Goal: Transaction & Acquisition: Purchase product/service

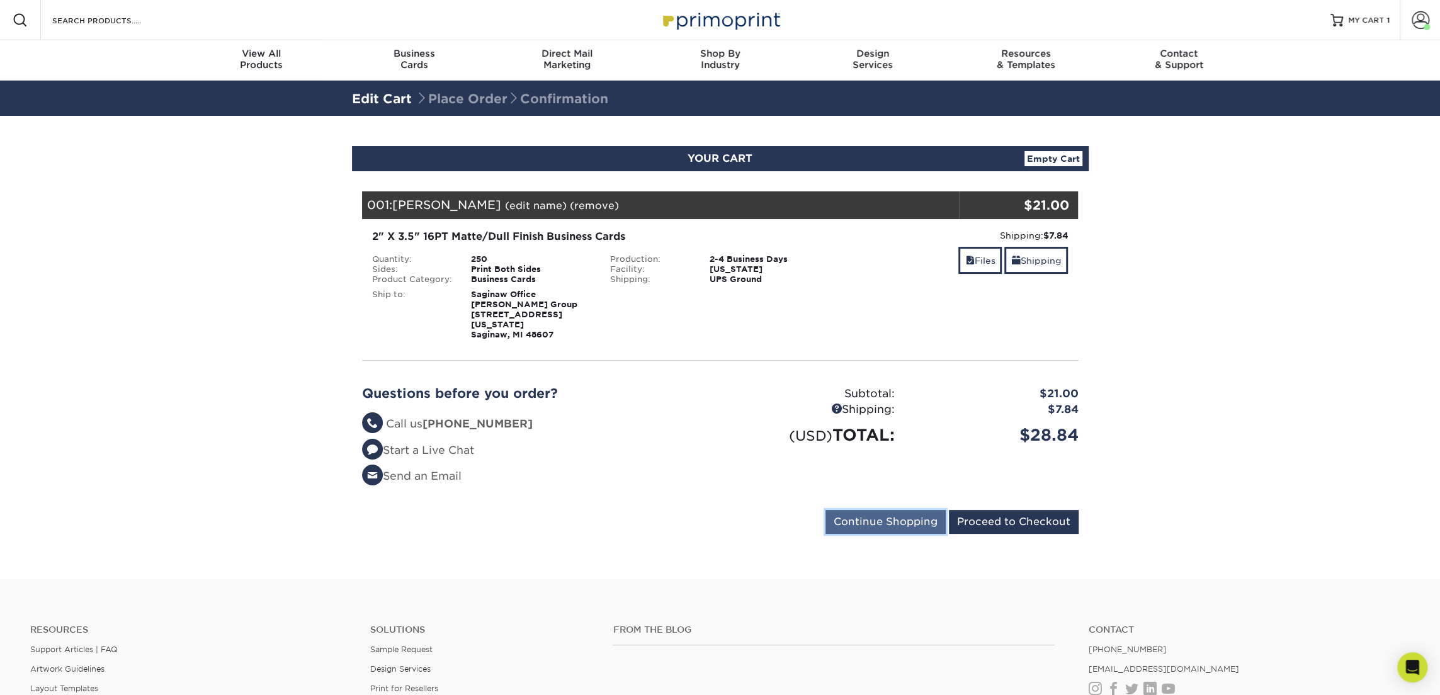
click at [925, 510] on input "Continue Shopping" at bounding box center [886, 522] width 120 height 24
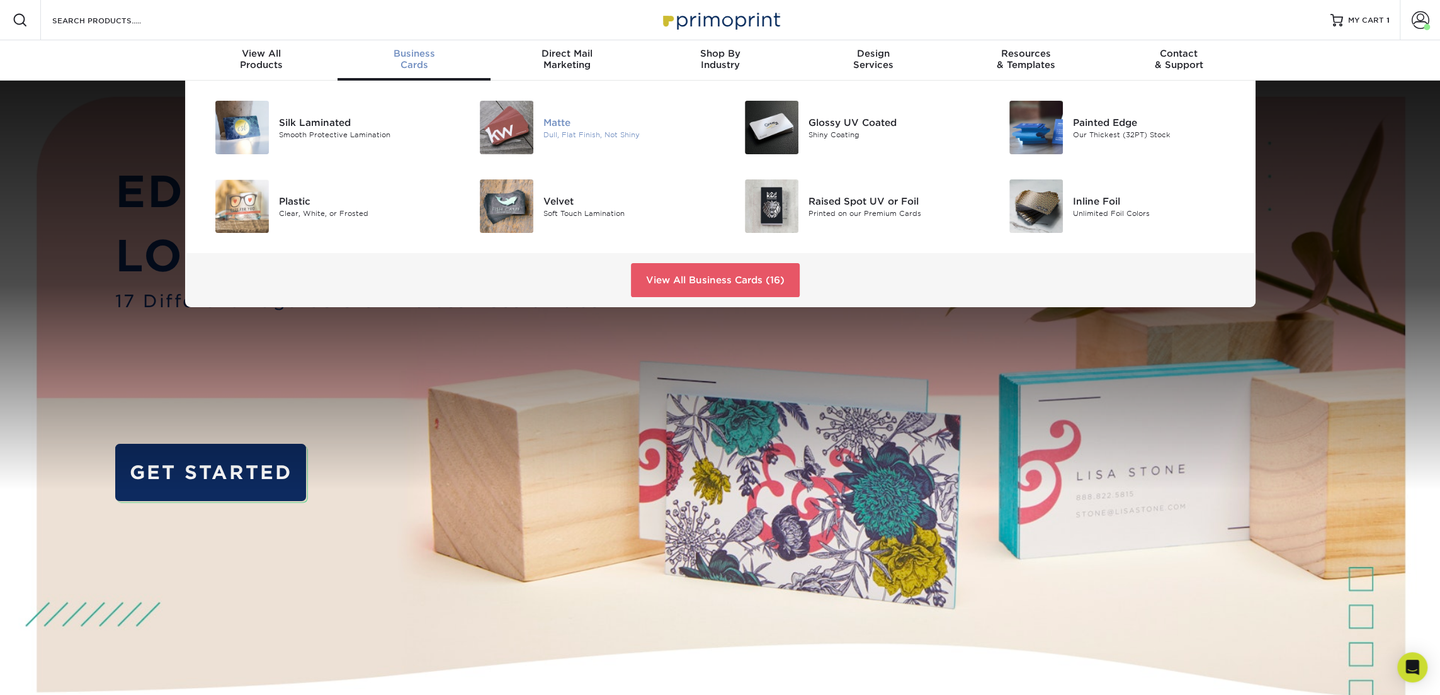
click at [522, 127] on img at bounding box center [507, 128] width 54 height 54
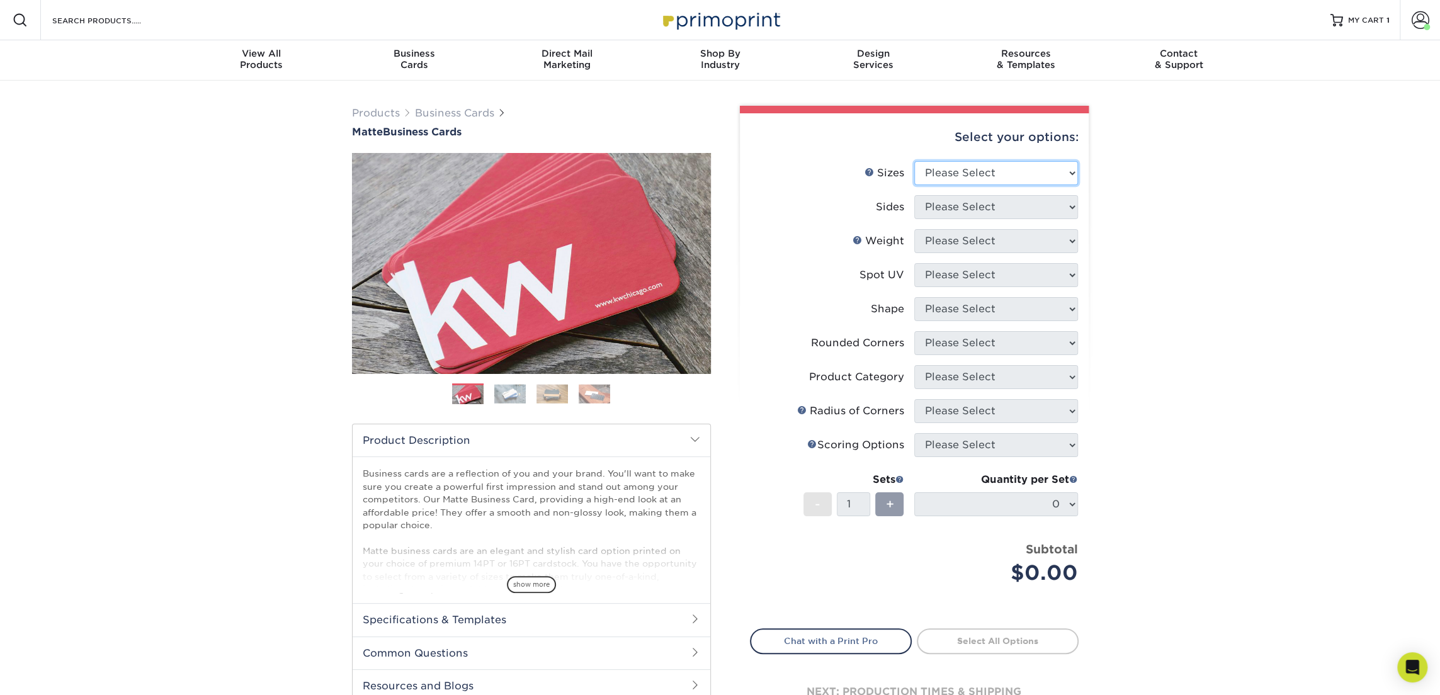
click at [936, 171] on select "Please Select 1.5" x 3.5" - Mini 1.75" x 3.5" - Mini 2" x 2" - Square 2" x 3" -…" at bounding box center [997, 173] width 164 height 24
select select "2.00x3.50"
click at [915, 161] on select "Please Select 1.5" x 3.5" - Mini 1.75" x 3.5" - Mini 2" x 2" - Square 2" x 3" -…" at bounding box center [997, 173] width 164 height 24
click at [1006, 199] on select "Please Select Print Both Sides Print Front Only" at bounding box center [997, 207] width 164 height 24
select select "13abbda7-1d64-4f25-8bb2-c179b224825d"
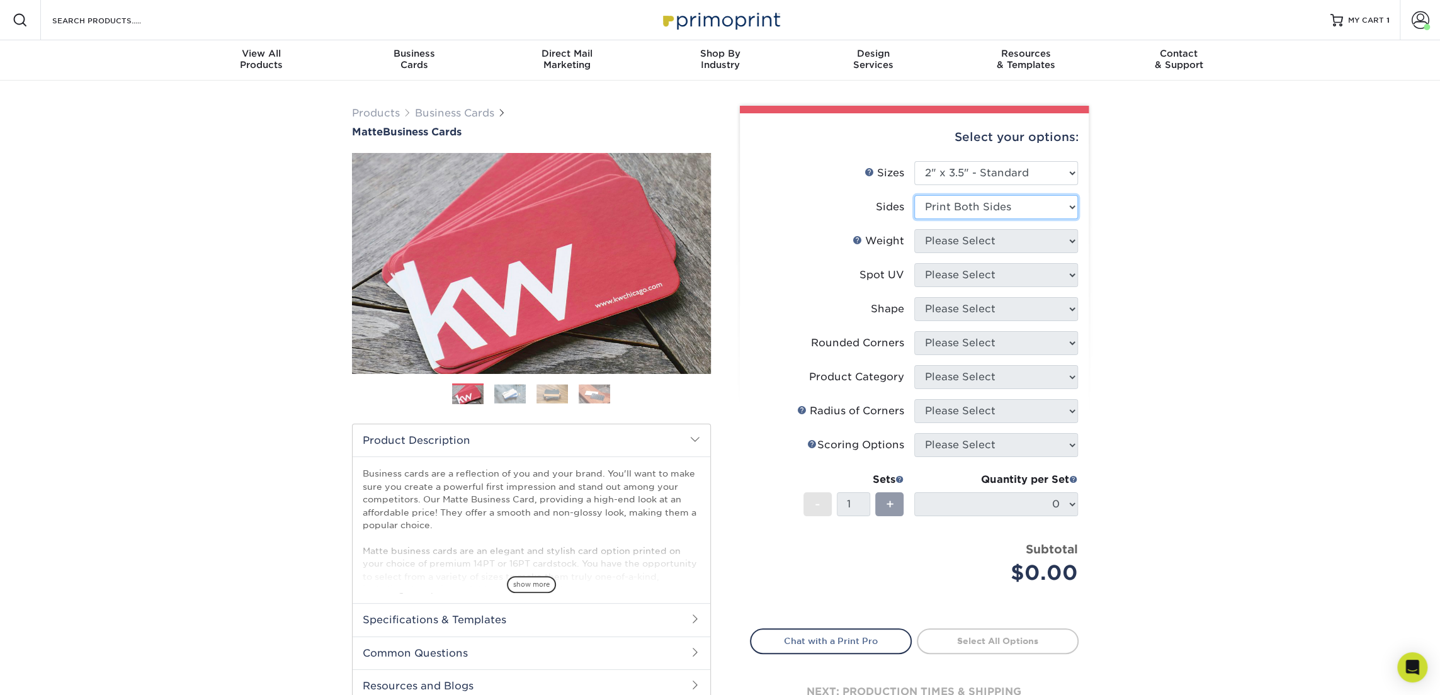
click at [915, 195] on select "Please Select Print Both Sides Print Front Only" at bounding box center [997, 207] width 164 height 24
click at [993, 245] on select "Please Select 16PT 14PT" at bounding box center [997, 241] width 164 height 24
select select "16PT"
click at [915, 229] on select "Please Select 16PT 14PT" at bounding box center [997, 241] width 164 height 24
click at [985, 280] on select "Please Select No Spot UV Front and Back (Both Sides) Front Only Back Only" at bounding box center [997, 275] width 164 height 24
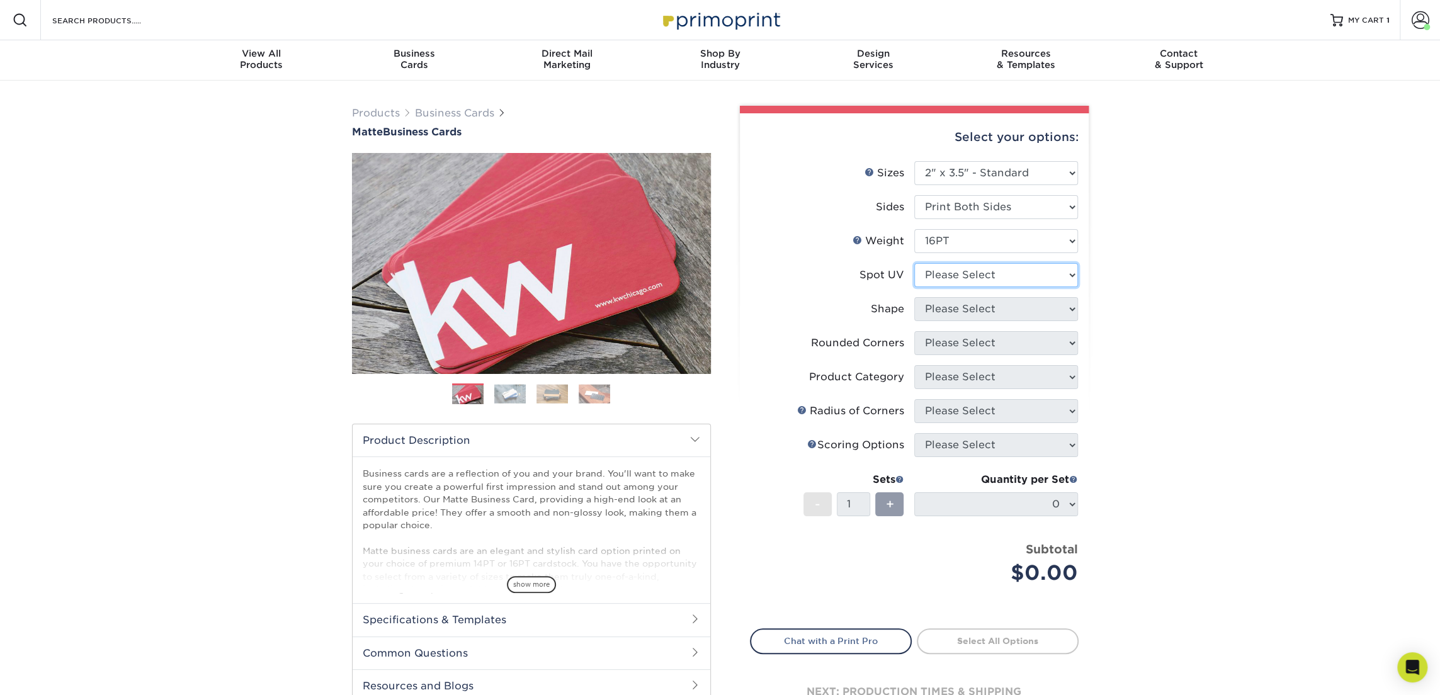
select select "3"
click at [915, 263] on select "Please Select No Spot UV Front and Back (Both Sides) Front Only Back Only" at bounding box center [997, 275] width 164 height 24
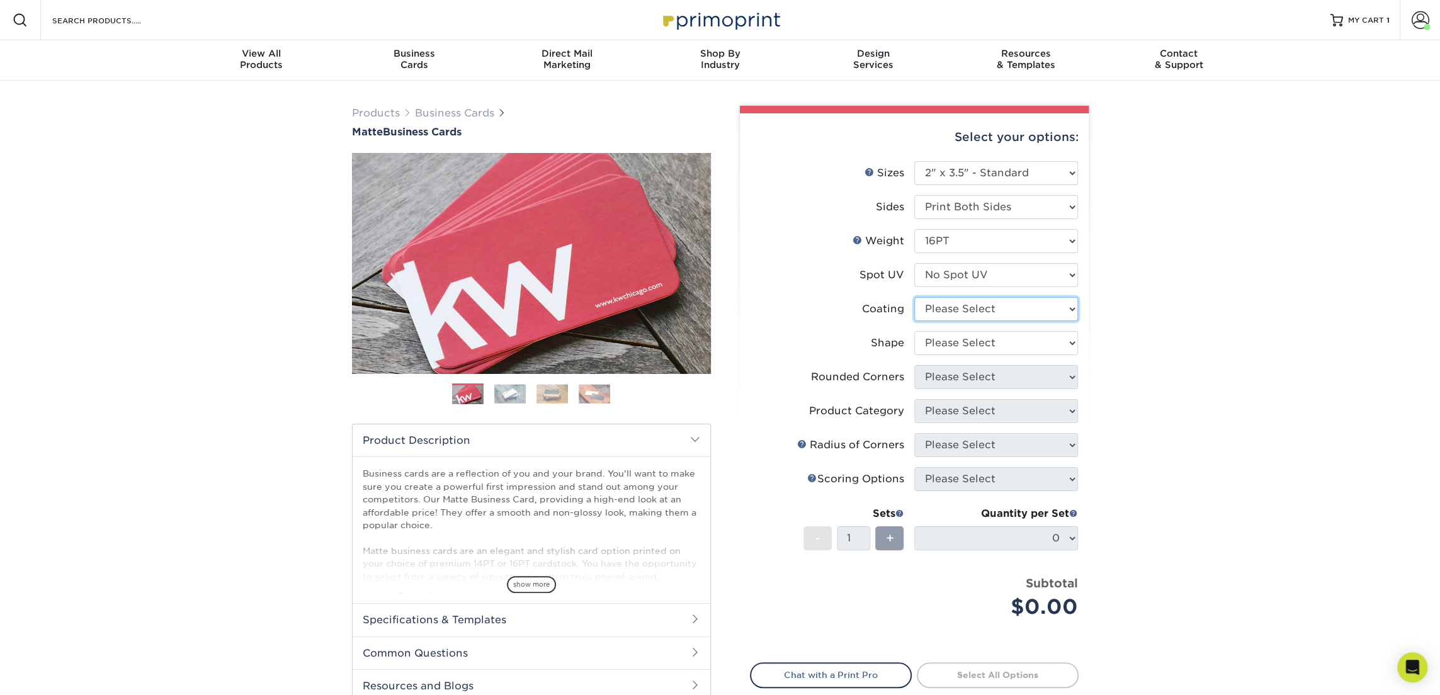
click at [980, 312] on select at bounding box center [997, 309] width 164 height 24
select select "121bb7b5-3b4d-429f-bd8d-bbf80e953313"
click at [915, 297] on select at bounding box center [997, 309] width 164 height 24
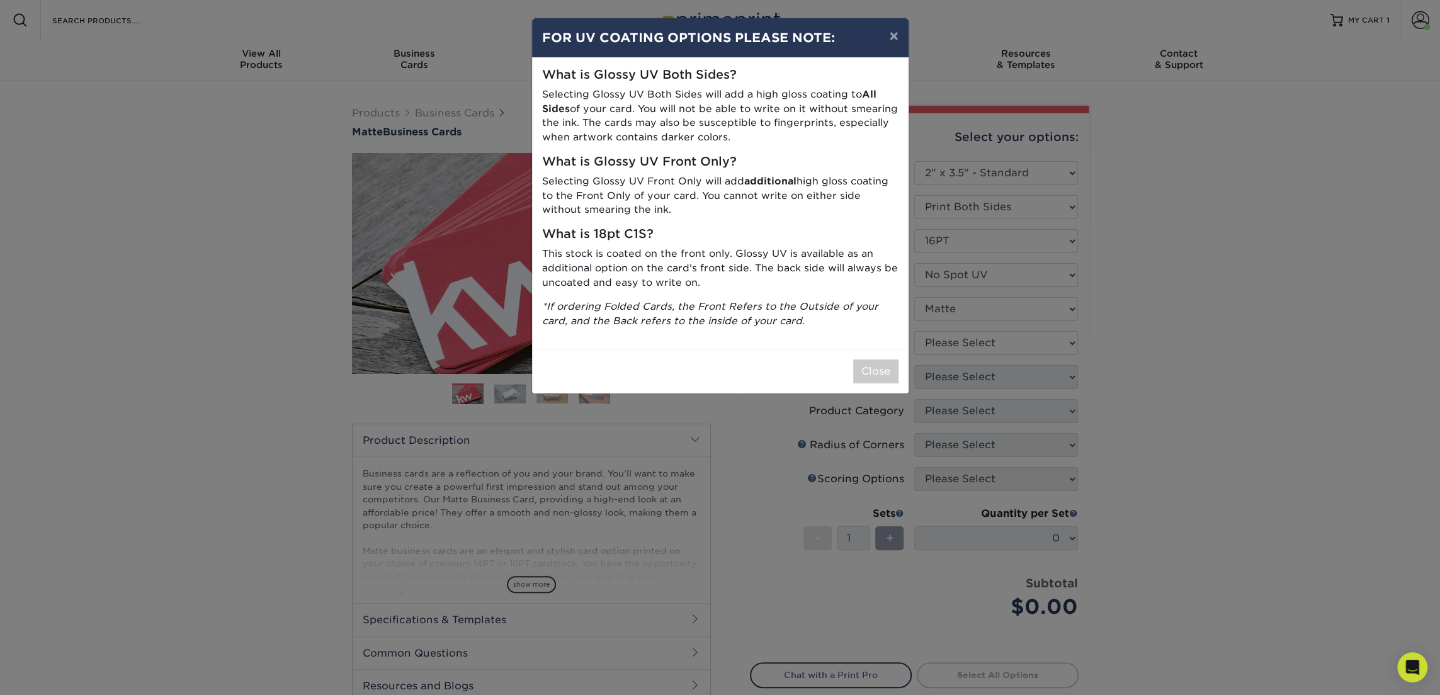
click at [975, 344] on div "× FOR UV COATING OPTIONS PLEASE NOTE: What is Glossy UV Both Sides? Selecting G…" at bounding box center [720, 347] width 1440 height 695
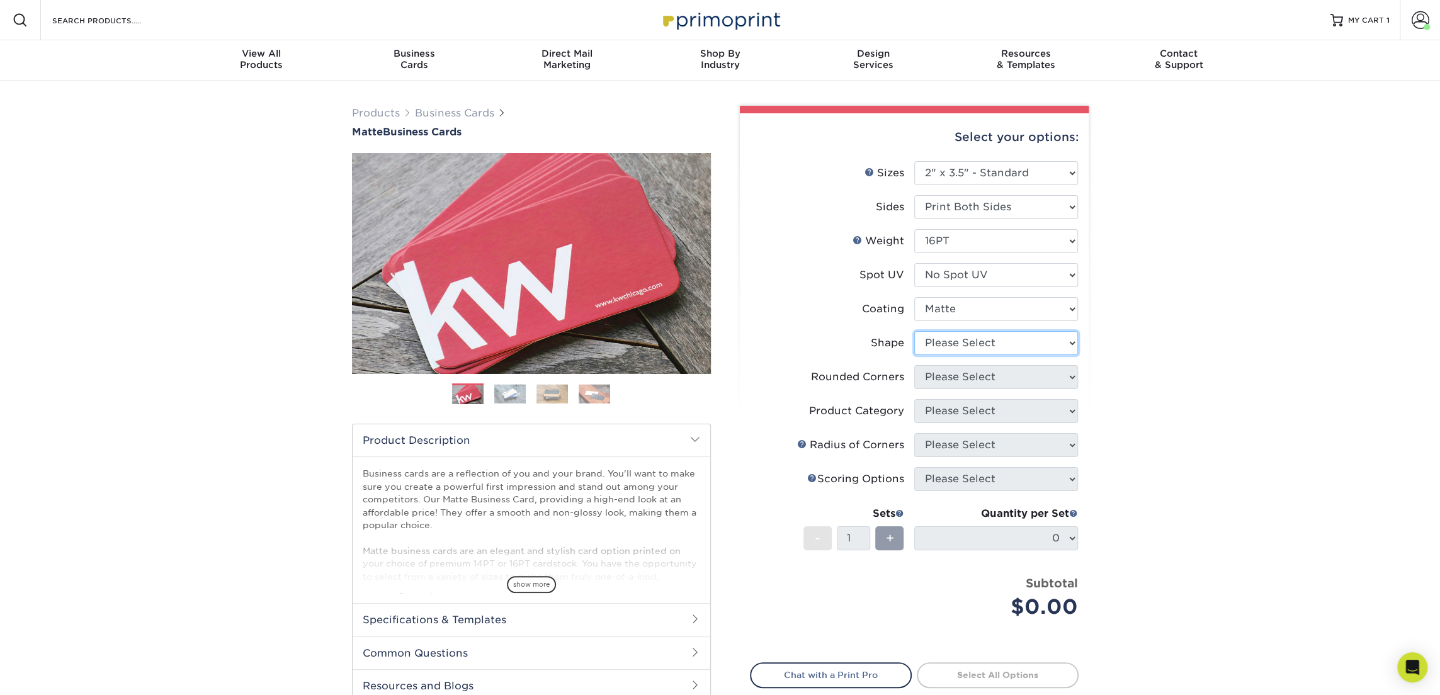
click at [975, 344] on select "Please Select Standard Oval" at bounding box center [997, 343] width 164 height 24
select select "standard"
click at [915, 331] on select "Please Select Standard Oval" at bounding box center [997, 343] width 164 height 24
click at [969, 377] on select "Please Select Yes - Round 2 Corners Yes - Round 4 Corners No" at bounding box center [997, 377] width 164 height 24
select select "0"
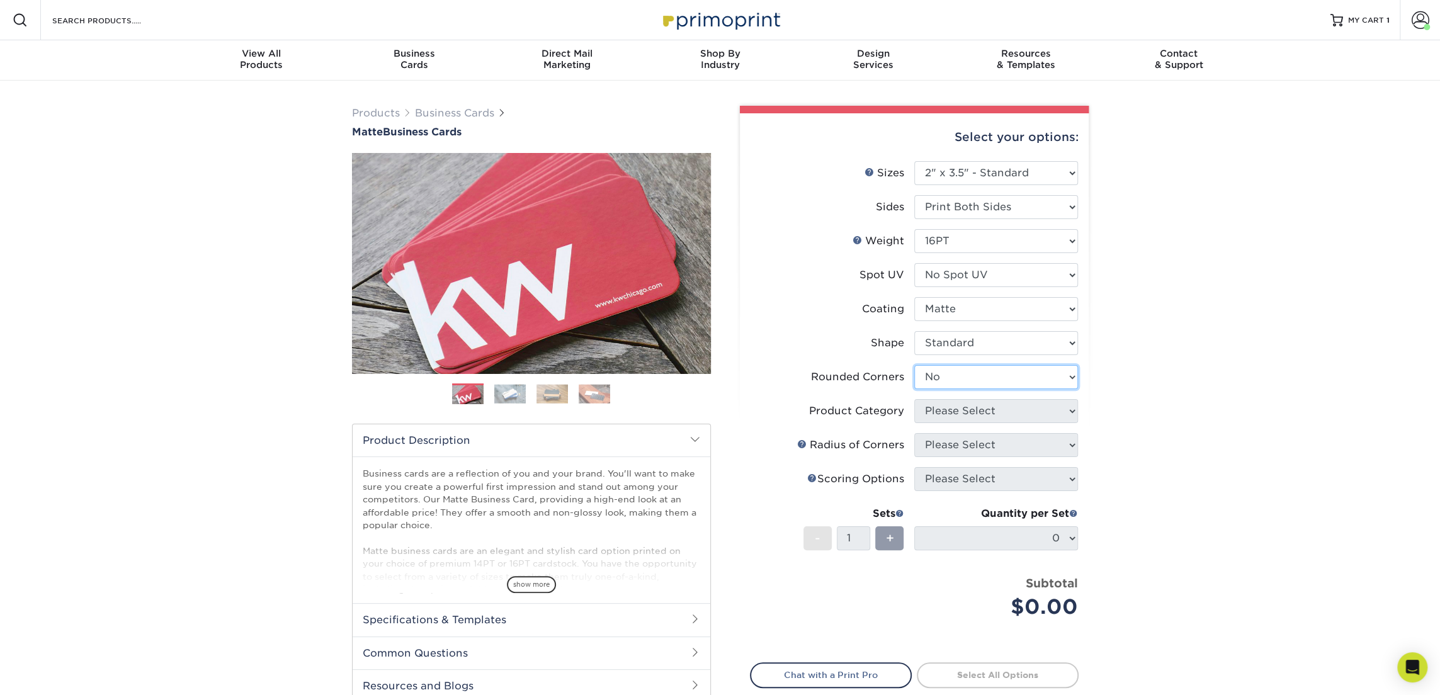
click at [915, 365] on select "Please Select Yes - Round 2 Corners Yes - Round 4 Corners No" at bounding box center [997, 377] width 164 height 24
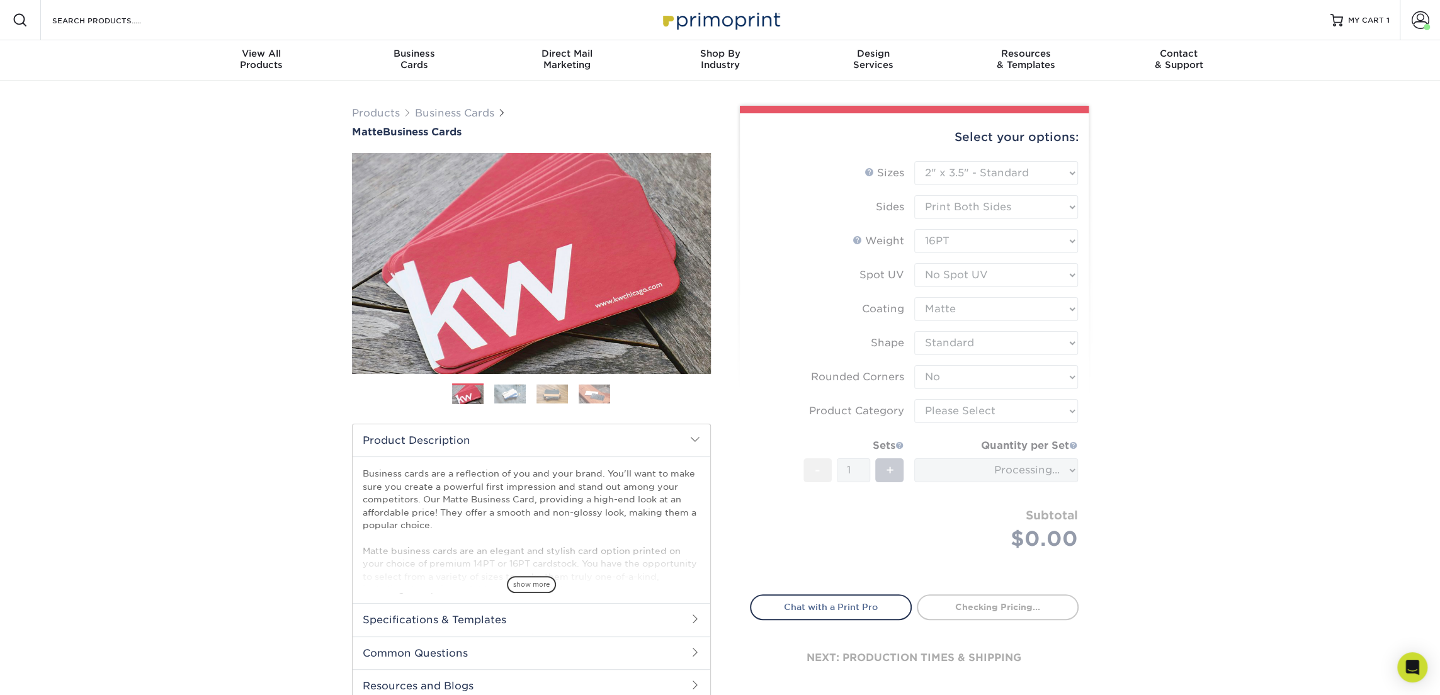
click at [986, 414] on form "Sizes Help Sizes Please Select 1.5" x 3.5" - Mini 1.75" x 3.5" - Mini 2" x 2" -…" at bounding box center [914, 370] width 329 height 419
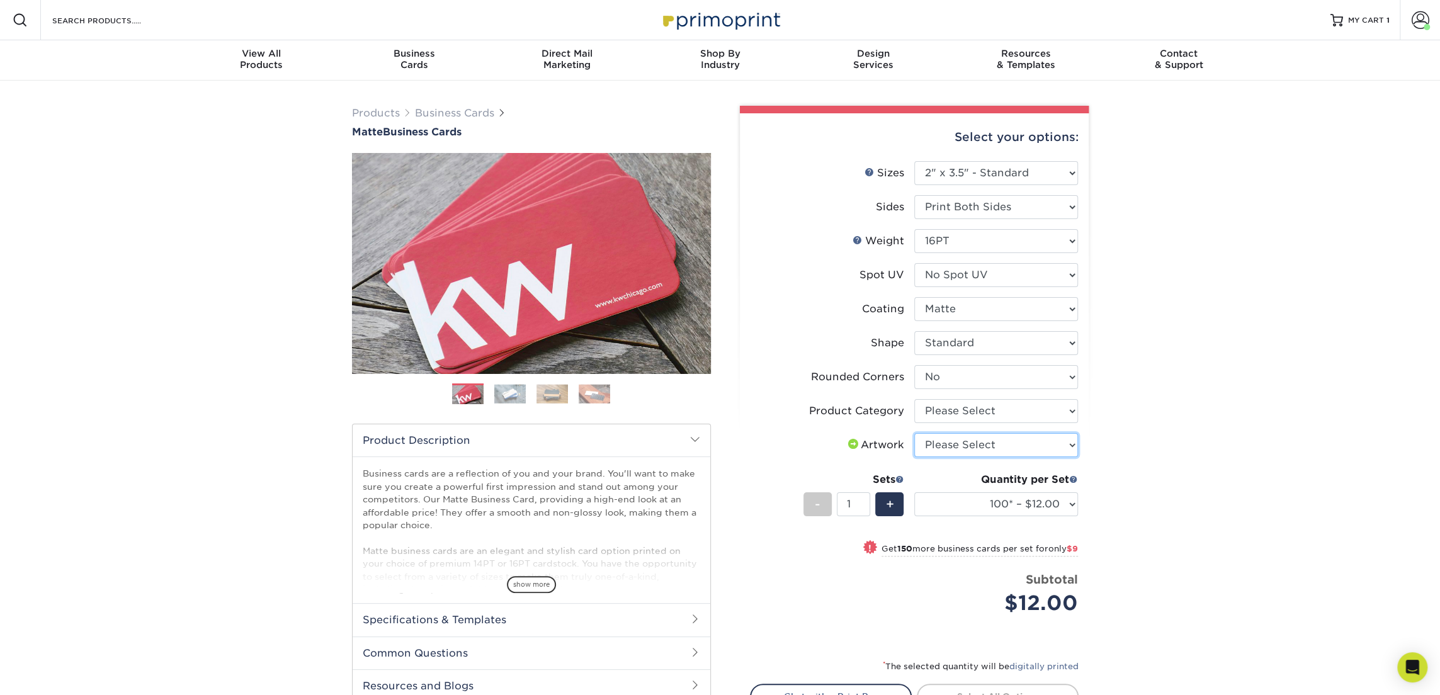
click at [983, 445] on select "Please Select I will upload files I need a design - $100" at bounding box center [997, 445] width 164 height 24
select select "upload"
click at [915, 433] on select "Please Select I will upload files I need a design - $100" at bounding box center [997, 445] width 164 height 24
click at [1005, 496] on select "100* – $12.00 250* – $21.00 500 – $42.00 1000 – $53.00 2500 – $95.00 5000 – $18…" at bounding box center [997, 505] width 164 height 24
select select "250* – $21.00"
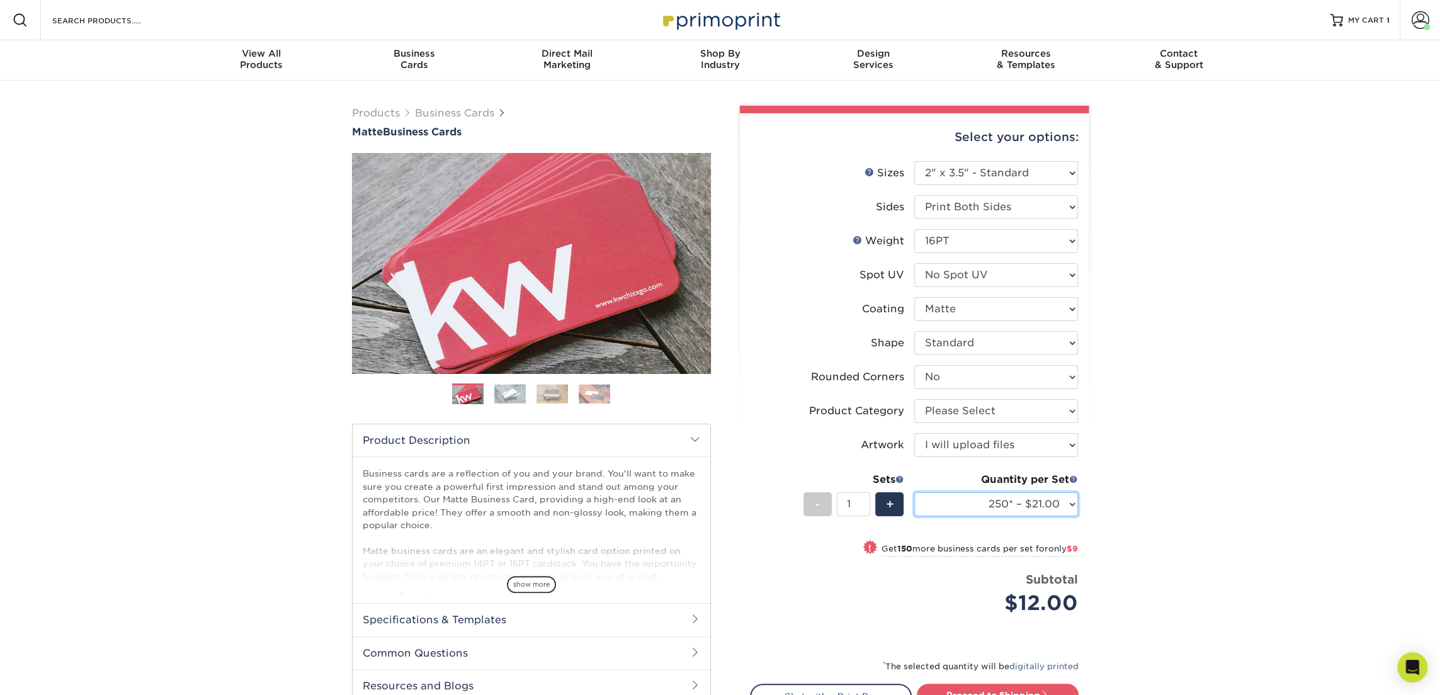
click at [915, 493] on select "100* – $12.00 250* – $21.00 500 – $42.00 1000 – $53.00 2500 – $95.00 5000 – $18…" at bounding box center [997, 505] width 164 height 24
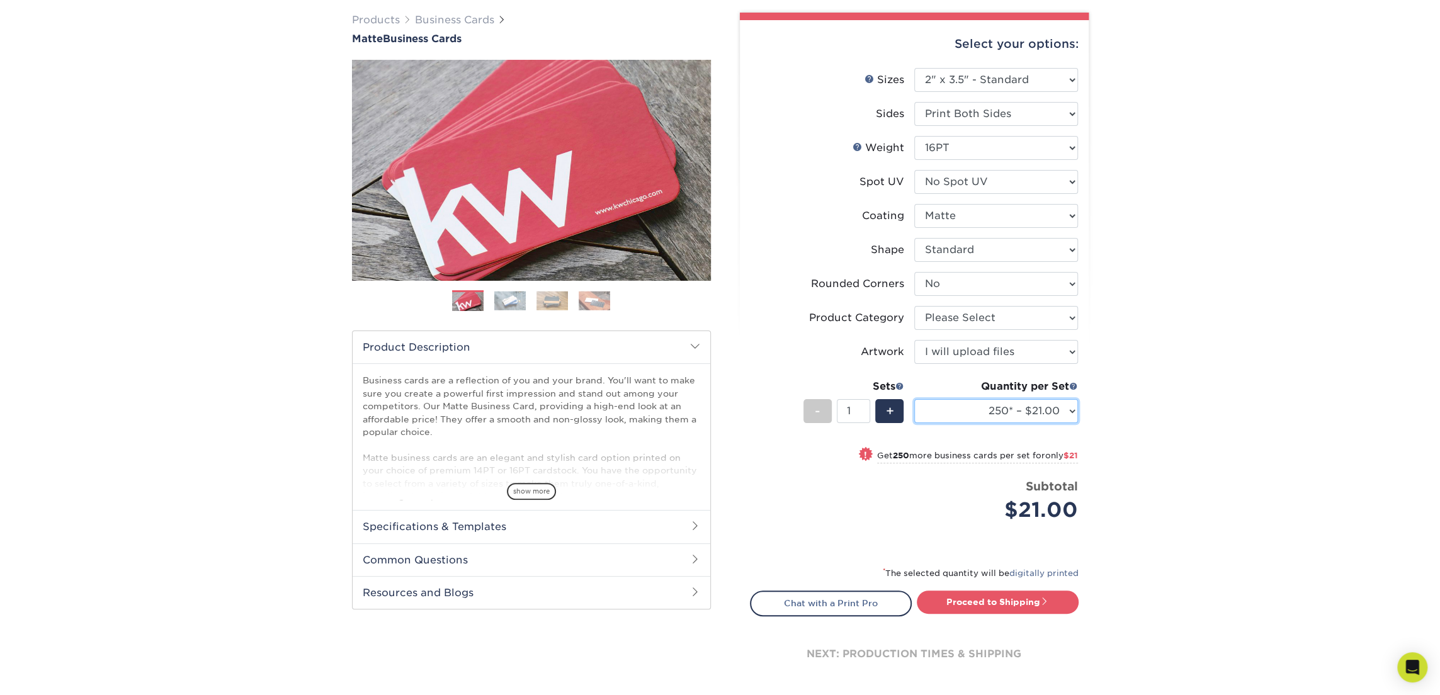
scroll to position [98, 0]
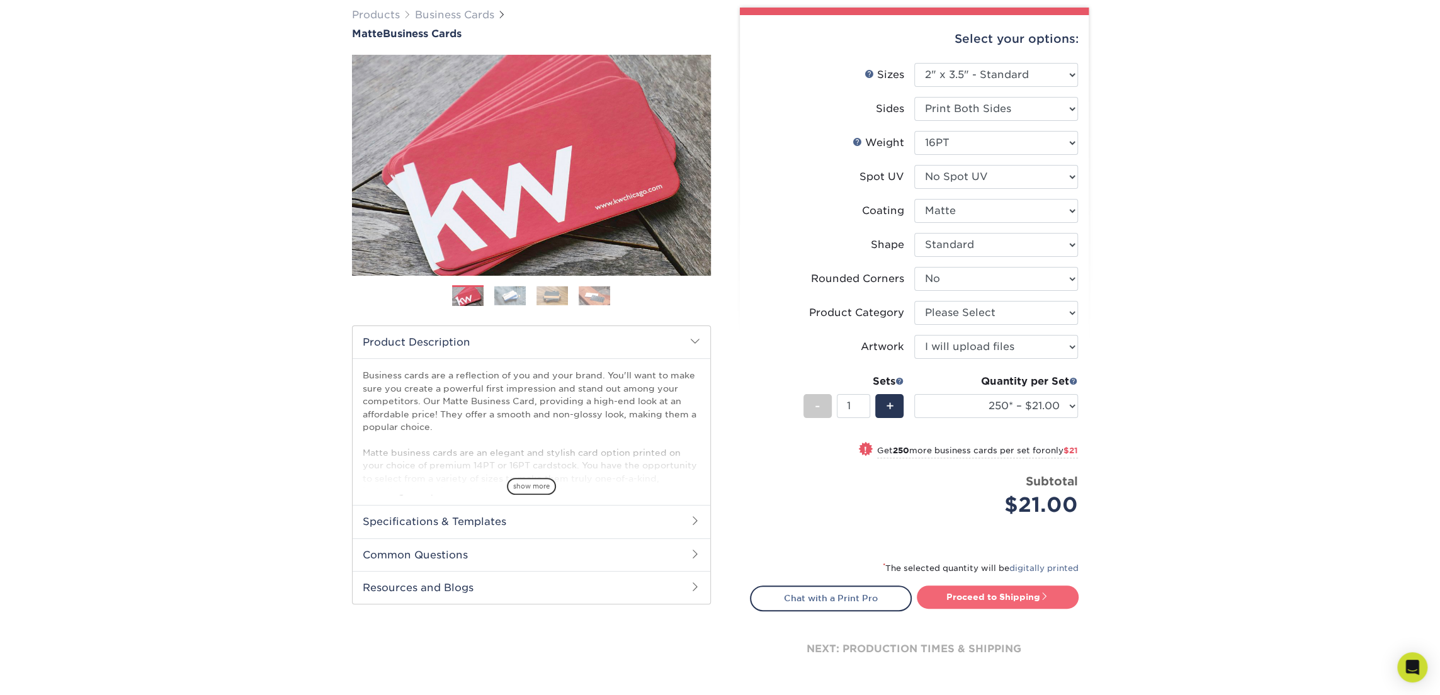
click at [974, 597] on link "Proceed to Shipping" at bounding box center [998, 597] width 162 height 23
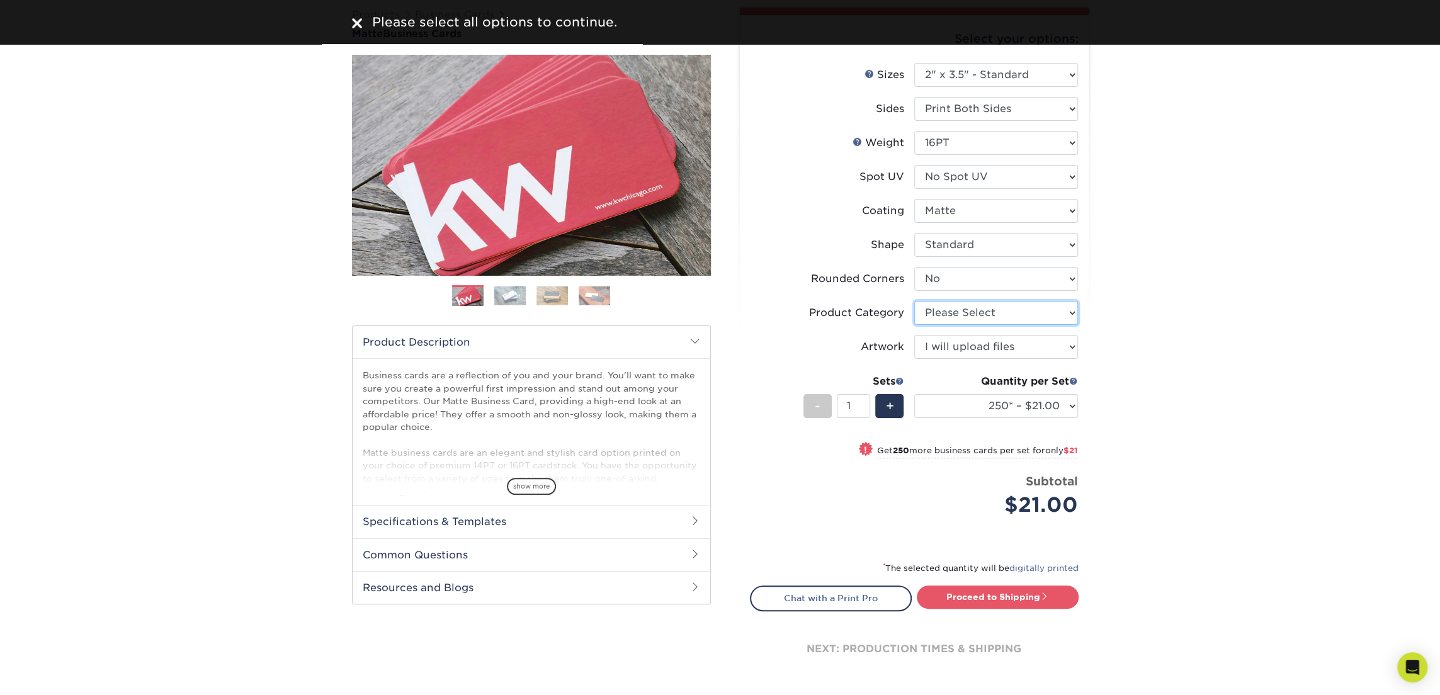
click at [974, 315] on select "Please Select Business Cards" at bounding box center [997, 313] width 164 height 24
select select "3b5148f1-0588-4f88-a218-97bcfdce65c1"
click at [915, 301] on select "Please Select Business Cards" at bounding box center [997, 313] width 164 height 24
click at [1014, 594] on link "Proceed to Shipping" at bounding box center [998, 597] width 162 height 23
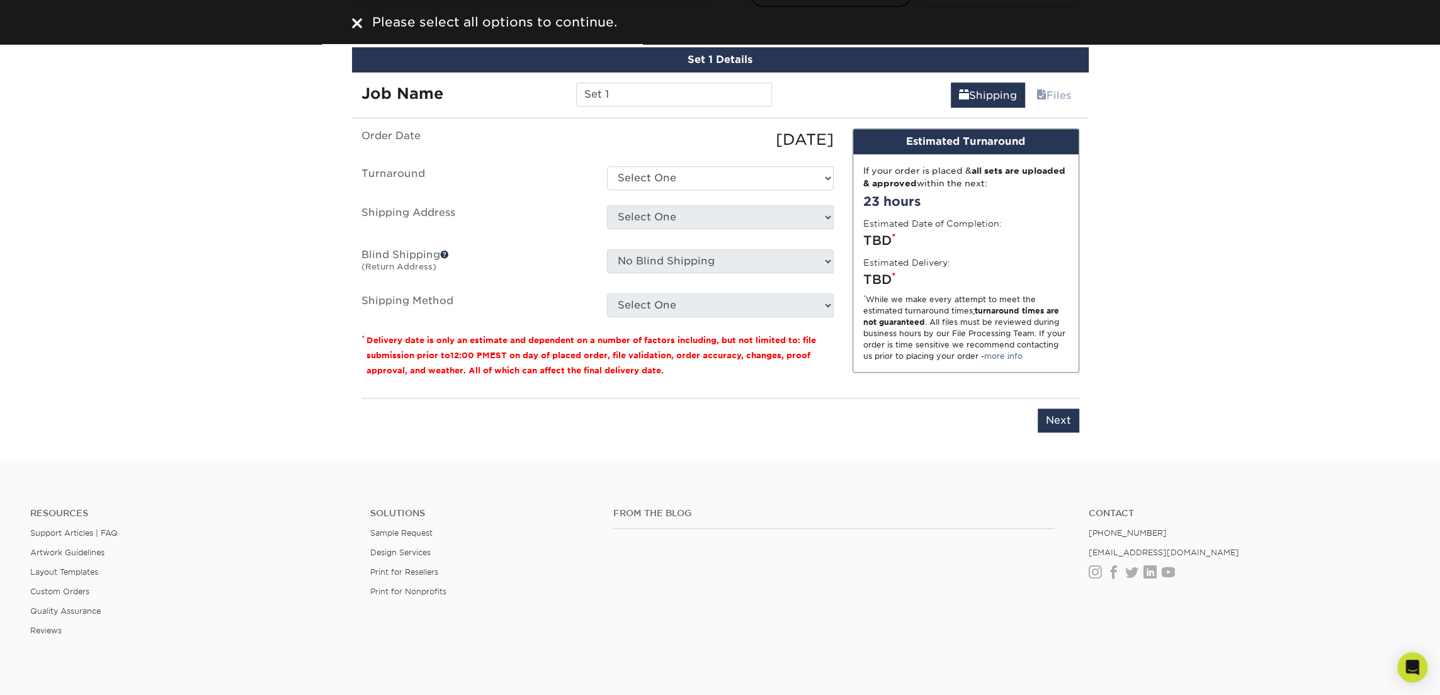
scroll to position [718, 0]
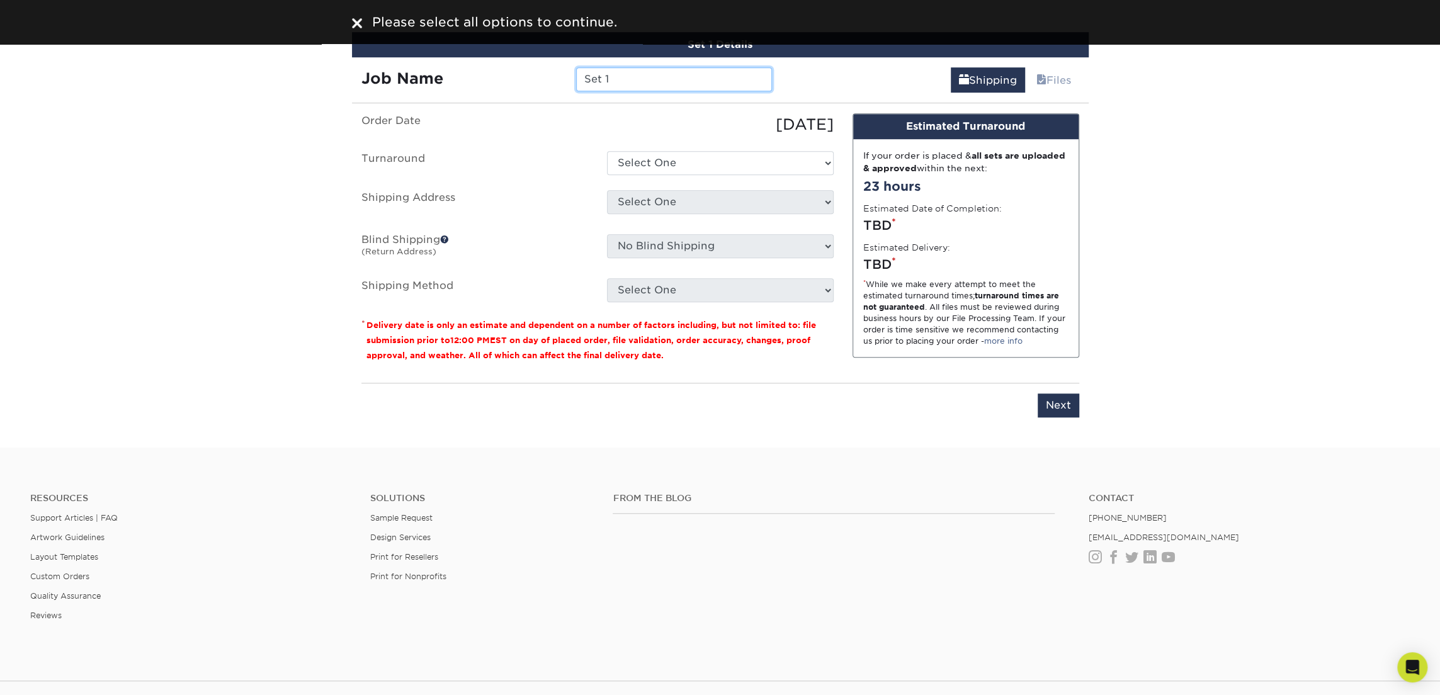
click at [611, 82] on input "Set 1" at bounding box center [674, 79] width 196 height 24
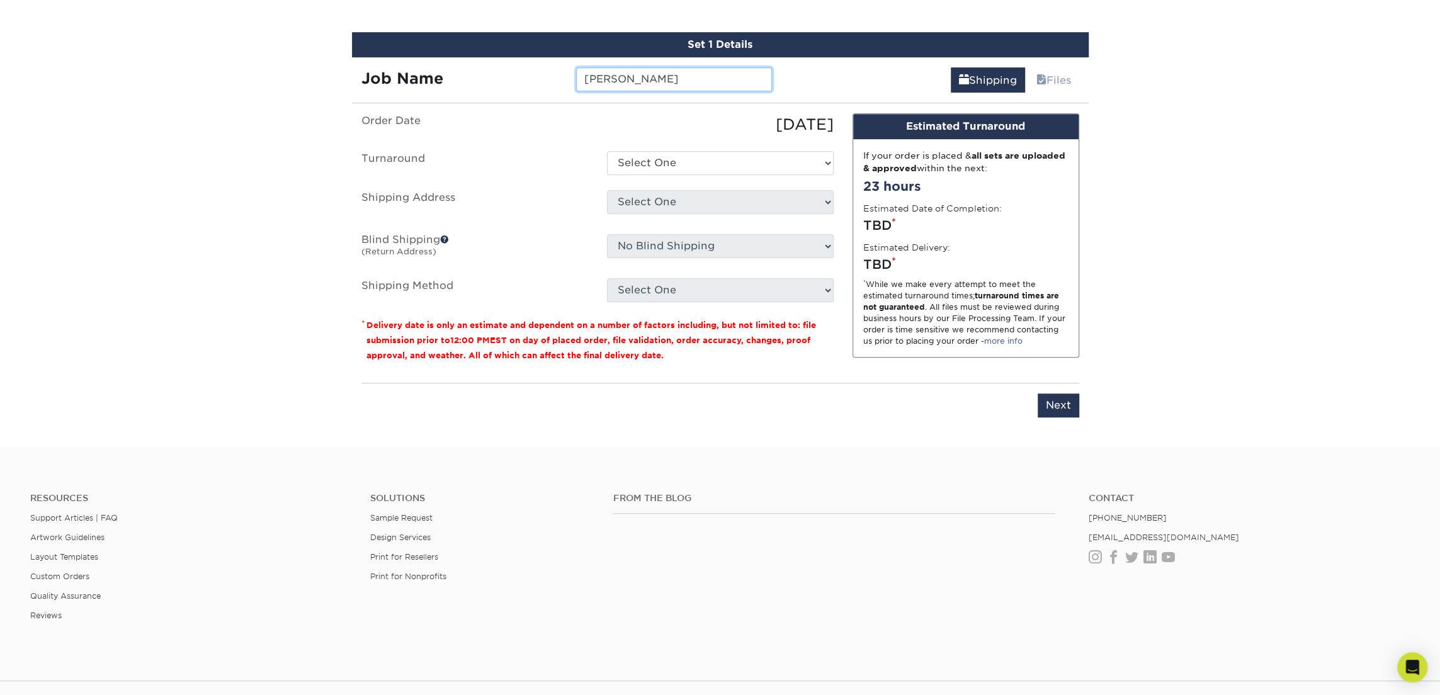
type input "Nick Czerwinski"
click at [644, 159] on select "Select One 2-4 Business Days 2 Day Next Business Day" at bounding box center [720, 163] width 227 height 24
select select "23721297-b68b-4846-ba83-3171e6bd9d78"
click at [607, 151] on select "Select One 2-4 Business Days 2 Day Next Business Day" at bounding box center [720, 163] width 227 height 24
click at [652, 195] on select "Select One [STREET_ADDRESS] Office [PERSON_NAME][GEOGRAPHIC_DATA][PERSON_NAME] …" at bounding box center [720, 202] width 227 height 24
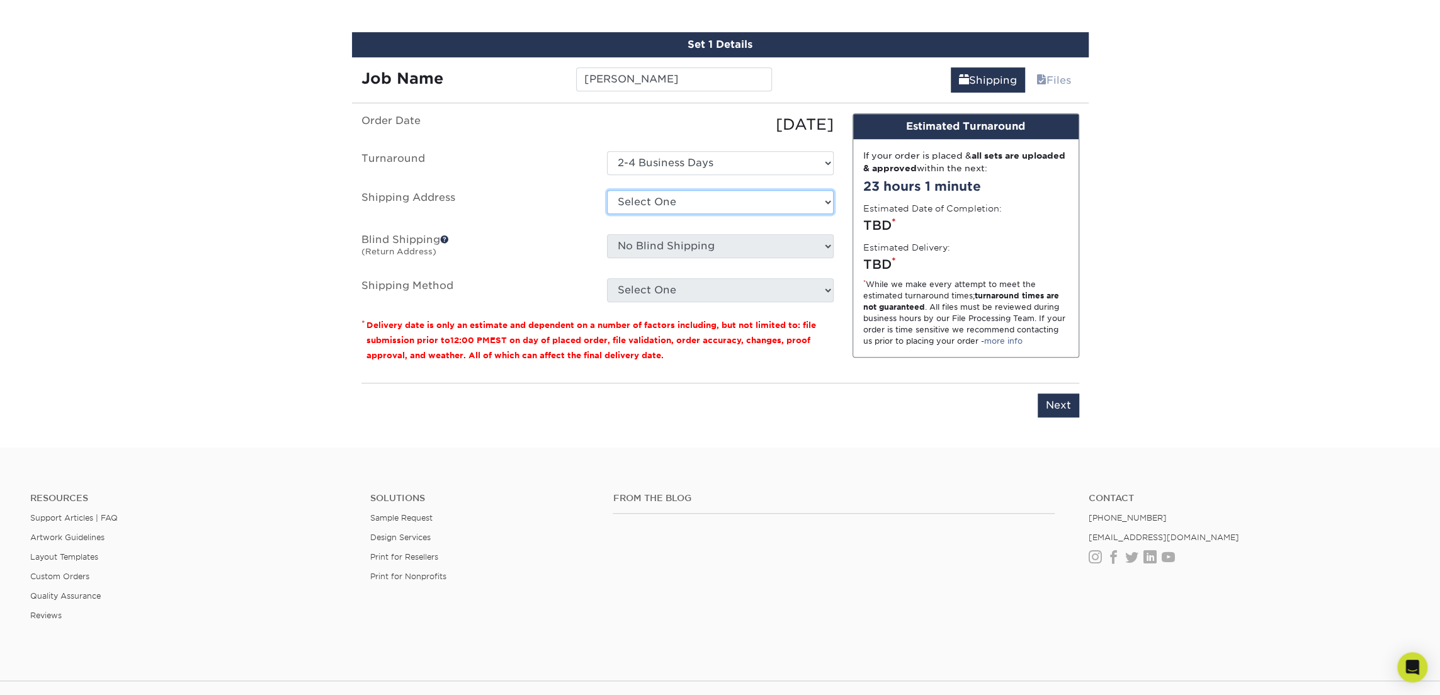
select select "245442"
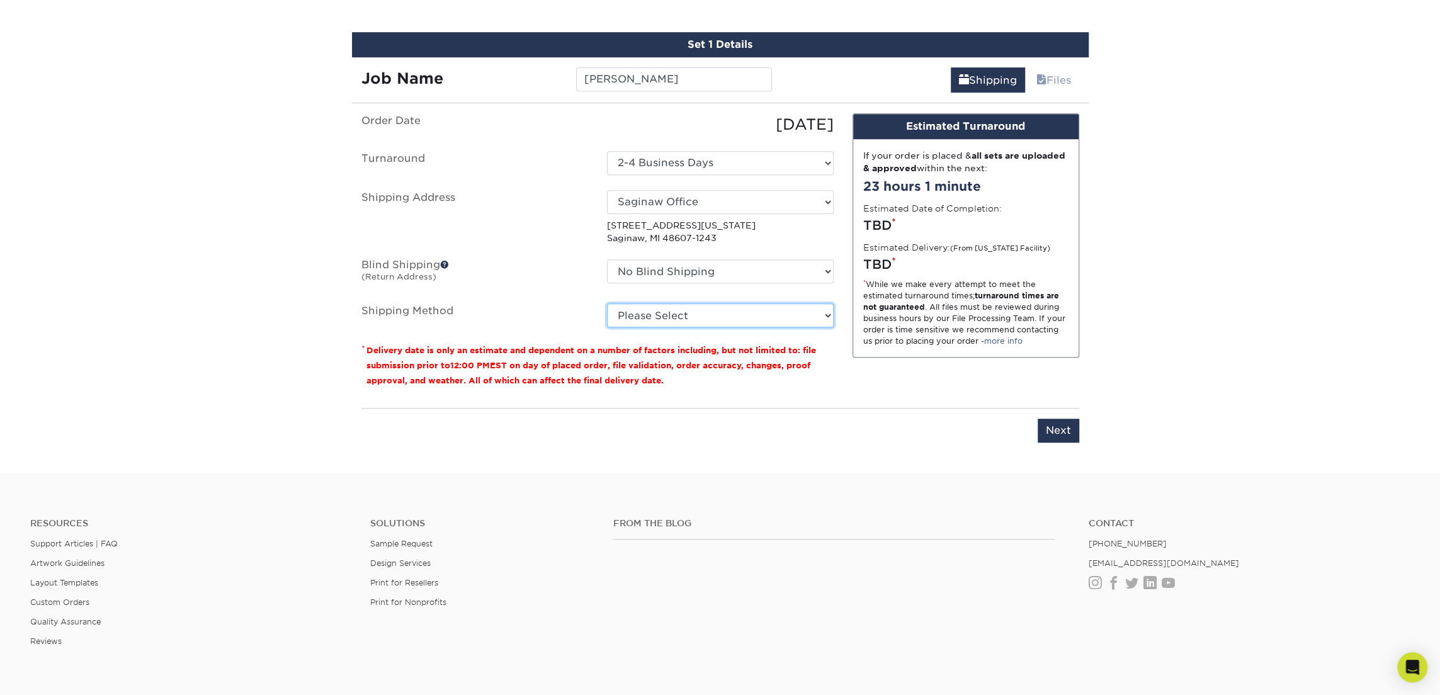
click at [702, 313] on select "Please Select Ground Shipping (+$7.84) 3 Day Shipping Service (+$18.69) 2 Day A…" at bounding box center [720, 316] width 227 height 24
select select "03"
click at [607, 304] on select "Please Select Ground Shipping (+$7.84) 3 Day Shipping Service (+$18.69) 2 Day A…" at bounding box center [720, 316] width 227 height 24
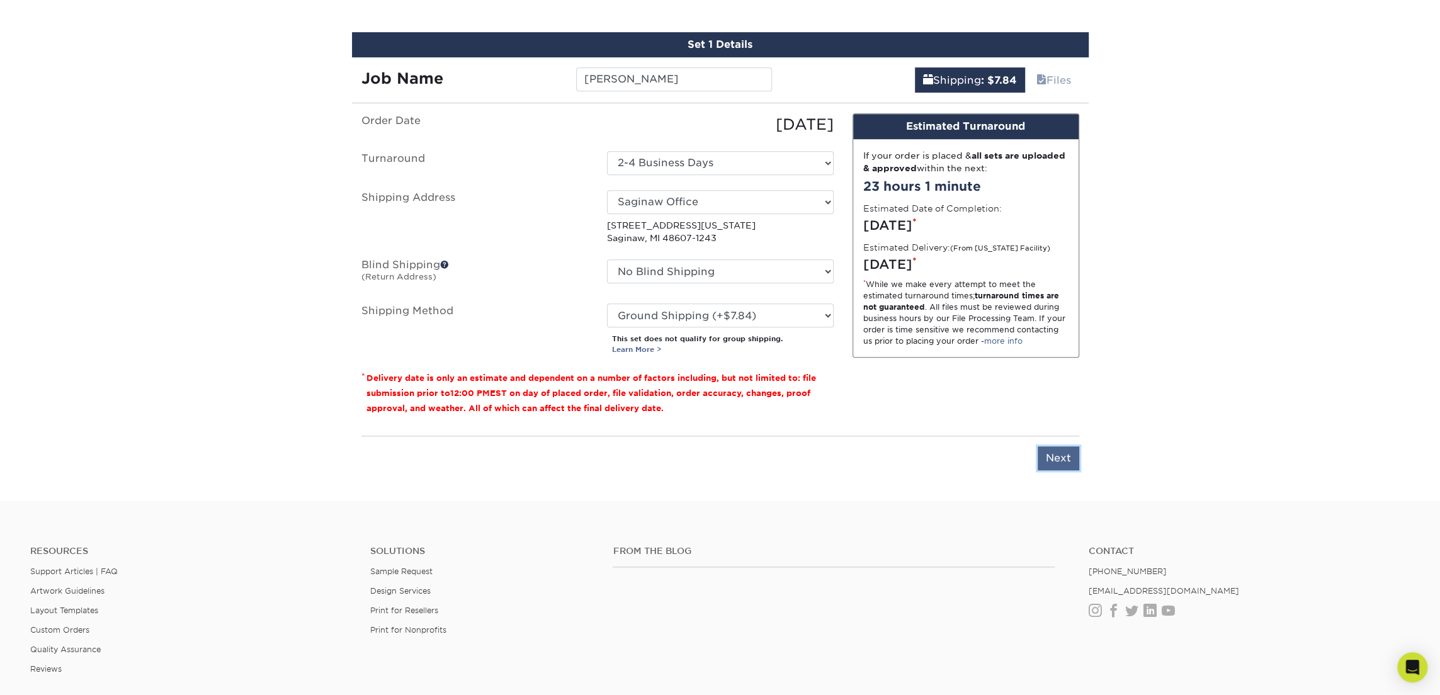
click at [1049, 455] on input "Next" at bounding box center [1059, 459] width 42 height 24
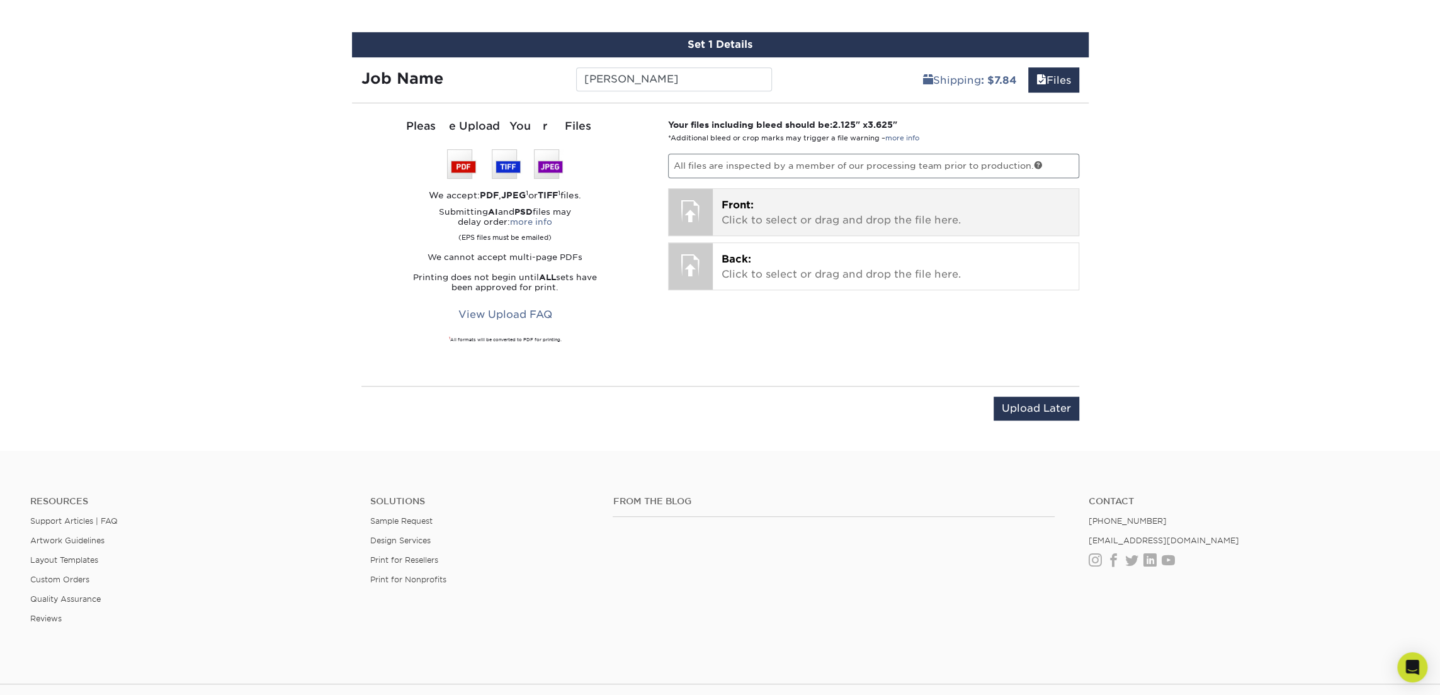
click at [811, 203] on p "Front: Click to select or drag and drop the file here." at bounding box center [896, 213] width 348 height 30
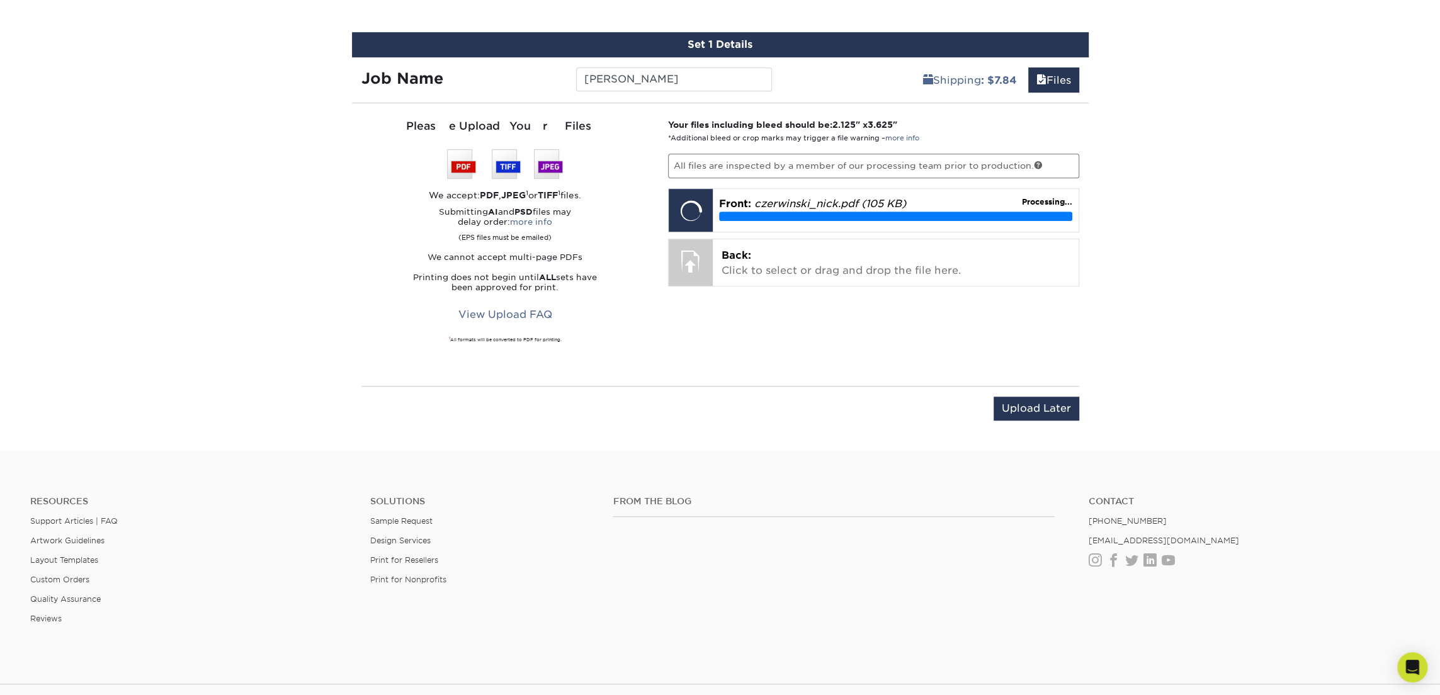
click at [756, 288] on div "Your files including bleed should be: 2.125 " x 3.625 " *Additional bleed or cr…" at bounding box center [874, 244] width 430 height 253
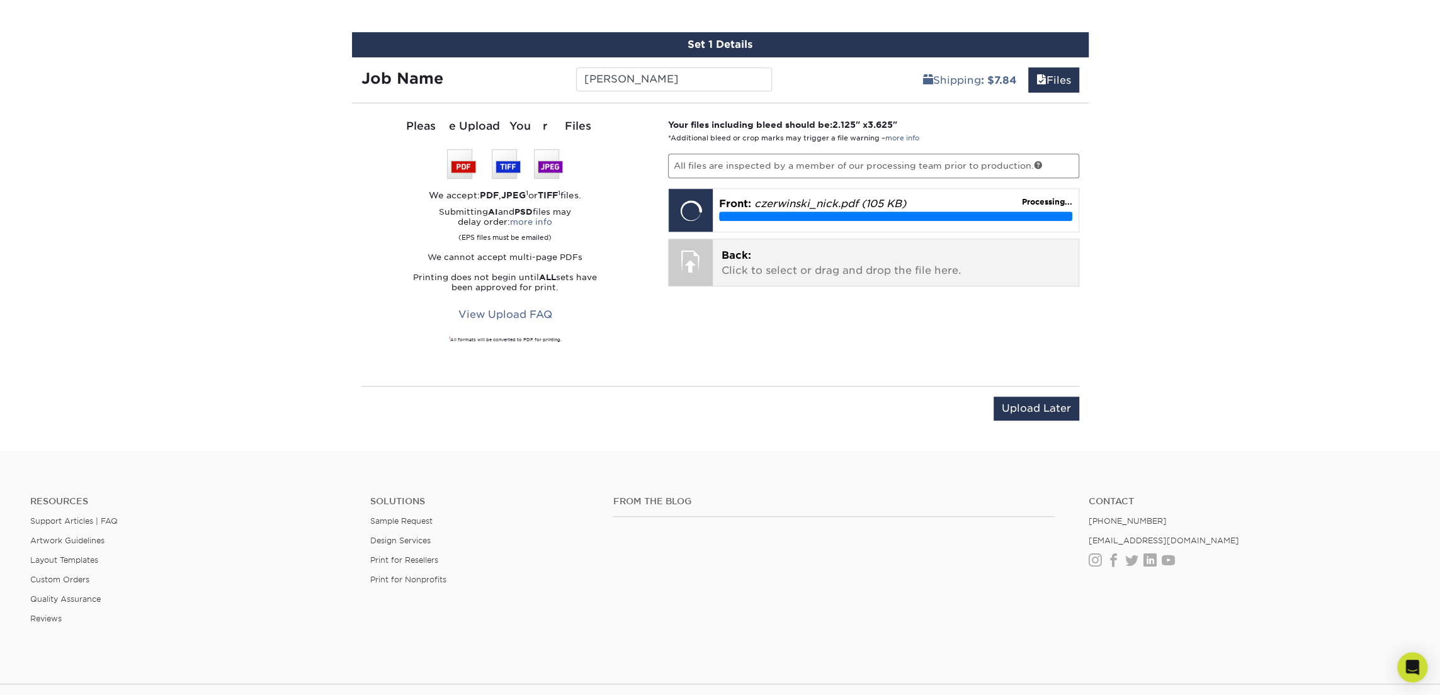
click at [767, 263] on p "Back: Click to select or drag and drop the file here." at bounding box center [896, 263] width 348 height 30
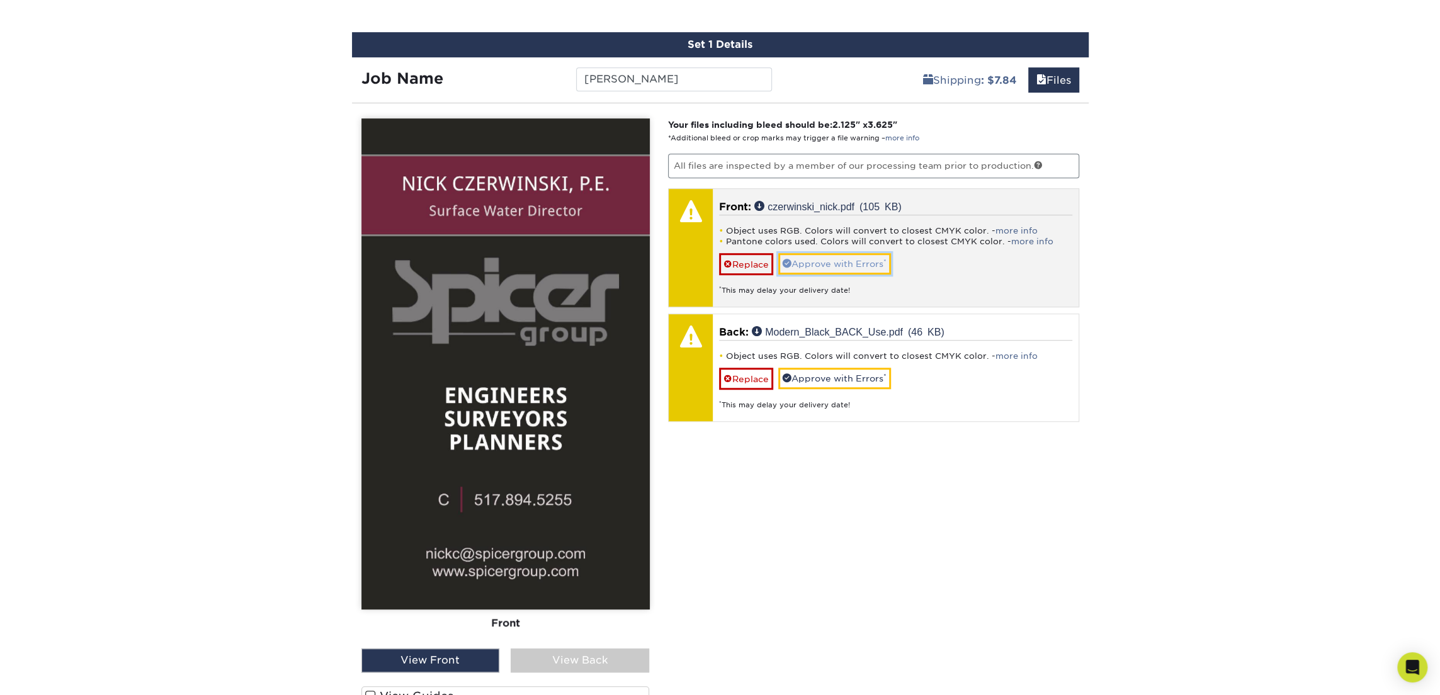
click at [818, 259] on link "Approve with Errors *" at bounding box center [834, 263] width 113 height 21
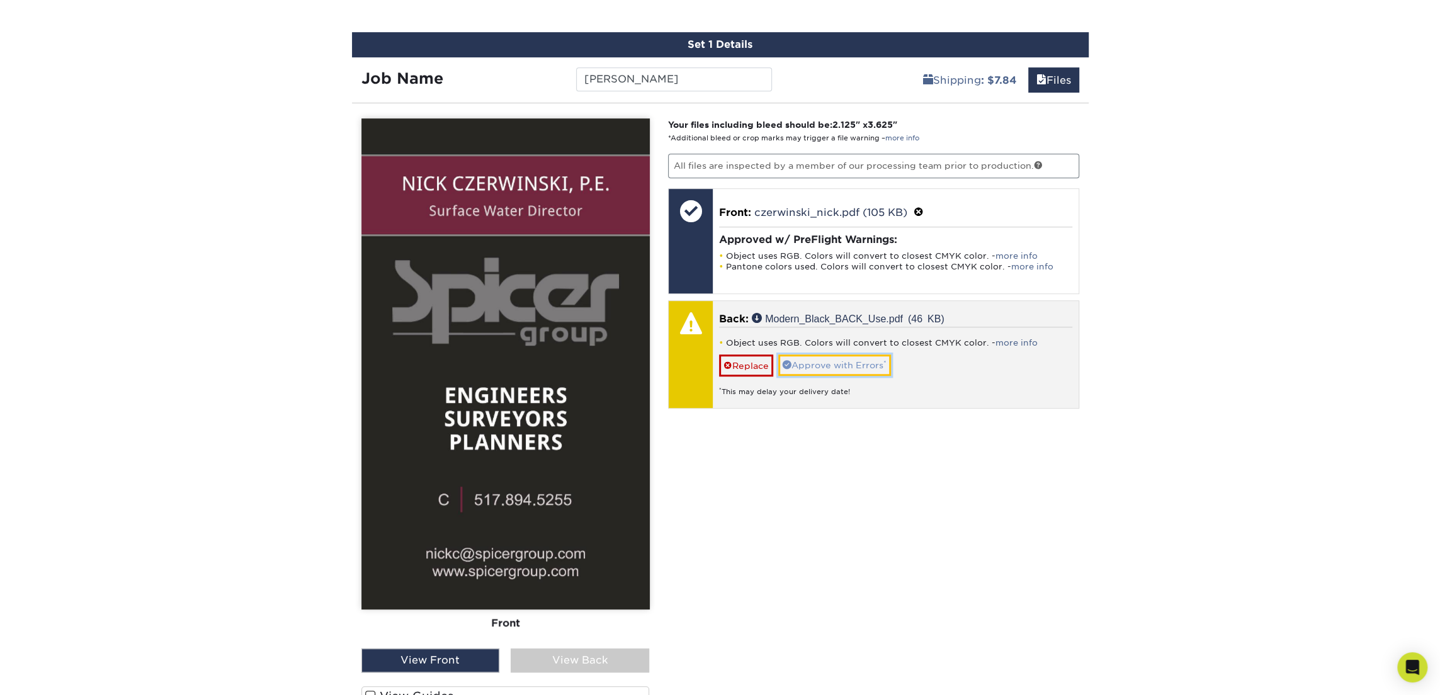
click at [828, 358] on link "Approve with Errors *" at bounding box center [834, 365] width 113 height 21
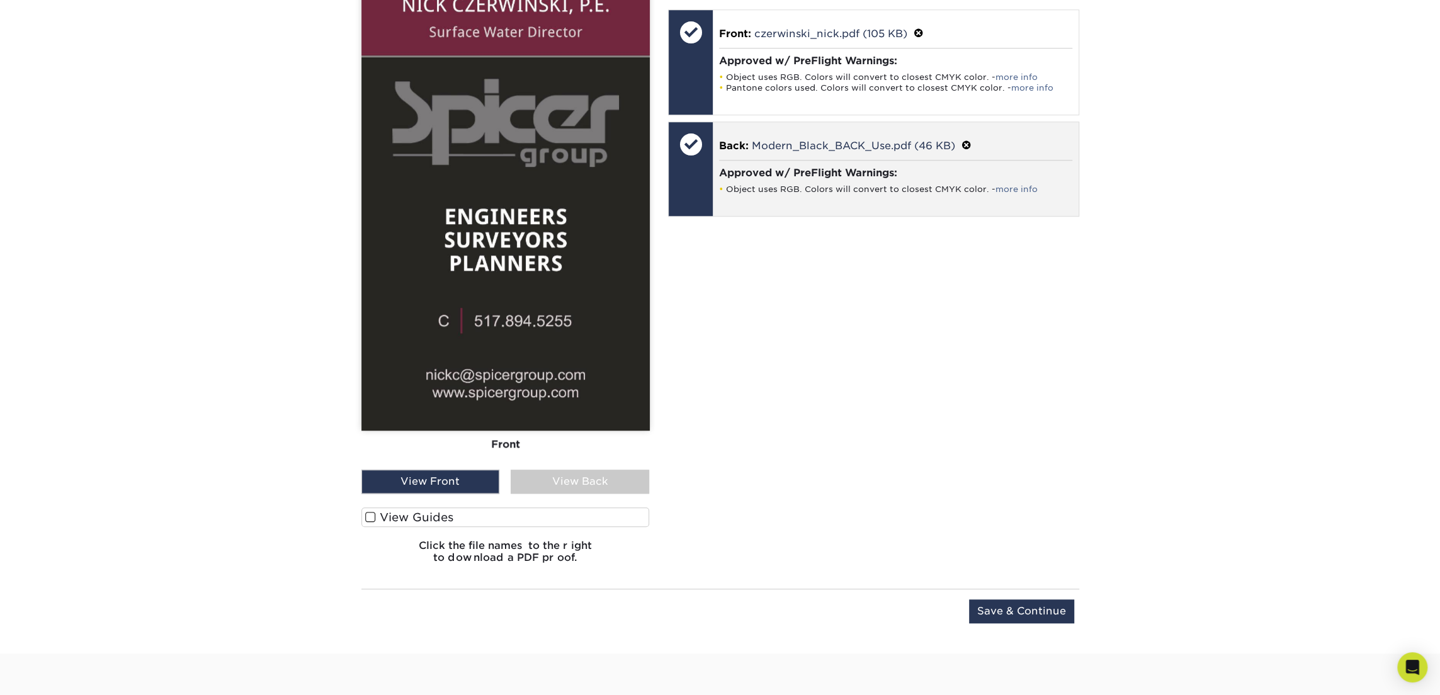
scroll to position [954, 0]
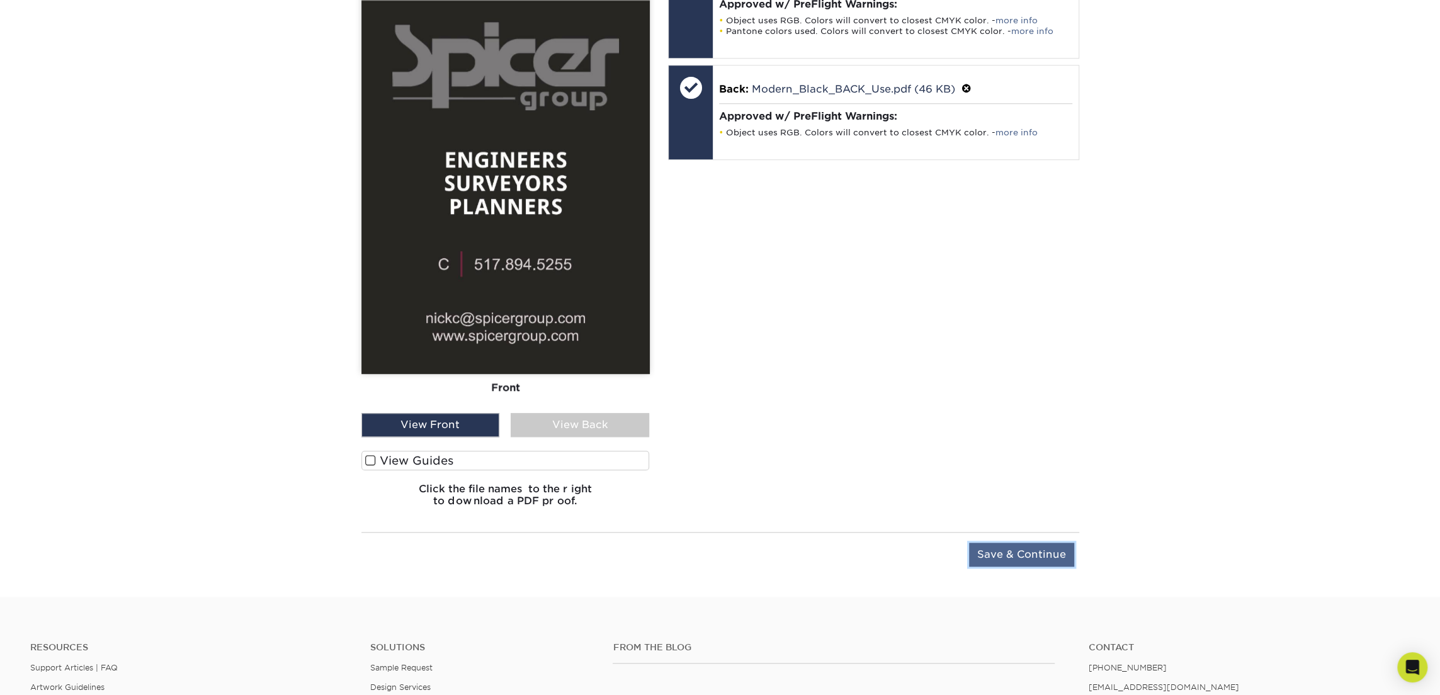
click at [1010, 554] on input "Save & Continue" at bounding box center [1021, 555] width 105 height 24
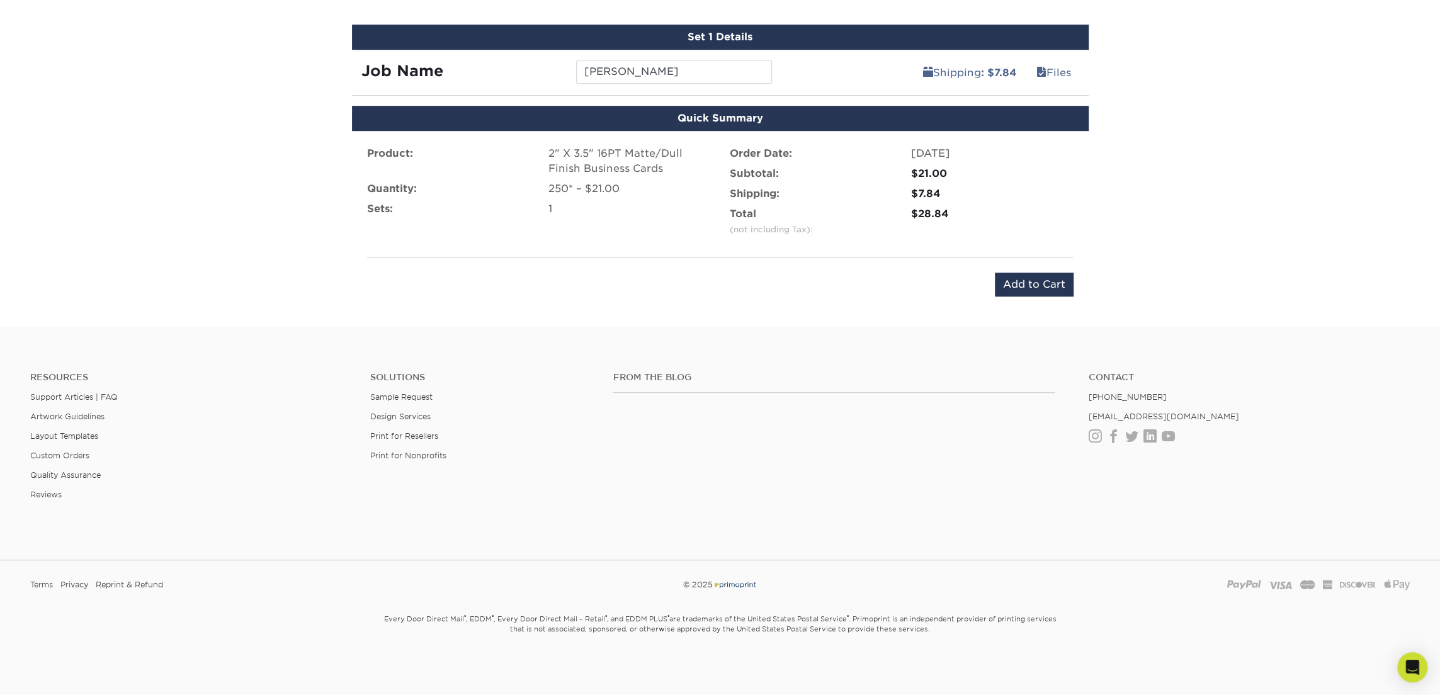
scroll to position [723, 0]
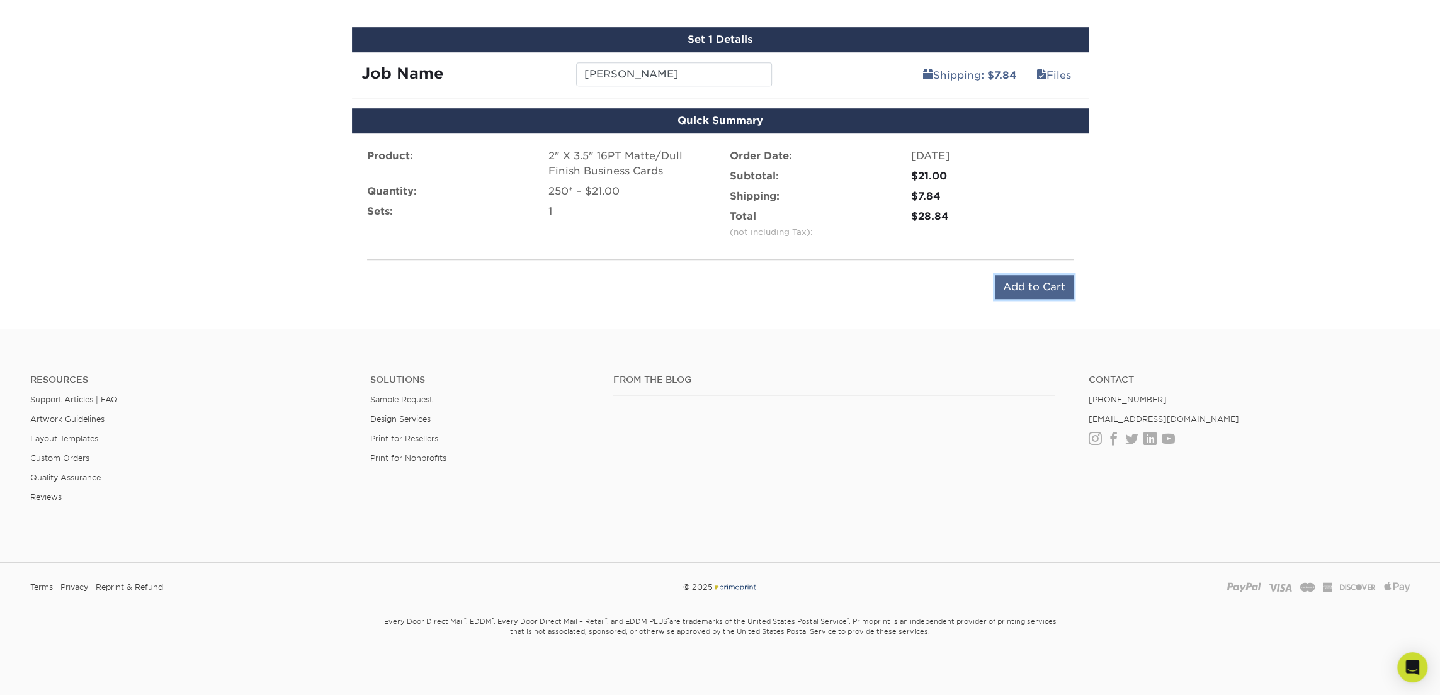
click at [1015, 287] on input "Add to Cart" at bounding box center [1034, 287] width 79 height 24
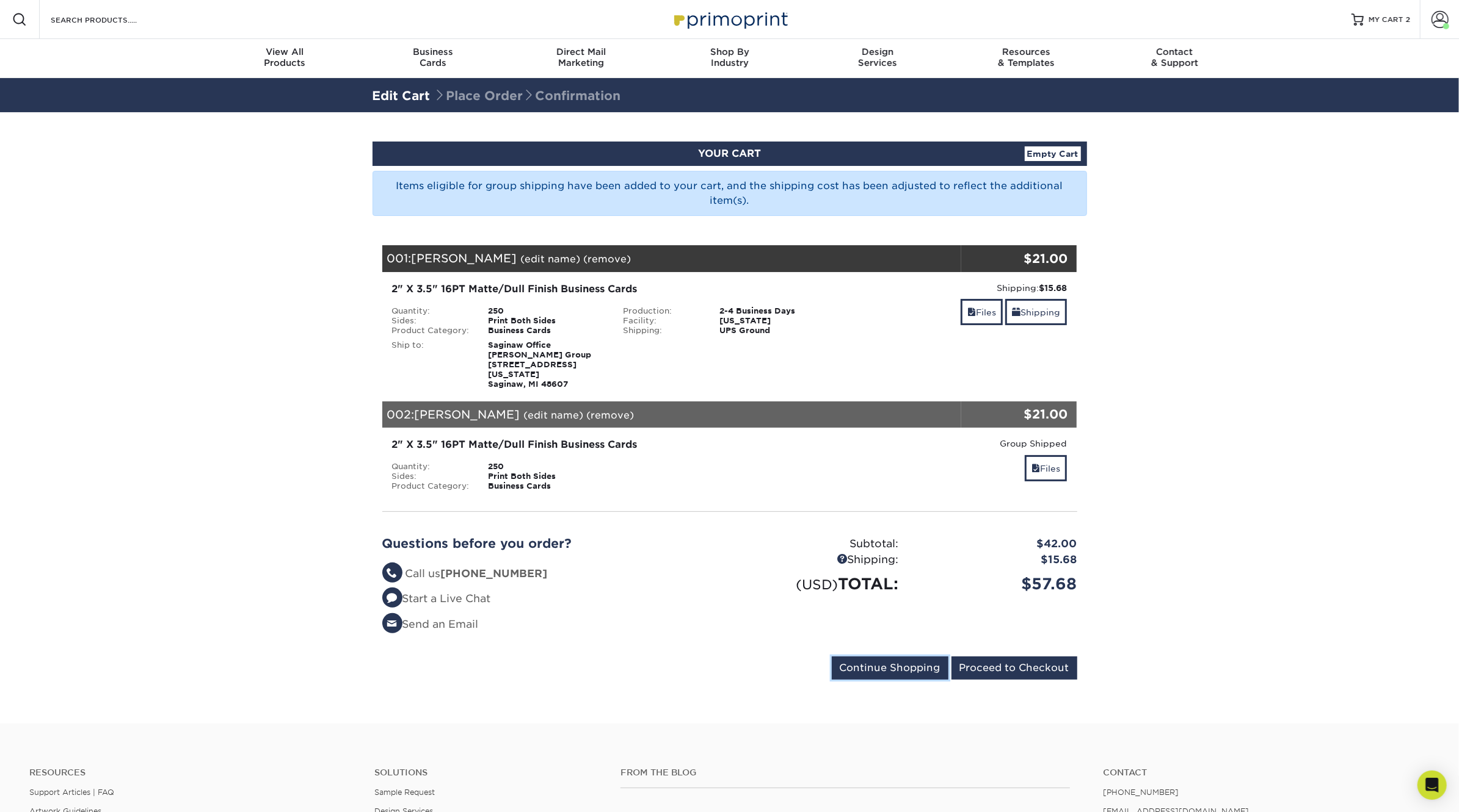
click at [912, 657] on input "Continue Shopping" at bounding box center [890, 669] width 116 height 23
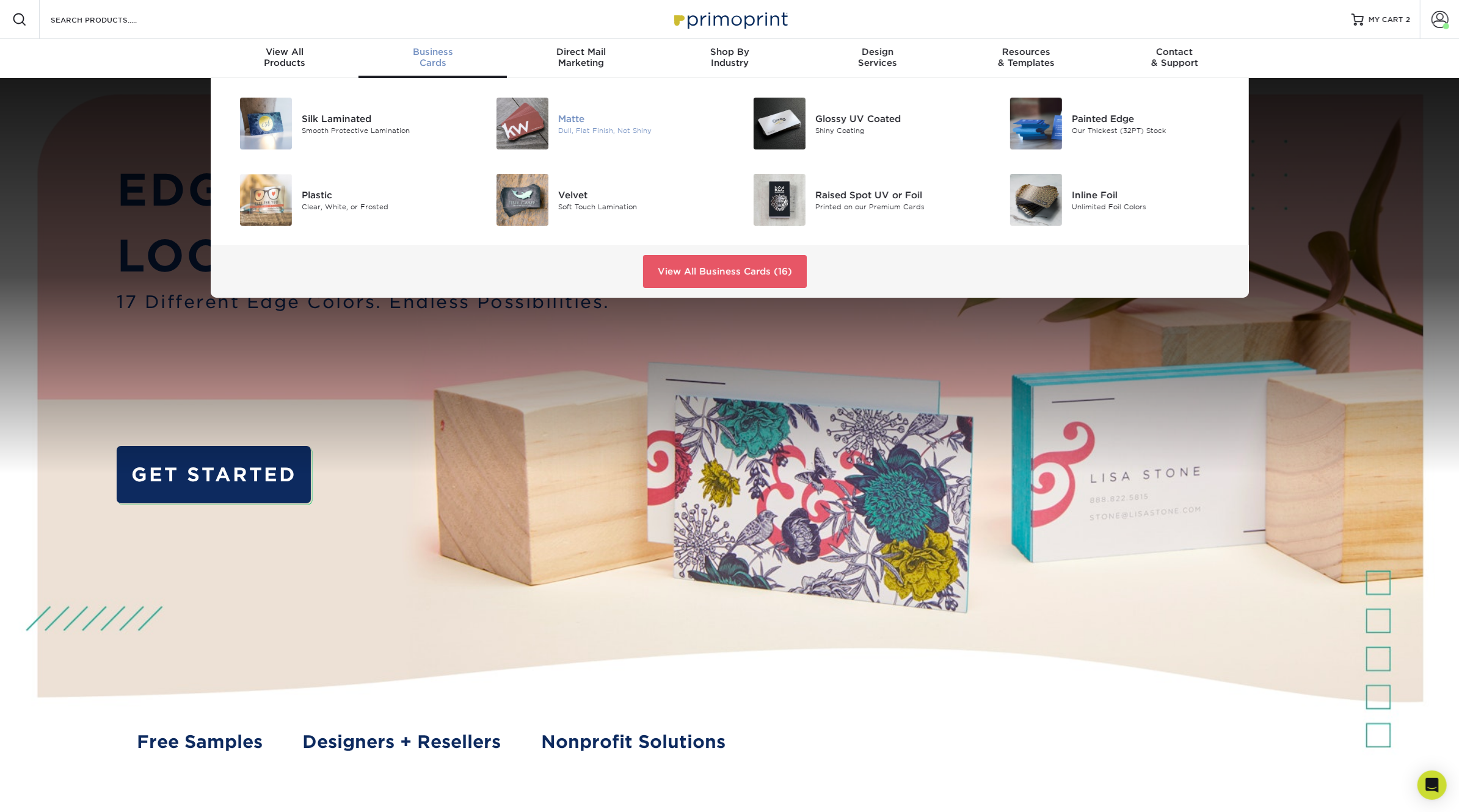
click at [533, 132] on img at bounding box center [523, 124] width 52 height 52
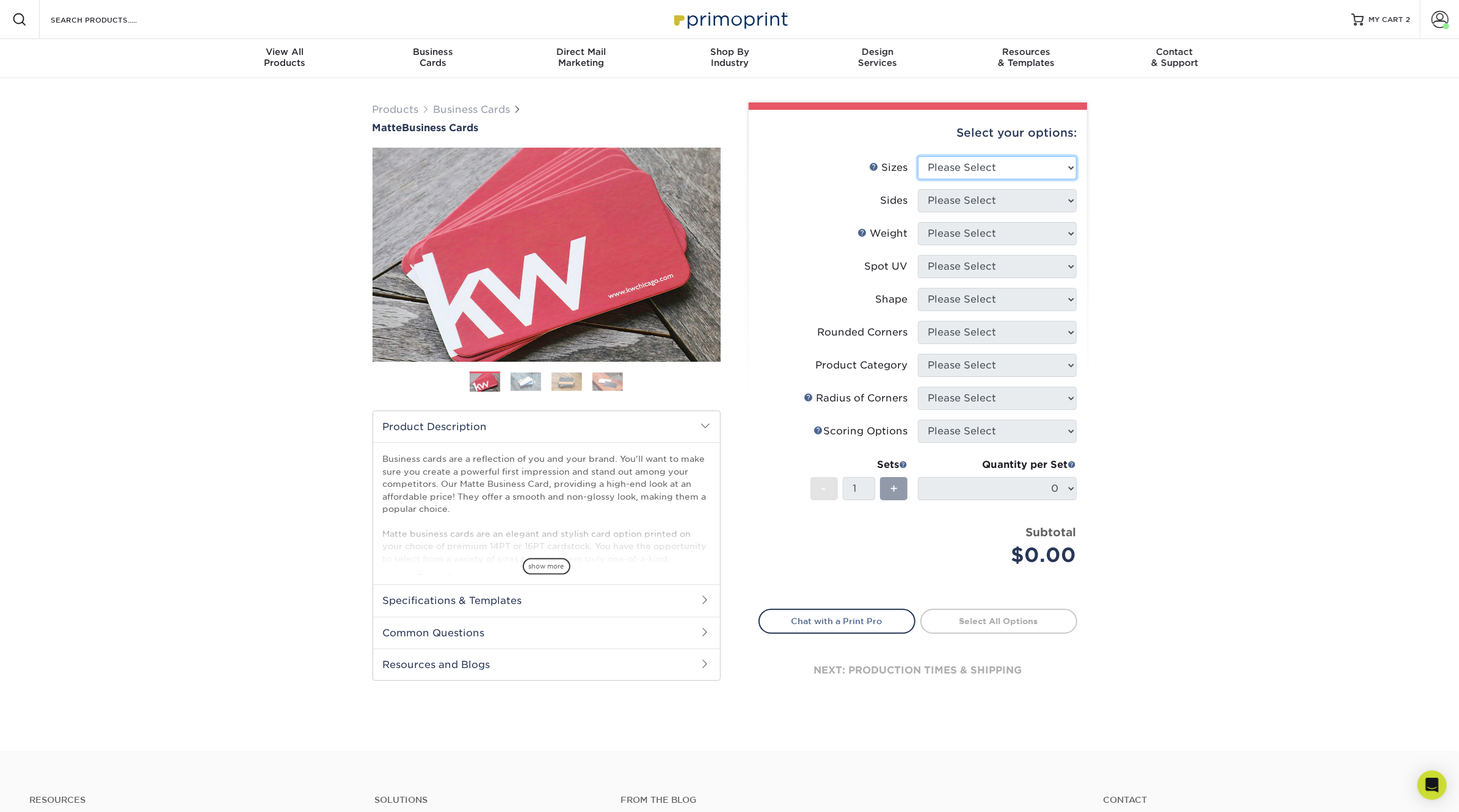
click at [981, 165] on select "Please Select 1.5" x 3.5" - Mini 1.75" x 3.5" - Mini 2" x 2" - Square 2" x 3" -…" at bounding box center [998, 168] width 159 height 23
select select "2.00x3.50"
click at [918, 156] on select "Please Select 1.5" x 3.5" - Mini 1.75" x 3.5" - Mini 2" x 2" - Square 2" x 3" -…" at bounding box center [998, 168] width 159 height 23
click at [1000, 212] on li "Sides Please Select Print Both Sides Print Front Only" at bounding box center [918, 205] width 318 height 33
click at [1005, 203] on select "Please Select Print Both Sides Print Front Only" at bounding box center [998, 201] width 159 height 23
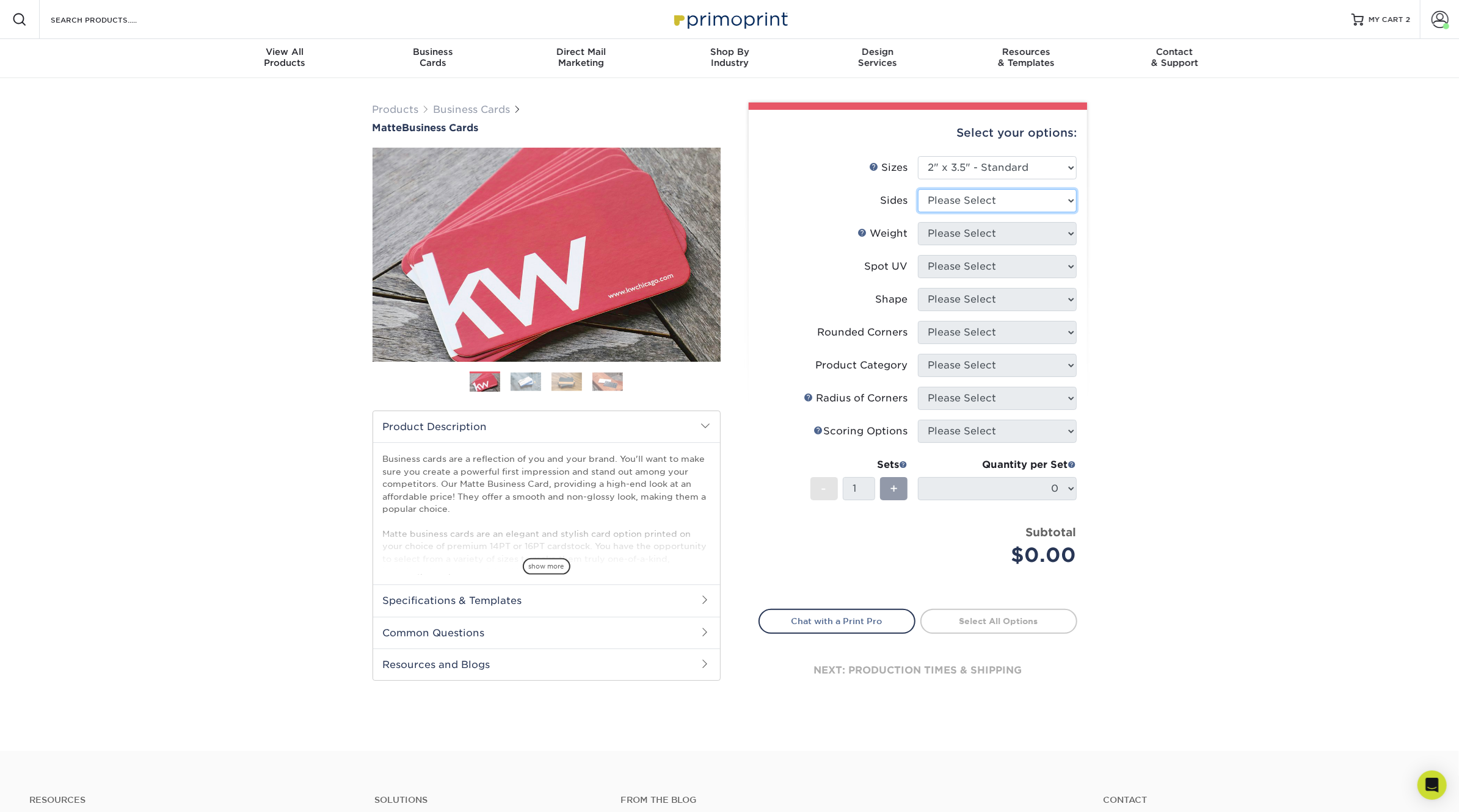
select select "13abbda7-1d64-4f25-8bb2-c179b224825d"
click at [918, 189] on select "Please Select Print Both Sides Print Front Only" at bounding box center [998, 201] width 159 height 23
click at [991, 234] on select "Please Select 16PT 14PT" at bounding box center [998, 234] width 159 height 23
select select "16PT"
click at [918, 222] on select "Please Select 16PT 14PT" at bounding box center [998, 234] width 159 height 23
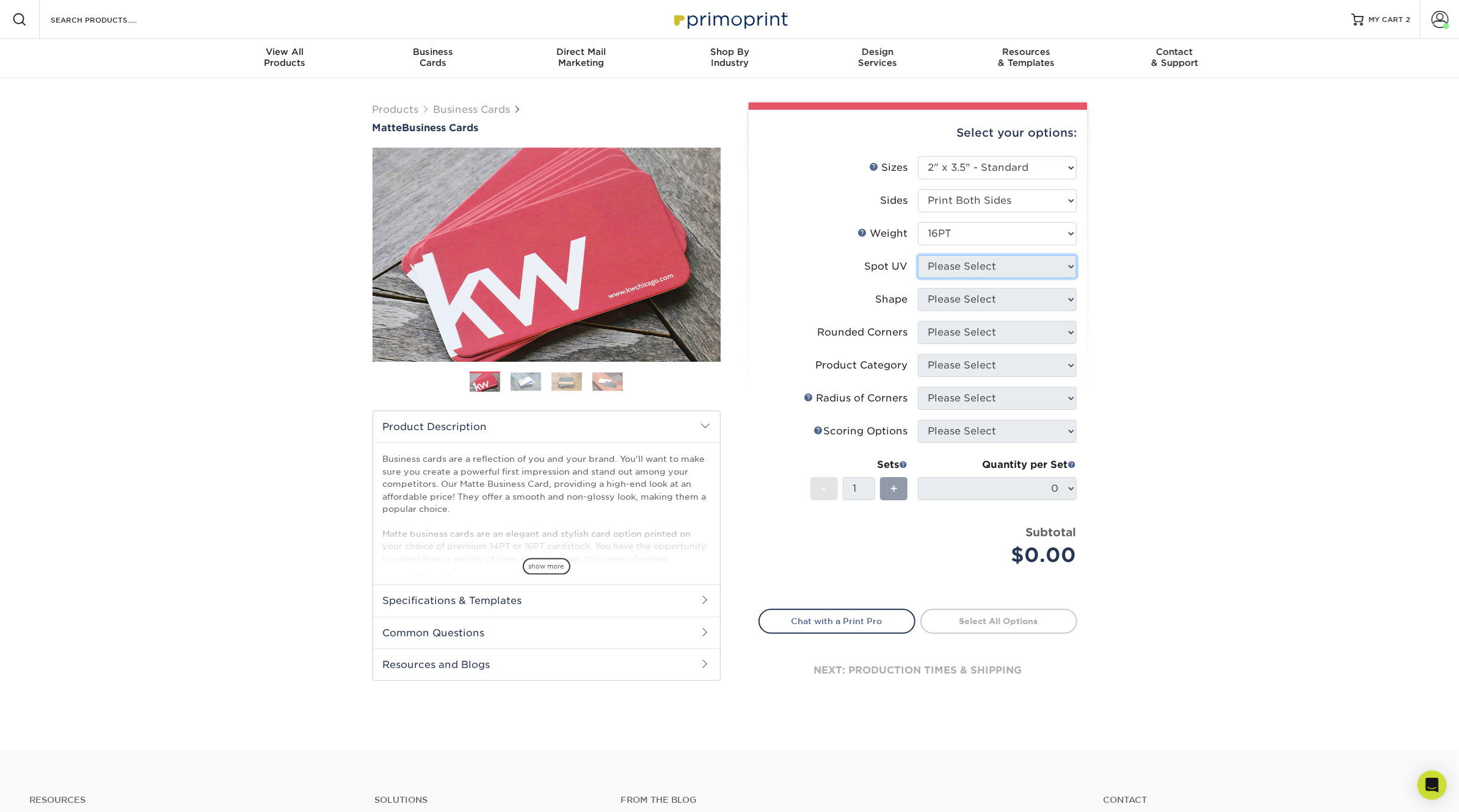
click at [973, 267] on select "Please Select No Spot UV Front and Back (Both Sides) Front Only Back Only" at bounding box center [998, 266] width 159 height 23
select select "3"
click at [918, 255] on select "Please Select No Spot UV Front and Back (Both Sides) Front Only Back Only" at bounding box center [998, 266] width 159 height 23
click at [0, 0] on select at bounding box center [0, 0] width 0 height 0
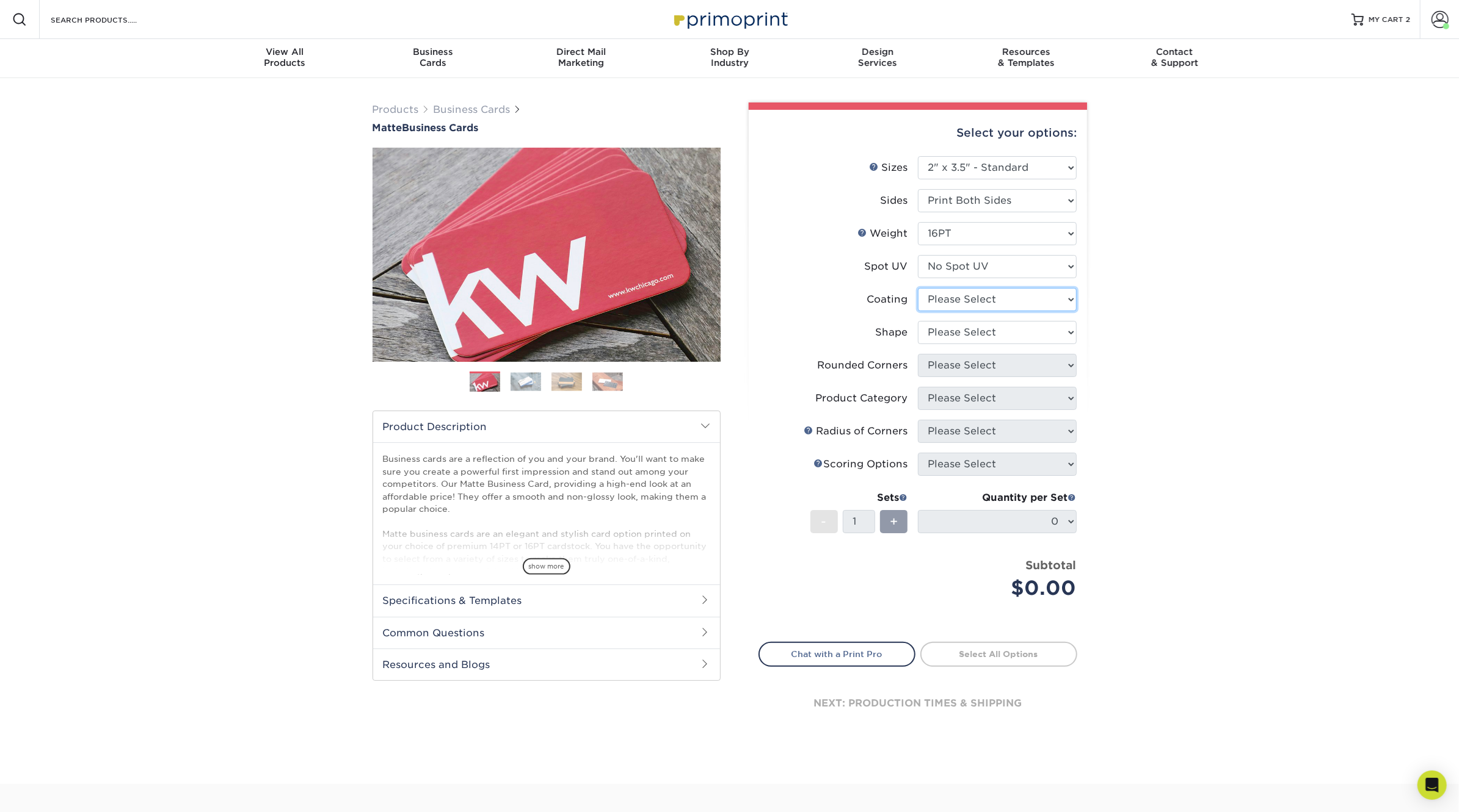
select select "121bb7b5-3b4d-429f-bd8d-bbf80e953313"
click at [918, 288] on select at bounding box center [998, 299] width 159 height 23
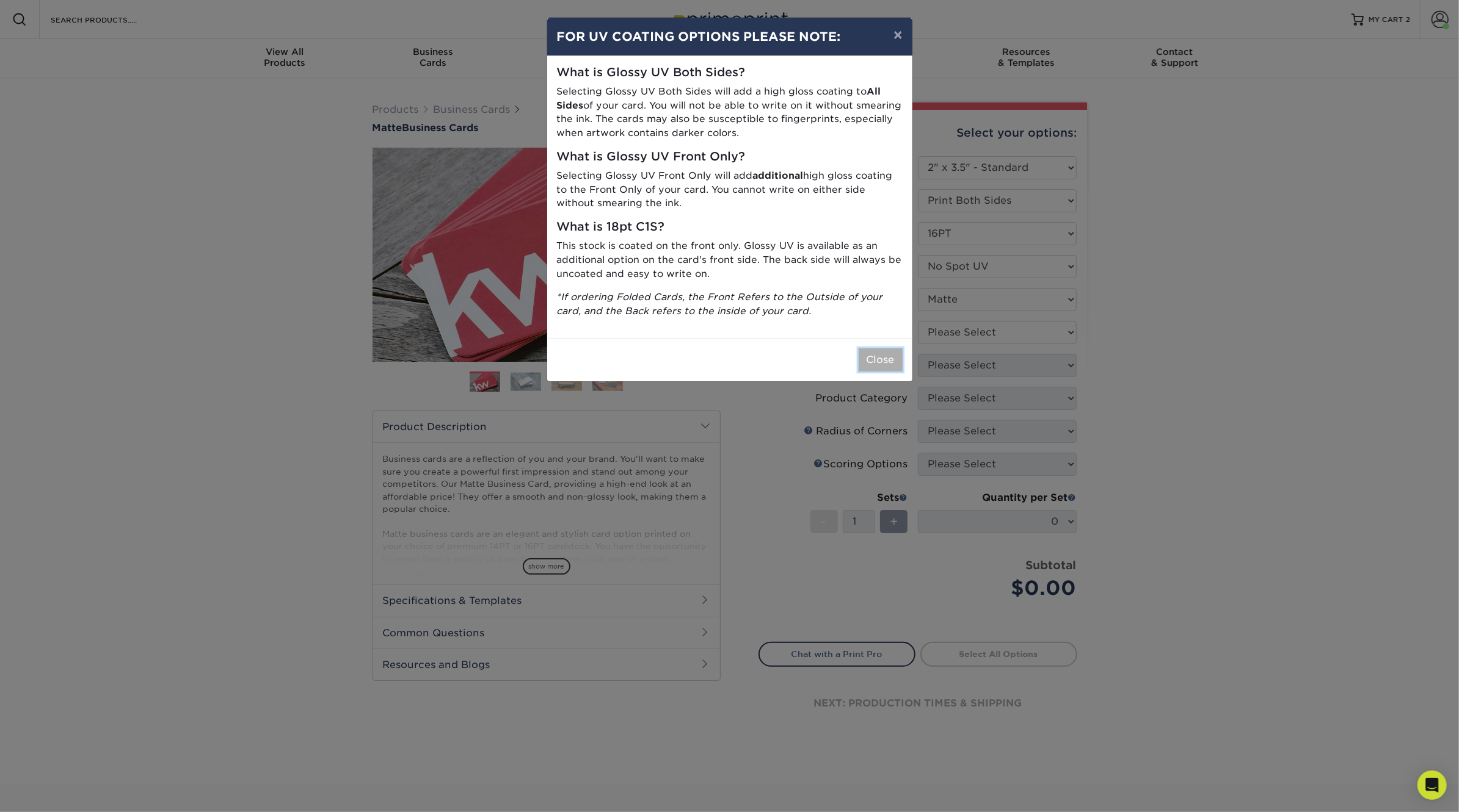
click at [872, 360] on button "Close" at bounding box center [880, 360] width 44 height 23
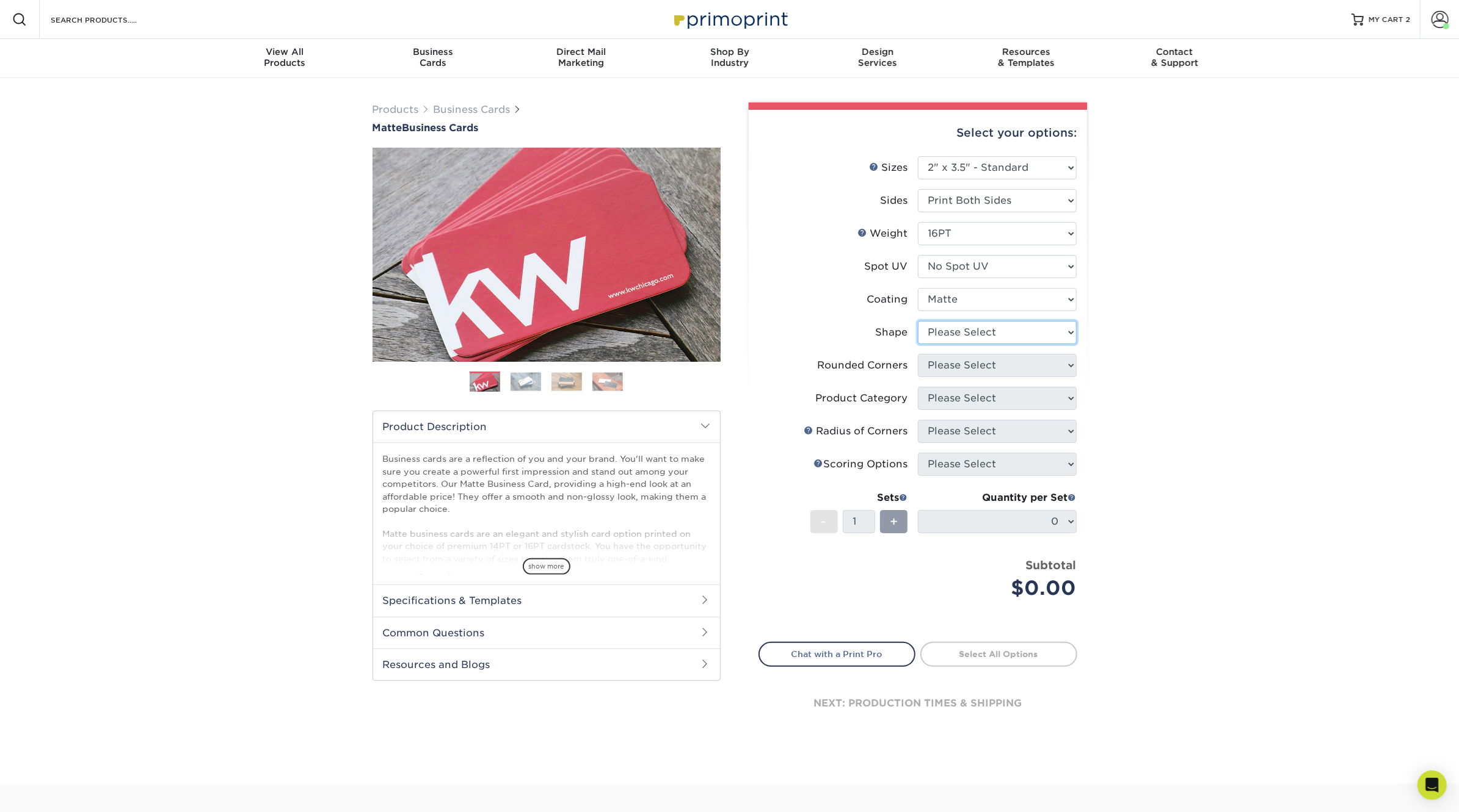
click at [987, 333] on select "Please Select Standard Oval" at bounding box center [998, 332] width 159 height 23
select select "standard"
click at [918, 321] on select "Please Select Standard Oval" at bounding box center [998, 332] width 159 height 23
click at [972, 364] on select "Please Select Yes - Round 2 Corners Yes - Round 4 Corners No" at bounding box center [998, 365] width 159 height 23
select select "0"
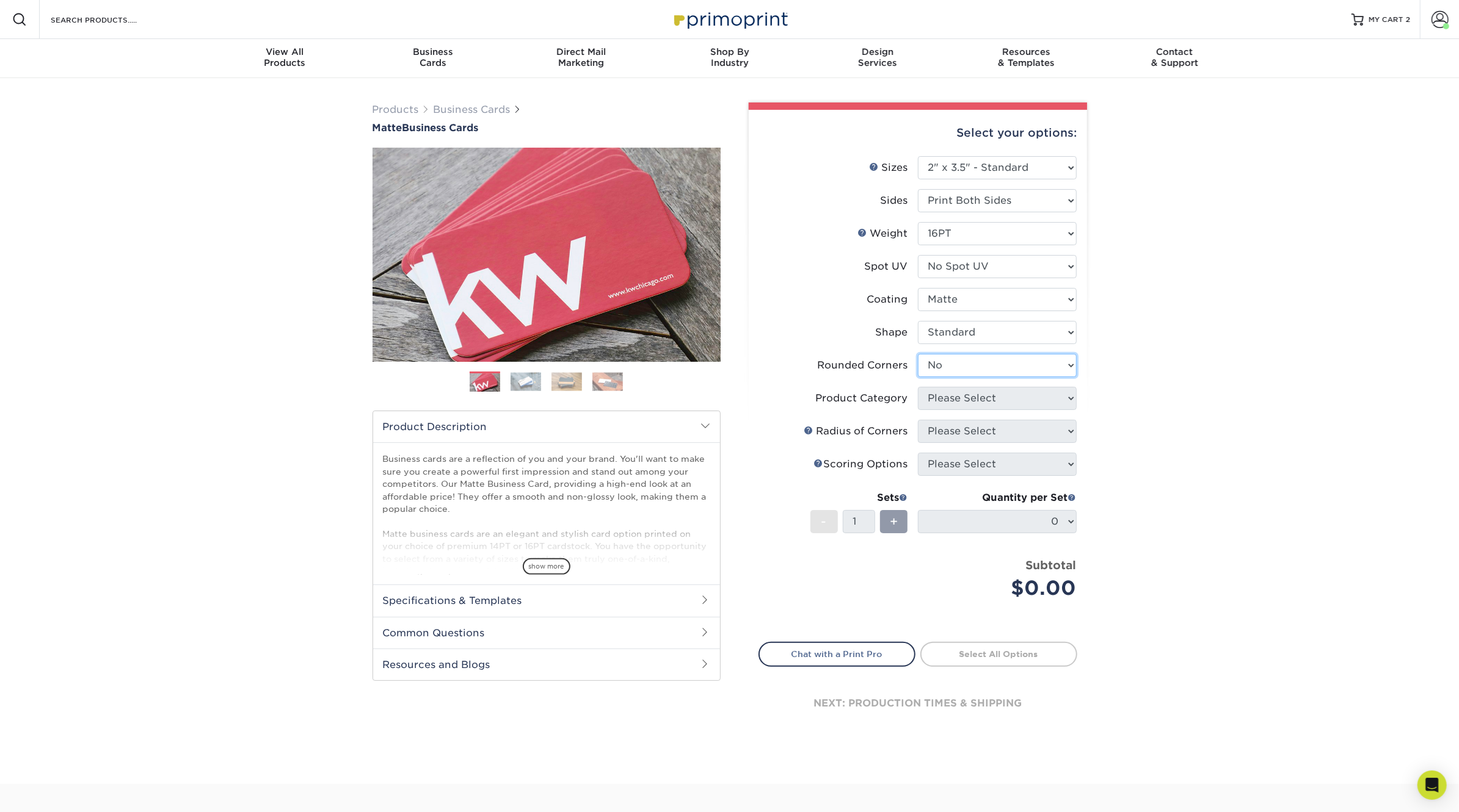
click at [918, 354] on select "Please Select Yes - Round 2 Corners Yes - Round 4 Corners No" at bounding box center [998, 365] width 159 height 23
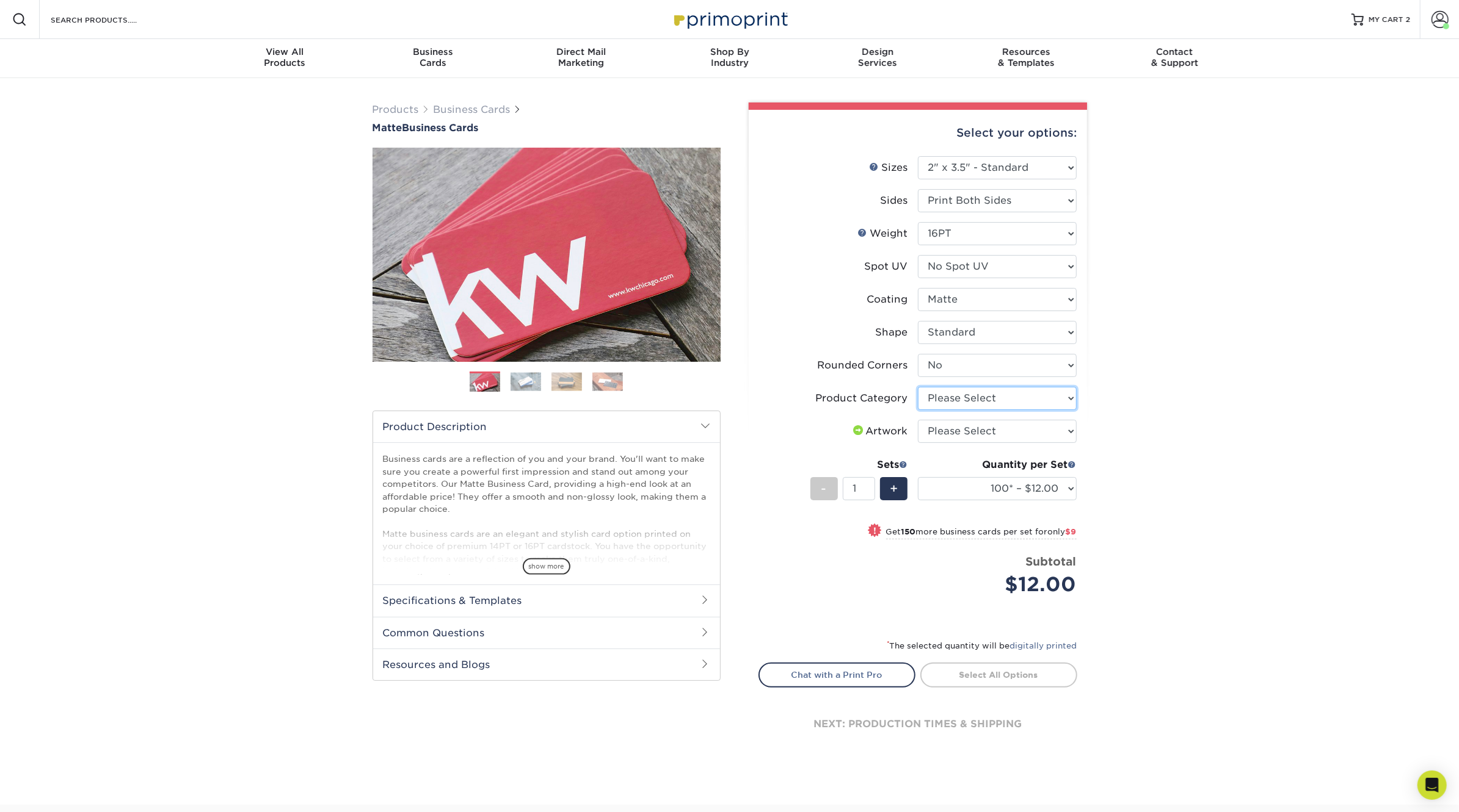
click at [974, 398] on select "Please Select Business Cards" at bounding box center [998, 398] width 159 height 23
select select "3b5148f1-0588-4f88-a218-97bcfdce65c1"
click at [918, 387] on select "Please Select Business Cards" at bounding box center [998, 398] width 159 height 23
click at [967, 438] on select "Please Select I will upload files I need a design - $100" at bounding box center [998, 431] width 159 height 23
select select "upload"
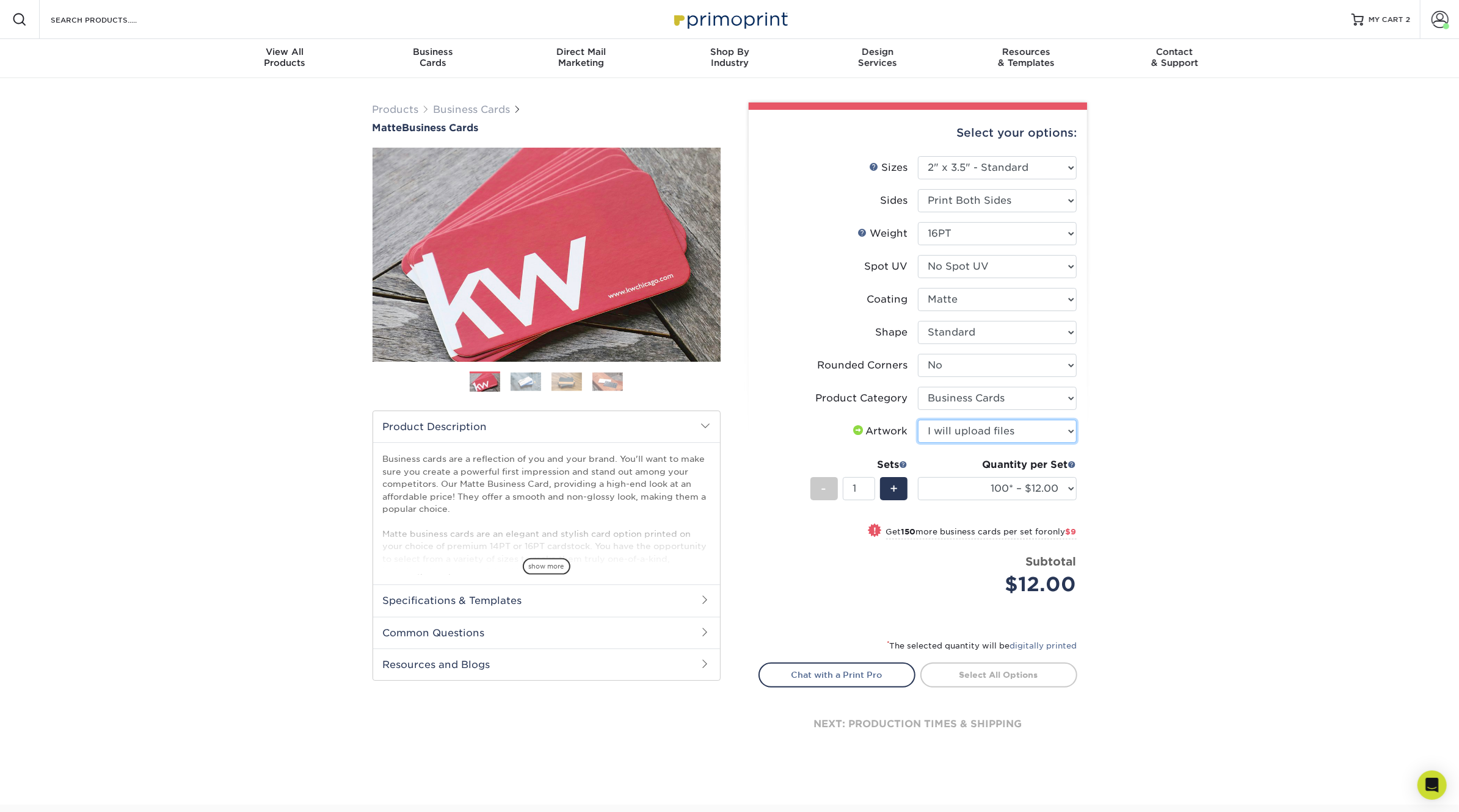
click at [918, 420] on select "Please Select I will upload files I need a design - $100" at bounding box center [998, 431] width 159 height 23
click at [972, 484] on select "100* – $12.00 250* – $21.00 500 – $42.00 1000 – $53.00 2500 – $95.00 5000 – $18…" at bounding box center [998, 489] width 159 height 23
select select "250* – $21.00"
click at [918, 478] on select "100* – $12.00 250* – $21.00 500 – $42.00 1000 – $53.00 2500 – $95.00 5000 – $18…" at bounding box center [998, 489] width 159 height 23
click at [1014, 673] on link "Proceed to Shipping" at bounding box center [999, 673] width 157 height 22
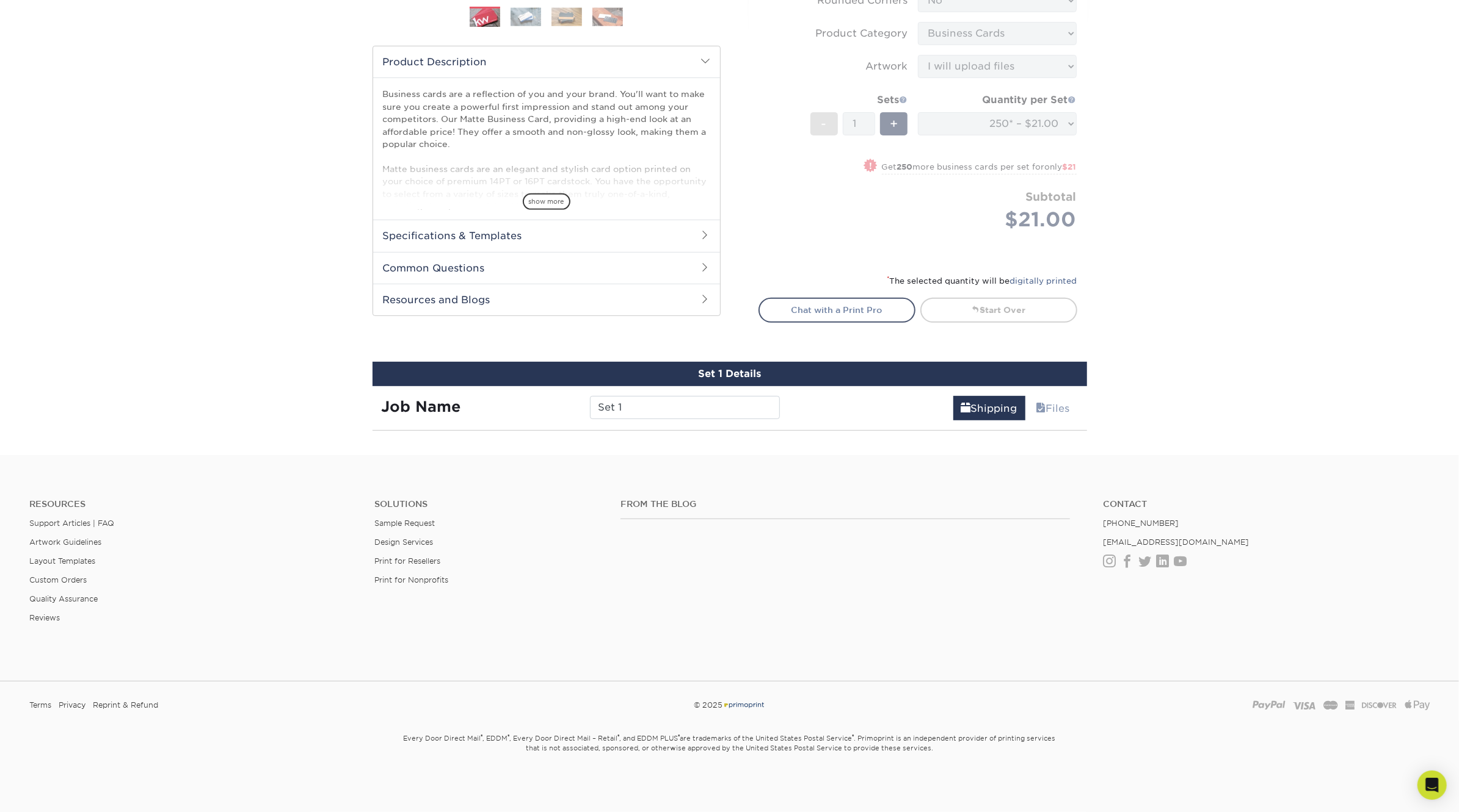
scroll to position [672, 0]
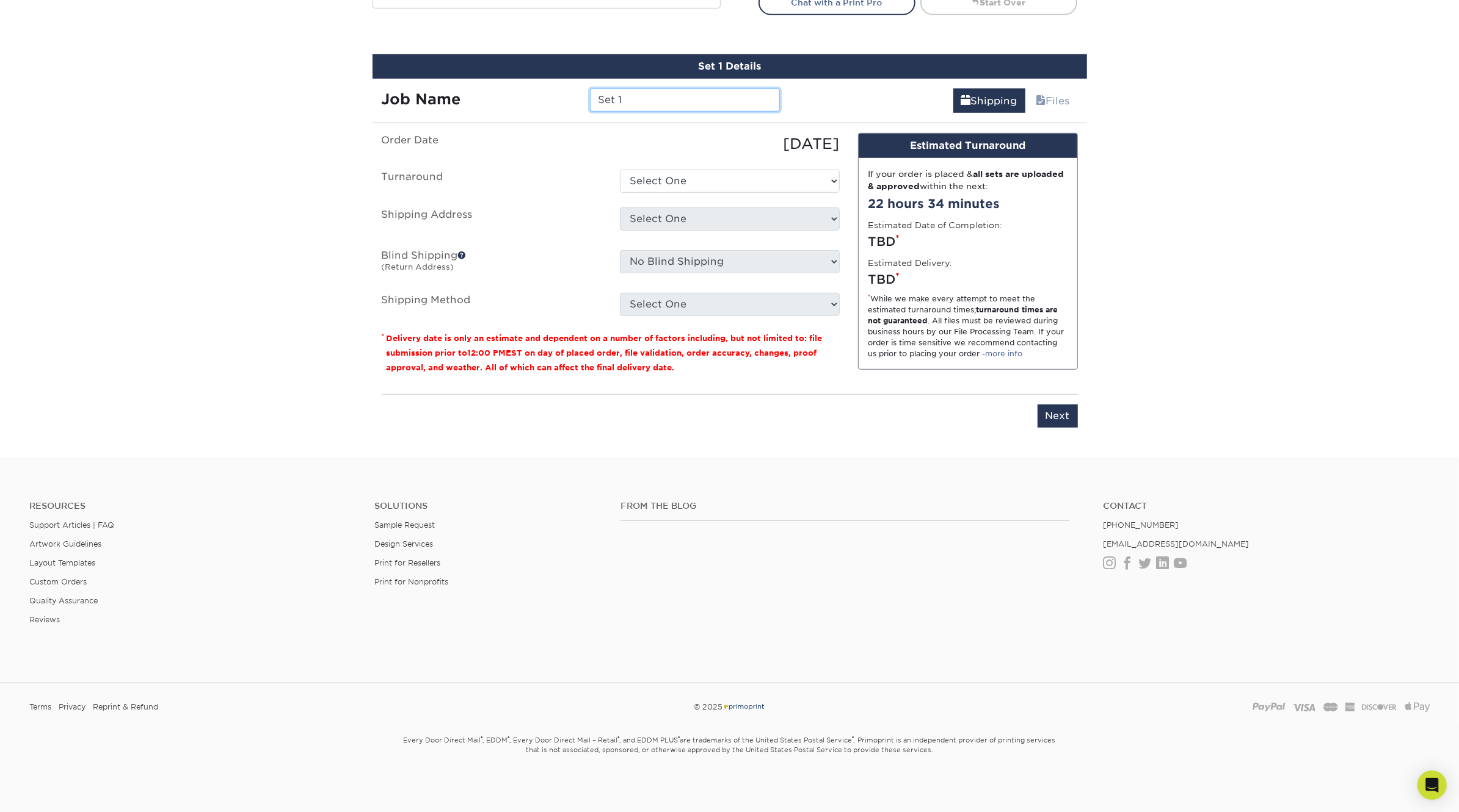
click at [681, 103] on input "Set 1" at bounding box center [684, 100] width 190 height 23
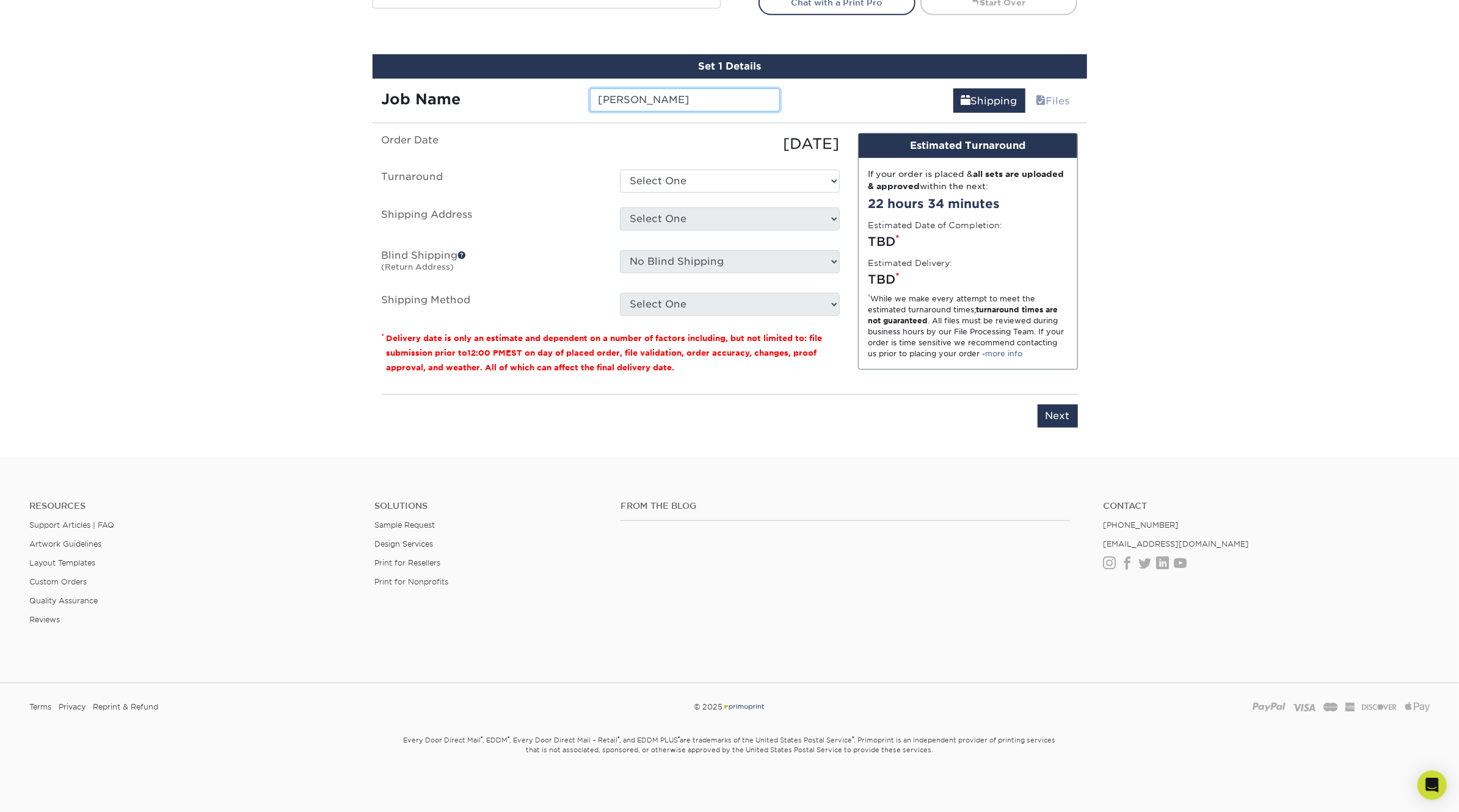
type input "Jennifer Garza"
click at [643, 183] on select "Select One 2-4 Business Days 2 Day Next Business Day" at bounding box center [729, 181] width 220 height 23
select select "23721297-b68b-4846-ba83-3171e6bd9d78"
click at [619, 170] on select "Select One 2-4 Business Days 2 Day Next Business Day" at bounding box center [729, 181] width 220 height 23
click at [657, 210] on select "Select One [STREET_ADDRESS] Office [PERSON_NAME][GEOGRAPHIC_DATA][PERSON_NAME] …" at bounding box center [729, 219] width 220 height 23
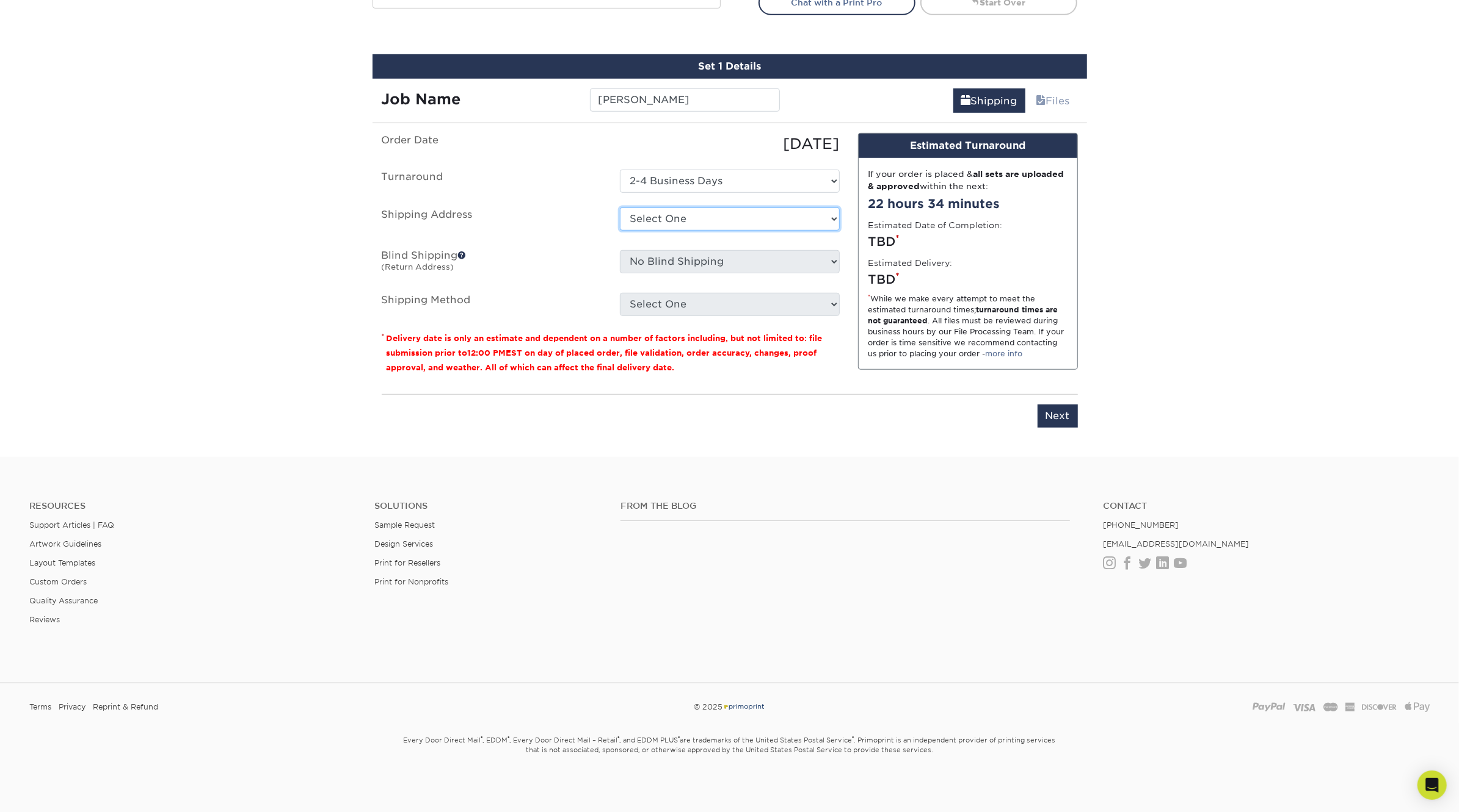
select select "245442"
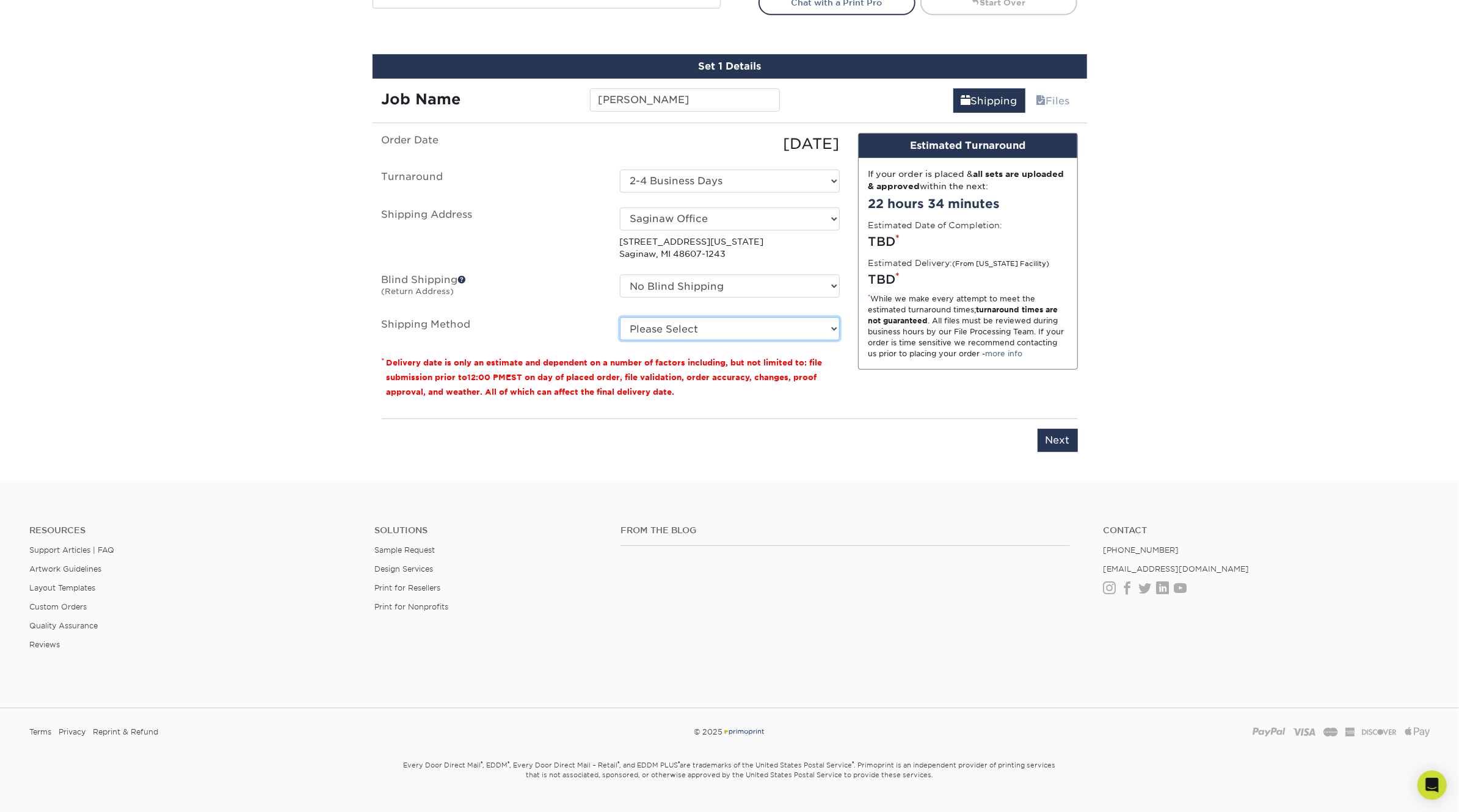
click at [679, 328] on select "Please Select Ground Shipping (+$7.84) 3 Day Shipping Service (+$18.69) 2 Day A…" at bounding box center [729, 329] width 220 height 23
select select "03"
click at [619, 318] on select "Please Select Ground Shipping (+$7.84) 3 Day Shipping Service (+$18.69) 2 Day A…" at bounding box center [729, 329] width 220 height 23
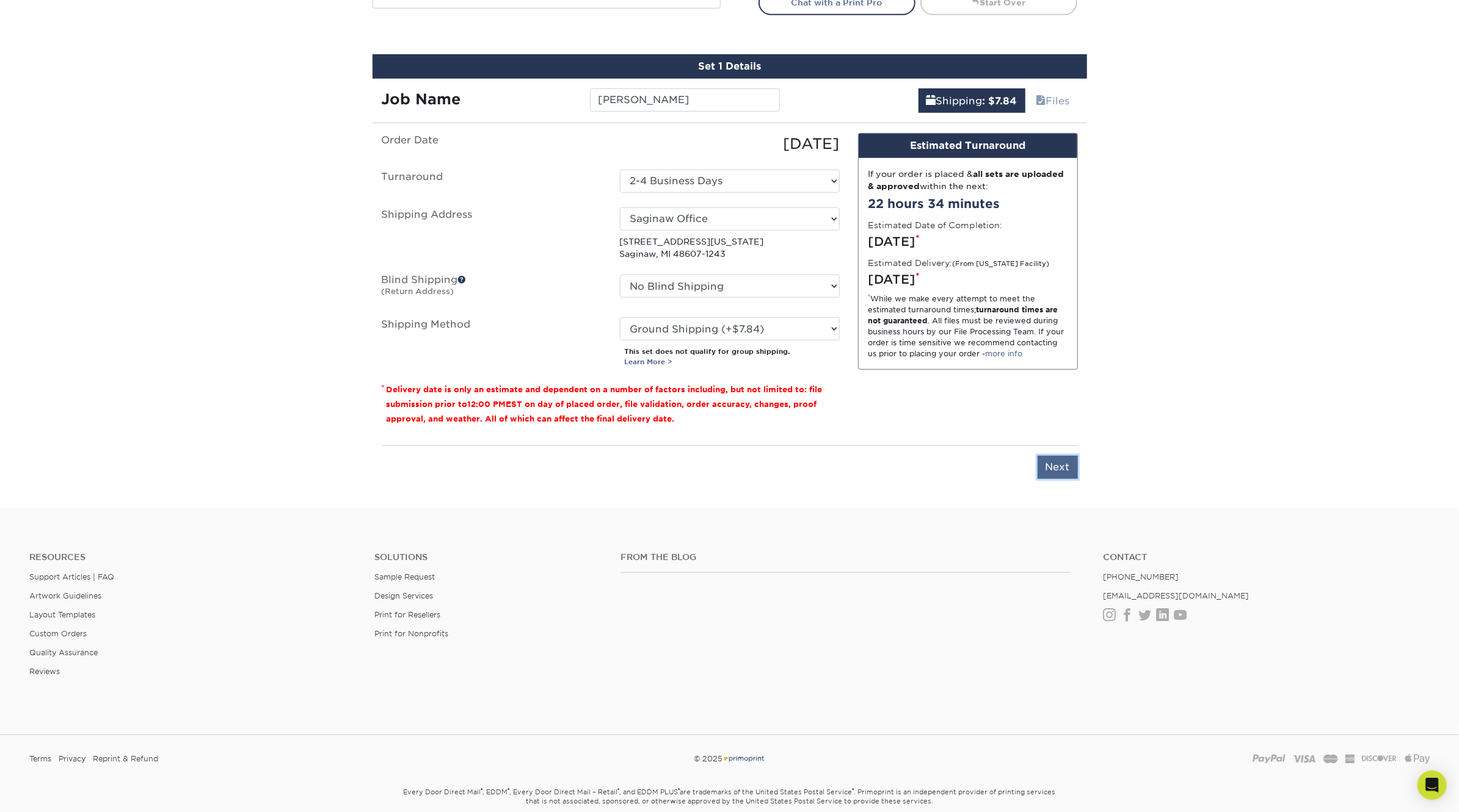
click at [1063, 467] on input "Next" at bounding box center [1058, 467] width 41 height 23
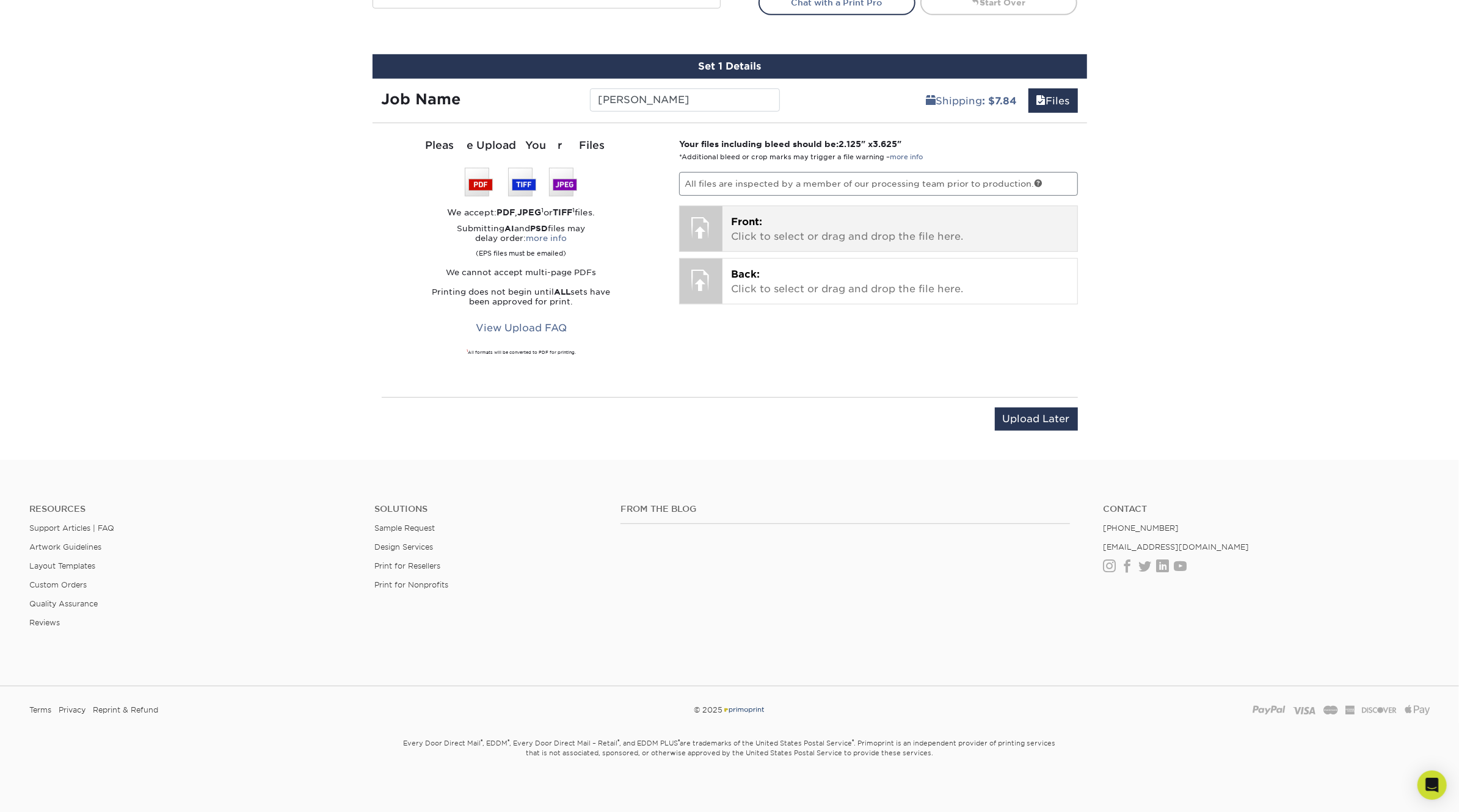
click at [896, 222] on p "Front: Click to select or drag and drop the file here." at bounding box center [900, 230] width 337 height 29
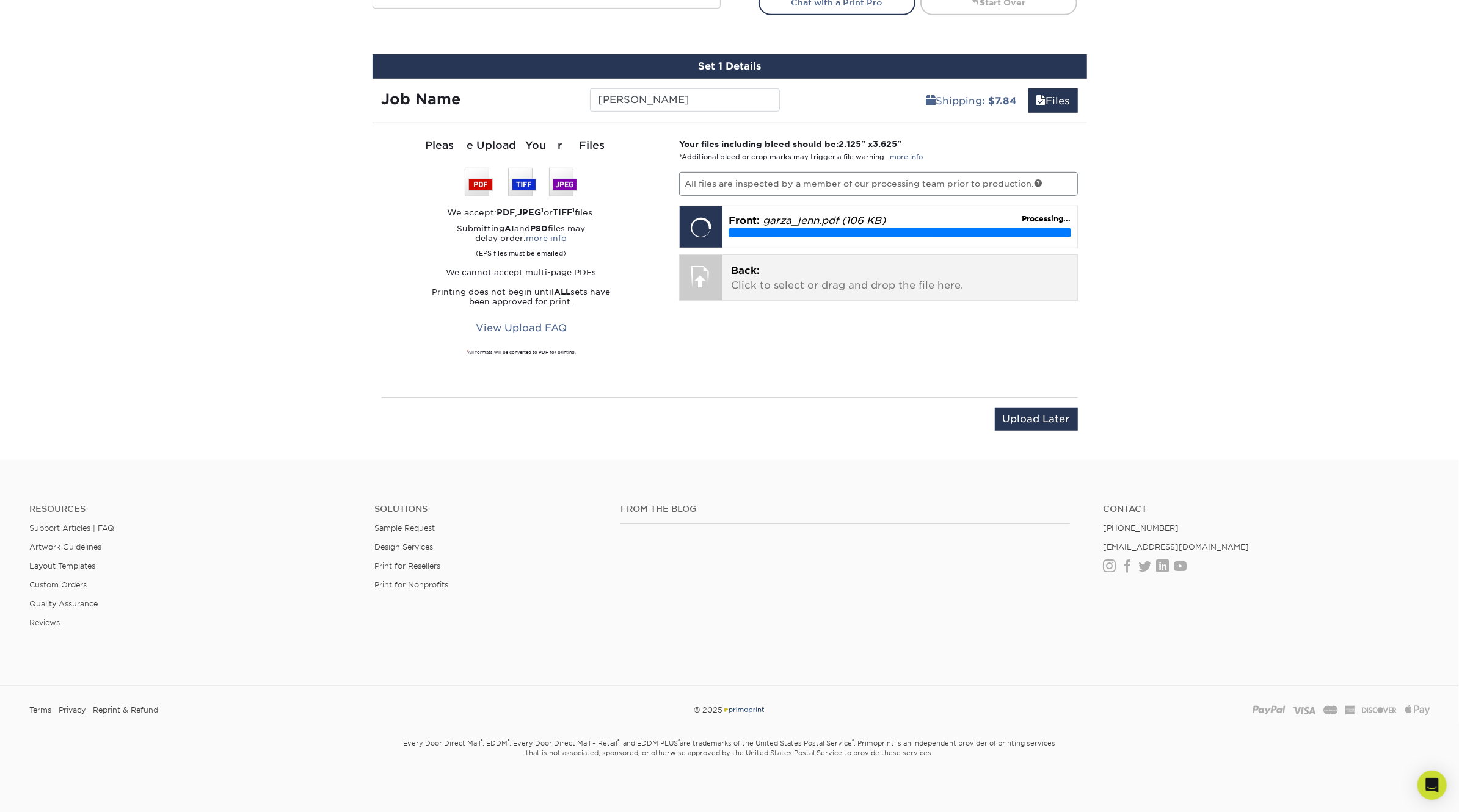
click at [697, 271] on div at bounding box center [701, 276] width 43 height 43
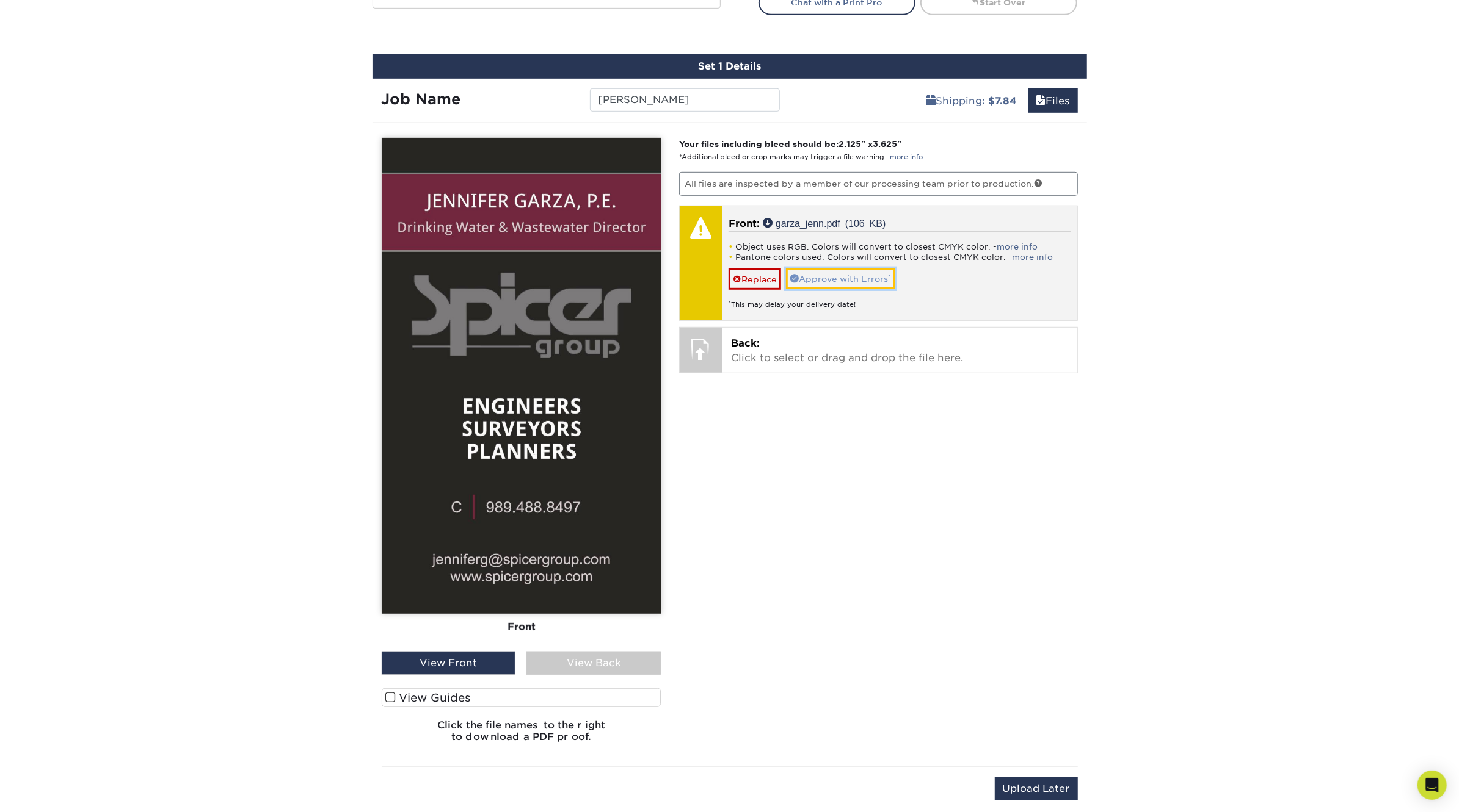
click at [829, 277] on link "Approve with Errors *" at bounding box center [841, 278] width 110 height 20
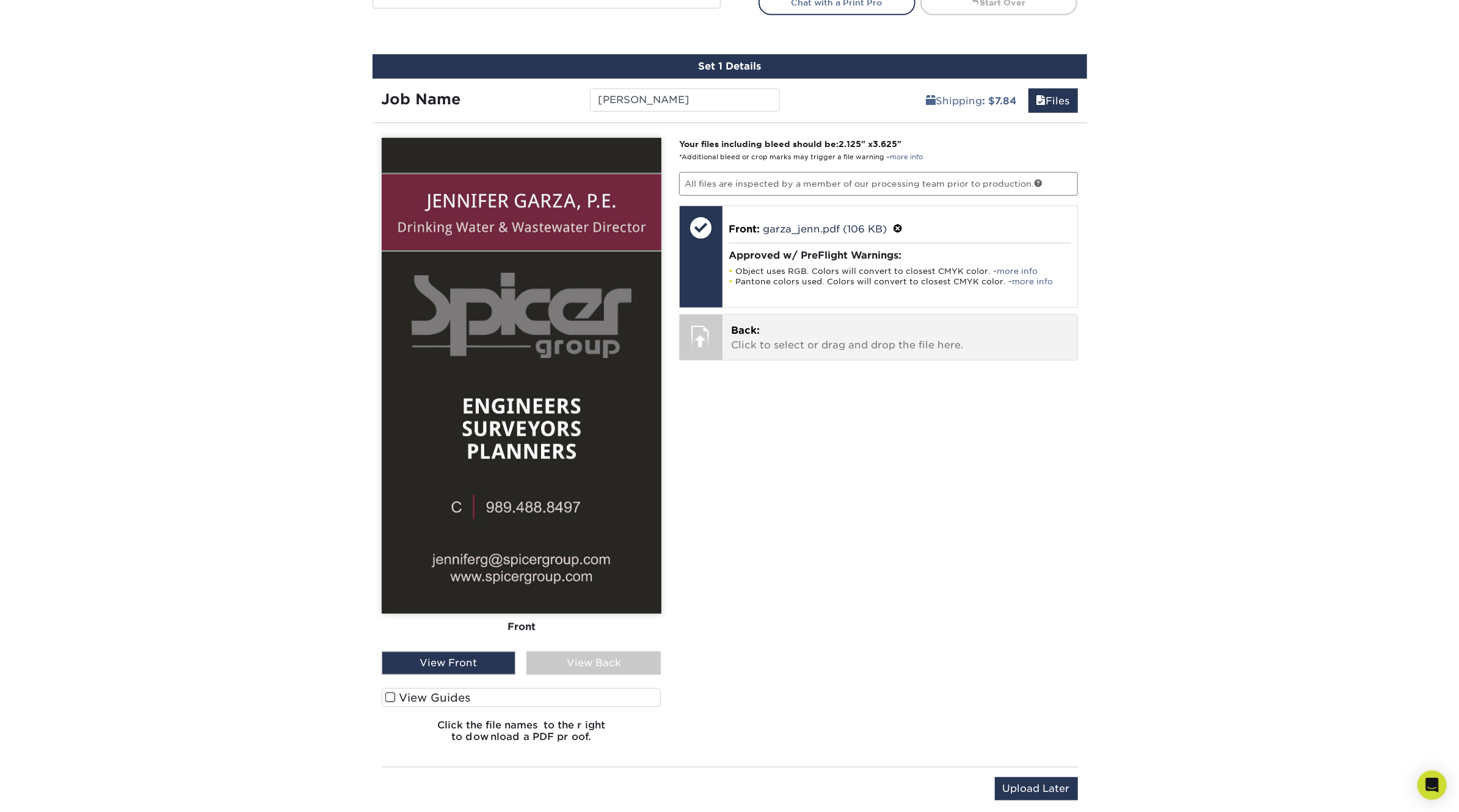
click at [831, 326] on p "Back: Click to select or drag and drop the file here." at bounding box center [900, 338] width 337 height 29
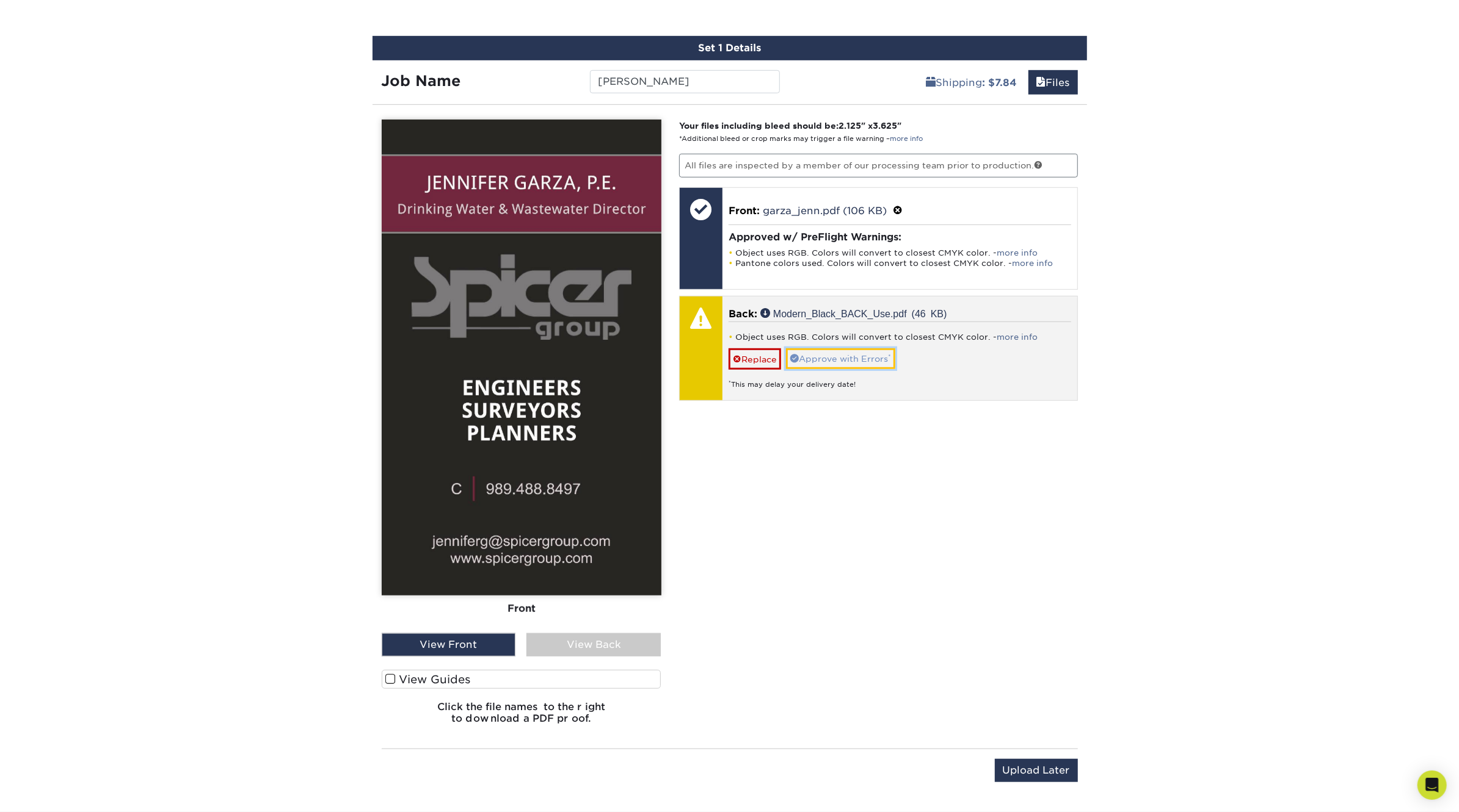
click at [840, 359] on link "Approve with Errors *" at bounding box center [841, 359] width 110 height 20
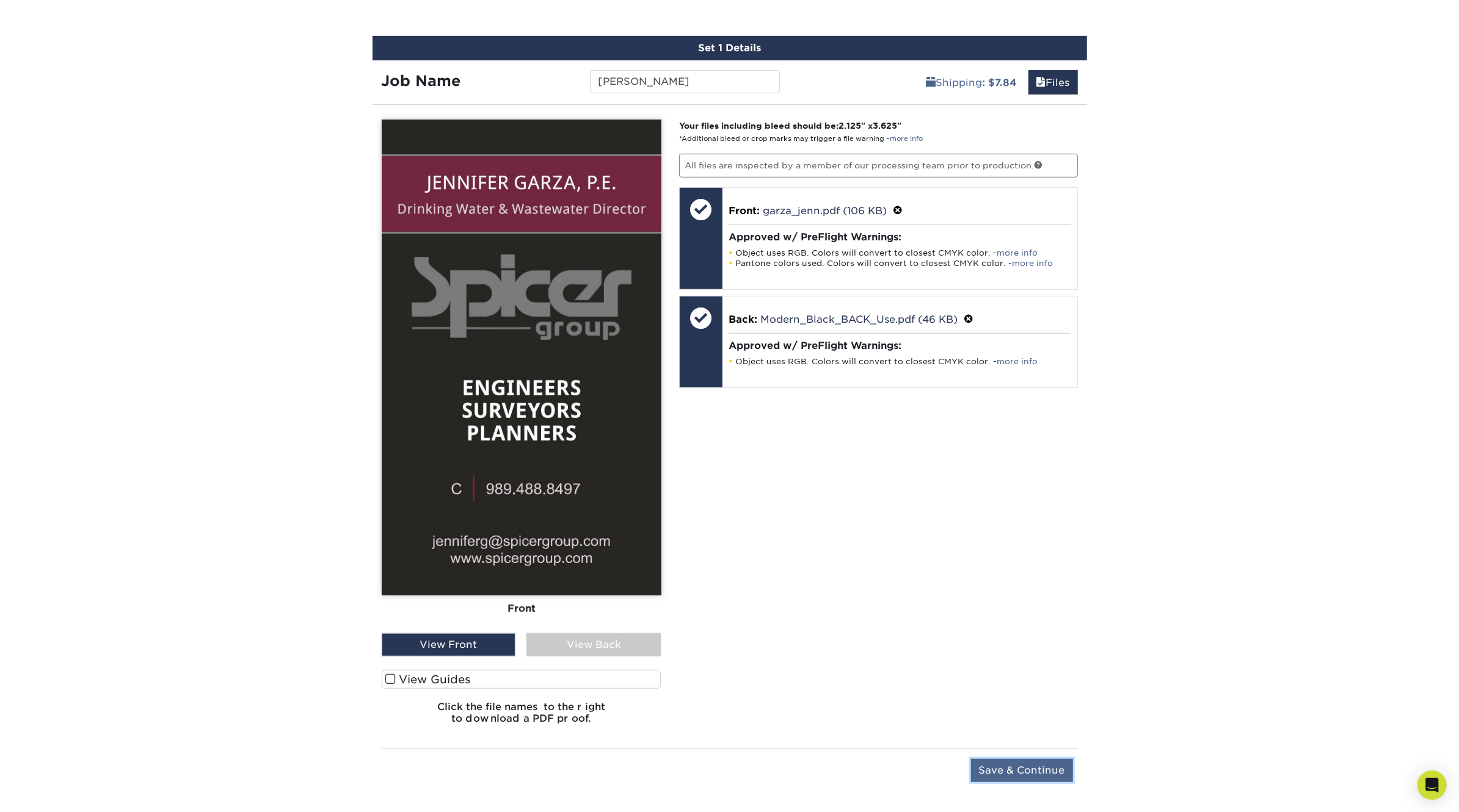
click at [1032, 770] on input "Save & Continue" at bounding box center [1021, 771] width 102 height 23
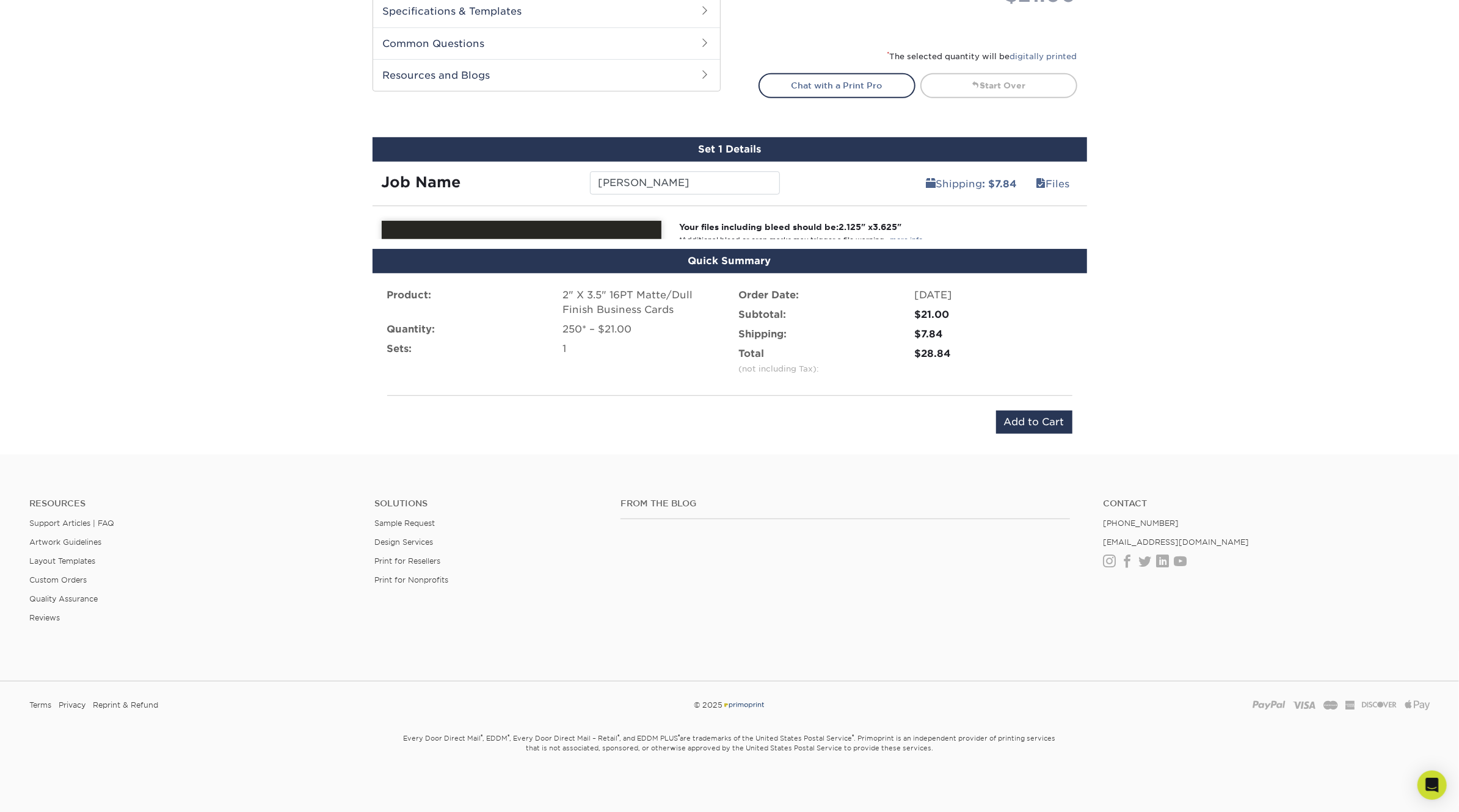
scroll to position [563, 0]
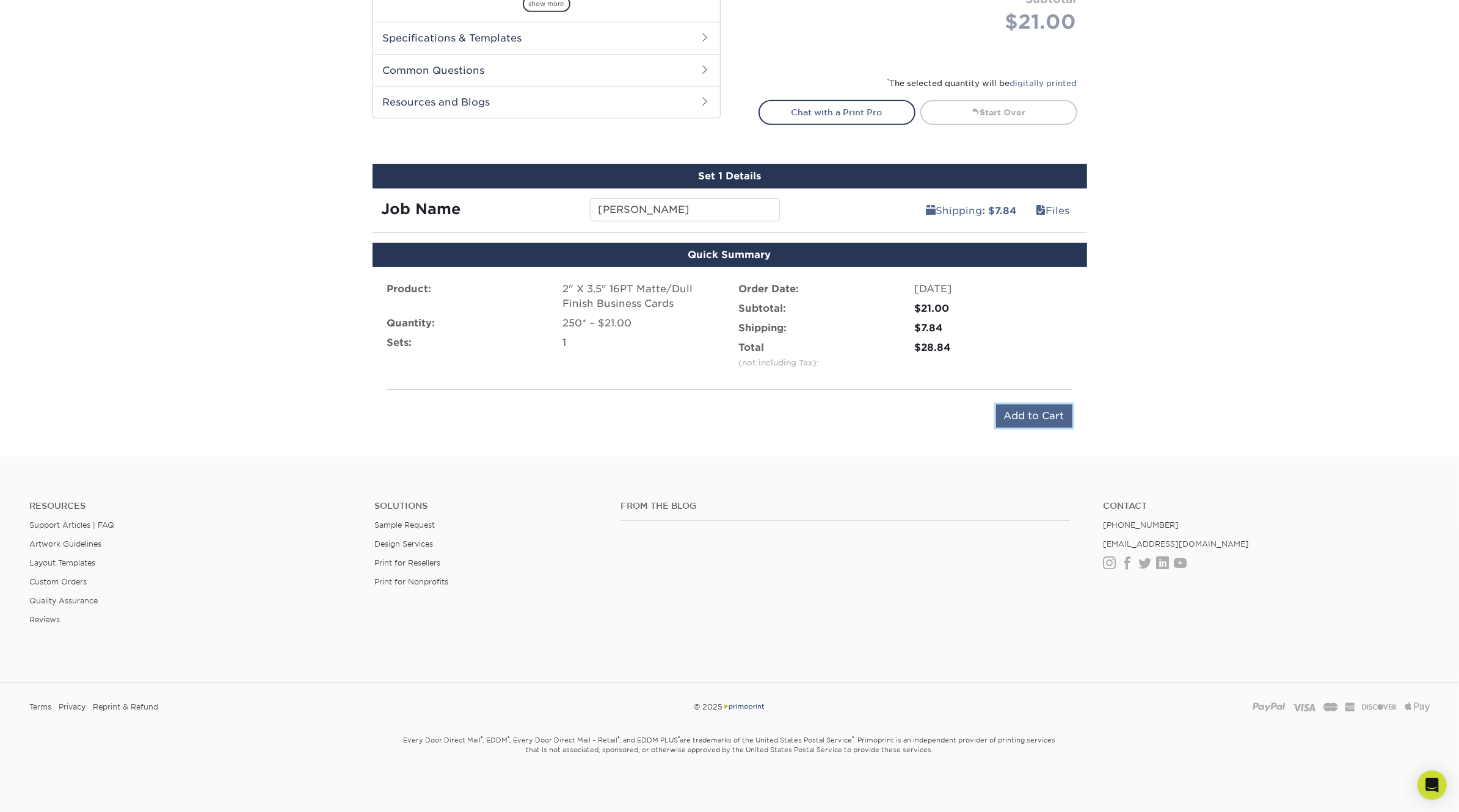
click at [1024, 413] on input "Add to Cart" at bounding box center [1033, 417] width 77 height 23
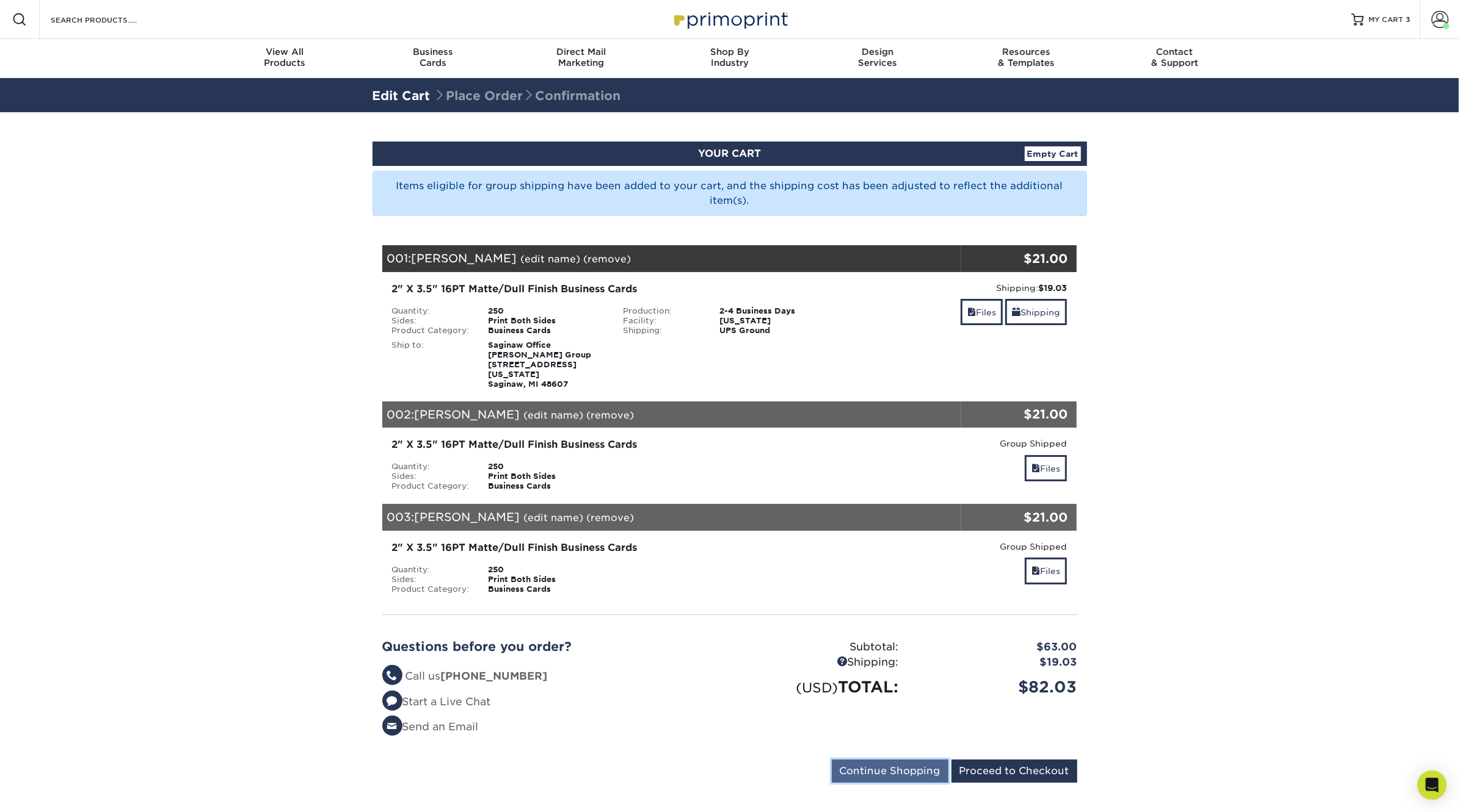
click at [885, 760] on input "Continue Shopping" at bounding box center [890, 771] width 116 height 23
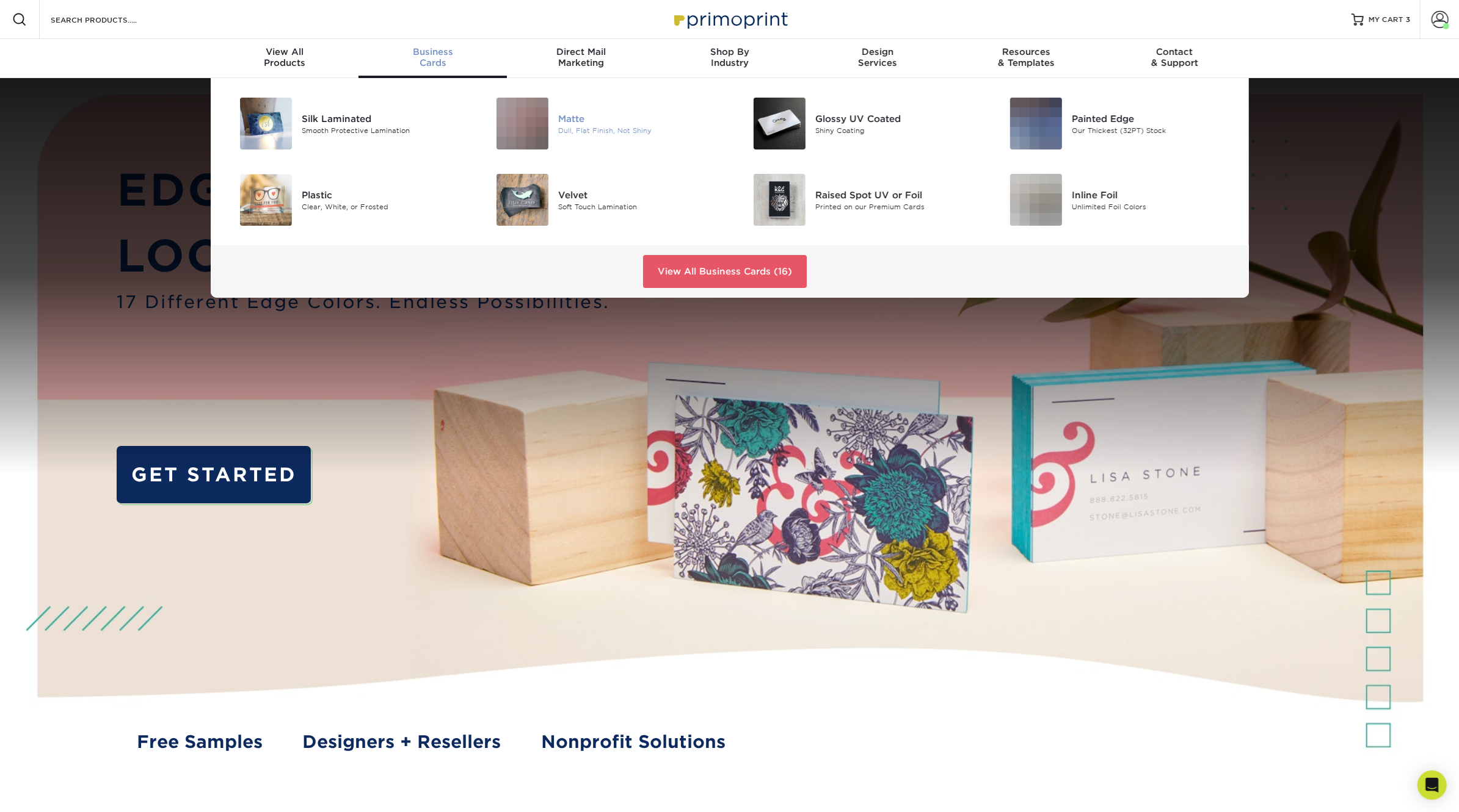
click at [519, 123] on img at bounding box center [523, 124] width 52 height 52
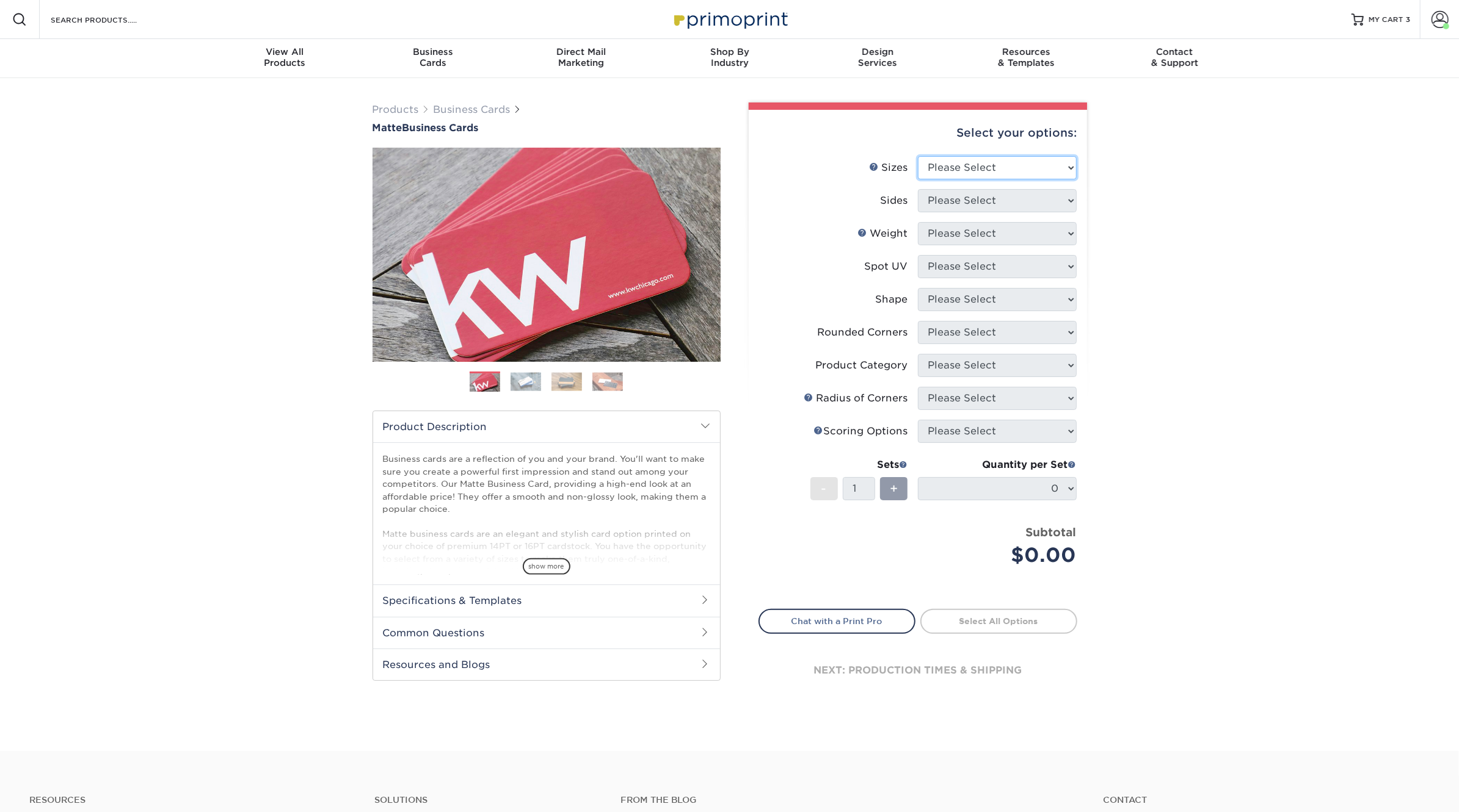
click at [1022, 168] on select "Please Select 1.5" x 3.5" - Mini 1.75" x 3.5" - Mini 2" x 2" - Square 2" x 3" -…" at bounding box center [998, 168] width 159 height 23
select select "2.00x3.50"
click at [918, 156] on select "Please Select 1.5" x 3.5" - Mini 1.75" x 3.5" - Mini 2" x 2" - Square 2" x 3" -…" at bounding box center [998, 168] width 159 height 23
click at [993, 201] on select "Please Select Print Both Sides Print Front Only" at bounding box center [998, 201] width 159 height 23
select select "13abbda7-1d64-4f25-8bb2-c179b224825d"
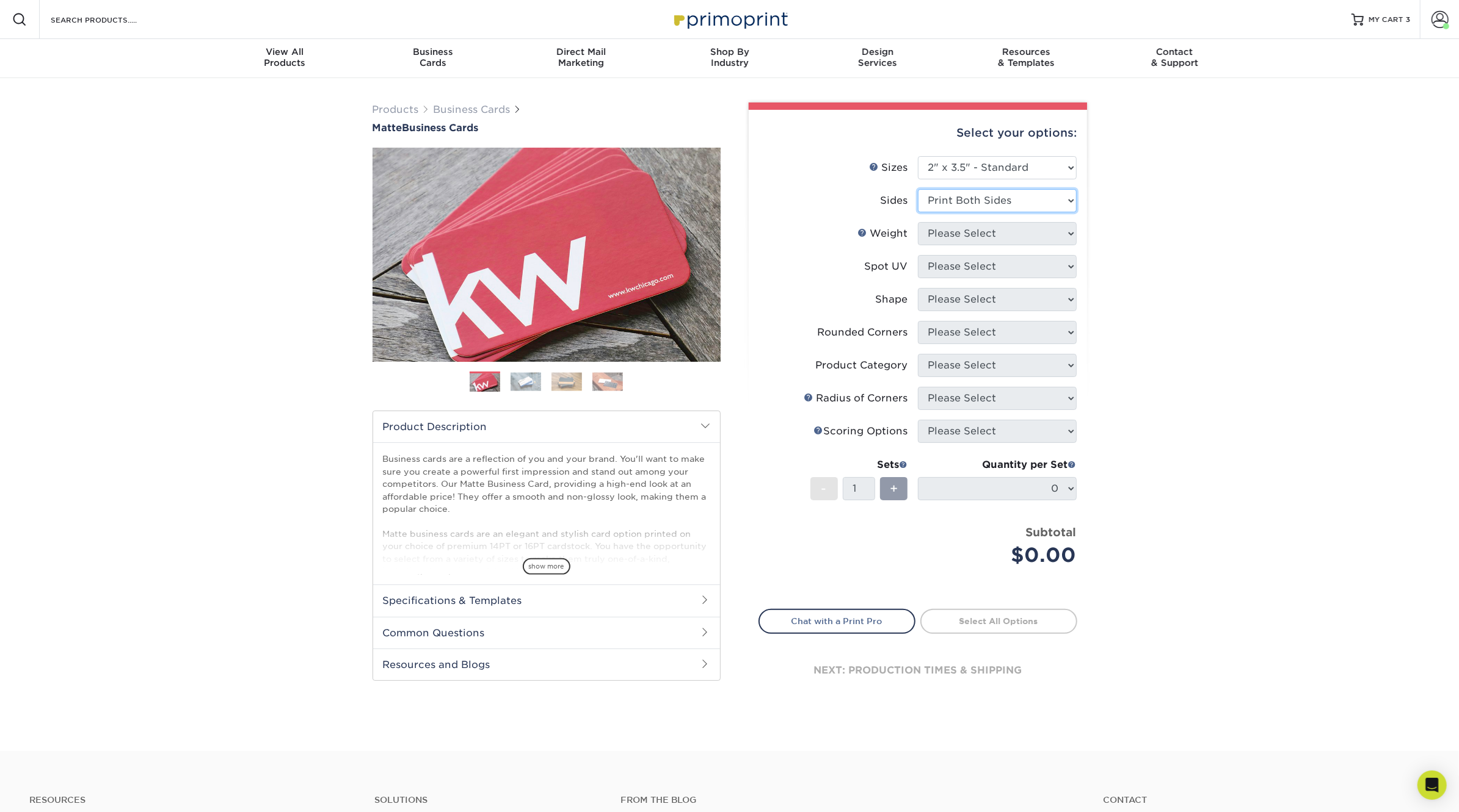
click at [918, 189] on select "Please Select Print Both Sides Print Front Only" at bounding box center [998, 201] width 159 height 23
click at [982, 235] on select "Please Select 16PT 14PT" at bounding box center [998, 234] width 159 height 23
select select "16PT"
click at [918, 222] on select "Please Select 16PT 14PT" at bounding box center [998, 234] width 159 height 23
click at [976, 270] on select "Please Select No Spot UV Front and Back (Both Sides) Front Only Back Only" at bounding box center [998, 266] width 159 height 23
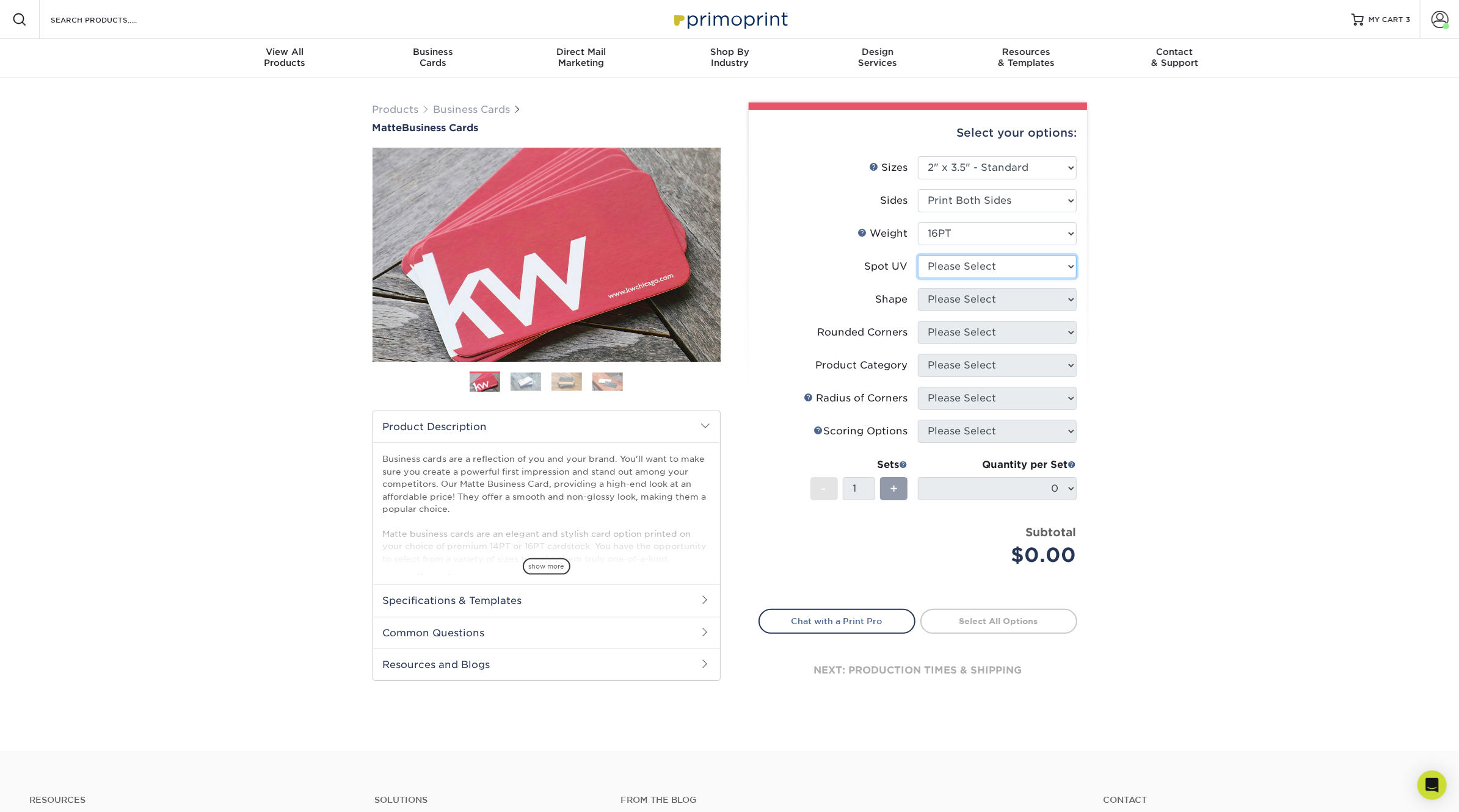
select select "3"
click at [918, 255] on select "Please Select No Spot UV Front and Back (Both Sides) Front Only Back Only" at bounding box center [998, 266] width 159 height 23
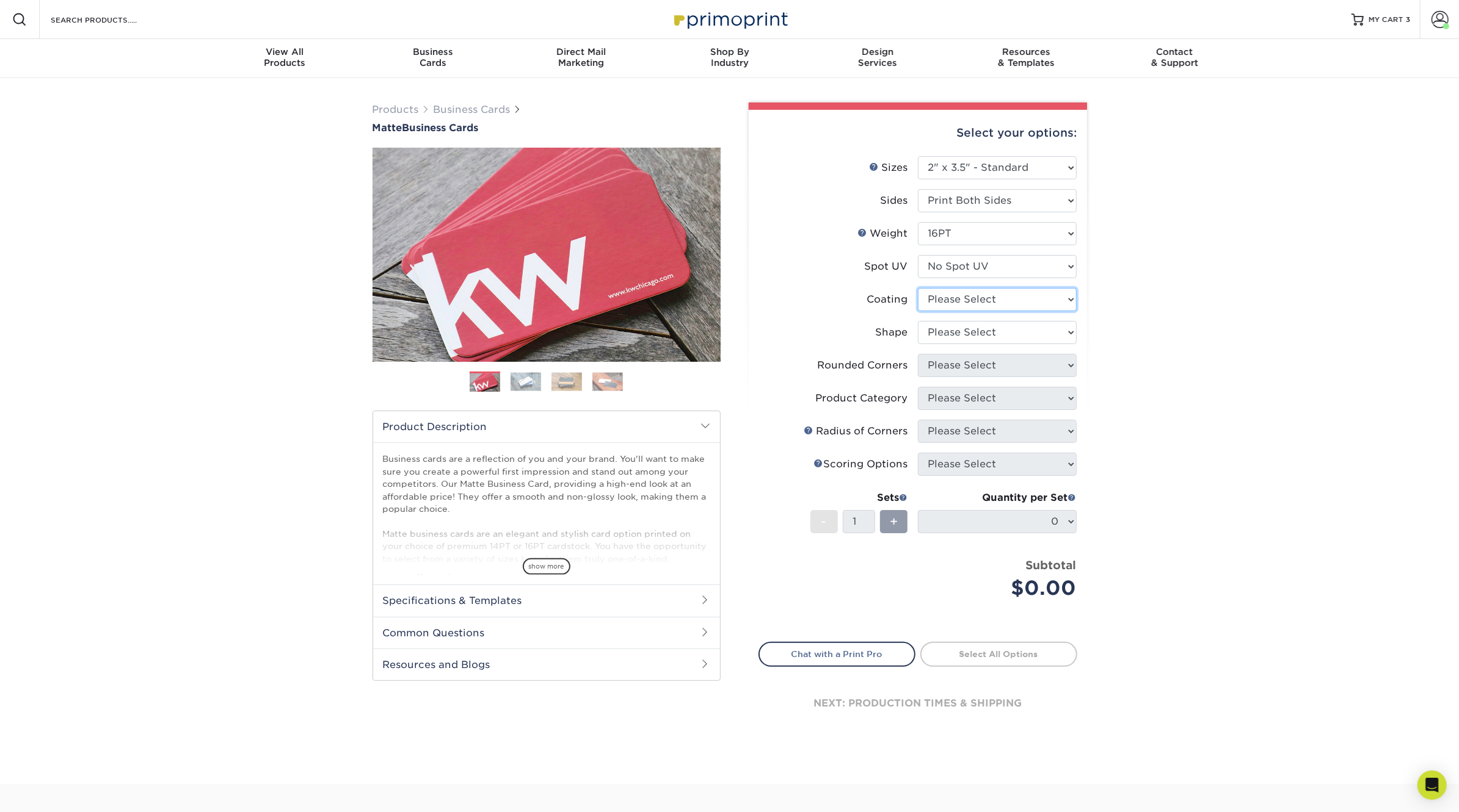
click at [971, 298] on select at bounding box center [998, 299] width 159 height 23
select select "121bb7b5-3b4d-429f-bd8d-bbf80e953313"
click at [918, 288] on select at bounding box center [998, 299] width 159 height 23
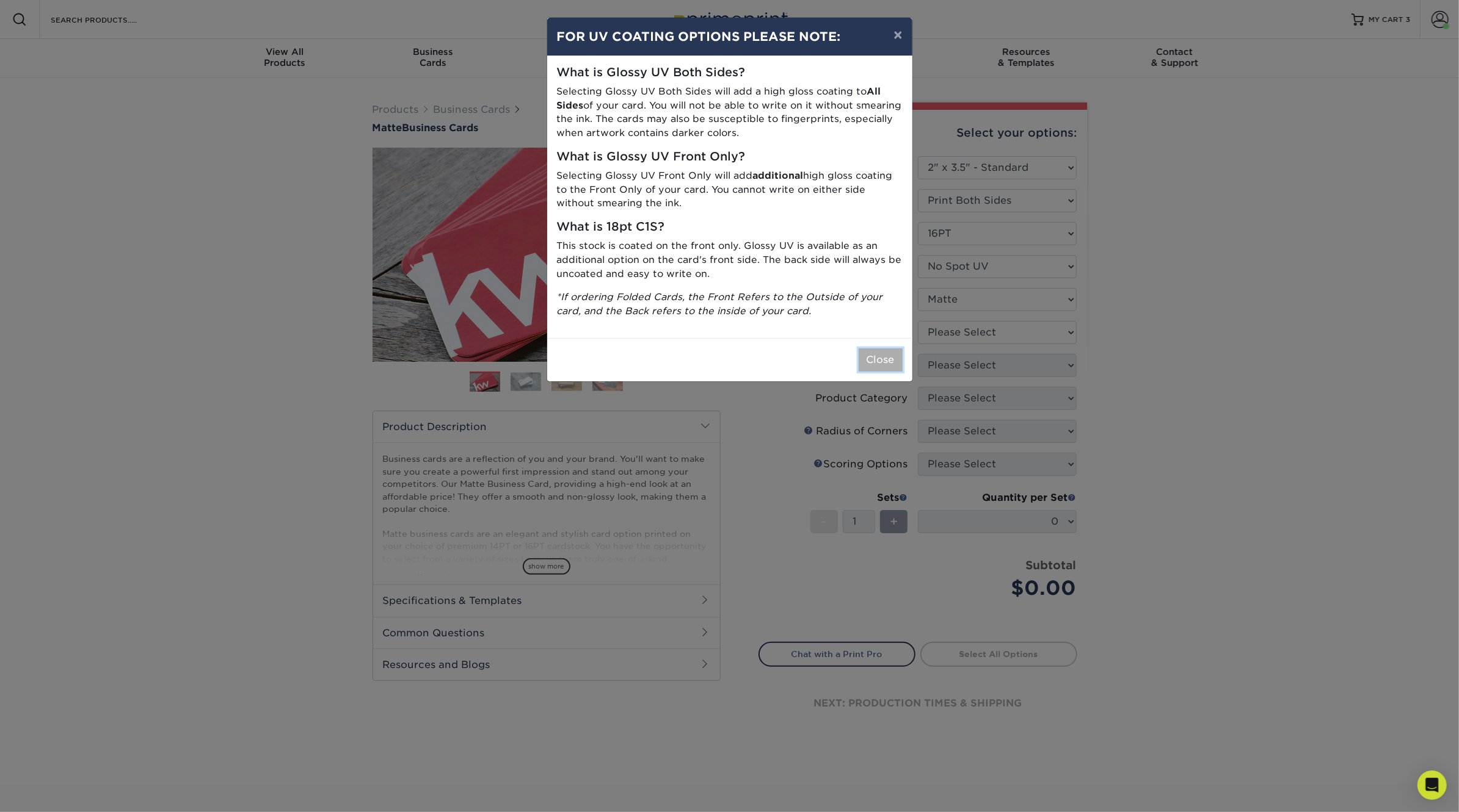
click at [880, 368] on button "Close" at bounding box center [880, 360] width 44 height 23
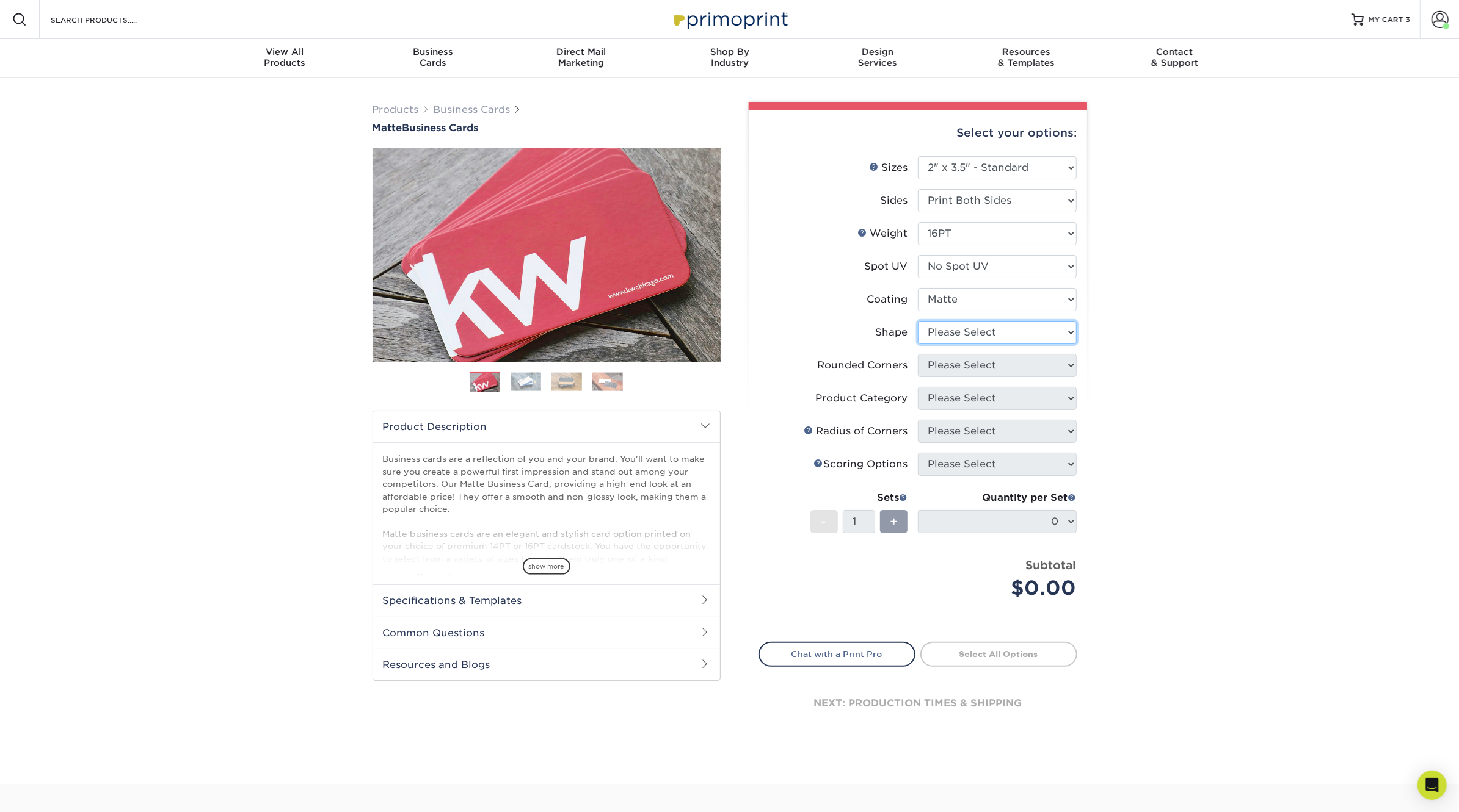
click at [979, 328] on select "Please Select Standard Oval" at bounding box center [998, 332] width 159 height 23
select select "standard"
click at [918, 321] on select "Please Select Standard Oval" at bounding box center [998, 332] width 159 height 23
click at [967, 374] on select "Please Select Yes - Round 2 Corners Yes - Round 4 Corners No" at bounding box center [998, 365] width 159 height 23
select select "0"
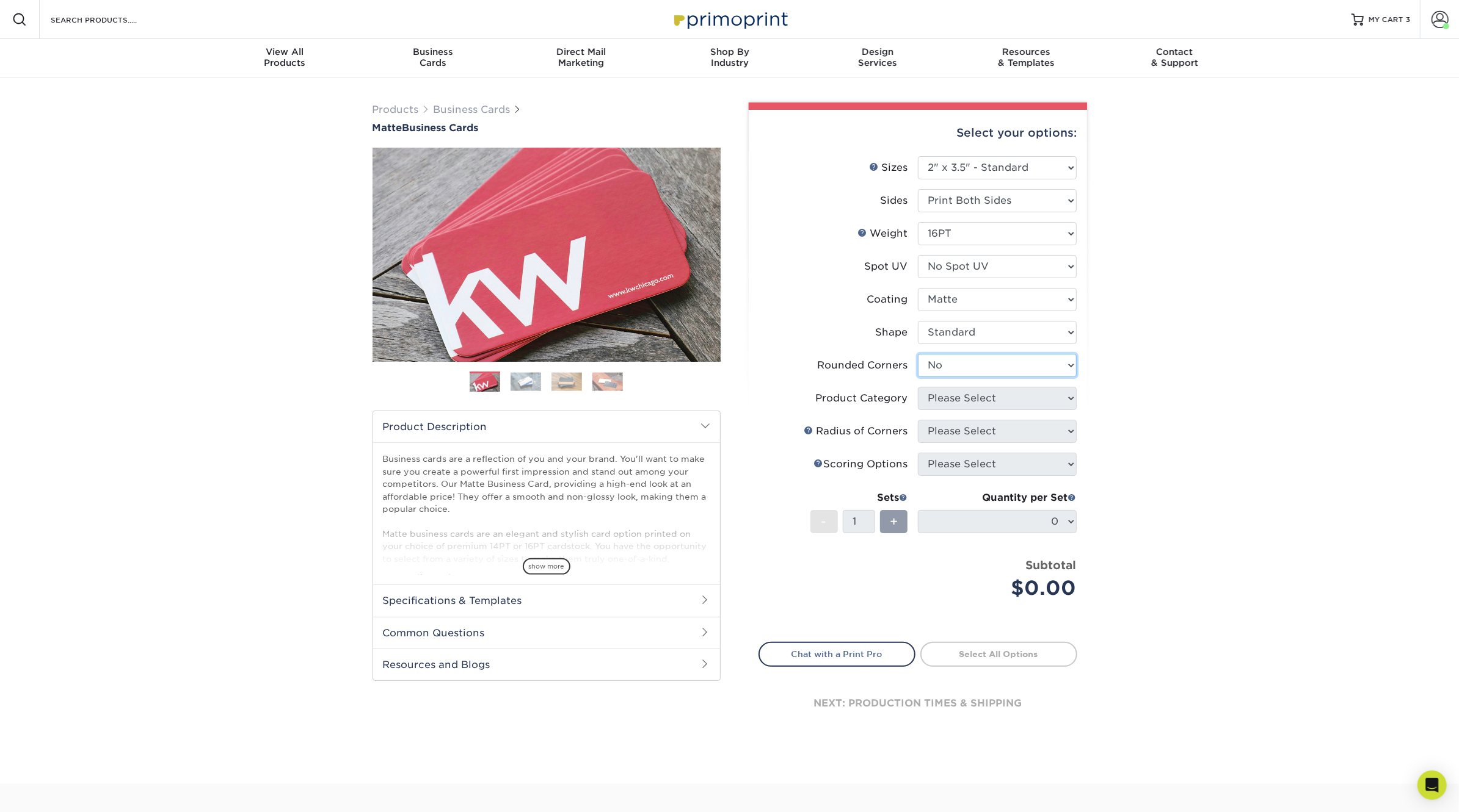
click at [918, 354] on select "Please Select Yes - Round 2 Corners Yes - Round 4 Corners No" at bounding box center [998, 365] width 159 height 23
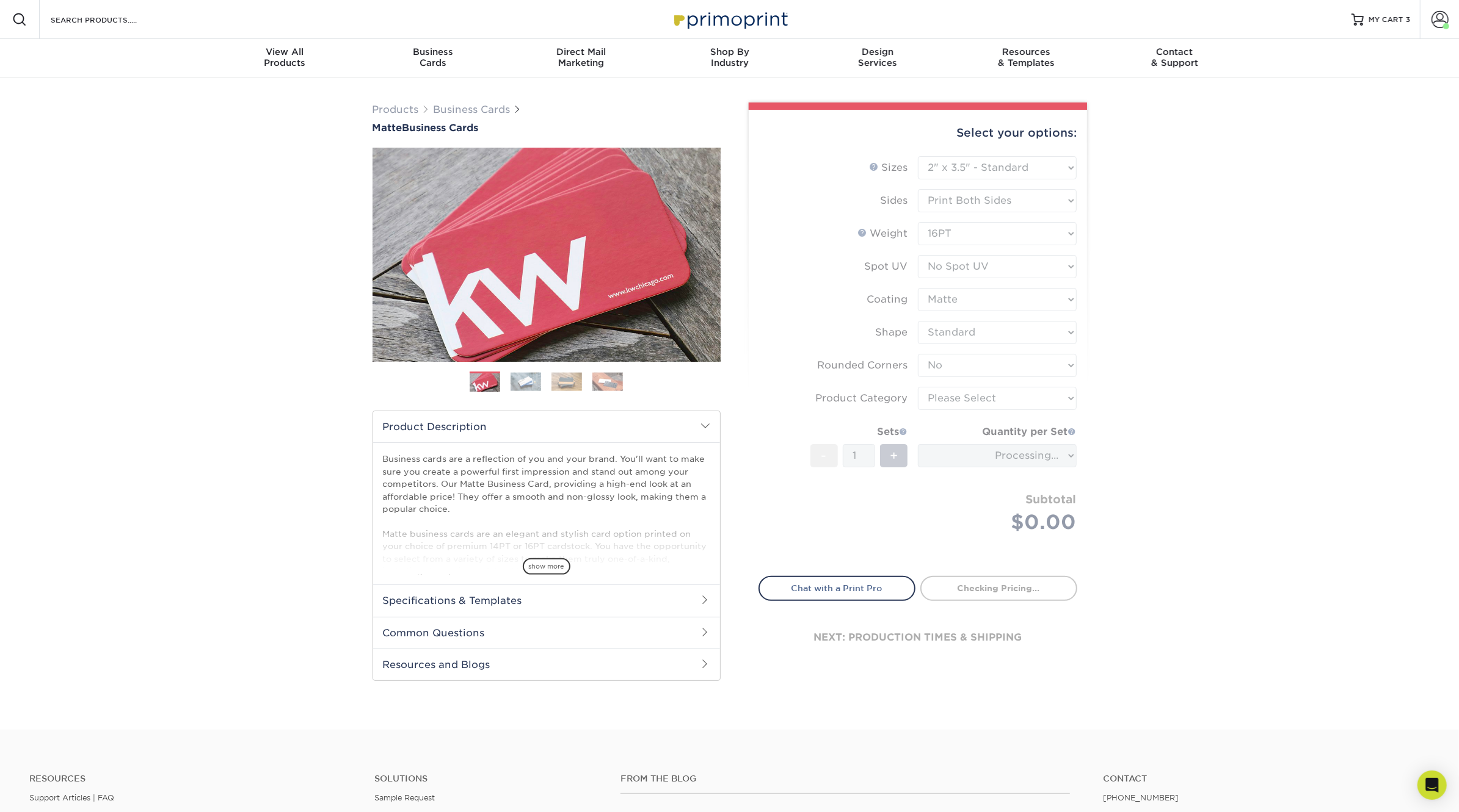
click at [966, 390] on form "Sizes Help Sizes Please Select 1.5" x 3.5" - Mini 1.75" x 3.5" - Mini 2" x 2" -…" at bounding box center [917, 359] width 319 height 406
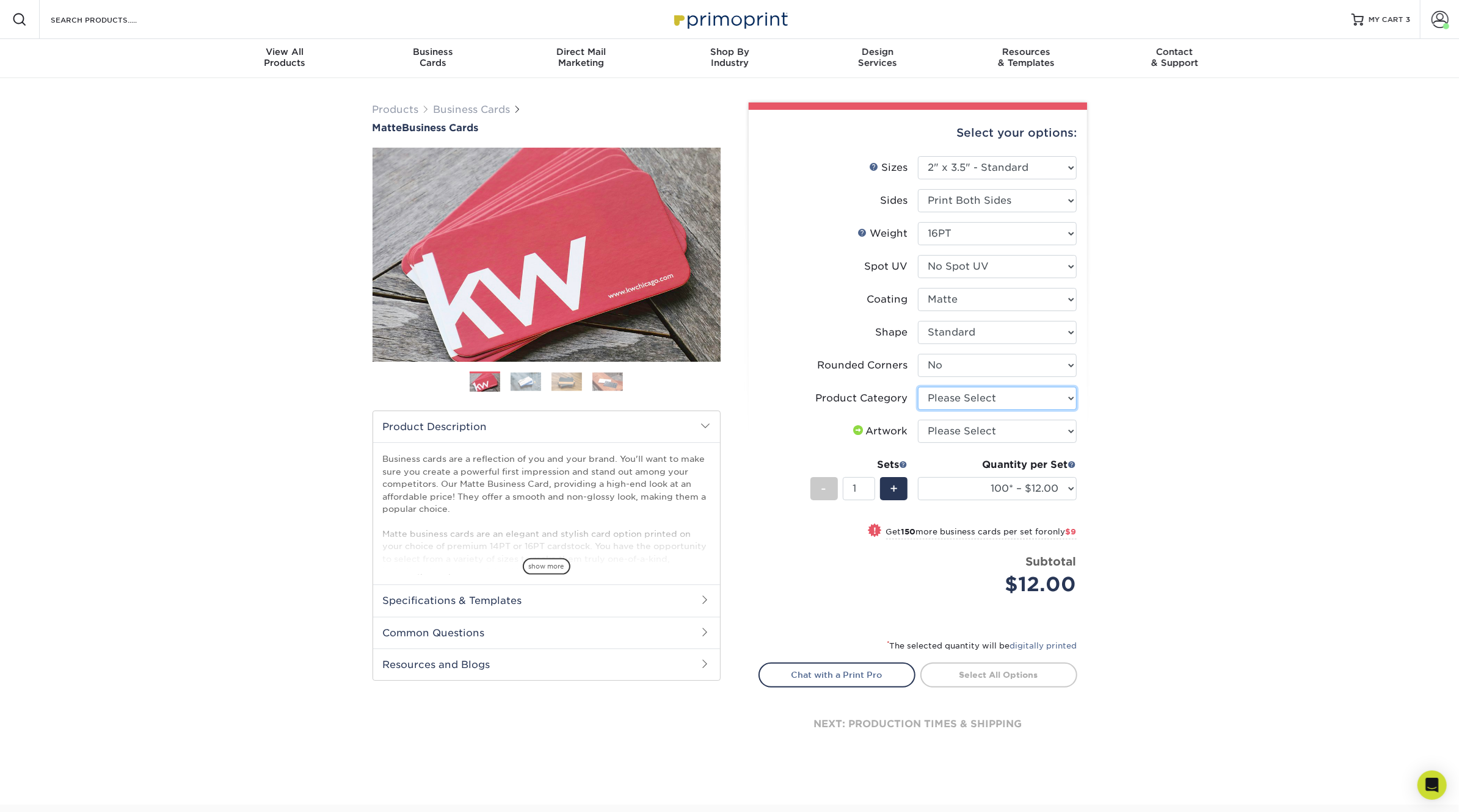
click at [969, 394] on select "Please Select Business Cards" at bounding box center [998, 398] width 159 height 23
select select "3b5148f1-0588-4f88-a218-97bcfdce65c1"
click at [918, 387] on select "Please Select Business Cards" at bounding box center [998, 398] width 159 height 23
click at [968, 430] on select "Please Select I will upload files I need a design - $100" at bounding box center [998, 431] width 159 height 23
select select "upload"
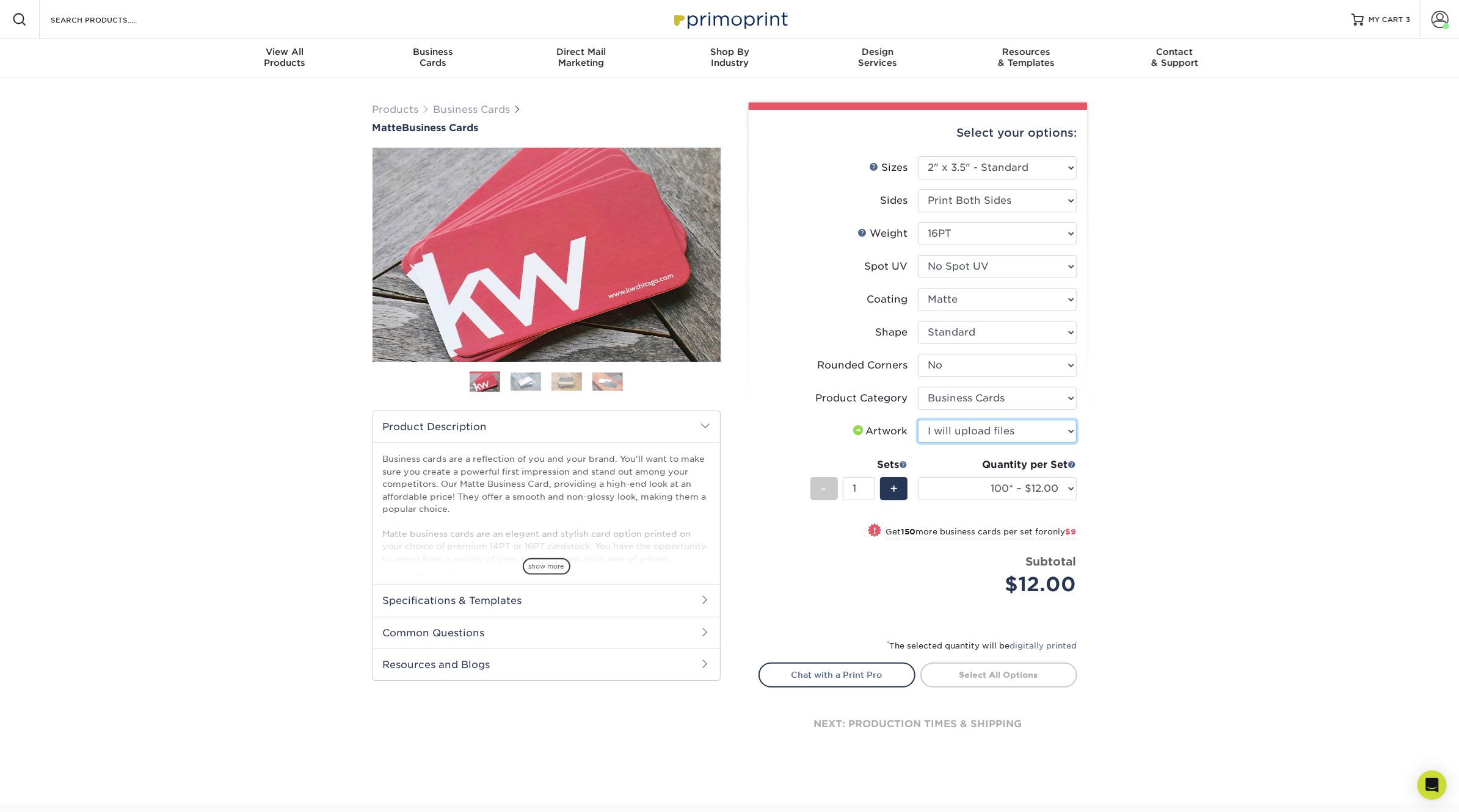
click at [918, 420] on select "Please Select I will upload files I need a design - $100" at bounding box center [998, 431] width 159 height 23
click at [980, 492] on select "100* – $12.00 250* – $21.00 500 – $42.00 1000 – $53.00 2500 – $95.00 5000 – $18…" at bounding box center [998, 489] width 159 height 23
select select "250* – $21.00"
click at [918, 478] on select "100* – $12.00 250* – $21.00 500 – $42.00 1000 – $53.00 2500 – $95.00 5000 – $18…" at bounding box center [998, 489] width 159 height 23
click at [989, 667] on link "Proceed to Shipping" at bounding box center [999, 673] width 157 height 22
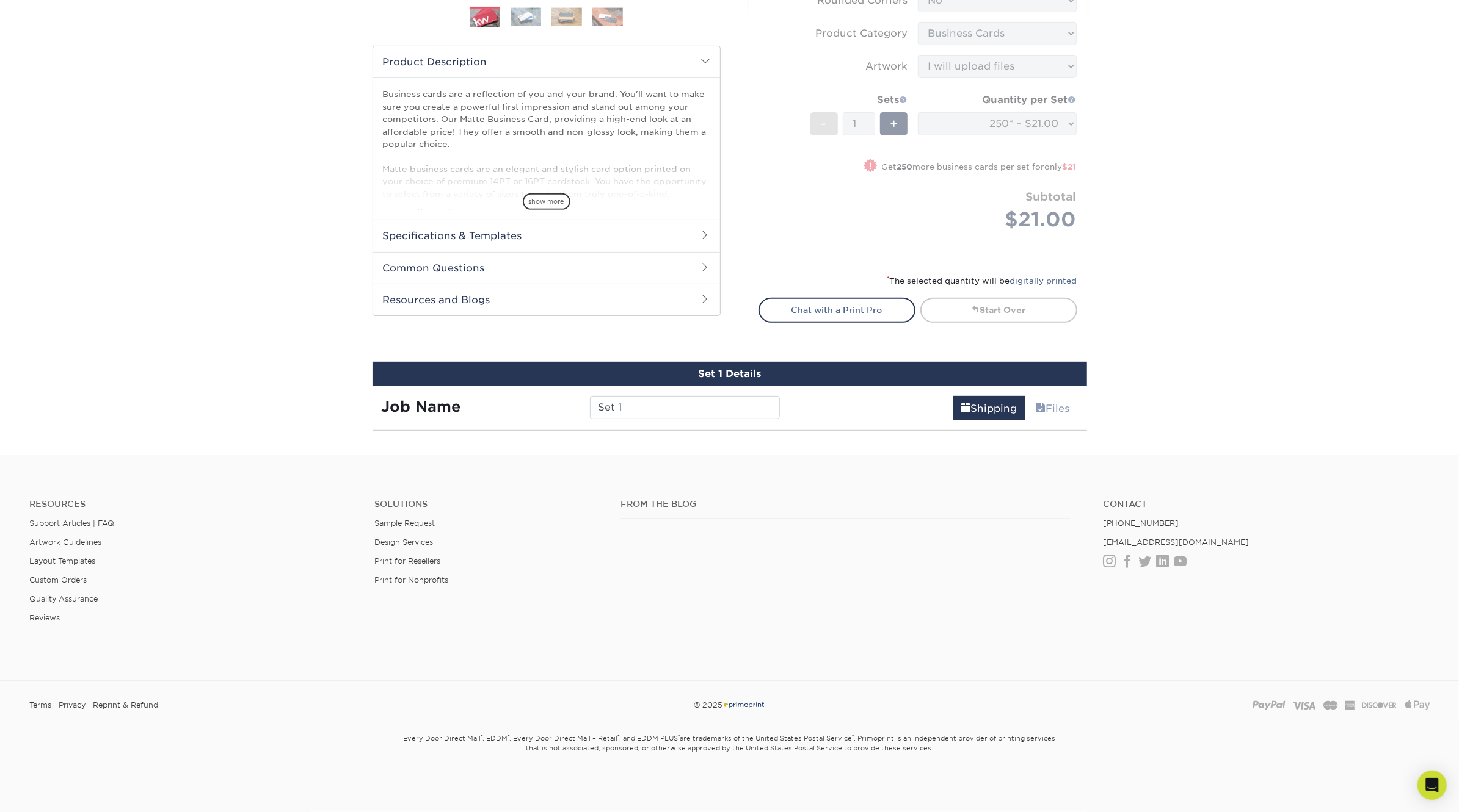
scroll to position [672, 0]
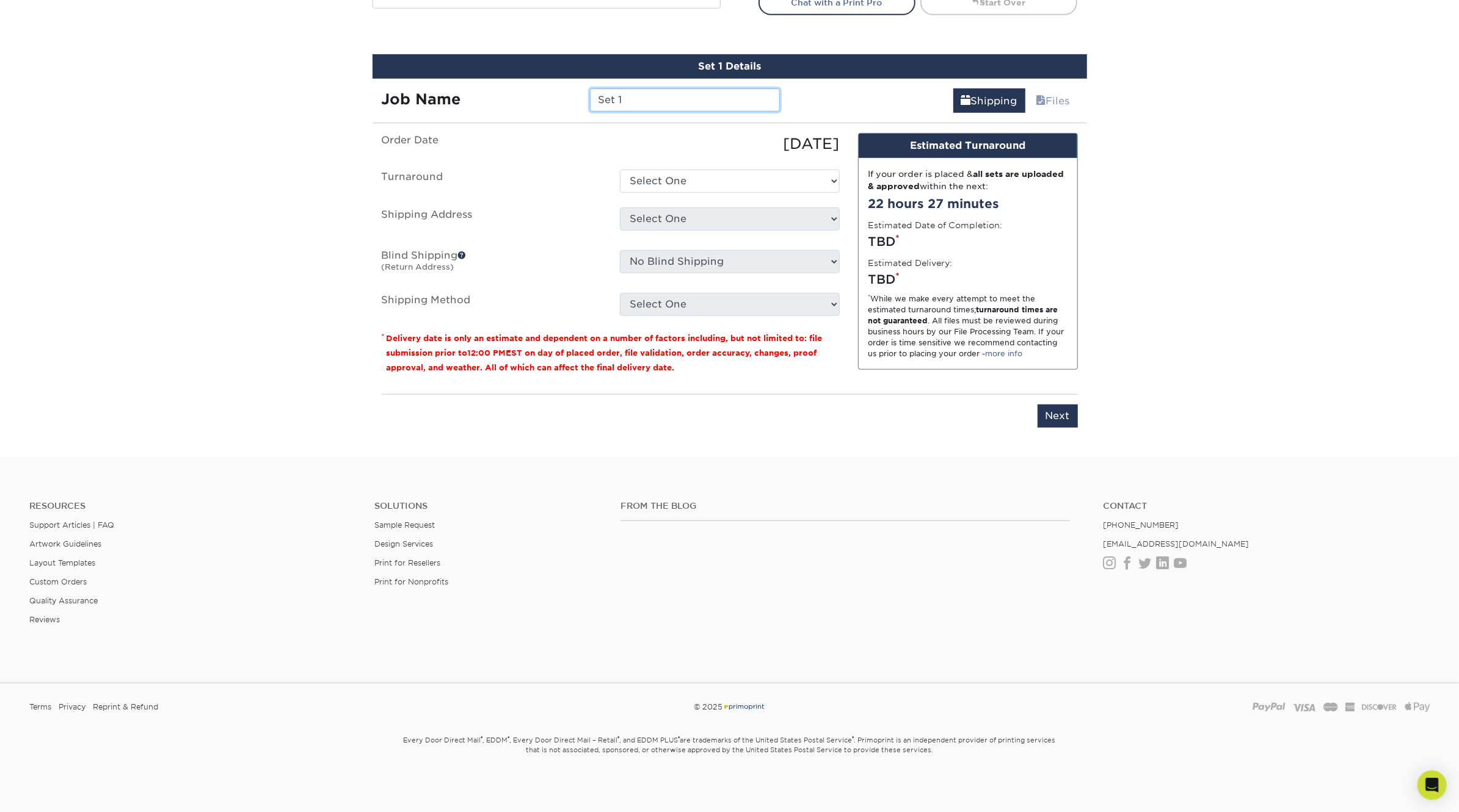
click at [619, 104] on input "Set 1" at bounding box center [684, 100] width 190 height 23
type input "[PERSON_NAME]"
click at [720, 185] on select "Select One 2-4 Business Days 2 Day Next Business Day" at bounding box center [729, 181] width 220 height 23
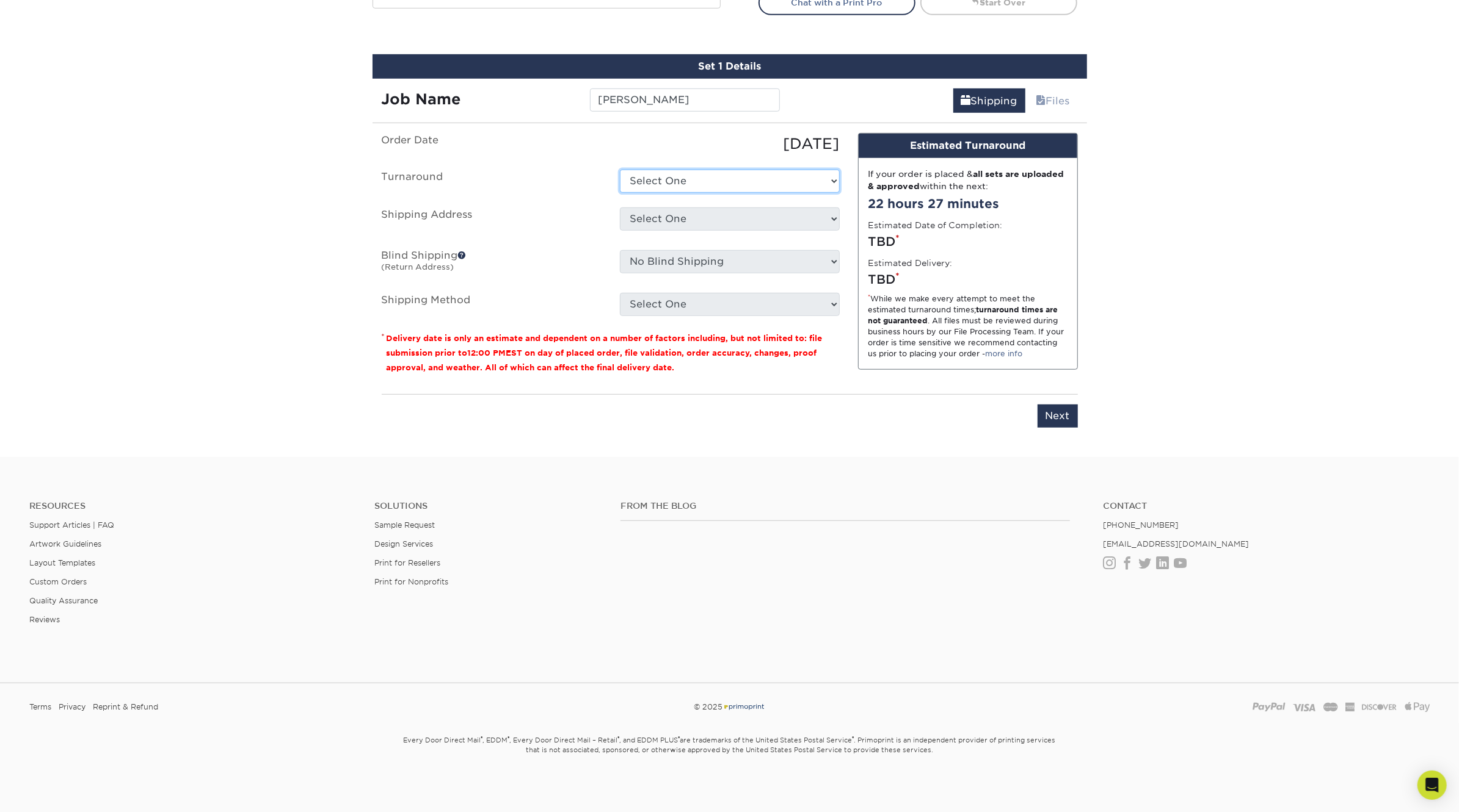
select select "23721297-b68b-4846-ba83-3171e6bd9d78"
click at [619, 170] on select "Select One 2-4 Business Days 2 Day Next Business Day" at bounding box center [729, 181] width 220 height 23
click at [714, 210] on select "Select One 514 W MAPLE ST Atlanta Office Beth Patterson Bingham Farms Byron Cen…" at bounding box center [729, 219] width 220 height 23
select select "260027"
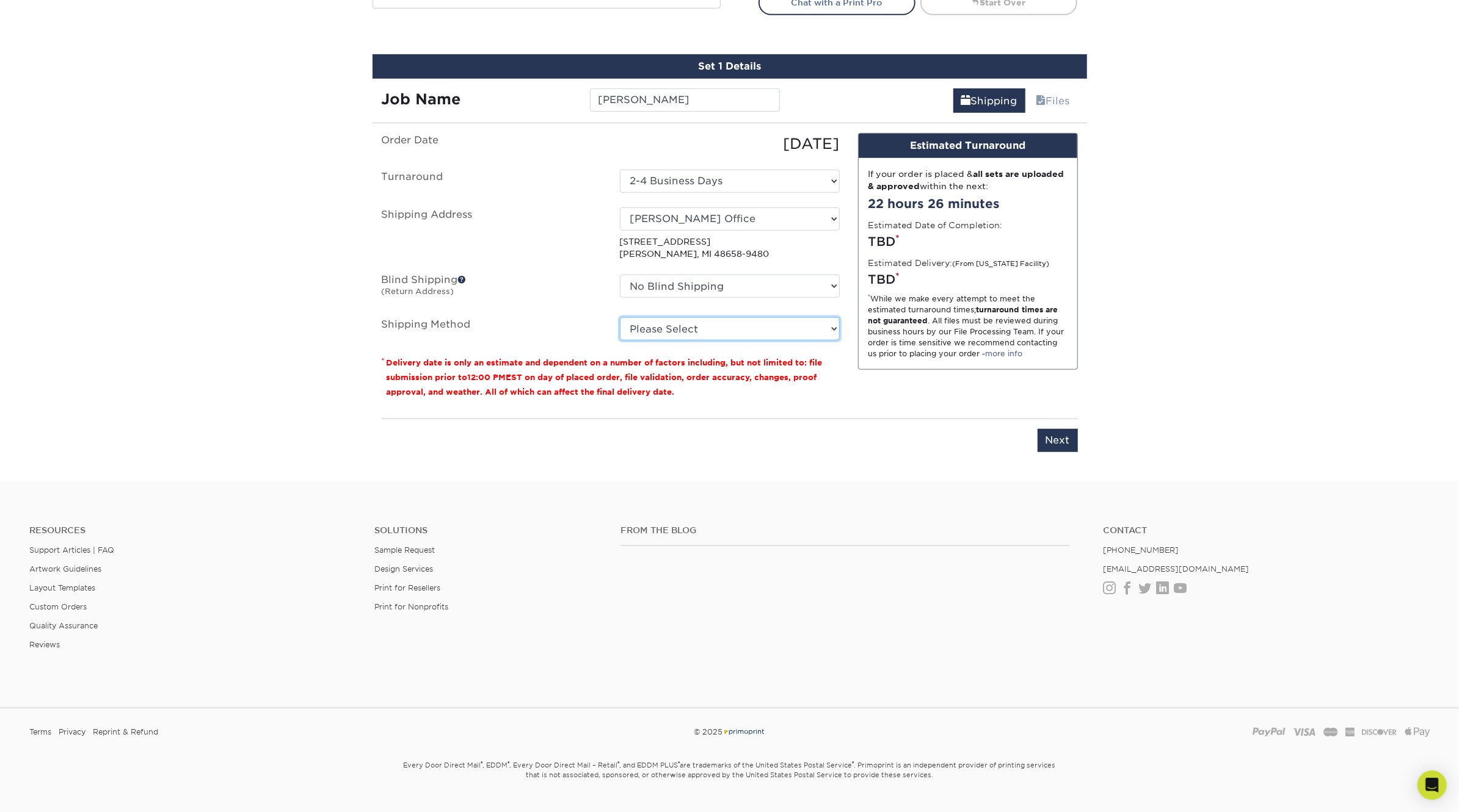
click at [741, 334] on select "Please Select Ground Shipping (+$7.84) 3 Day Shipping Service (+$18.69) 2 Day A…" at bounding box center [729, 329] width 220 height 23
select select "03"
click at [619, 318] on select "Please Select Ground Shipping (+$7.84) 3 Day Shipping Service (+$18.69) 2 Day A…" at bounding box center [729, 329] width 220 height 23
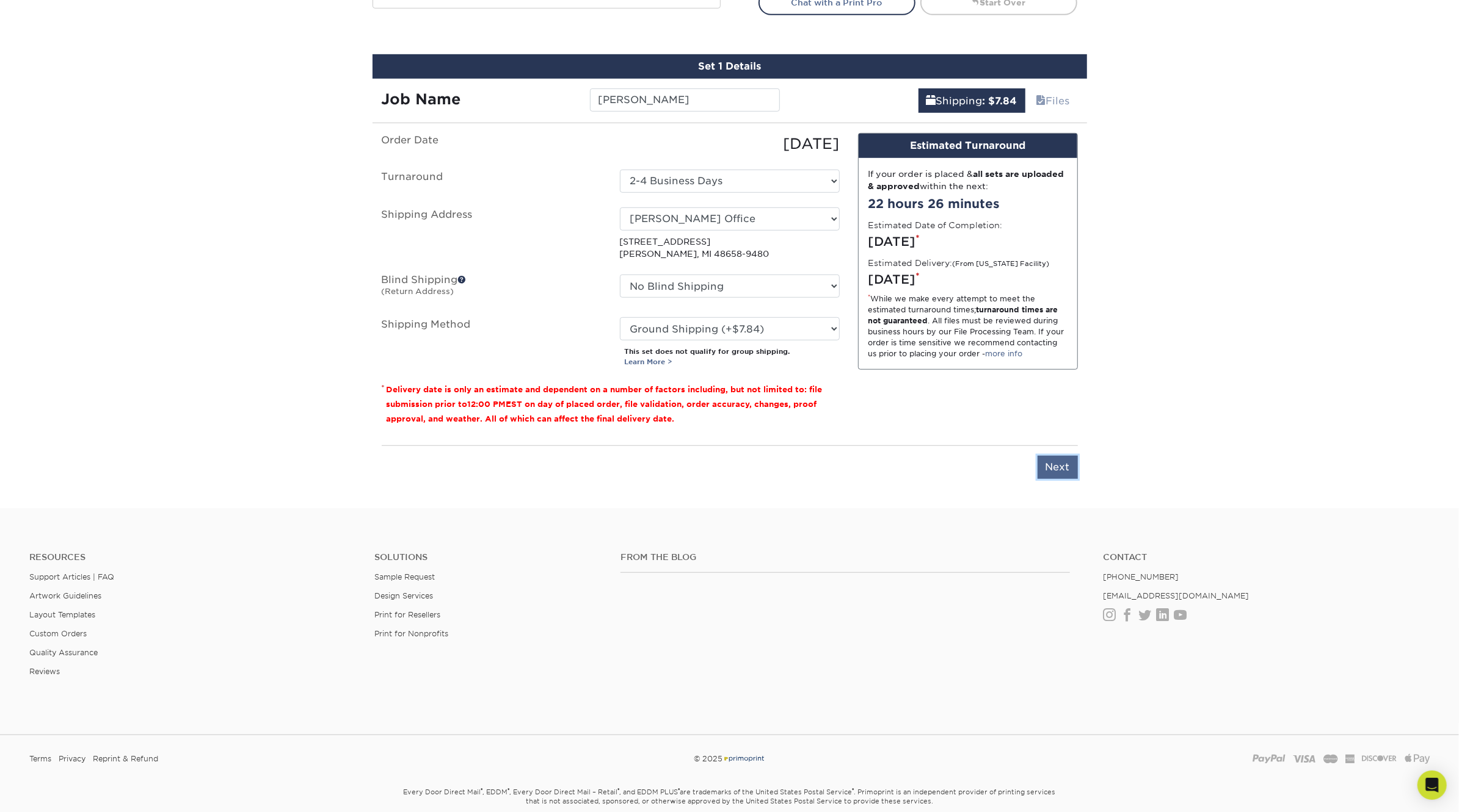
click at [1060, 464] on input "Next" at bounding box center [1058, 467] width 41 height 23
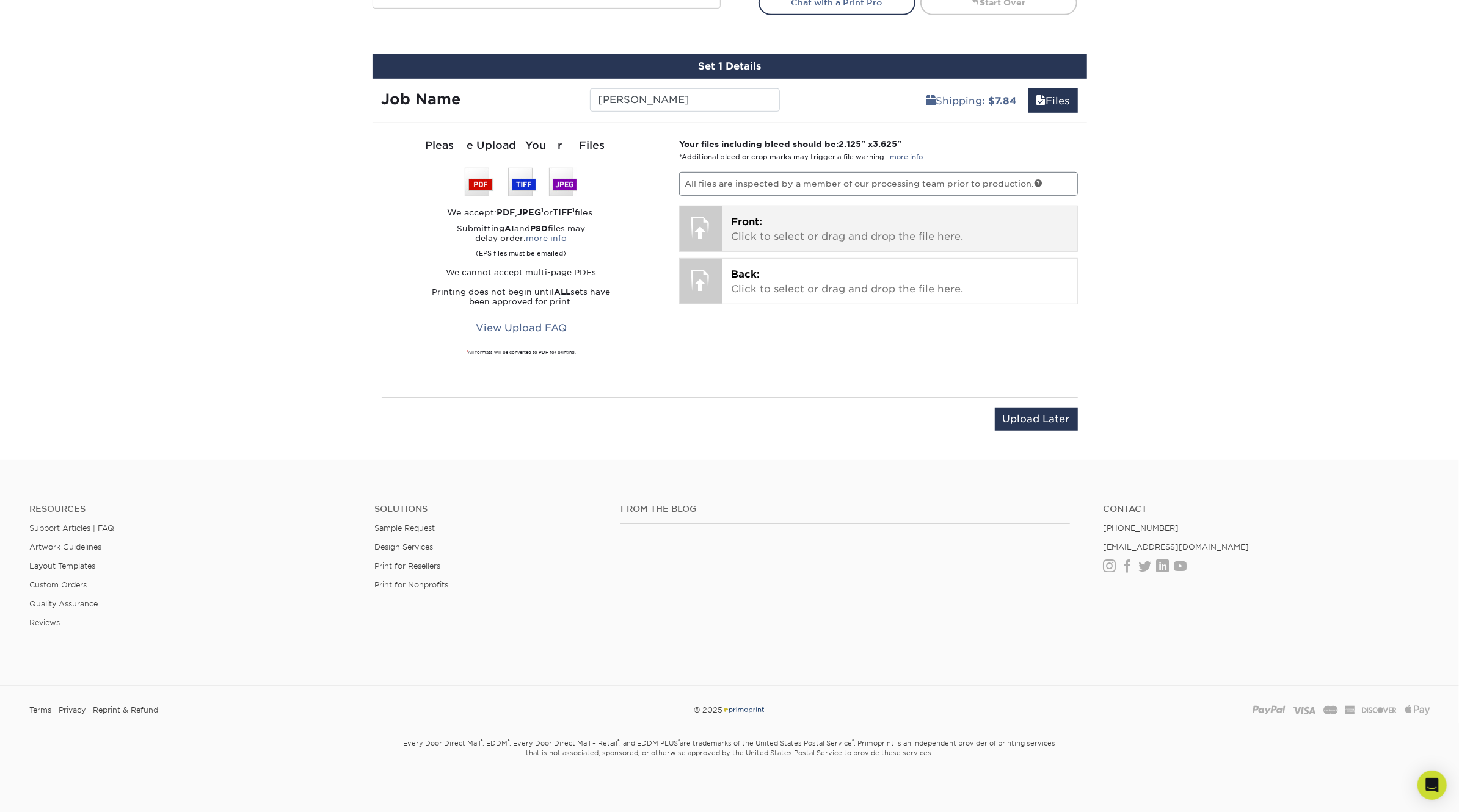
click at [896, 230] on p "Front: Click to select or drag and drop the file here." at bounding box center [900, 230] width 337 height 29
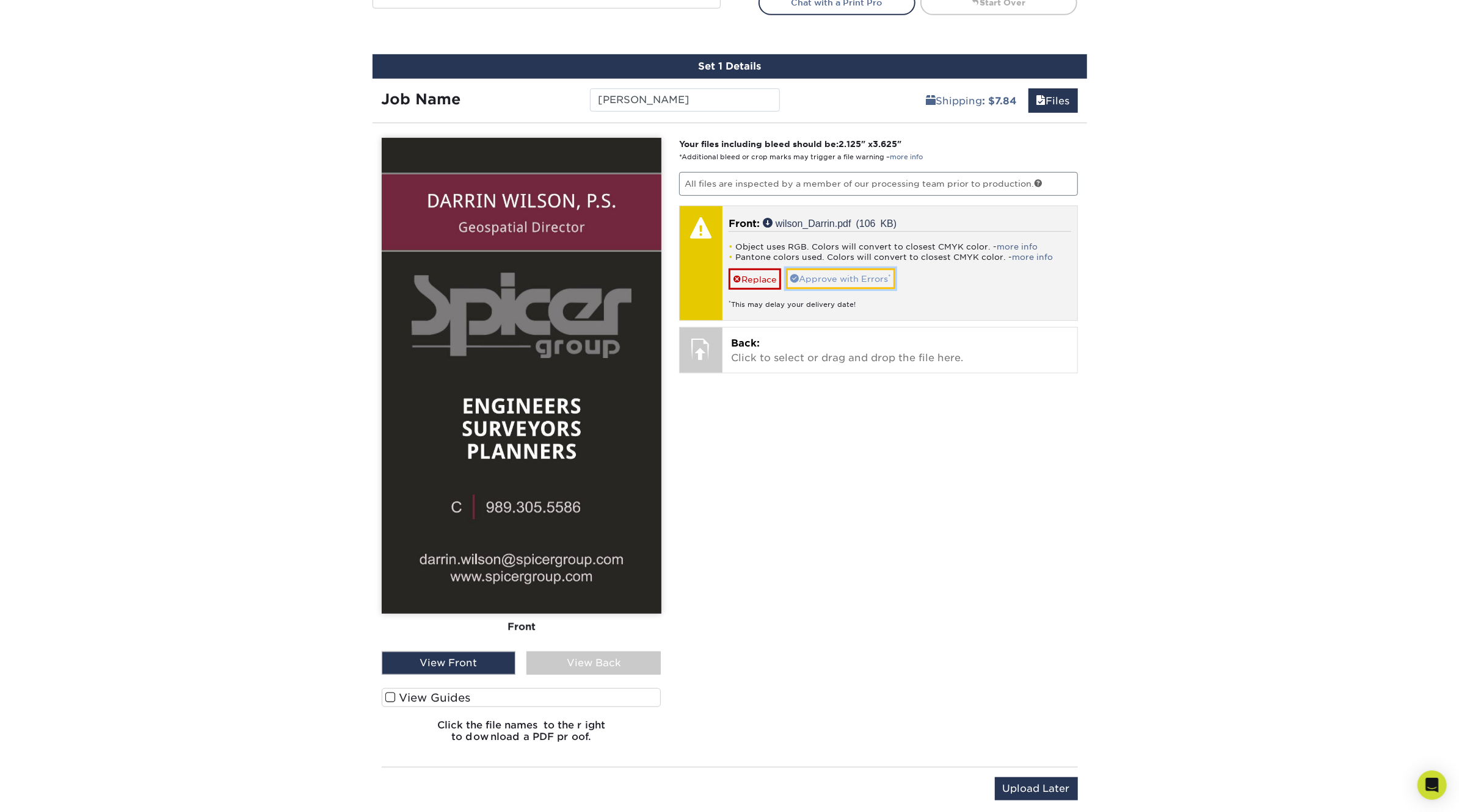
click at [812, 271] on link "Approve with Errors *" at bounding box center [841, 278] width 110 height 20
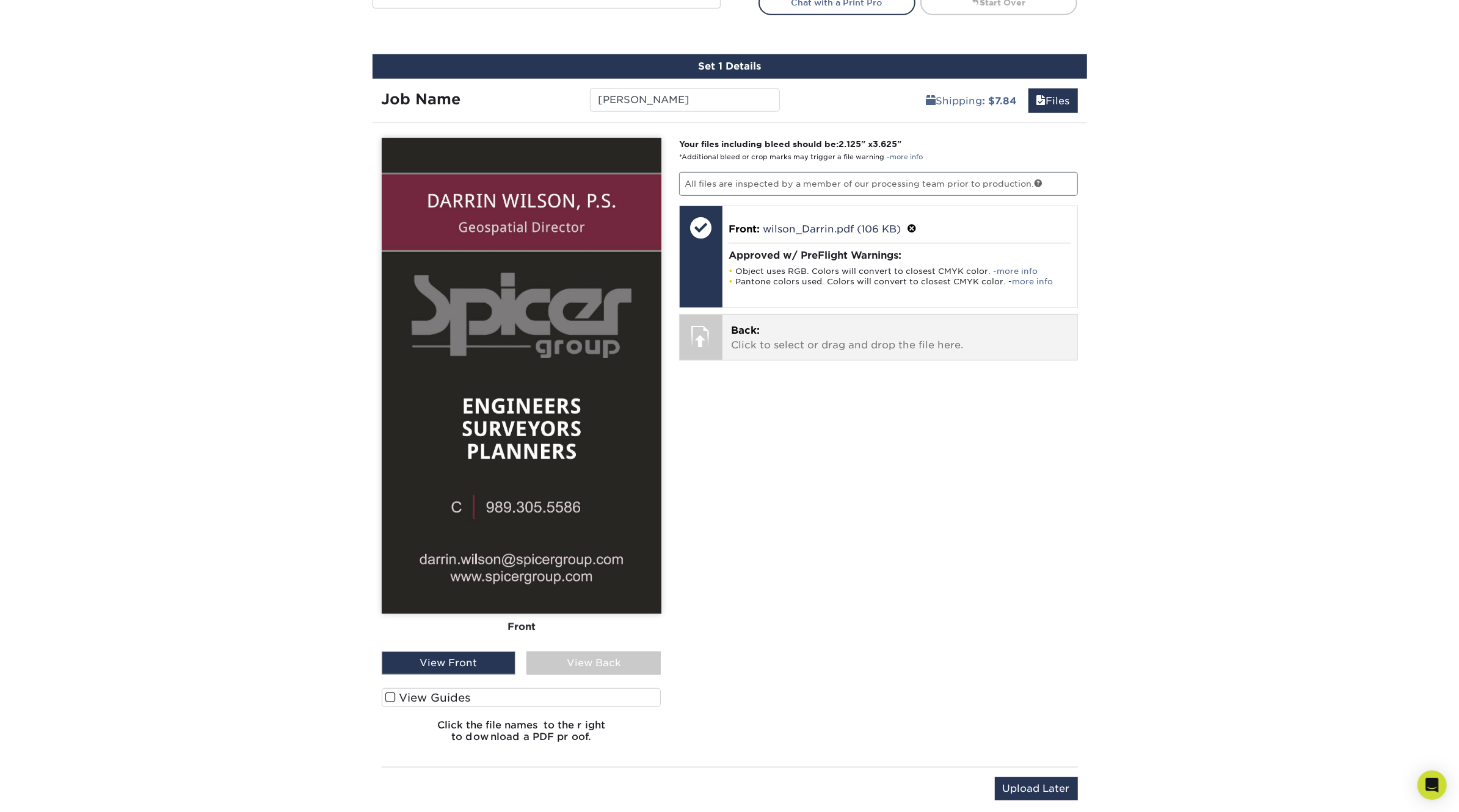
click at [839, 336] on p "Back: Click to select or drag and drop the file here." at bounding box center [900, 338] width 337 height 29
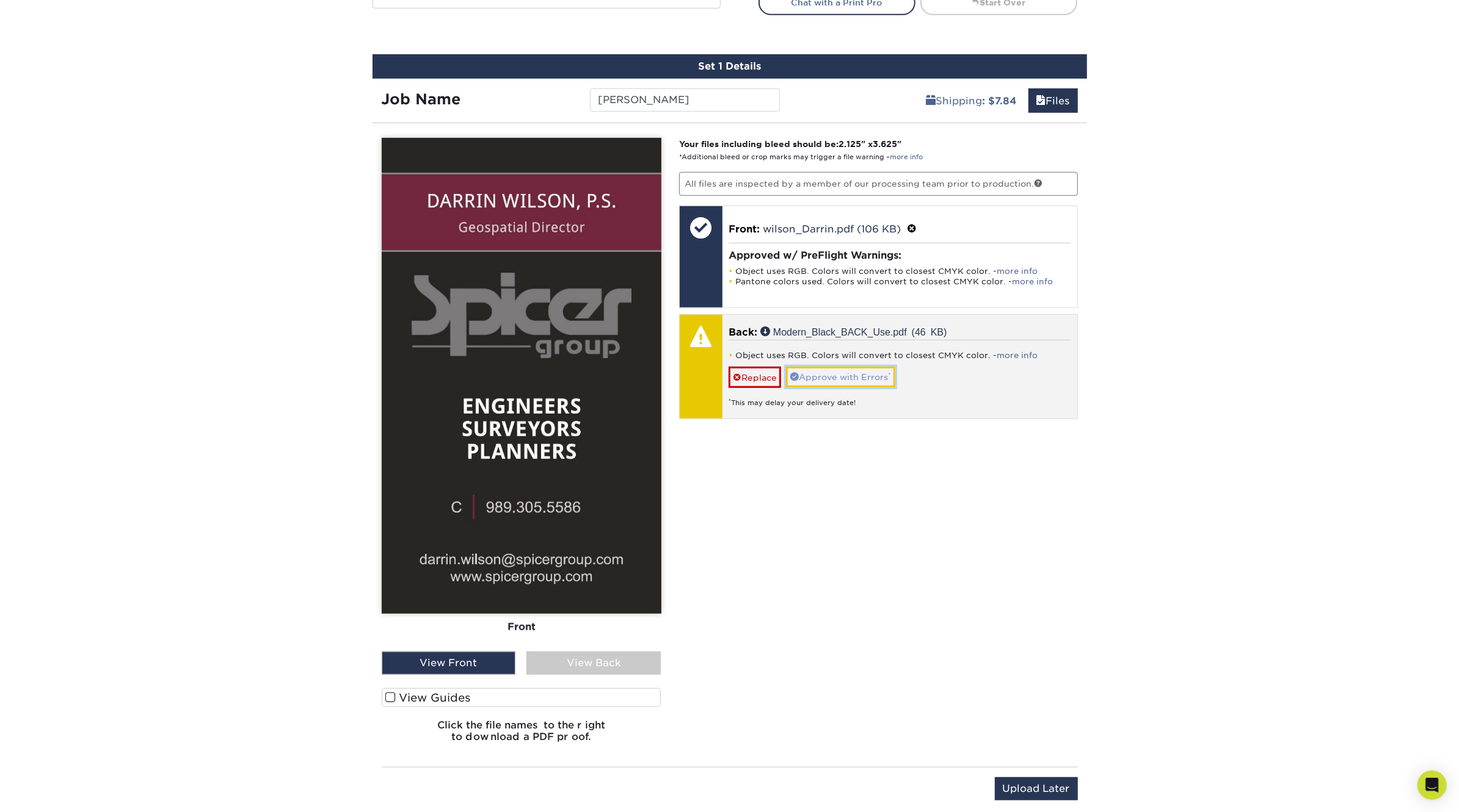
click at [863, 373] on link "Approve with Errors *" at bounding box center [841, 377] width 110 height 20
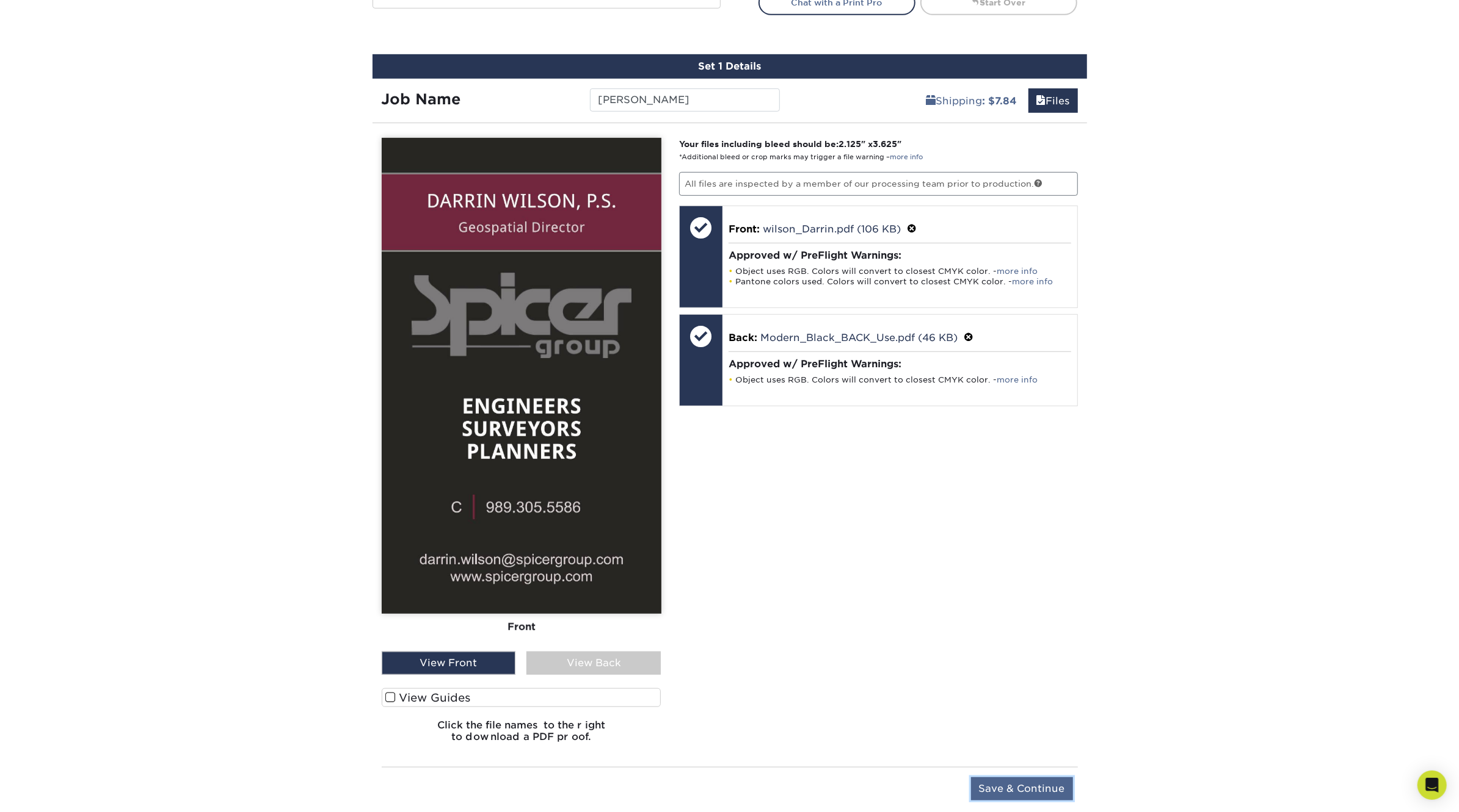
click at [1049, 789] on input "Save & Continue" at bounding box center [1021, 789] width 102 height 23
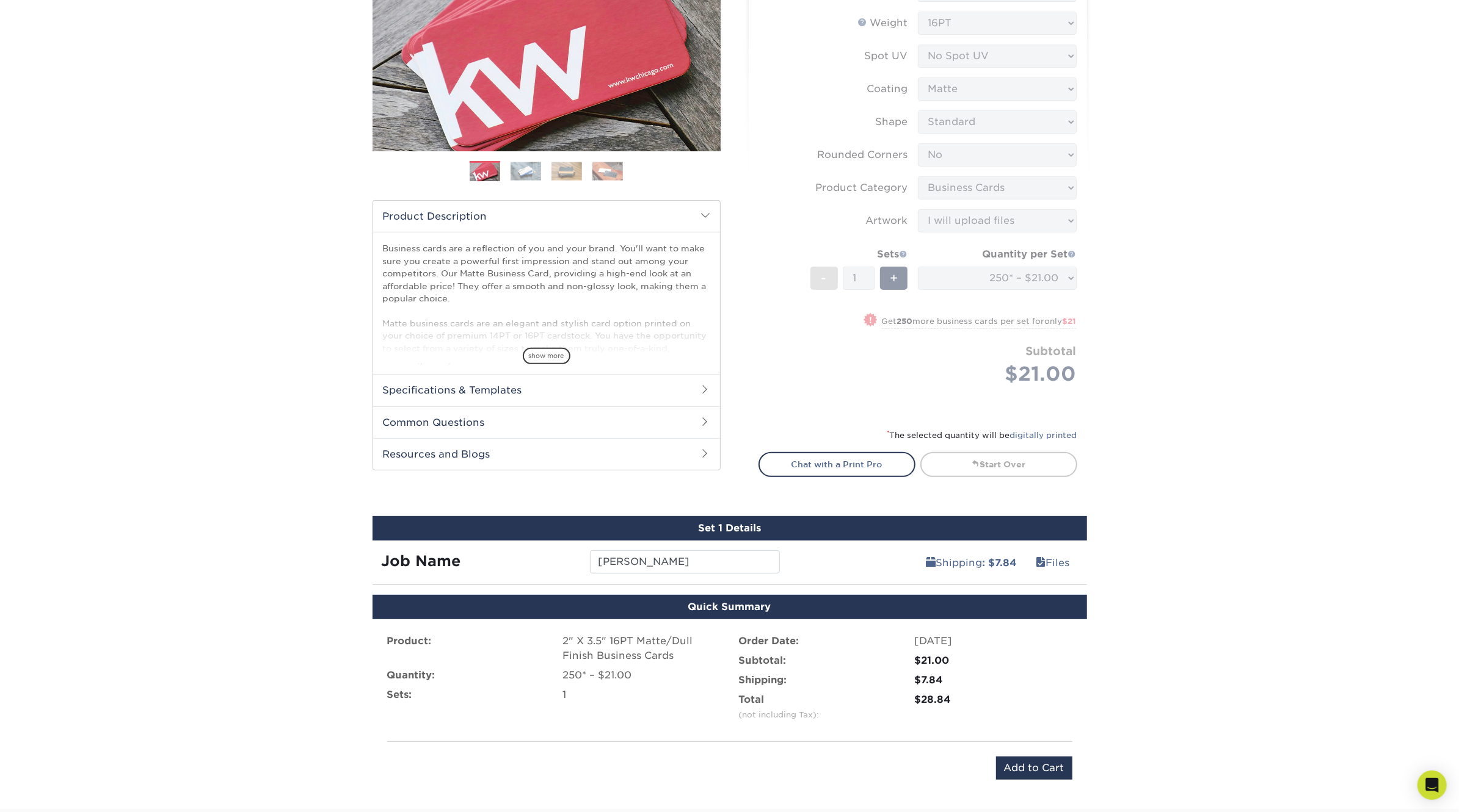
scroll to position [212, 0]
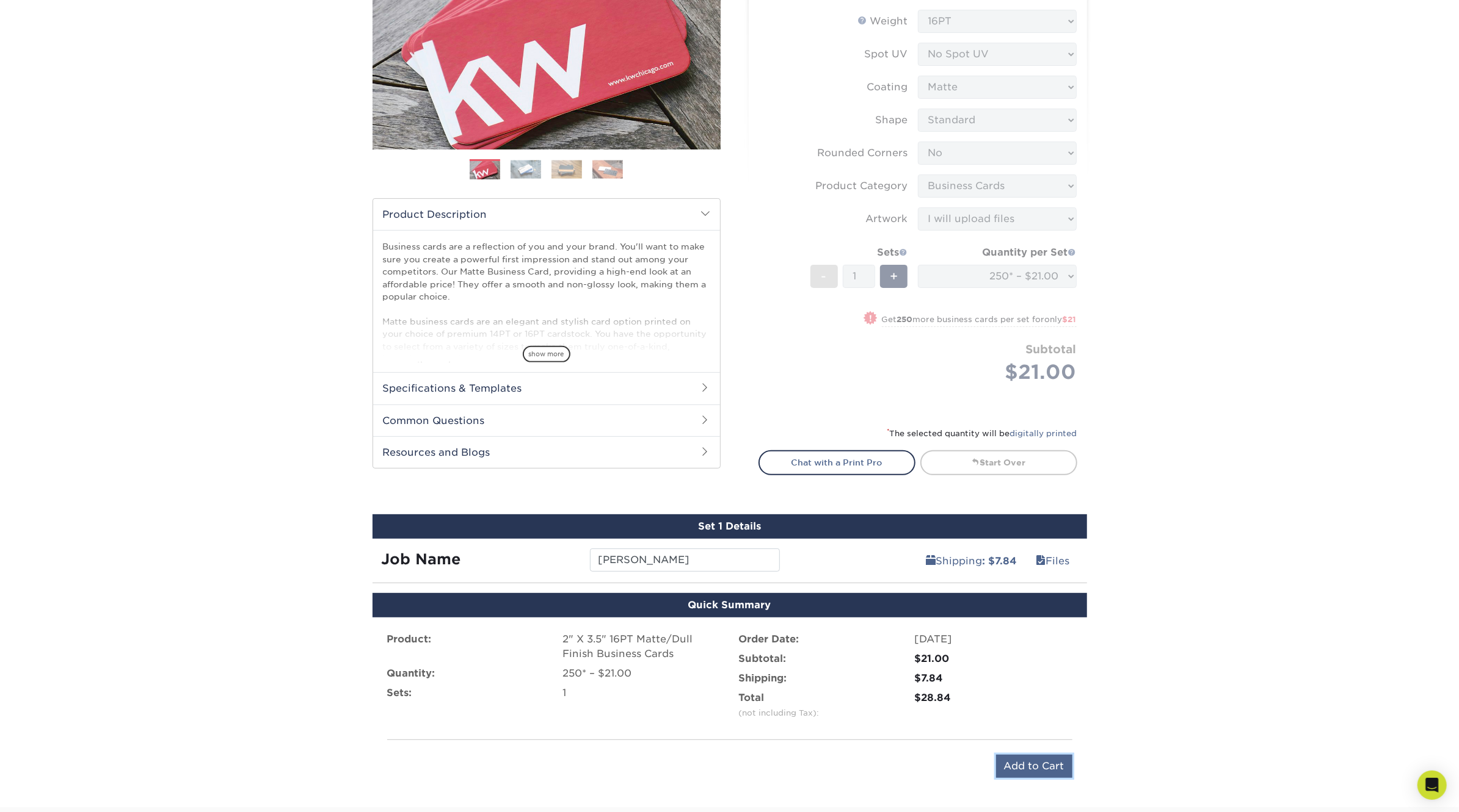
click at [1043, 762] on input "Add to Cart" at bounding box center [1033, 766] width 77 height 23
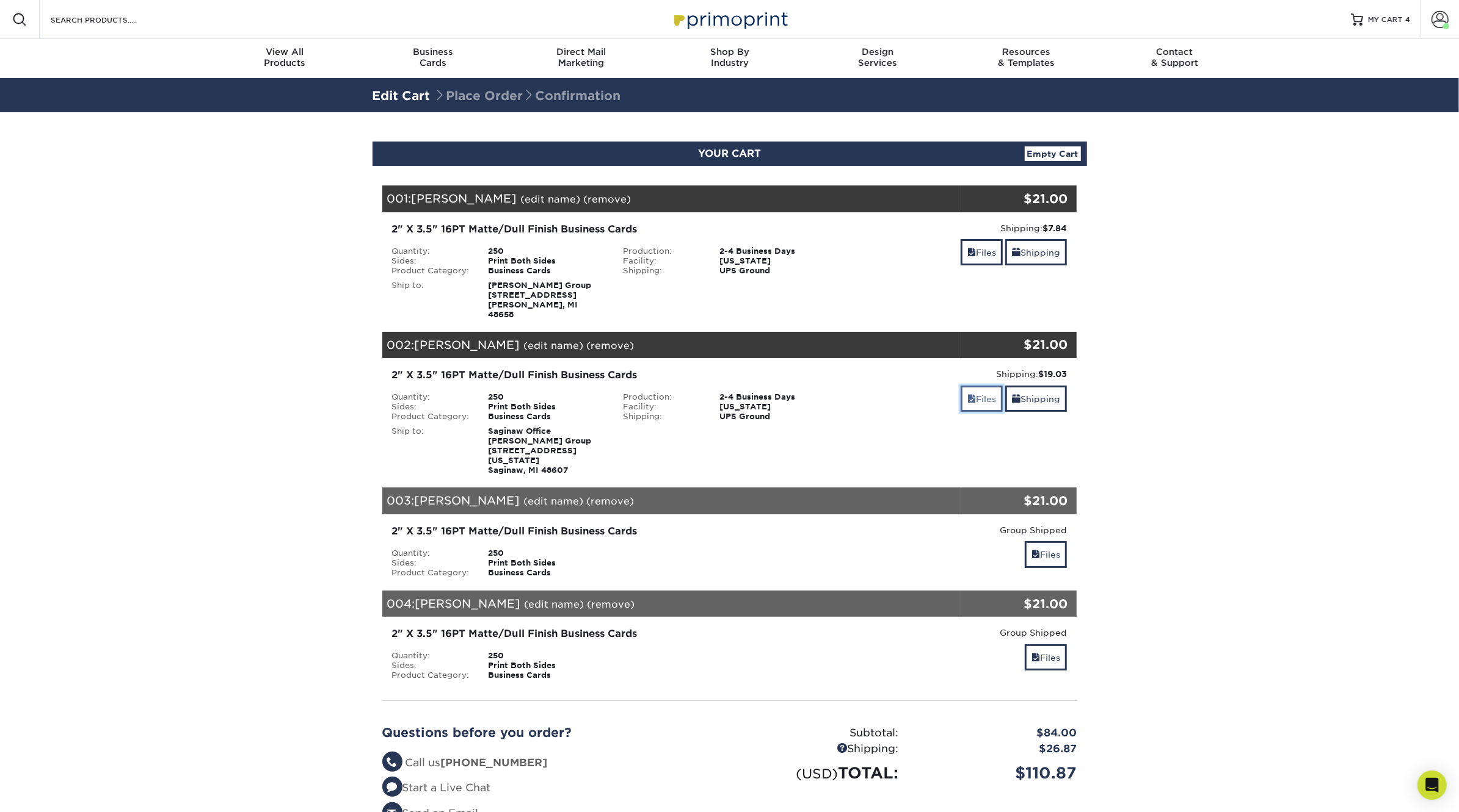
click at [977, 389] on link "Files" at bounding box center [981, 398] width 42 height 26
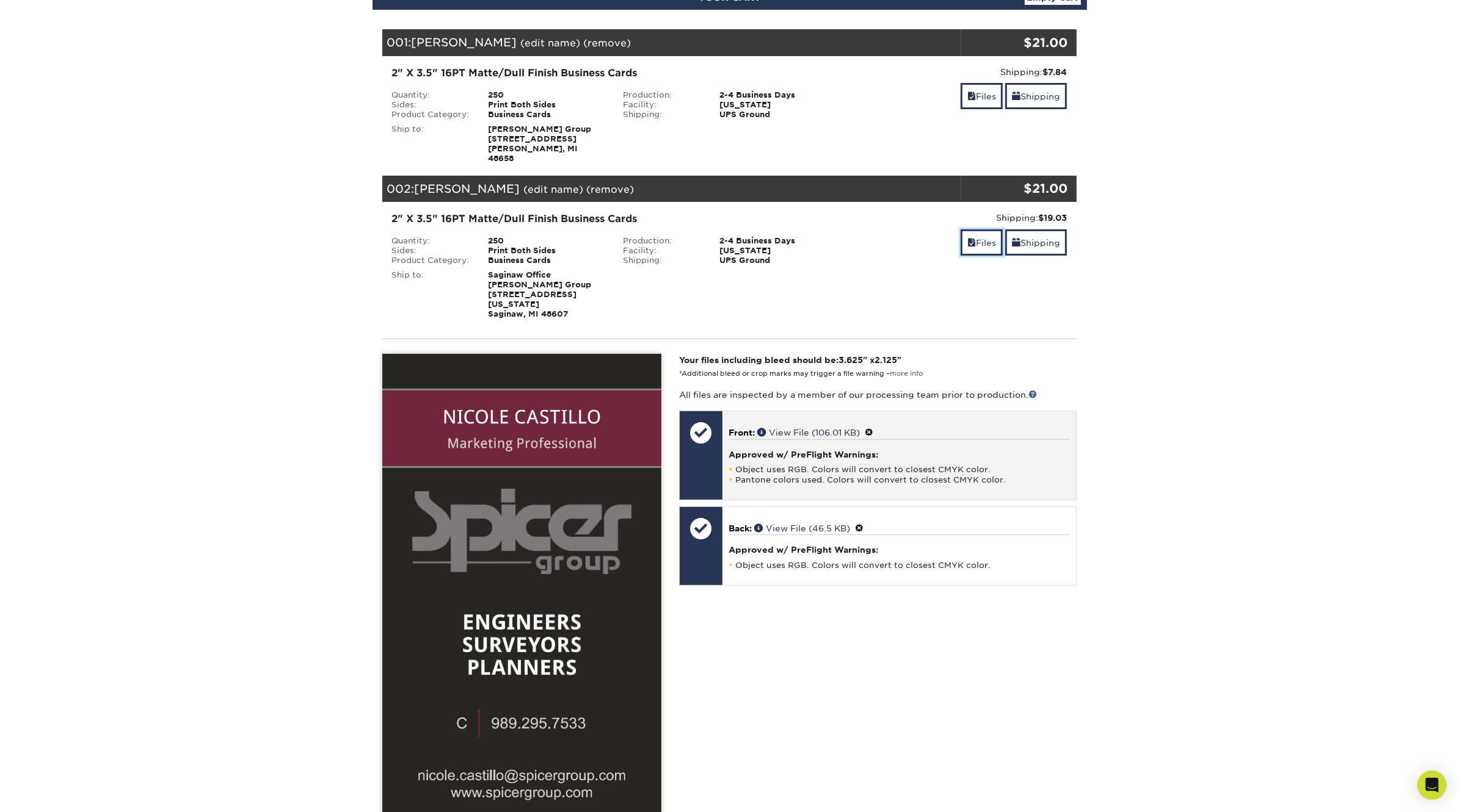
scroll to position [144, 0]
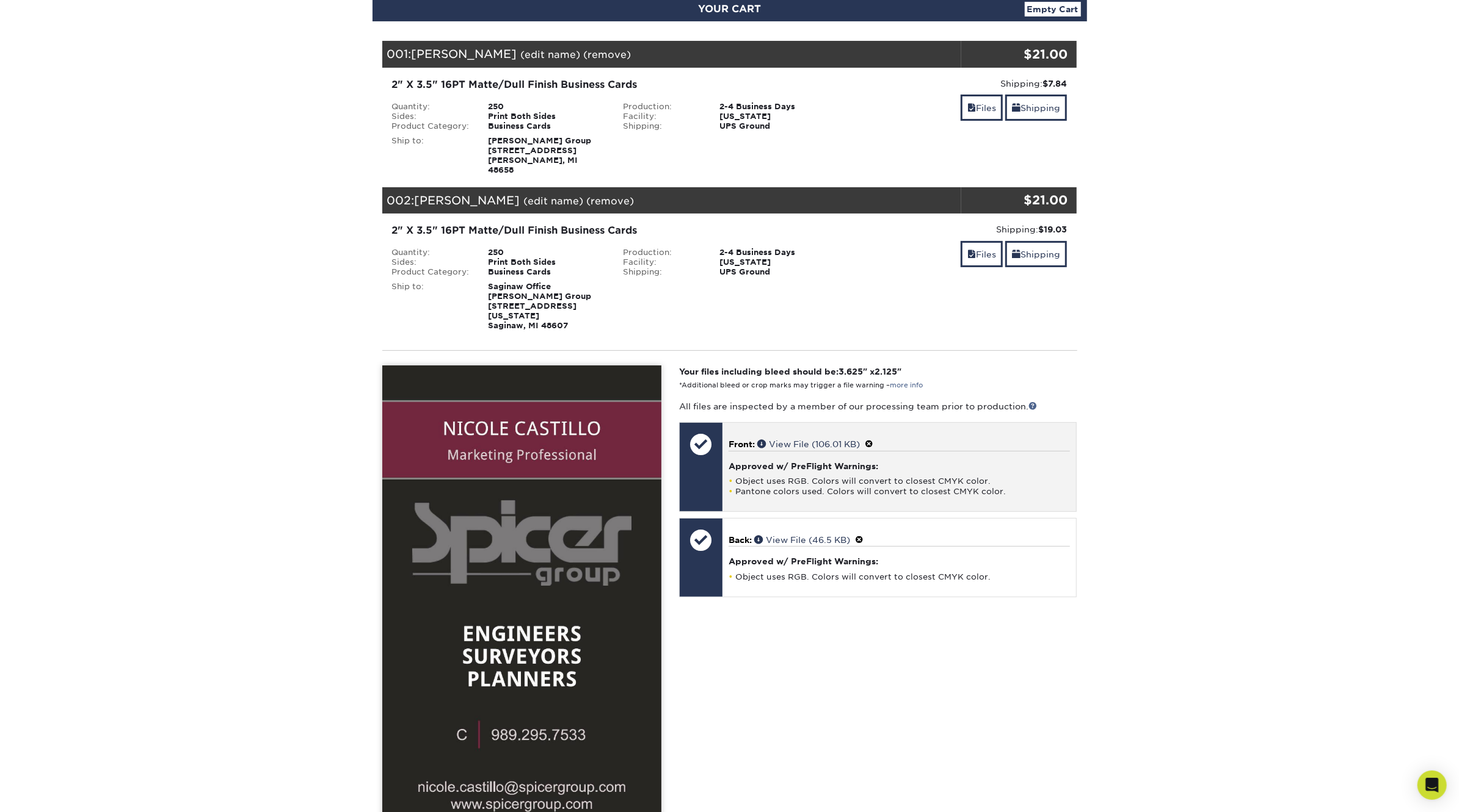
click at [822, 451] on div "Approved w/ PreFlight Warnings: Object uses RGB. Colors will convert to closest…" at bounding box center [899, 473] width 341 height 46
click at [935, 438] on p "Front: View File (106.01 KB)" at bounding box center [899, 444] width 341 height 13
click at [873, 439] on span at bounding box center [869, 444] width 9 height 10
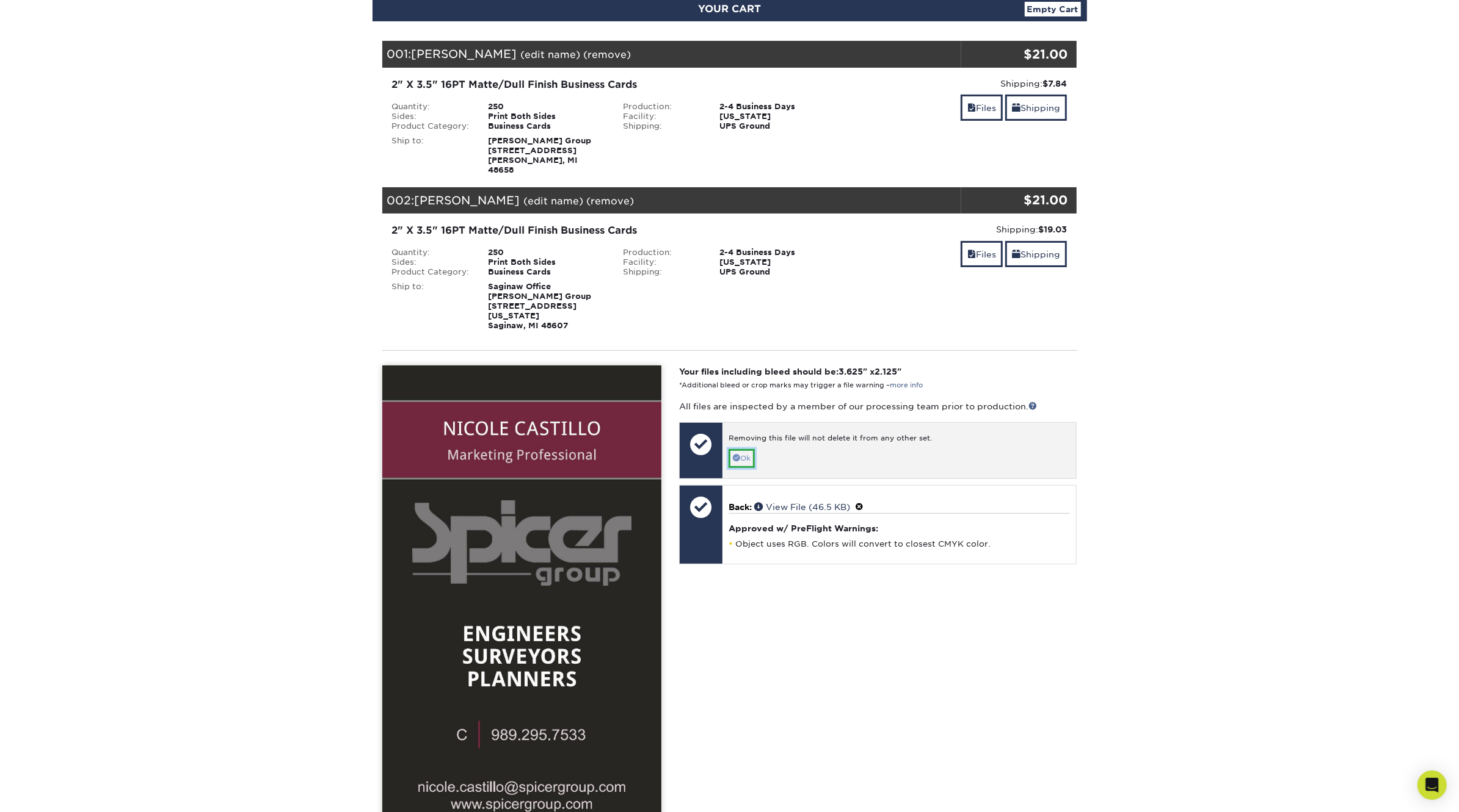
click at [745, 450] on link "Ok" at bounding box center [741, 459] width 26 height 19
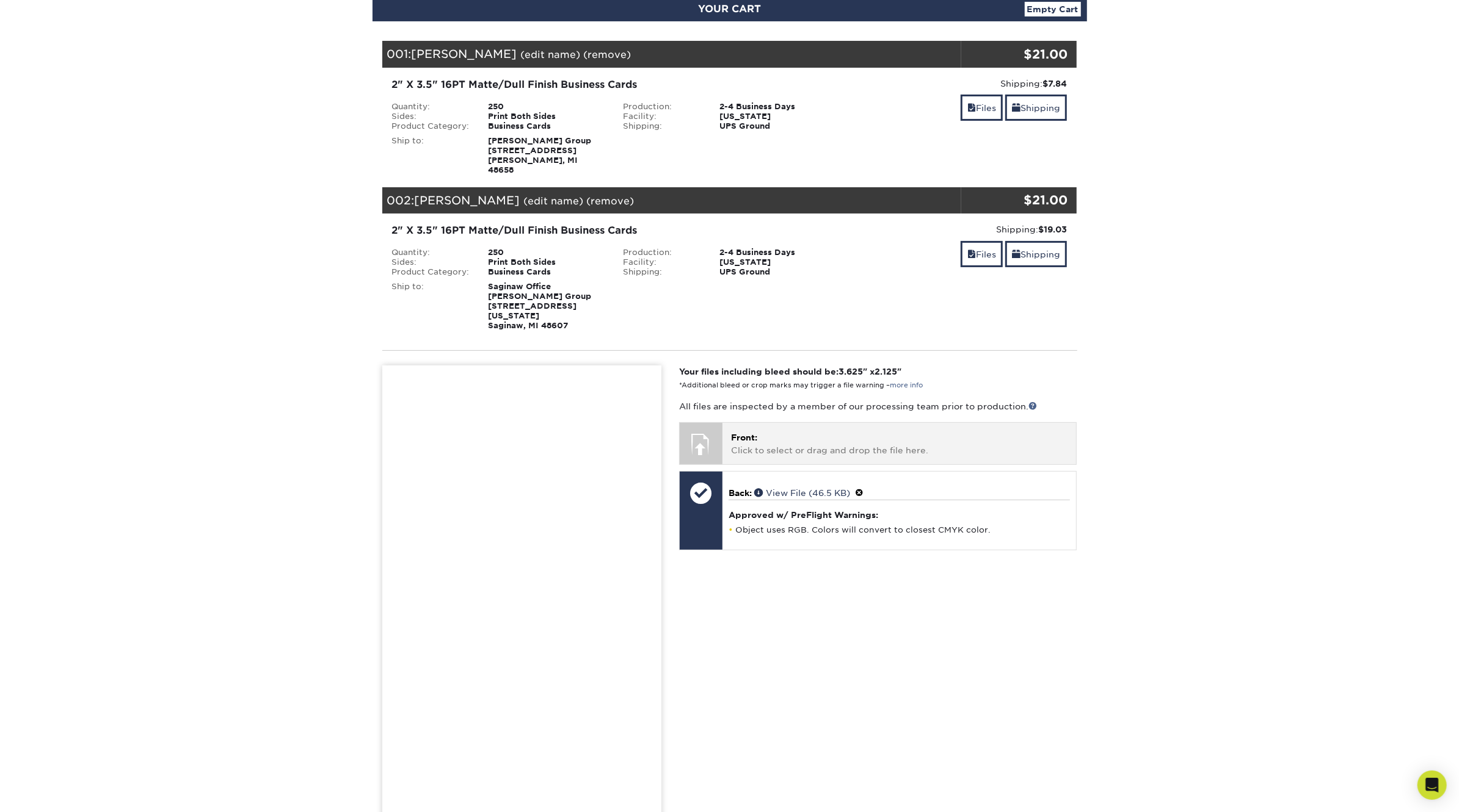
click at [796, 431] on p "Front: Click to select or drag and drop the file here." at bounding box center [899, 444] width 336 height 25
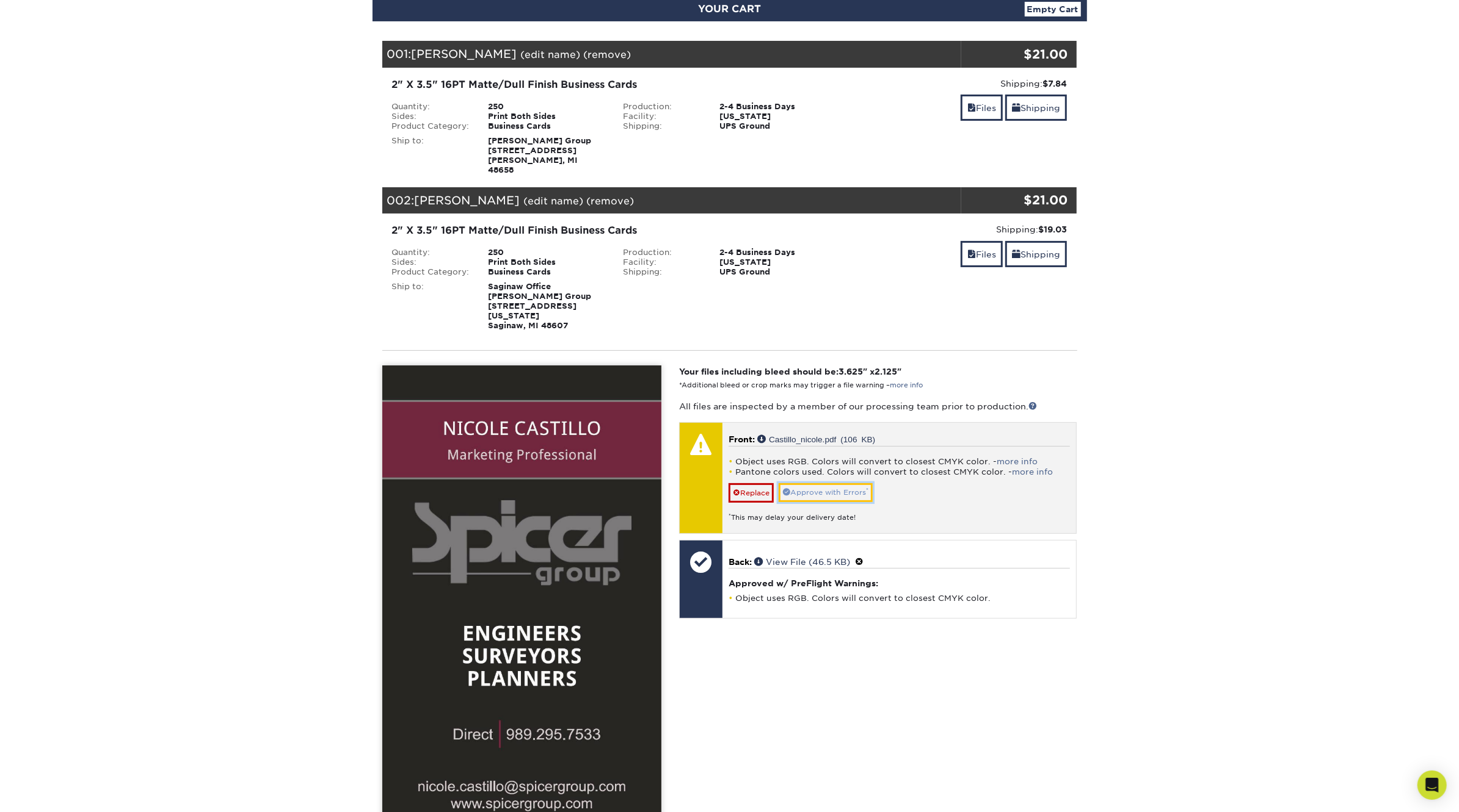
click at [810, 484] on link "Approve with Errors *" at bounding box center [825, 493] width 94 height 19
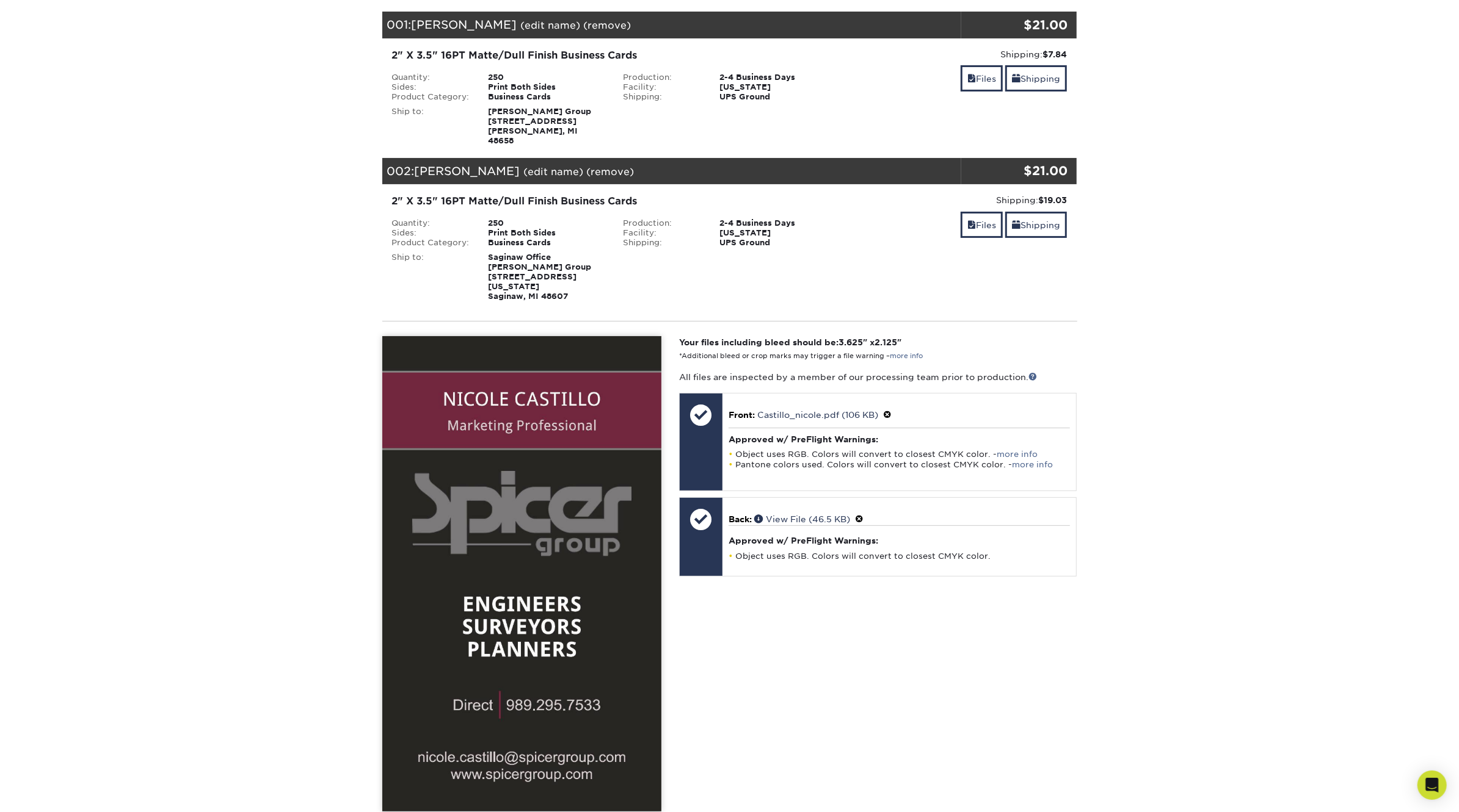
scroll to position [159, 0]
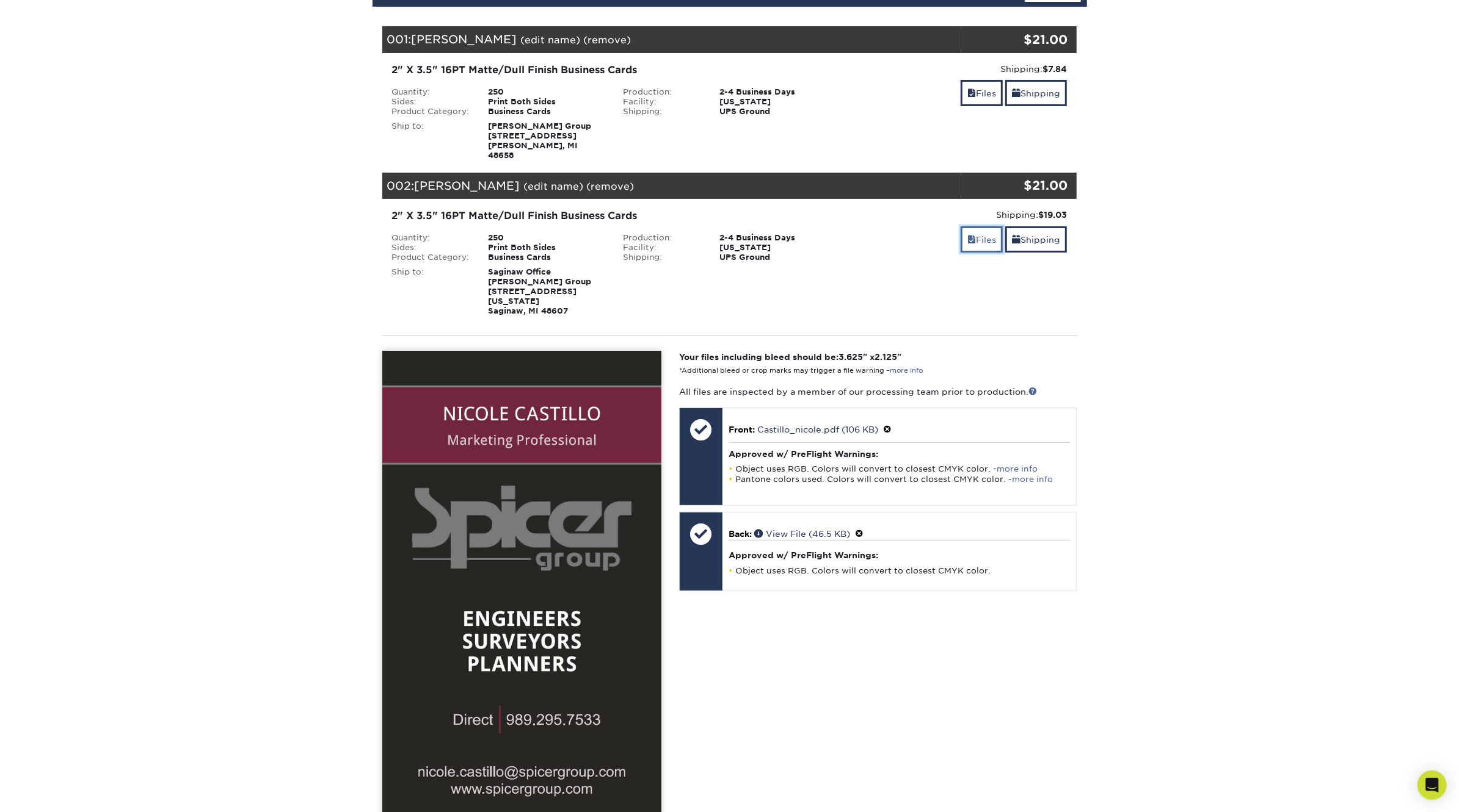
click at [978, 234] on link "Files" at bounding box center [981, 239] width 42 height 26
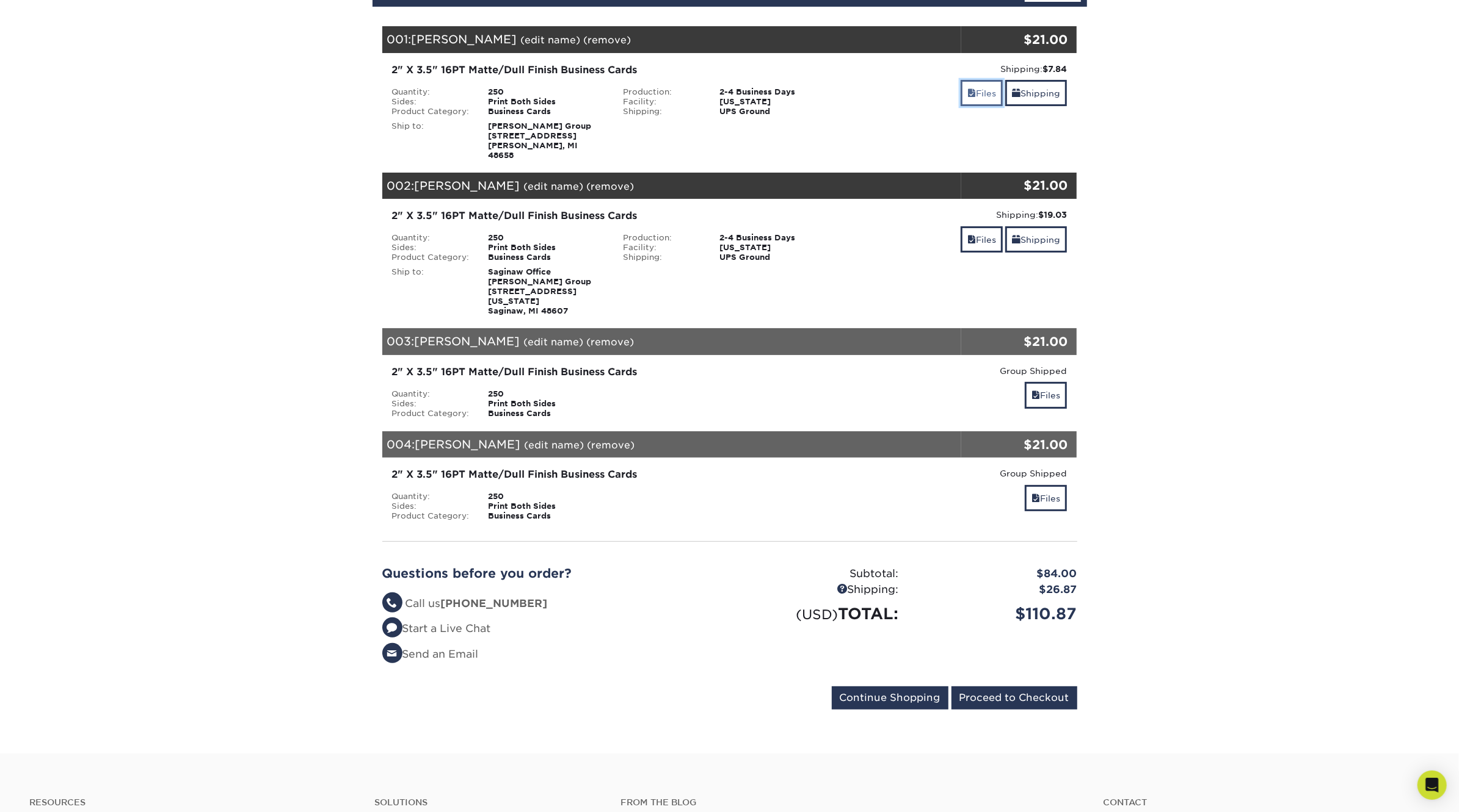
click at [975, 98] on link "Files" at bounding box center [981, 93] width 42 height 26
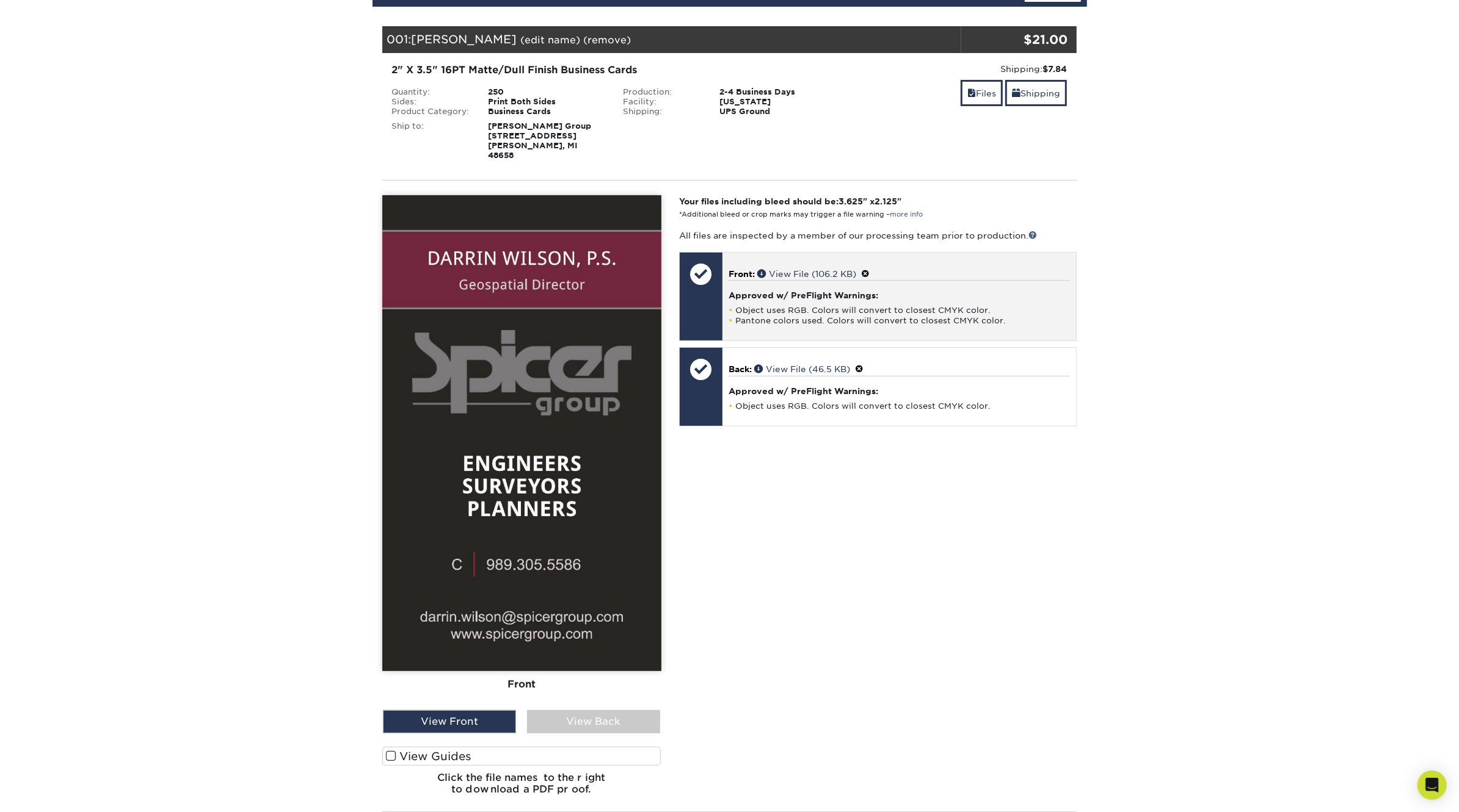
click at [952, 305] on li "Object uses RGB. Colors will convert to closest CMYK color." at bounding box center [899, 310] width 341 height 11
click at [869, 269] on span at bounding box center [865, 274] width 9 height 10
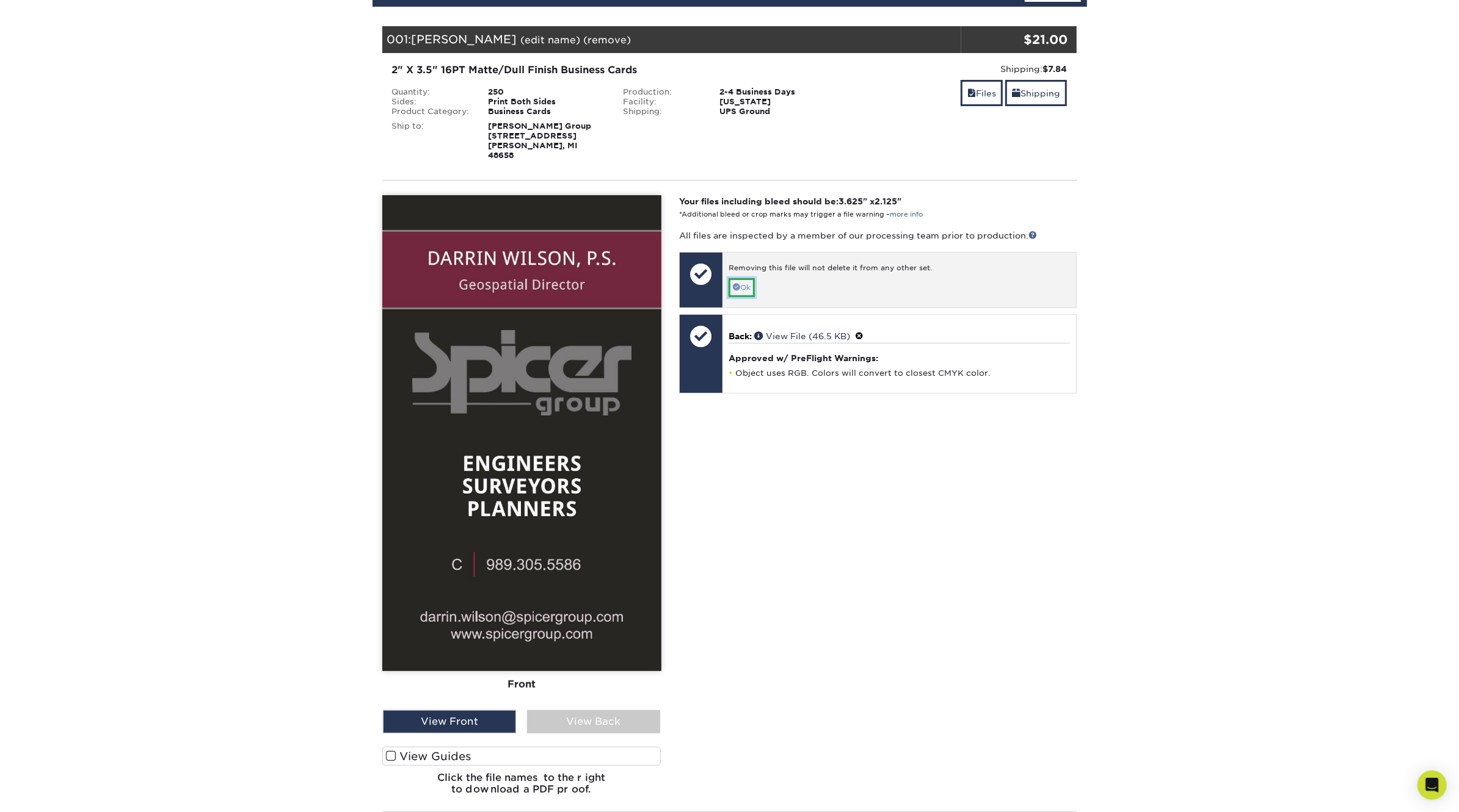
click at [745, 278] on link "Ok" at bounding box center [741, 288] width 26 height 19
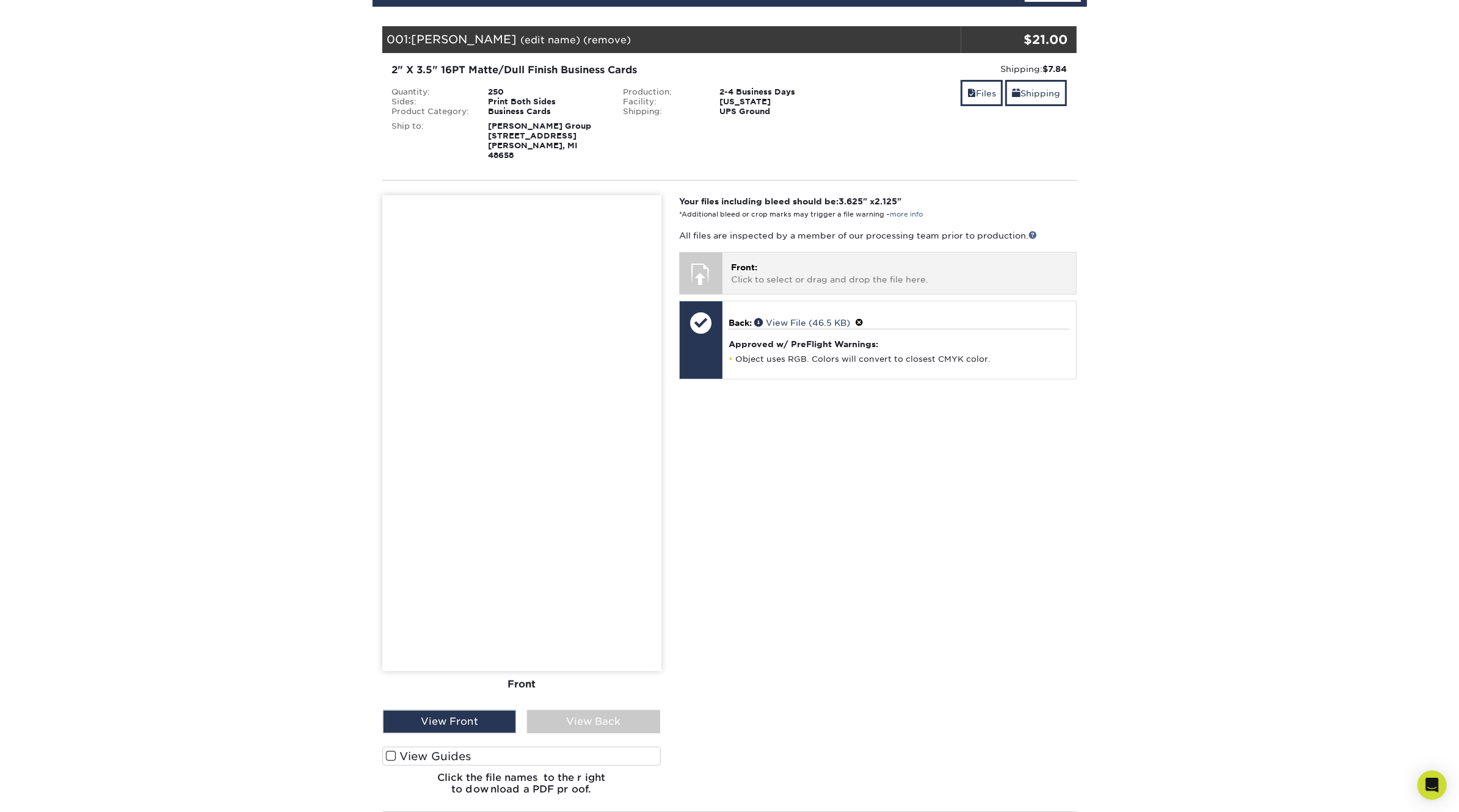
click at [777, 263] on p "Front: Click to select or drag and drop the file here." at bounding box center [899, 274] width 336 height 25
click at [957, 555] on div "Your files including bleed should be: 3.625 " x 2.125 " *Additional bleed or cr…" at bounding box center [877, 501] width 416 height 610
click at [779, 268] on p "Front: Click to select or drag and drop the file here." at bounding box center [899, 274] width 336 height 25
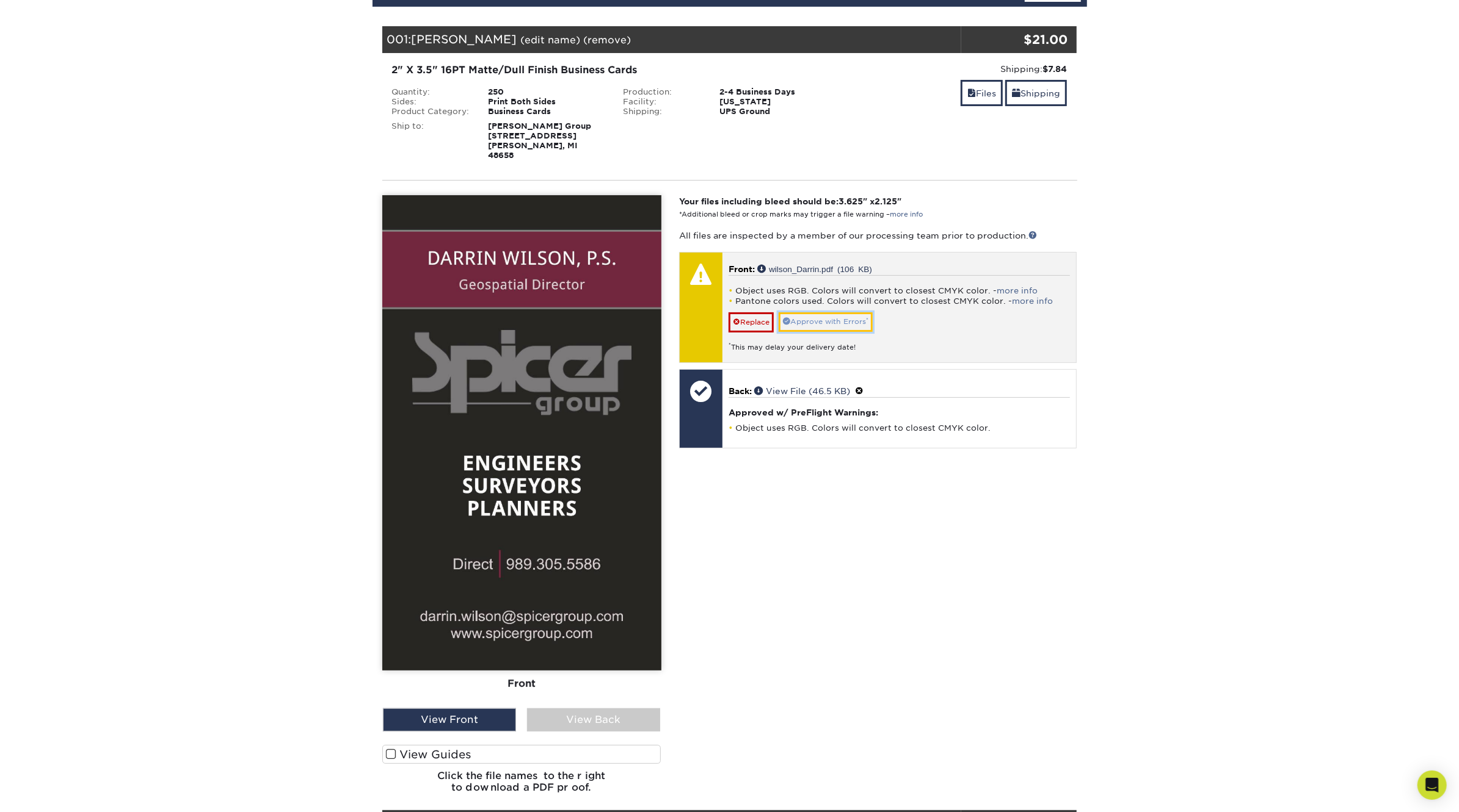
click at [823, 312] on link "Approve with Errors *" at bounding box center [825, 322] width 94 height 19
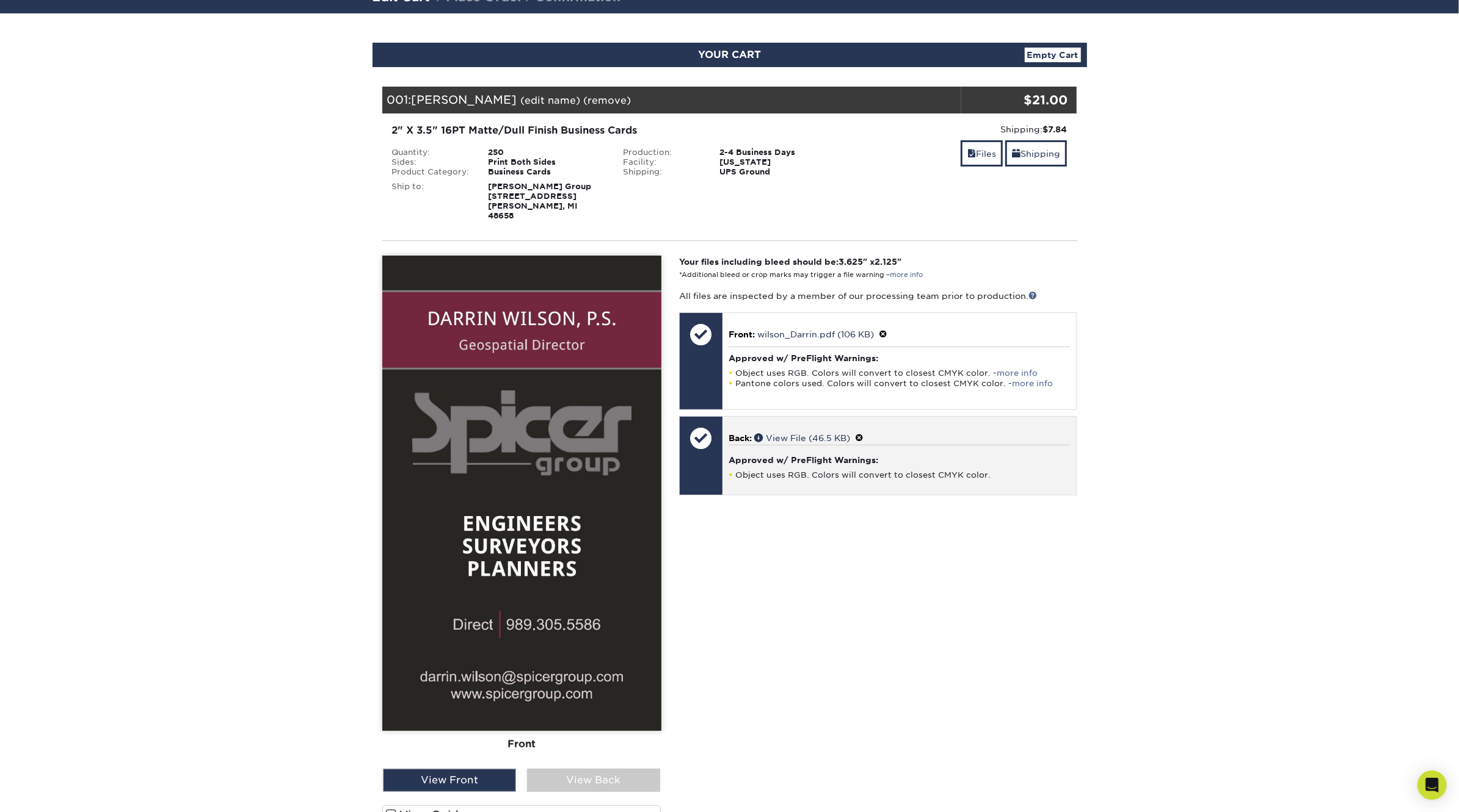
scroll to position [77, 0]
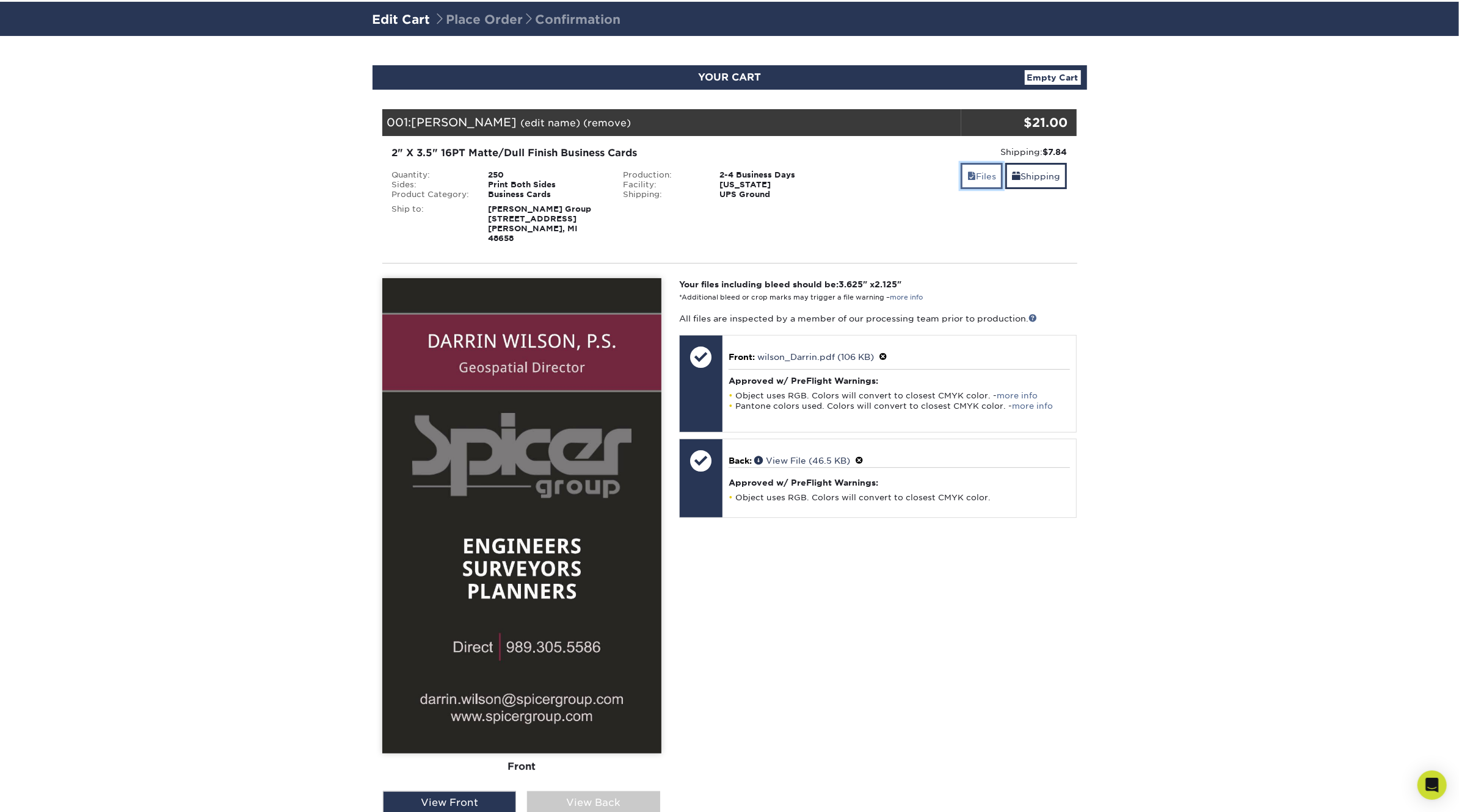
click at [982, 176] on link "Files" at bounding box center [981, 175] width 42 height 26
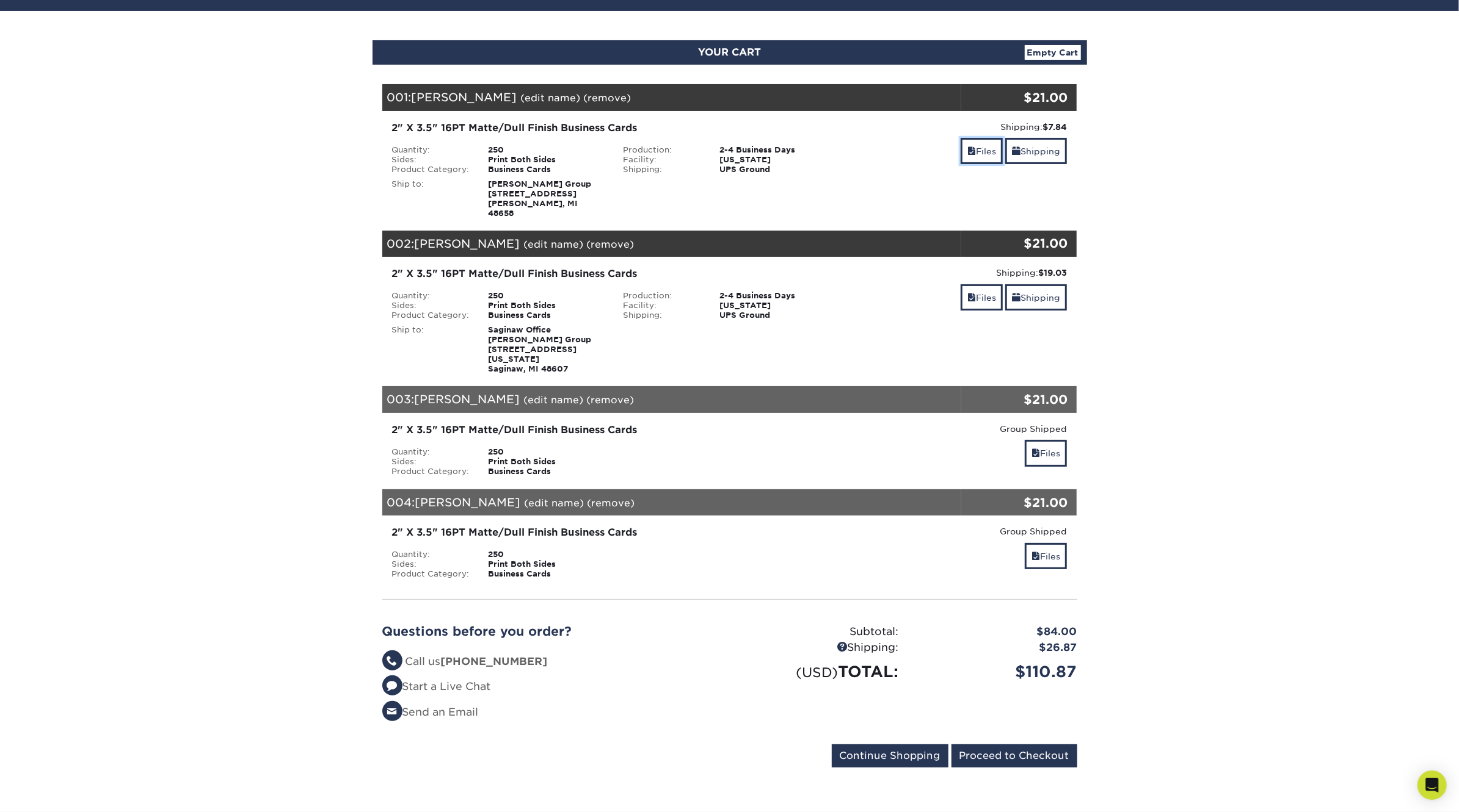
scroll to position [146, 0]
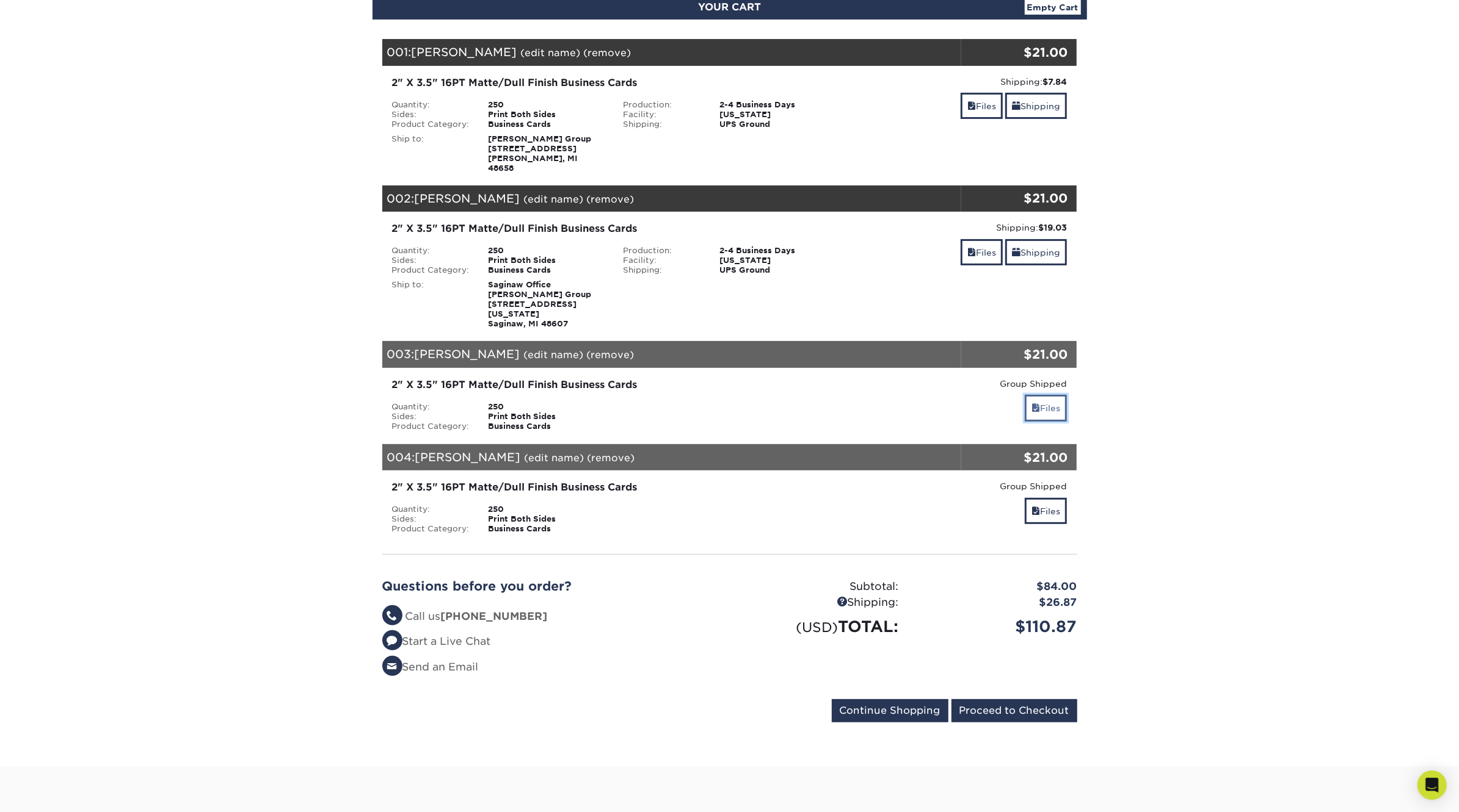
click at [1041, 394] on link "Files" at bounding box center [1045, 407] width 42 height 26
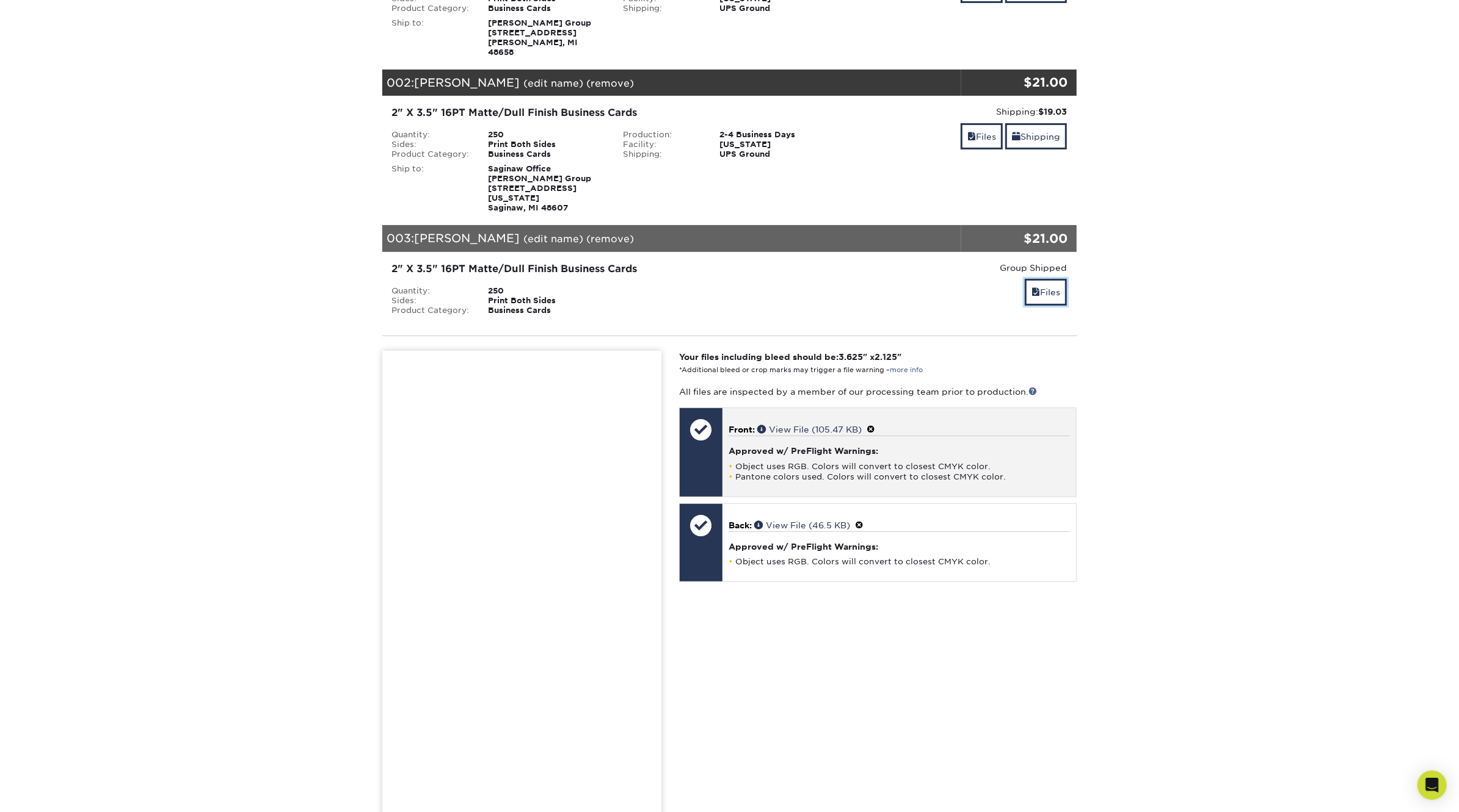
scroll to position [269, 0]
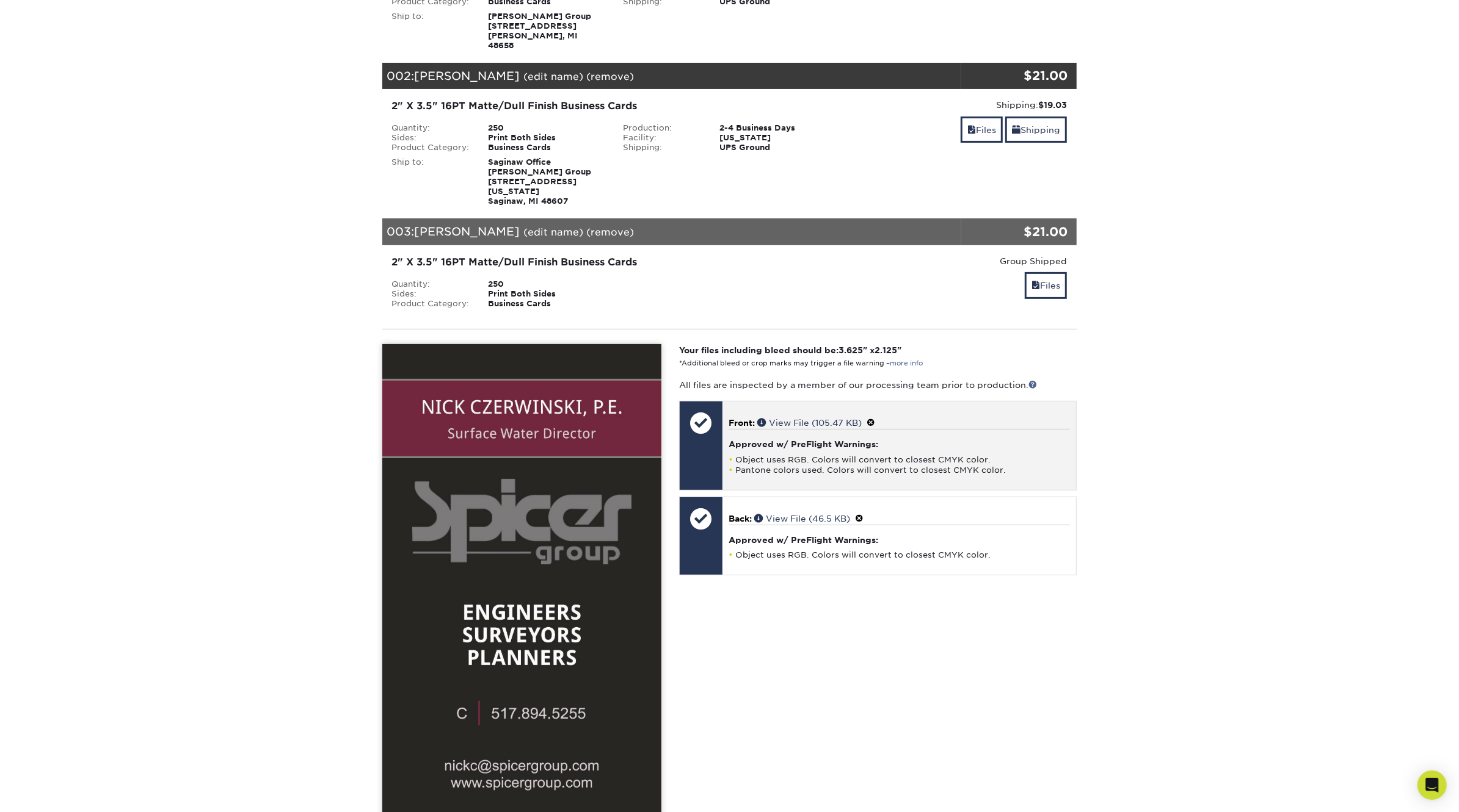
click at [875, 418] on span at bounding box center [871, 422] width 9 height 10
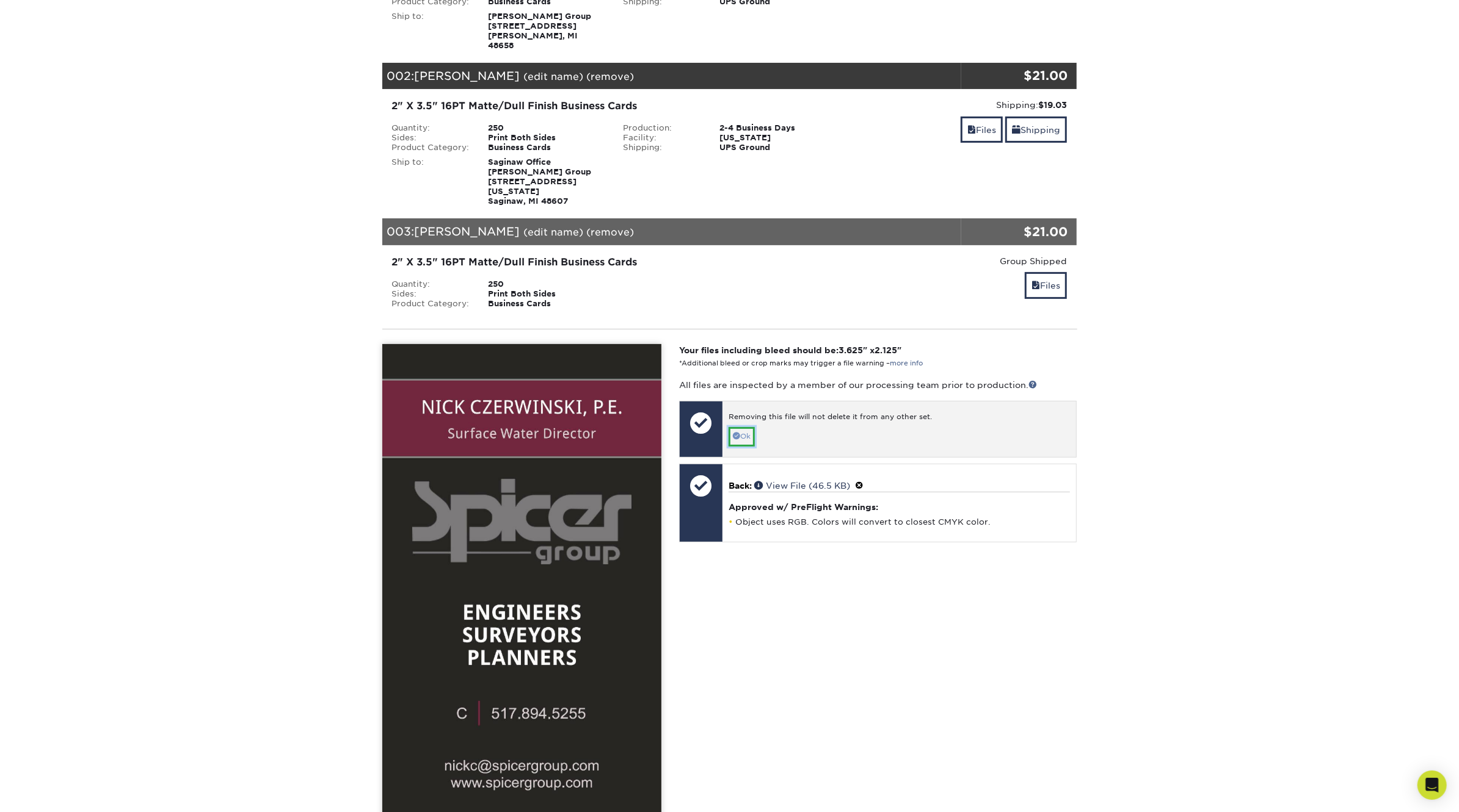
click at [743, 427] on link "Ok" at bounding box center [741, 437] width 26 height 19
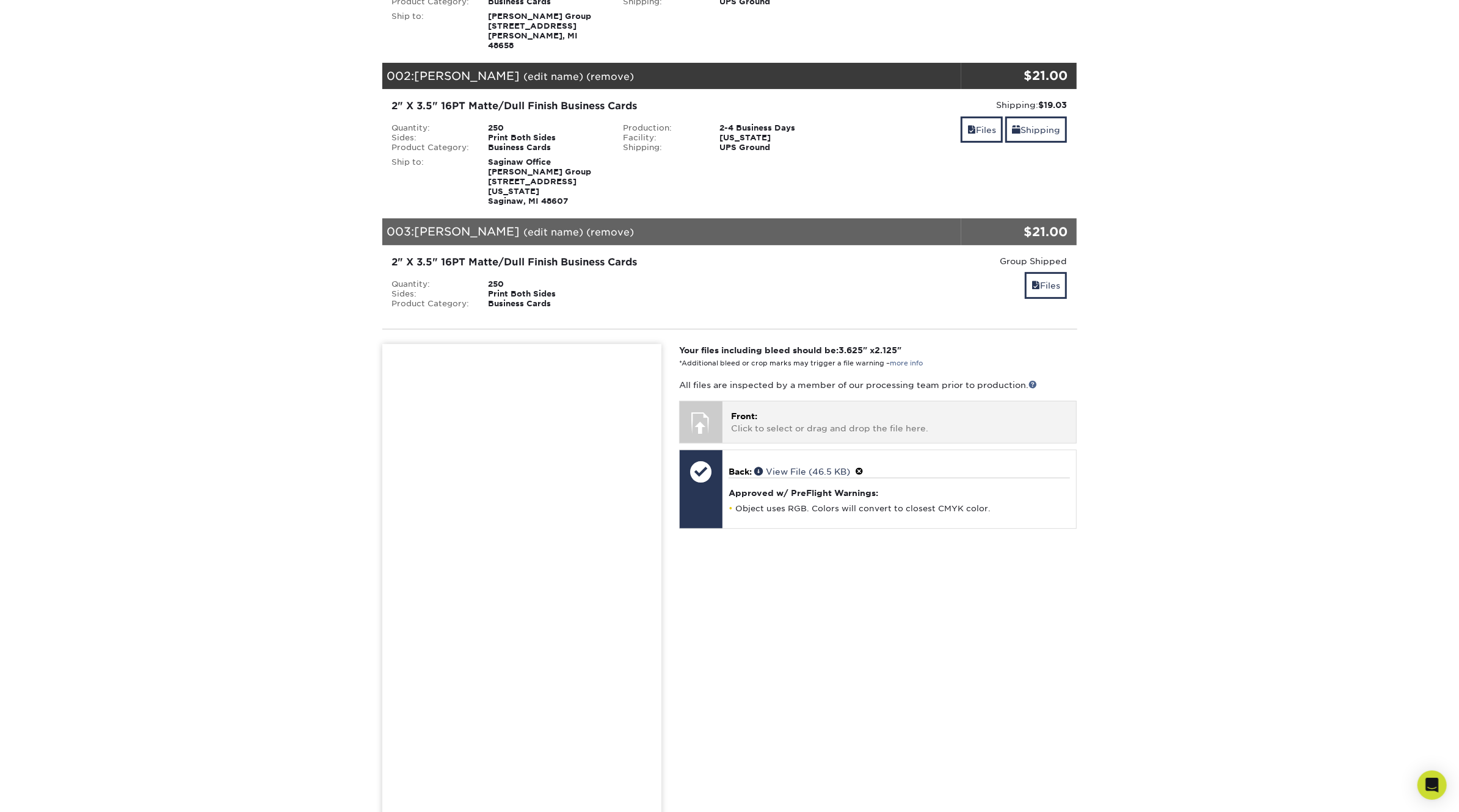
click at [875, 410] on p "Front: Click to select or drag and drop the file here." at bounding box center [899, 422] width 336 height 25
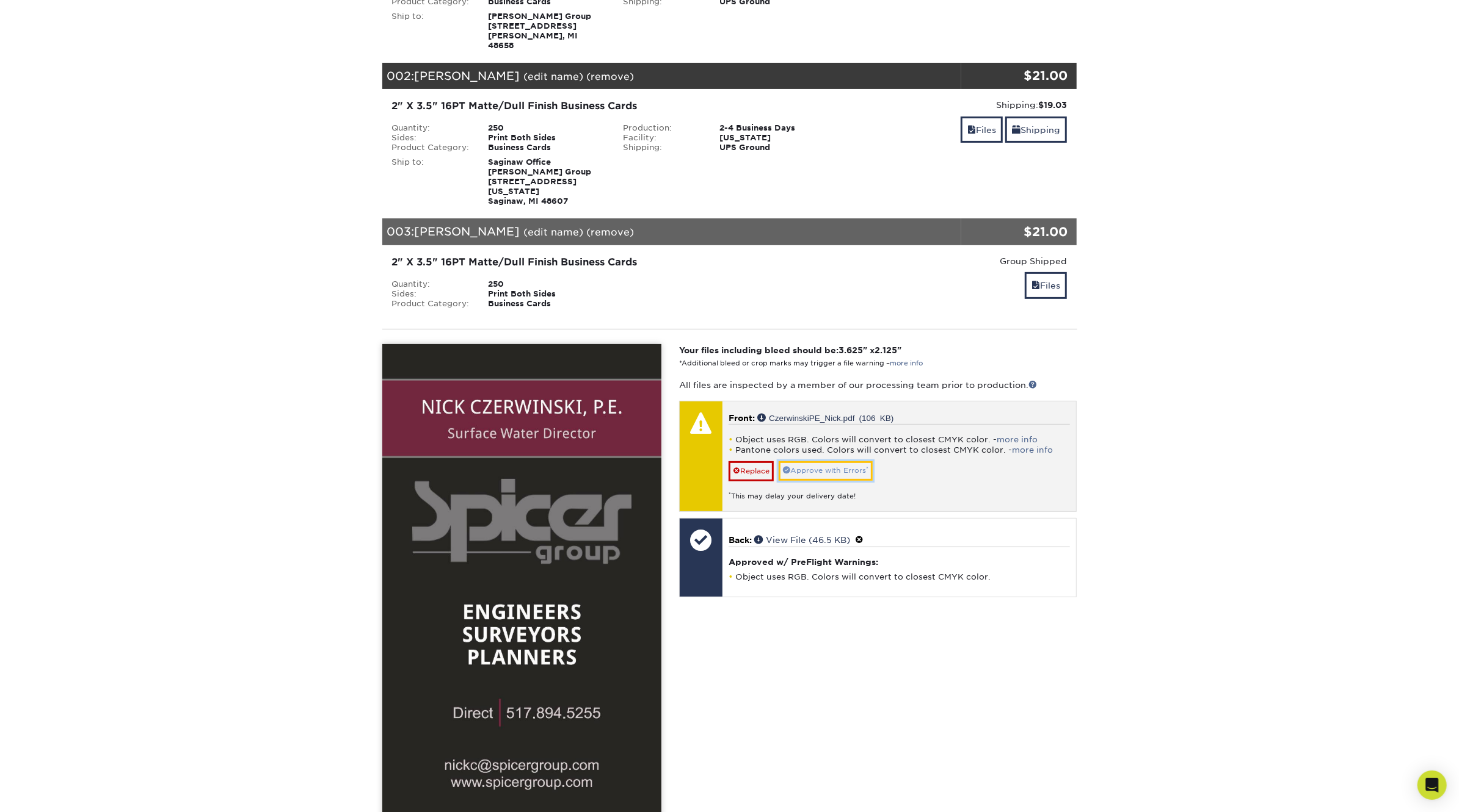
click at [841, 461] on link "Approve with Errors *" at bounding box center [825, 471] width 94 height 19
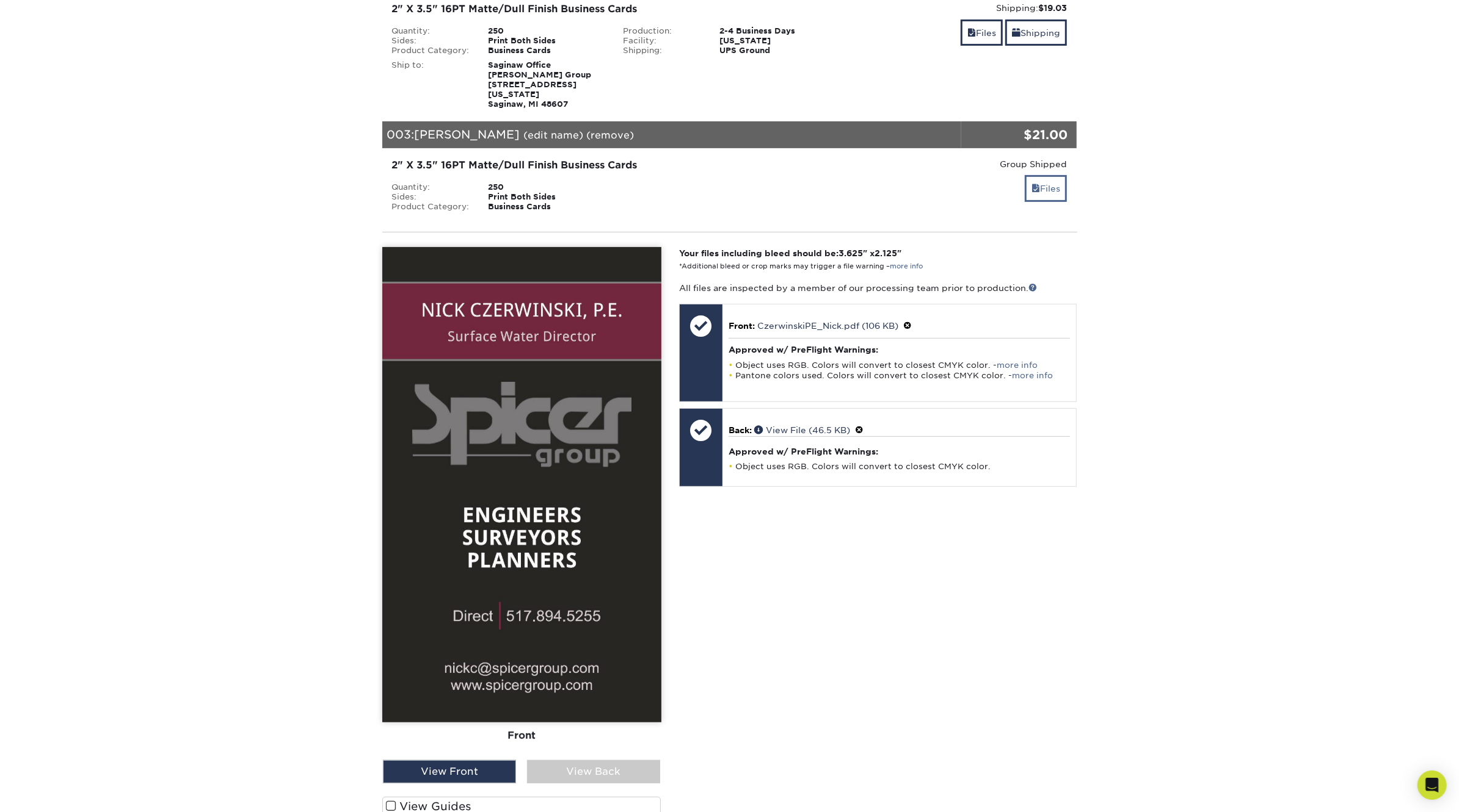
scroll to position [365, 0]
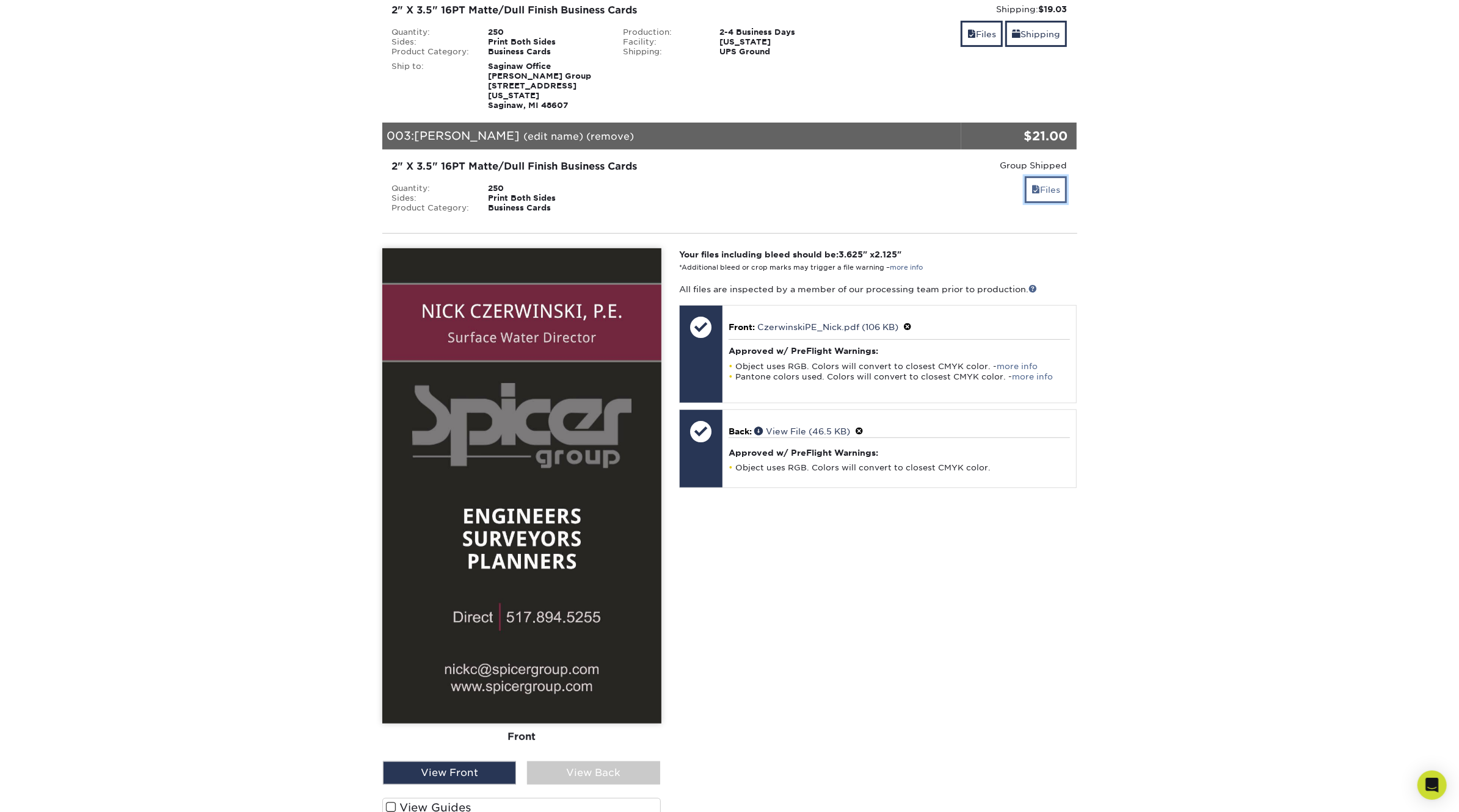
click at [1044, 176] on link "Files" at bounding box center [1045, 189] width 42 height 26
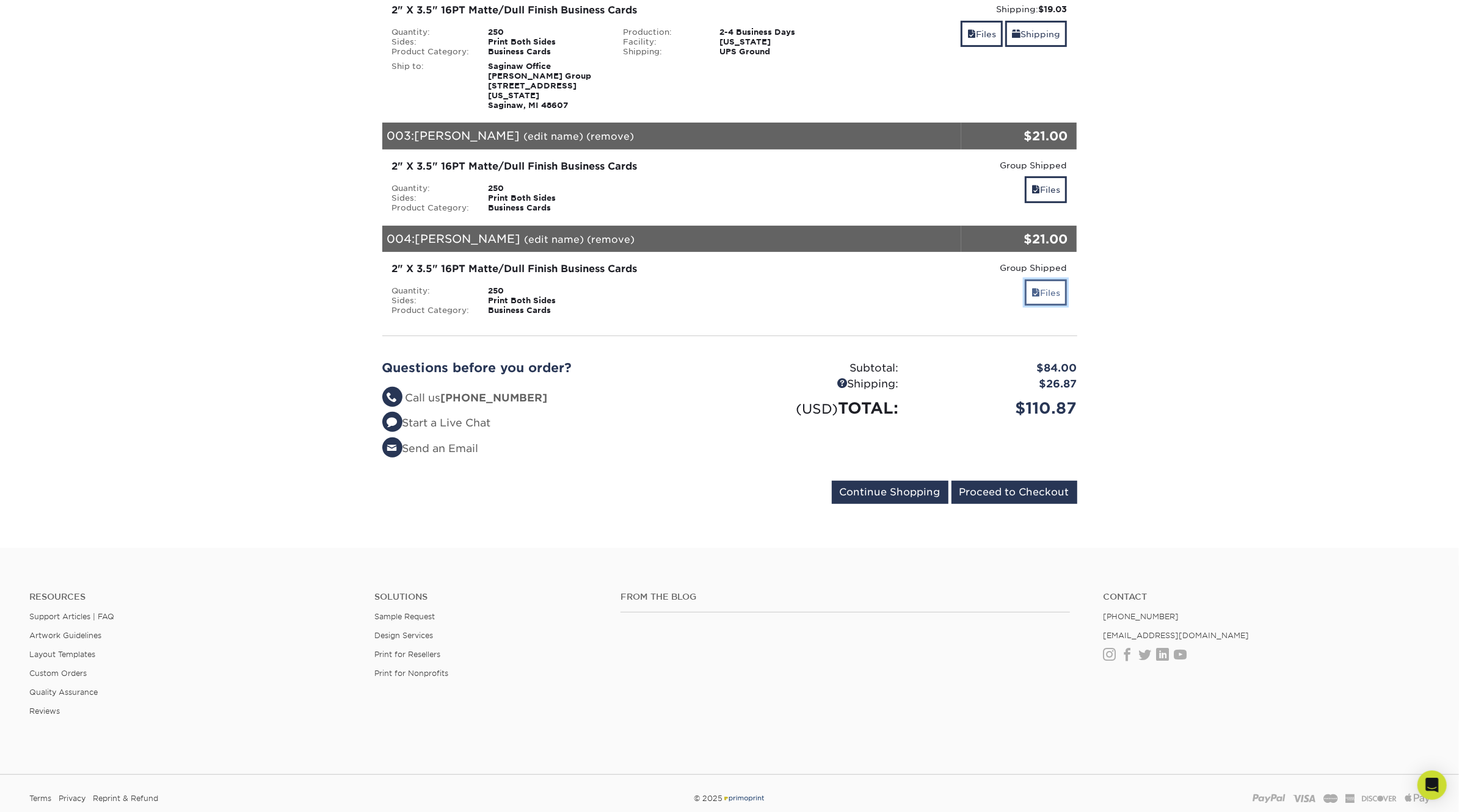
click at [1044, 279] on link "Files" at bounding box center [1045, 292] width 42 height 26
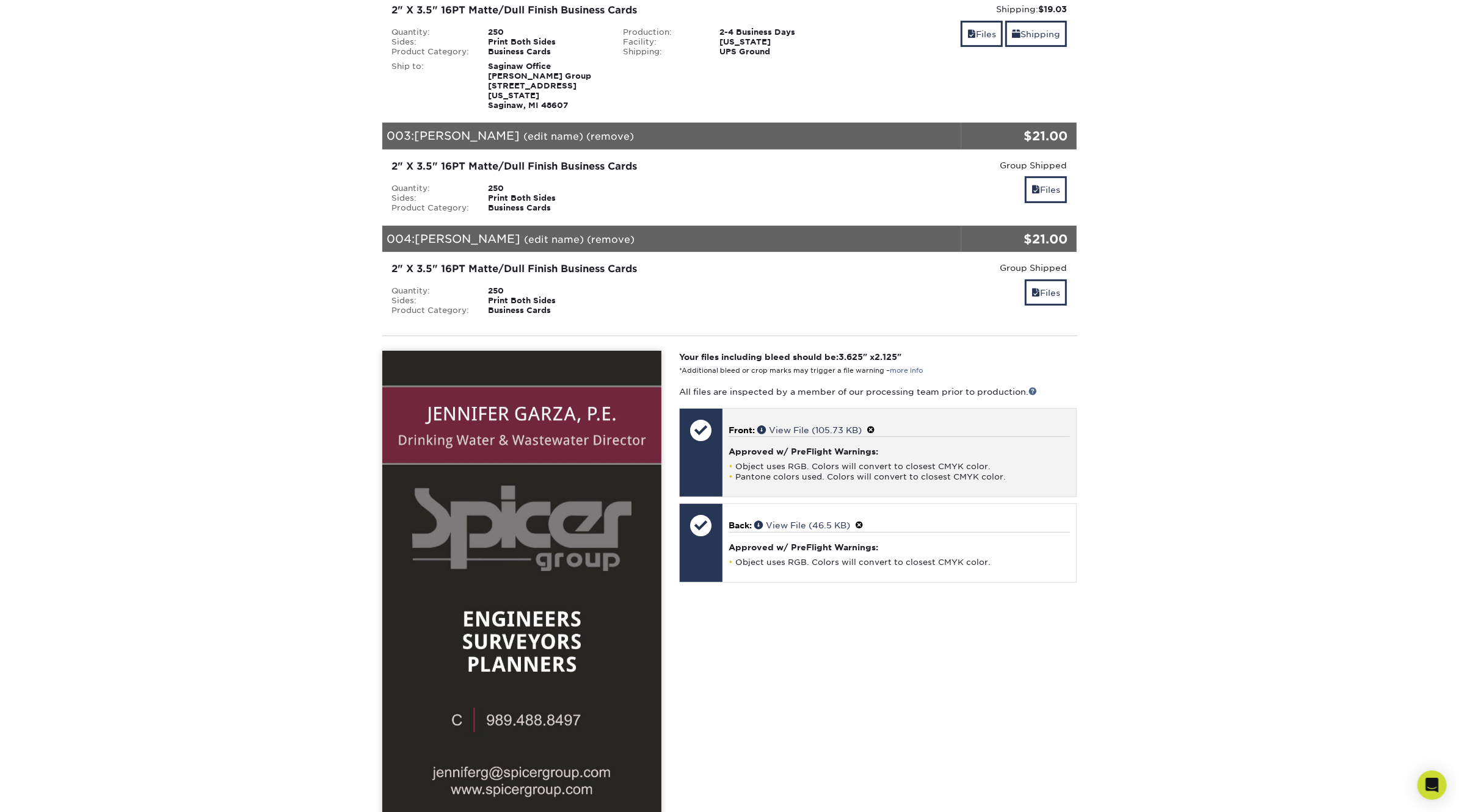
click at [873, 425] on span at bounding box center [871, 430] width 9 height 10
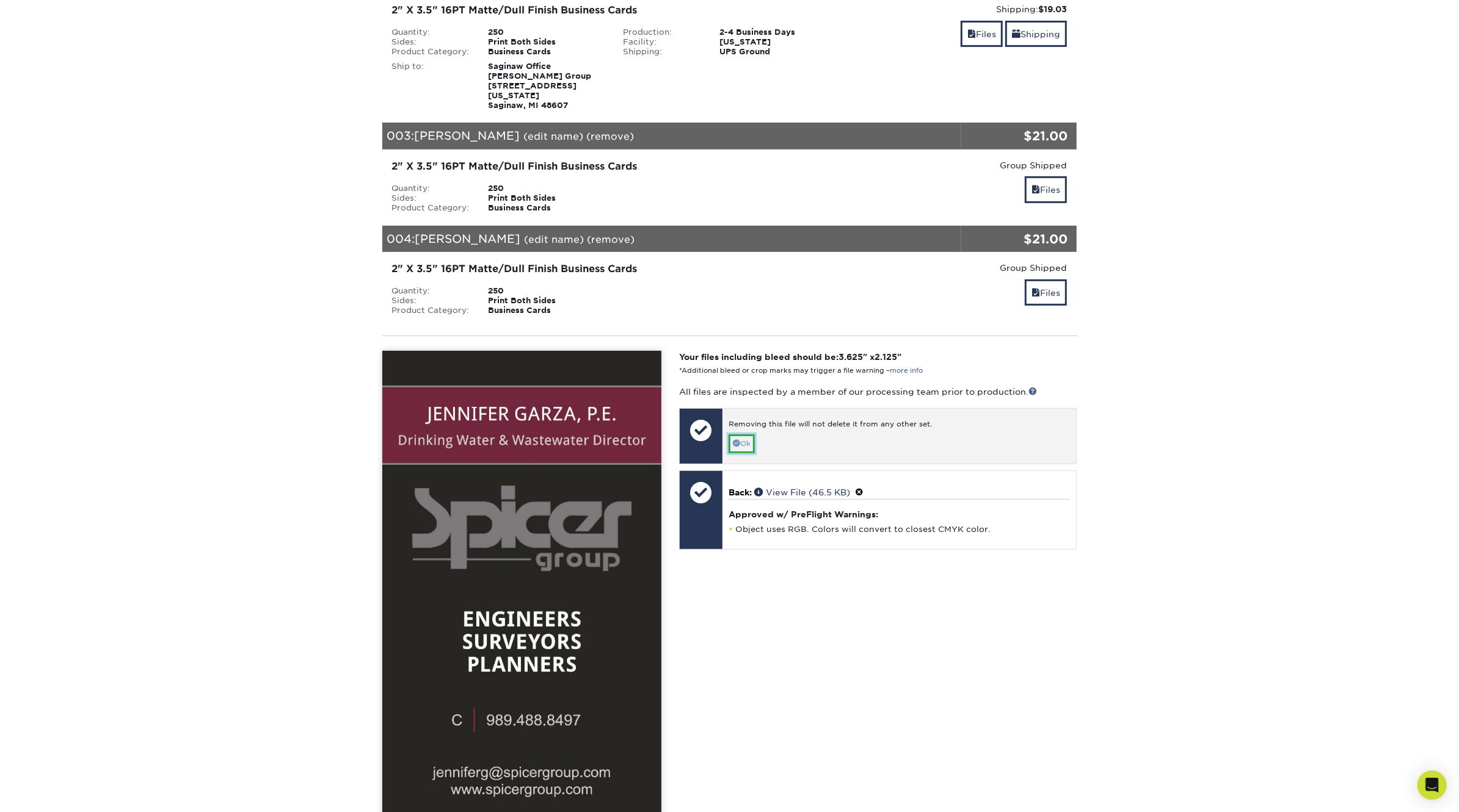
click at [744, 434] on link "Ok" at bounding box center [741, 444] width 26 height 19
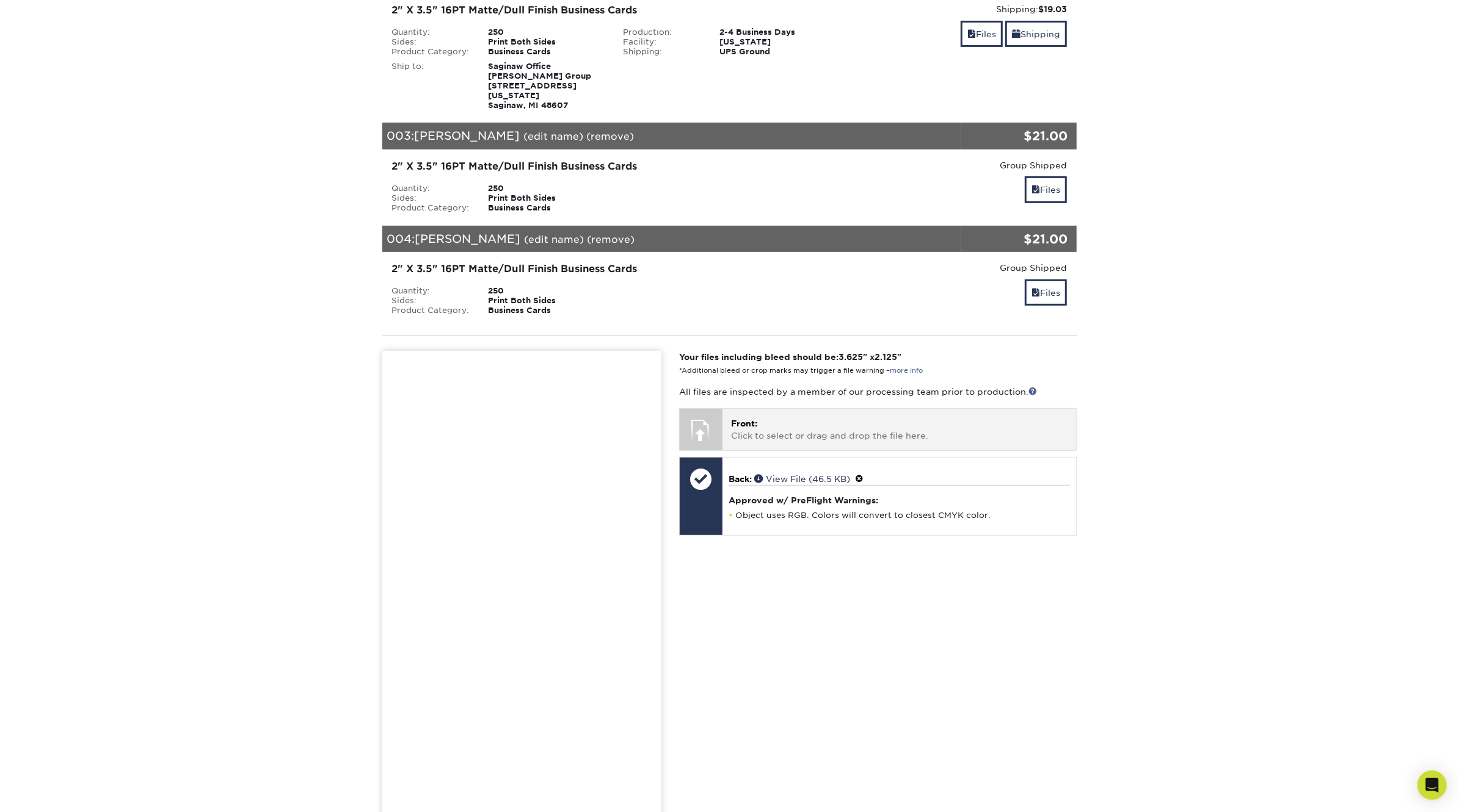
click at [867, 418] on p "Front: Click to select or drag and drop the file here." at bounding box center [899, 430] width 336 height 25
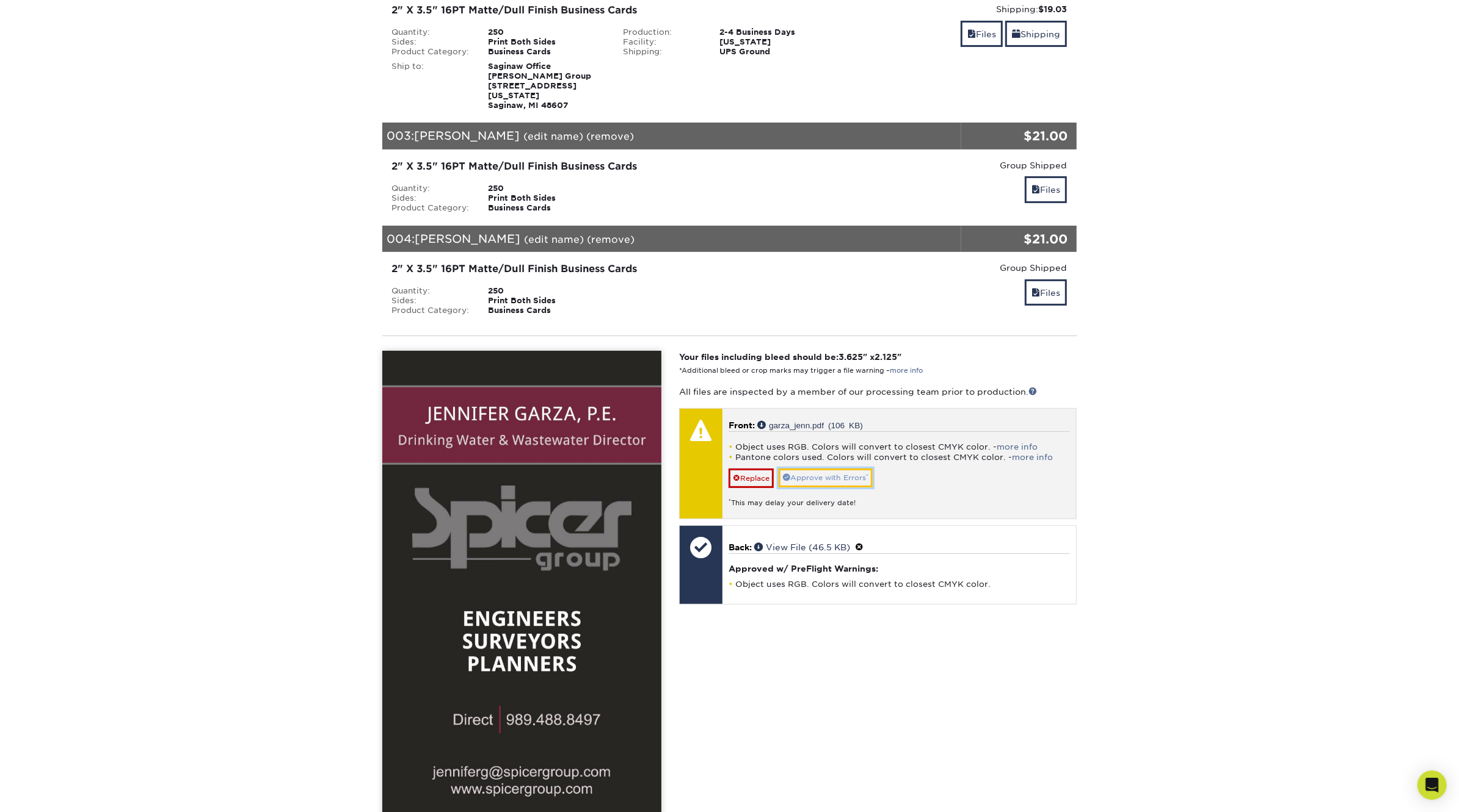
click at [825, 469] on link "Approve with Errors *" at bounding box center [825, 479] width 94 height 19
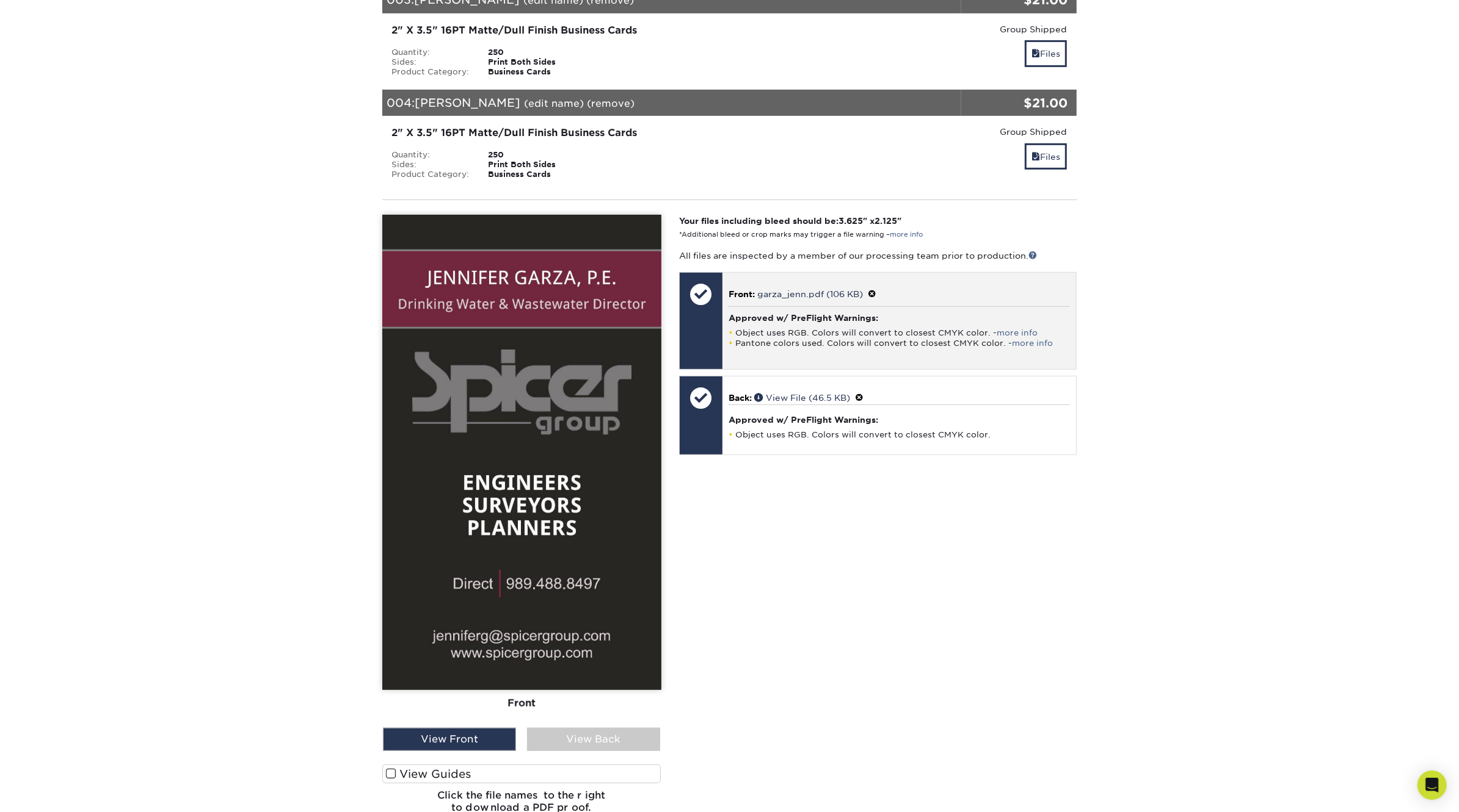
scroll to position [502, 0]
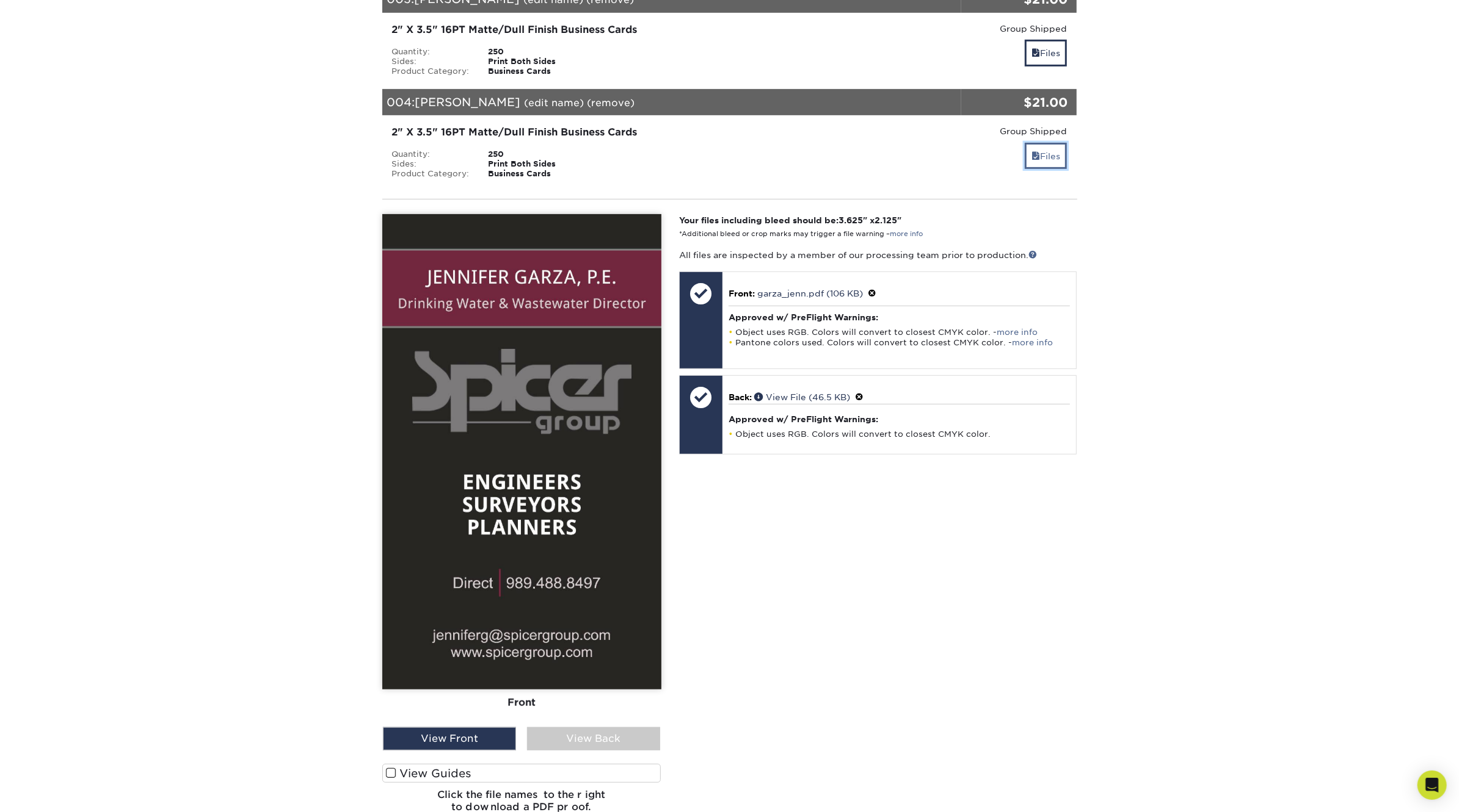
click at [1035, 151] on span at bounding box center [1035, 156] width 9 height 10
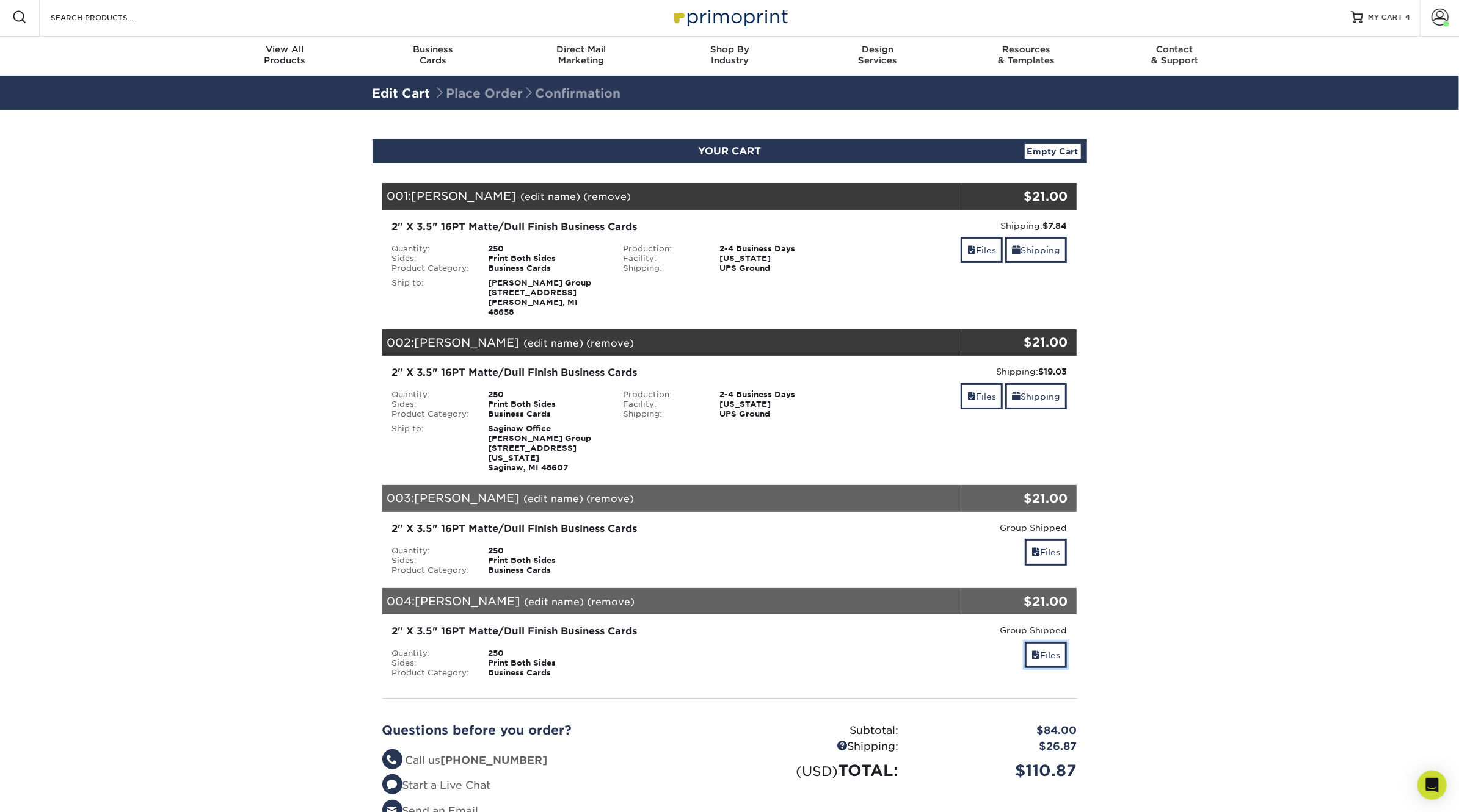
scroll to position [0, 0]
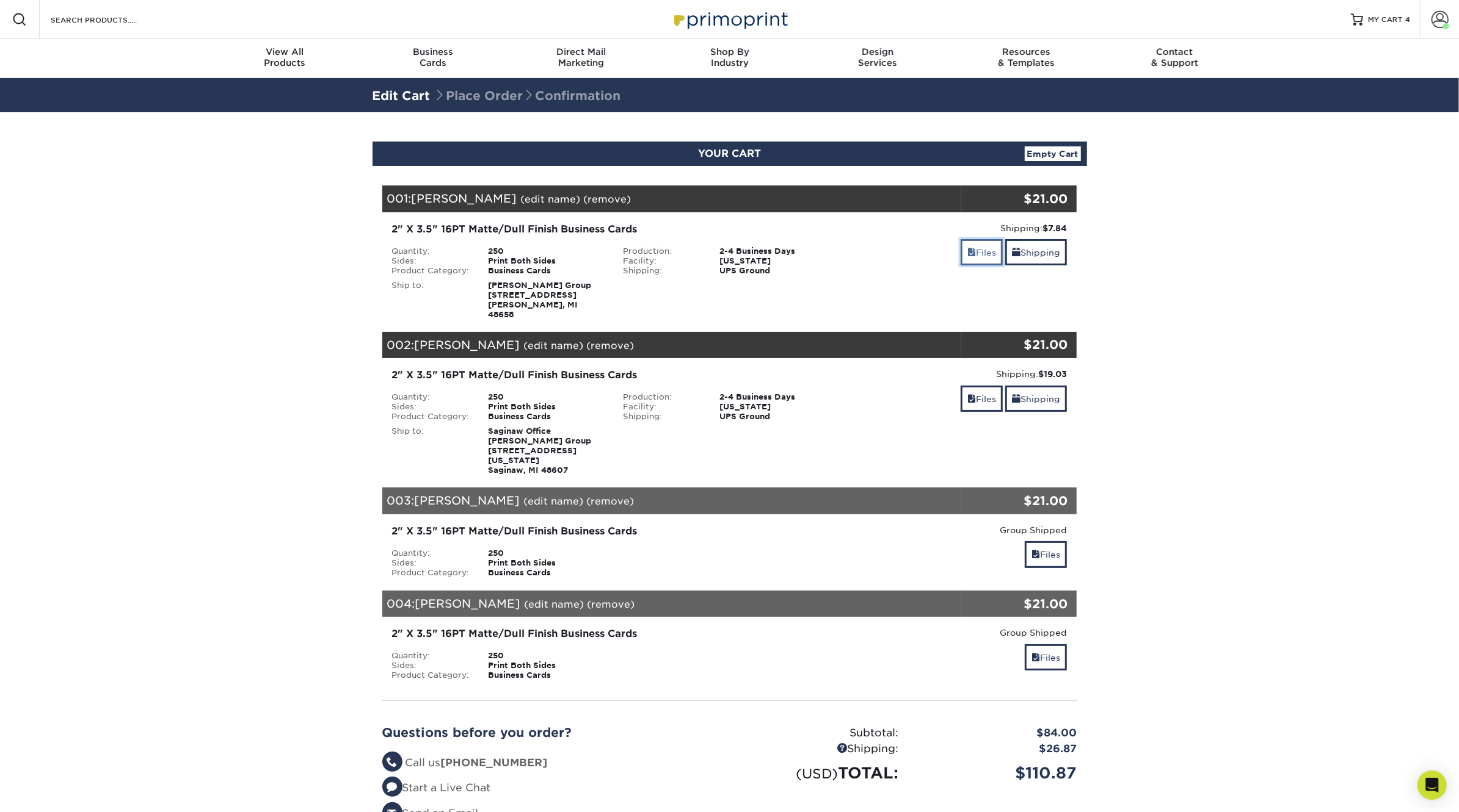
click at [978, 253] on link "Files" at bounding box center [981, 252] width 42 height 26
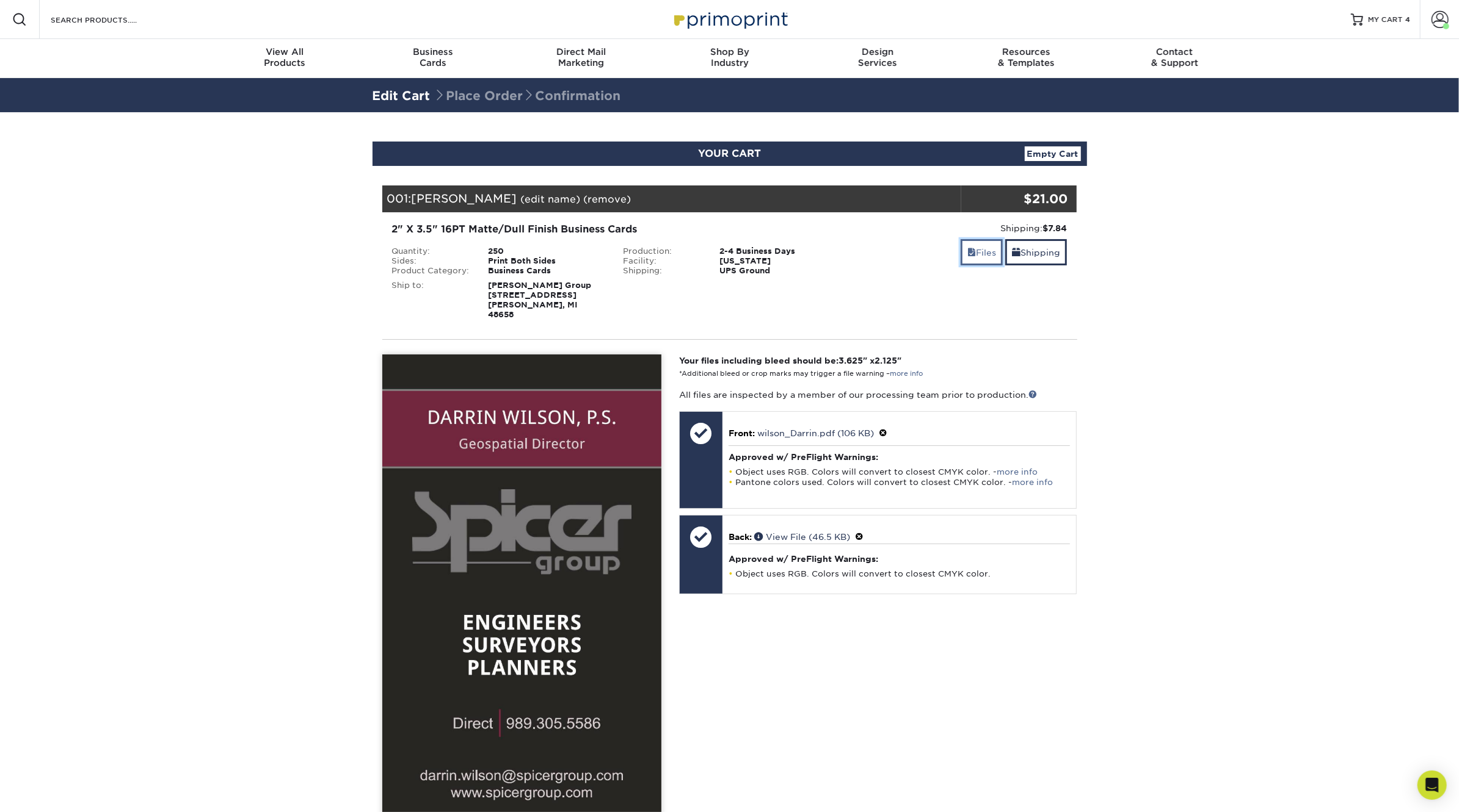
click at [978, 253] on link "Files" at bounding box center [981, 252] width 42 height 26
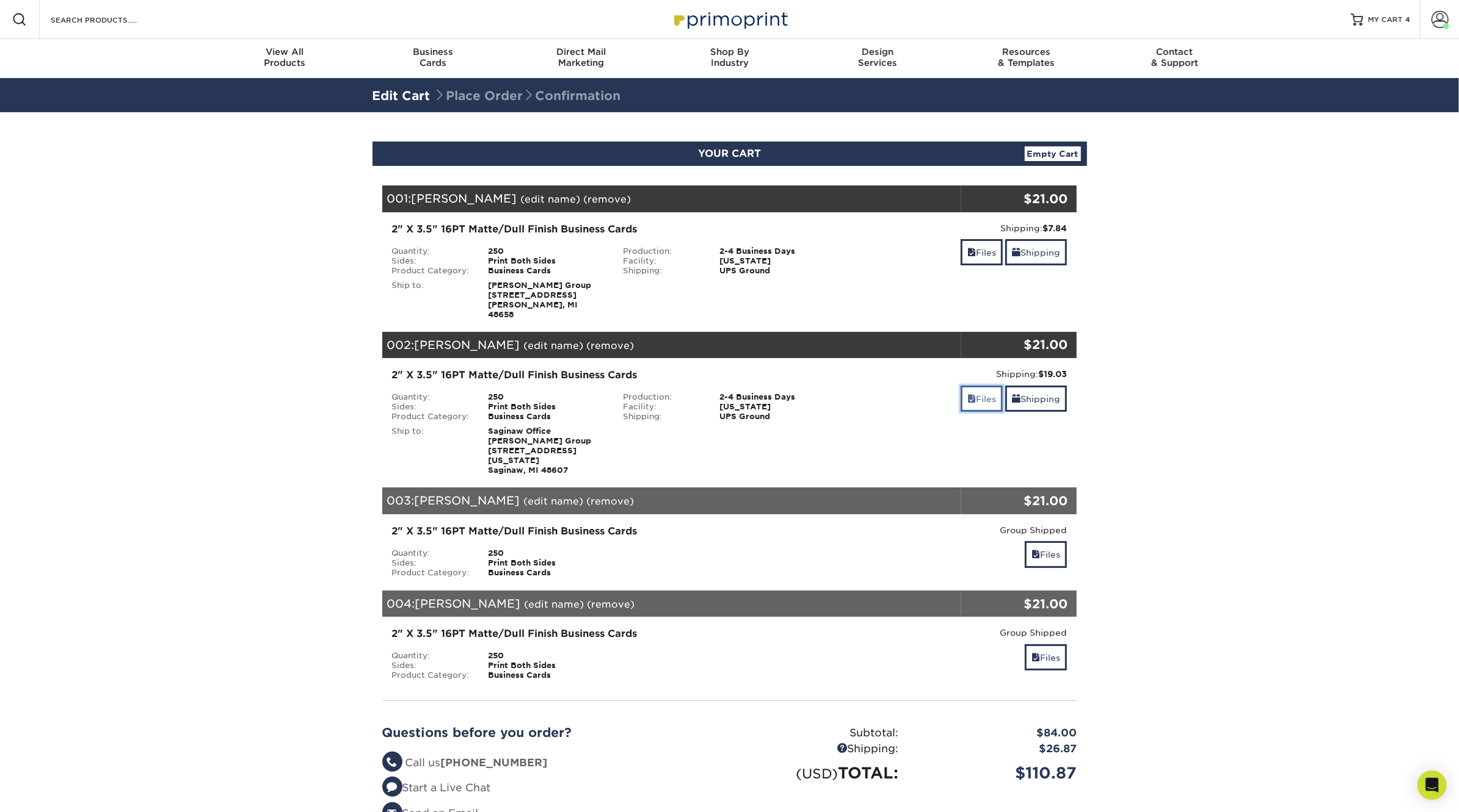
click at [980, 394] on link "Files" at bounding box center [981, 398] width 42 height 26
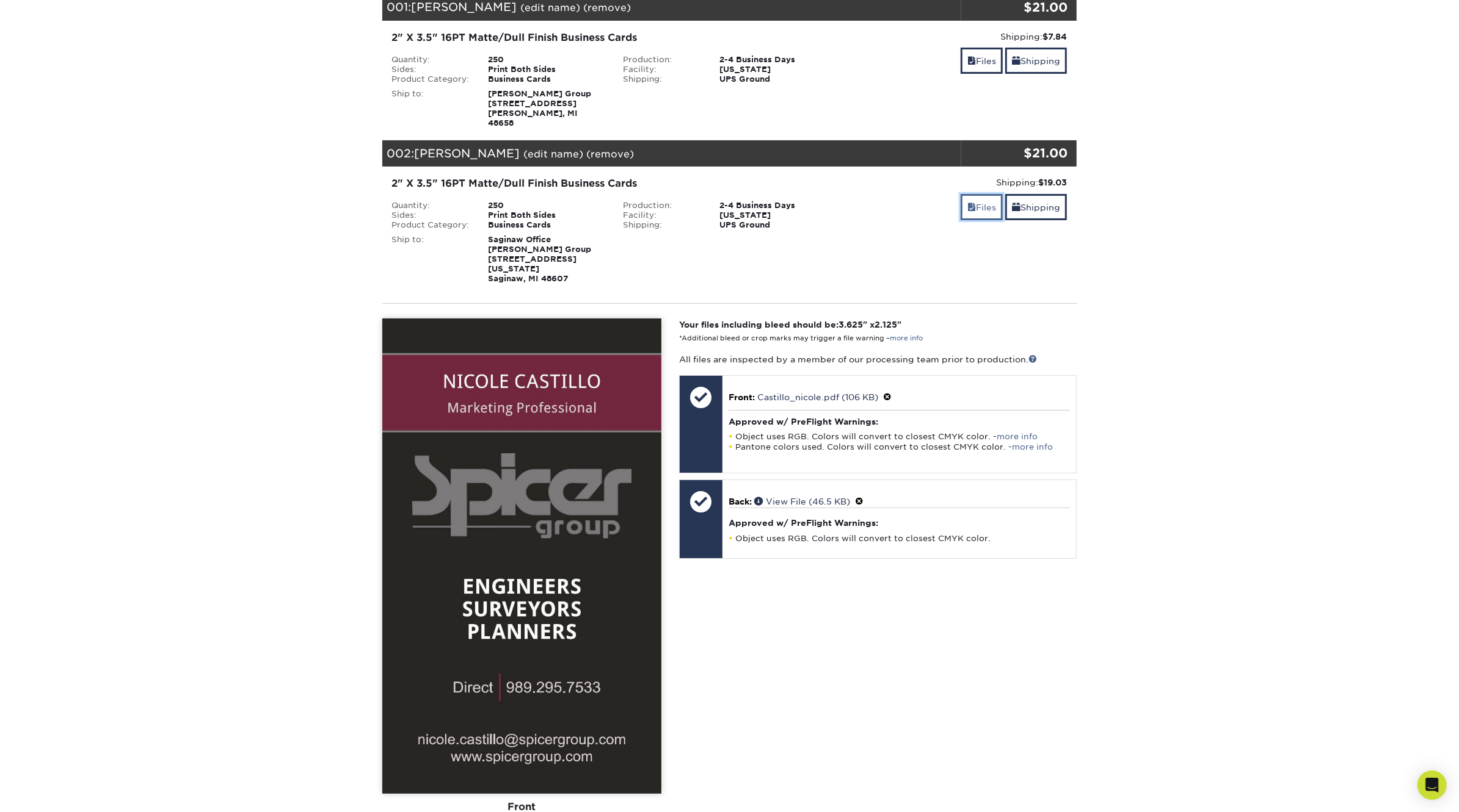
scroll to position [196, 0]
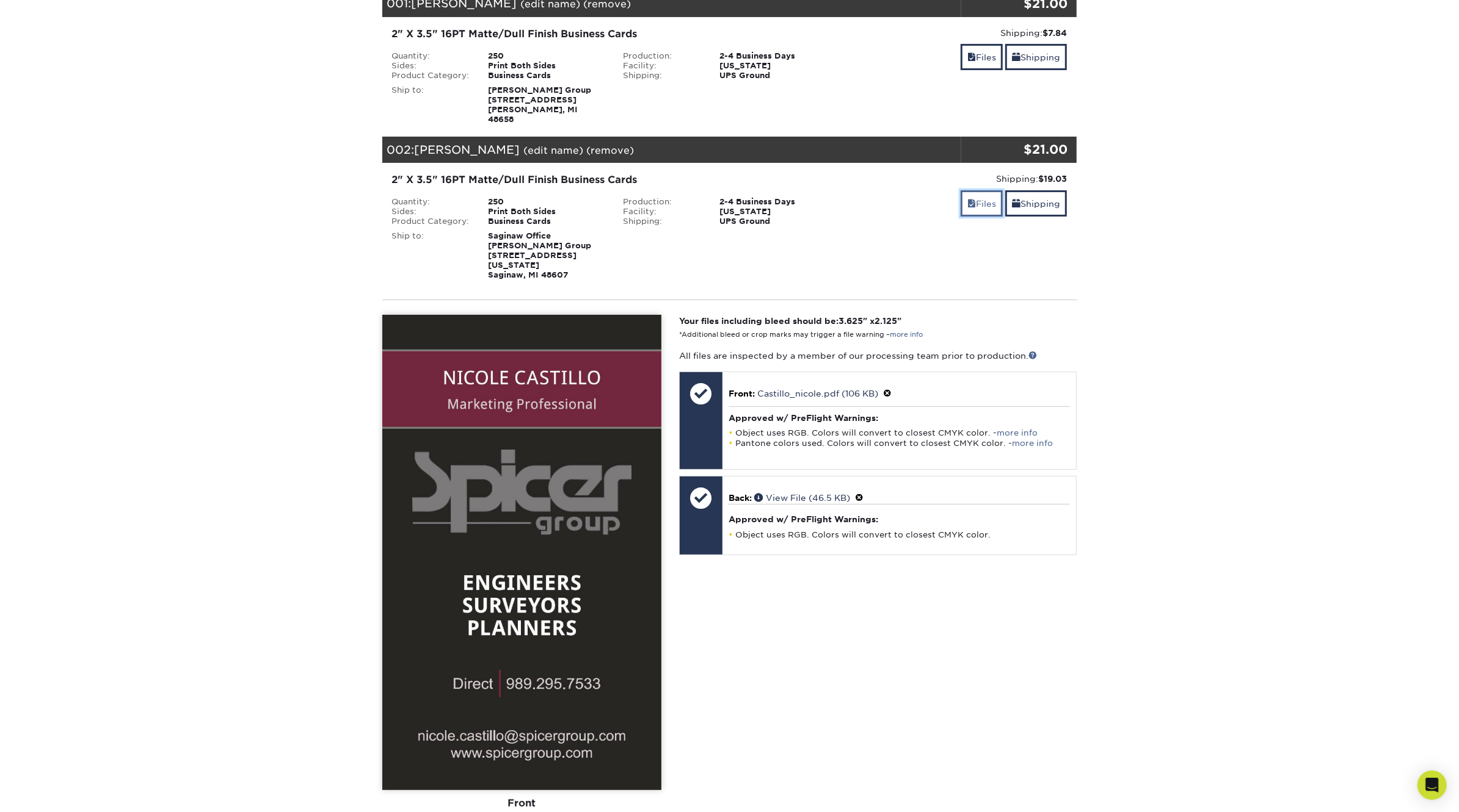
click at [982, 195] on link "Files" at bounding box center [981, 203] width 42 height 26
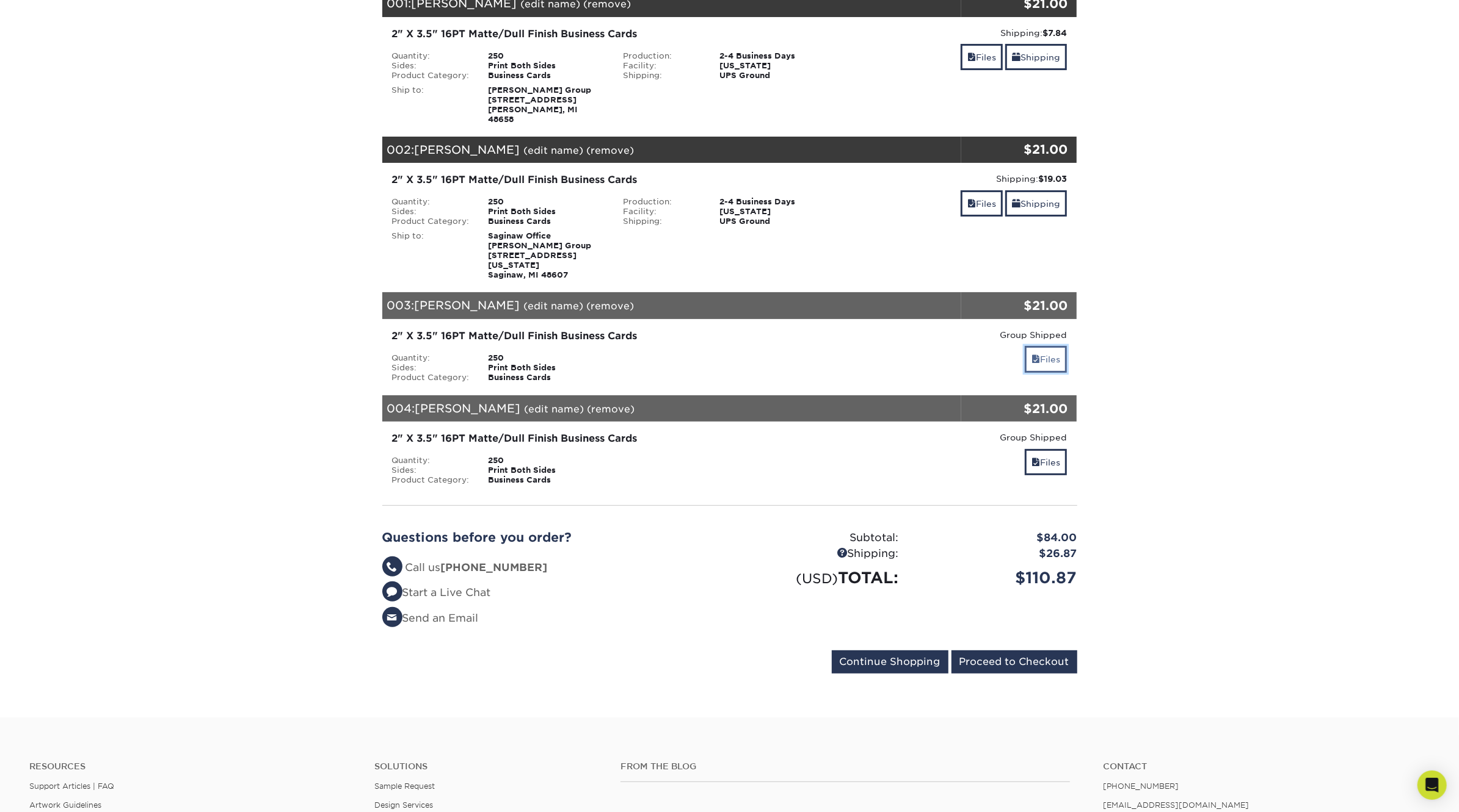
click at [1039, 346] on link "Files" at bounding box center [1045, 359] width 42 height 26
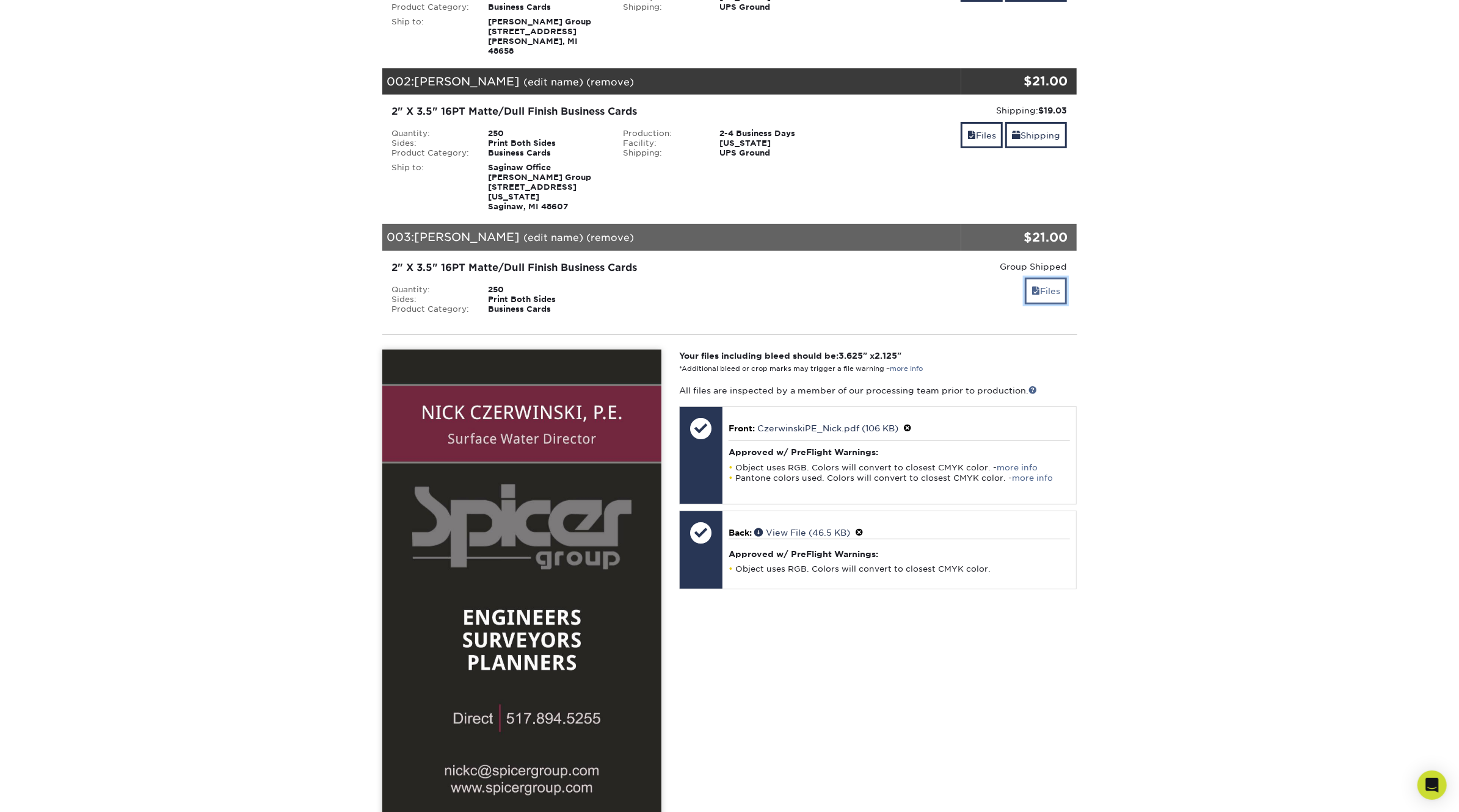
scroll to position [286, 0]
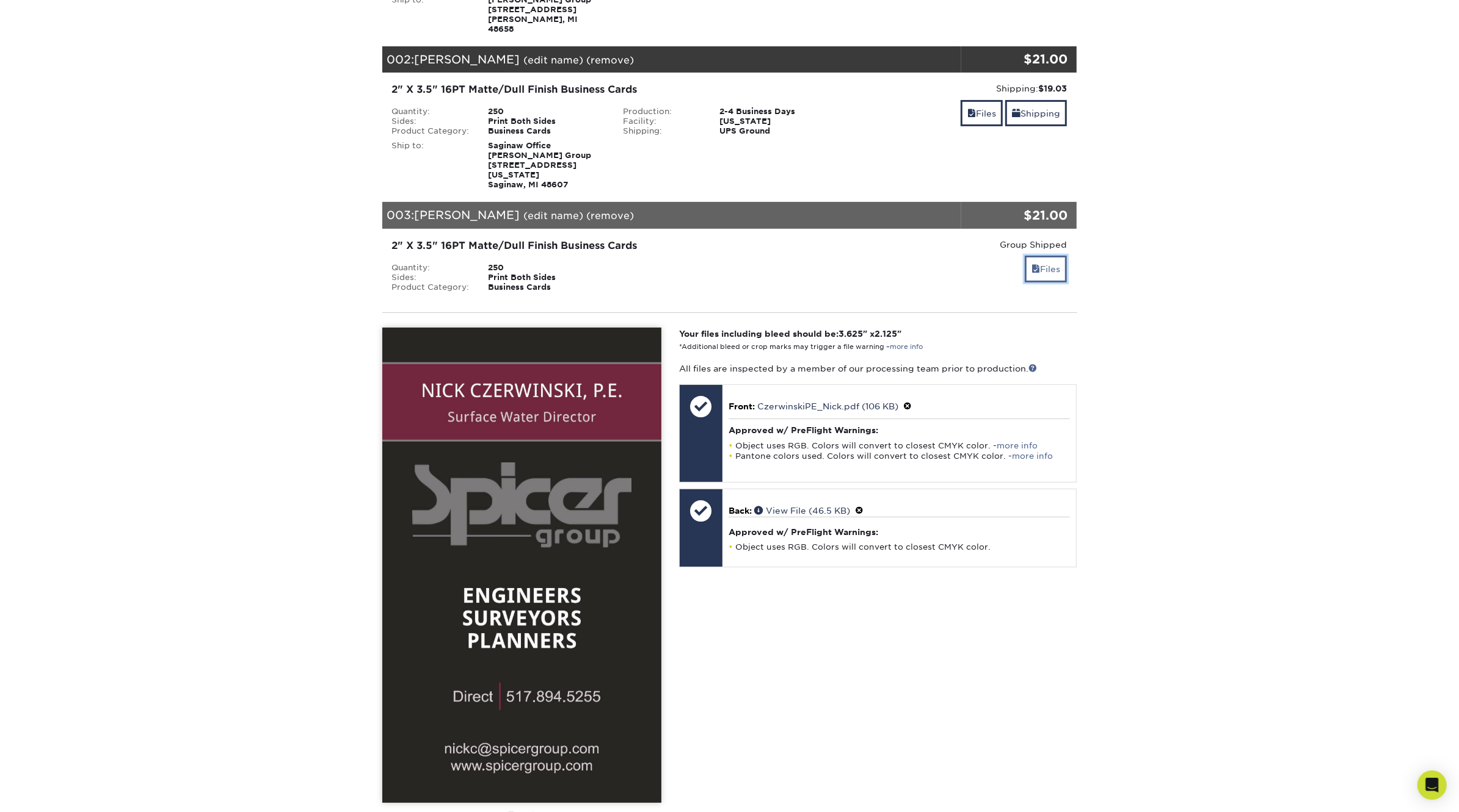
click at [1042, 256] on link "Files" at bounding box center [1045, 268] width 42 height 26
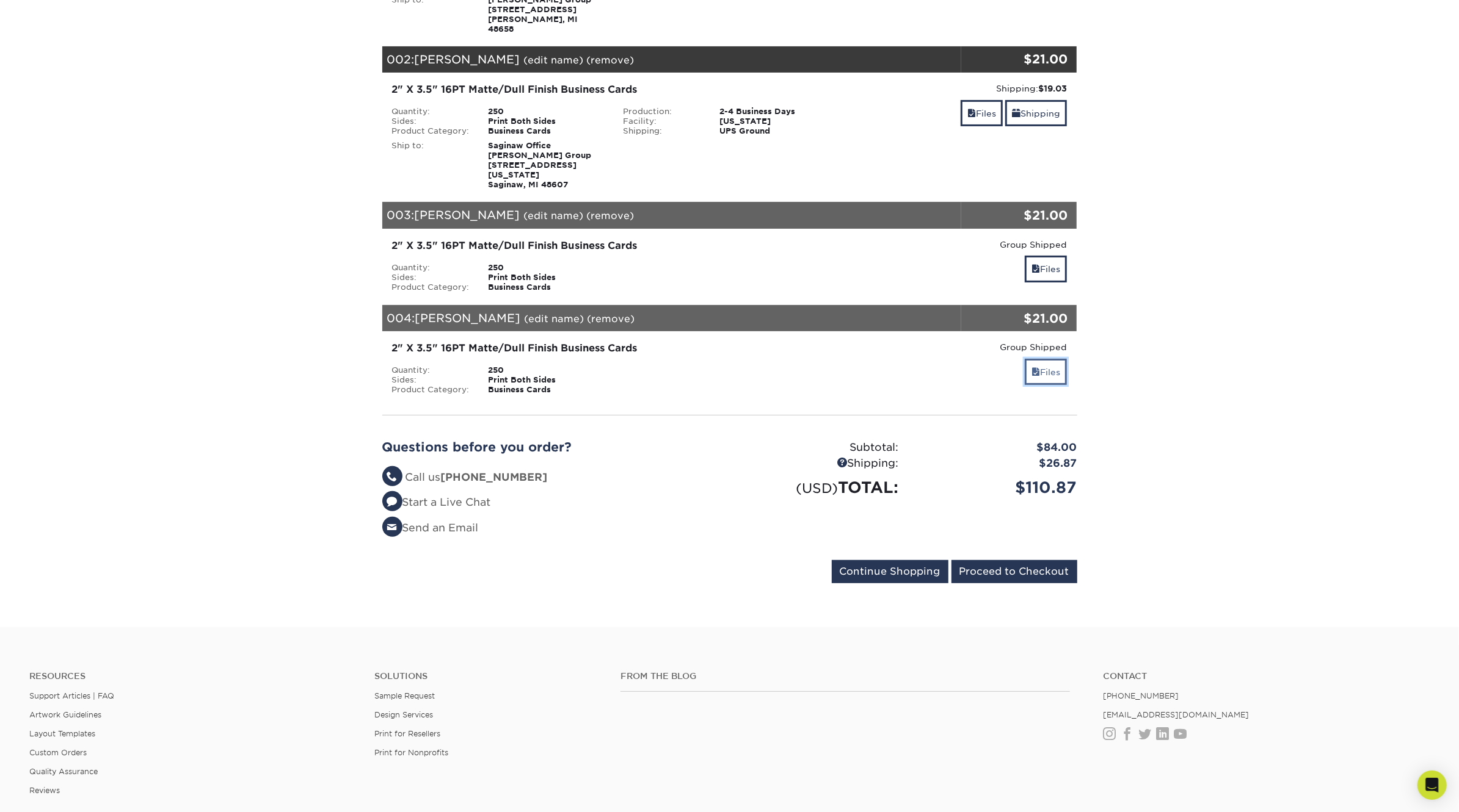
click at [1034, 367] on span at bounding box center [1035, 372] width 9 height 10
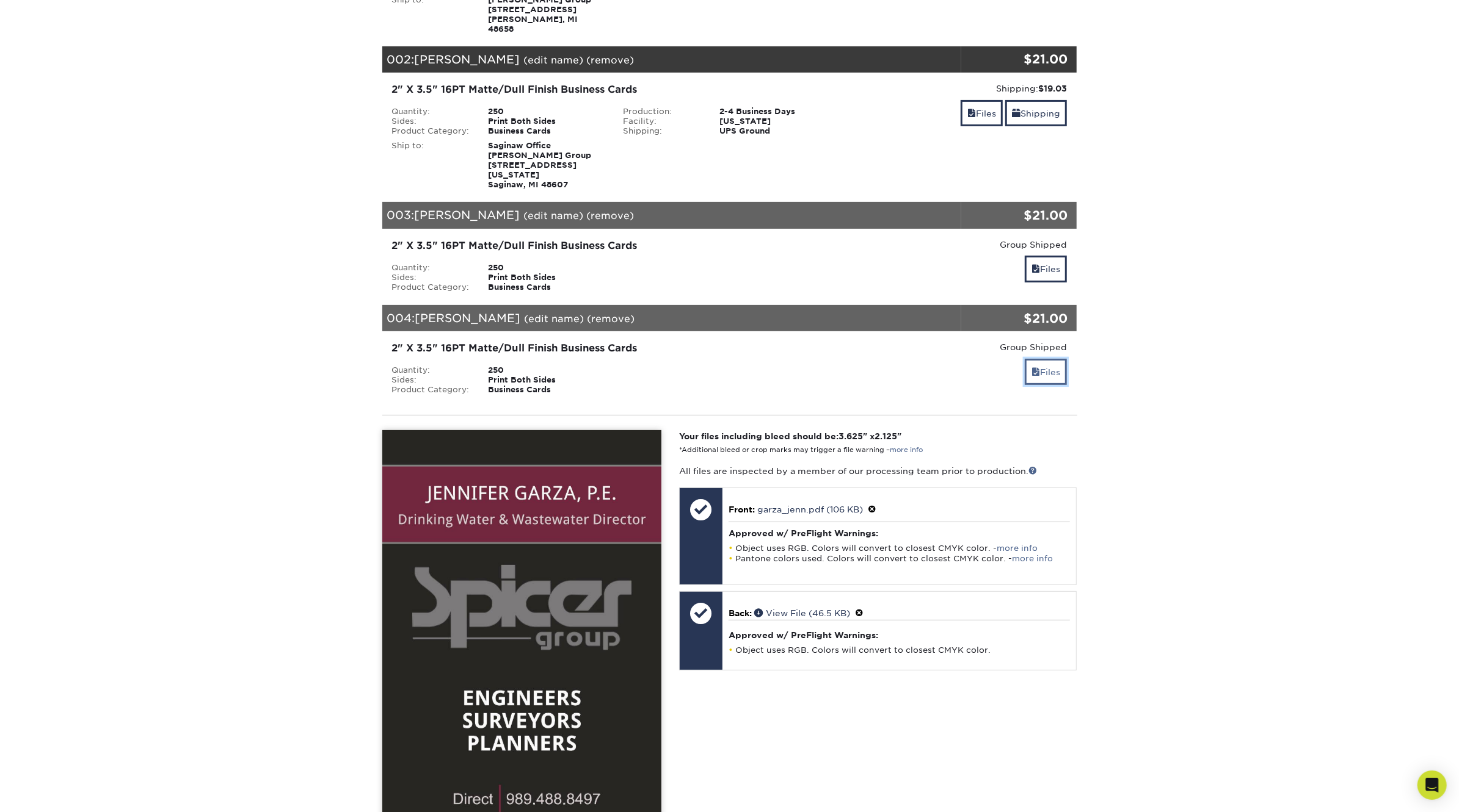
click at [1034, 367] on span at bounding box center [1035, 372] width 9 height 10
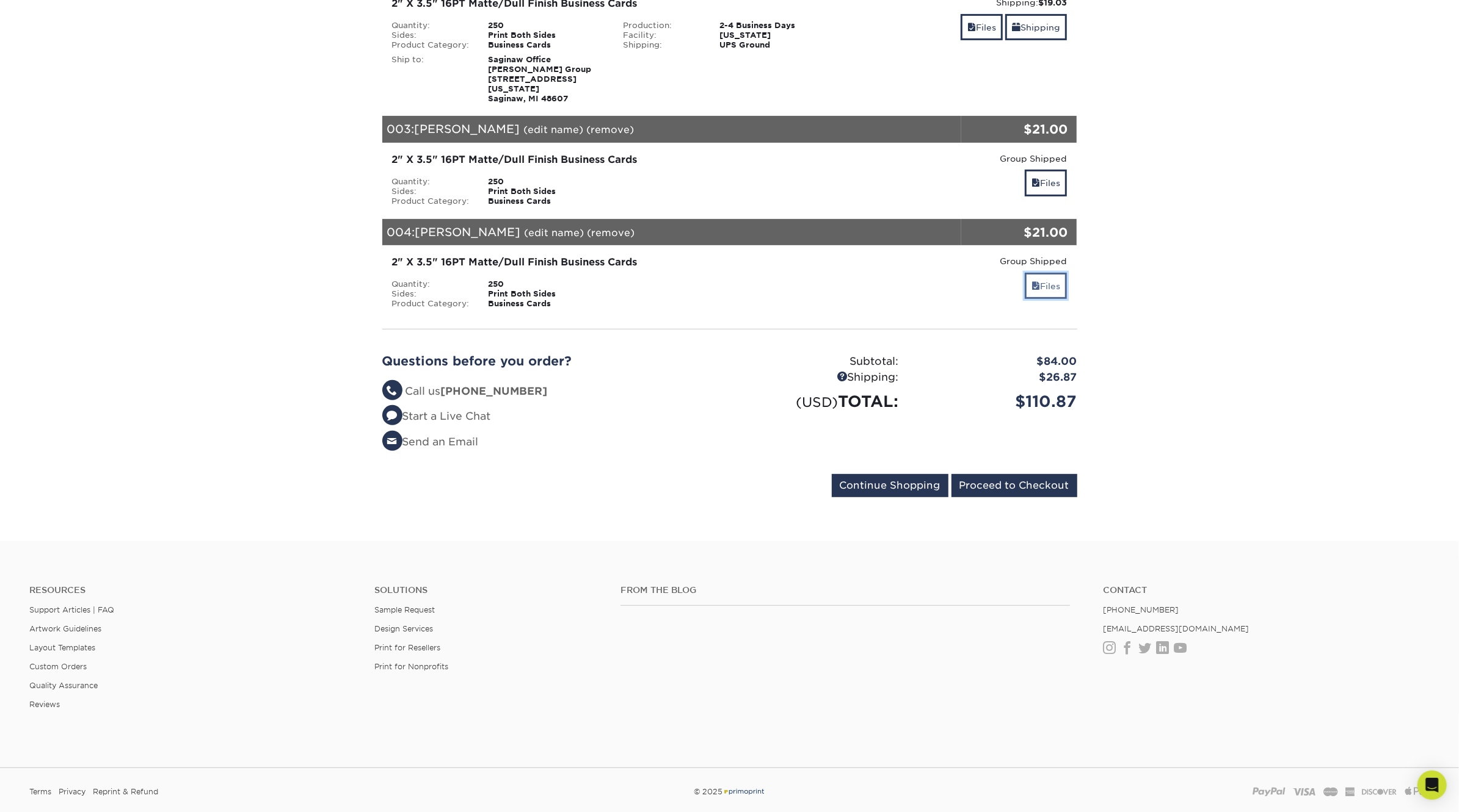
scroll to position [373, 0]
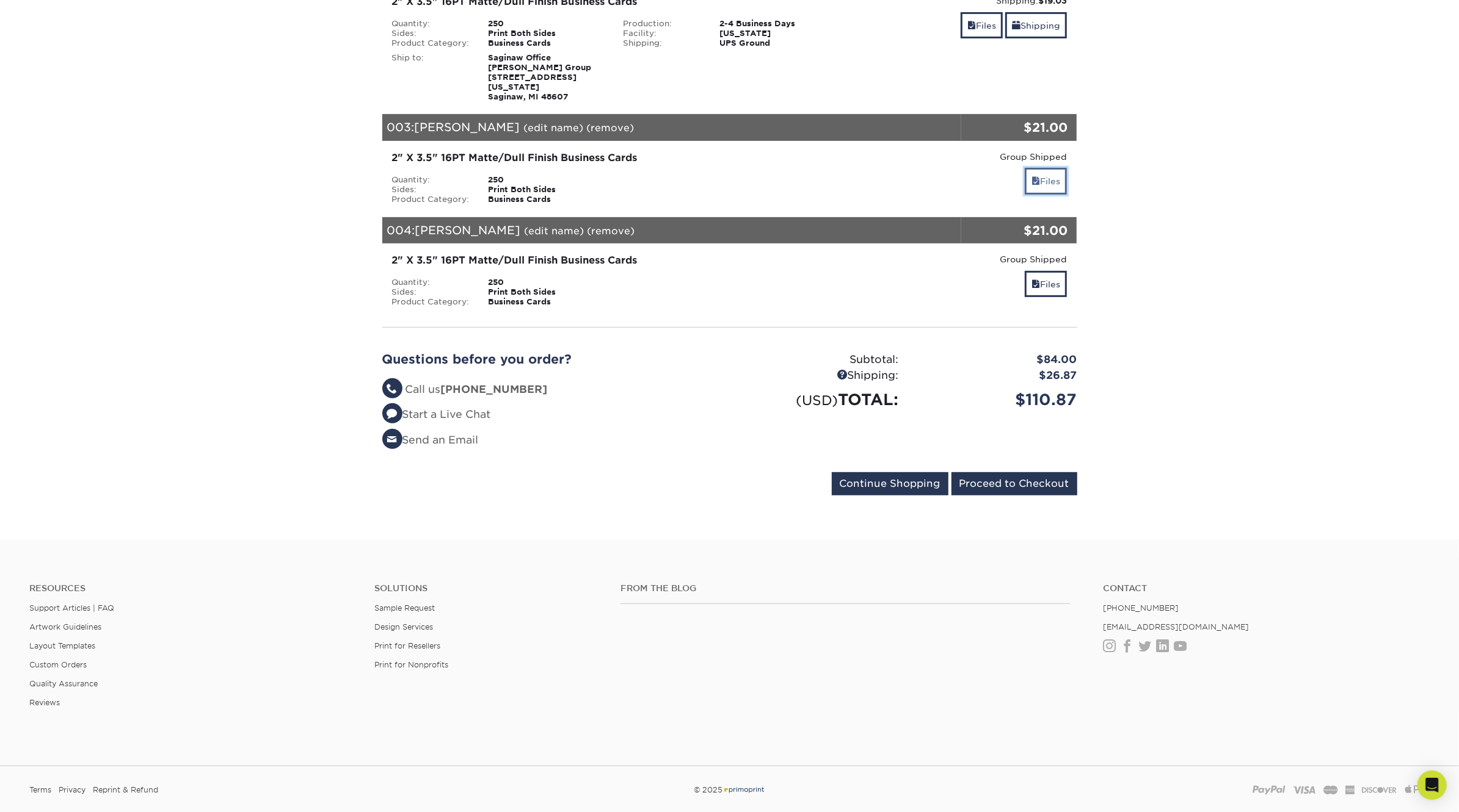
click at [1053, 168] on link "Files" at bounding box center [1045, 180] width 42 height 26
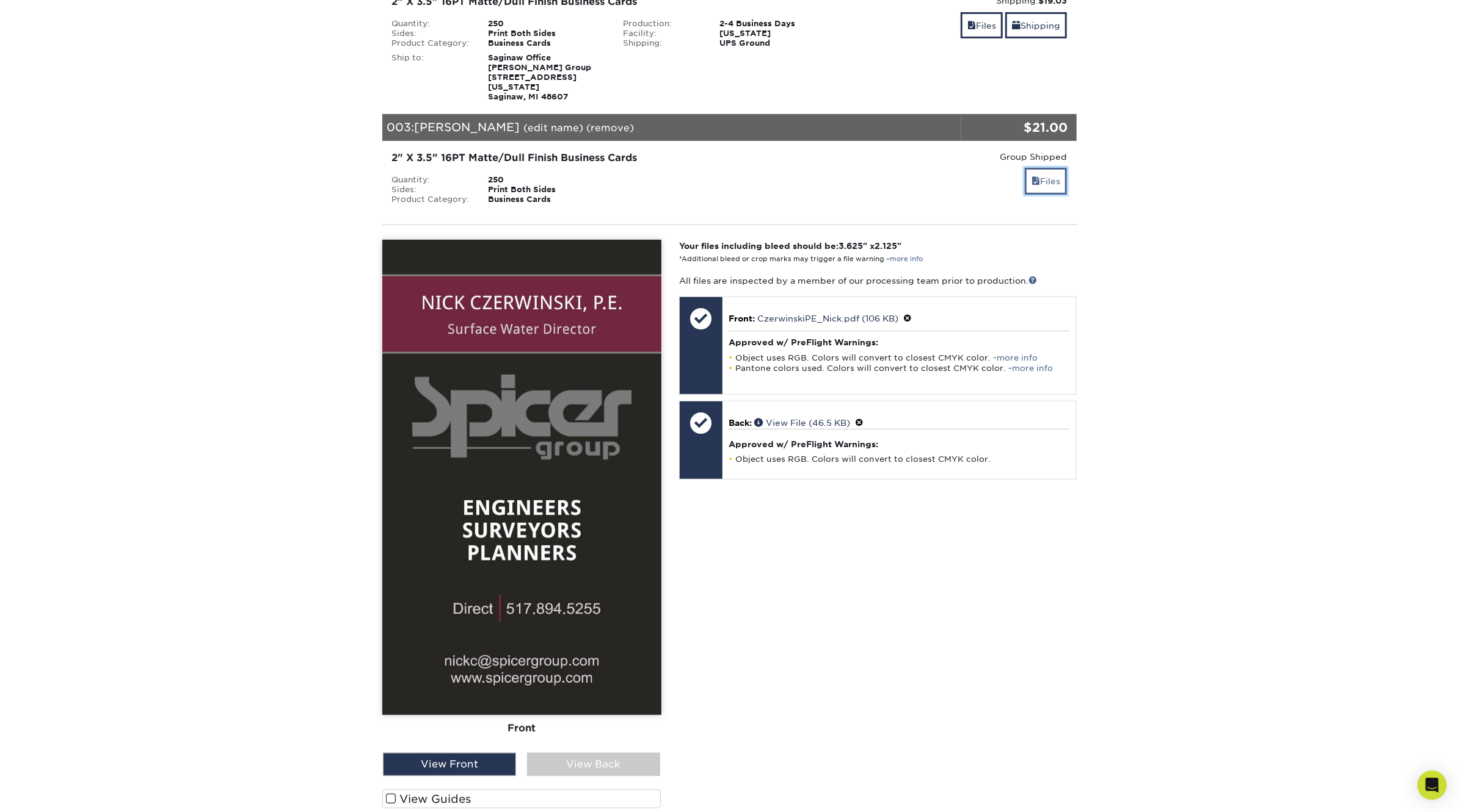
click at [1053, 168] on link "Files" at bounding box center [1045, 180] width 42 height 26
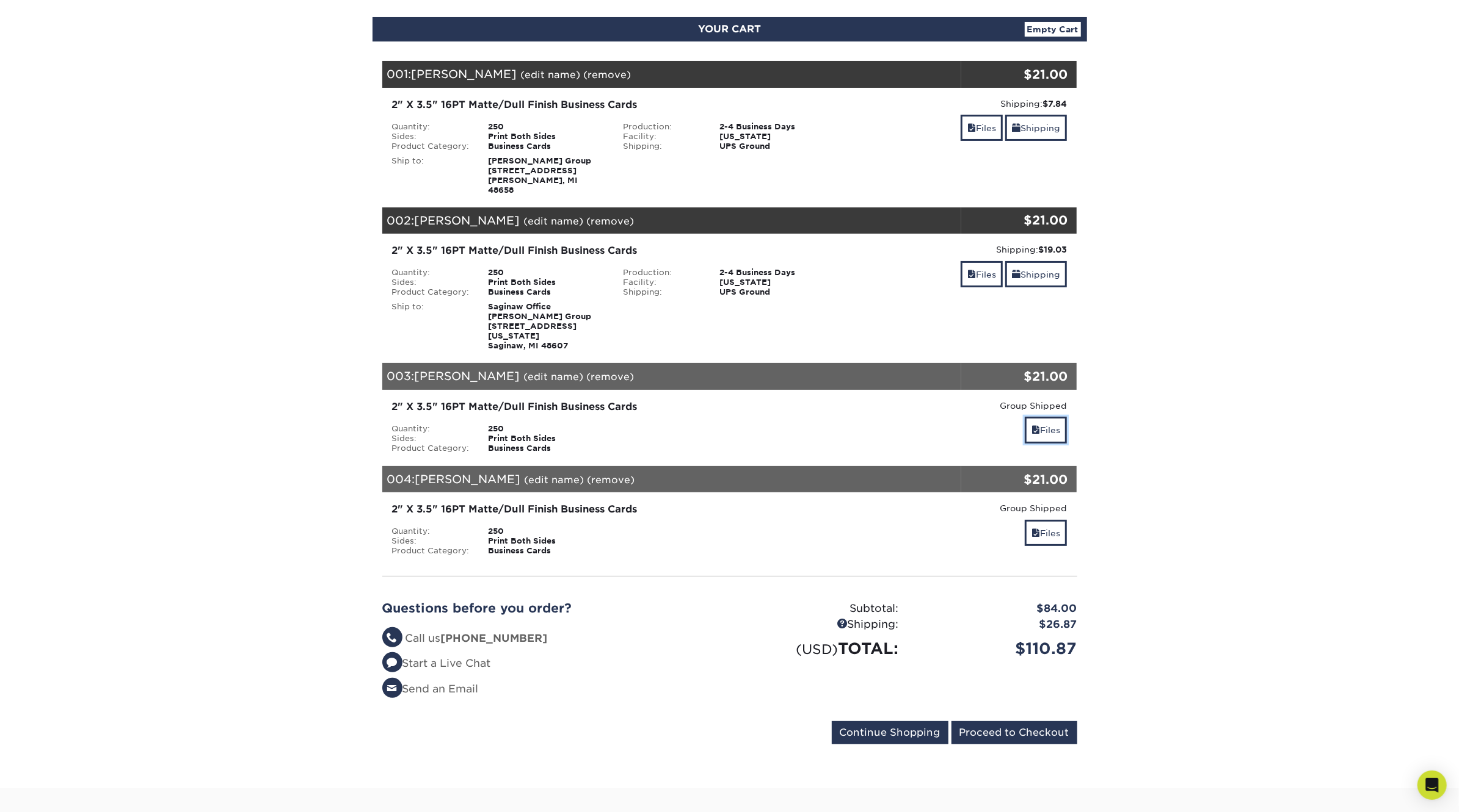
scroll to position [0, 0]
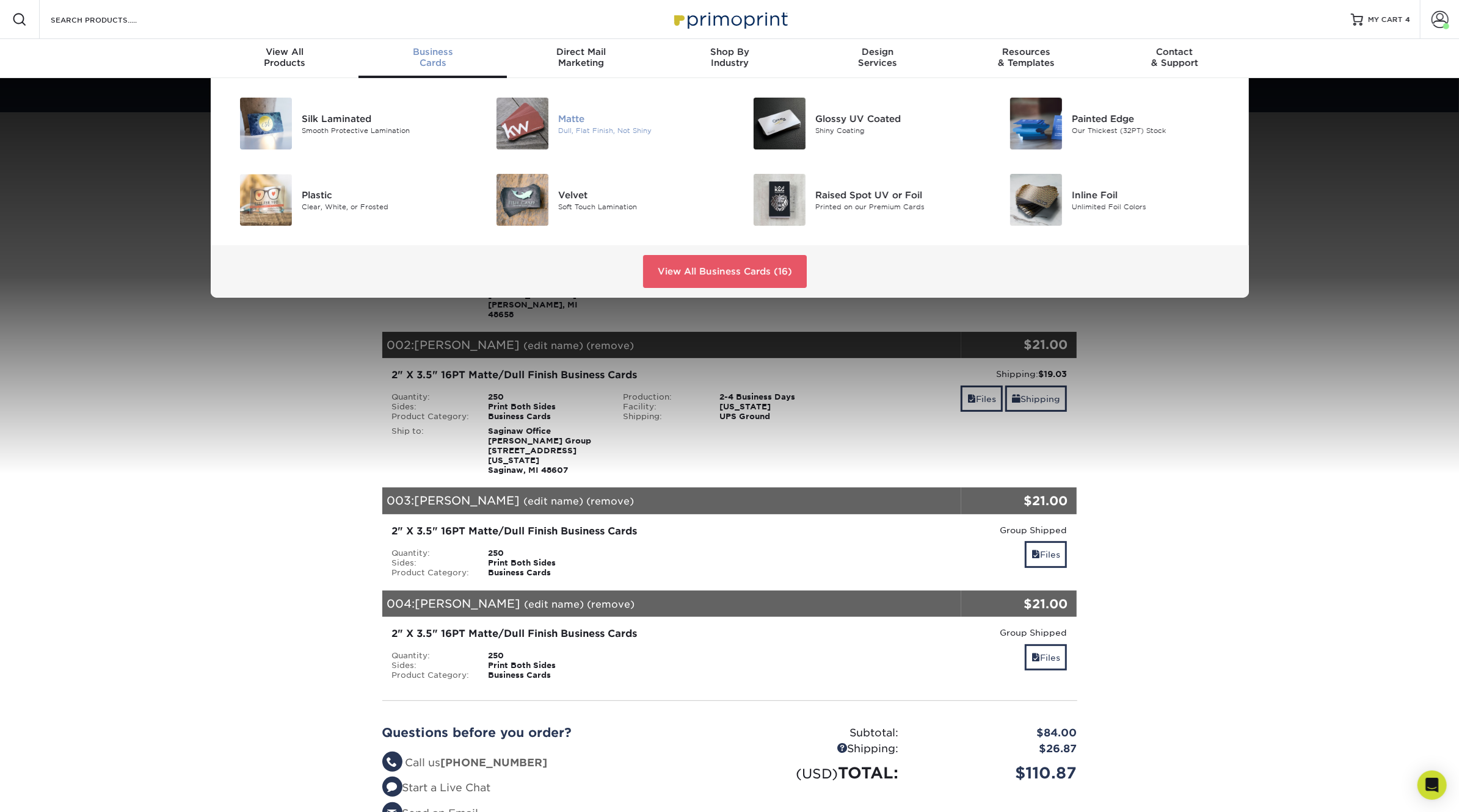
click at [536, 126] on img at bounding box center [523, 124] width 52 height 52
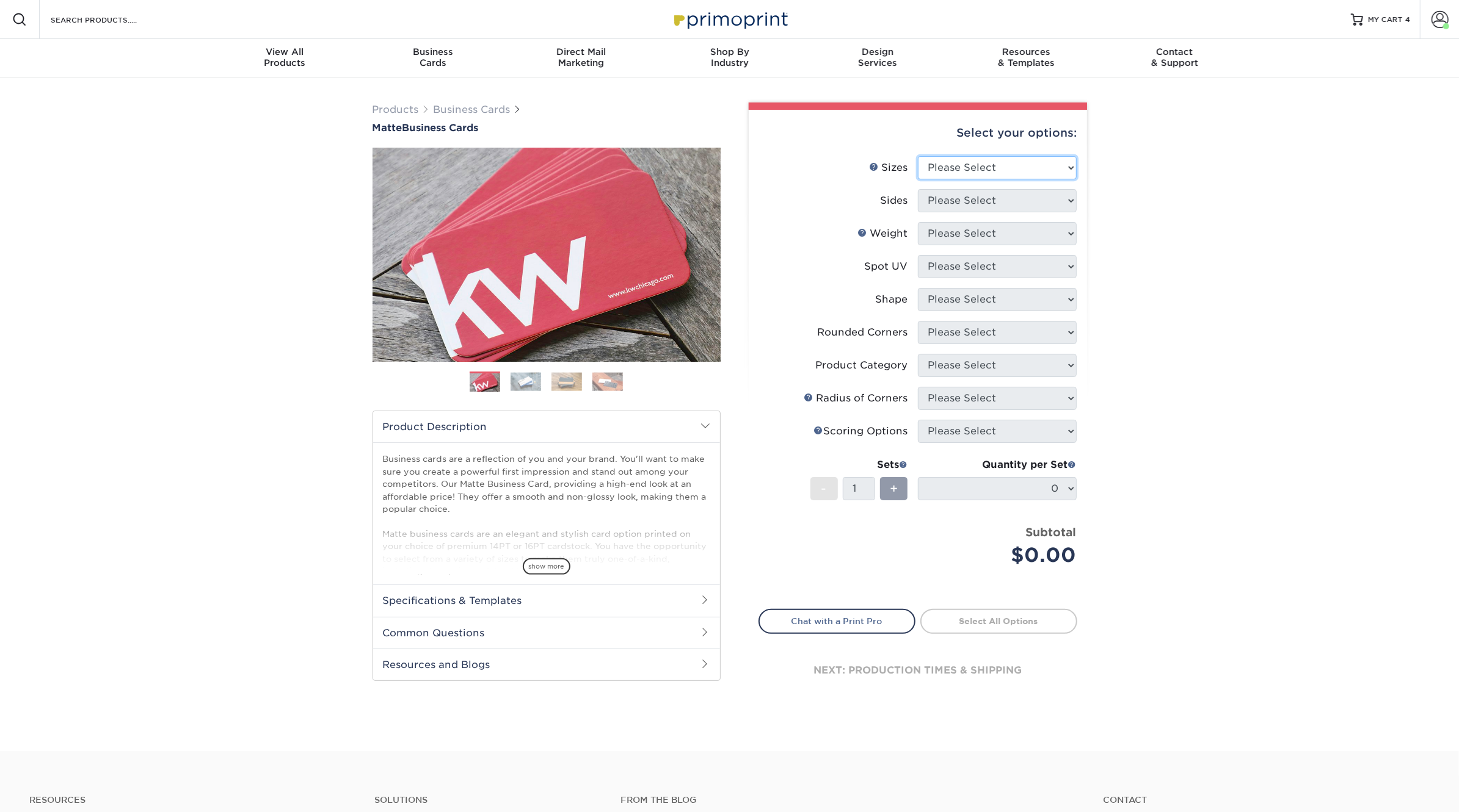
click at [1035, 161] on select "Please Select 1.5" x 3.5" - Mini 1.75" x 3.5" - Mini 2" x 2" - Square 2" x 3" -…" at bounding box center [998, 168] width 159 height 23
select select "2.00x3.50"
click at [918, 156] on select "Please Select 1.5" x 3.5" - Mini 1.75" x 3.5" - Mini 2" x 2" - Square 2" x 3" -…" at bounding box center [998, 168] width 159 height 23
click at [1007, 203] on select "Please Select Print Both Sides Print Front Only" at bounding box center [998, 201] width 159 height 23
select select "13abbda7-1d64-4f25-8bb2-c179b224825d"
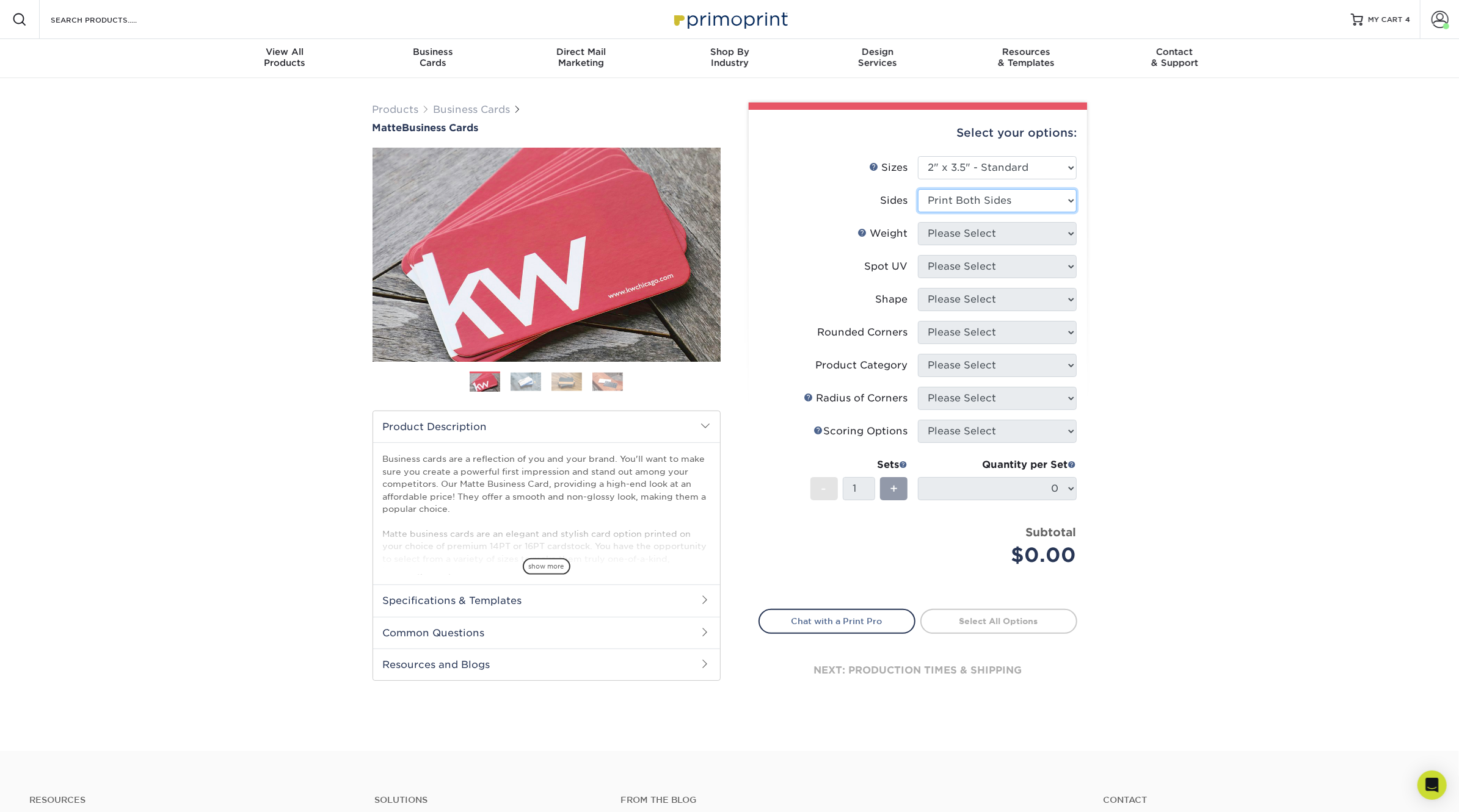
click at [918, 189] on select "Please Select Print Both Sides Print Front Only" at bounding box center [998, 201] width 159 height 23
click at [999, 234] on select "Please Select 16PT 14PT" at bounding box center [998, 234] width 159 height 23
select select "16PT"
click at [918, 222] on select "Please Select 16PT 14PT" at bounding box center [998, 234] width 159 height 23
click at [991, 274] on select "Please Select No Spot UV Front and Back (Both Sides) Front Only Back Only" at bounding box center [998, 266] width 159 height 23
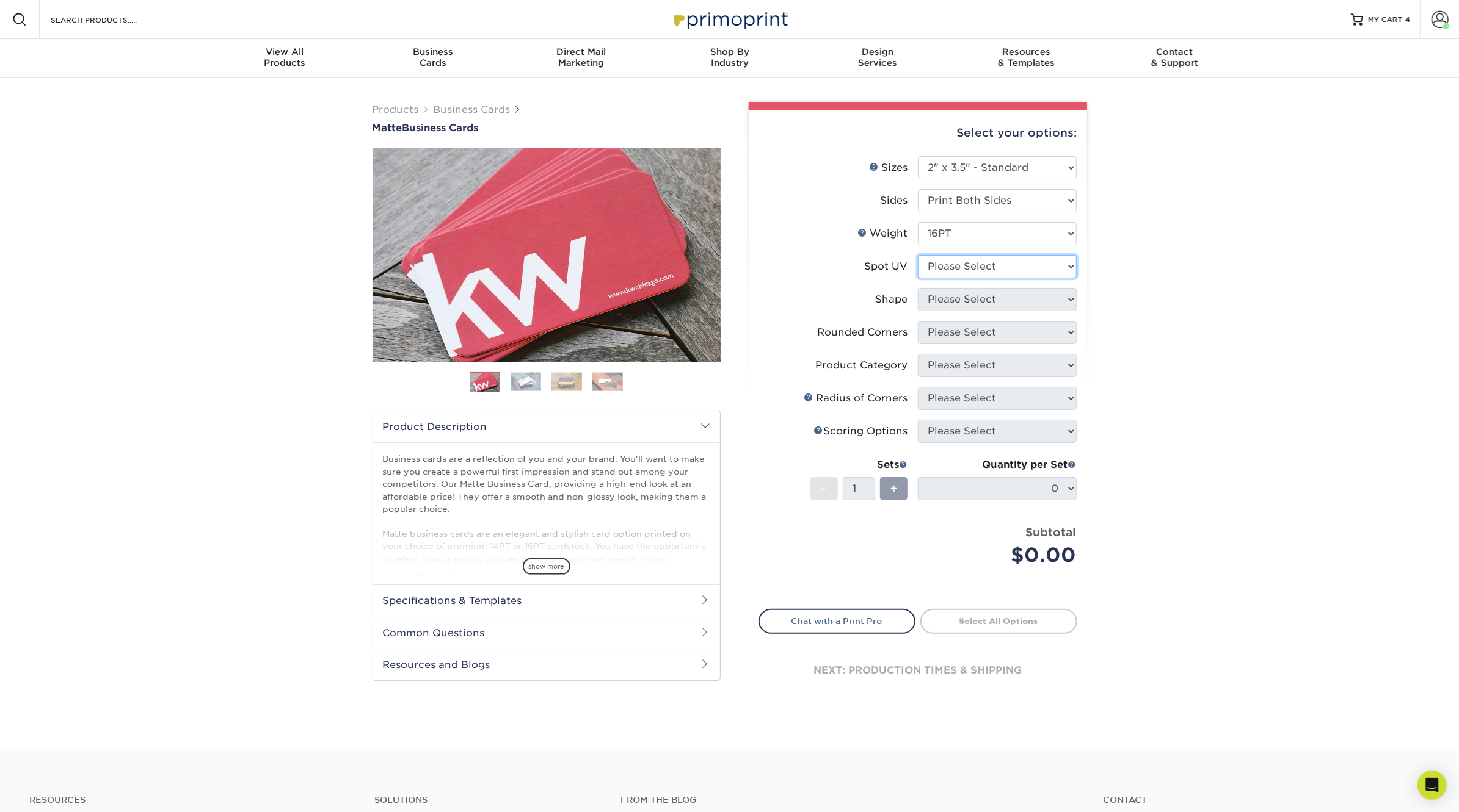
select select "3"
click at [918, 255] on select "Please Select No Spot UV Front and Back (Both Sides) Front Only Back Only" at bounding box center [998, 266] width 159 height 23
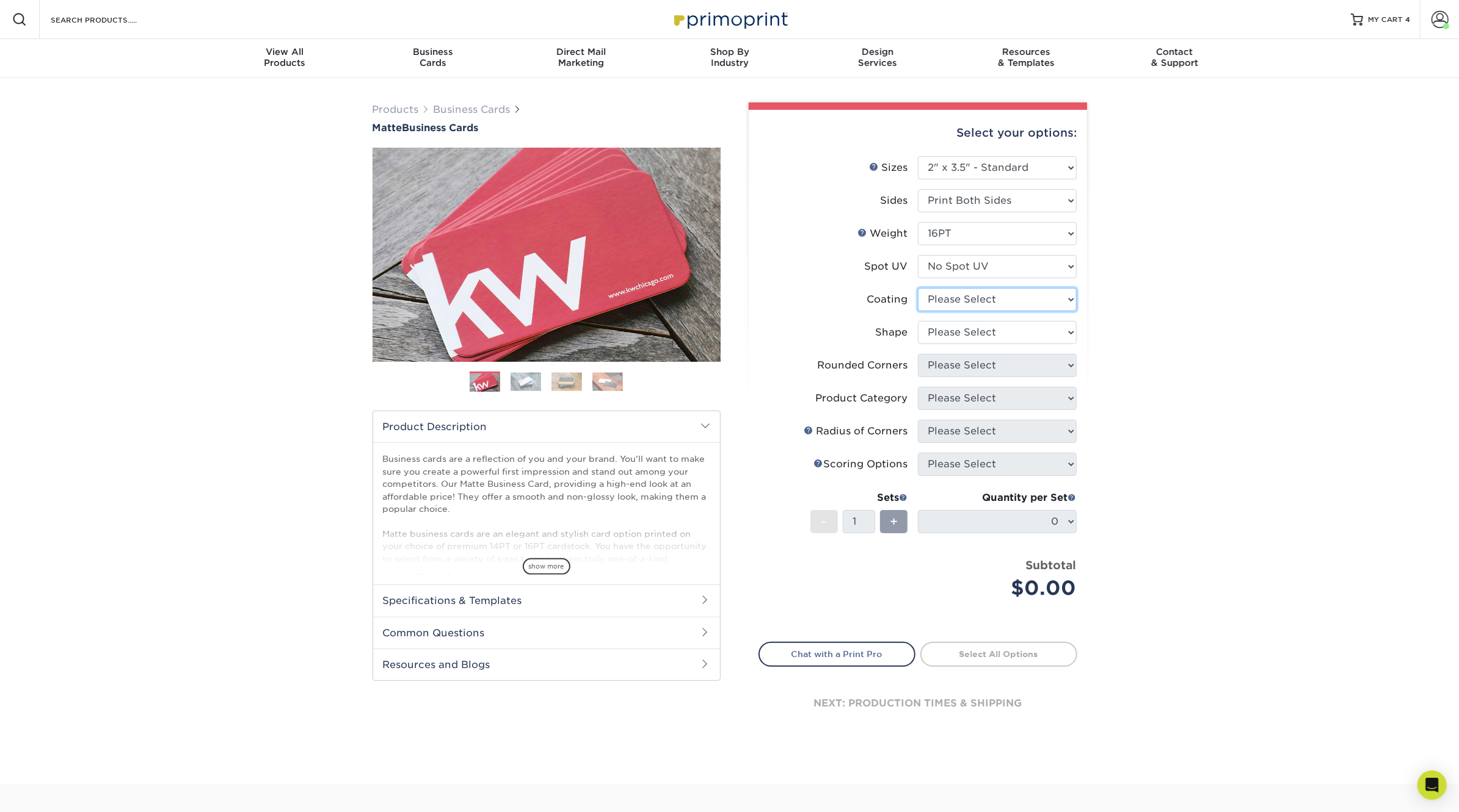
click at [987, 302] on select at bounding box center [998, 299] width 159 height 23
select select "121bb7b5-3b4d-429f-bd8d-bbf80e953313"
click at [918, 288] on select at bounding box center [998, 299] width 159 height 23
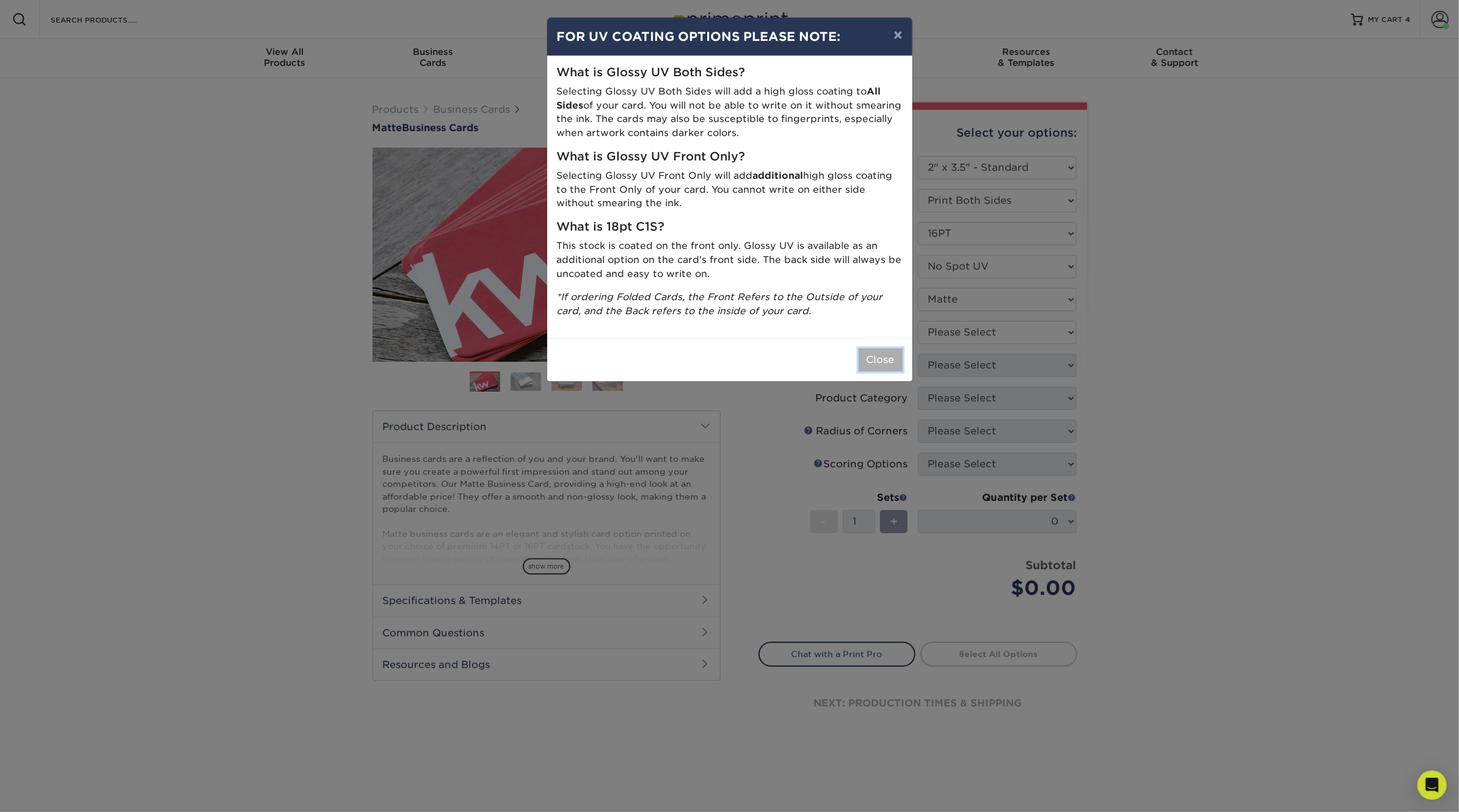
click at [884, 360] on button "Close" at bounding box center [880, 360] width 44 height 23
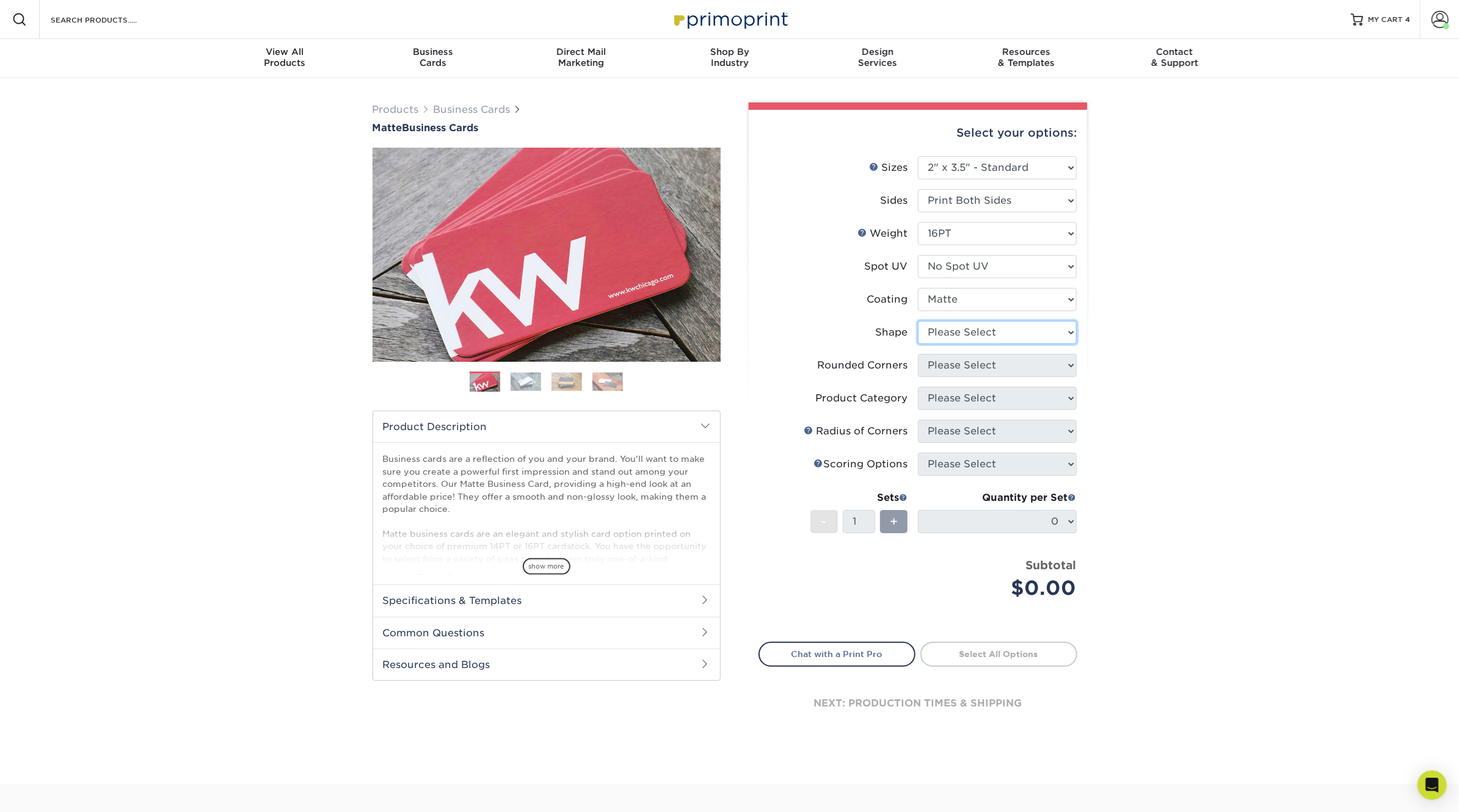
click at [966, 340] on select "Please Select Standard Oval" at bounding box center [998, 332] width 159 height 23
select select "standard"
click at [918, 321] on select "Please Select Standard Oval" at bounding box center [998, 332] width 159 height 23
click at [966, 360] on select "Please Select Yes - Round 2 Corners Yes - Round 4 Corners No" at bounding box center [998, 365] width 159 height 23
select select "0"
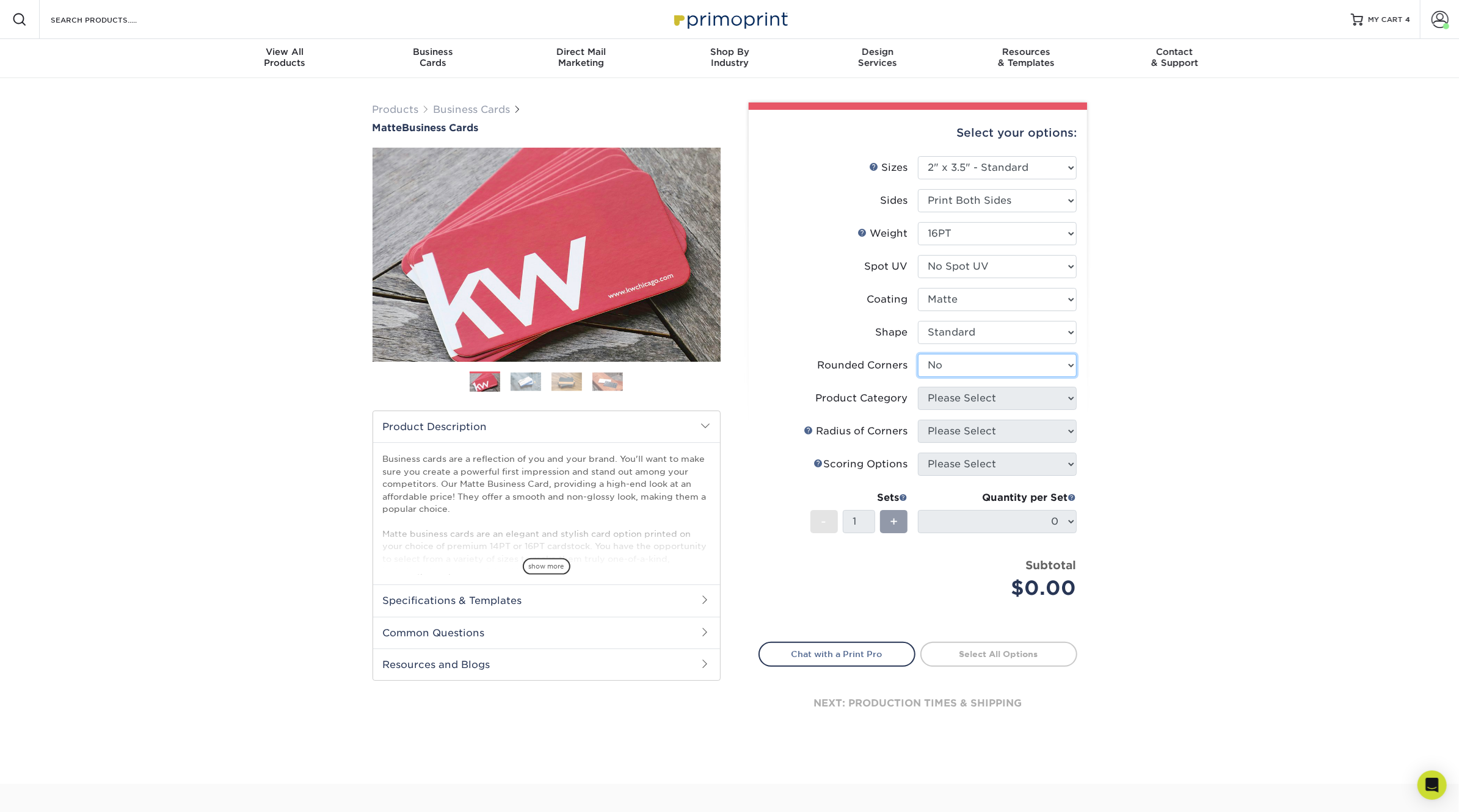
click at [918, 354] on select "Please Select Yes - Round 2 Corners Yes - Round 4 Corners No" at bounding box center [998, 365] width 159 height 23
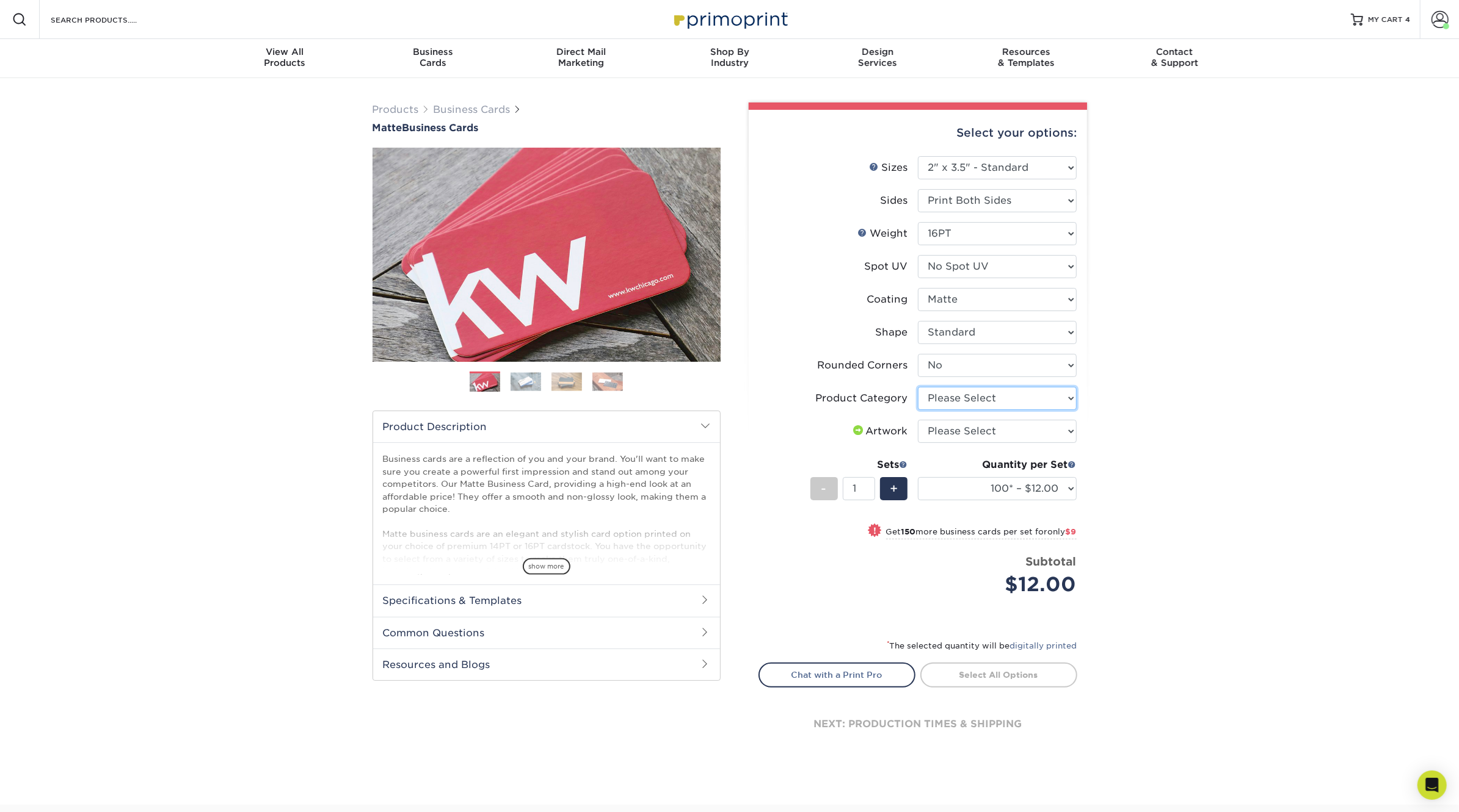
click at [1008, 391] on select "Please Select Business Cards" at bounding box center [998, 398] width 159 height 23
select select "3b5148f1-0588-4f88-a218-97bcfdce65c1"
click at [918, 387] on select "Please Select Business Cards" at bounding box center [998, 398] width 159 height 23
click at [1008, 427] on select "Please Select I will upload files I need a design - $100" at bounding box center [998, 431] width 159 height 23
select select "upload"
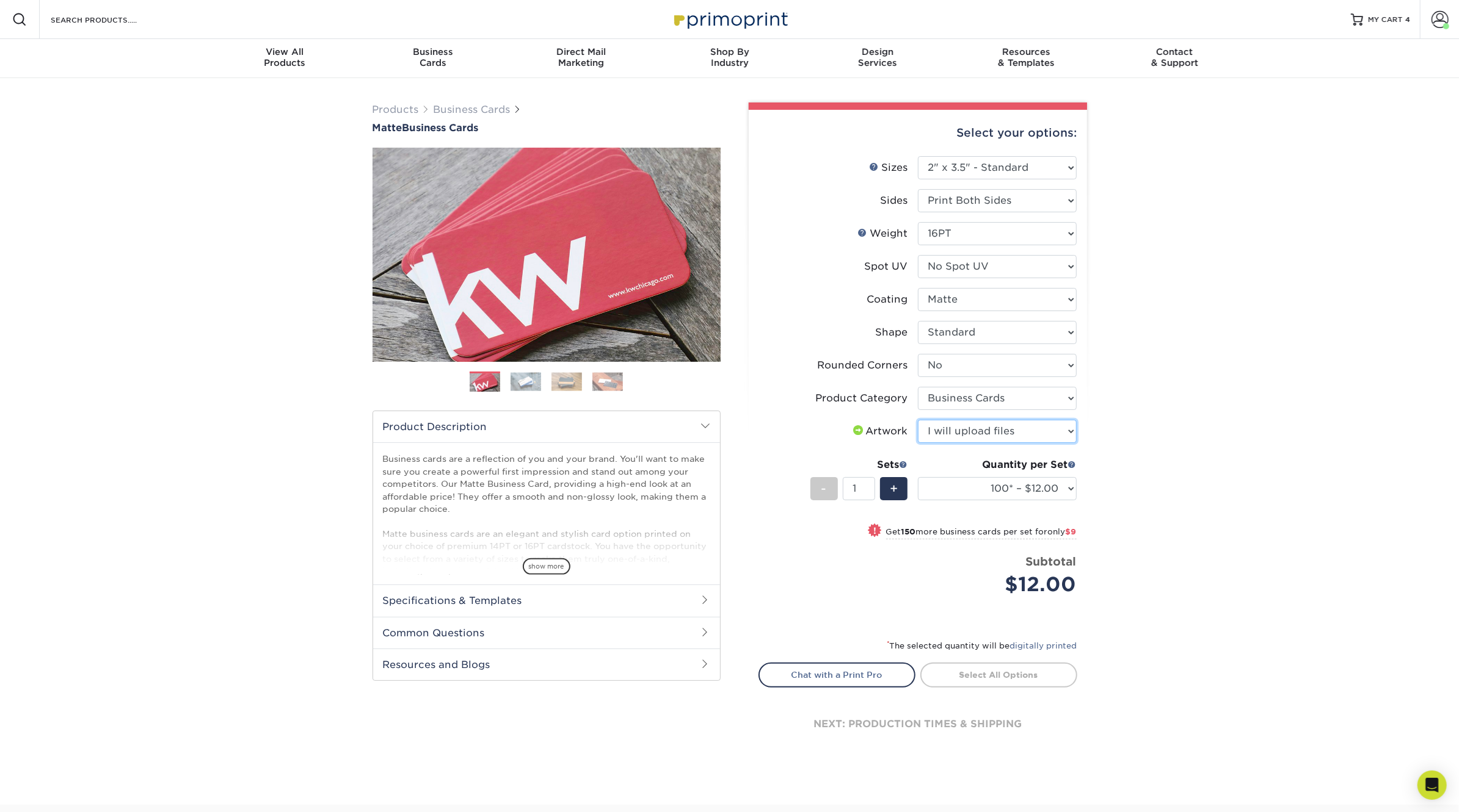
click at [918, 420] on select "Please Select I will upload files I need a design - $100" at bounding box center [998, 431] width 159 height 23
click at [1018, 488] on select "100* – $12.00 250* – $21.00 500 – $42.00 1000 – $53.00 2500 – $95.00 5000 – $18…" at bounding box center [998, 489] width 159 height 23
select select "250* – $21.00"
click at [918, 478] on select "100* – $12.00 250* – $21.00 500 – $42.00 1000 – $53.00 2500 – $95.00 5000 – $18…" at bounding box center [998, 489] width 159 height 23
click at [1027, 671] on link "Proceed to Shipping" at bounding box center [999, 673] width 157 height 22
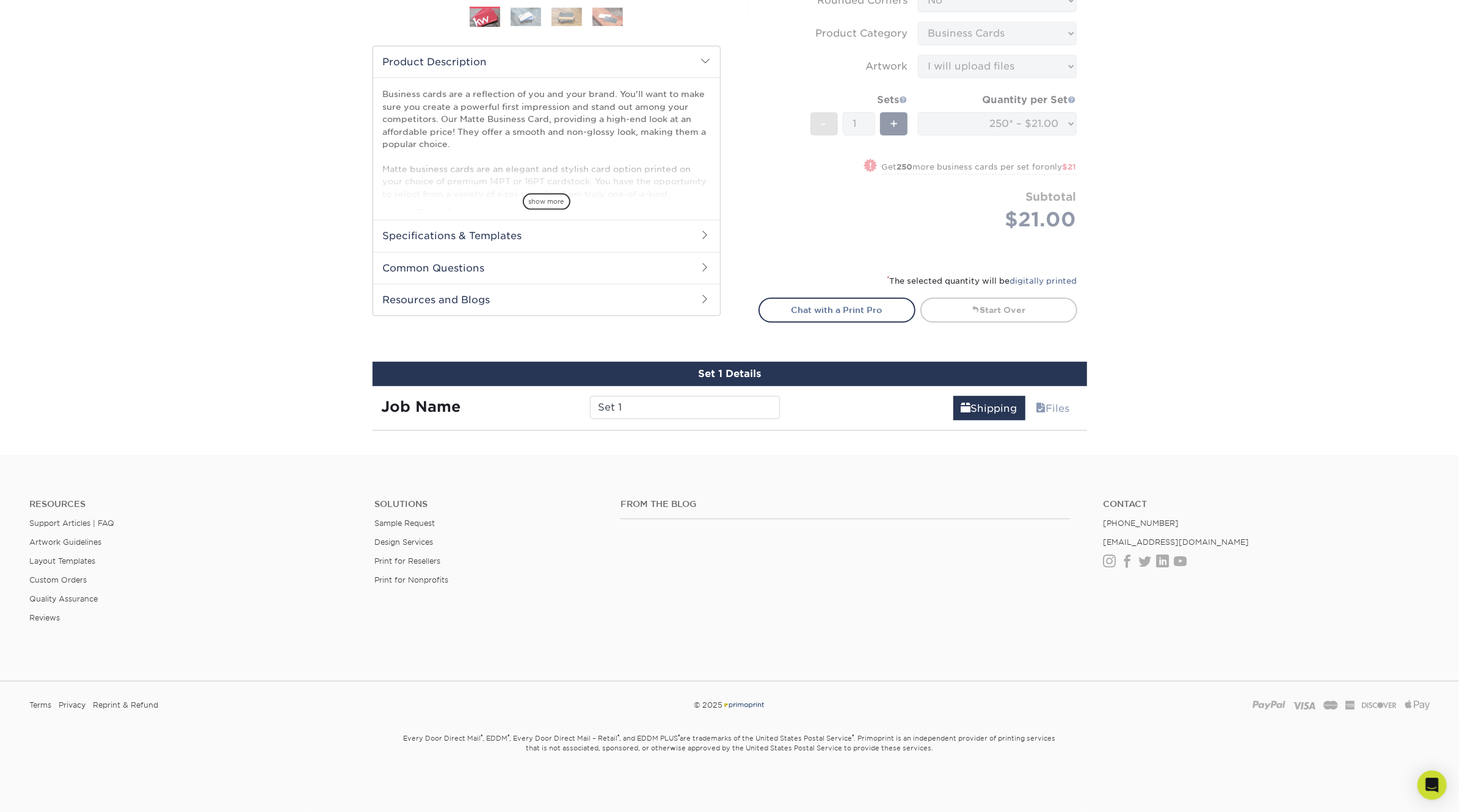
scroll to position [672, 0]
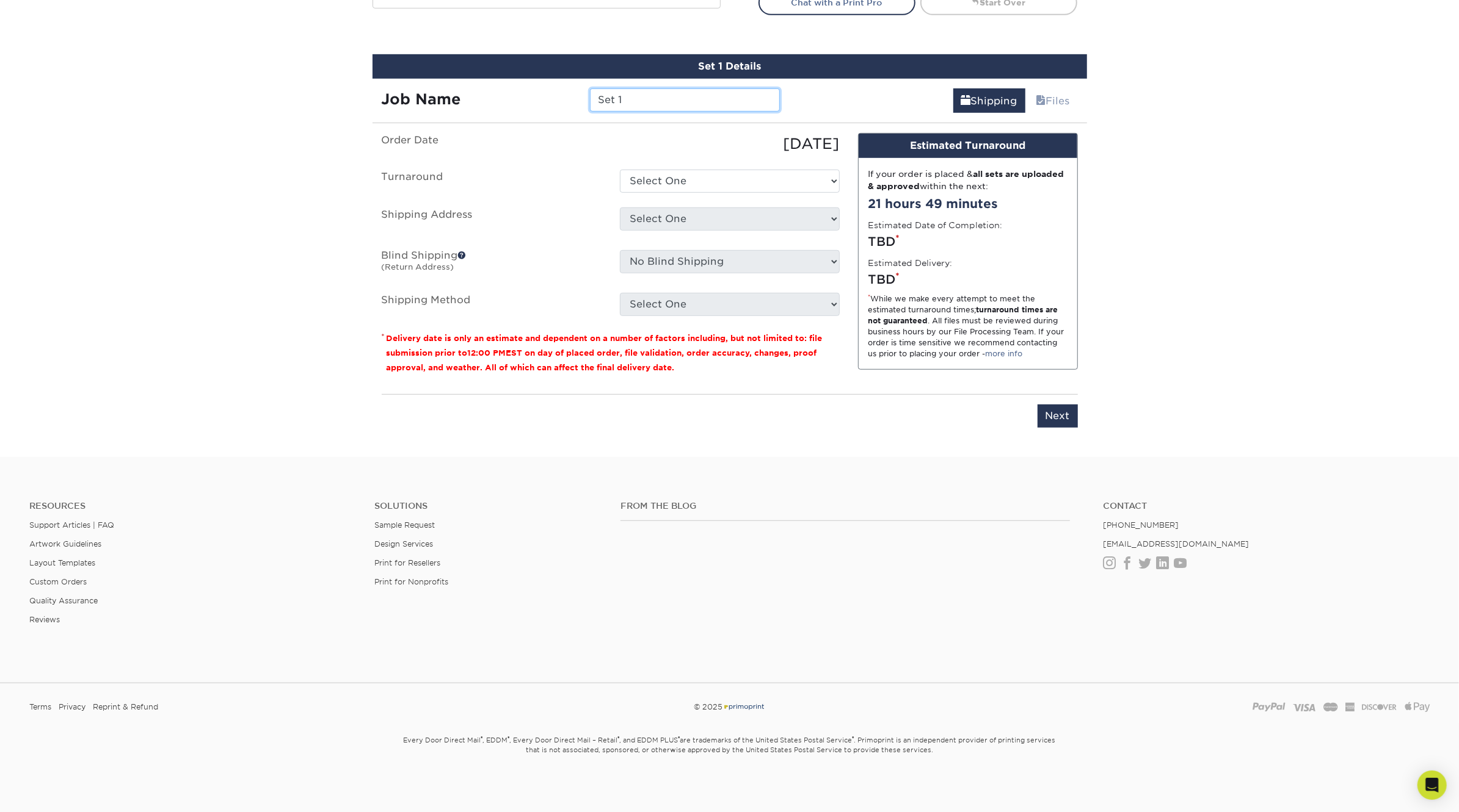
click at [644, 98] on input "Set 1" at bounding box center [684, 100] width 190 height 23
type input "Rick Born"
click at [675, 178] on select "Select One 2-4 Business Days 2 Day Next Business Day" at bounding box center [729, 181] width 220 height 23
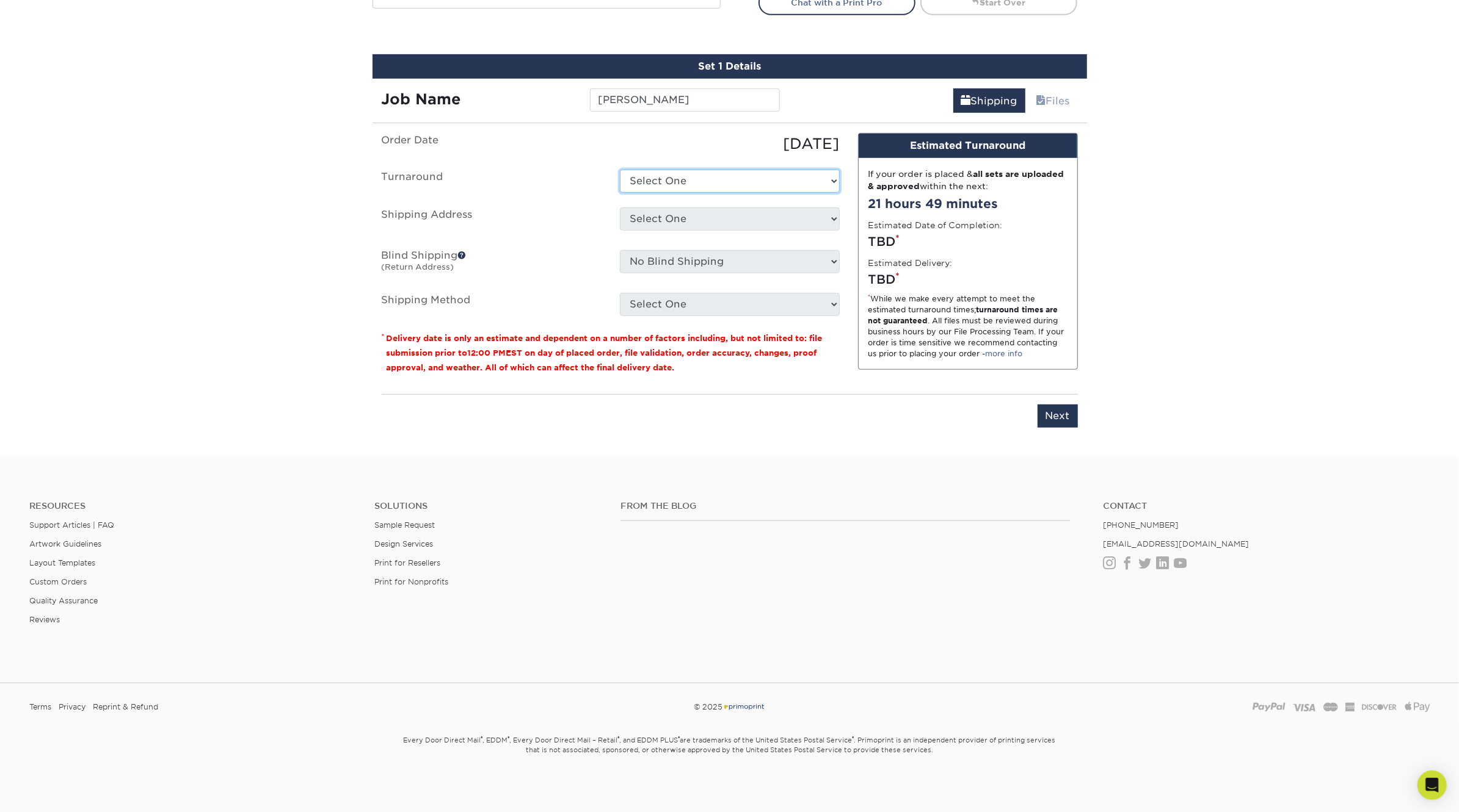
select select "23721297-b68b-4846-ba83-3171e6bd9d78"
click at [619, 170] on select "Select One 2-4 Business Days 2 Day Next Business Day" at bounding box center [729, 181] width 220 height 23
click at [681, 216] on select "Select One 514 W MAPLE ST Atlanta Office Beth Patterson Bingham Farms Byron Cen…" at bounding box center [729, 219] width 220 height 23
select select "245442"
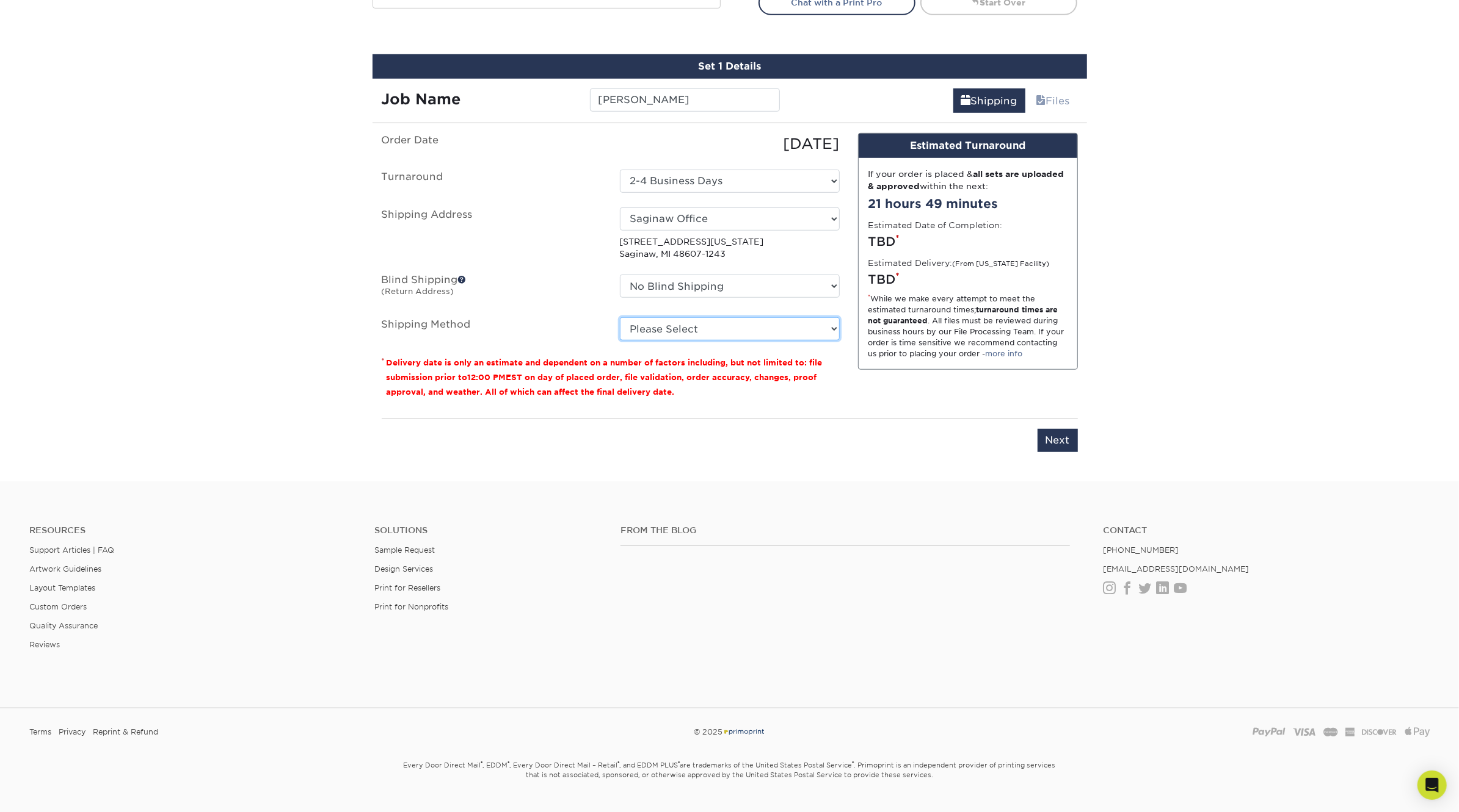
click at [715, 321] on select "Please Select Ground Shipping (+$7.84) 3 Day Shipping Service (+$18.69) 2 Day A…" at bounding box center [729, 329] width 220 height 23
select select "03"
click at [619, 318] on select "Please Select Ground Shipping (+$7.84) 3 Day Shipping Service (+$18.69) 2 Day A…" at bounding box center [729, 329] width 220 height 23
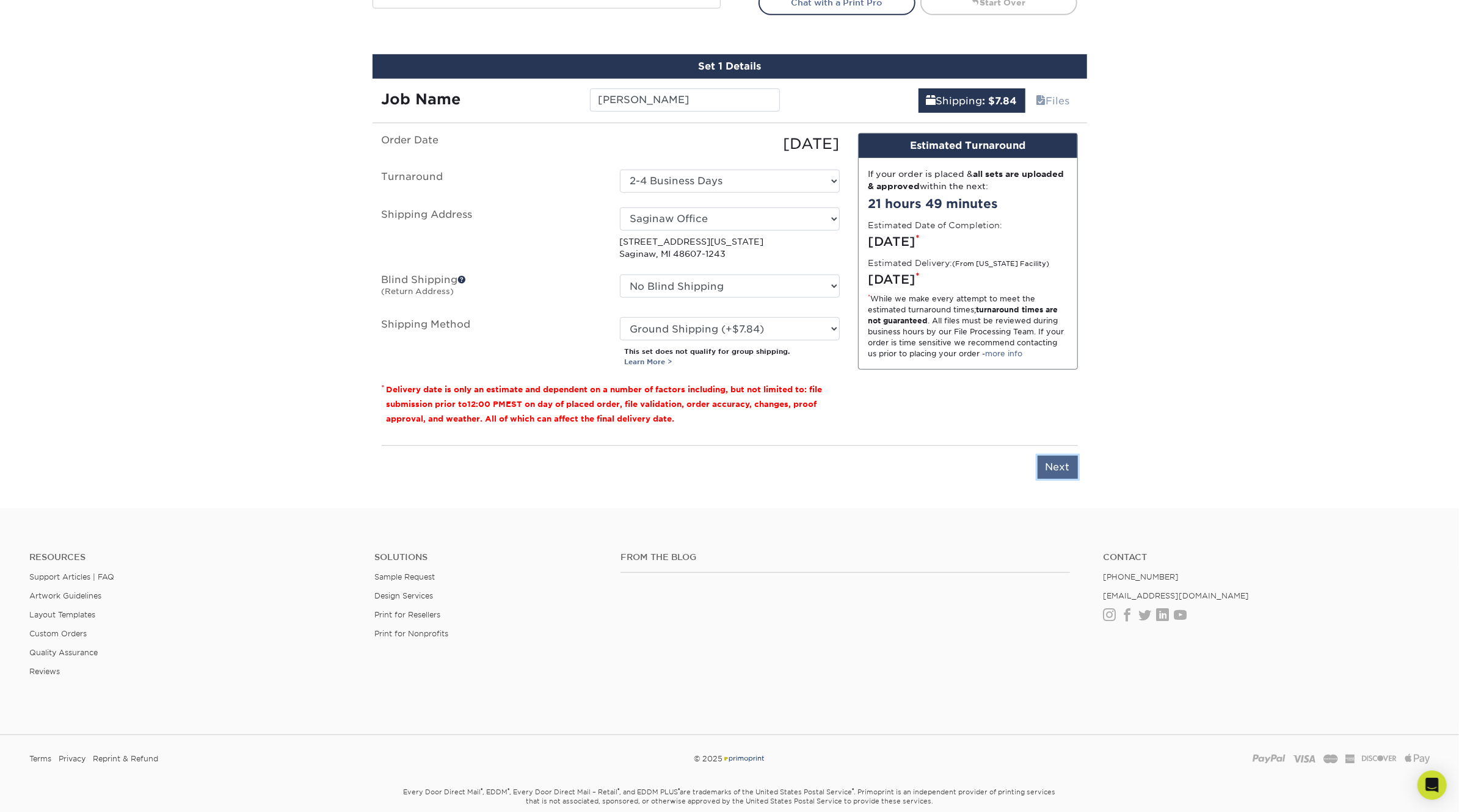
click at [1060, 465] on input "Next" at bounding box center [1058, 467] width 41 height 23
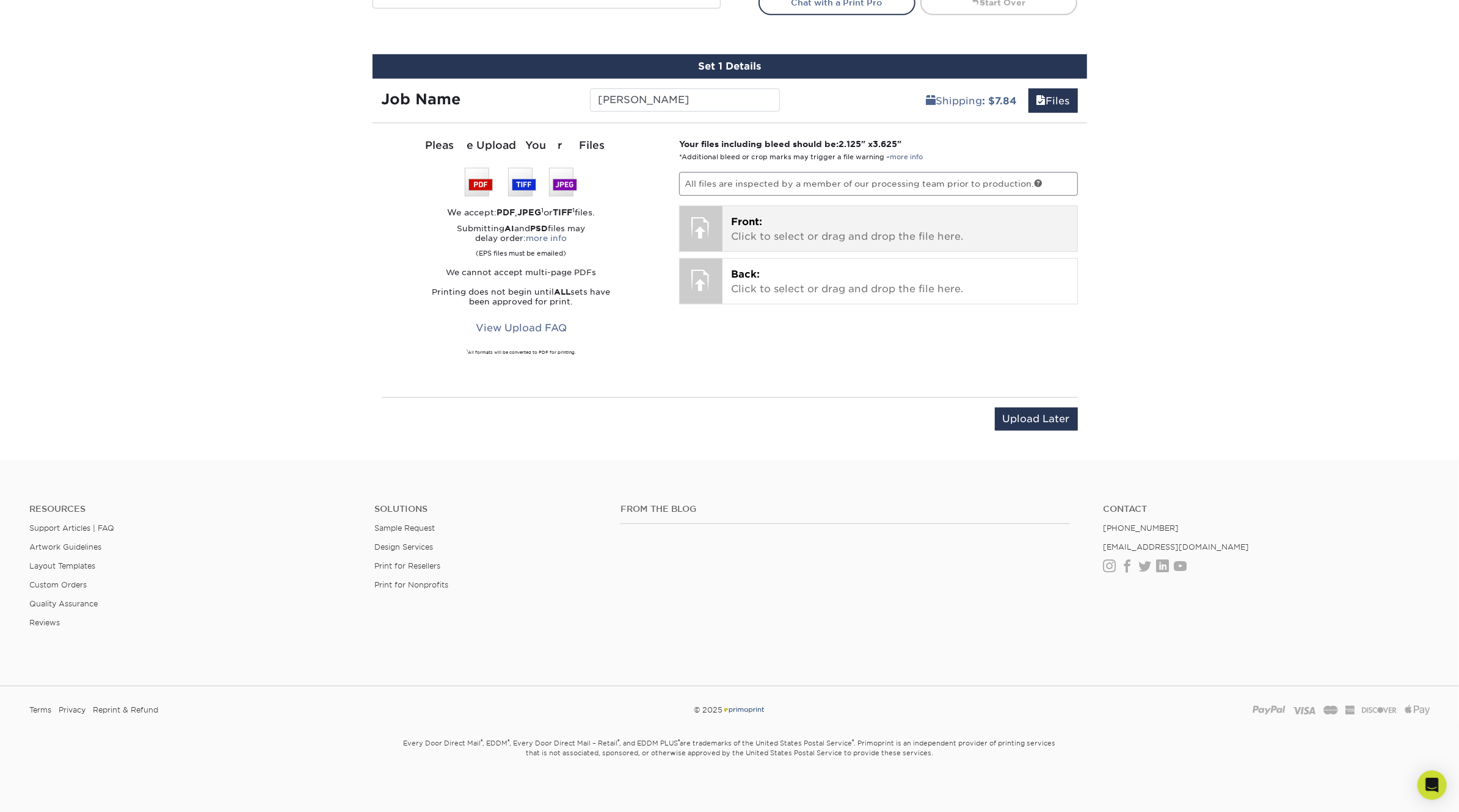
click at [770, 223] on p "Front: Click to select or drag and drop the file here." at bounding box center [900, 230] width 337 height 29
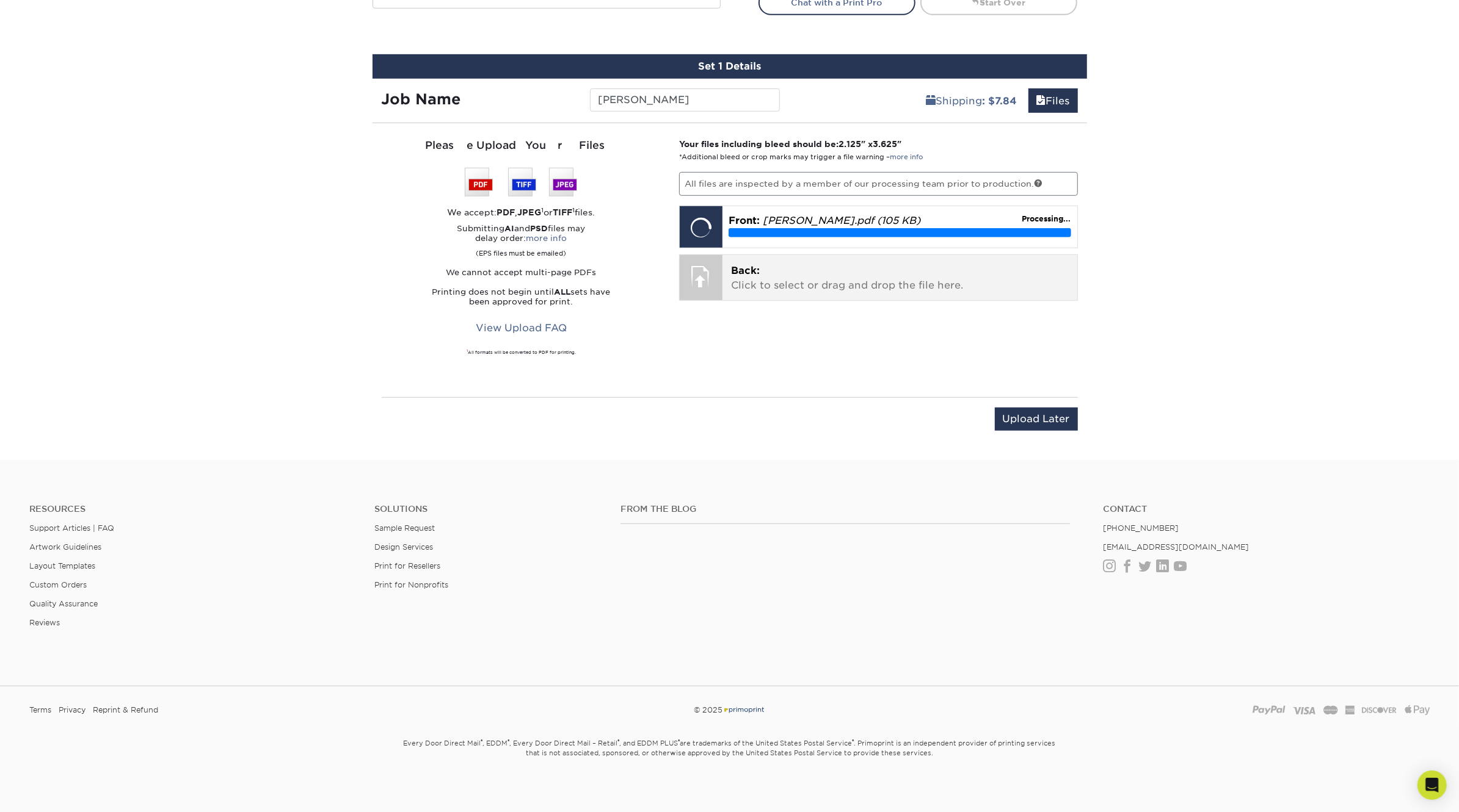
click at [939, 288] on p "Back: Click to select or drag and drop the file here." at bounding box center [900, 278] width 337 height 29
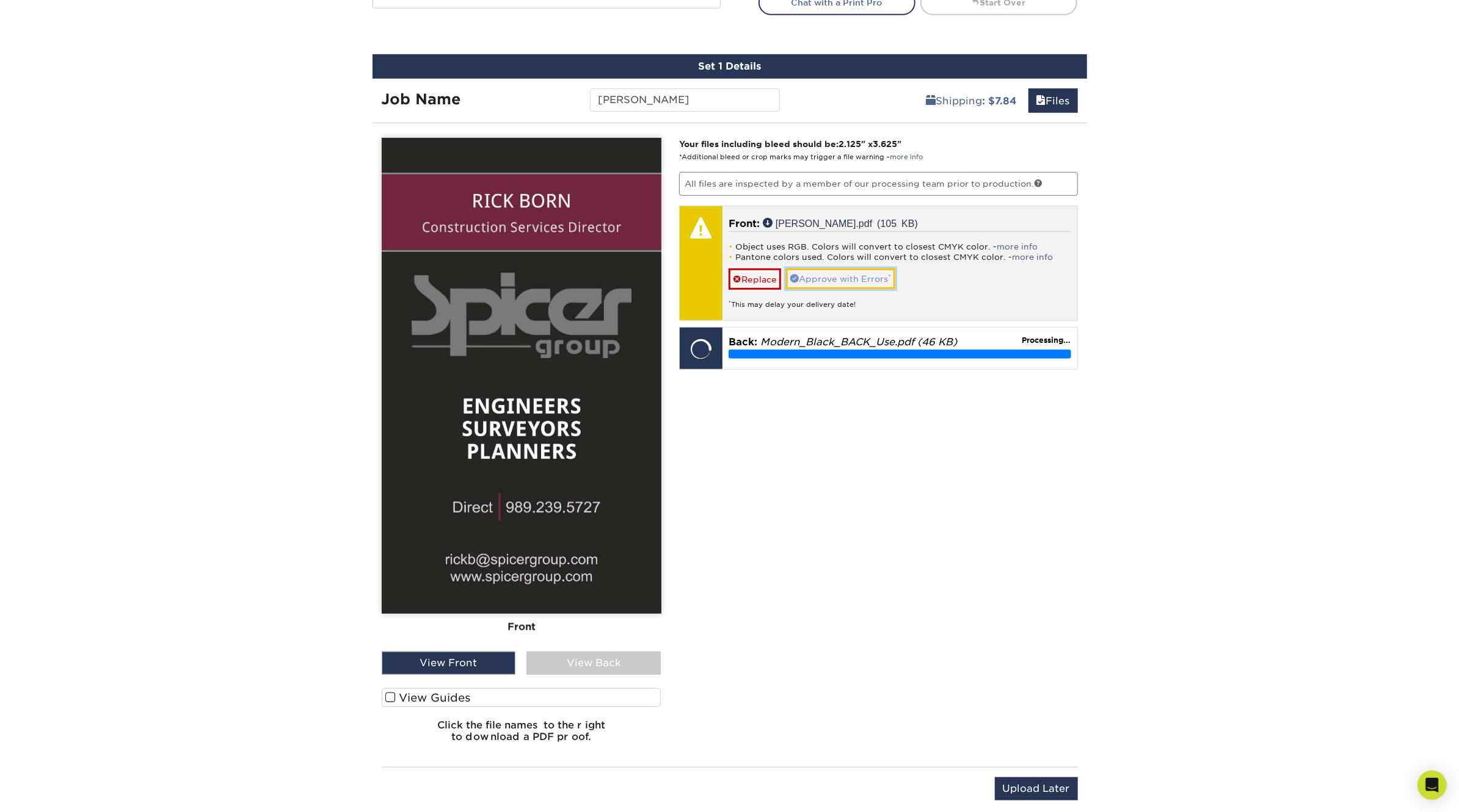
click at [822, 279] on link "Approve with Errors *" at bounding box center [841, 278] width 110 height 20
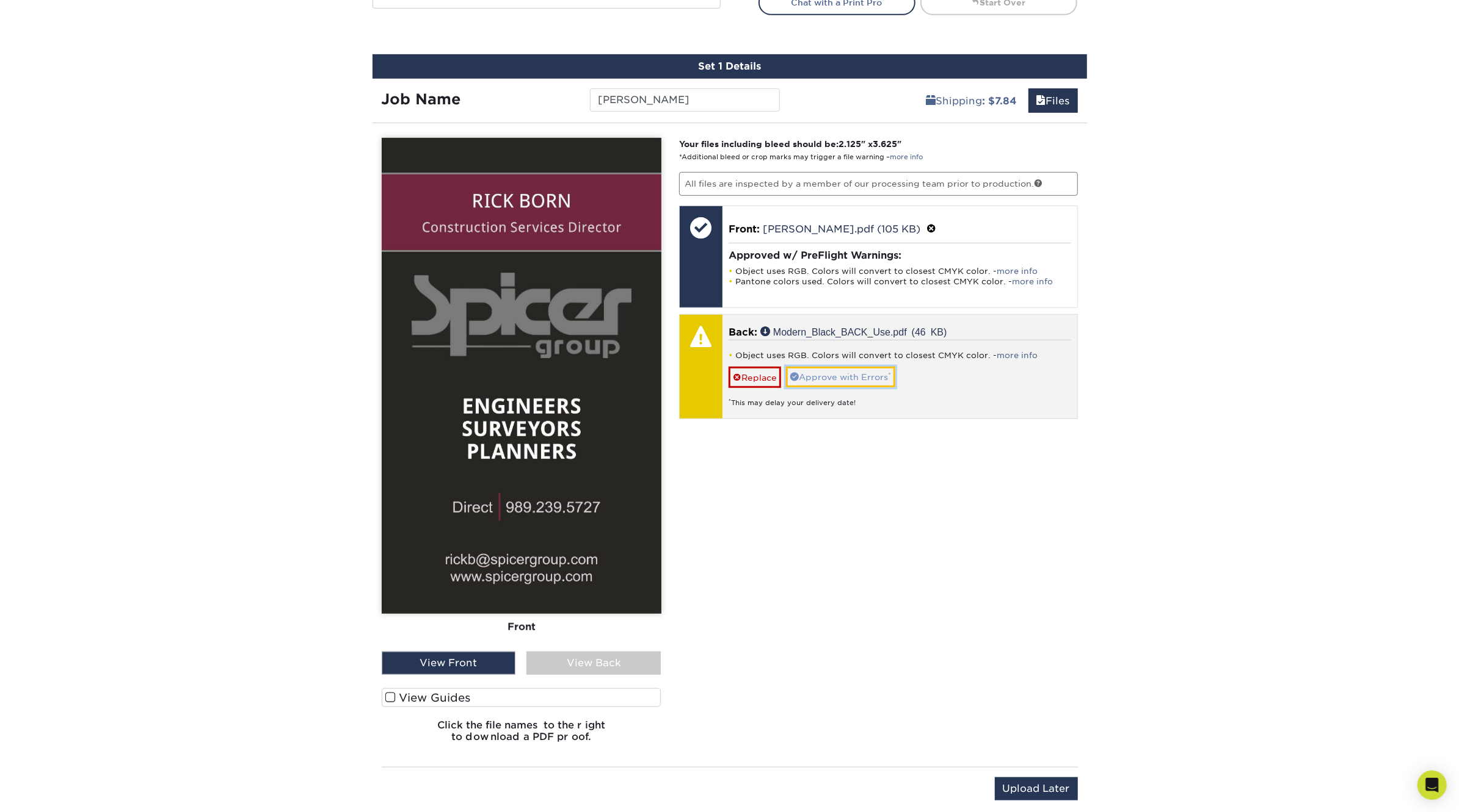
click at [890, 372] on sup "*" at bounding box center [889, 375] width 3 height 8
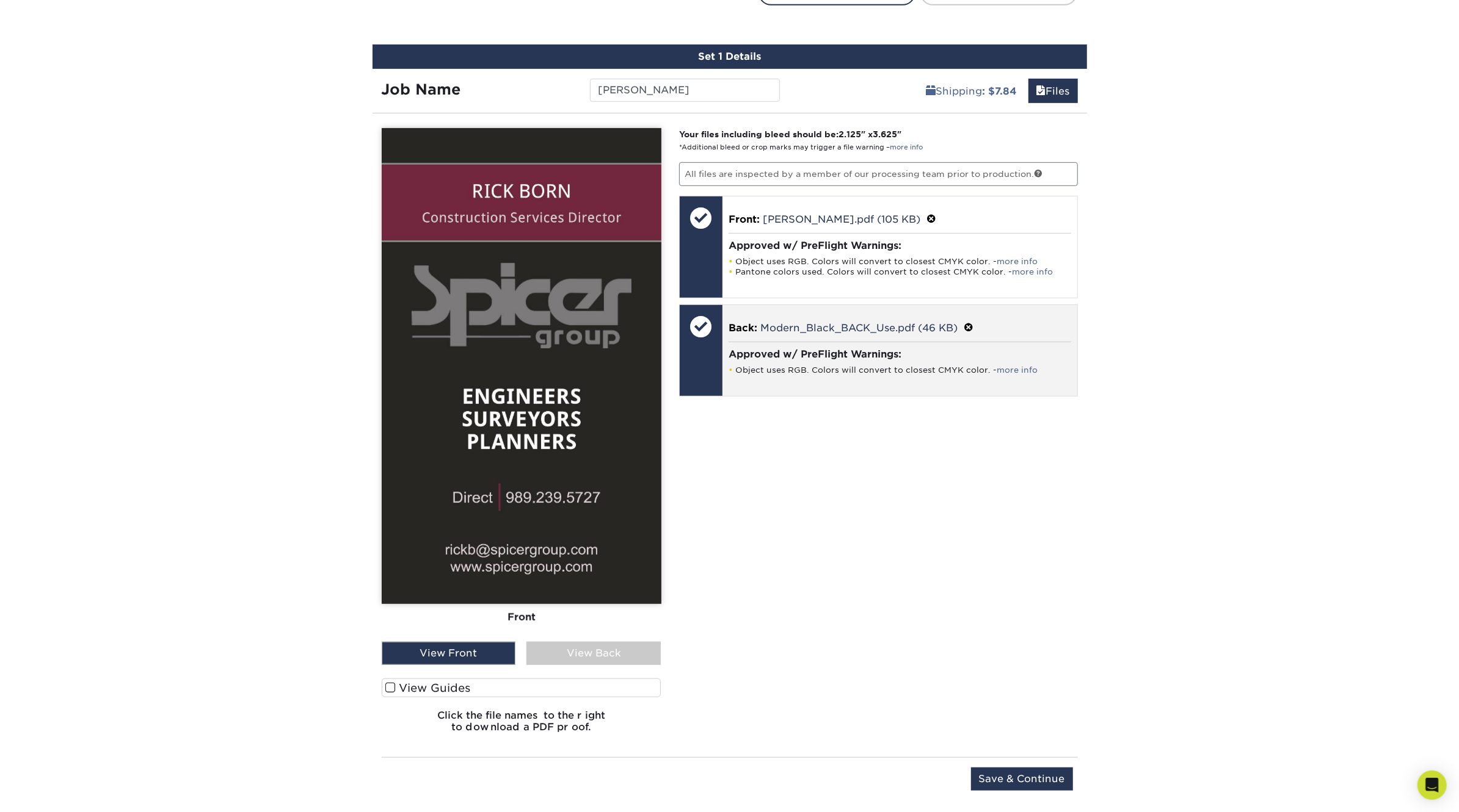
scroll to position [693, 0]
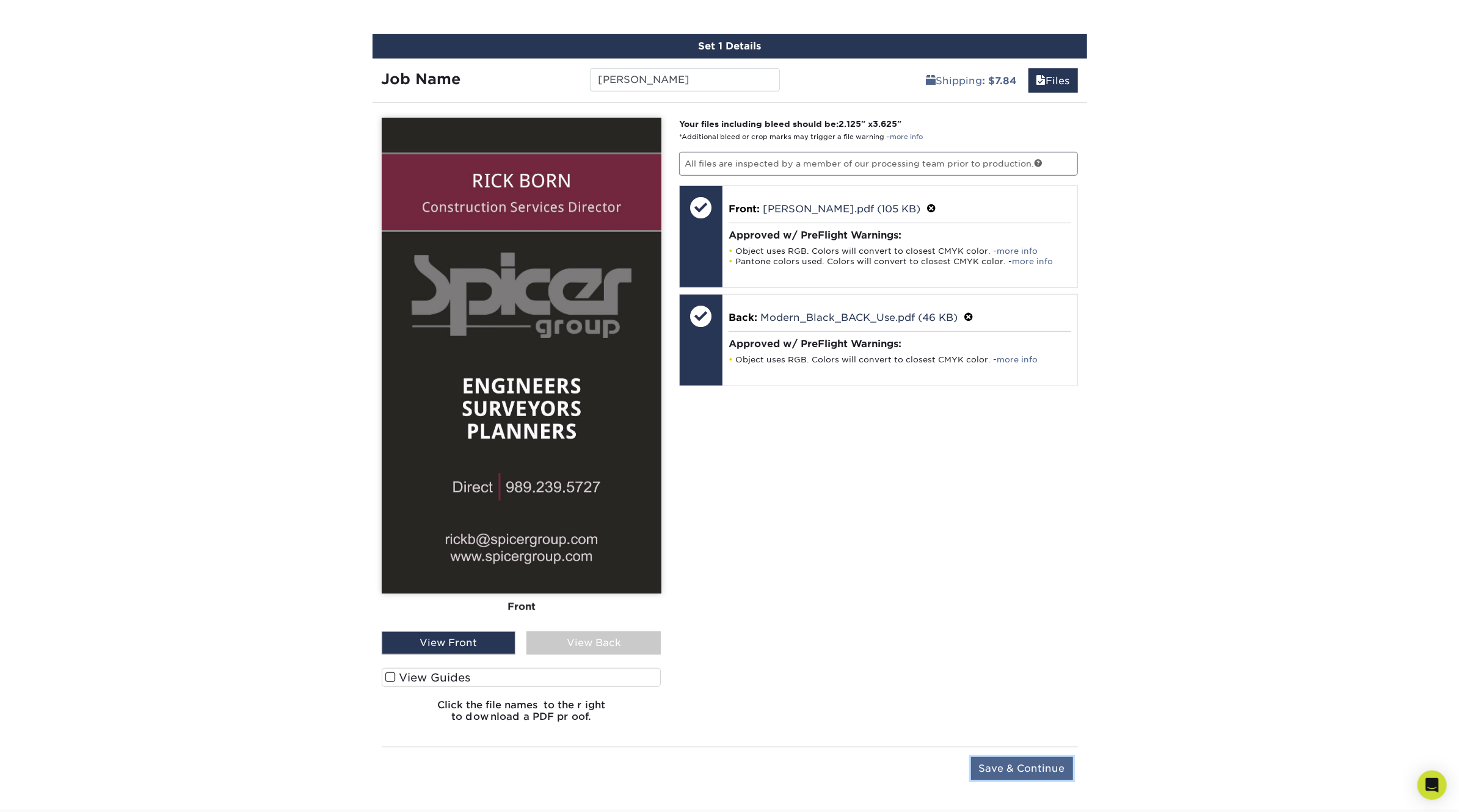
click at [1044, 761] on input "Save & Continue" at bounding box center [1021, 769] width 102 height 23
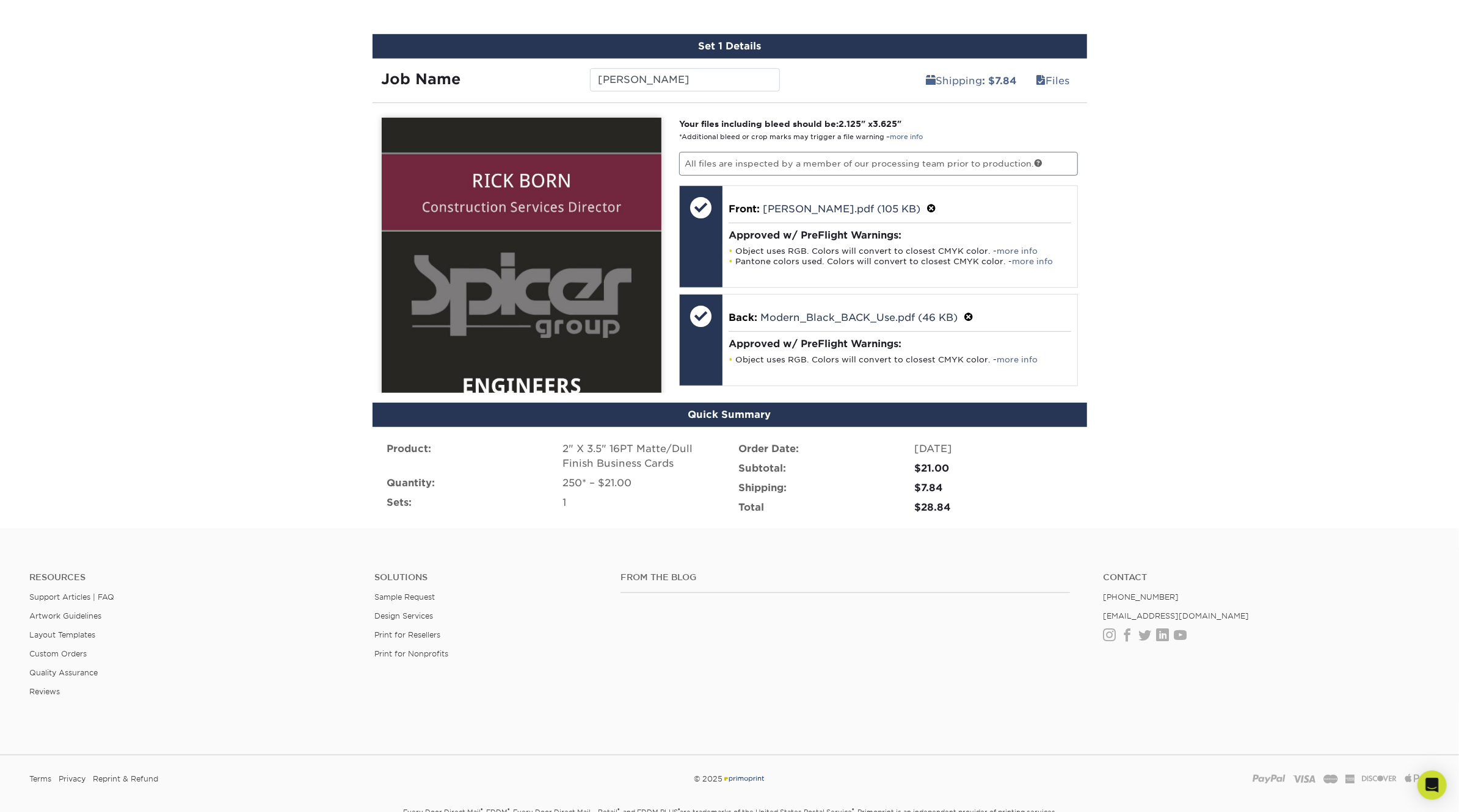
scroll to position [563, 0]
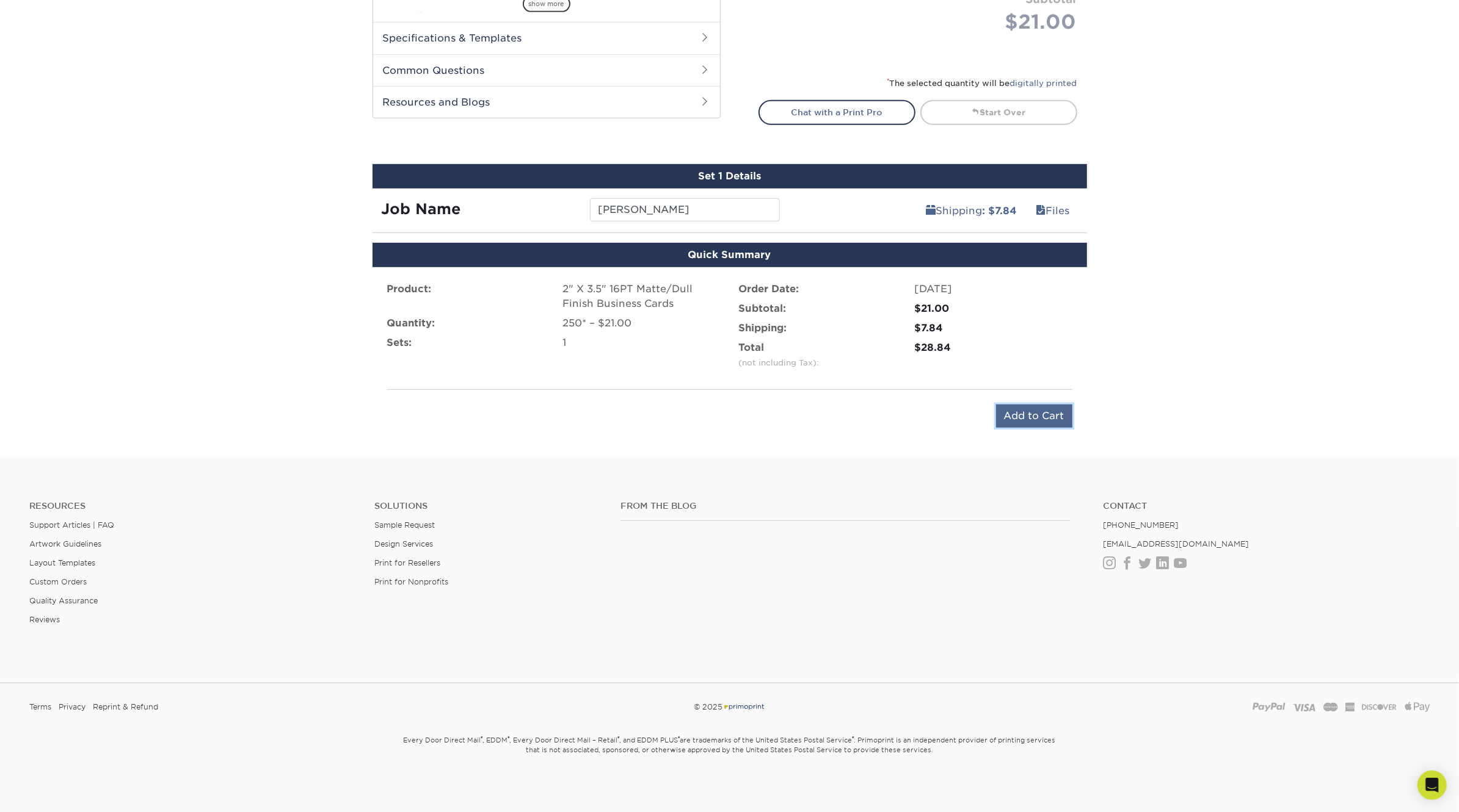
click at [1036, 422] on input "Add to Cart" at bounding box center [1033, 417] width 77 height 23
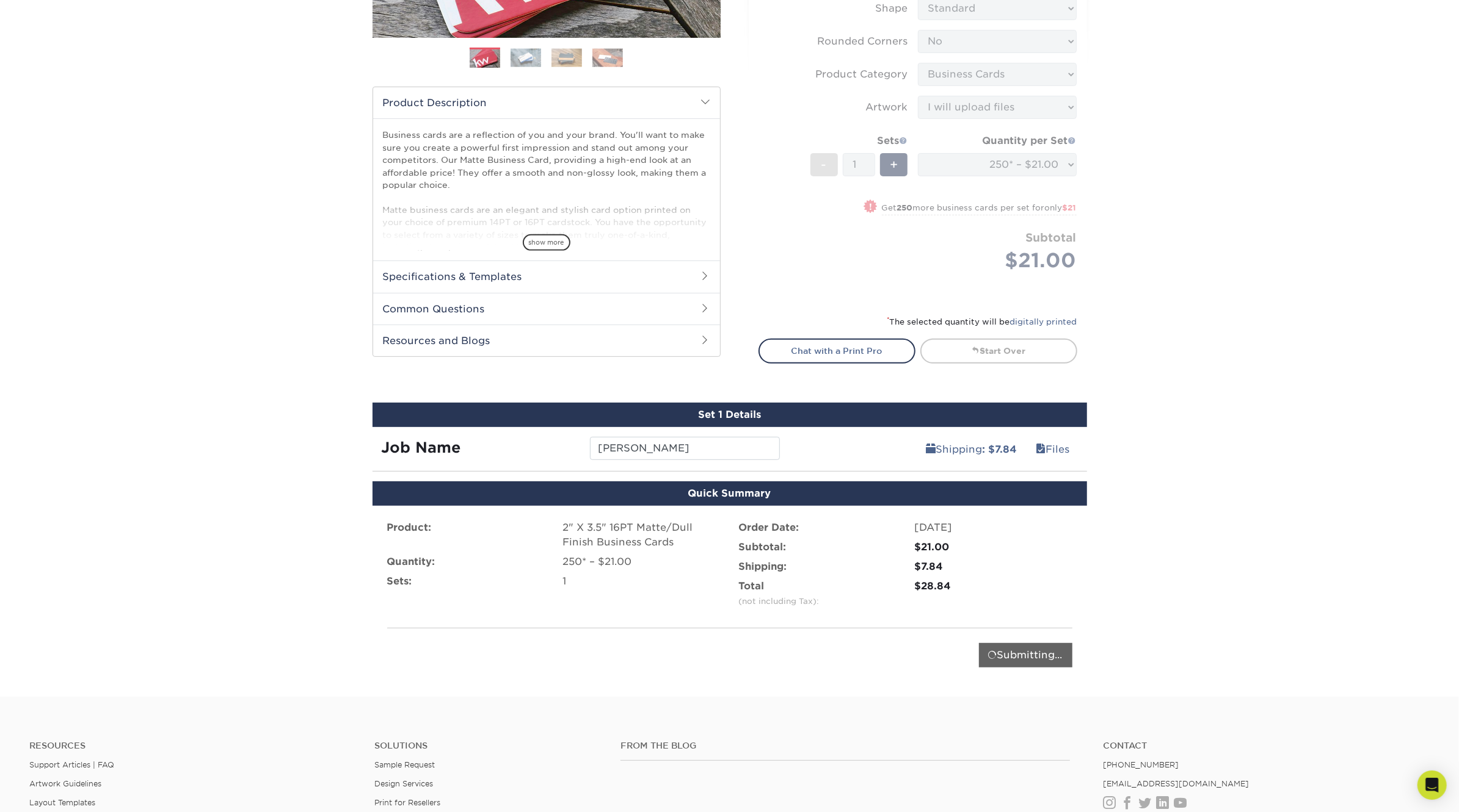
scroll to position [322, 0]
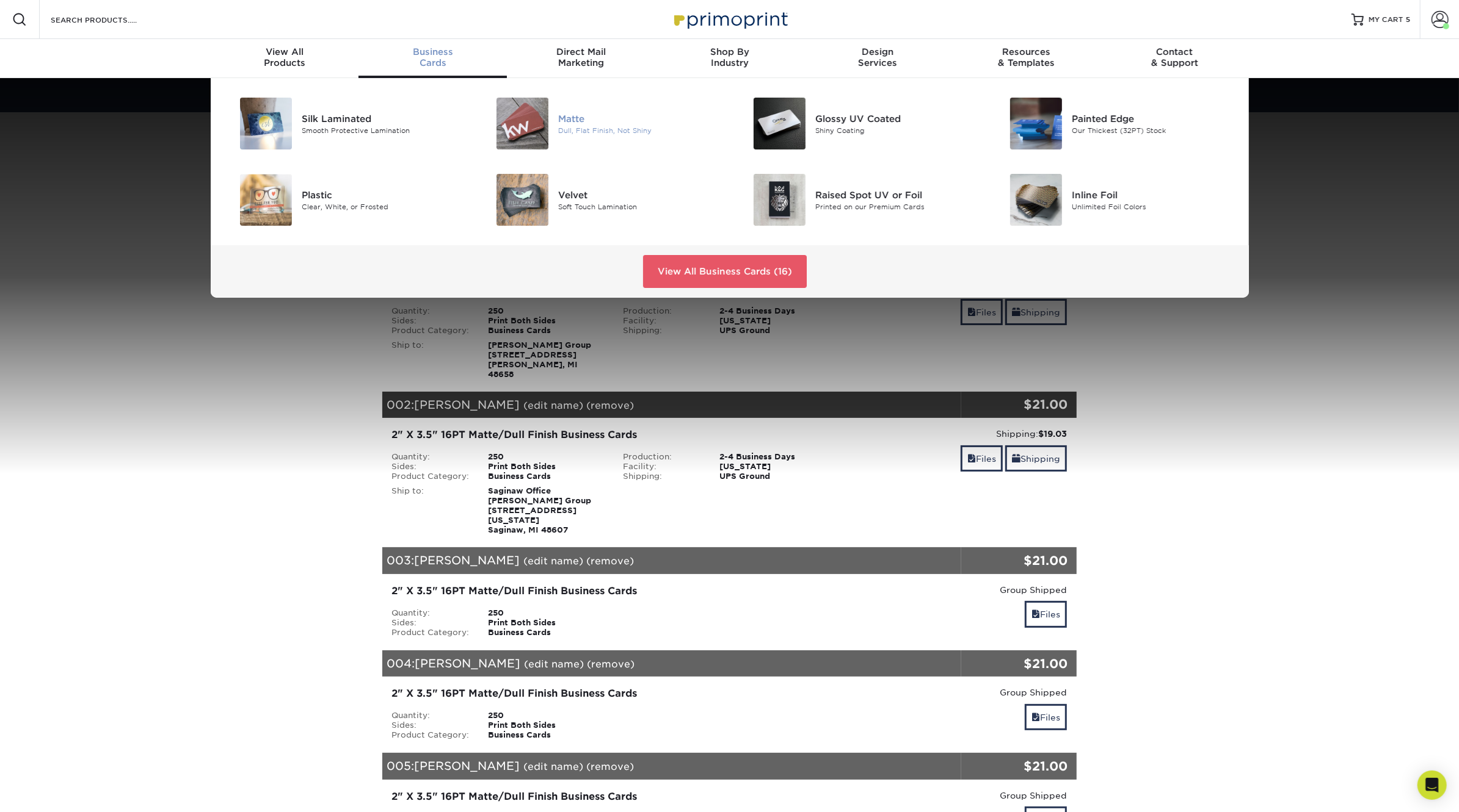
click at [514, 121] on img at bounding box center [523, 124] width 52 height 52
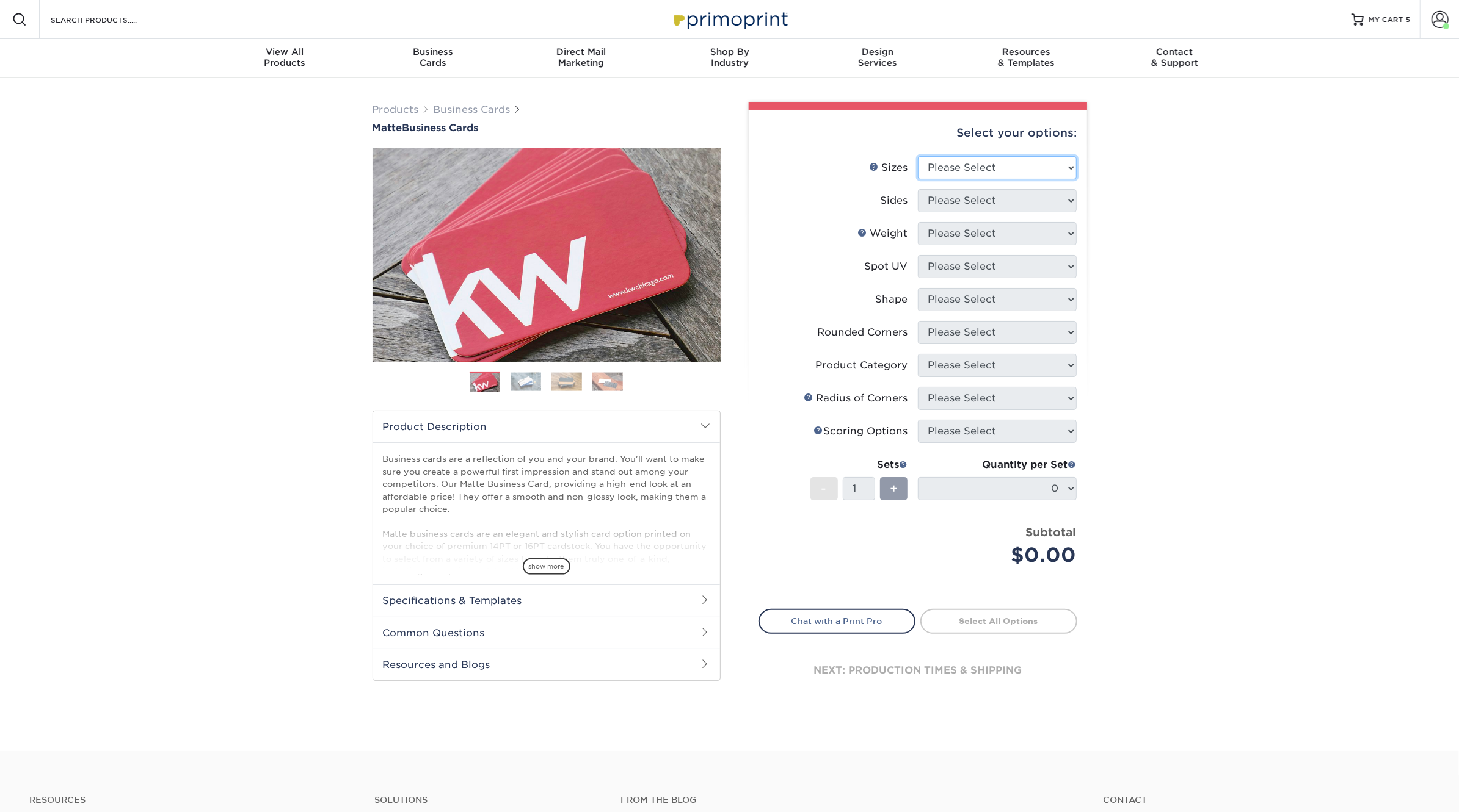
click at [964, 169] on select "Please Select 1.5" x 3.5" - Mini 1.75" x 3.5" - Mini 2" x 2" - Square 2" x 3" -…" at bounding box center [998, 168] width 159 height 23
select select "2.00x3.50"
click at [918, 156] on select "Please Select 1.5" x 3.5" - Mini 1.75" x 3.5" - Mini 2" x 2" - Square 2" x 3" -…" at bounding box center [998, 168] width 159 height 23
click at [983, 199] on select "Please Select Print Both Sides Print Front Only" at bounding box center [998, 201] width 159 height 23
select select "13abbda7-1d64-4f25-8bb2-c179b224825d"
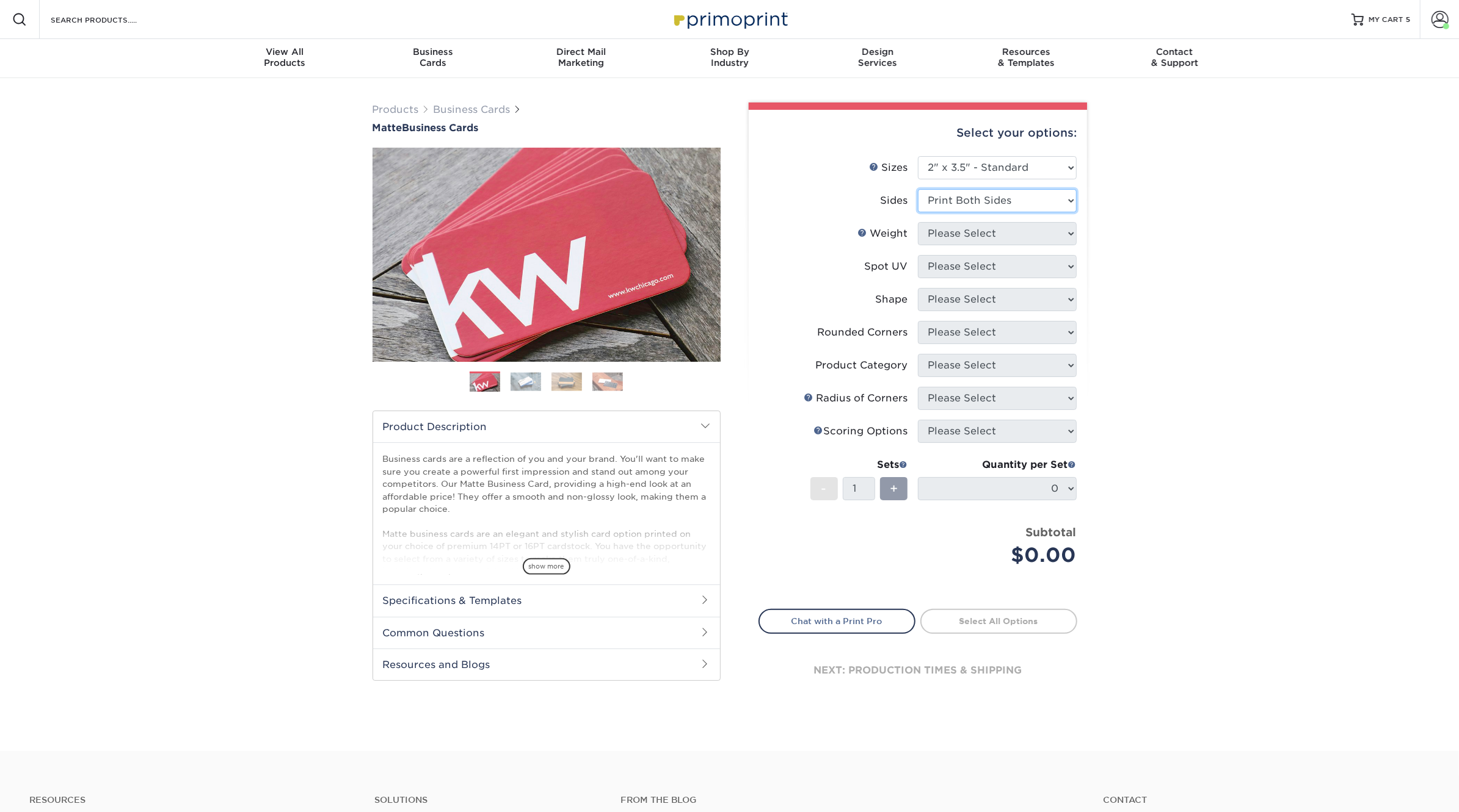
click at [918, 189] on select "Please Select Print Both Sides Print Front Only" at bounding box center [998, 201] width 159 height 23
click at [981, 235] on select "Please Select 16PT 14PT" at bounding box center [998, 234] width 159 height 23
select select "16PT"
click at [918, 222] on select "Please Select 16PT 14PT" at bounding box center [998, 234] width 159 height 23
click at [974, 269] on select "Please Select No Spot UV Front and Back (Both Sides) Front Only Back Only" at bounding box center [998, 266] width 159 height 23
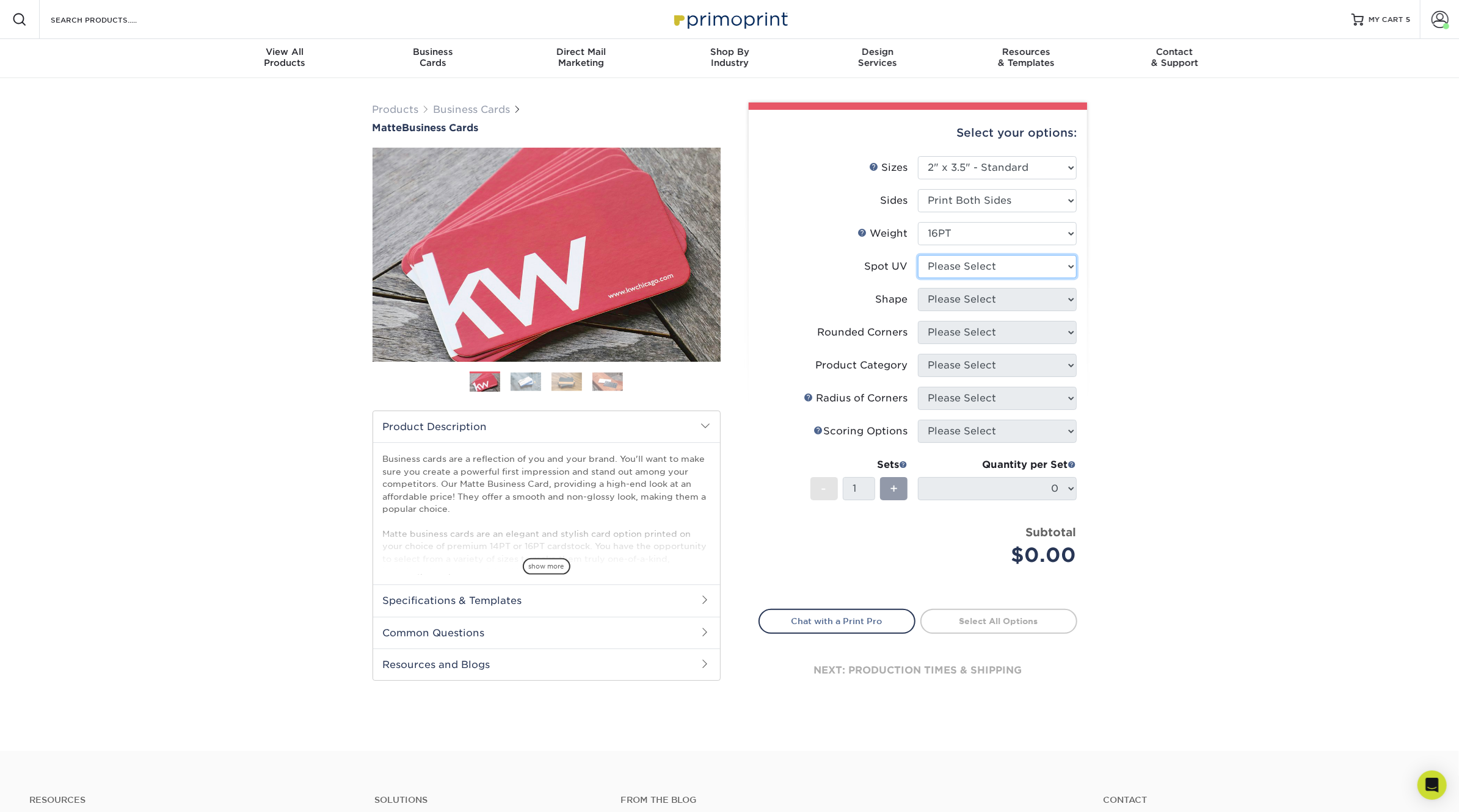
select select "3"
click at [918, 255] on select "Please Select No Spot UV Front and Back (Both Sides) Front Only Back Only" at bounding box center [998, 266] width 159 height 23
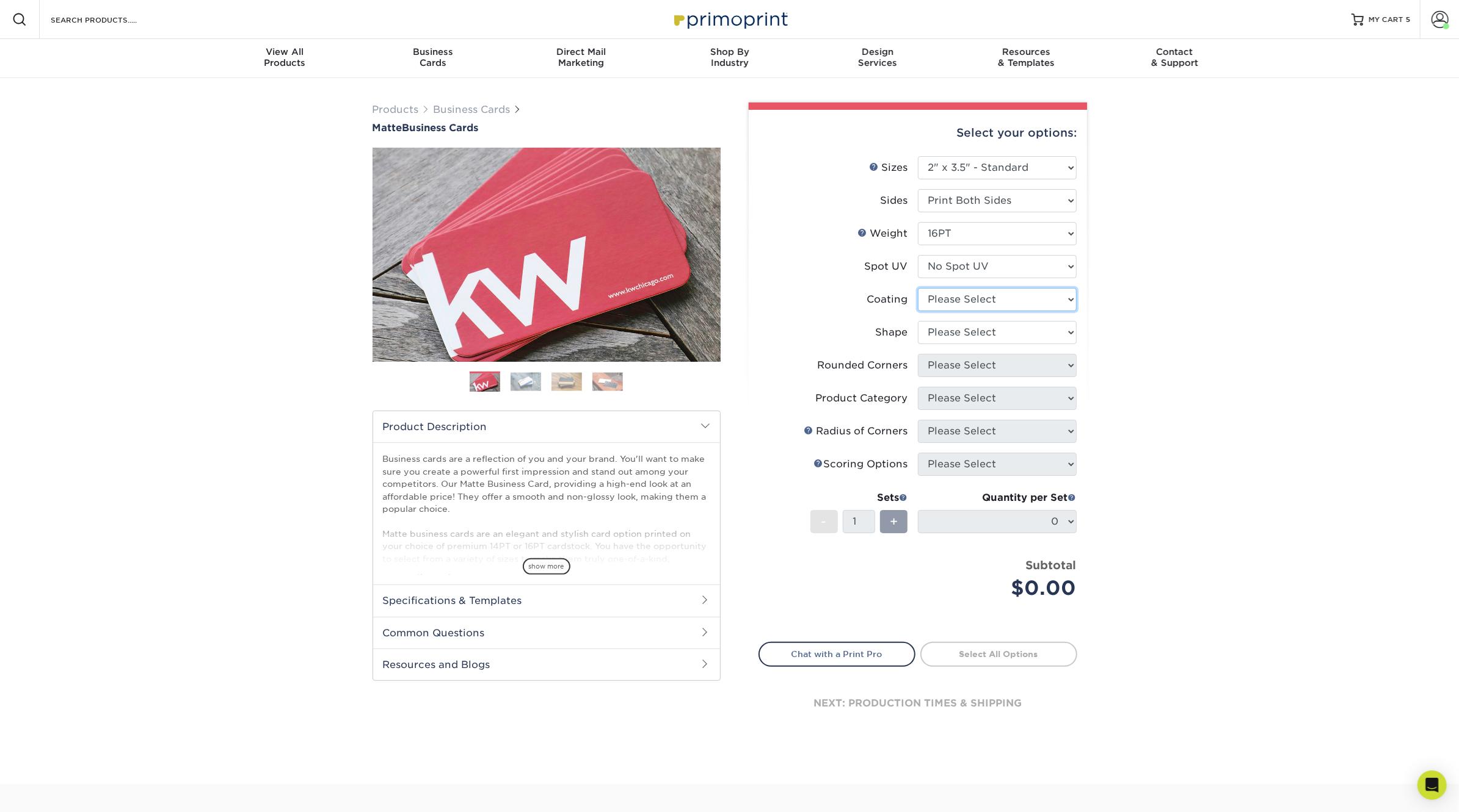
click at [968, 302] on select at bounding box center [998, 299] width 159 height 23
select select "121bb7b5-3b4d-429f-bd8d-bbf80e953313"
click at [918, 288] on select at bounding box center [998, 299] width 159 height 23
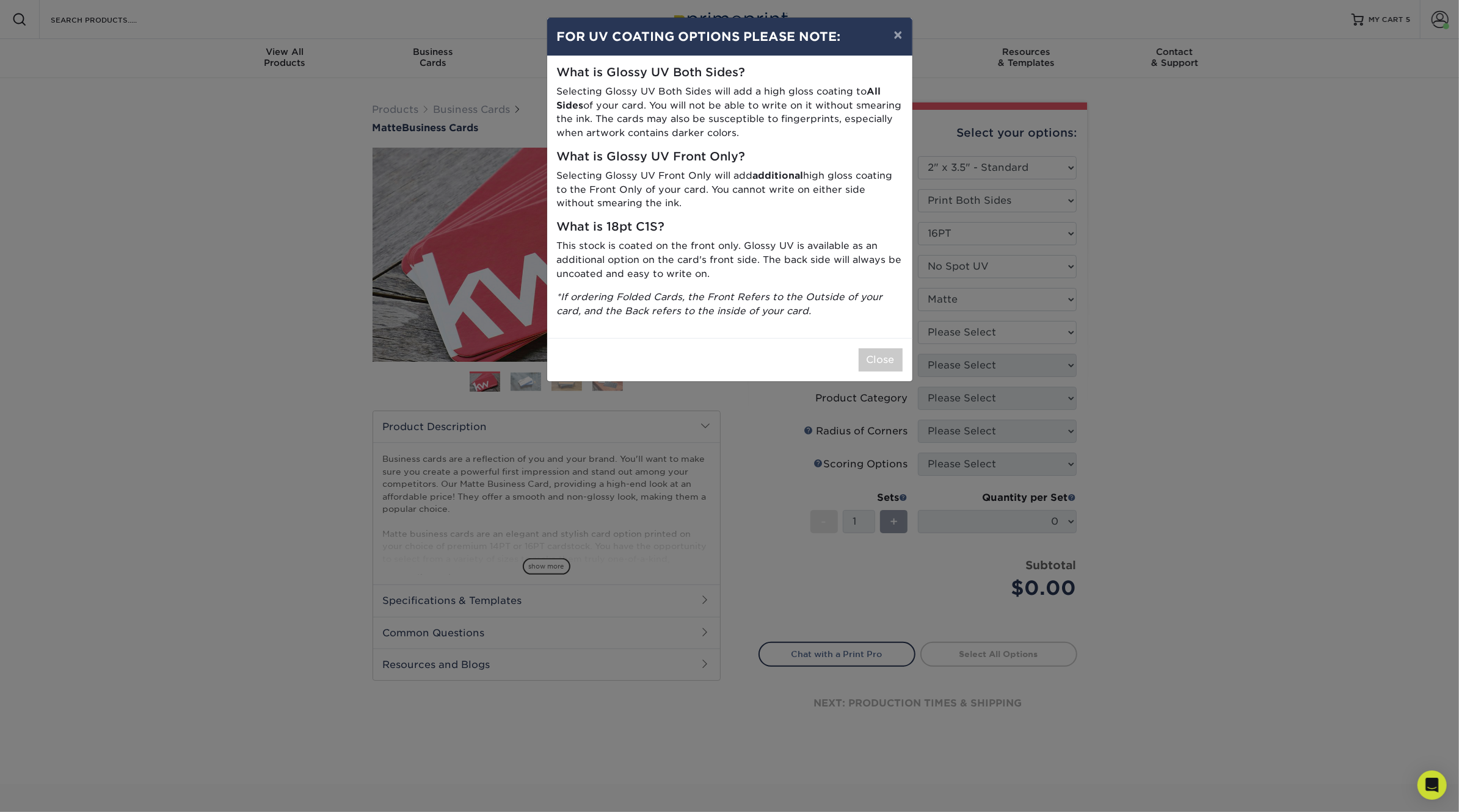
click at [963, 334] on div "× FOR UV COATING OPTIONS PLEASE NOTE: What is Glossy UV Both Sides? Selecting G…" at bounding box center [729, 406] width 1459 height 812
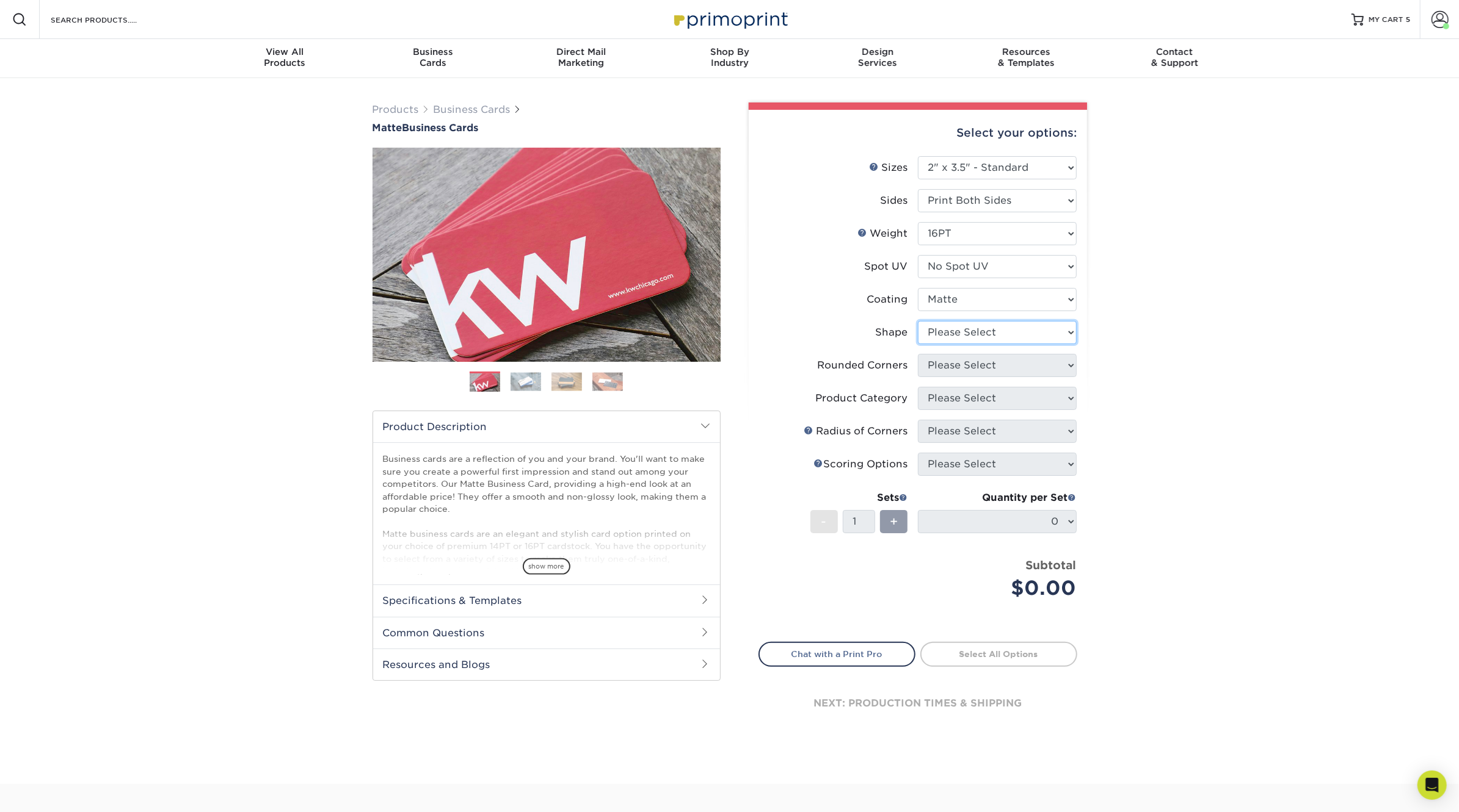
click at [963, 334] on select "Please Select Standard Oval" at bounding box center [998, 332] width 159 height 23
select select "standard"
click at [918, 321] on select "Please Select Standard Oval" at bounding box center [998, 332] width 159 height 23
click at [958, 365] on select "Please Select Yes - Round 2 Corners Yes - Round 4 Corners No" at bounding box center [998, 365] width 159 height 23
select select "0"
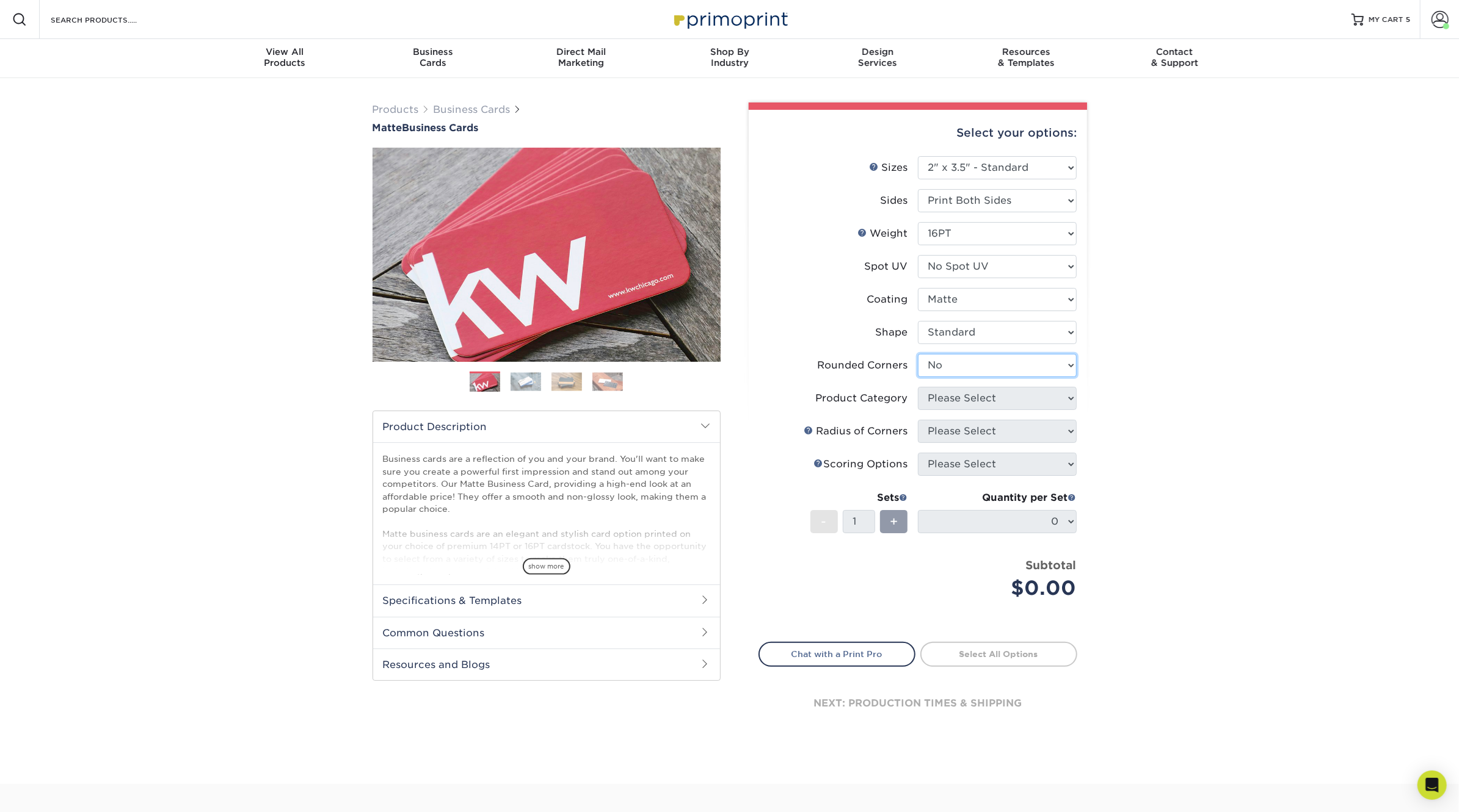
click at [918, 354] on select "Please Select Yes - Round 2 Corners Yes - Round 4 Corners No" at bounding box center [998, 365] width 159 height 23
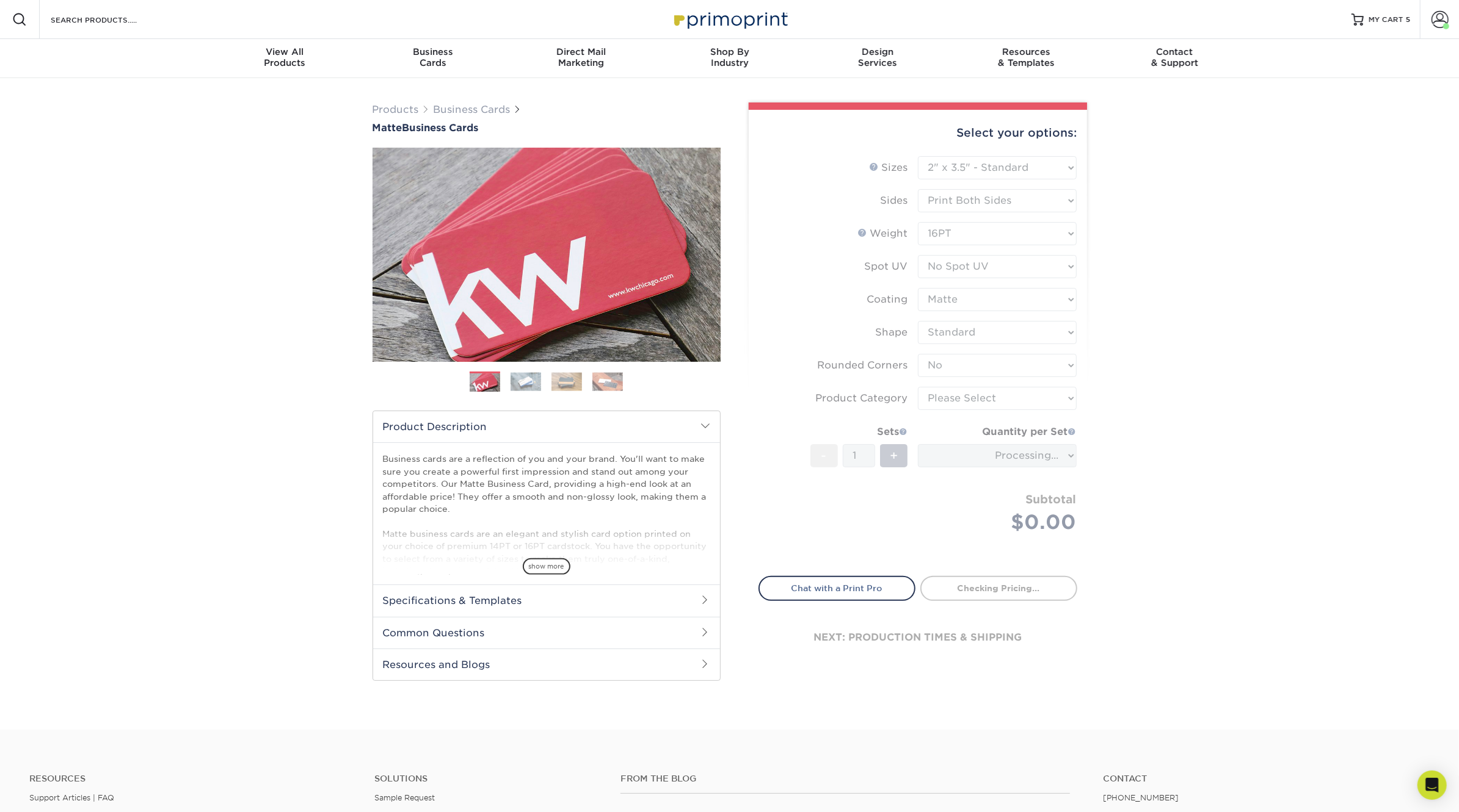
click at [964, 405] on form "Sizes Help Sizes Please Select 1.5" x 3.5" - Mini 1.75" x 3.5" - Mini 2" x 2" -…" at bounding box center [917, 359] width 319 height 406
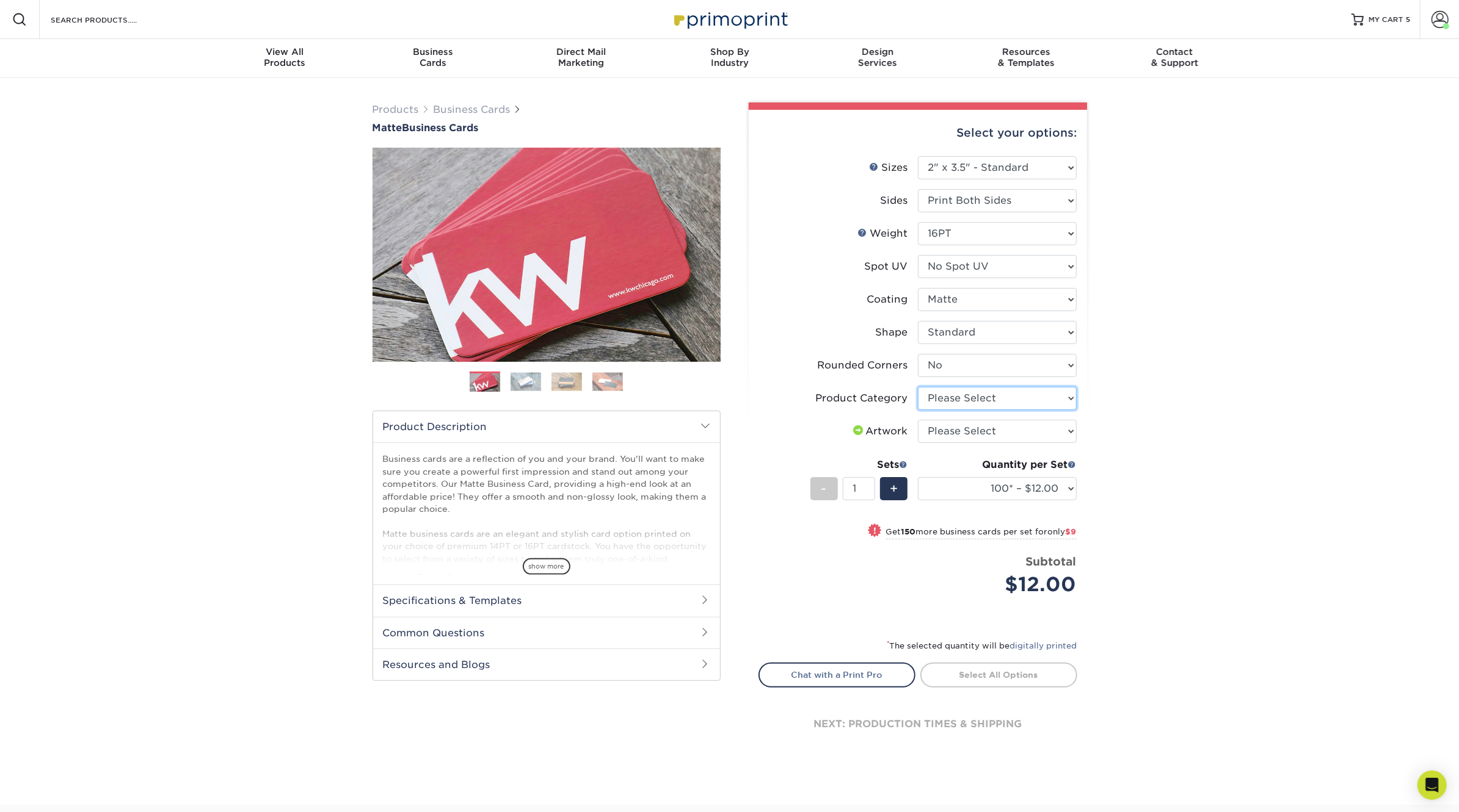
click at [969, 397] on select "Please Select Business Cards" at bounding box center [998, 398] width 159 height 23
click at [918, 387] on select "Please Select Business Cards" at bounding box center [998, 398] width 159 height 23
click at [970, 403] on select "Please Select Business Cards" at bounding box center [998, 398] width 159 height 23
select select "3b5148f1-0588-4f88-a218-97bcfdce65c1"
click at [918, 387] on select "Please Select Business Cards" at bounding box center [998, 398] width 159 height 23
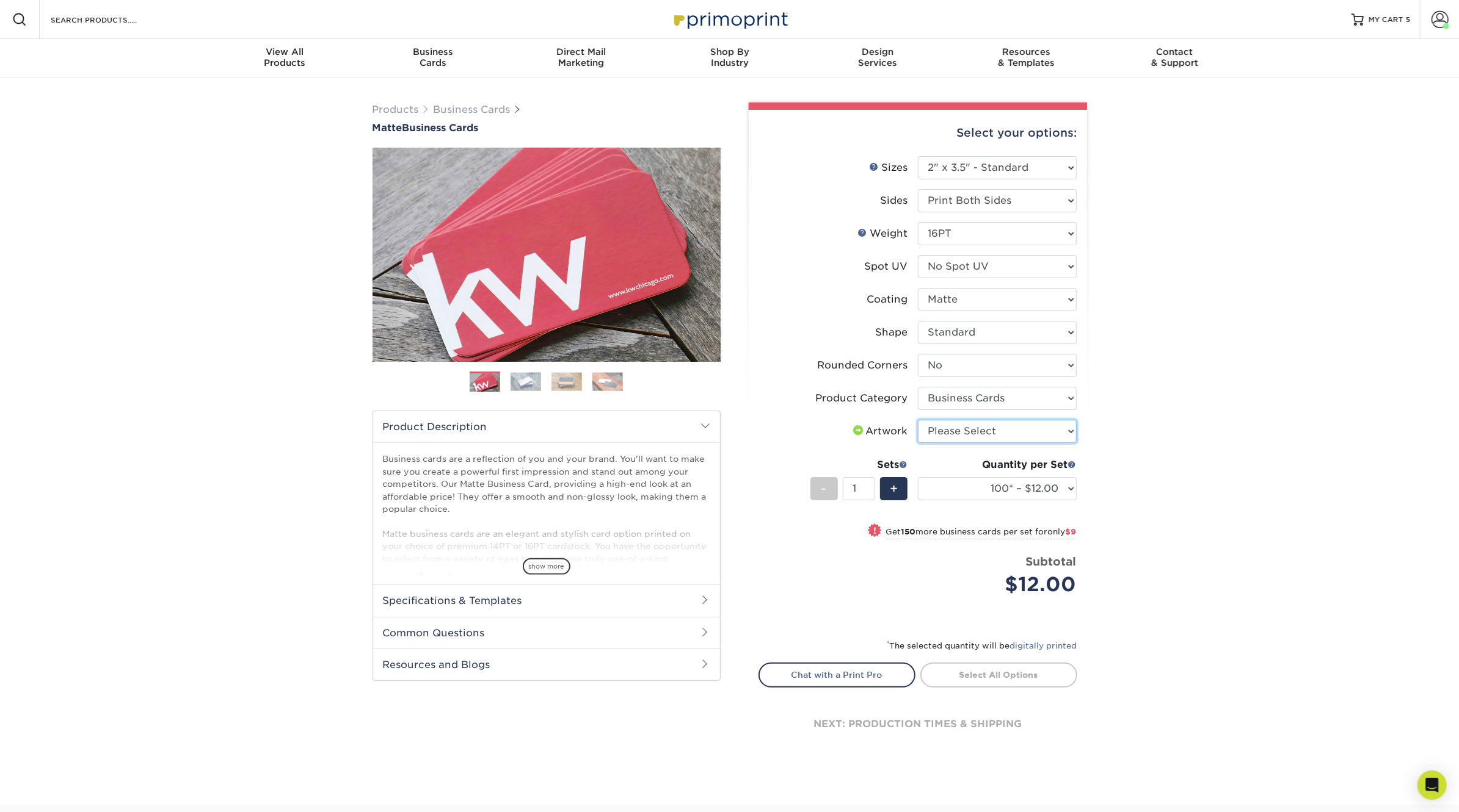
click at [970, 426] on select "Please Select I will upload files I need a design - $100" at bounding box center [998, 431] width 159 height 23
select select "upload"
click at [918, 420] on select "Please Select I will upload files I need a design - $100" at bounding box center [998, 431] width 159 height 23
click at [977, 488] on select "100* – $12.00 250* – $21.00 500 – $42.00 1000 – $53.00 2500 – $95.00 5000 – $18…" at bounding box center [998, 489] width 159 height 23
select select "250* – $21.00"
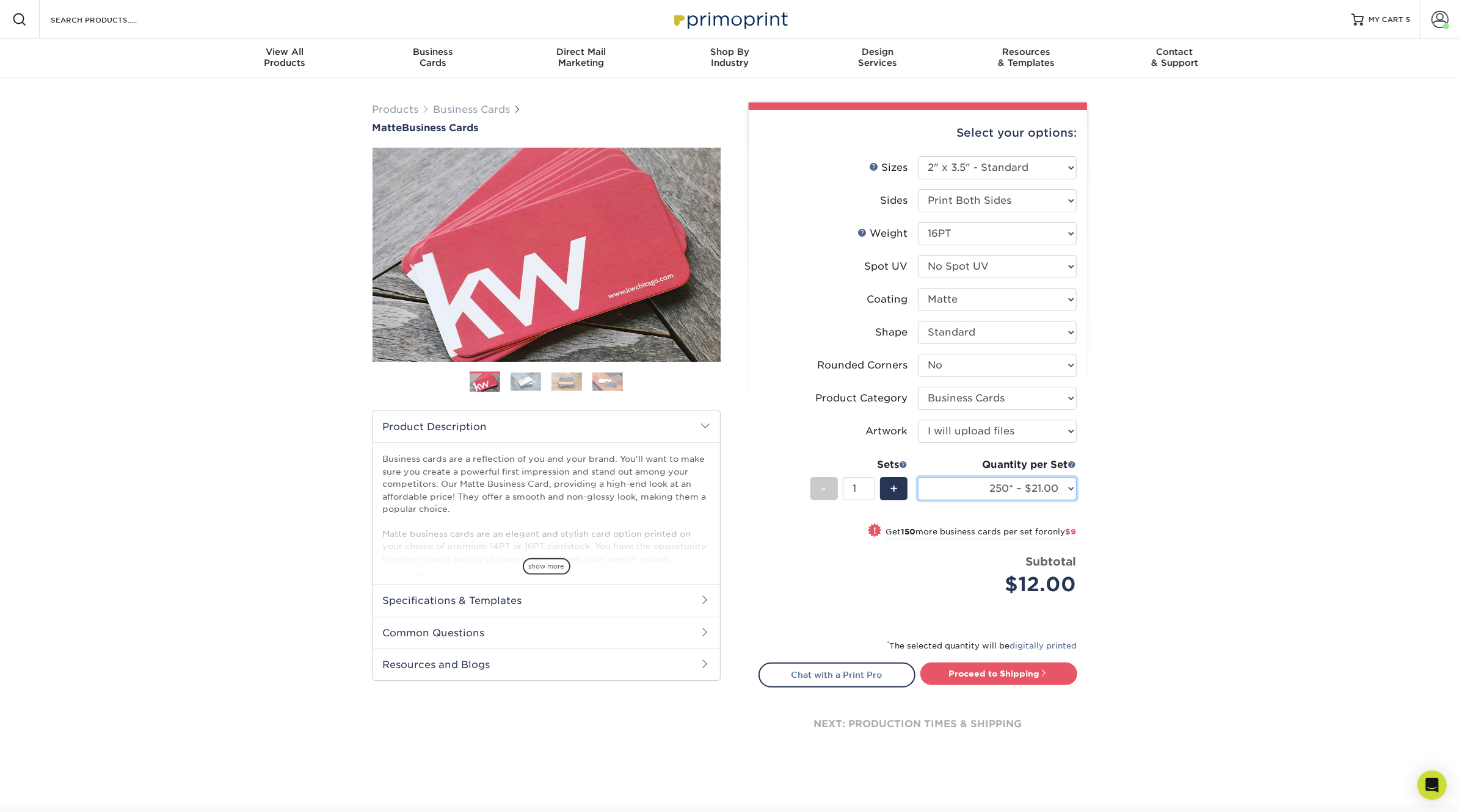
click at [918, 478] on select "100* – $12.00 250* – $21.00 500 – $42.00 1000 – $53.00 2500 – $95.00 5000 – $18…" at bounding box center [998, 489] width 159 height 23
click at [1014, 669] on link "Proceed to Shipping" at bounding box center [999, 673] width 157 height 22
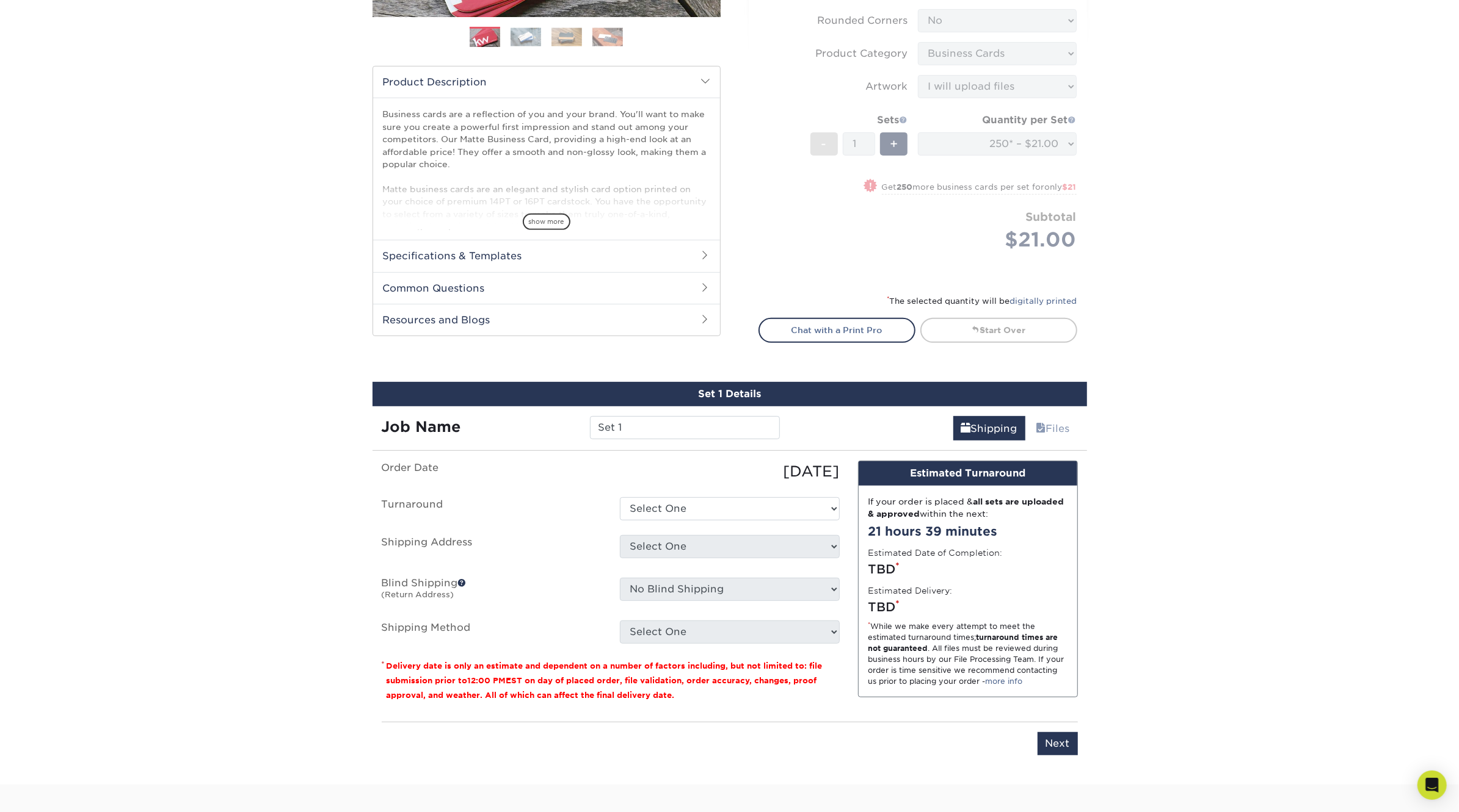
scroll to position [672, 0]
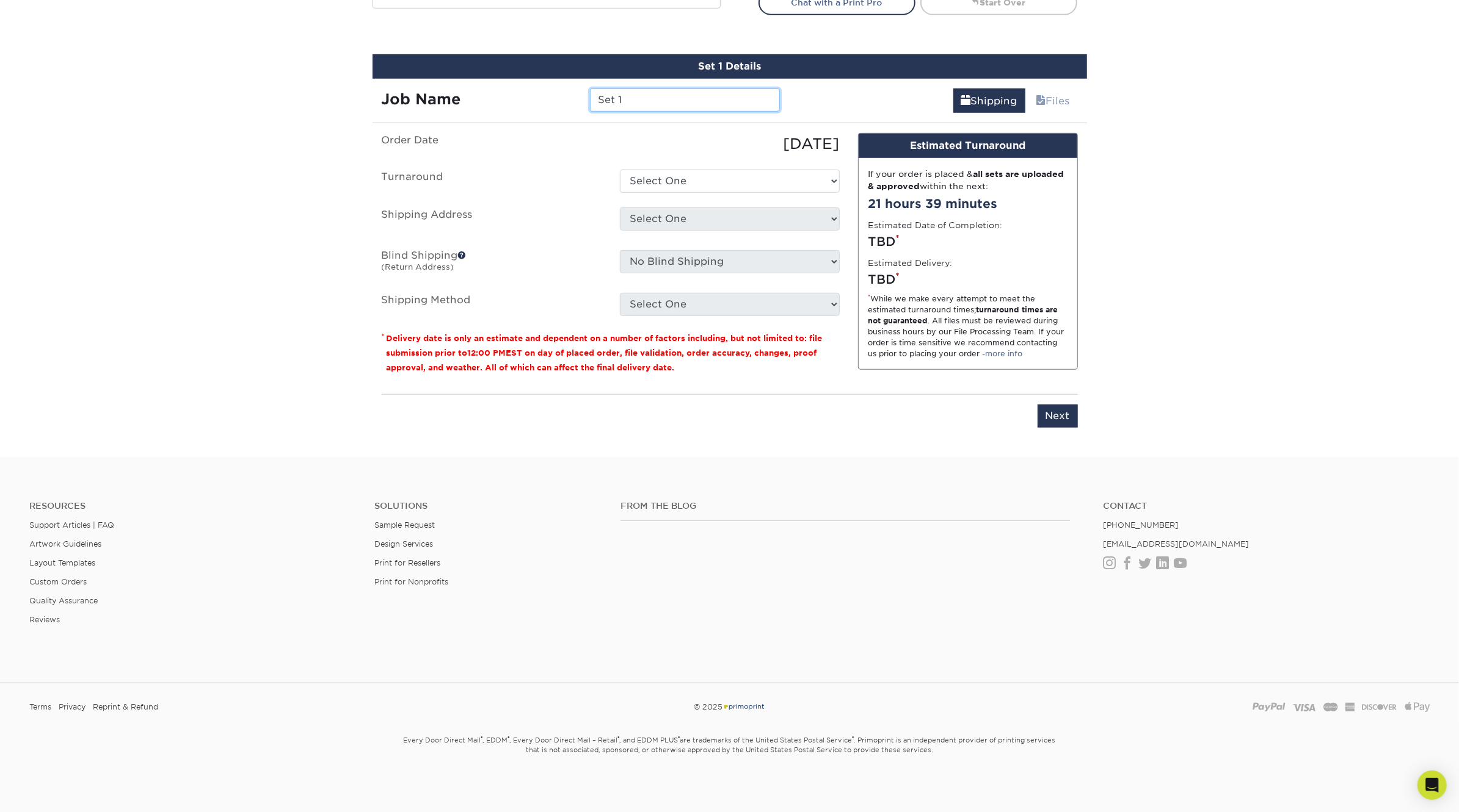
click at [664, 105] on input "Set 1" at bounding box center [684, 100] width 190 height 23
type input "Cindy Todd"
click at [654, 184] on select "Select One 2-4 Business Days 2 Day Next Business Day" at bounding box center [729, 181] width 220 height 23
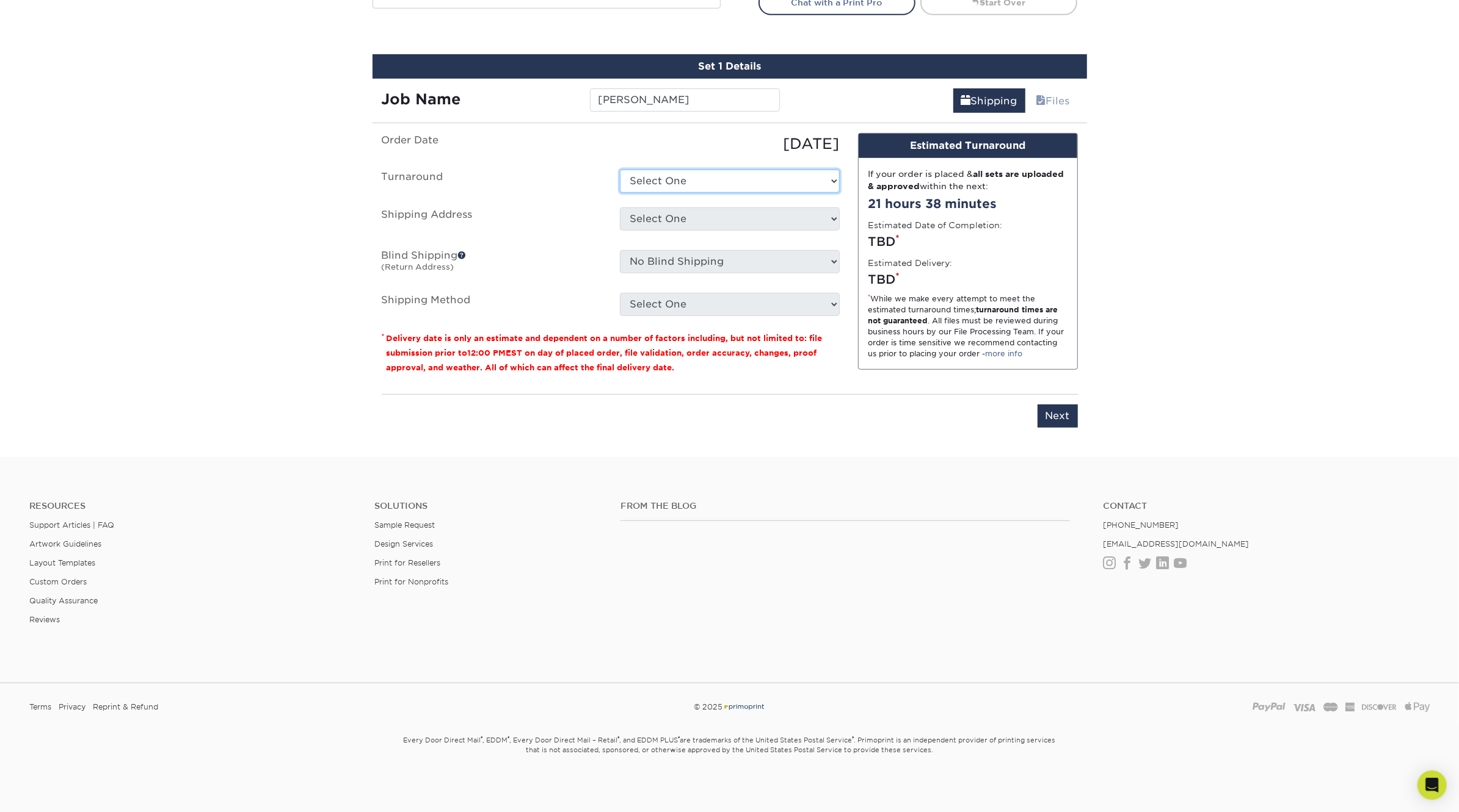
select select "23721297-b68b-4846-ba83-3171e6bd9d78"
click at [619, 170] on select "Select One 2-4 Business Days 2 Day Next Business Day" at bounding box center [729, 181] width 220 height 23
click at [666, 213] on select "Select One 514 W MAPLE ST Atlanta Office Beth Patterson Bingham Farms Byron Cen…" at bounding box center [729, 219] width 220 height 23
select select "283681"
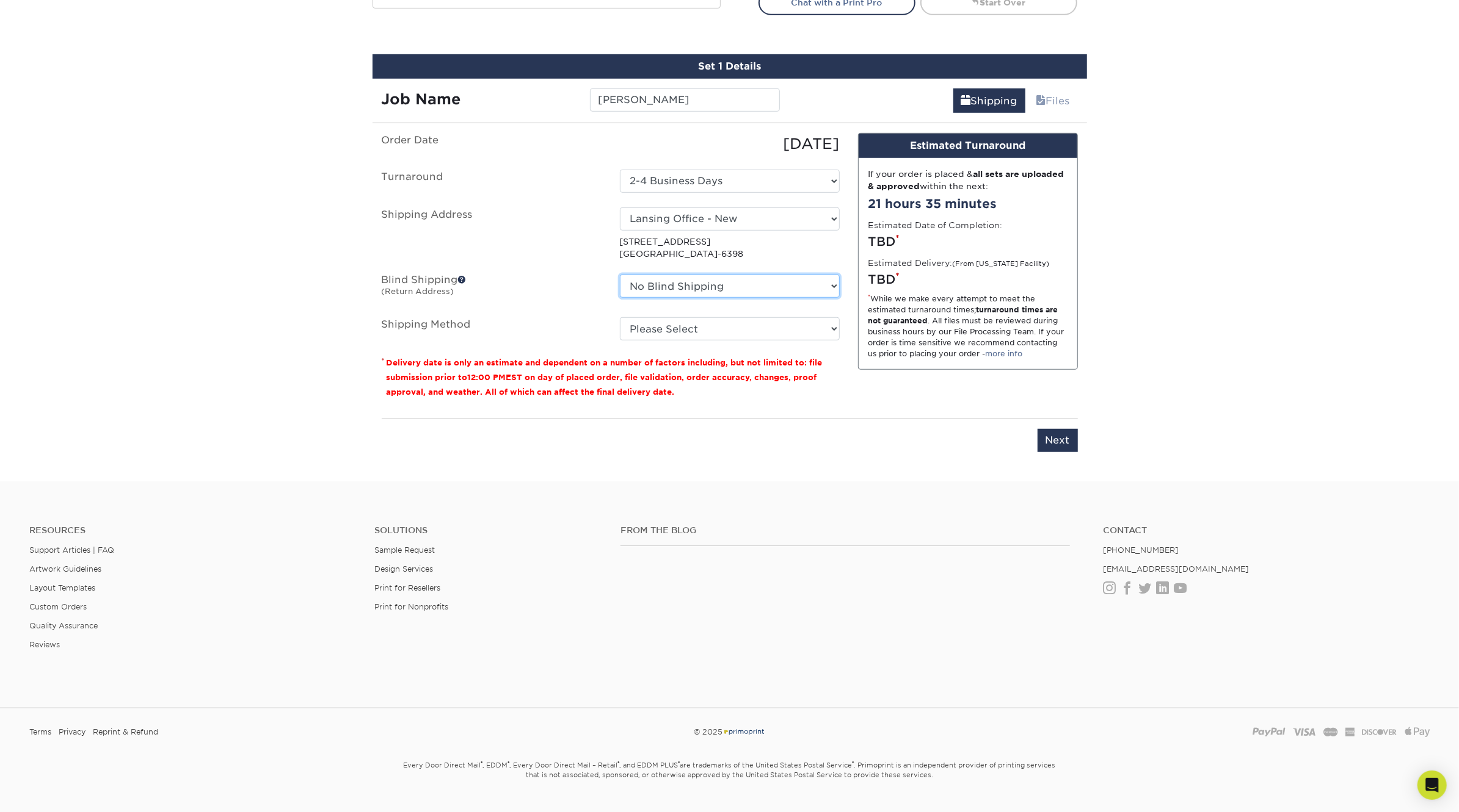
click at [716, 290] on select "No Blind Shipping 514 W MAPLE ST Atlanta Office Beth Patterson Bingham Farms By…" at bounding box center [729, 286] width 220 height 23
click at [619, 274] on select "No Blind Shipping 514 W MAPLE ST Atlanta Office Beth Patterson Bingham Farms By…" at bounding box center [729, 286] width 220 height 23
click at [710, 328] on select "Please Select Ground Shipping (+$7.84) 3 Day Shipping Service (+$20.06) 2 Day A…" at bounding box center [729, 329] width 220 height 23
select select "03"
click at [619, 318] on select "Please Select Ground Shipping (+$7.84) 3 Day Shipping Service (+$20.06) 2 Day A…" at bounding box center [729, 329] width 220 height 23
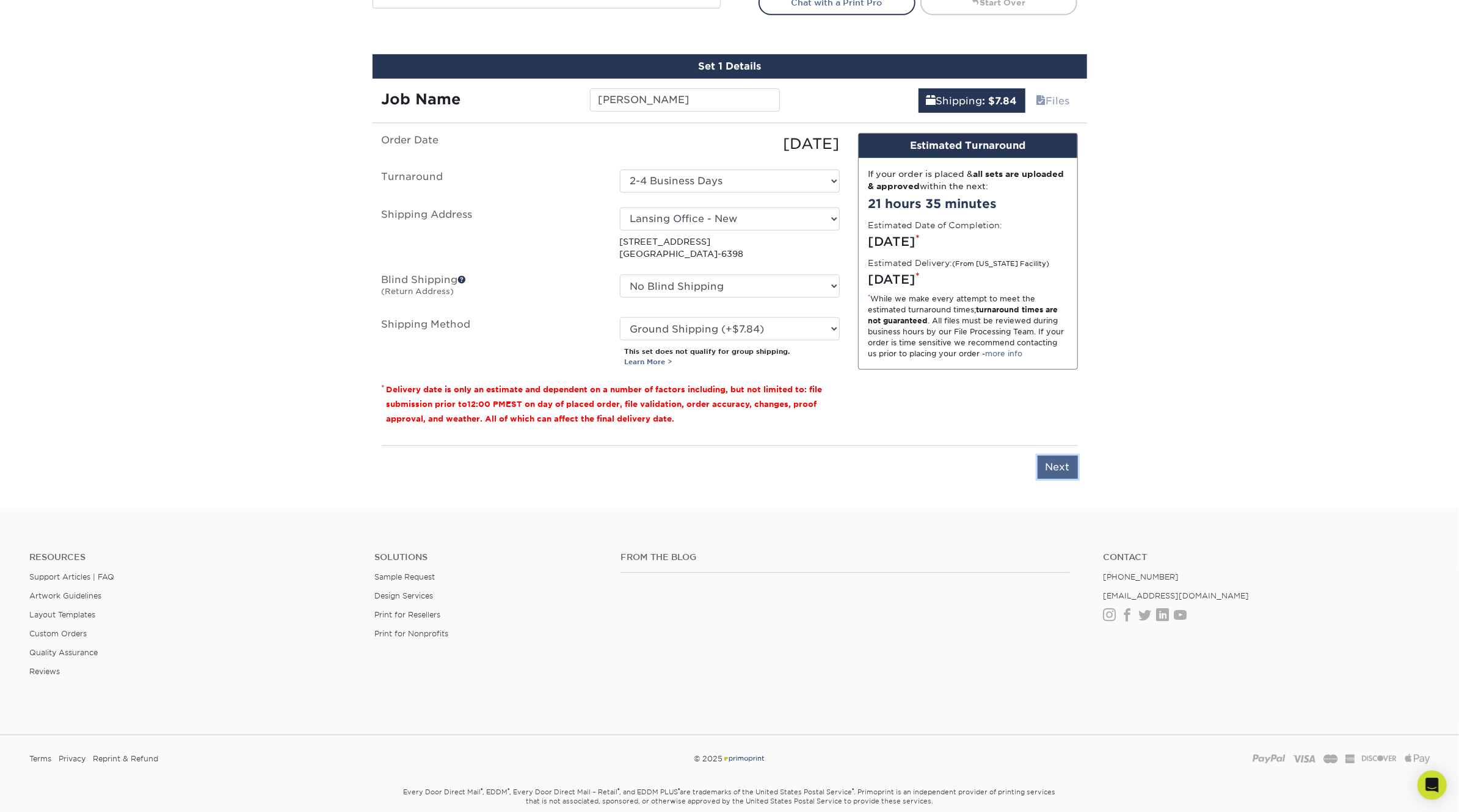
click at [1052, 463] on input "Next" at bounding box center [1058, 467] width 41 height 23
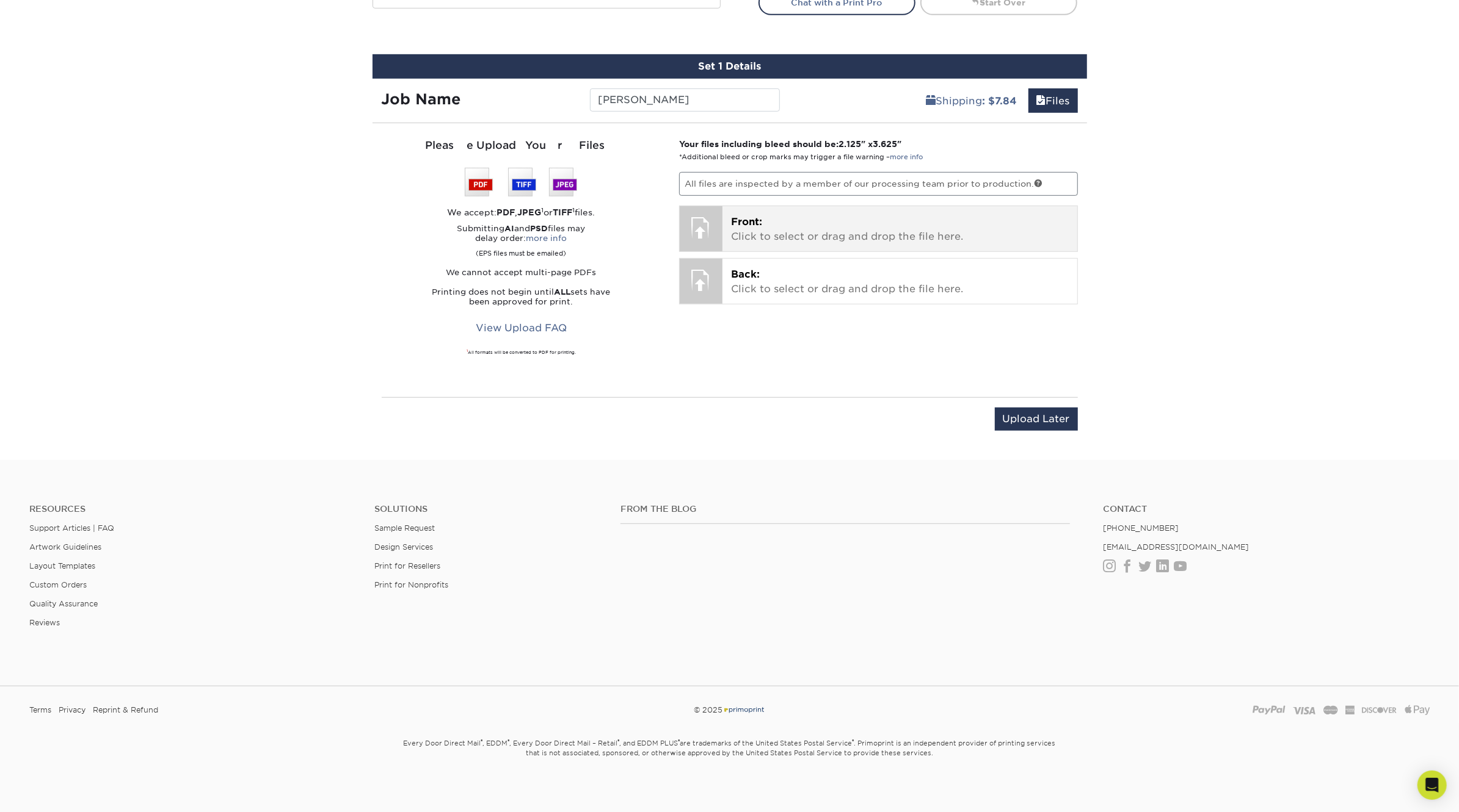
click at [754, 231] on p "Front: Click to select or drag and drop the file here." at bounding box center [900, 230] width 337 height 29
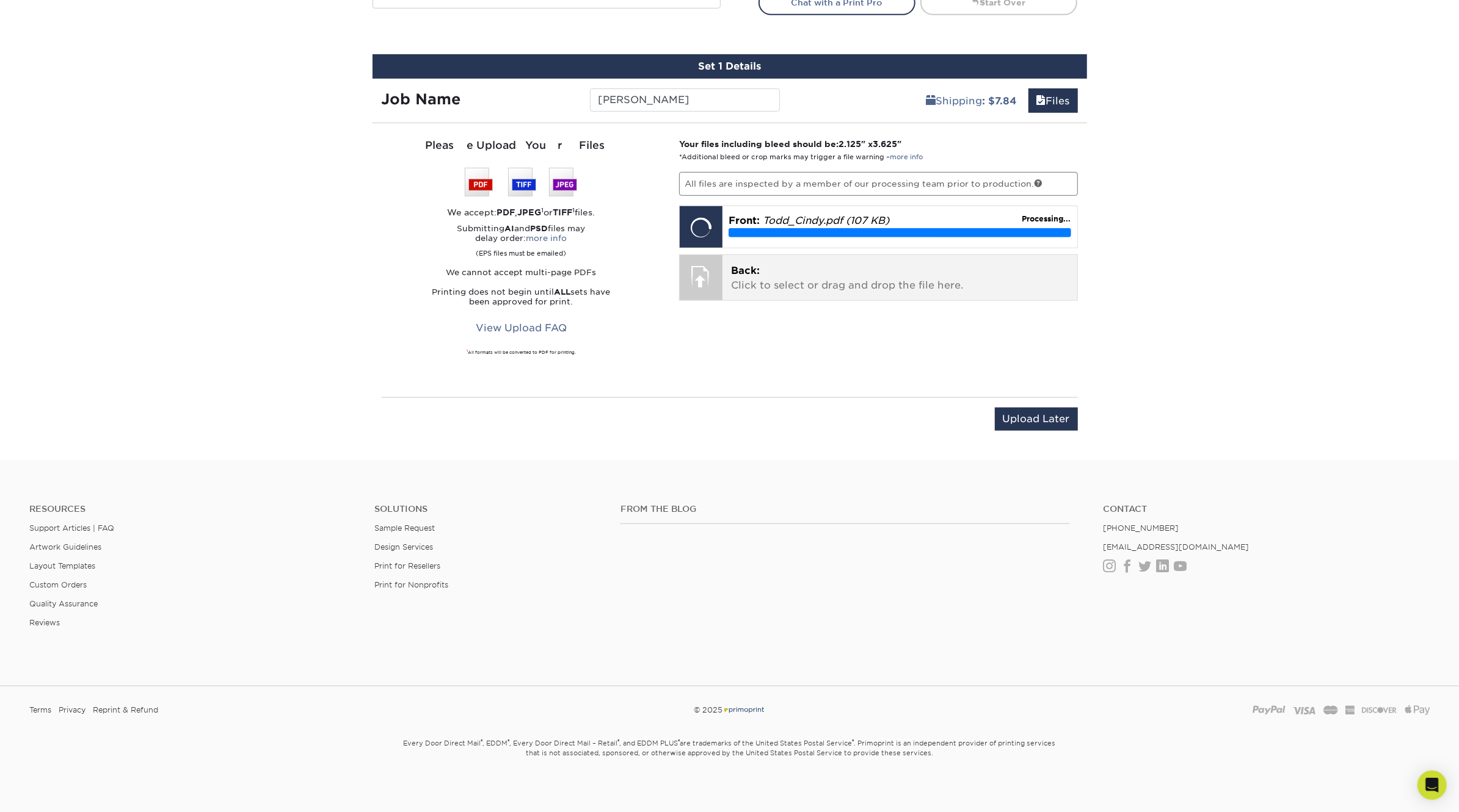
click at [885, 277] on p "Back: Click to select or drag and drop the file here." at bounding box center [900, 278] width 337 height 29
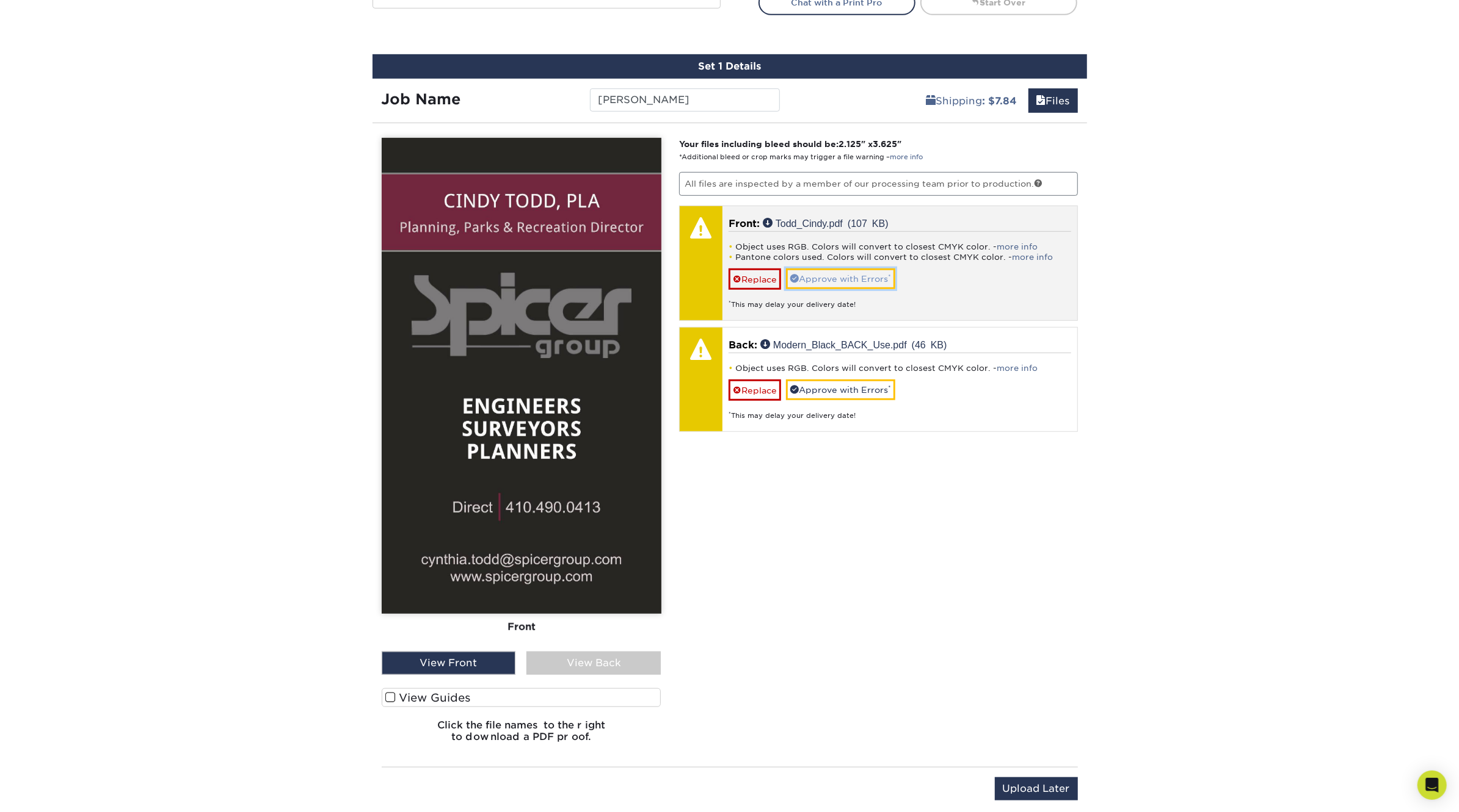
click at [874, 271] on link "Approve with Errors *" at bounding box center [841, 278] width 110 height 20
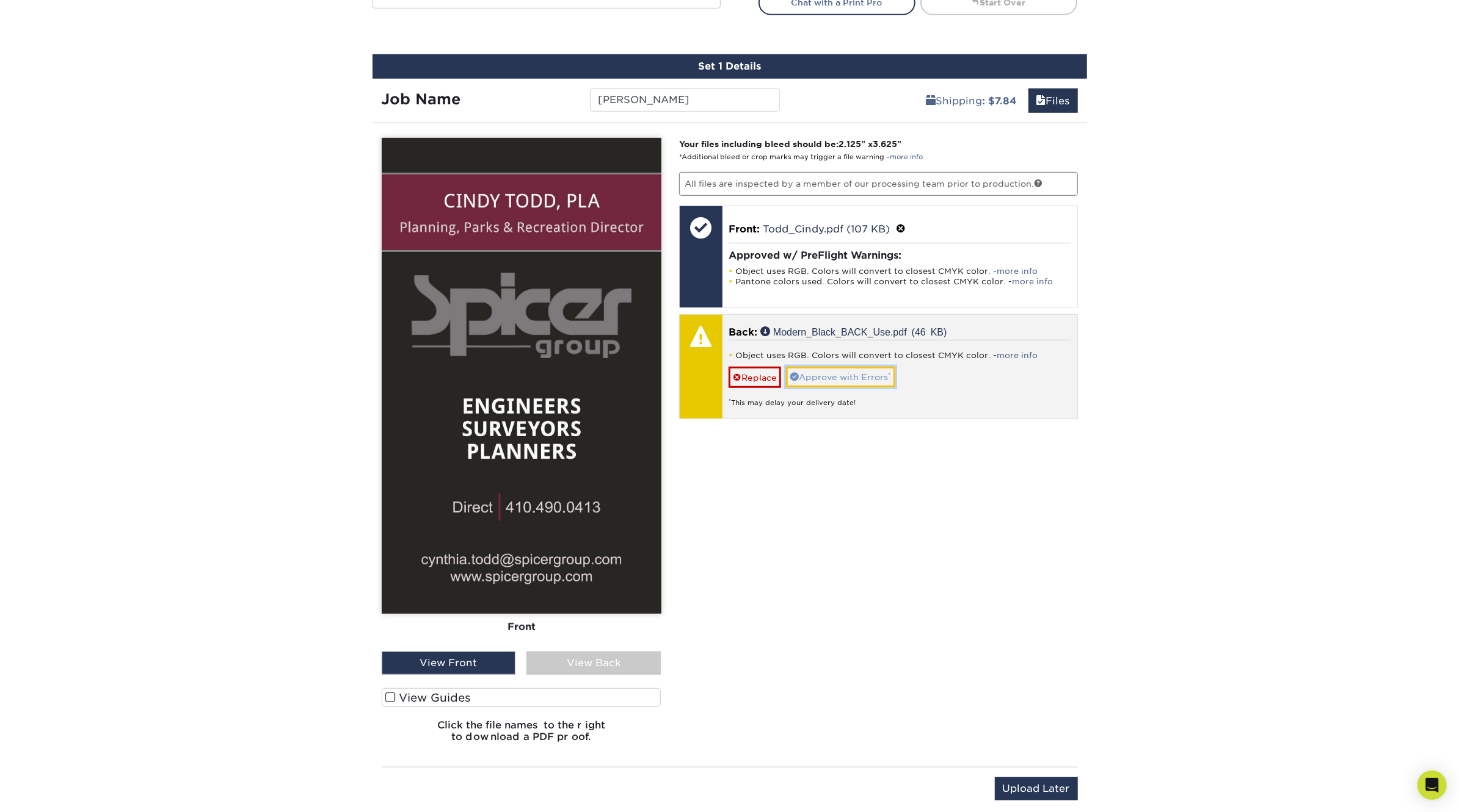
click at [855, 370] on link "Approve with Errors *" at bounding box center [841, 377] width 110 height 20
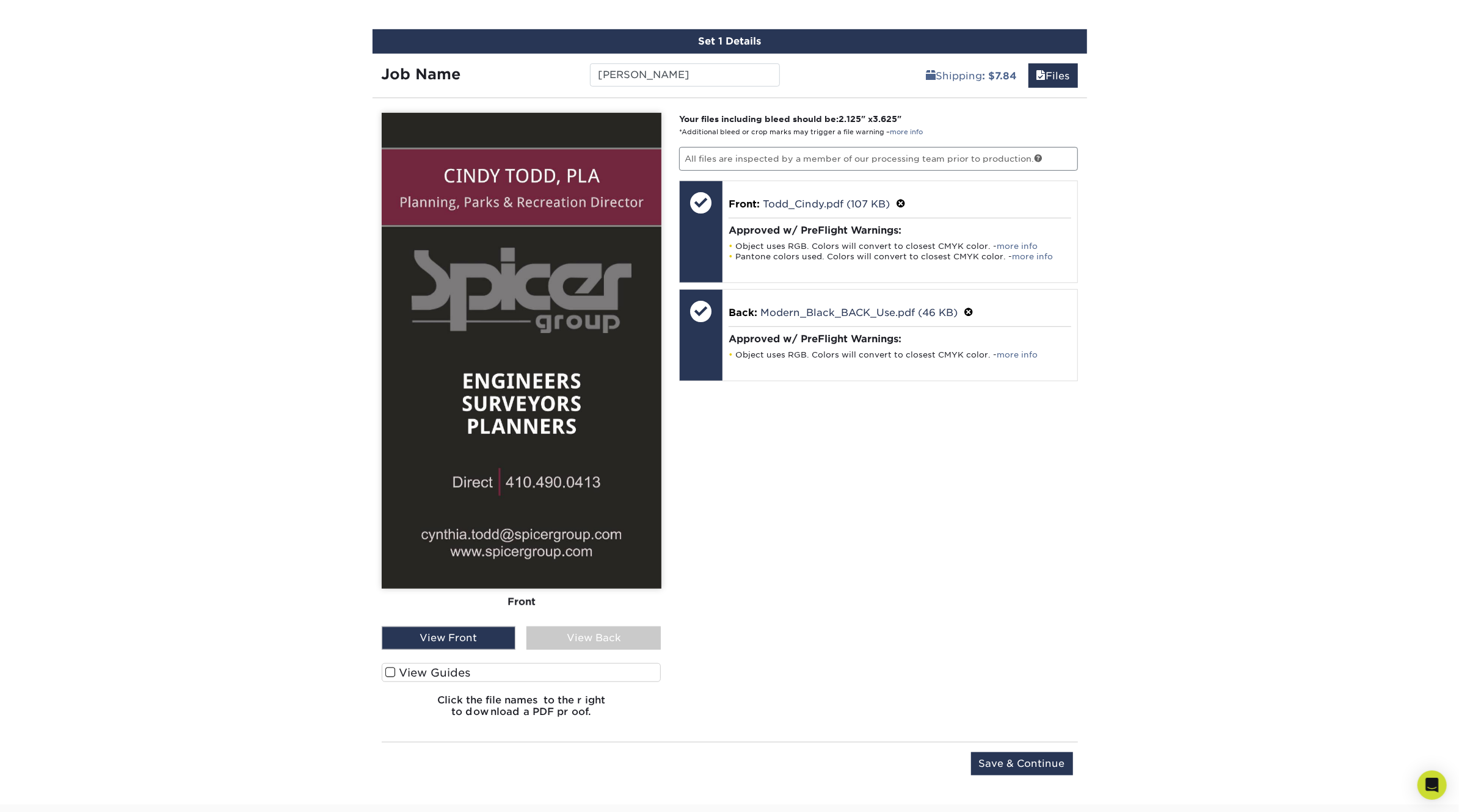
scroll to position [704, 0]
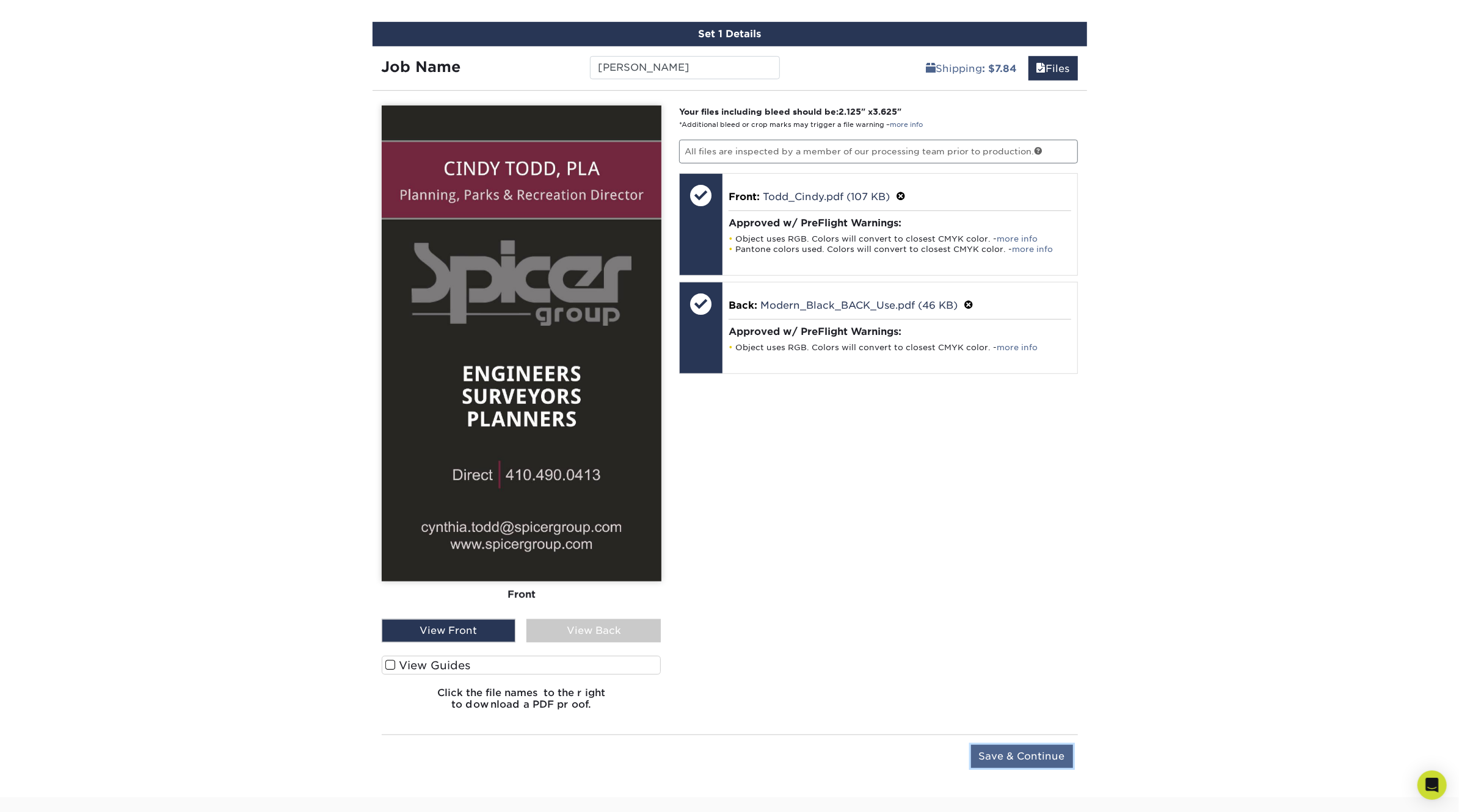
click at [1053, 759] on input "Save & Continue" at bounding box center [1021, 757] width 102 height 23
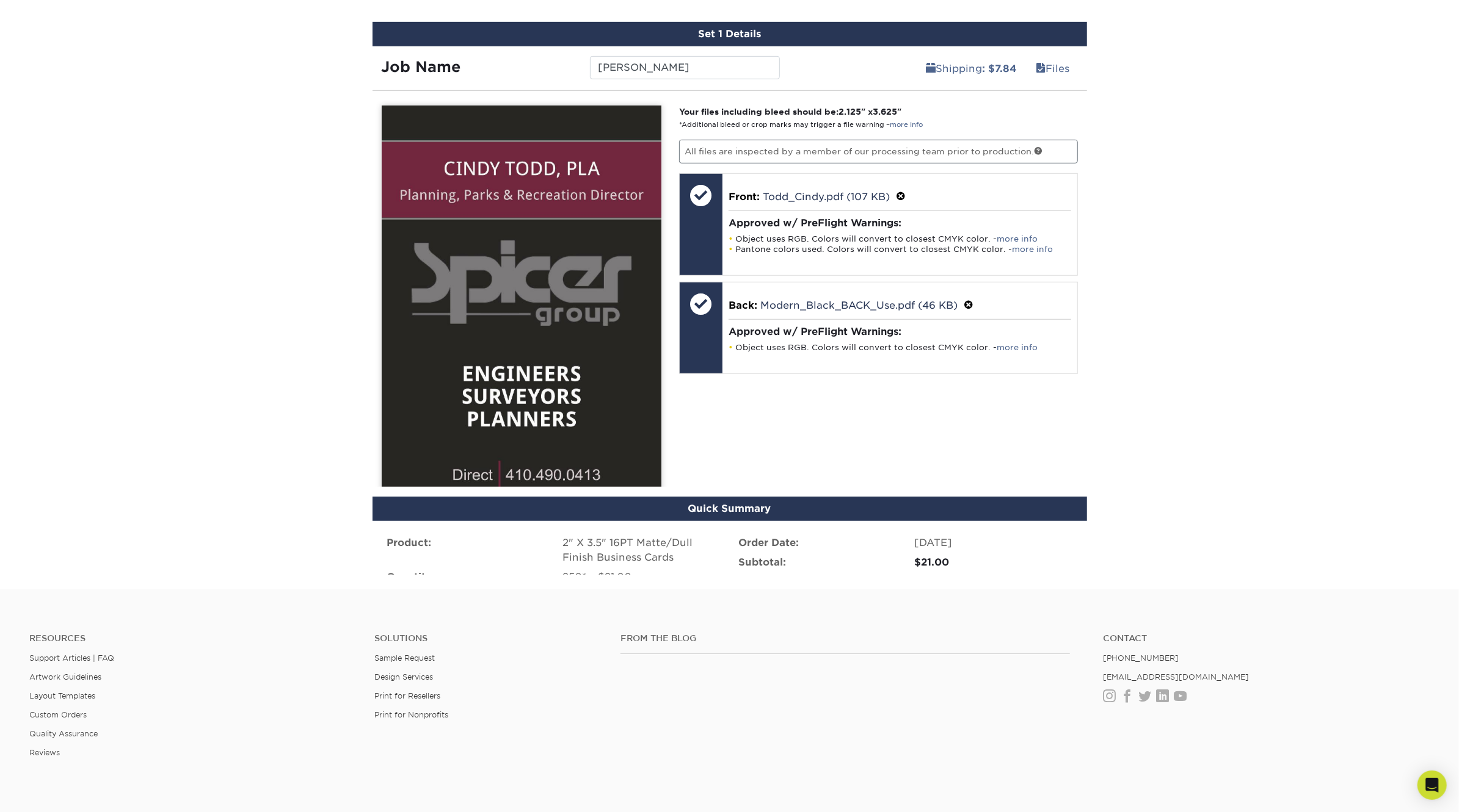
scroll to position [563, 0]
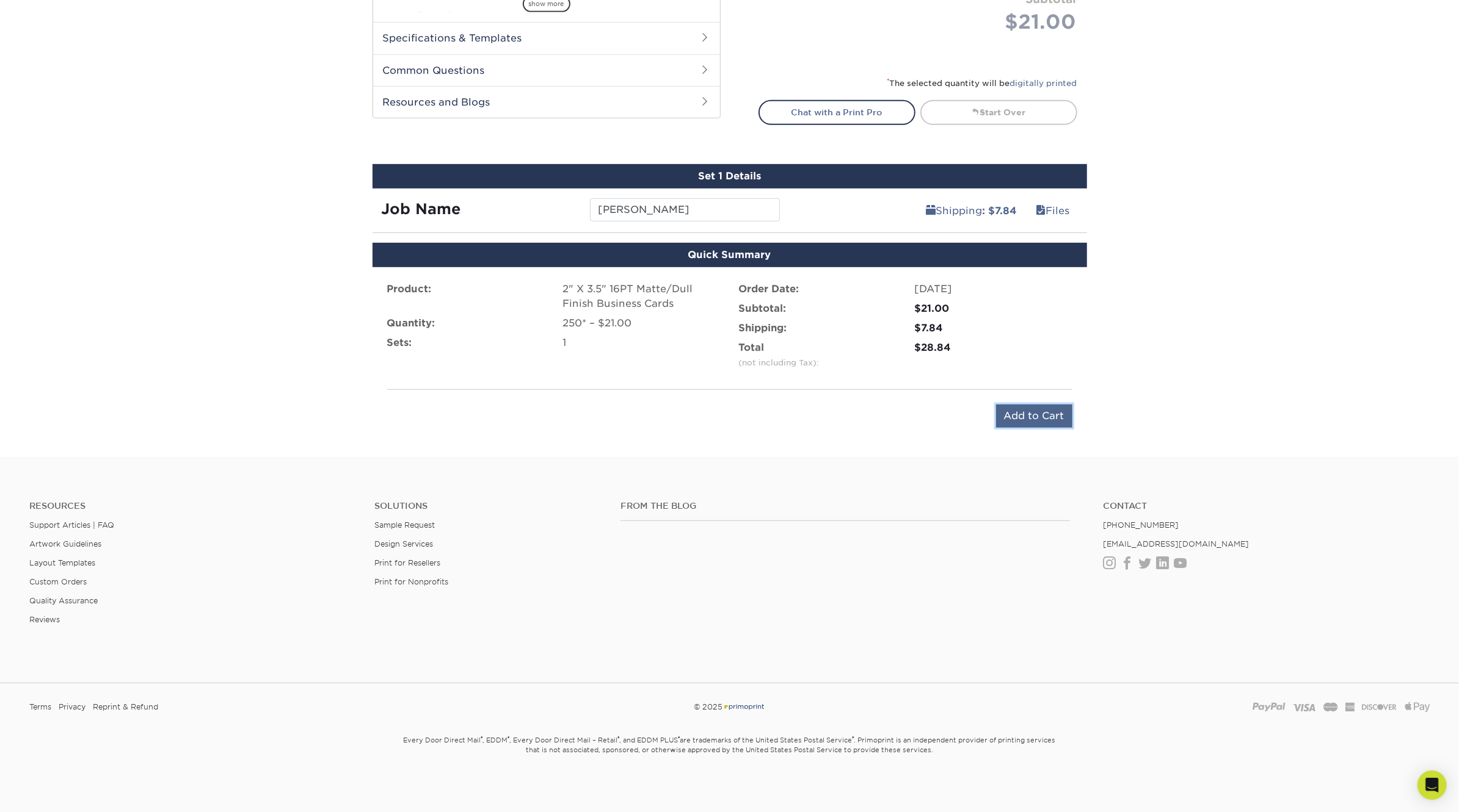
click at [1046, 418] on input "Add to Cart" at bounding box center [1033, 417] width 77 height 23
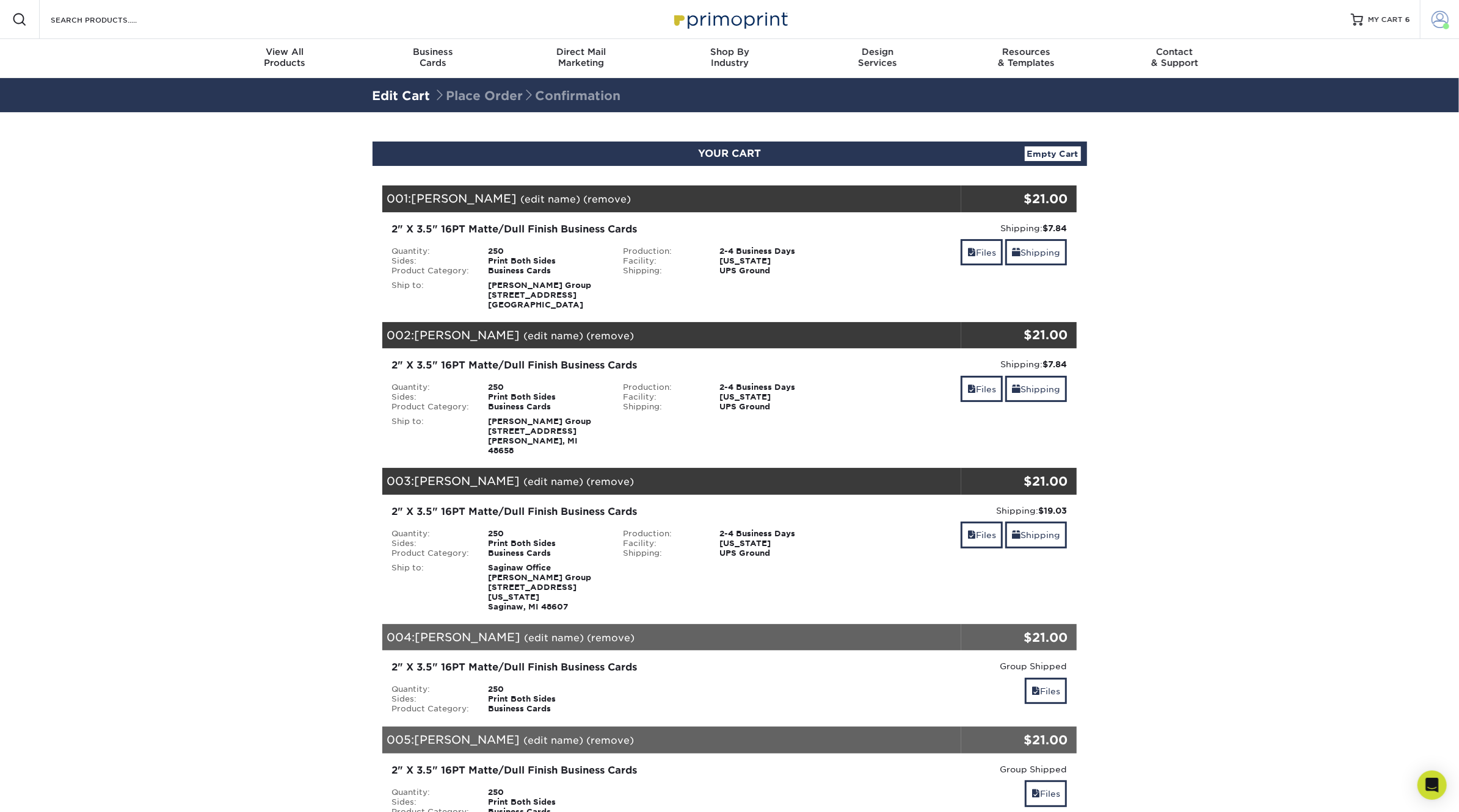
click at [1434, 19] on span at bounding box center [1440, 19] width 17 height 17
click at [1335, 58] on span "Welcome," at bounding box center [1319, 61] width 58 height 12
click at [1366, 70] on span "[PERSON_NAME]" at bounding box center [1340, 76] width 99 height 12
click at [1338, 93] on link "Account Dashboard" at bounding box center [1367, 101] width 153 height 16
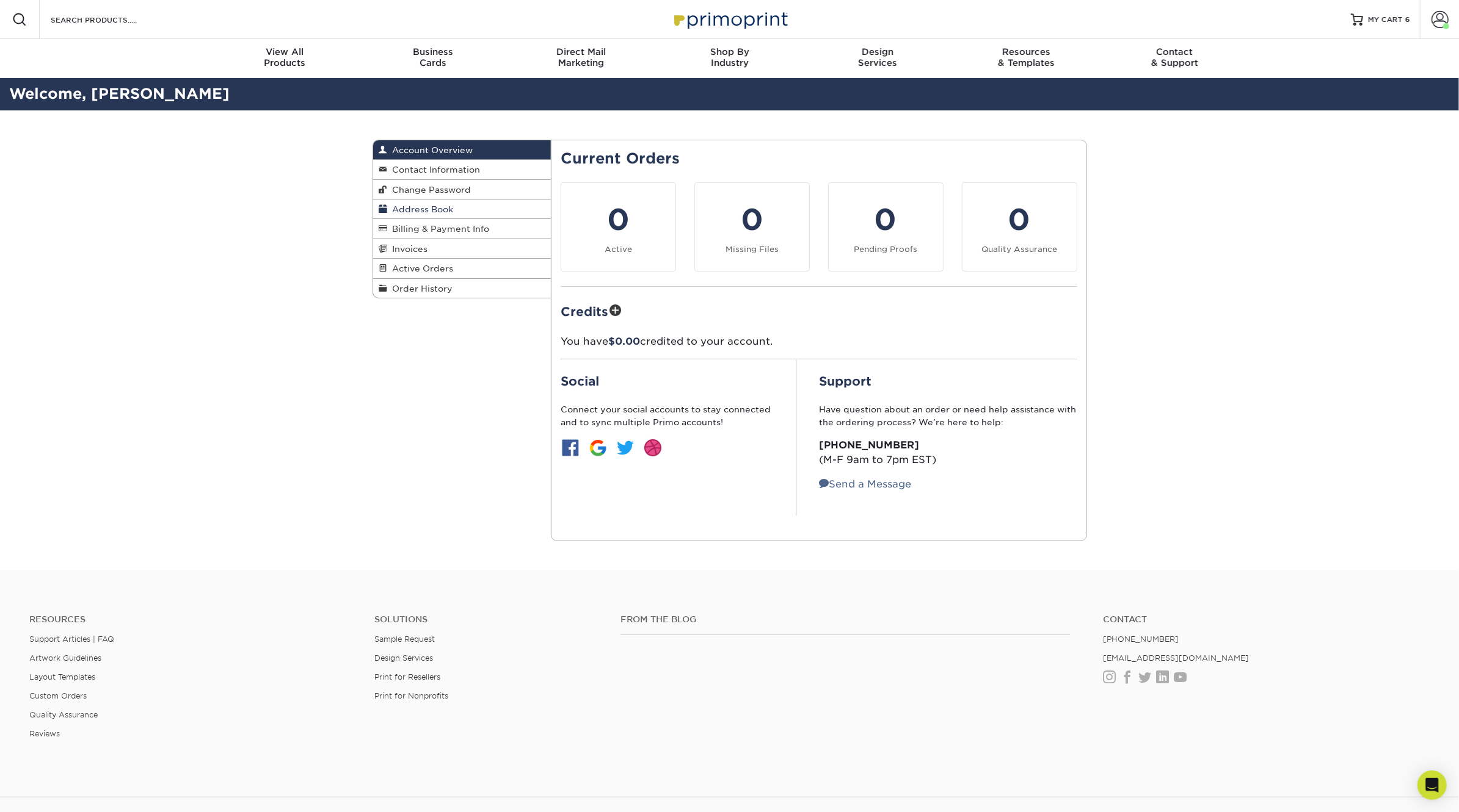
click at [499, 207] on link "Address Book" at bounding box center [462, 209] width 178 height 19
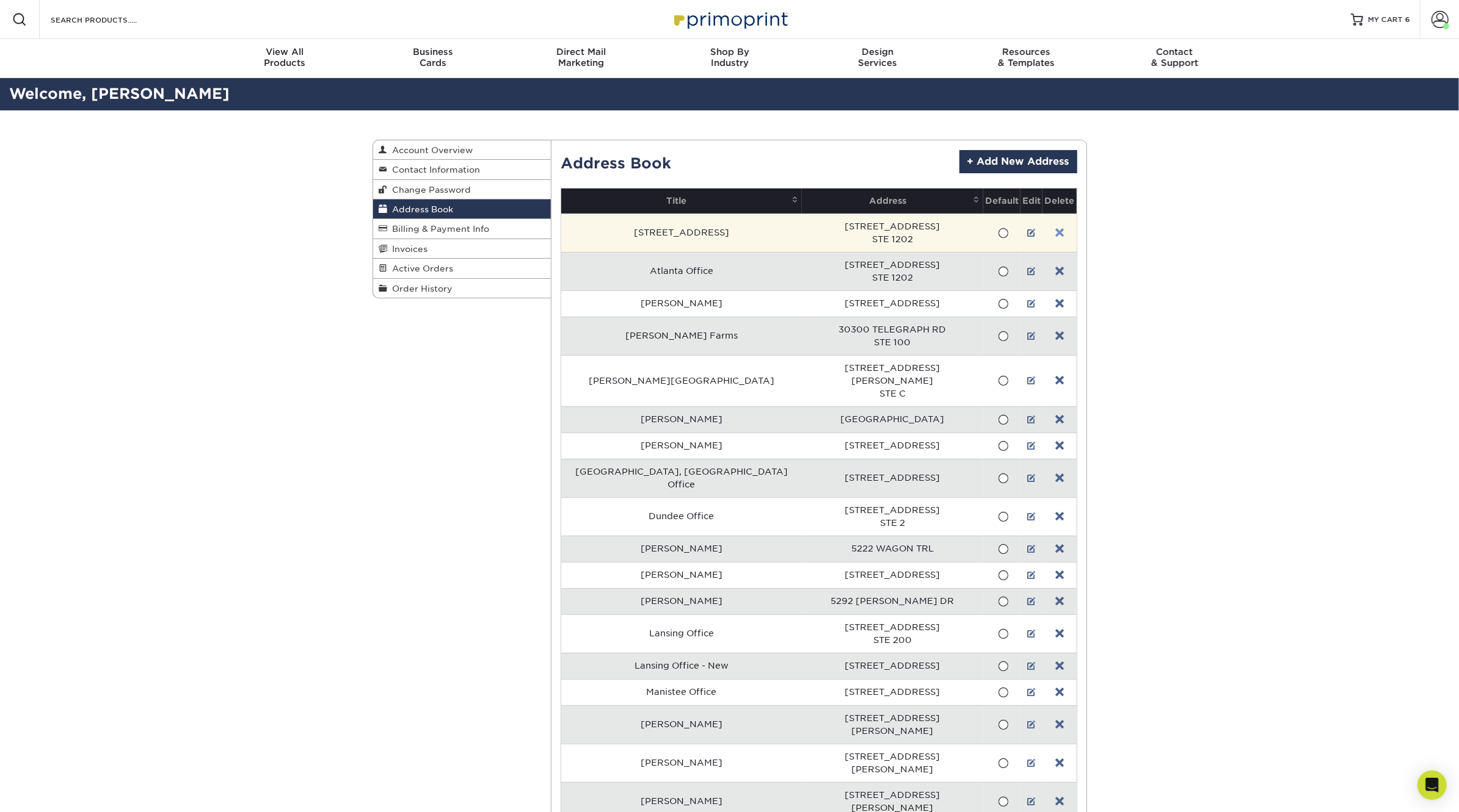
click at [1055, 230] on link at bounding box center [1059, 234] width 9 height 10
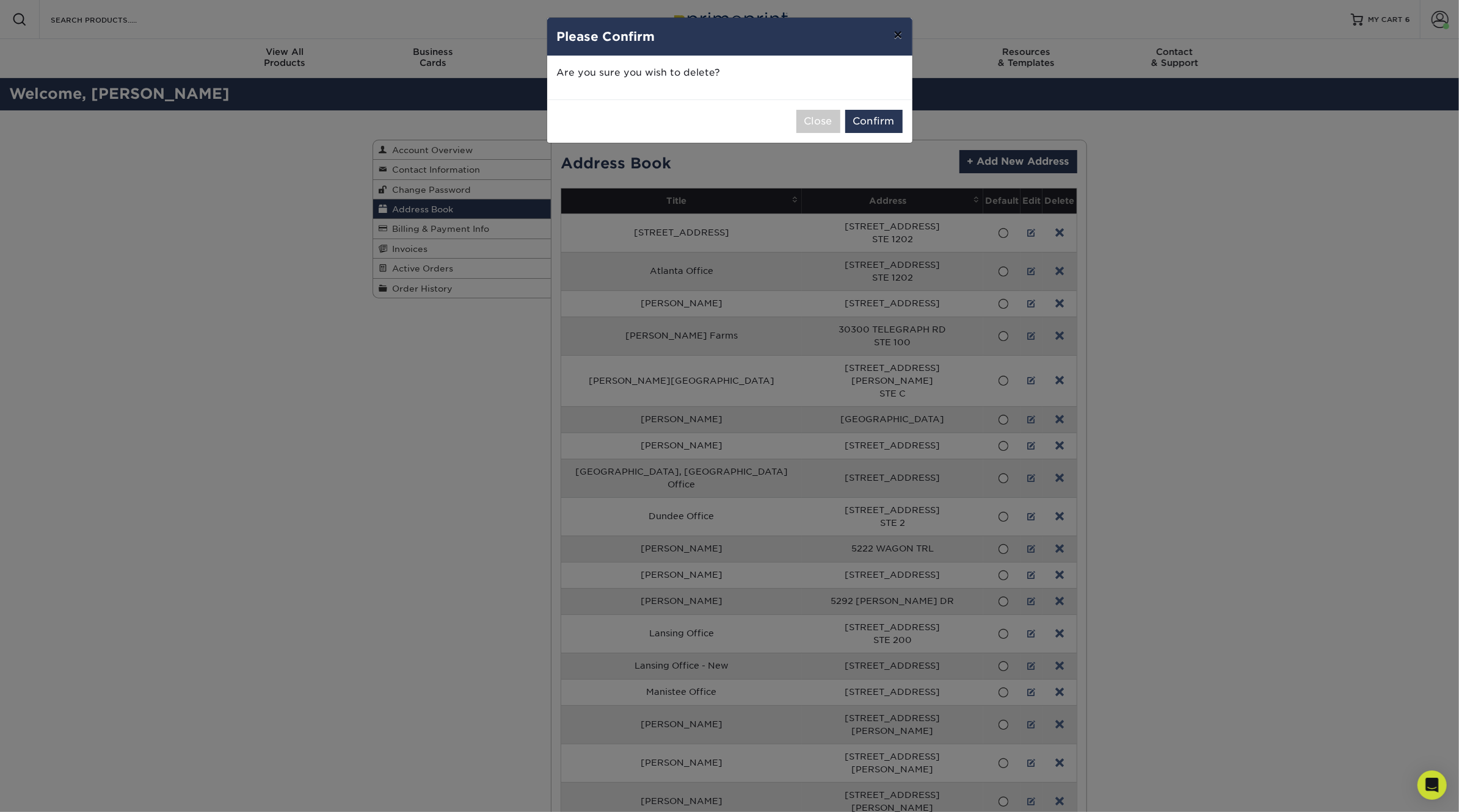
click at [902, 33] on button "×" at bounding box center [897, 34] width 28 height 34
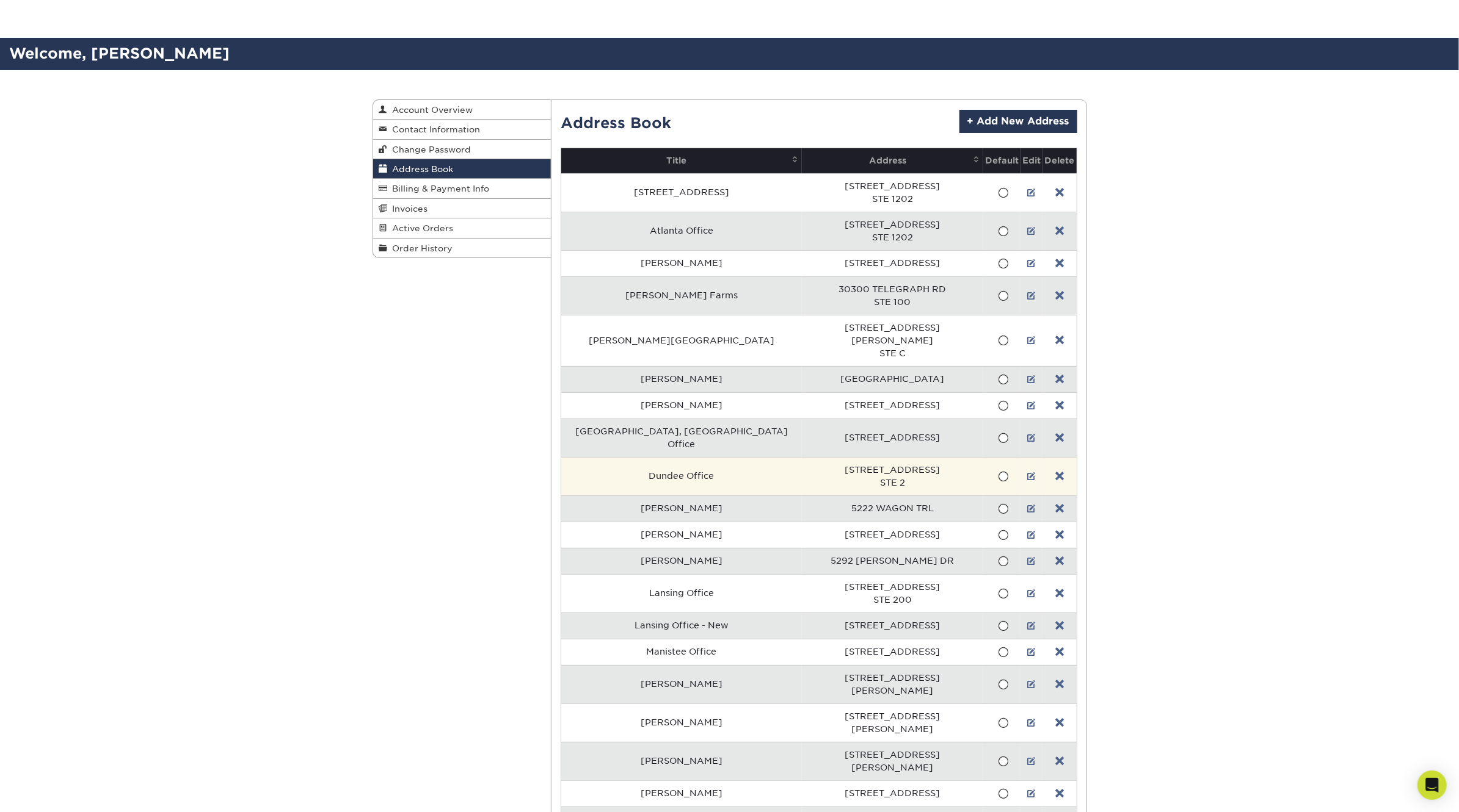
scroll to position [69, 0]
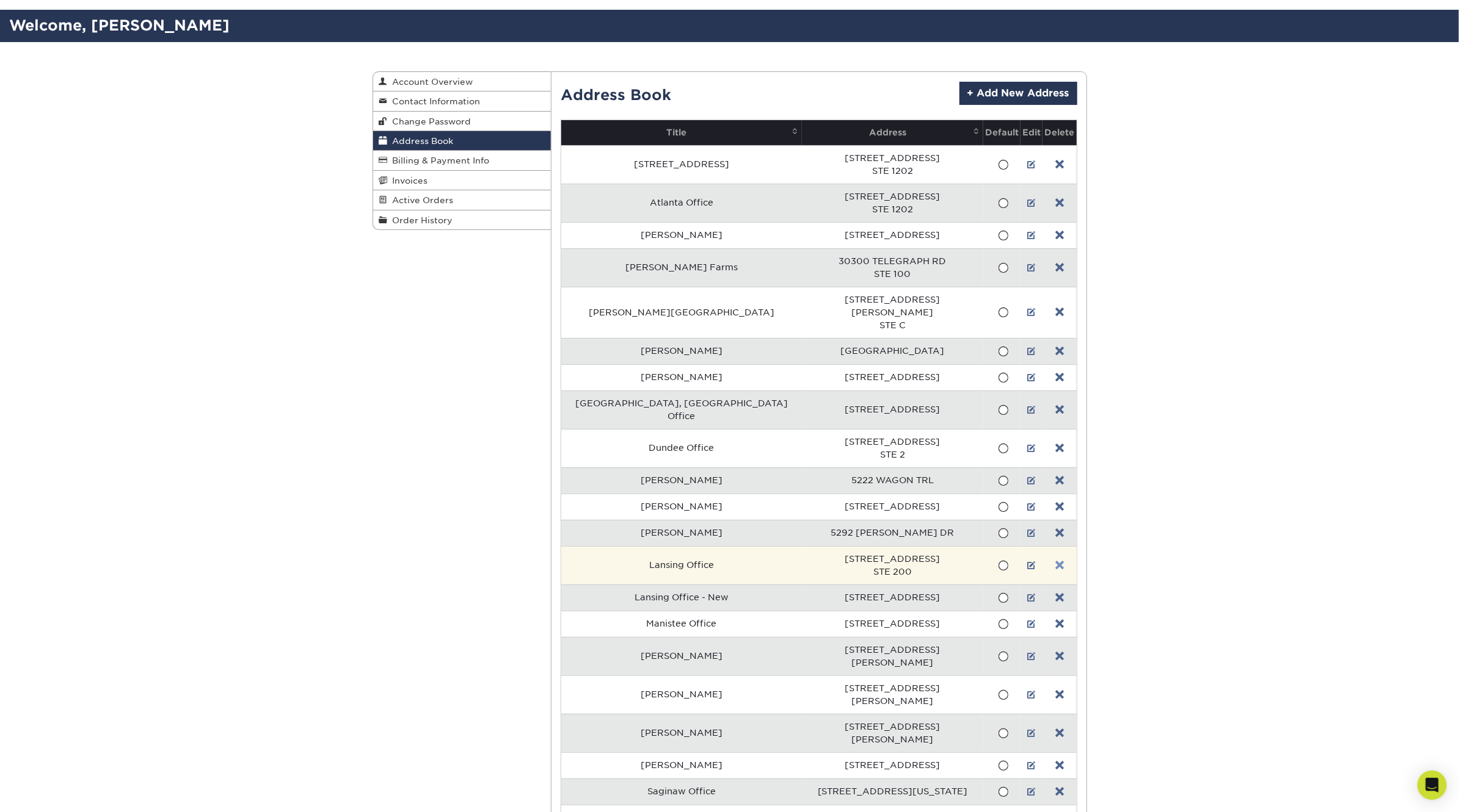
click at [1055, 561] on link at bounding box center [1059, 566] width 9 height 10
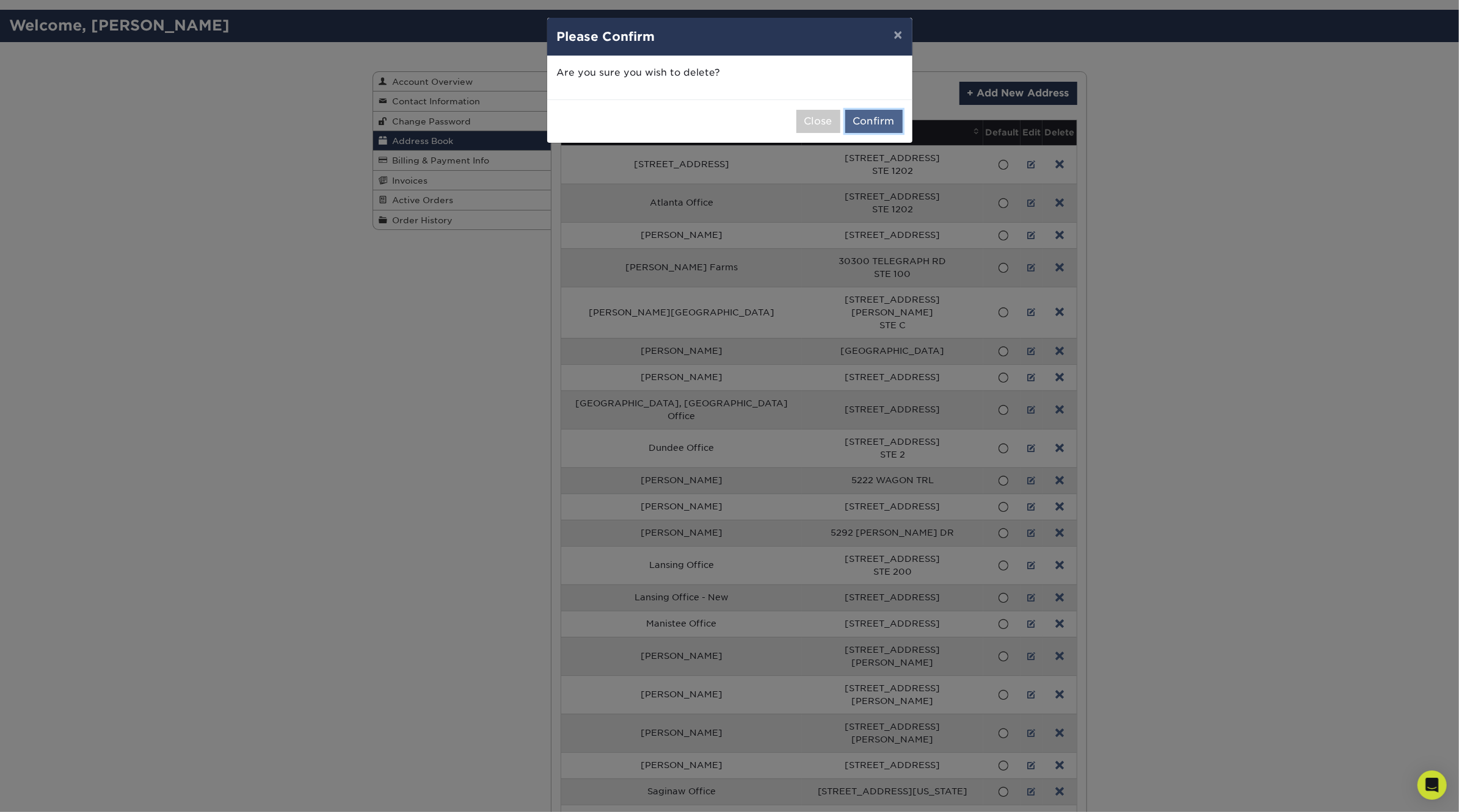
click at [876, 116] on button "Confirm" at bounding box center [873, 121] width 57 height 23
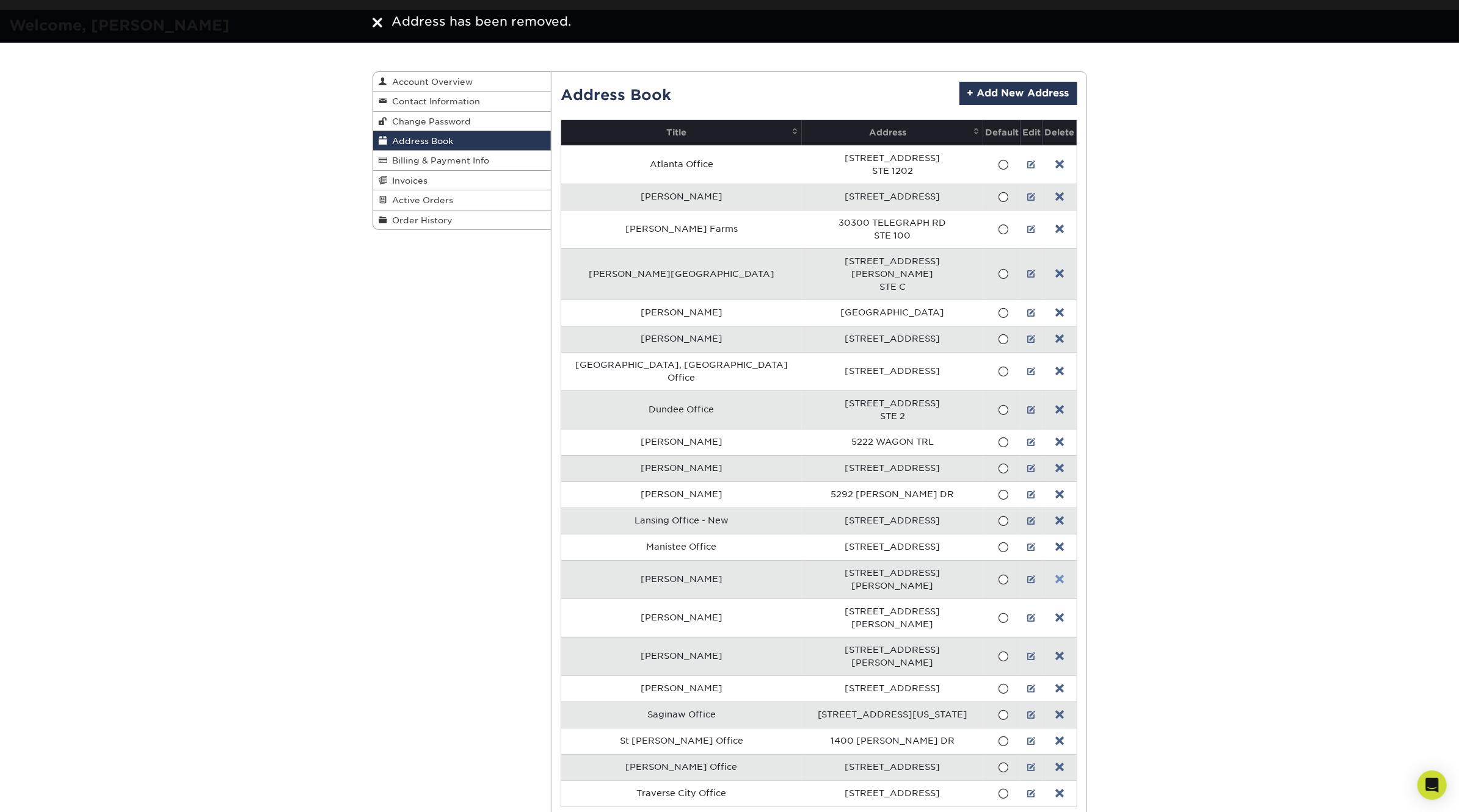
click at [1055, 575] on link at bounding box center [1059, 579] width 9 height 10
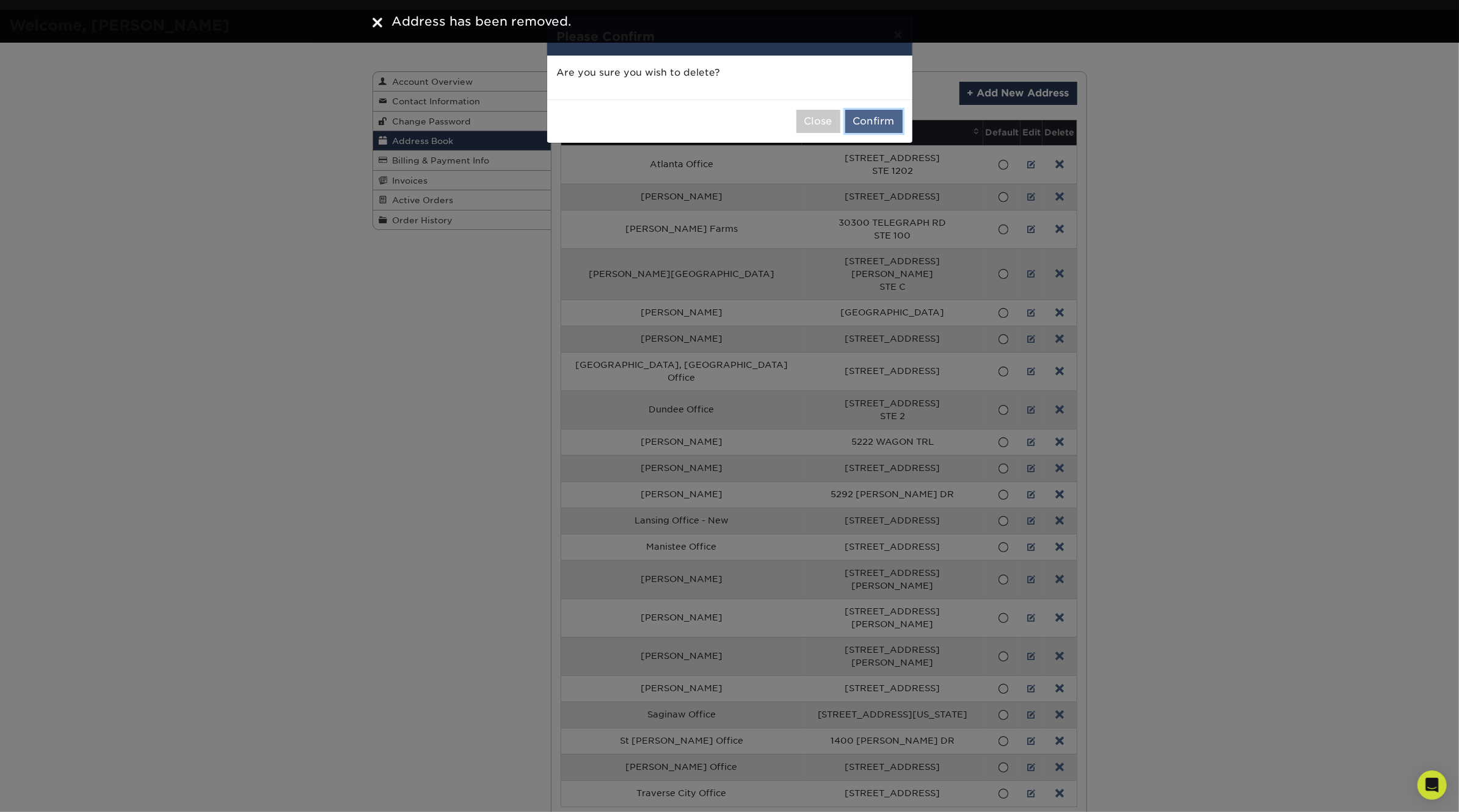
click at [876, 118] on button "Confirm" at bounding box center [873, 121] width 57 height 23
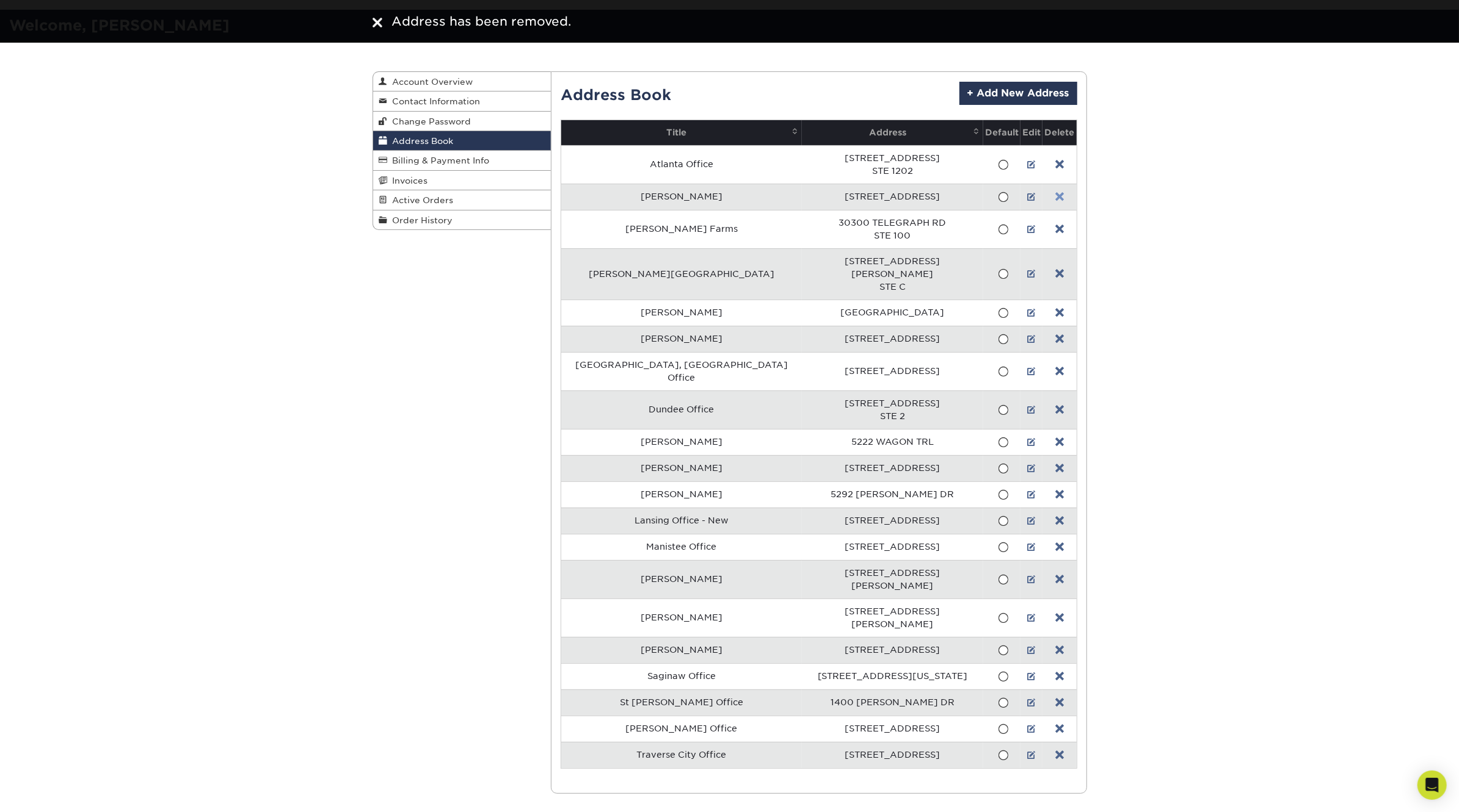
click at [1055, 196] on link at bounding box center [1059, 197] width 9 height 10
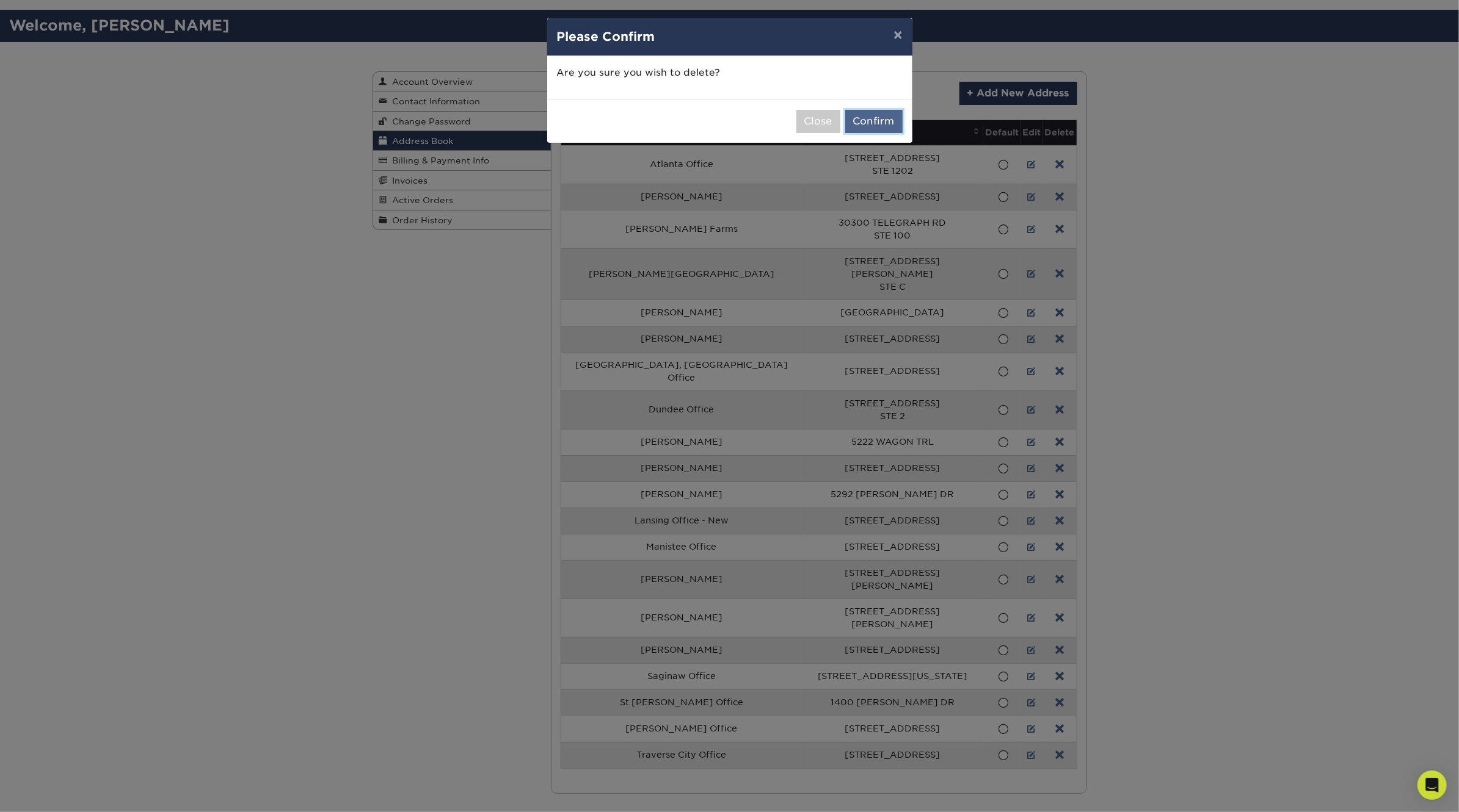
click at [884, 115] on button "Confirm" at bounding box center [873, 121] width 57 height 23
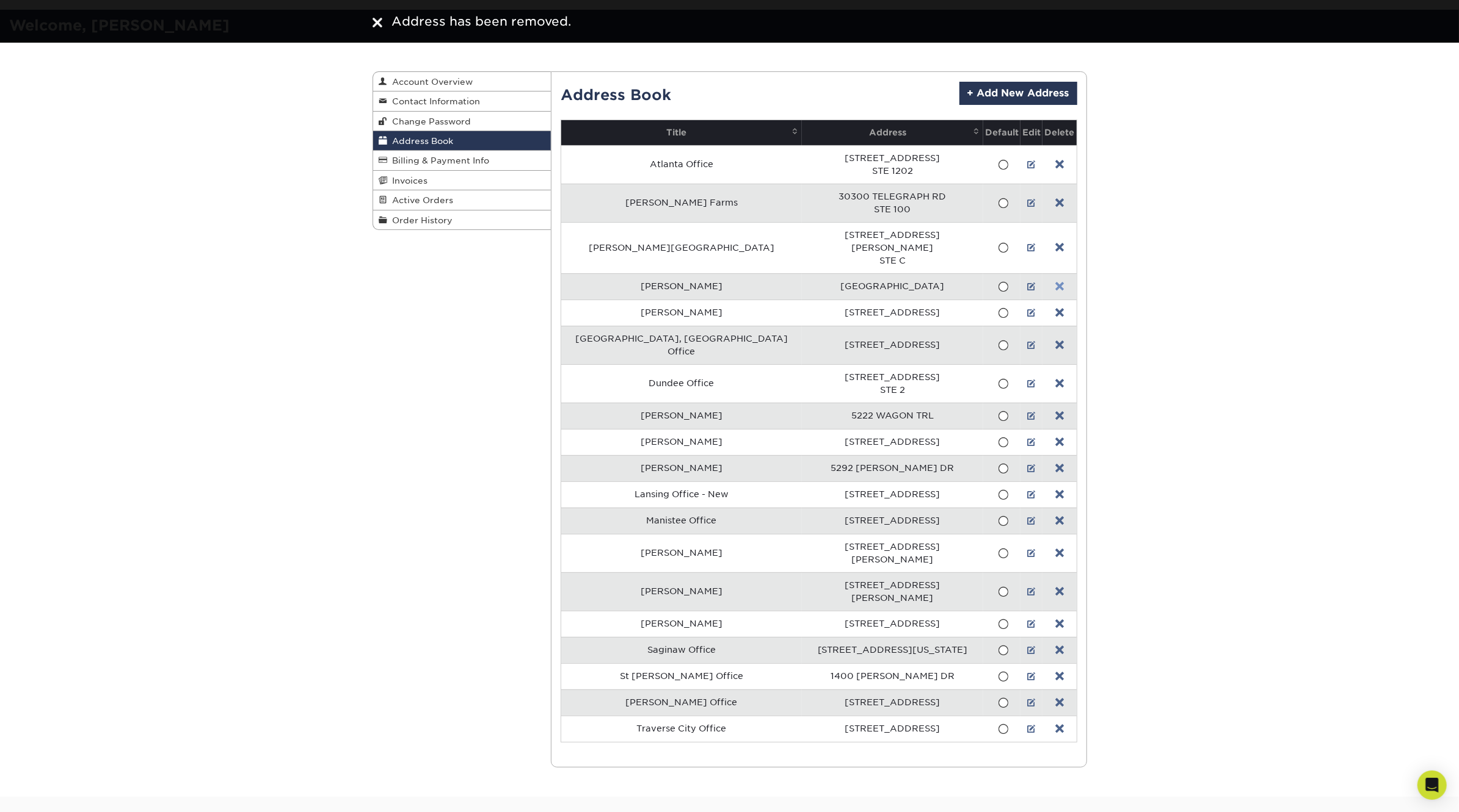
click at [1055, 282] on link at bounding box center [1059, 287] width 9 height 10
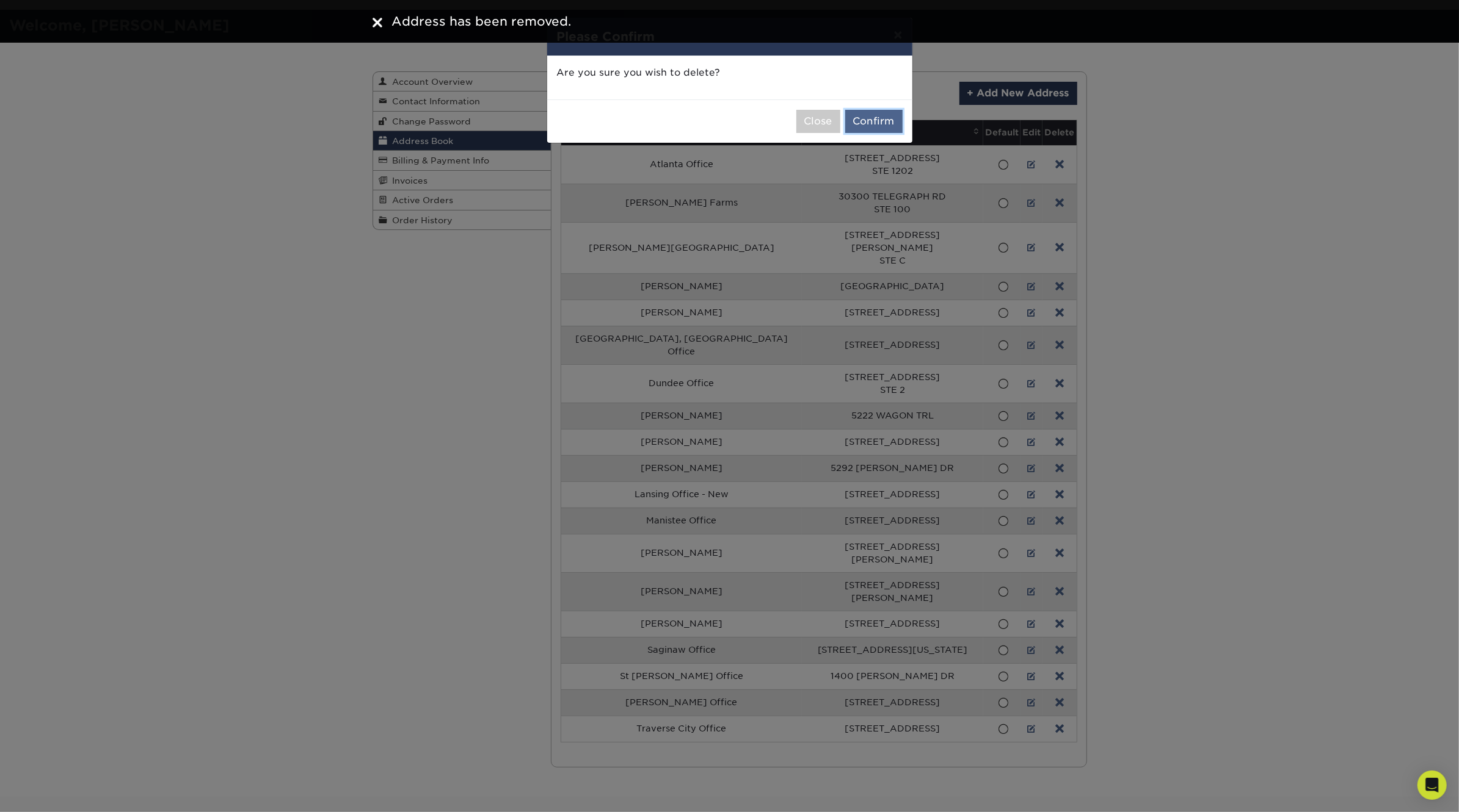
click at [876, 124] on button "Confirm" at bounding box center [873, 121] width 57 height 23
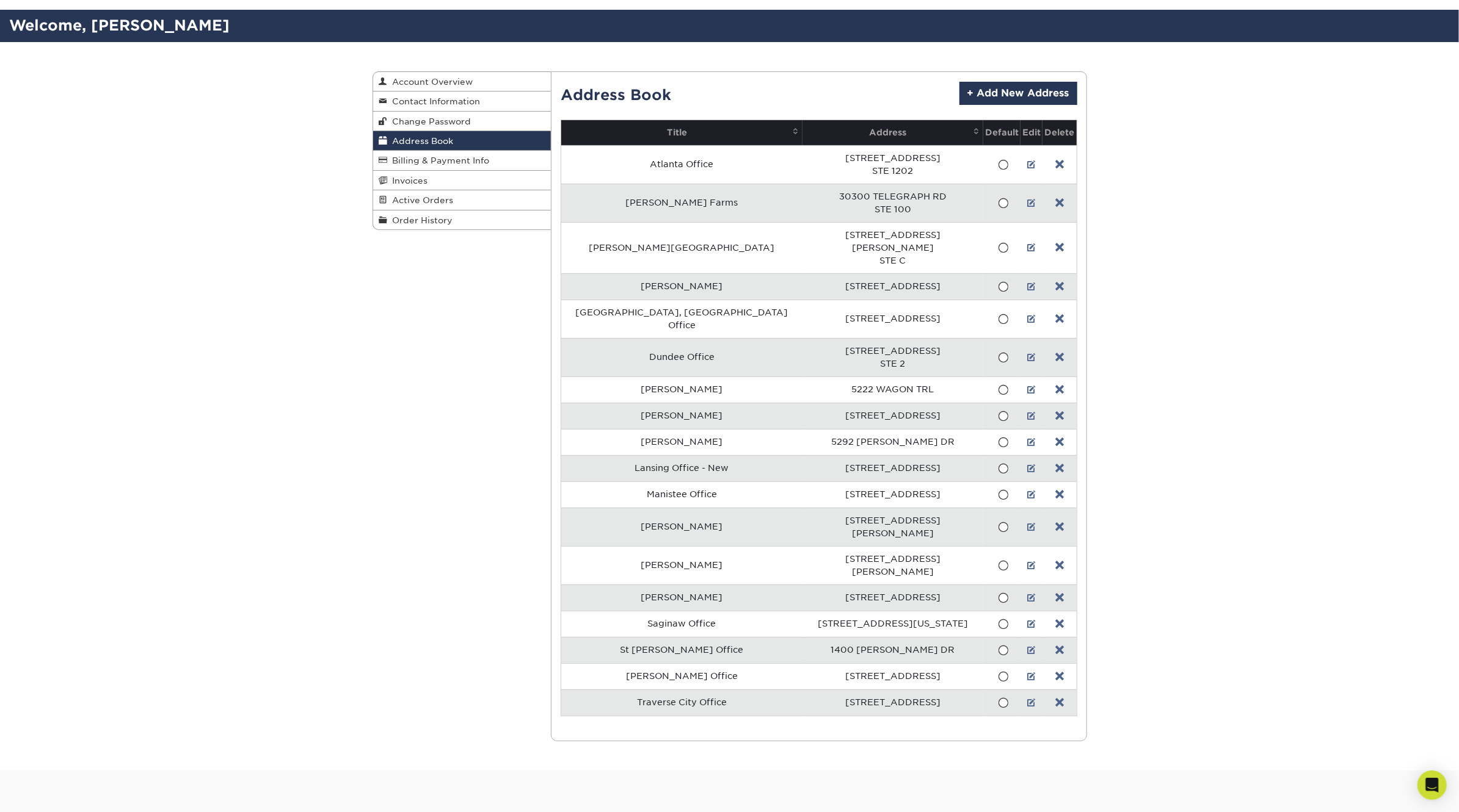
click at [1047, 274] on td at bounding box center [1059, 286] width 34 height 26
click at [1055, 282] on link at bounding box center [1059, 287] width 9 height 10
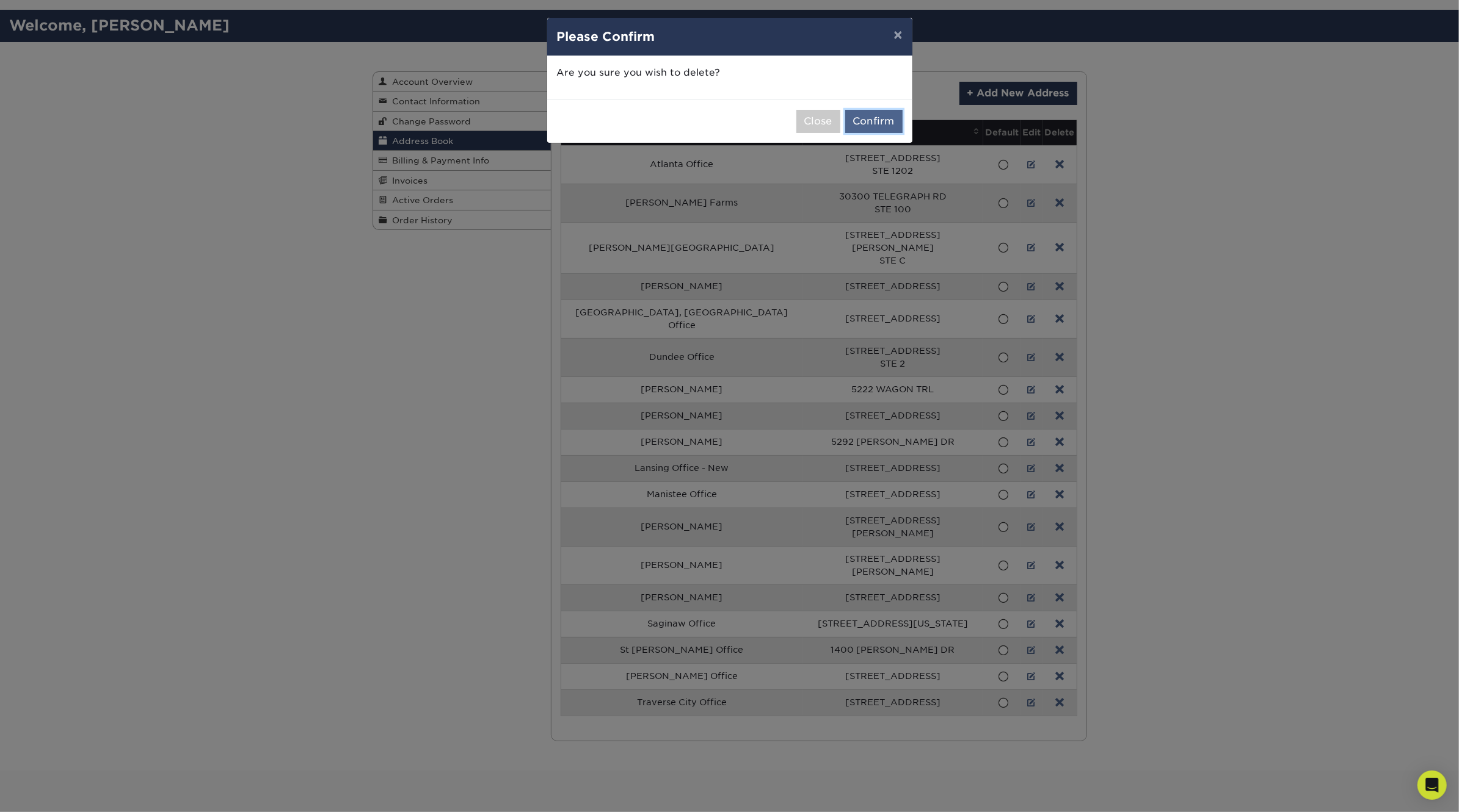
click at [876, 120] on button "Confirm" at bounding box center [873, 121] width 57 height 23
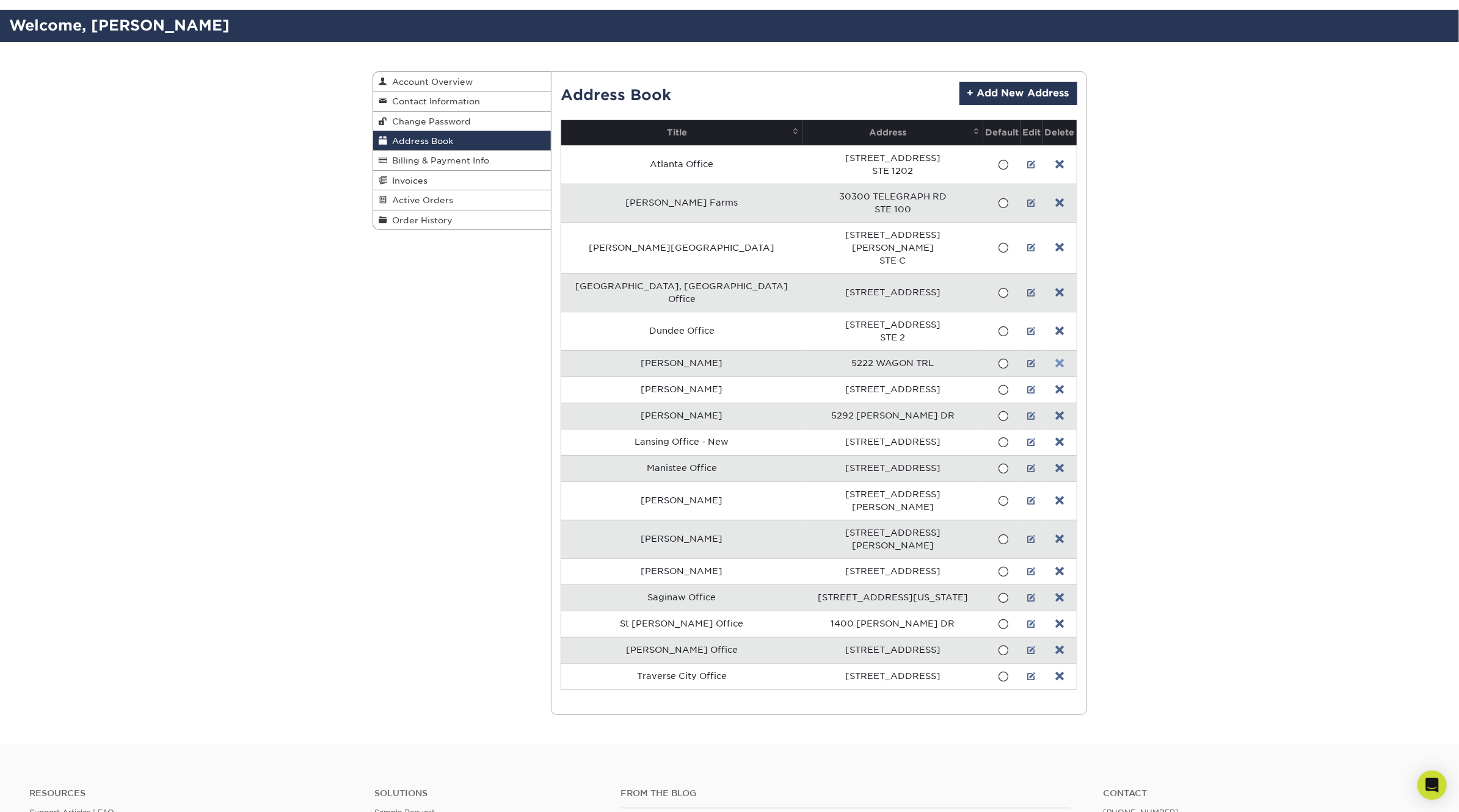
click at [1055, 359] on link at bounding box center [1059, 363] width 9 height 10
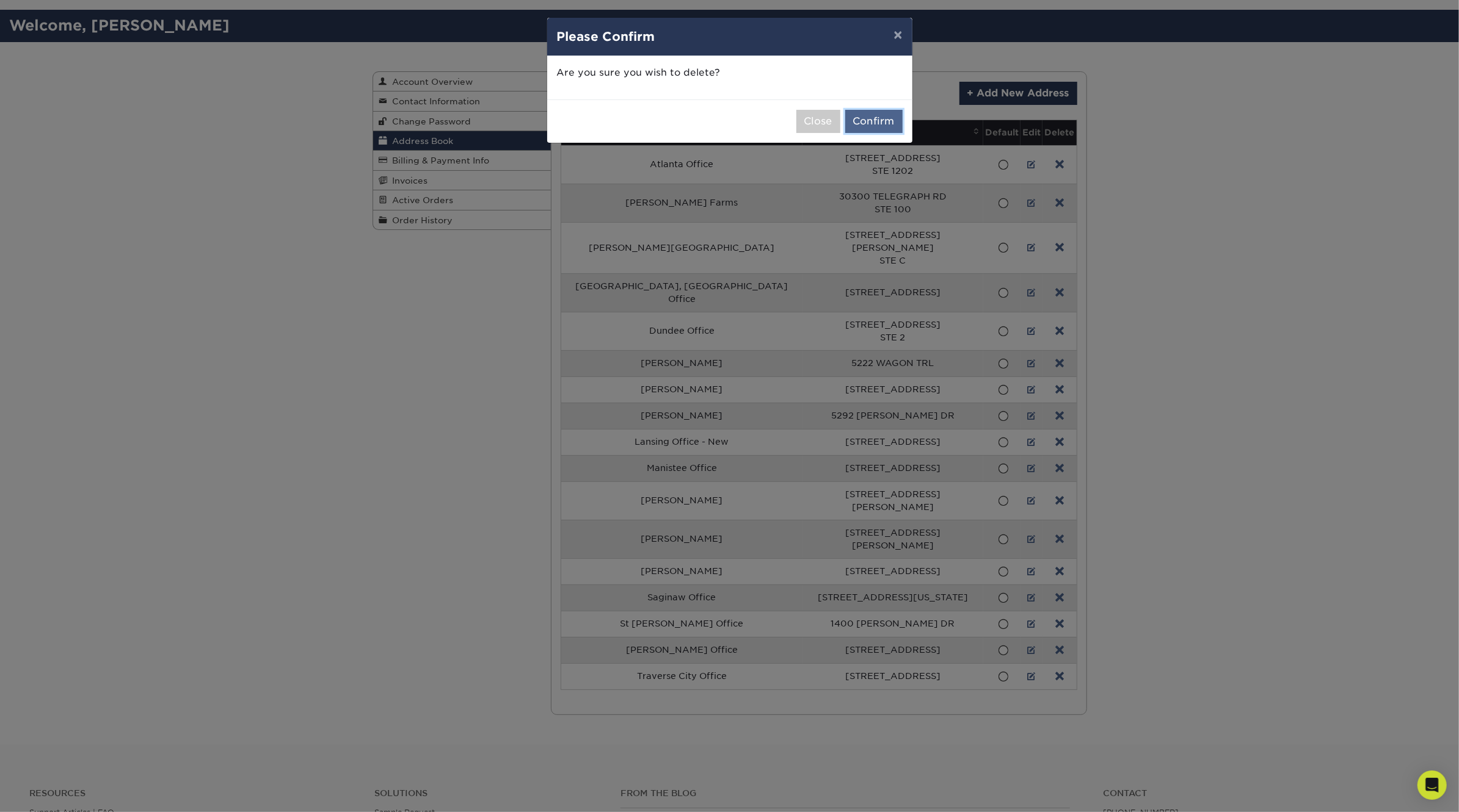
click at [872, 121] on button "Confirm" at bounding box center [873, 121] width 57 height 23
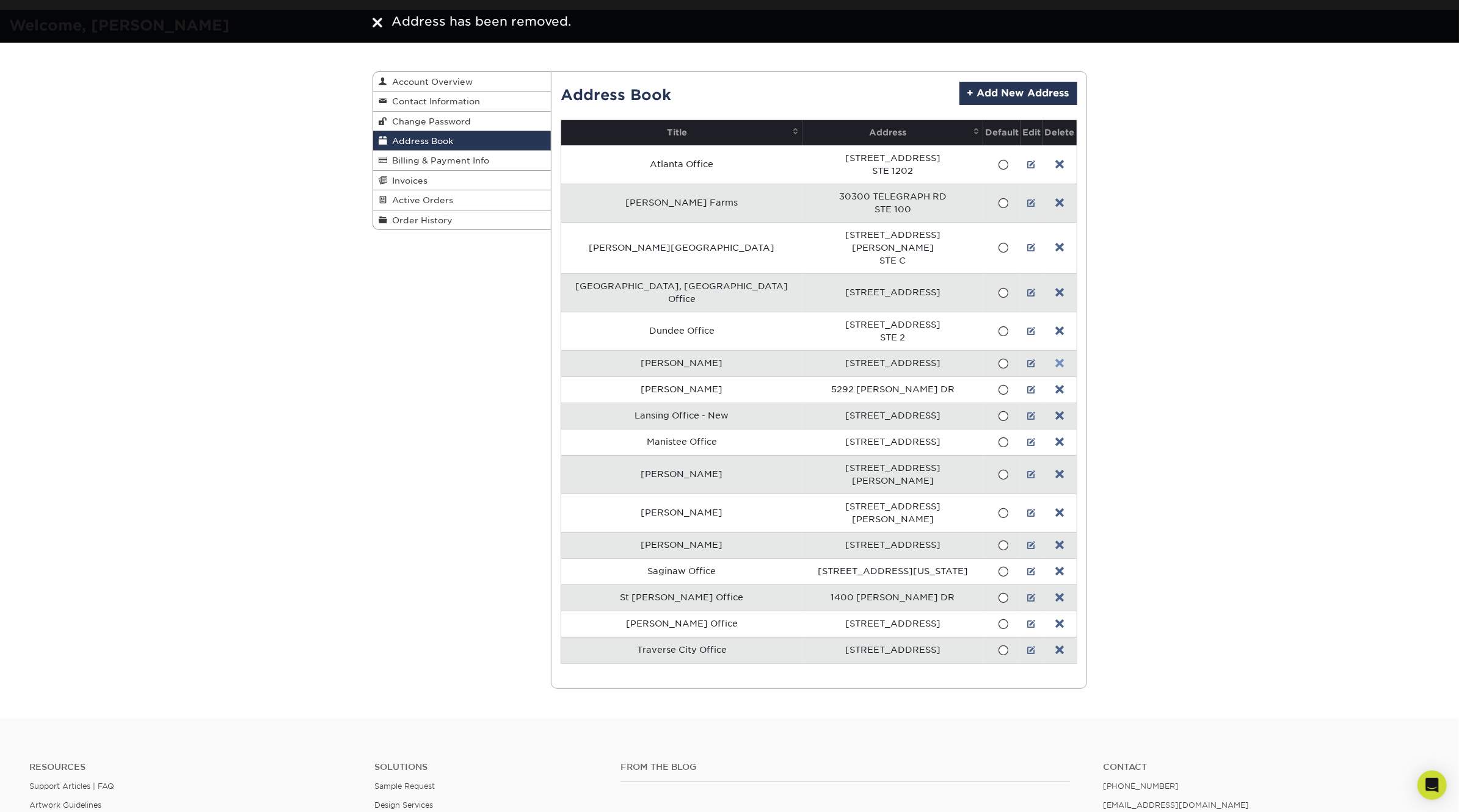
click at [1055, 359] on link at bounding box center [1059, 363] width 9 height 10
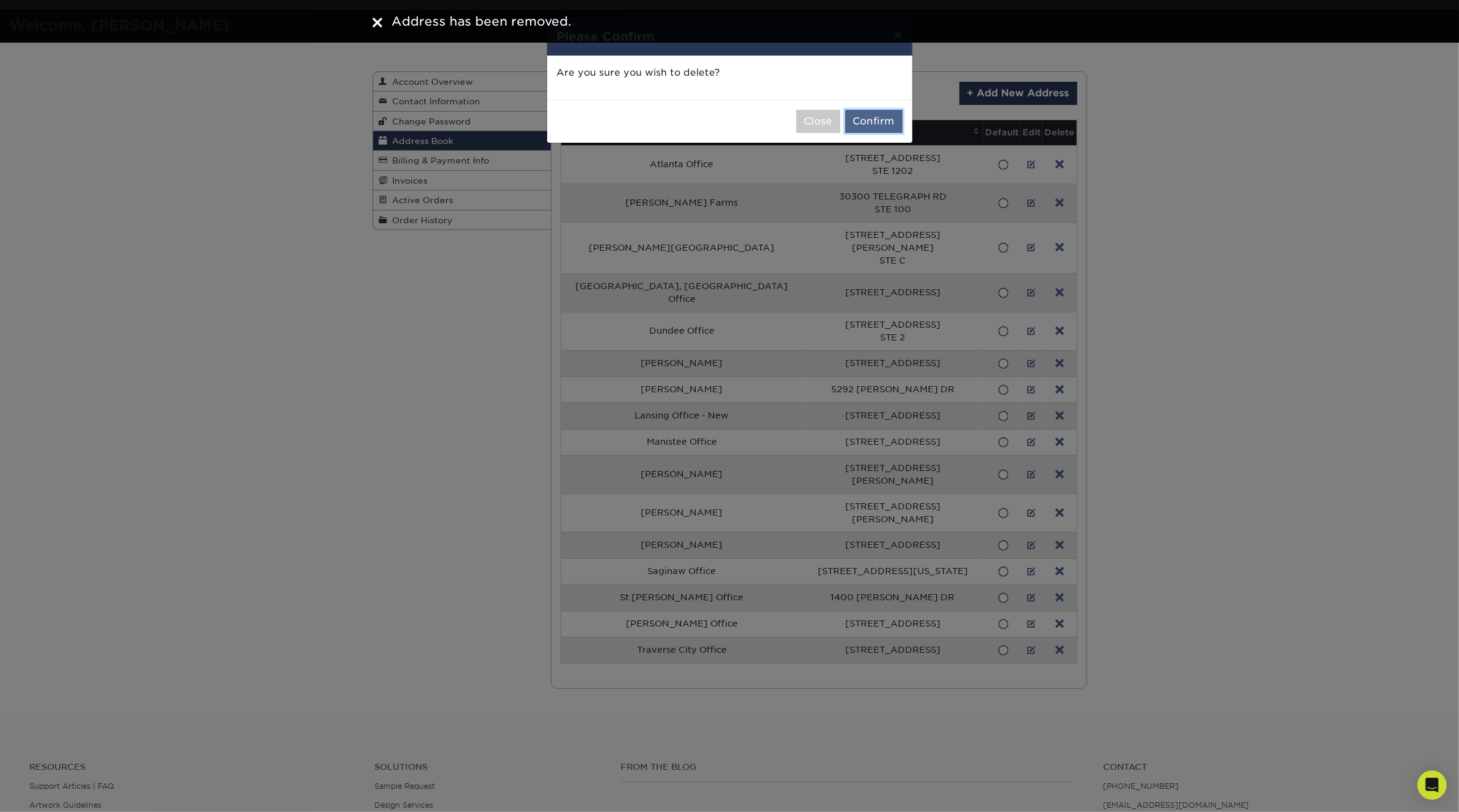
click at [873, 120] on button "Confirm" at bounding box center [873, 121] width 57 height 23
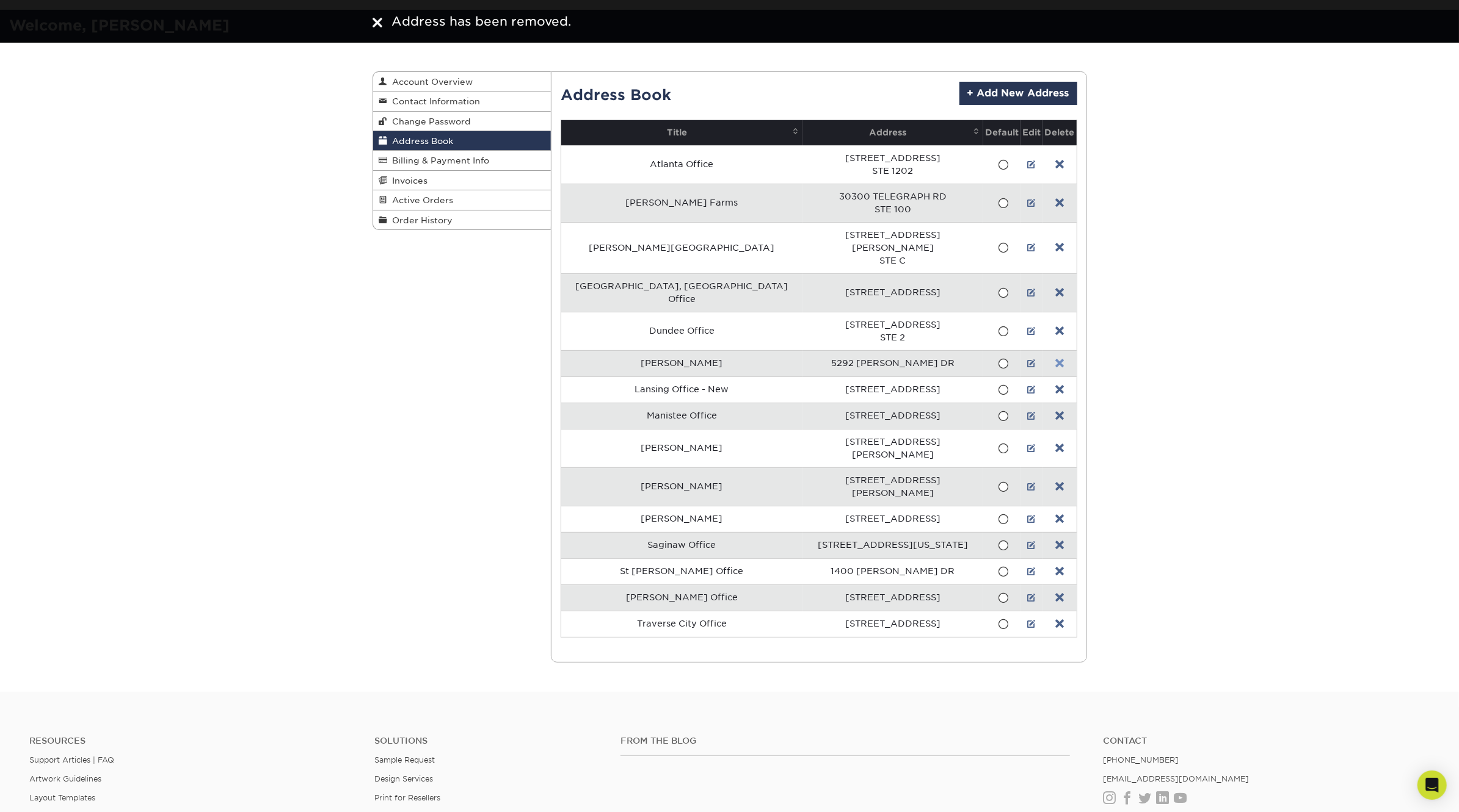
click at [1055, 359] on link at bounding box center [1059, 363] width 9 height 10
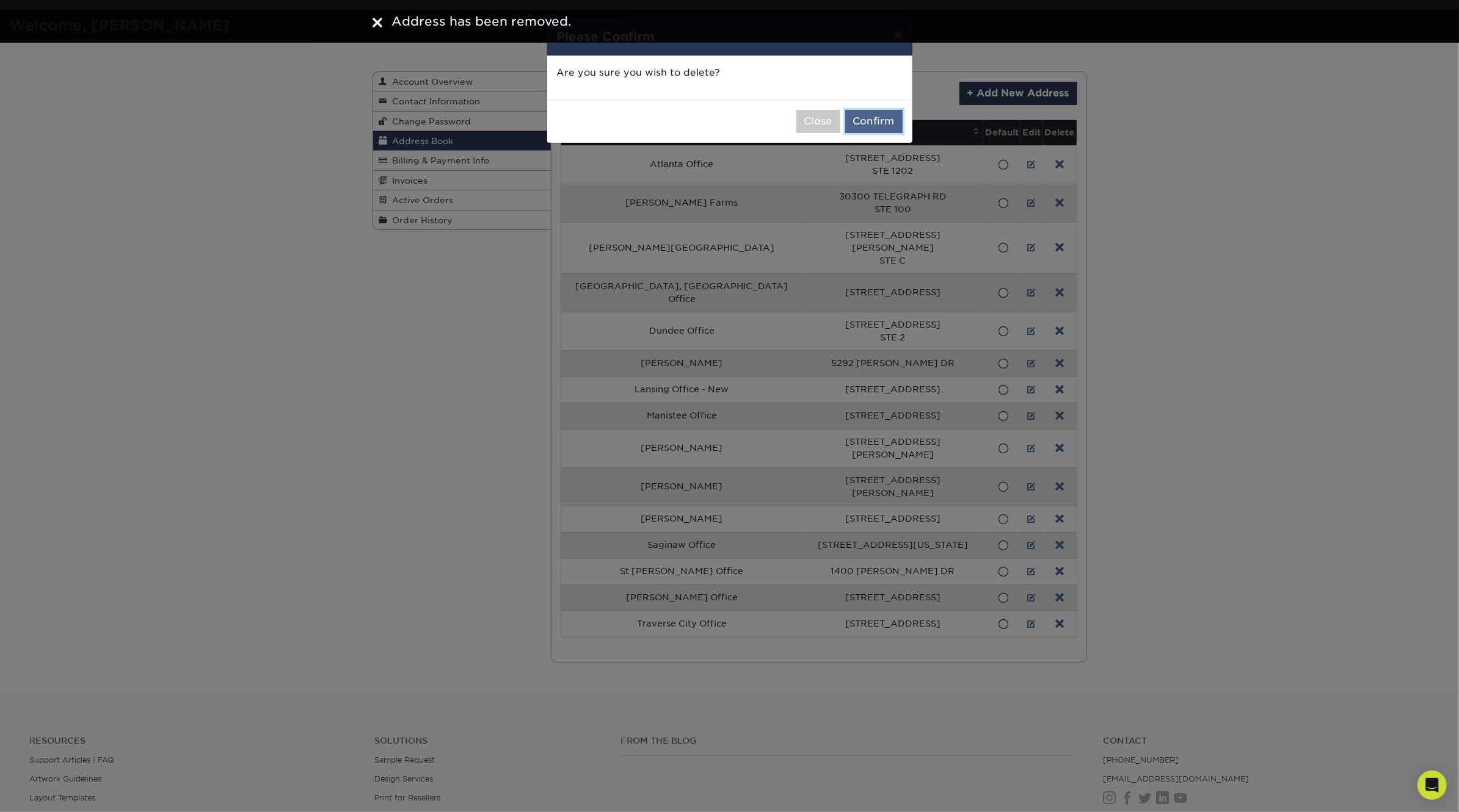
click at [881, 118] on button "Confirm" at bounding box center [873, 121] width 57 height 23
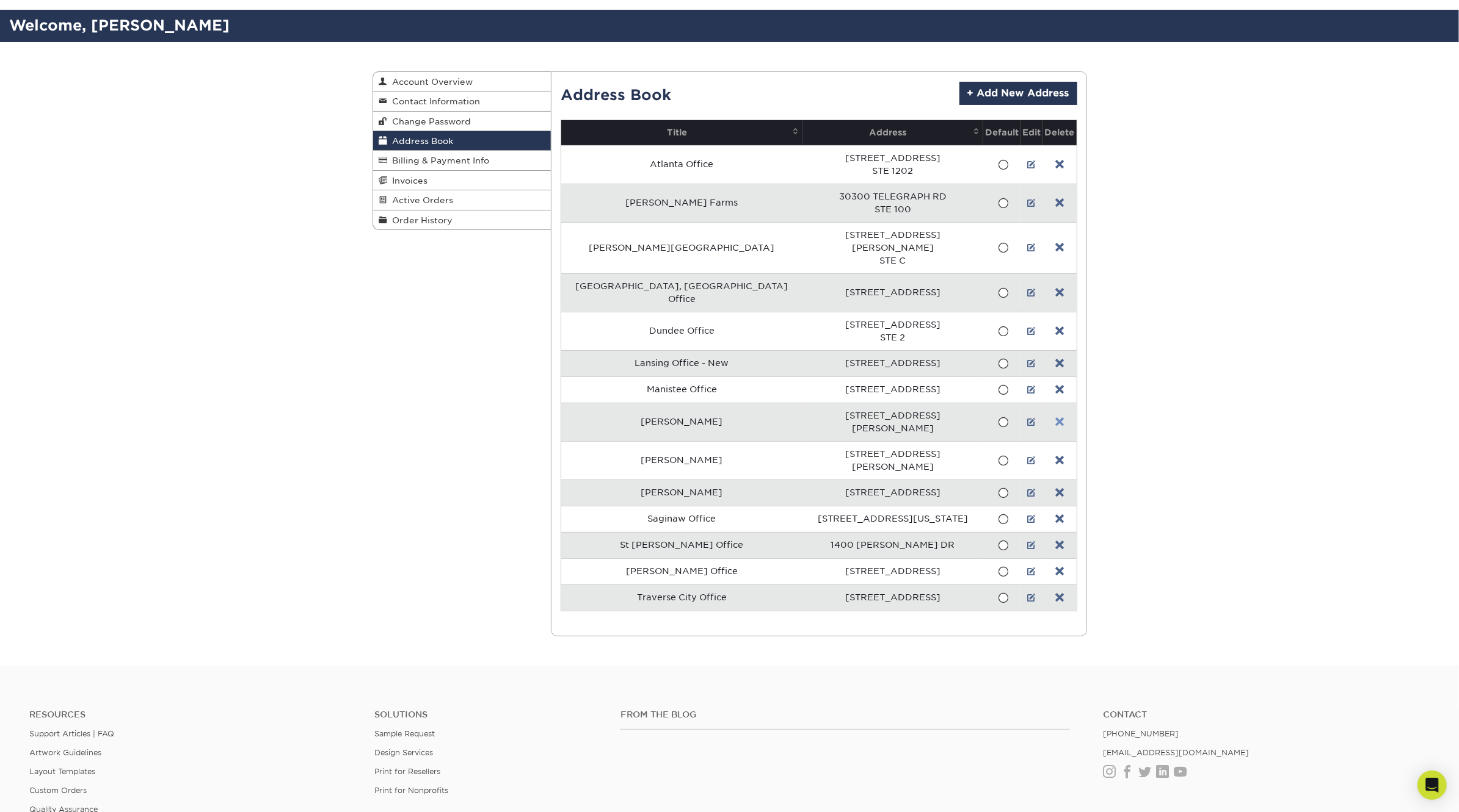
click at [1055, 418] on link at bounding box center [1059, 422] width 9 height 10
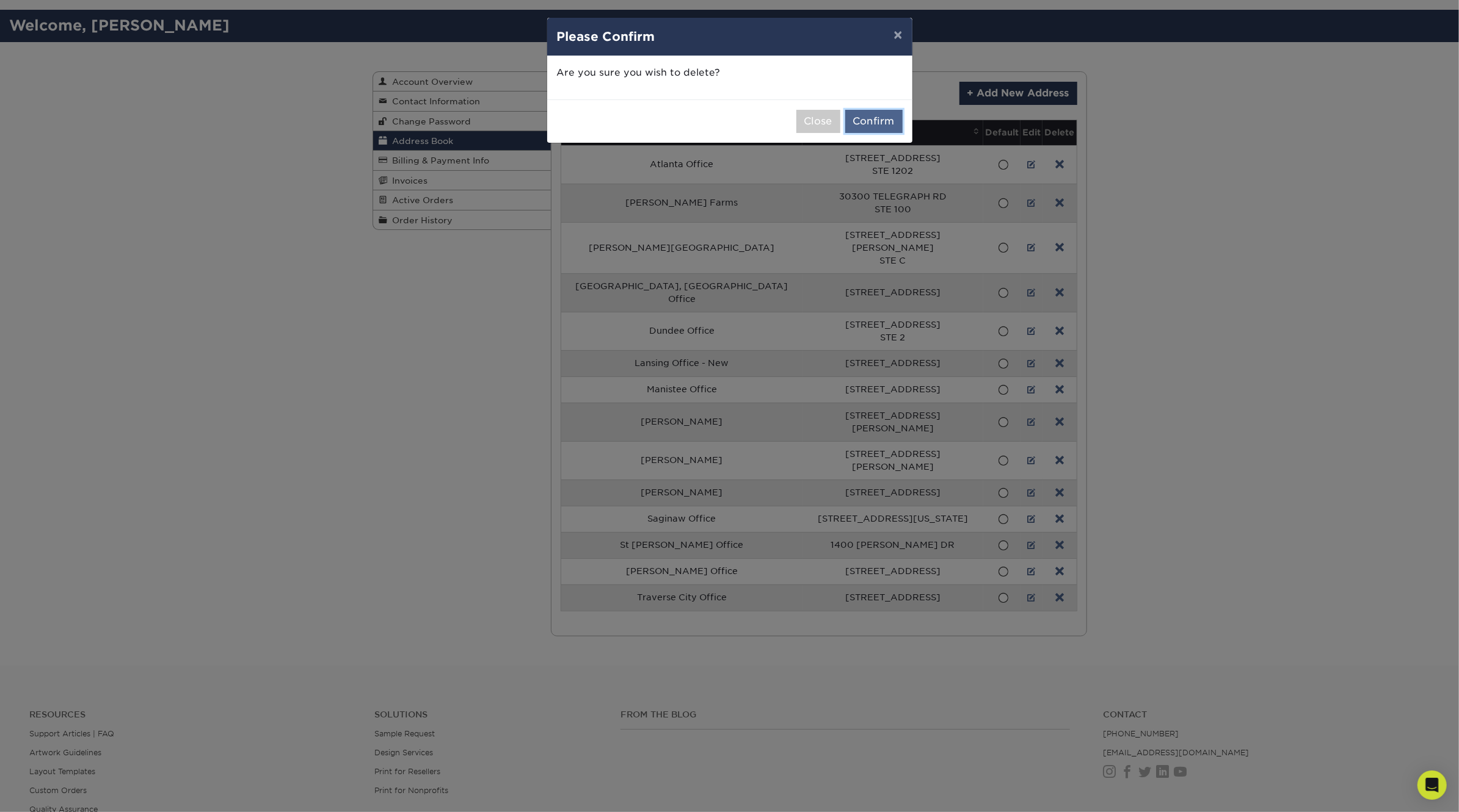
click at [871, 114] on button "Confirm" at bounding box center [873, 121] width 57 height 23
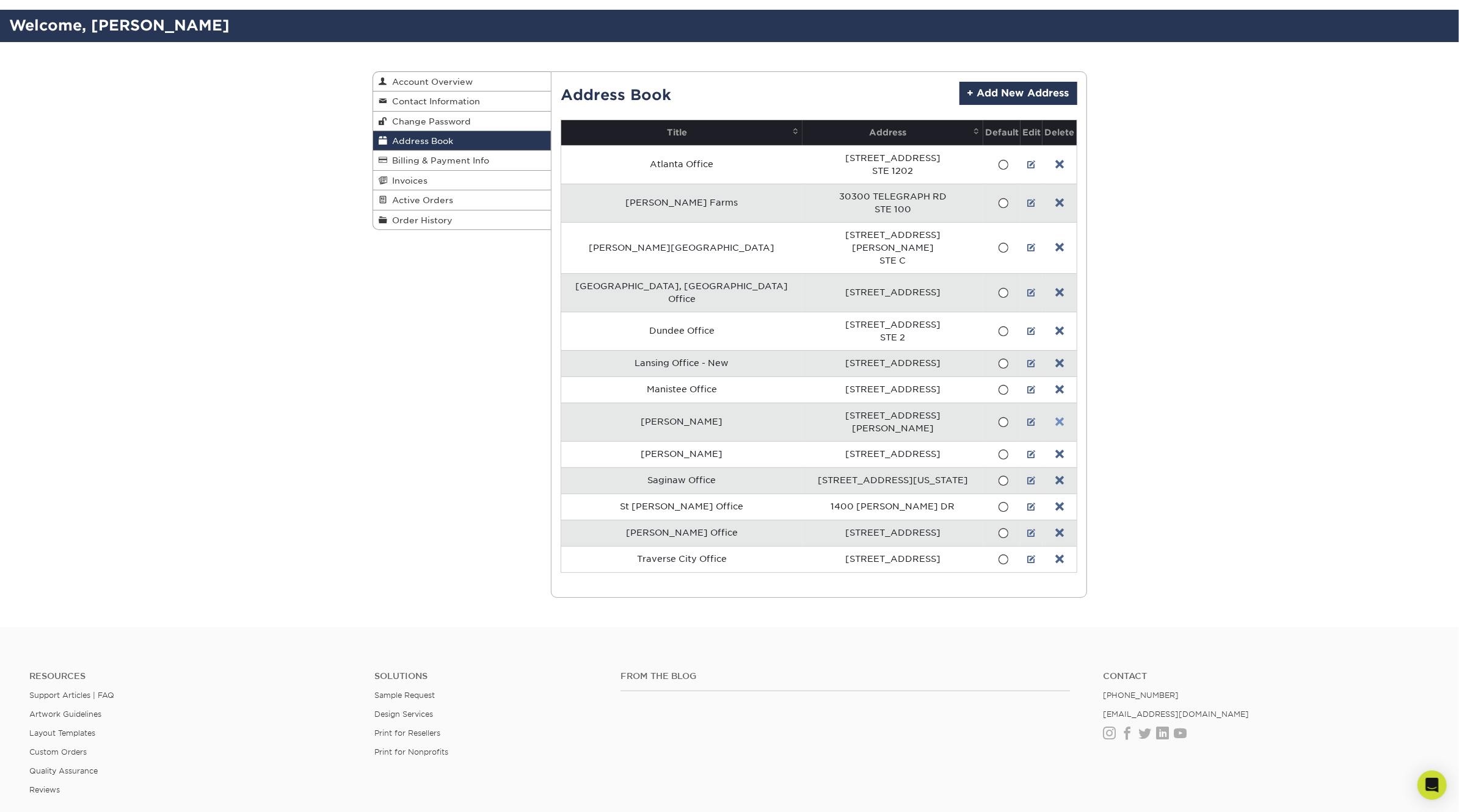
click at [1055, 418] on link at bounding box center [1059, 422] width 9 height 10
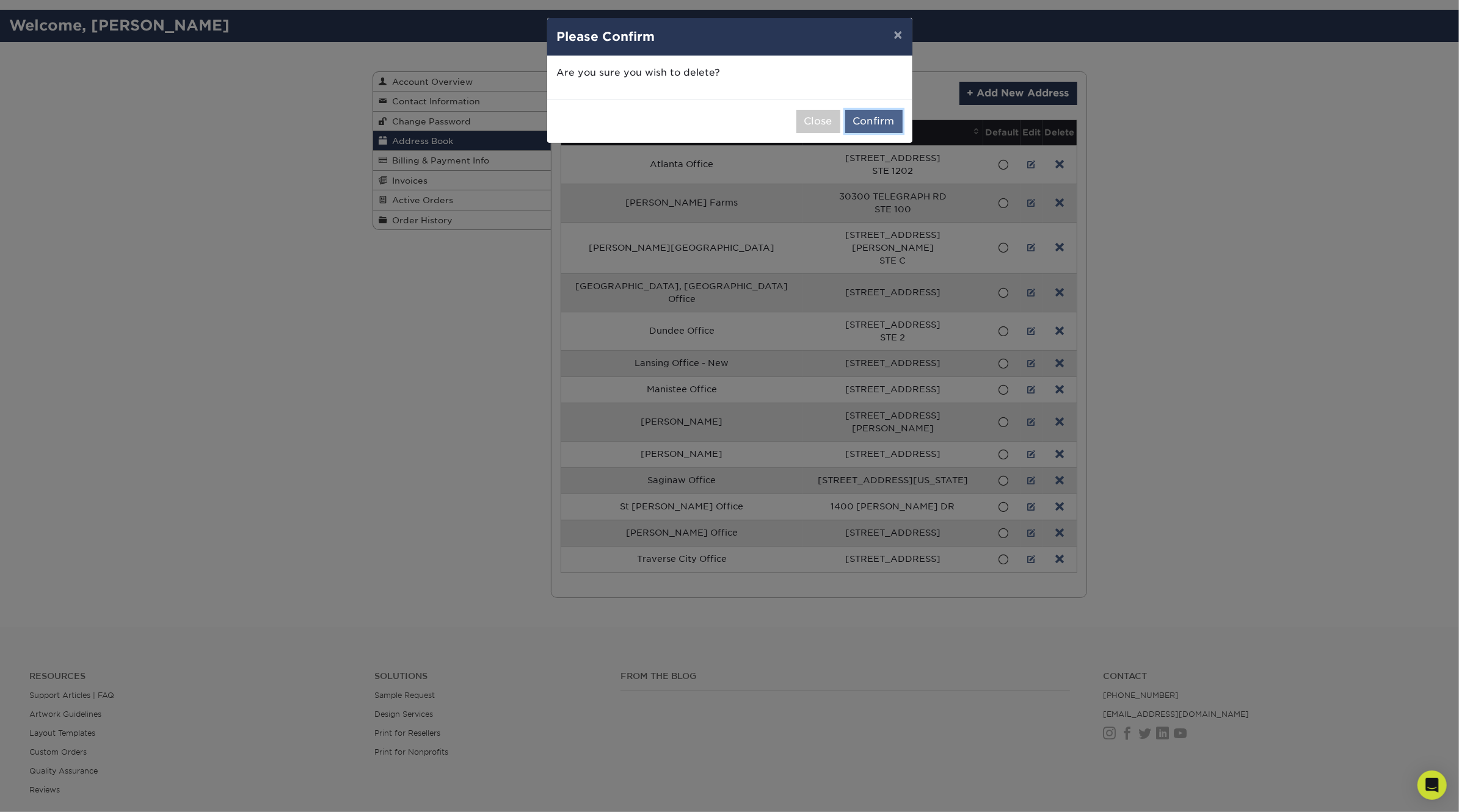
click at [864, 118] on button "Confirm" at bounding box center [873, 121] width 57 height 23
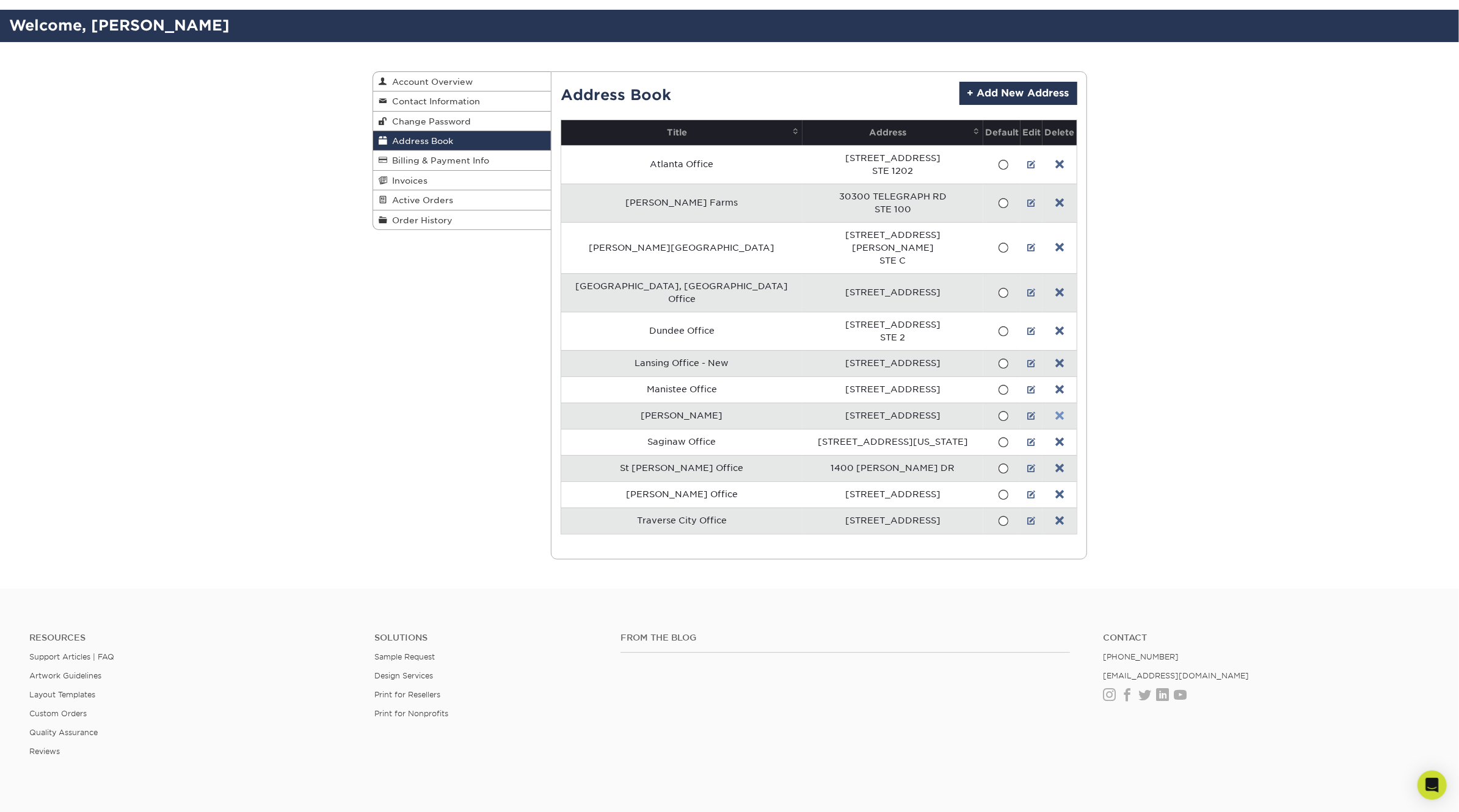
click at [1055, 412] on link at bounding box center [1059, 417] width 9 height 10
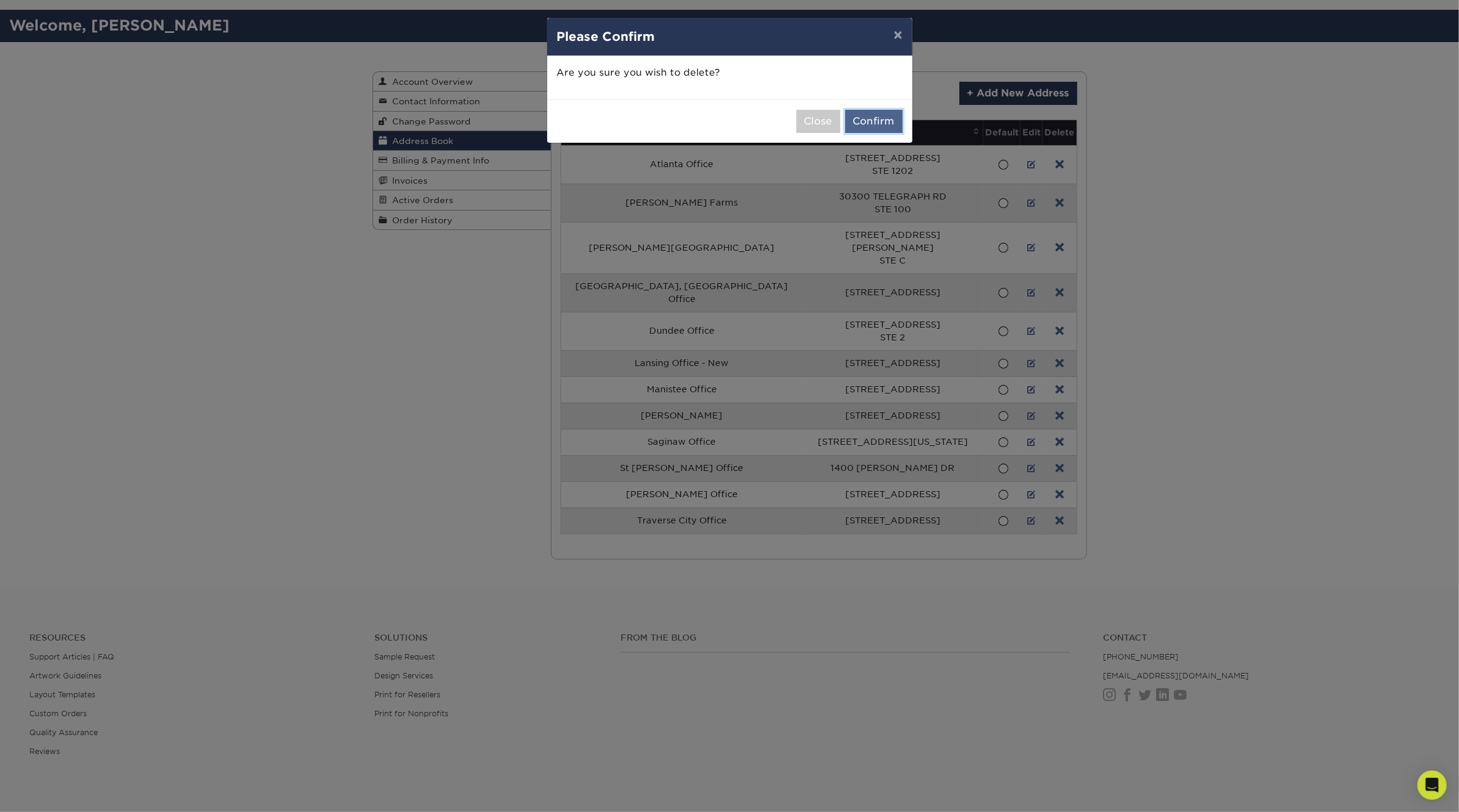
click at [885, 118] on button "Confirm" at bounding box center [873, 121] width 57 height 23
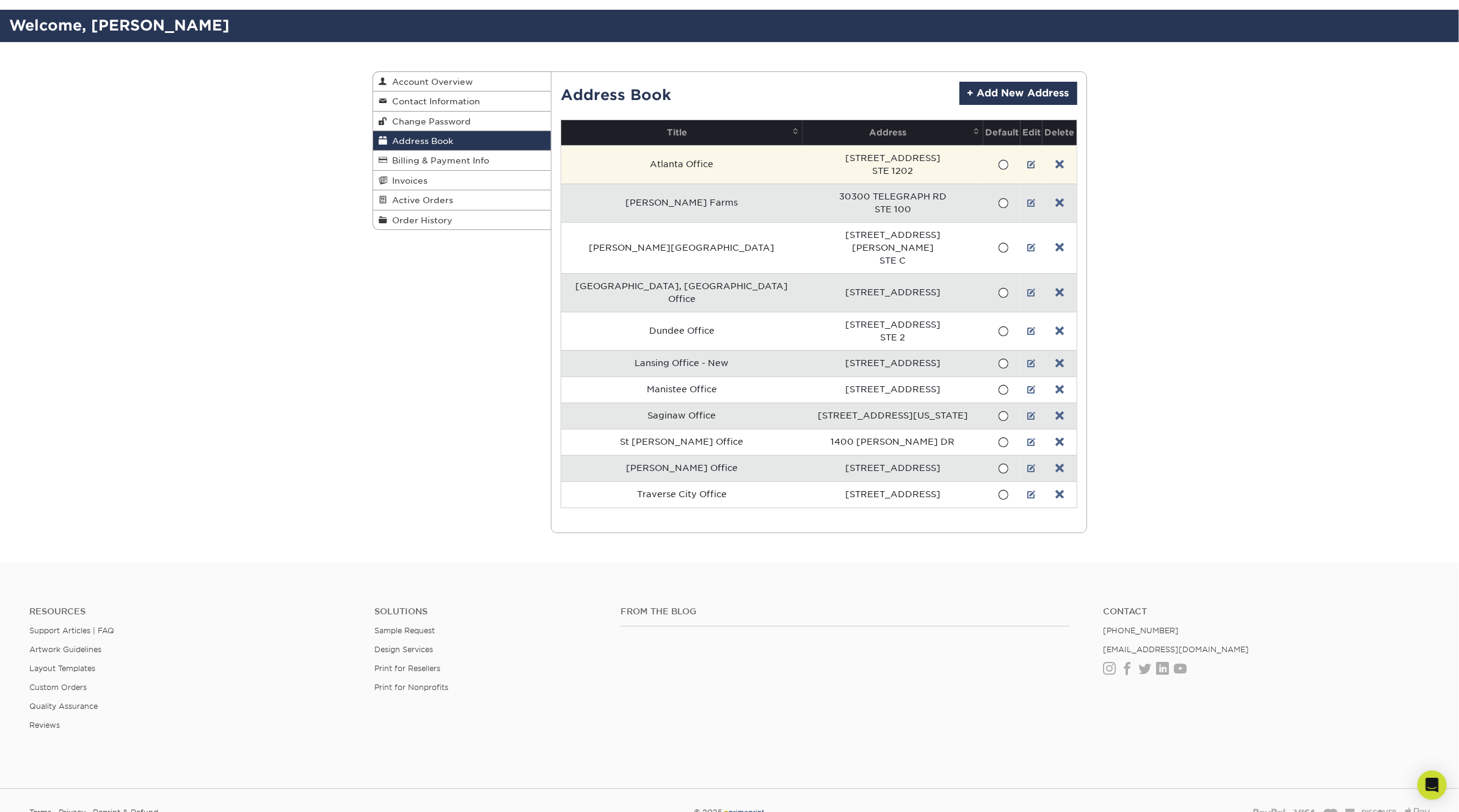
scroll to position [0, 0]
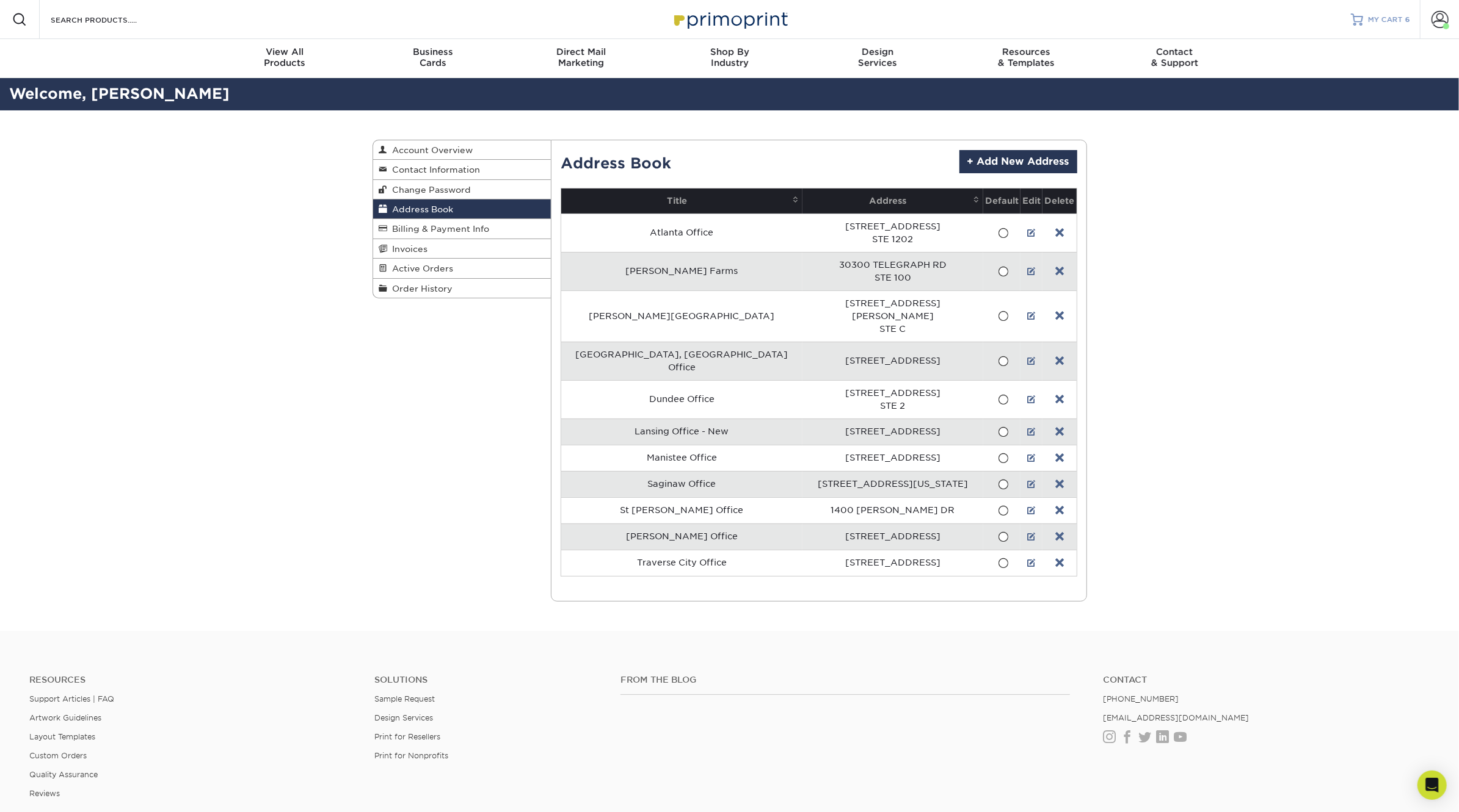
click at [1383, 19] on span "MY CART" at bounding box center [1385, 19] width 35 height 11
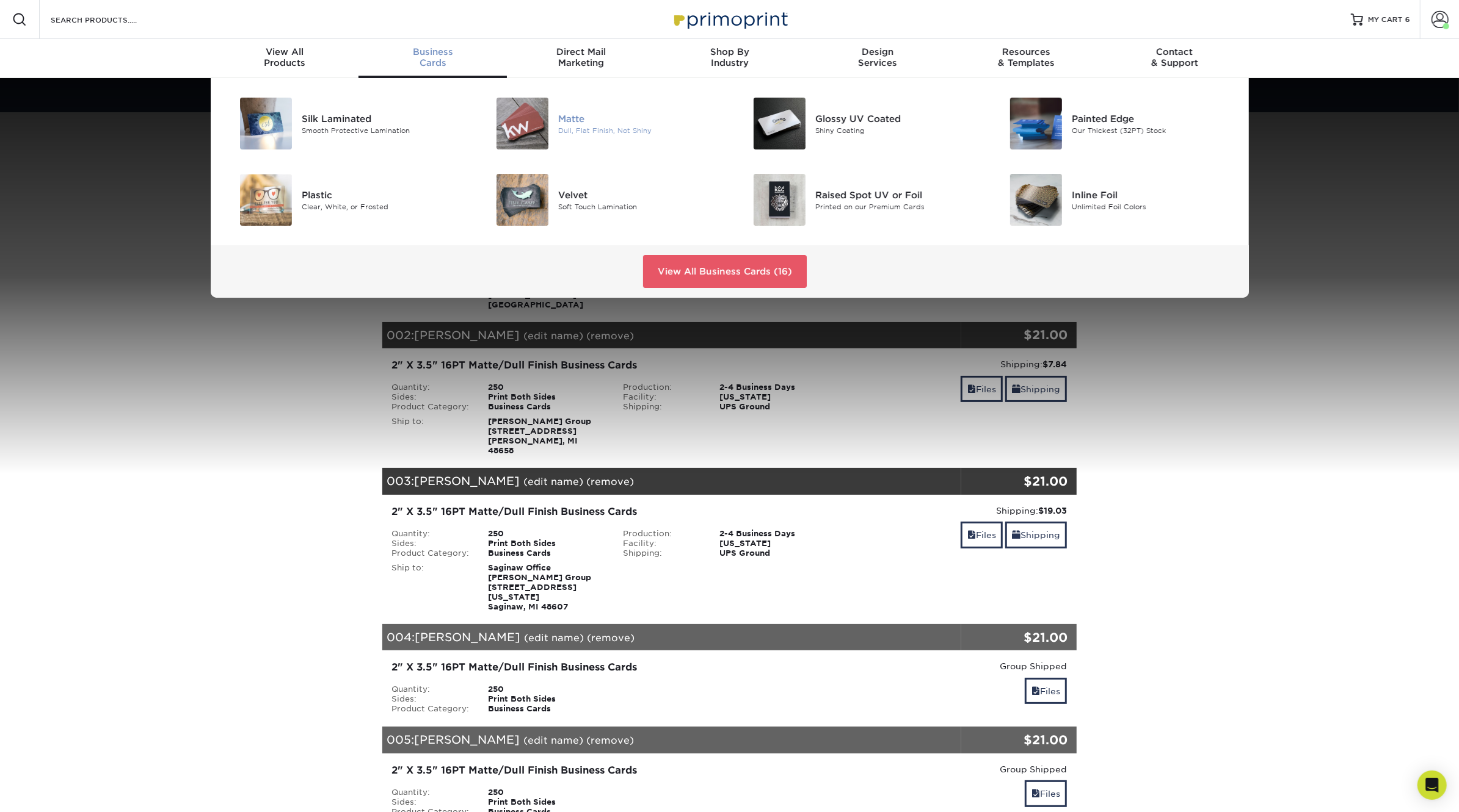
click at [539, 124] on img at bounding box center [523, 124] width 52 height 52
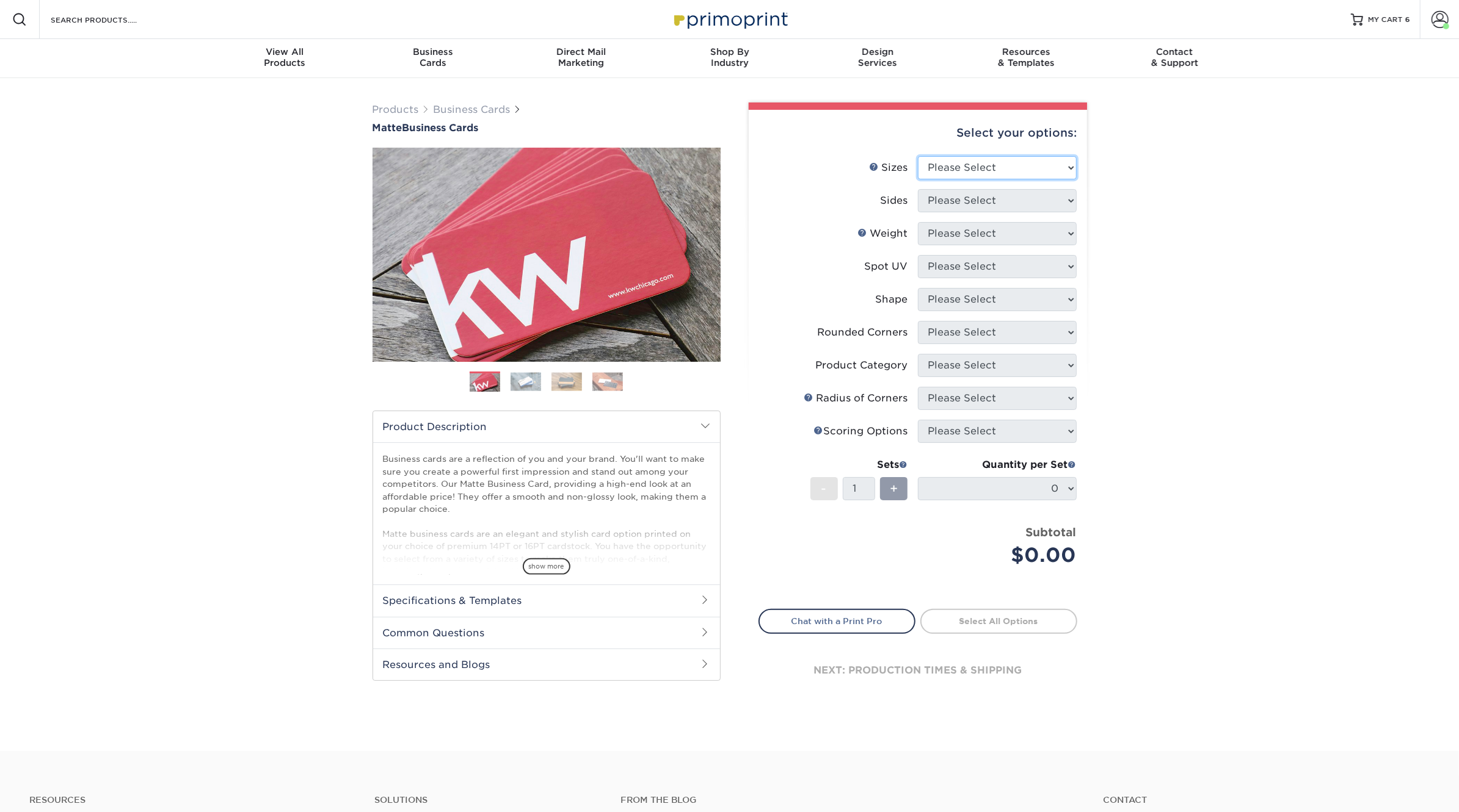
click at [994, 170] on select "Please Select 1.5" x 3.5" - Mini 1.75" x 3.5" - Mini 2" x 2" - Square 2" x 3" -…" at bounding box center [998, 168] width 159 height 23
select select "2.00x3.50"
click at [918, 156] on select "Please Select 1.5" x 3.5" - Mini 1.75" x 3.5" - Mini 2" x 2" - Square 2" x 3" -…" at bounding box center [998, 168] width 159 height 23
click at [989, 209] on select "Please Select Print Both Sides Print Front Only" at bounding box center [998, 201] width 159 height 23
select select "13abbda7-1d64-4f25-8bb2-c179b224825d"
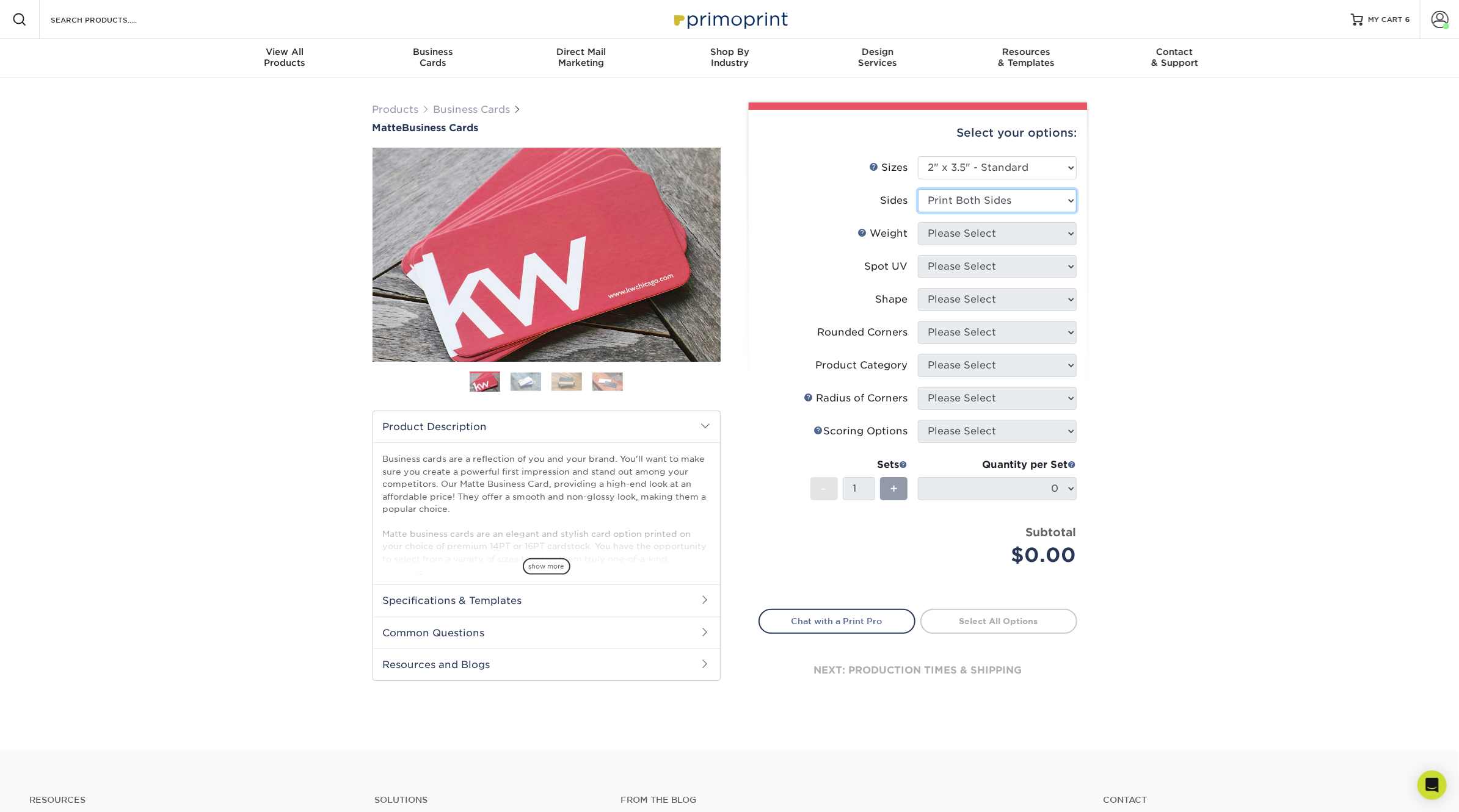
click at [918, 189] on select "Please Select Print Both Sides Print Front Only" at bounding box center [998, 201] width 159 height 23
click at [983, 238] on select "Please Select 16PT 14PT" at bounding box center [998, 234] width 159 height 23
select select "16PT"
click at [918, 222] on select "Please Select 16PT 14PT" at bounding box center [998, 234] width 159 height 23
click at [975, 273] on select "Please Select No Spot UV Front and Back (Both Sides) Front Only Back Only" at bounding box center [998, 266] width 159 height 23
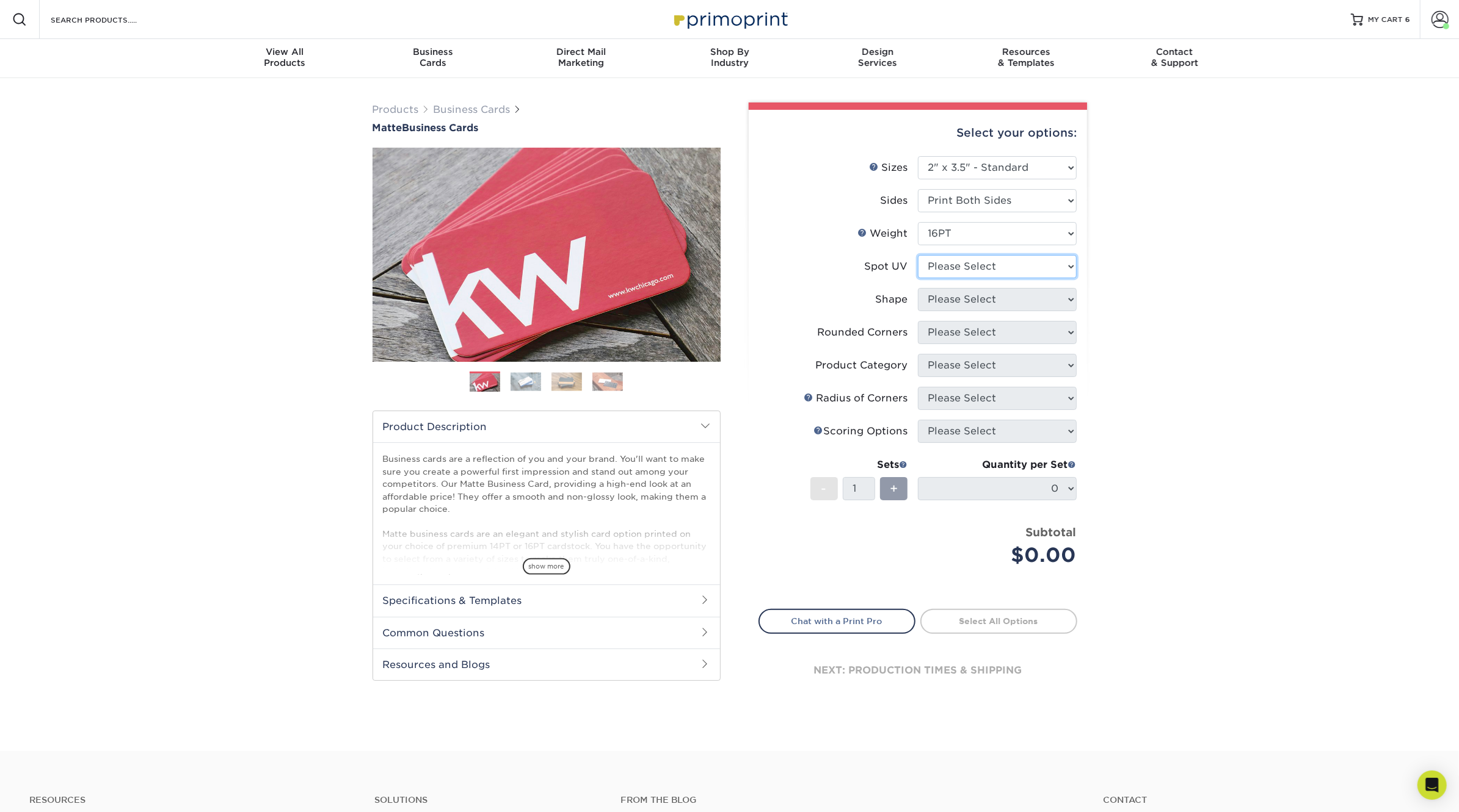
select select "3"
click at [918, 255] on select "Please Select No Spot UV Front and Back (Both Sides) Front Only Back Only" at bounding box center [998, 266] width 159 height 23
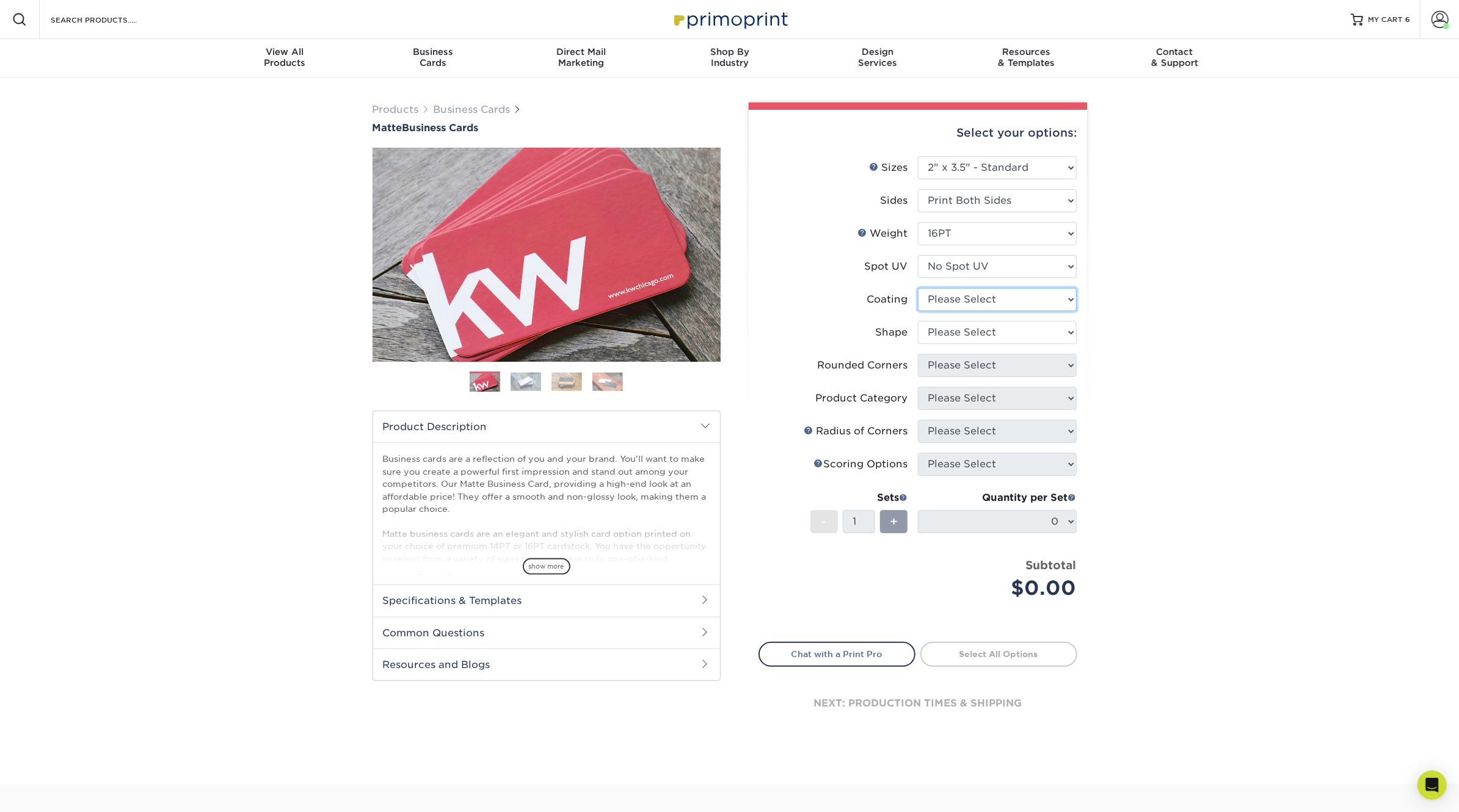
click at [974, 298] on select at bounding box center [998, 299] width 159 height 23
select select "121bb7b5-3b4d-429f-bd8d-bbf80e953313"
click at [918, 288] on select at bounding box center [998, 299] width 159 height 23
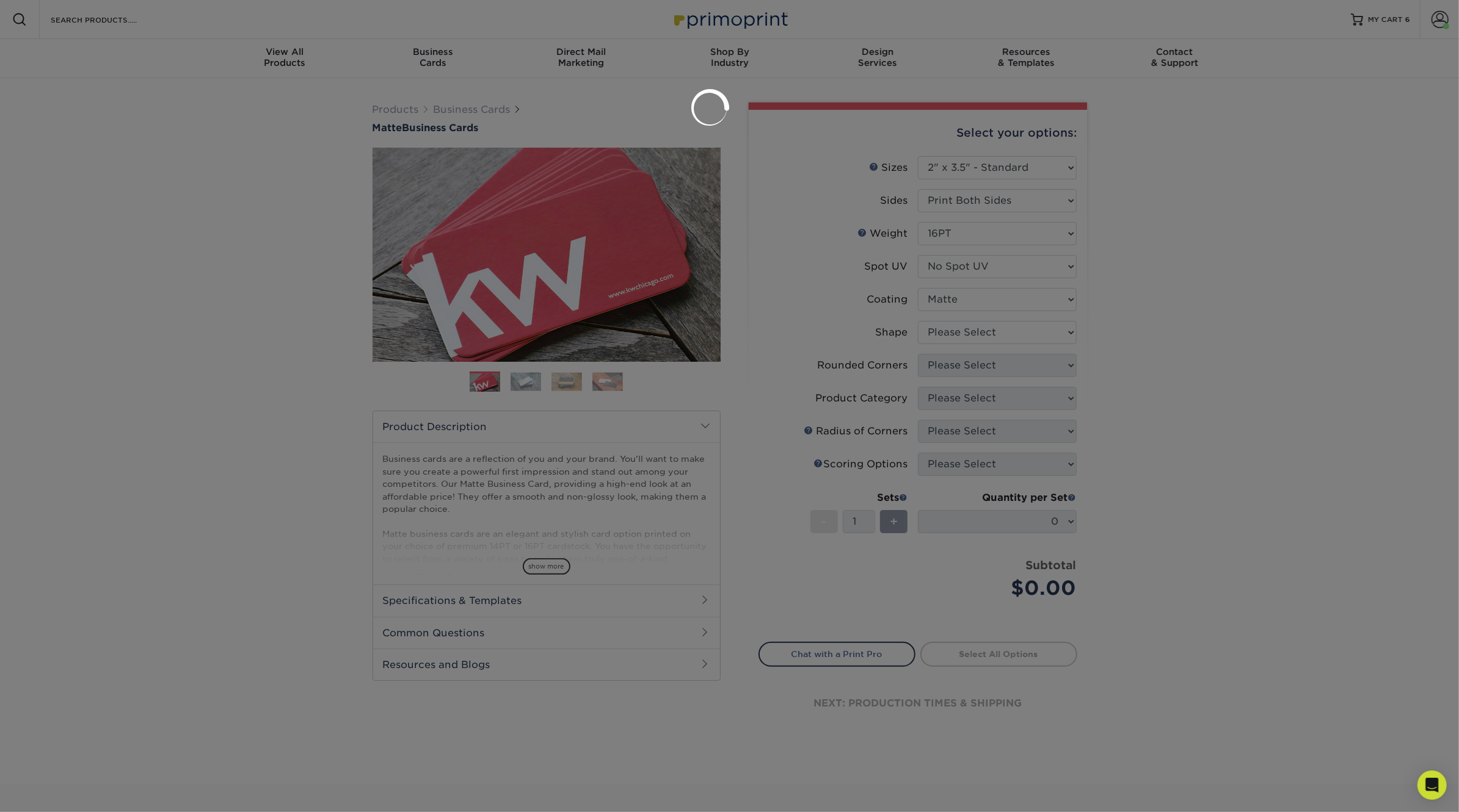
click at [979, 329] on div at bounding box center [729, 406] width 1459 height 812
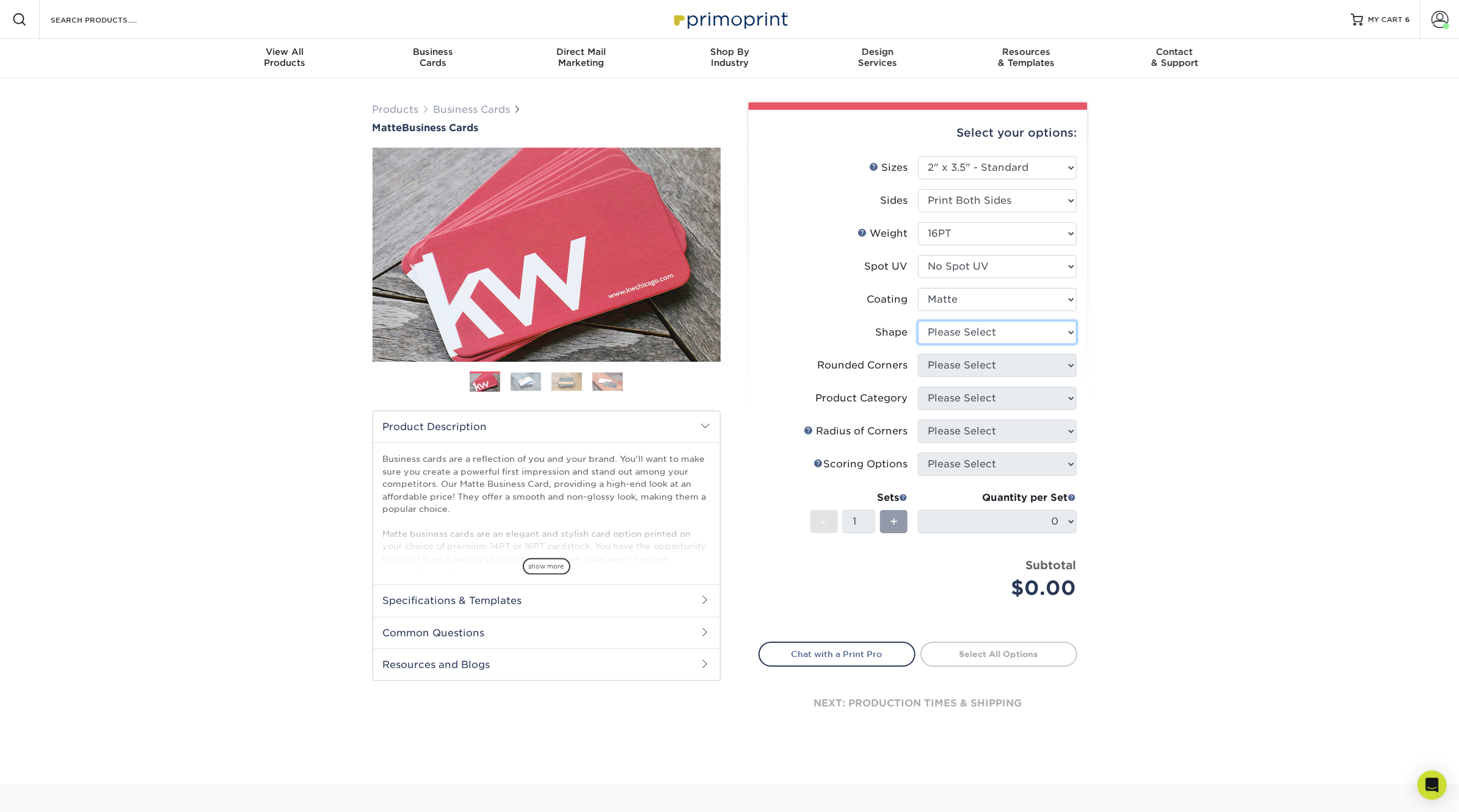
click at [979, 329] on select "Please Select Standard Oval" at bounding box center [998, 332] width 159 height 23
select select "standard"
click at [918, 321] on select "Please Select Standard Oval" at bounding box center [998, 332] width 159 height 23
click at [977, 369] on select "Please Select Yes - Round 2 Corners Yes - Round 4 Corners No" at bounding box center [998, 365] width 159 height 23
select select "0"
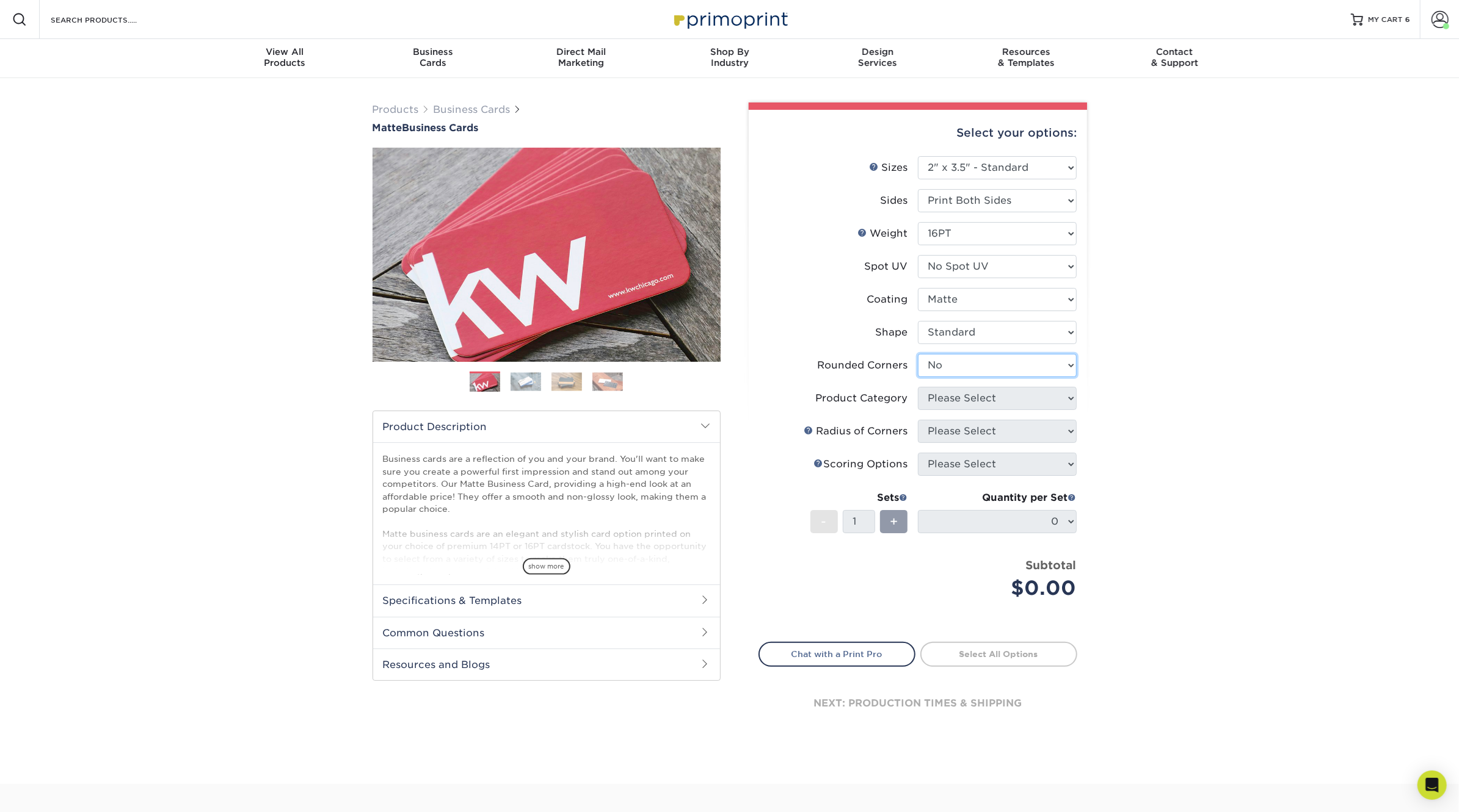
click at [918, 354] on select "Please Select Yes - Round 2 Corners Yes - Round 4 Corners No" at bounding box center [998, 365] width 159 height 23
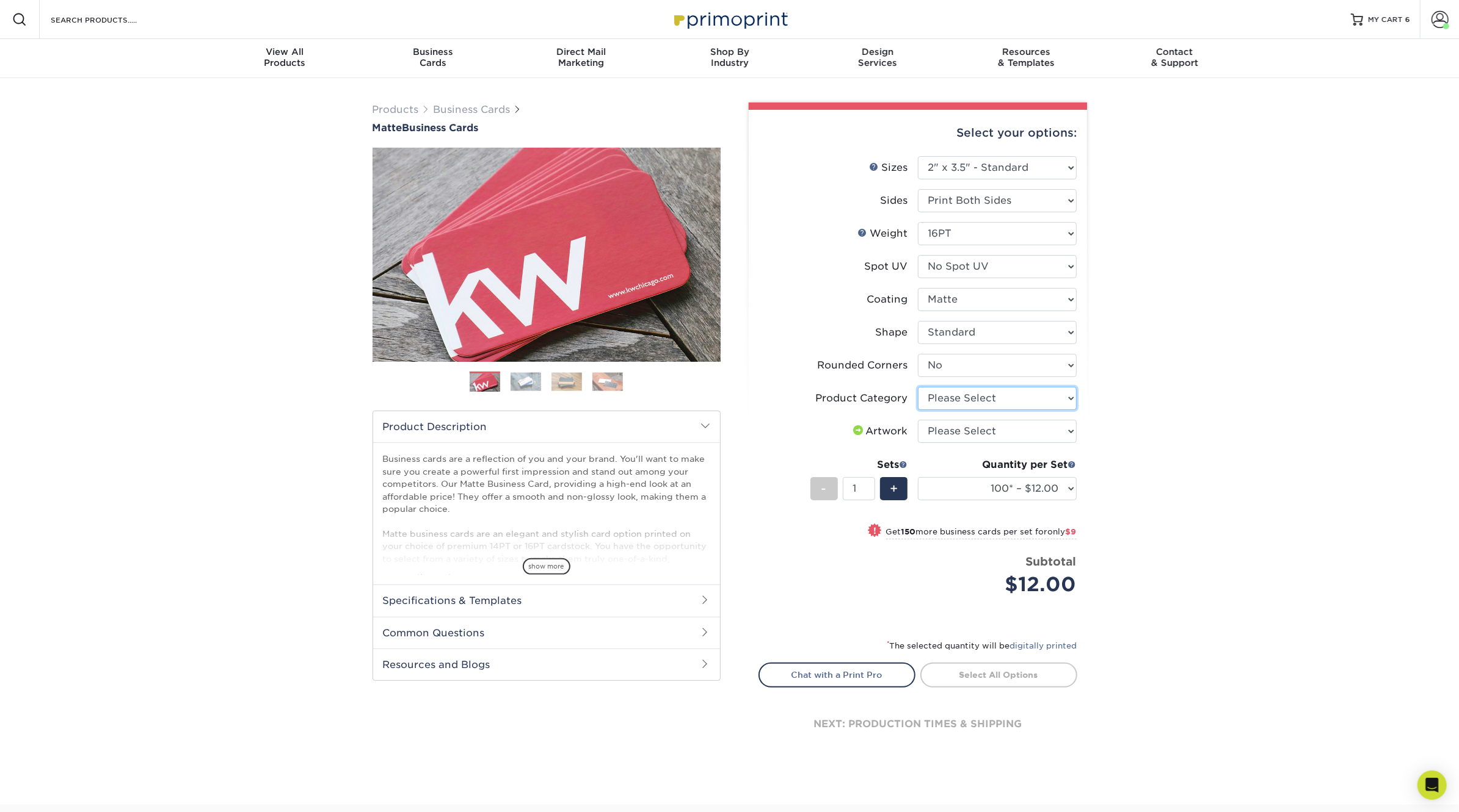
click at [989, 402] on select "Please Select Business Cards" at bounding box center [998, 398] width 159 height 23
select select "3b5148f1-0588-4f88-a218-97bcfdce65c1"
click at [918, 387] on select "Please Select Business Cards" at bounding box center [998, 398] width 159 height 23
click at [991, 432] on select "Please Select I will upload files I need a design - $100" at bounding box center [998, 431] width 159 height 23
select select "upload"
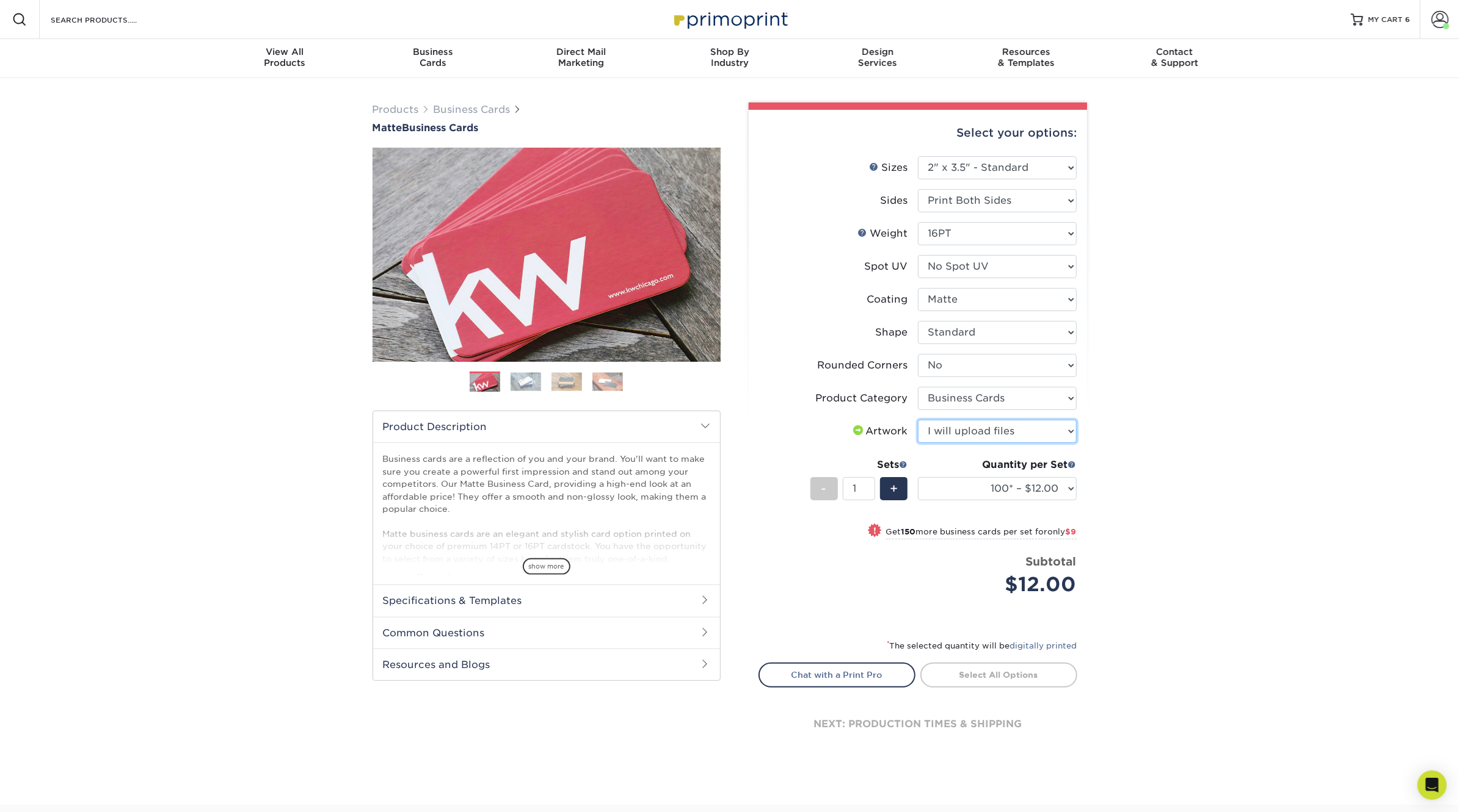
click at [918, 420] on select "Please Select I will upload files I need a design - $100" at bounding box center [998, 431] width 159 height 23
click at [988, 482] on select "100* – $12.00 250* – $21.00 500 – $42.00 1000 – $53.00 2500 – $95.00 5000 – $18…" at bounding box center [998, 489] width 159 height 23
select select "250* – $21.00"
click at [918, 478] on select "100* – $12.00 250* – $21.00 500 – $42.00 1000 – $53.00 2500 – $95.00 5000 – $18…" at bounding box center [998, 489] width 159 height 23
click at [996, 669] on link "Proceed to Shipping" at bounding box center [999, 673] width 157 height 22
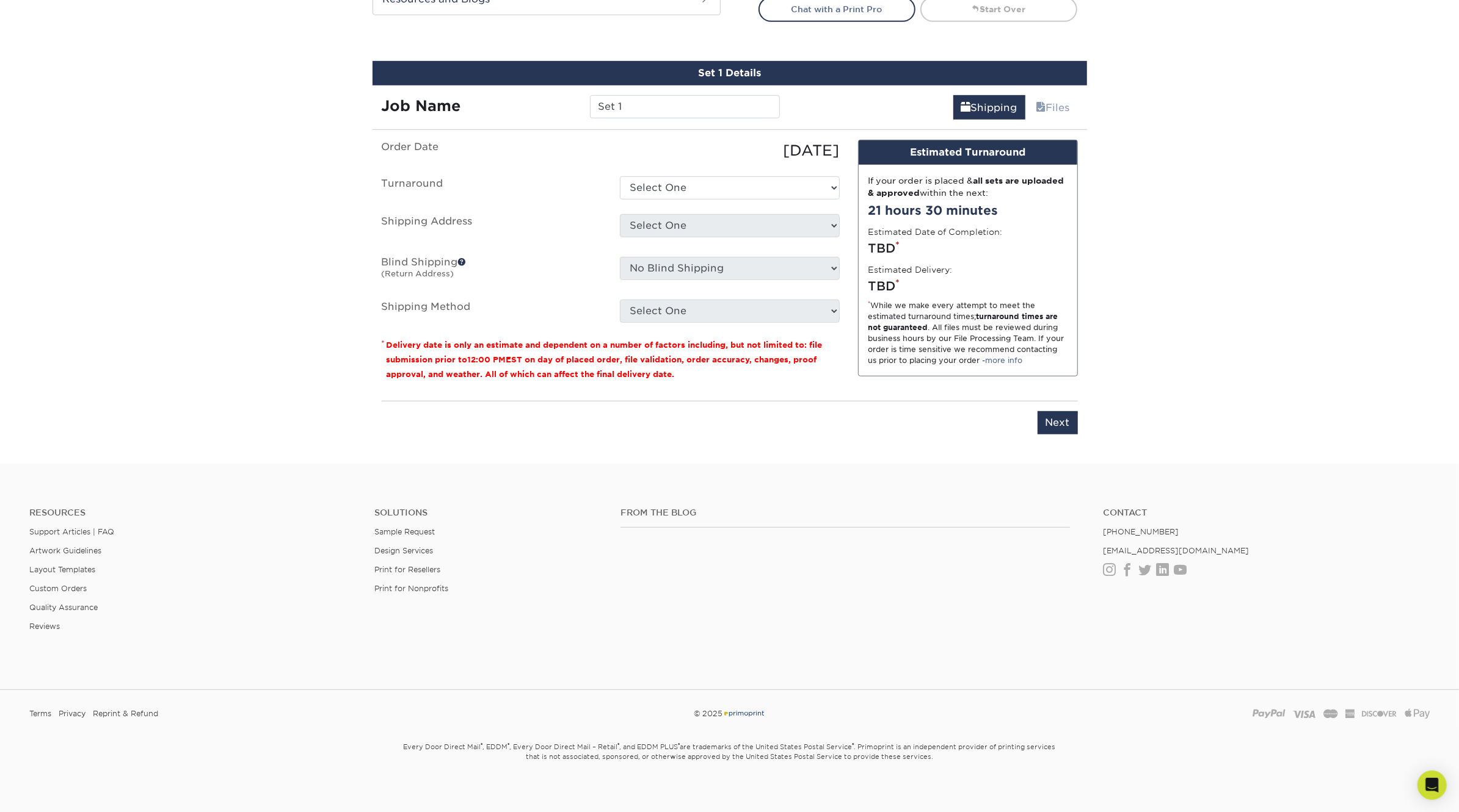
scroll to position [672, 0]
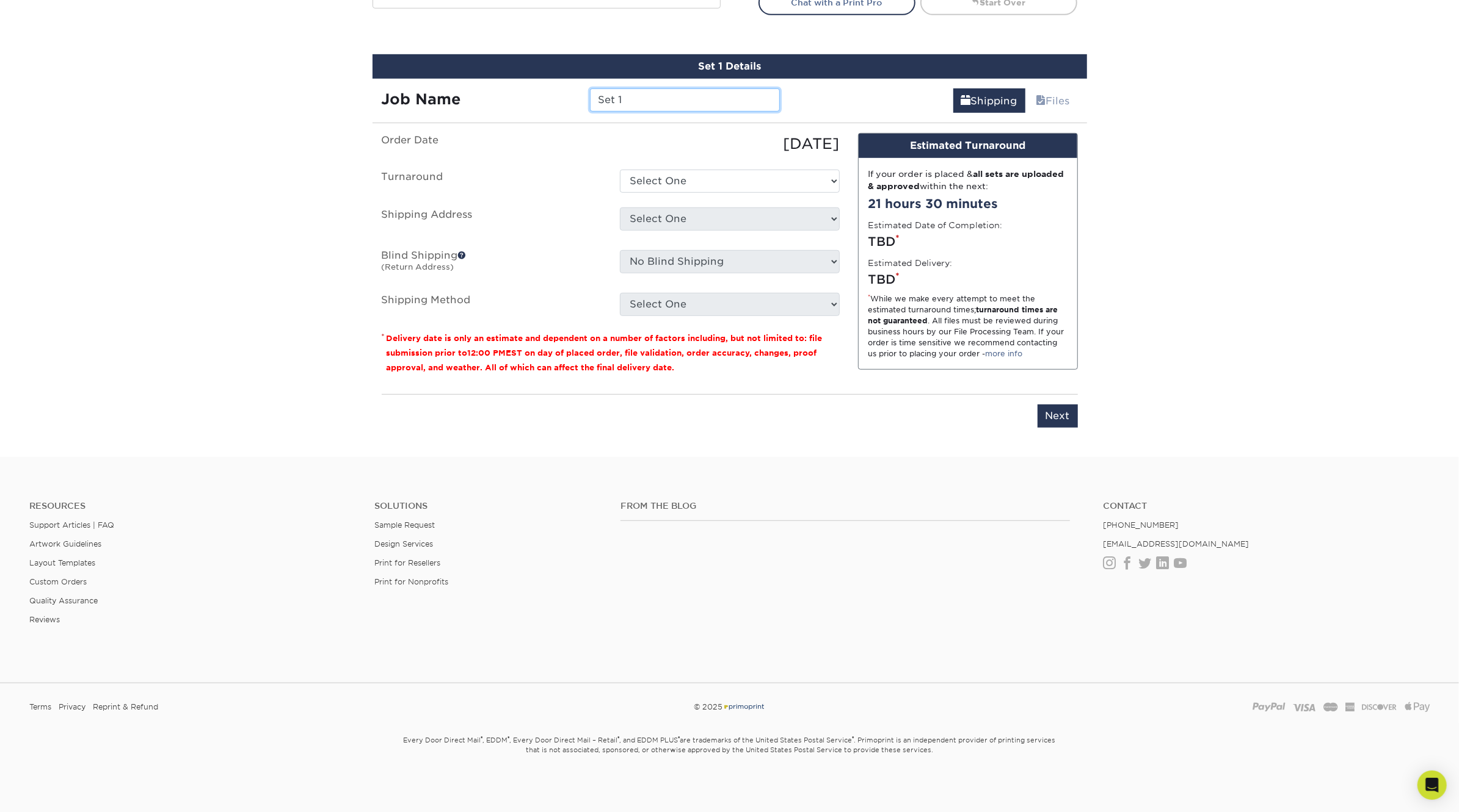
click at [624, 100] on input "Set 1" at bounding box center [684, 100] width 190 height 23
type input "[PERSON_NAME]"
click at [681, 178] on select "Select One 2-4 Business Days 2 Day Next Business Day" at bounding box center [729, 181] width 220 height 23
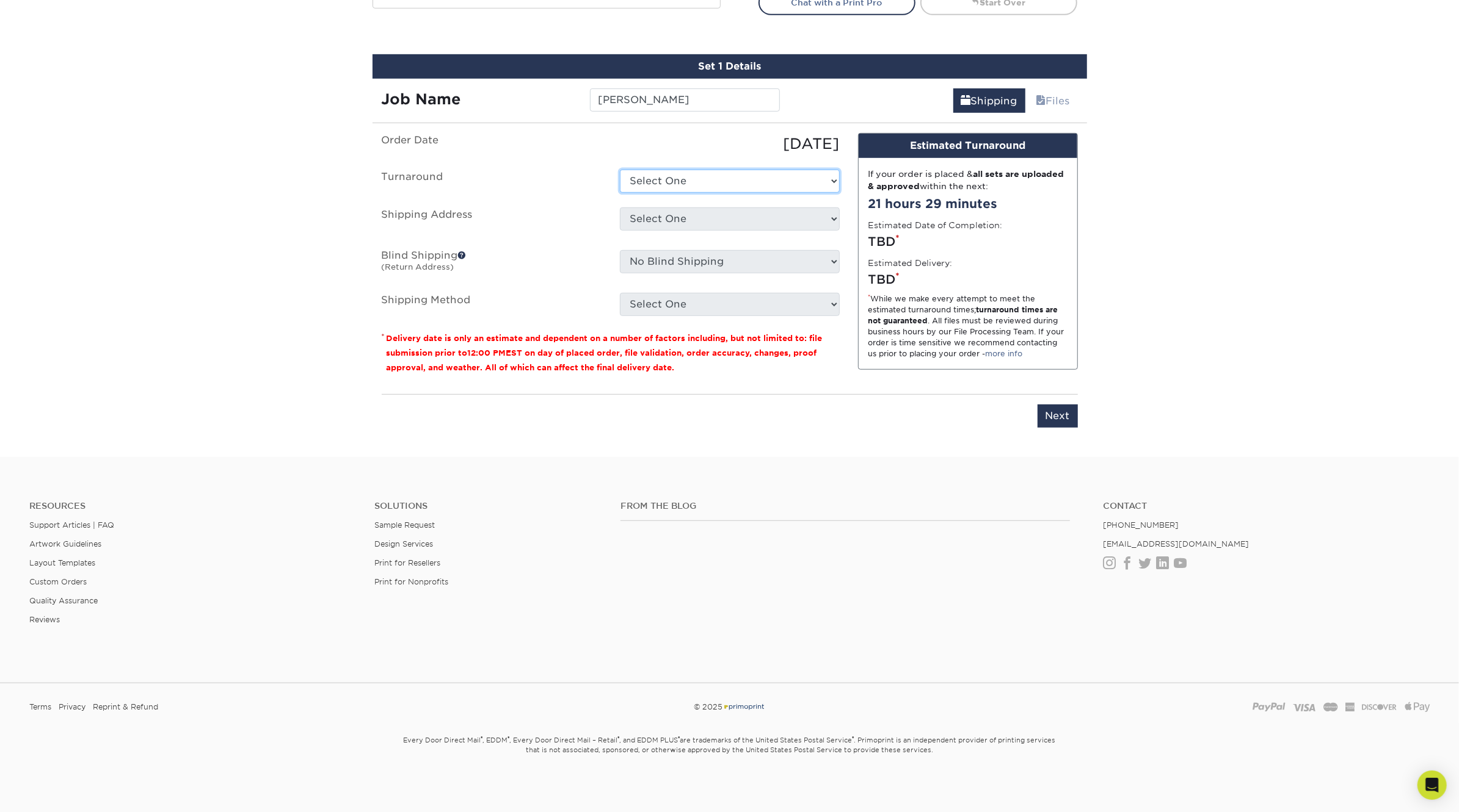
select select "23721297-b68b-4846-ba83-3171e6bd9d78"
click at [619, 170] on select "Select One 2-4 Business Days 2 Day Next Business Day" at bounding box center [729, 181] width 220 height 23
click at [679, 219] on select "Select One Atlanta Office Bingham Farms Byron Center Dawsonville, GA Office Dun…" at bounding box center [729, 219] width 220 height 23
select select "247617"
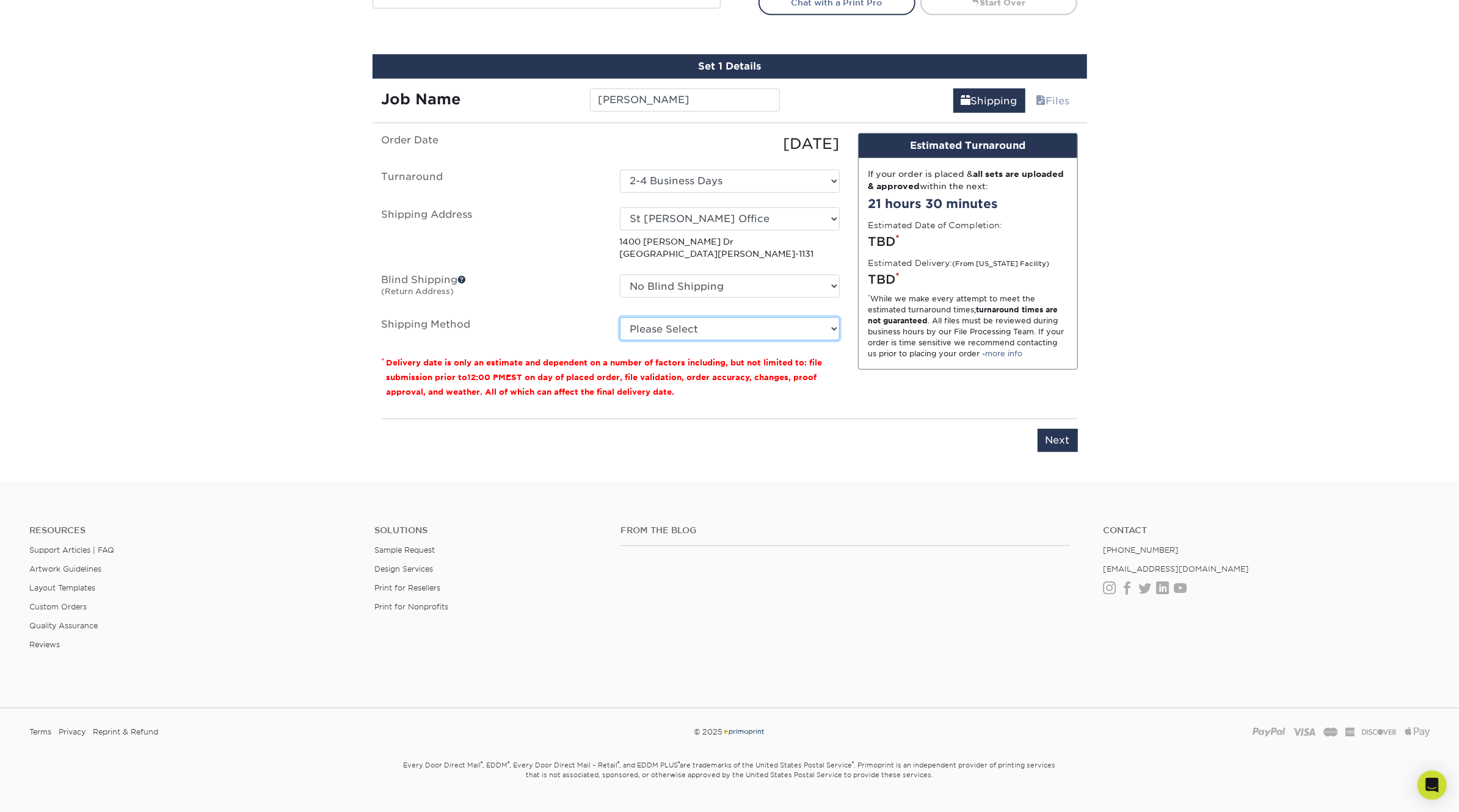
click at [724, 328] on select "Please Select Ground Shipping (+$7.84) 3 Day Shipping Service (+$18.69) 2 Day A…" at bounding box center [729, 329] width 220 height 23
select select "03"
click at [619, 318] on select "Please Select Ground Shipping (+$7.84) 3 Day Shipping Service (+$18.69) 2 Day A…" at bounding box center [729, 329] width 220 height 23
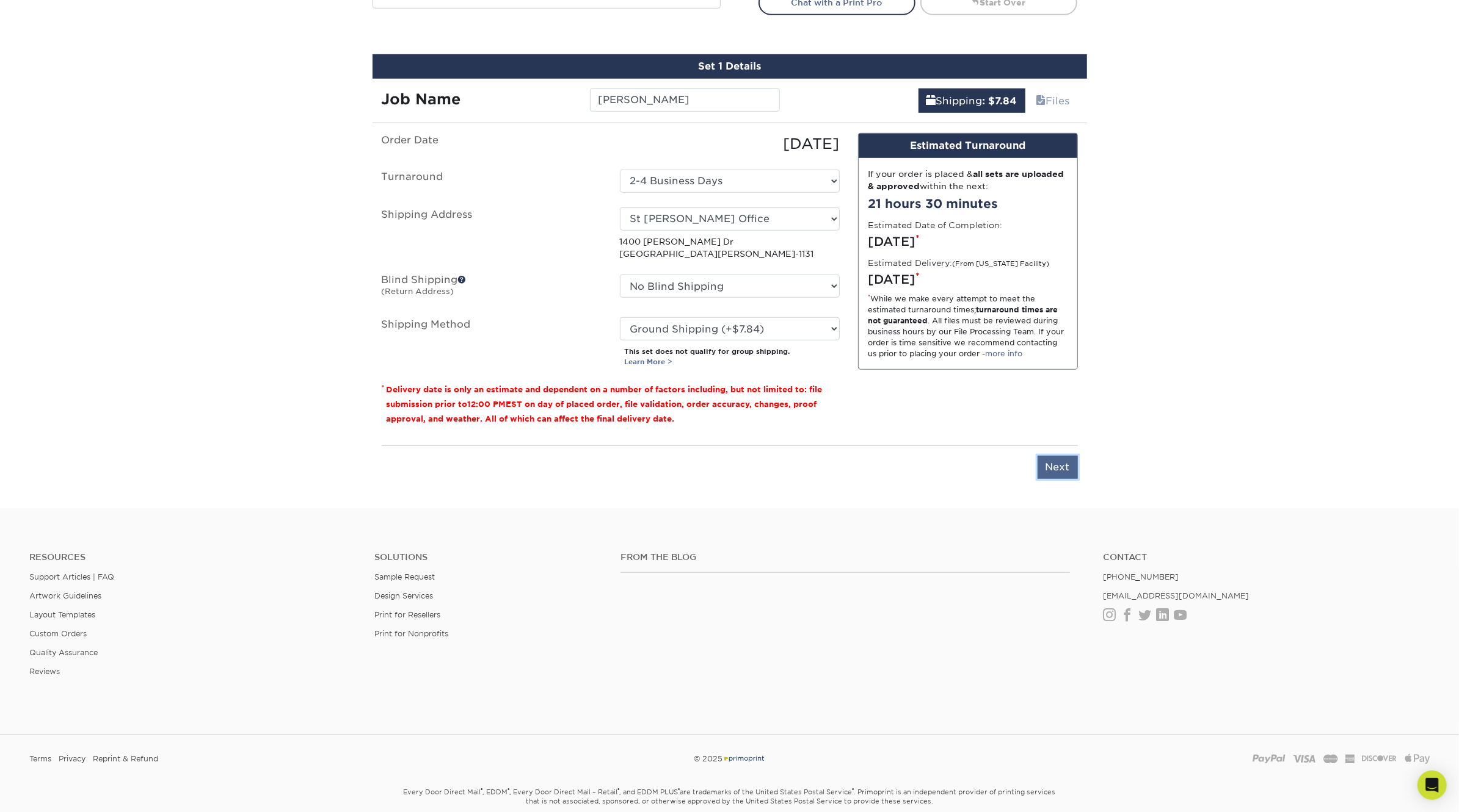
click at [1061, 464] on input "Next" at bounding box center [1058, 467] width 41 height 23
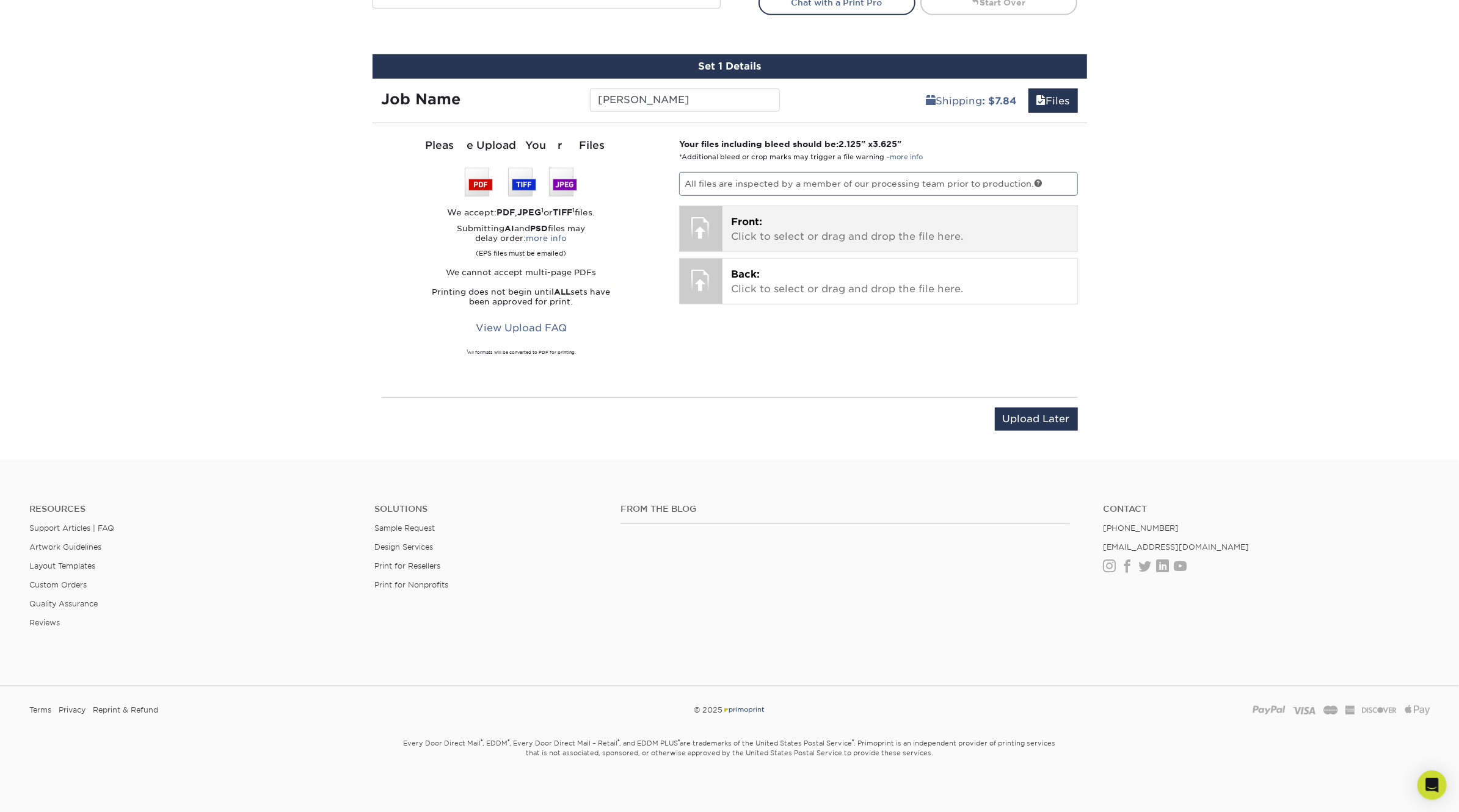
click at [827, 245] on div "Front: Click to select or drag and drop the file here. Choose file" at bounding box center [900, 229] width 355 height 46
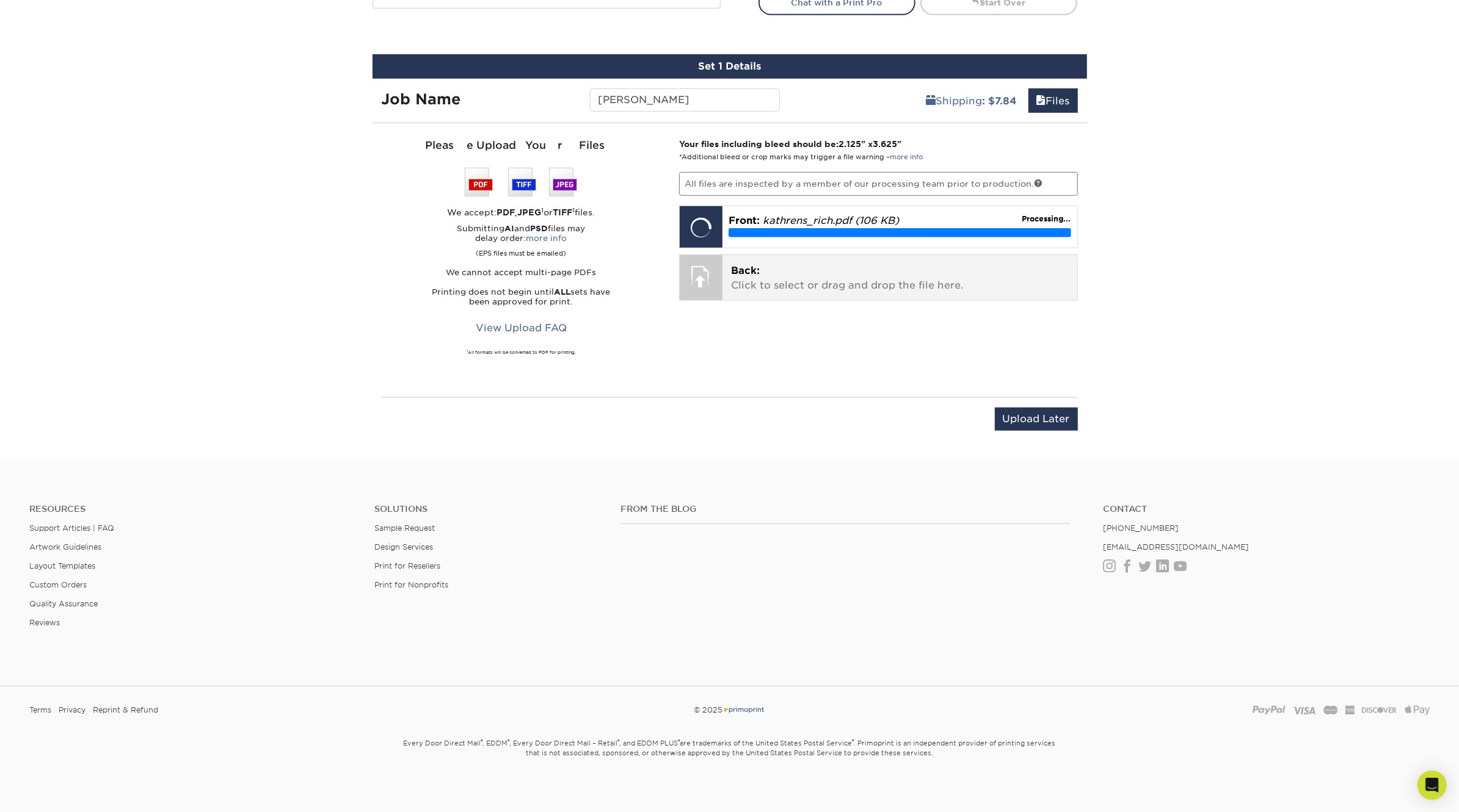
click at [823, 281] on p "Back: Click to select or drag and drop the file here." at bounding box center [900, 278] width 337 height 29
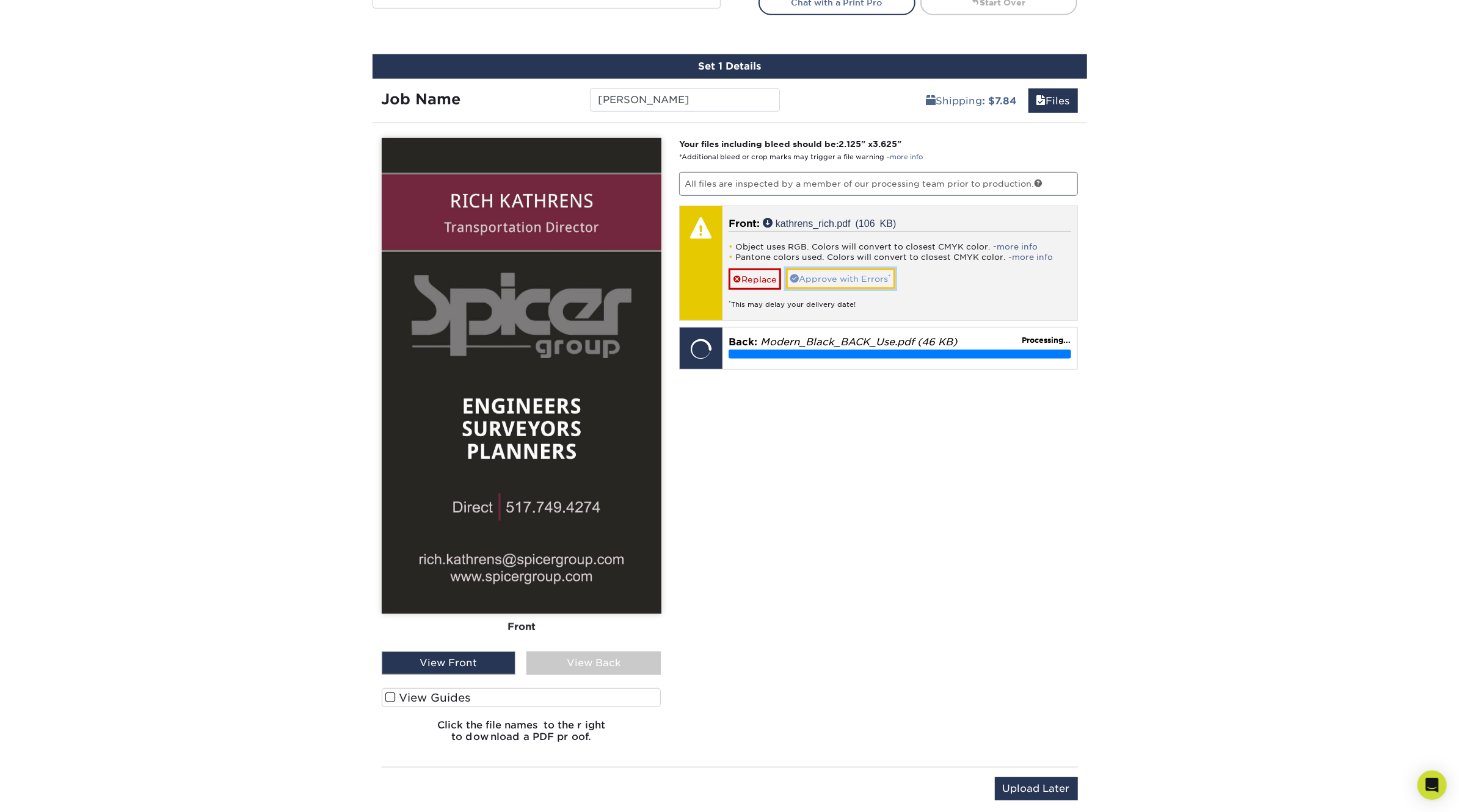
click at [845, 274] on link "Approve with Errors *" at bounding box center [841, 278] width 110 height 20
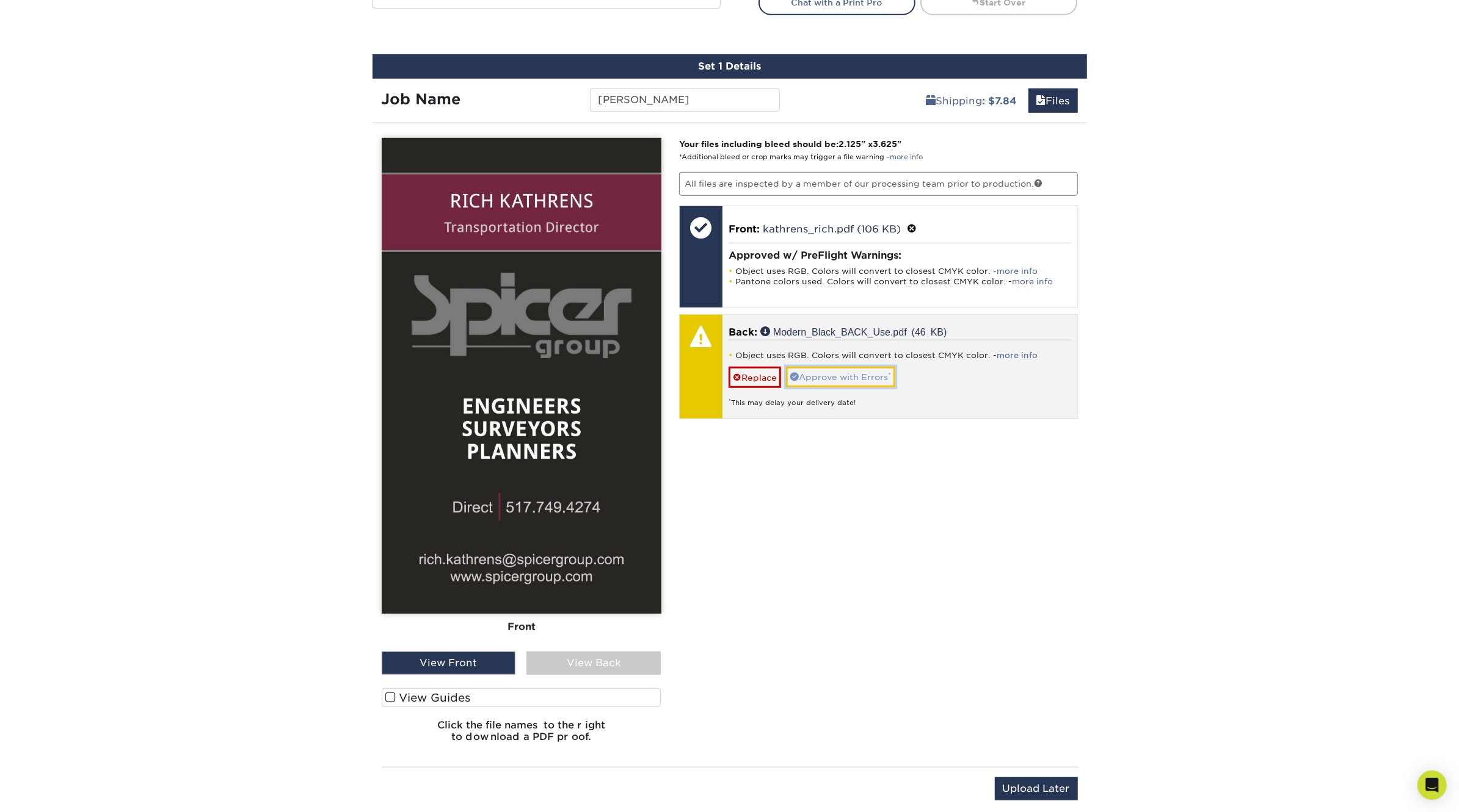
click at [816, 372] on link "Approve with Errors *" at bounding box center [841, 377] width 110 height 20
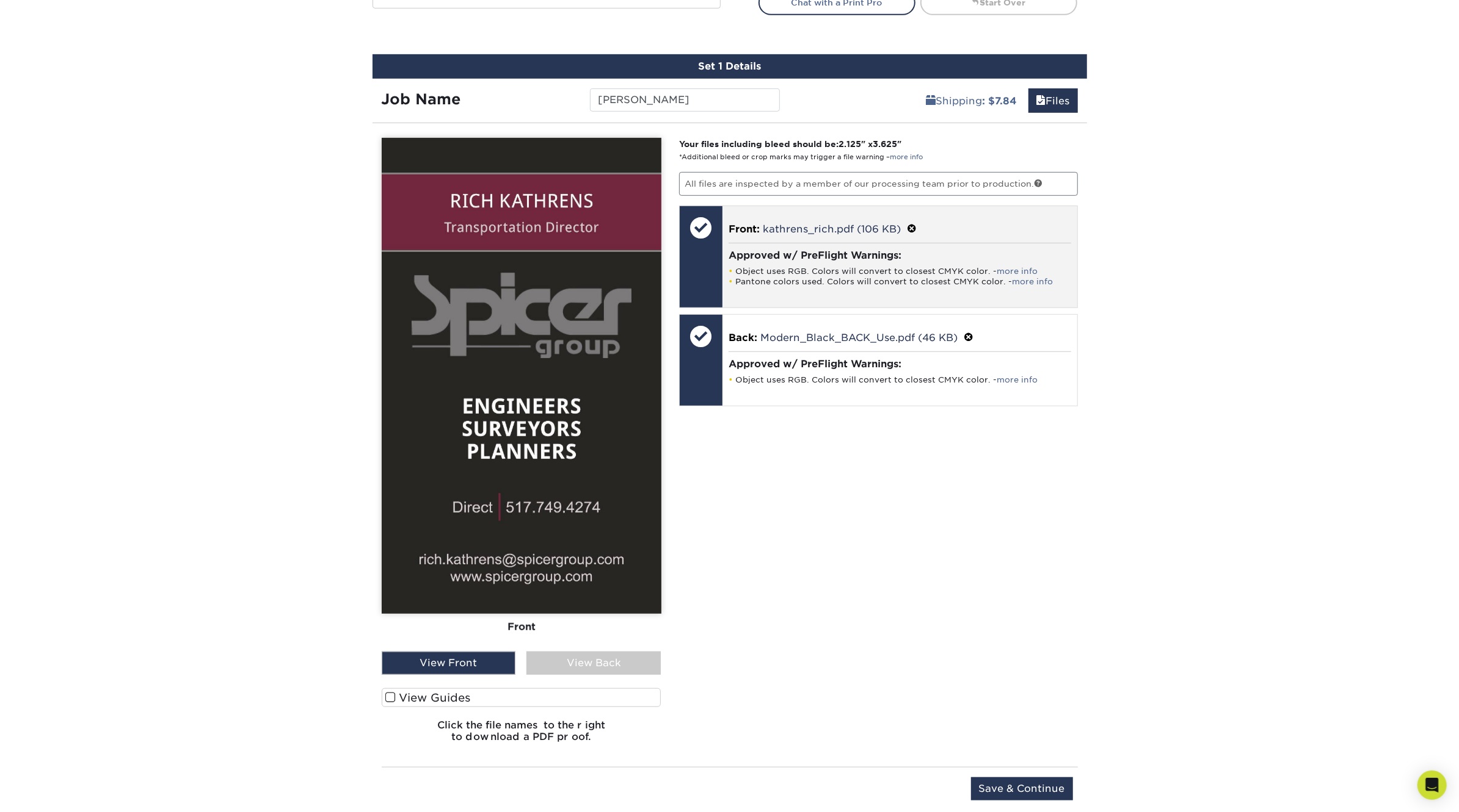
click at [915, 228] on span at bounding box center [911, 230] width 10 height 12
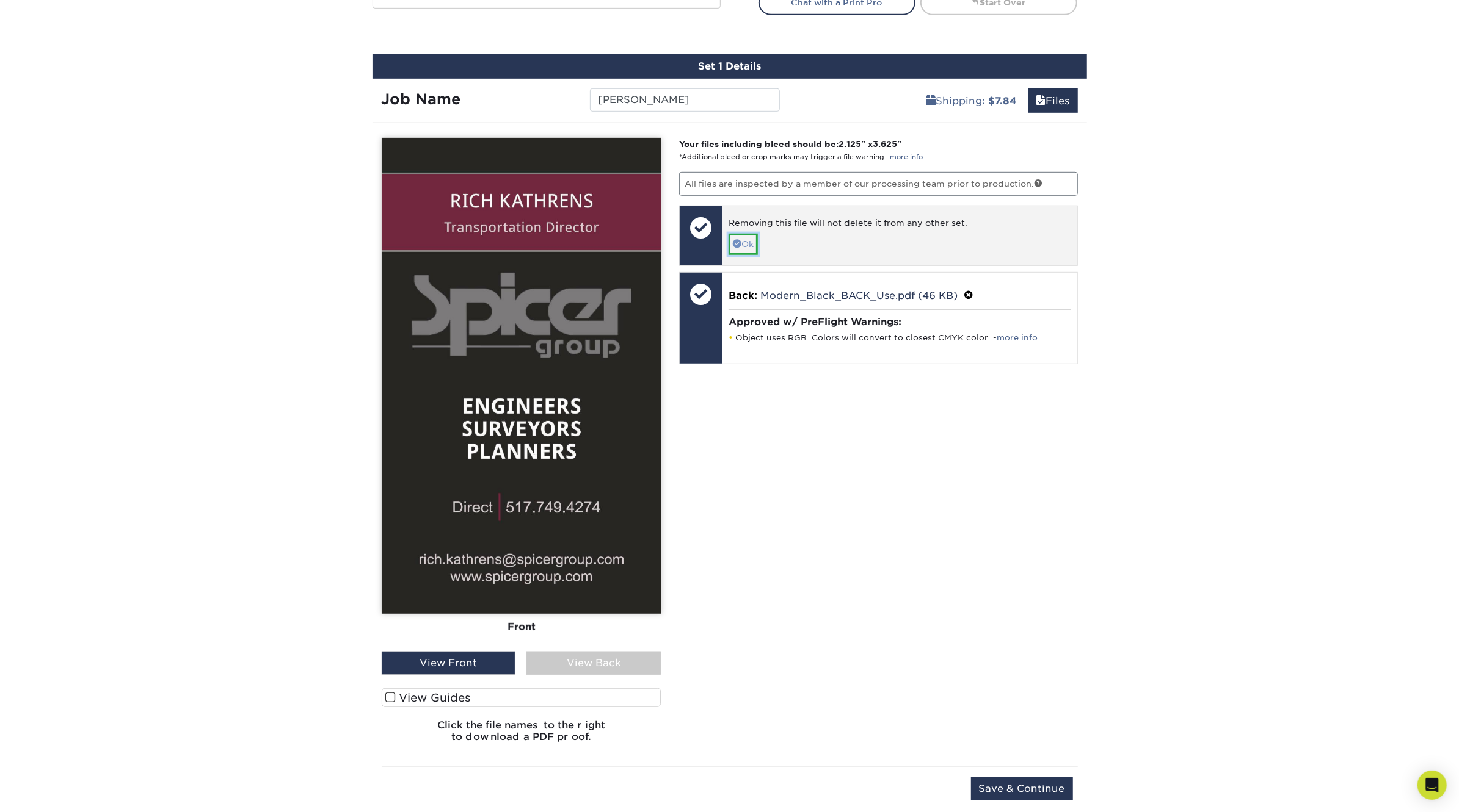
click at [743, 240] on link "Ok" at bounding box center [743, 243] width 29 height 20
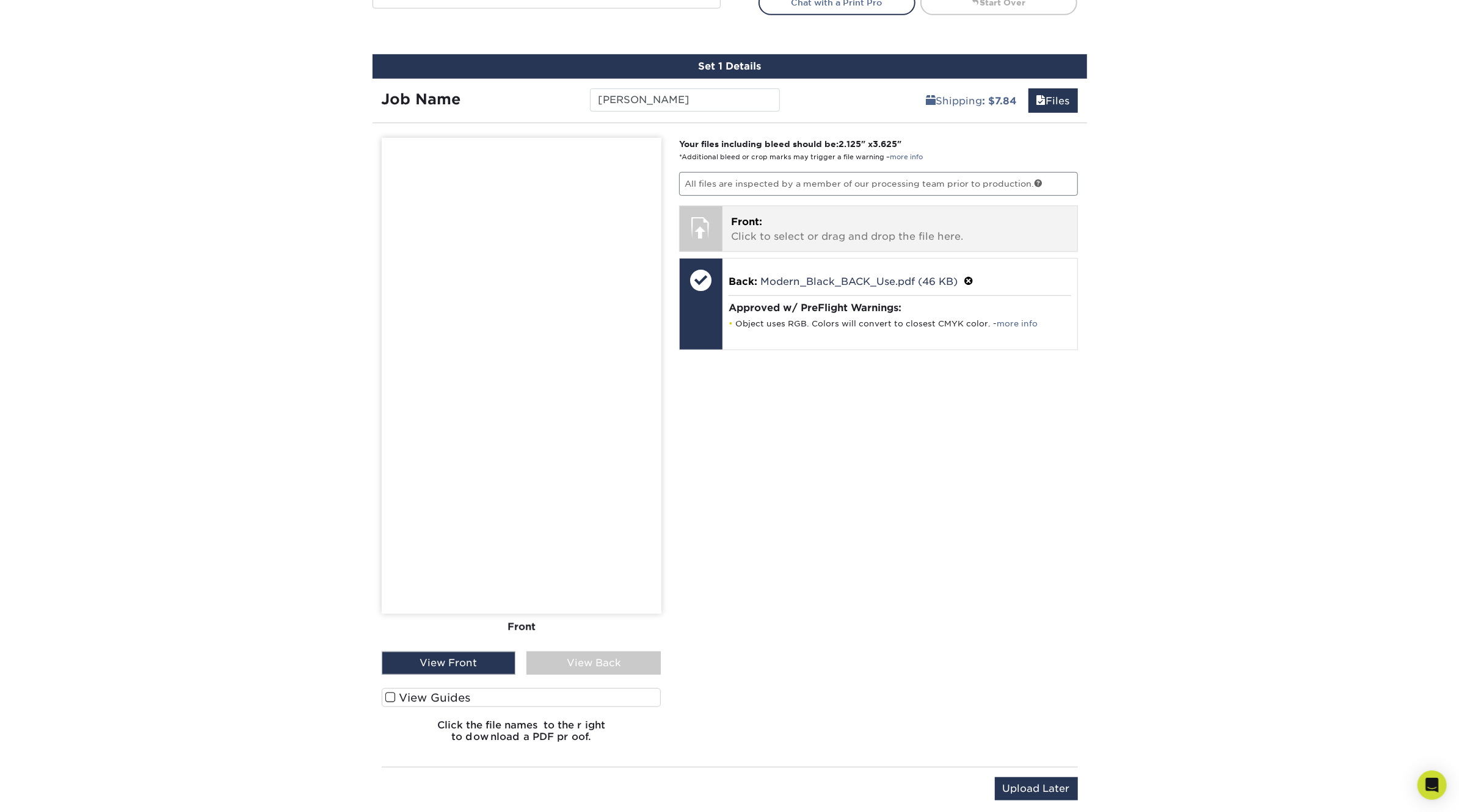
click at [754, 223] on span "Front:" at bounding box center [746, 222] width 31 height 12
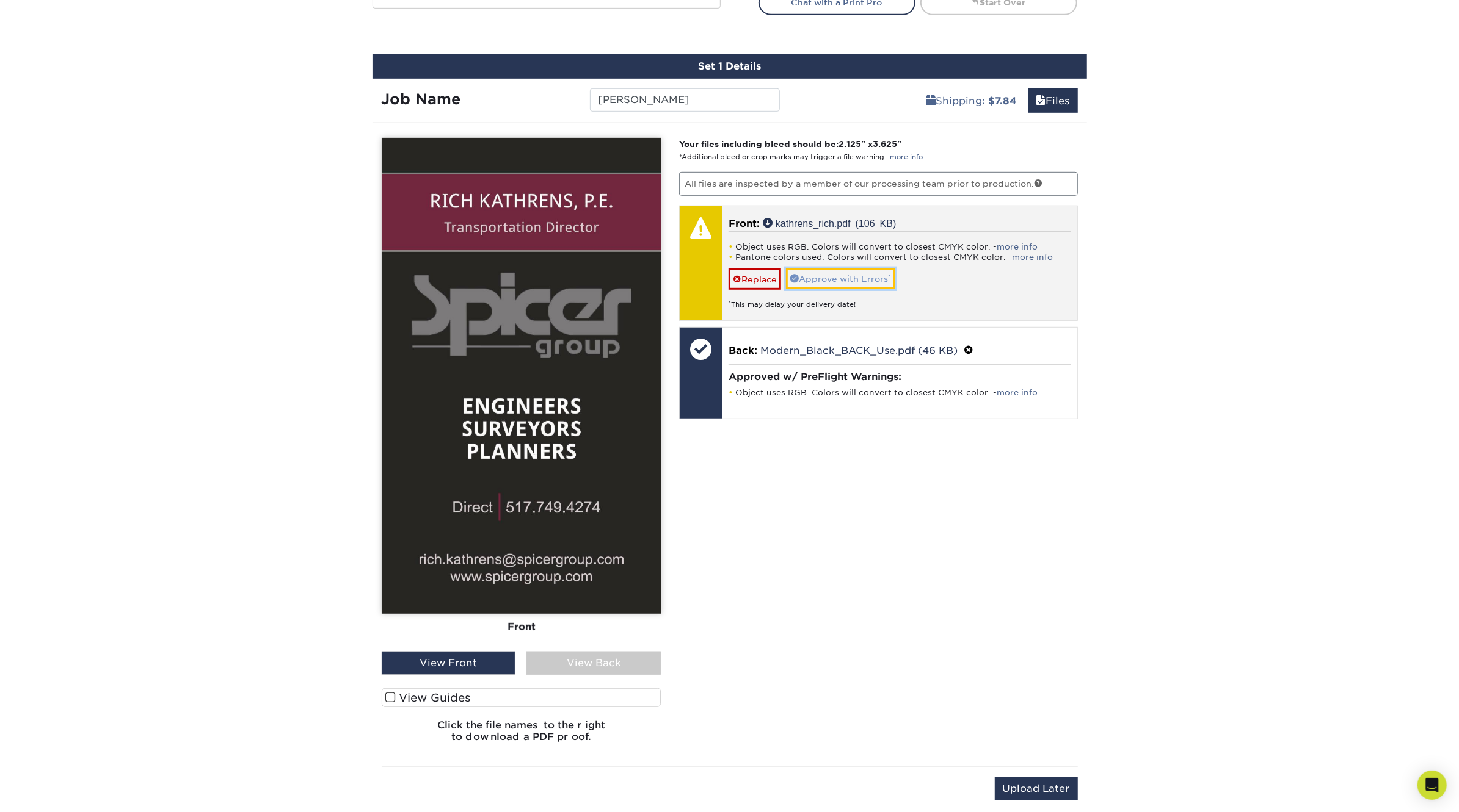
click at [864, 279] on link "Approve with Errors *" at bounding box center [841, 278] width 110 height 20
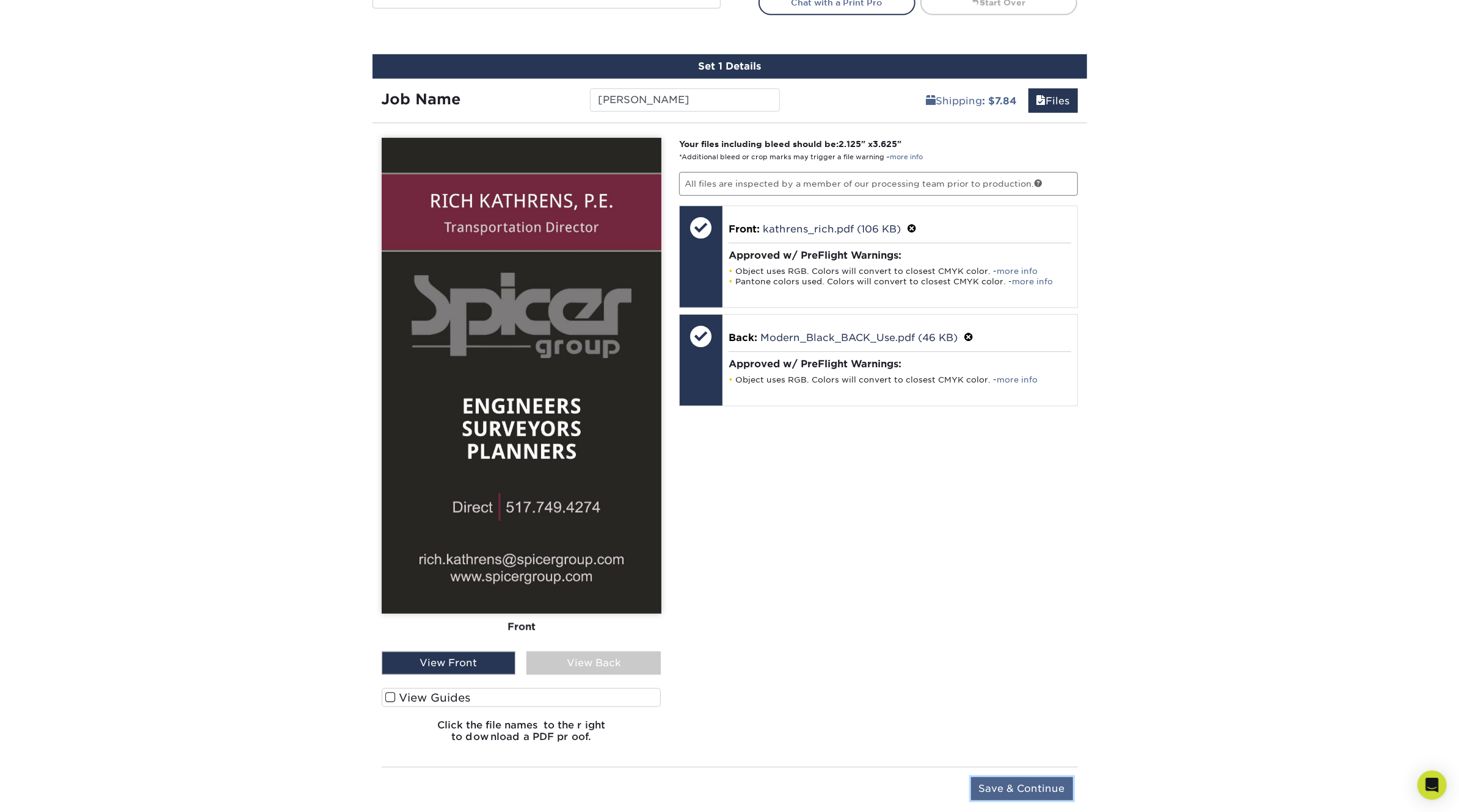
click at [1004, 785] on input "Save & Continue" at bounding box center [1021, 789] width 102 height 23
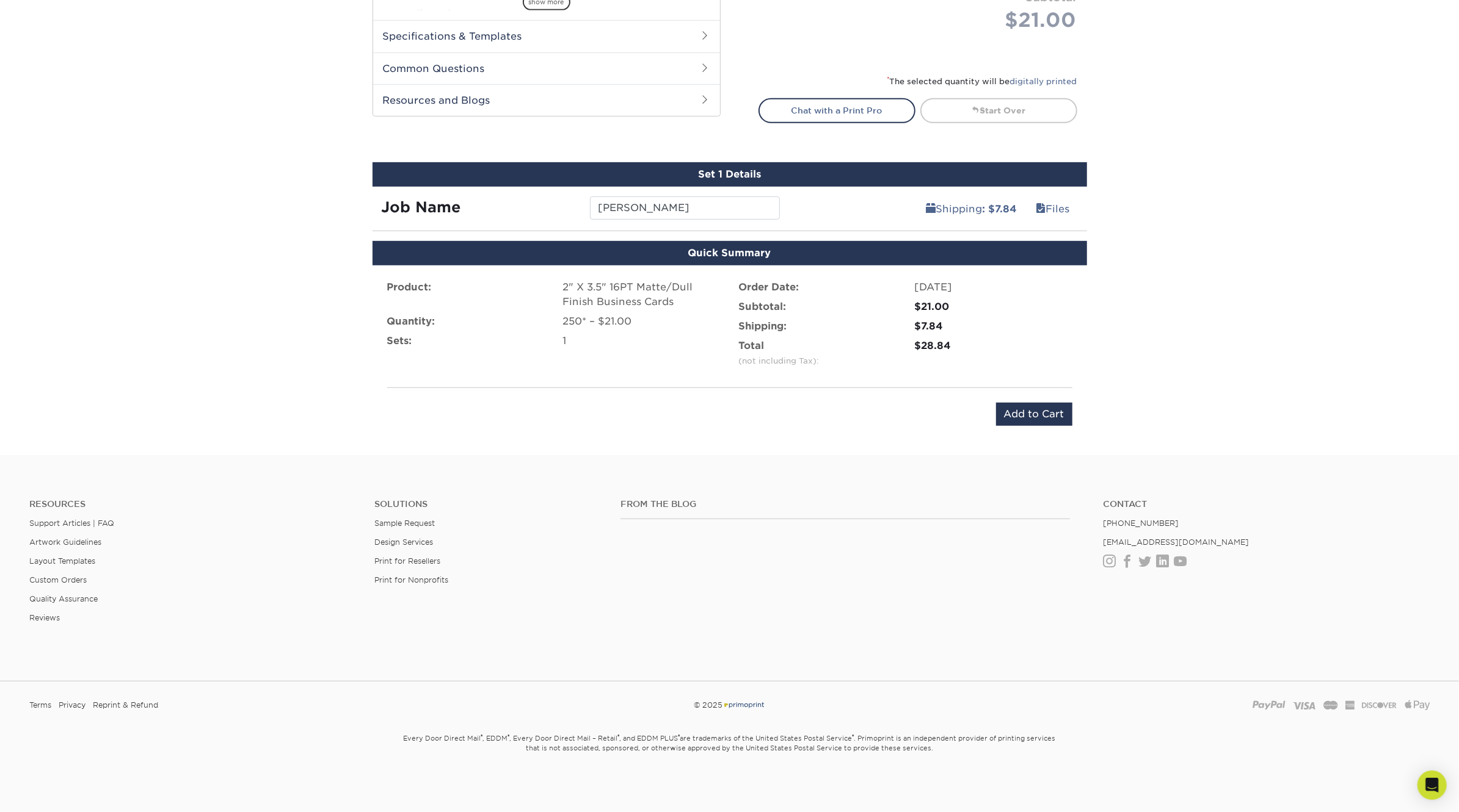
scroll to position [563, 0]
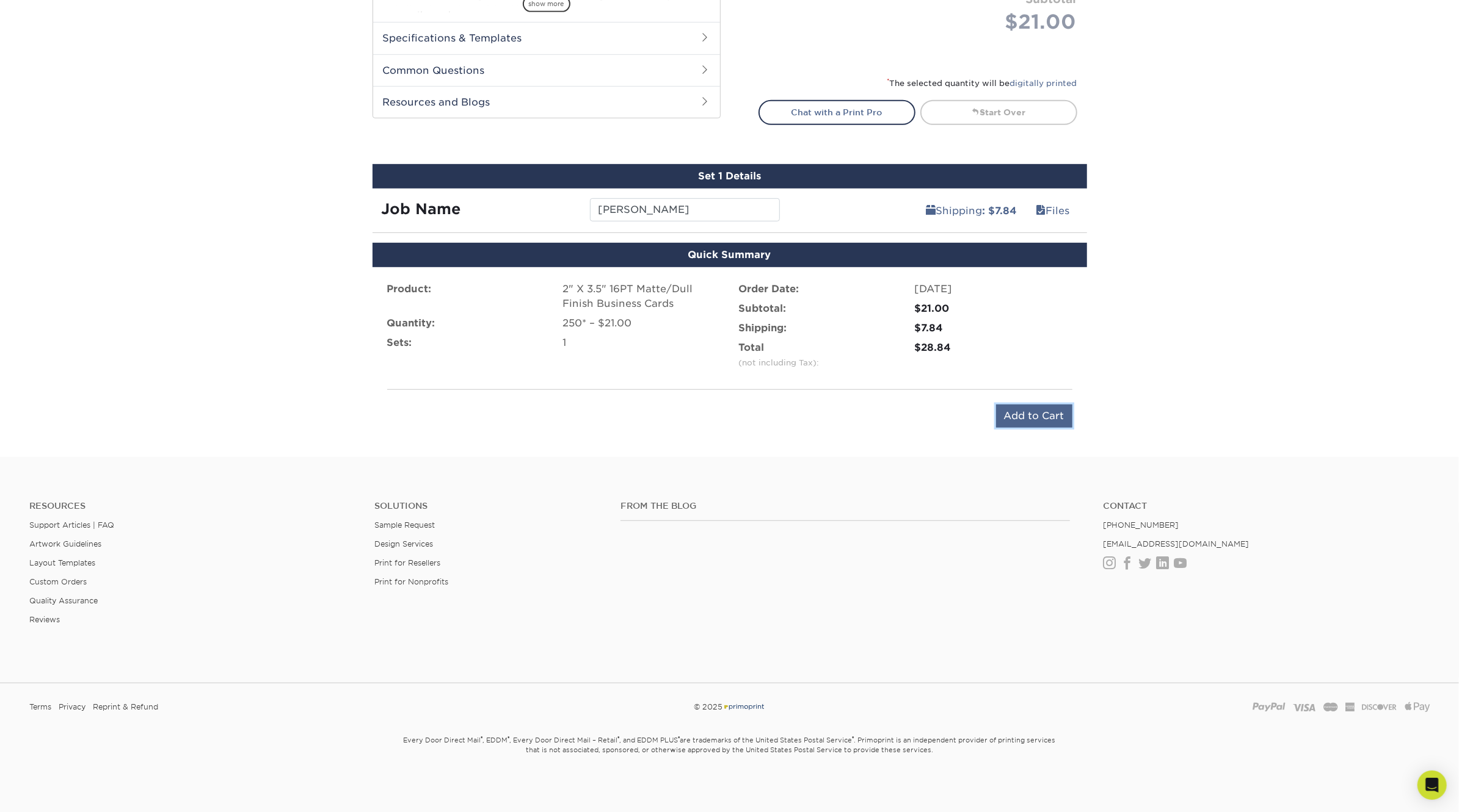
click at [1057, 422] on input "Add to Cart" at bounding box center [1033, 417] width 77 height 23
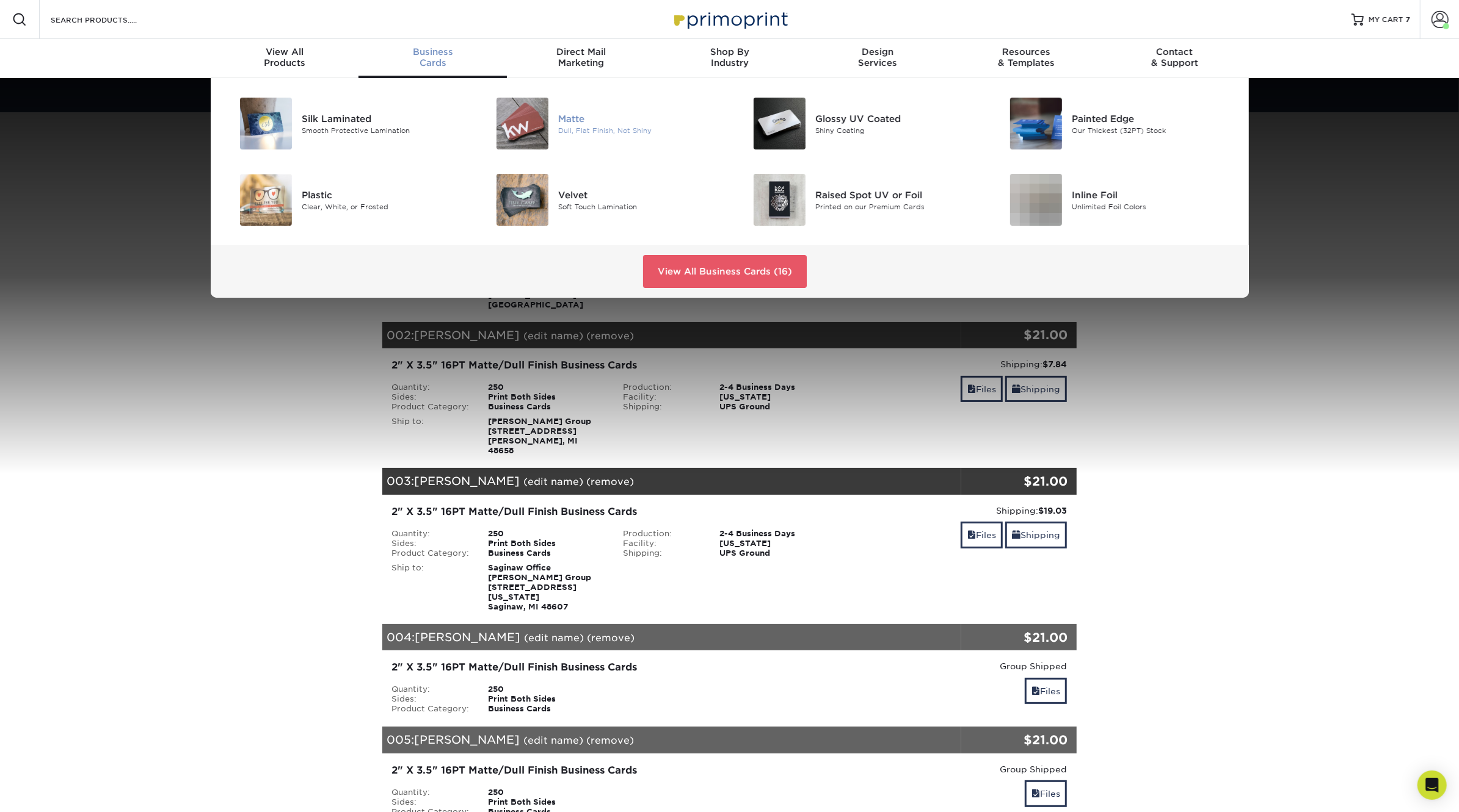
click at [504, 121] on img at bounding box center [523, 124] width 52 height 52
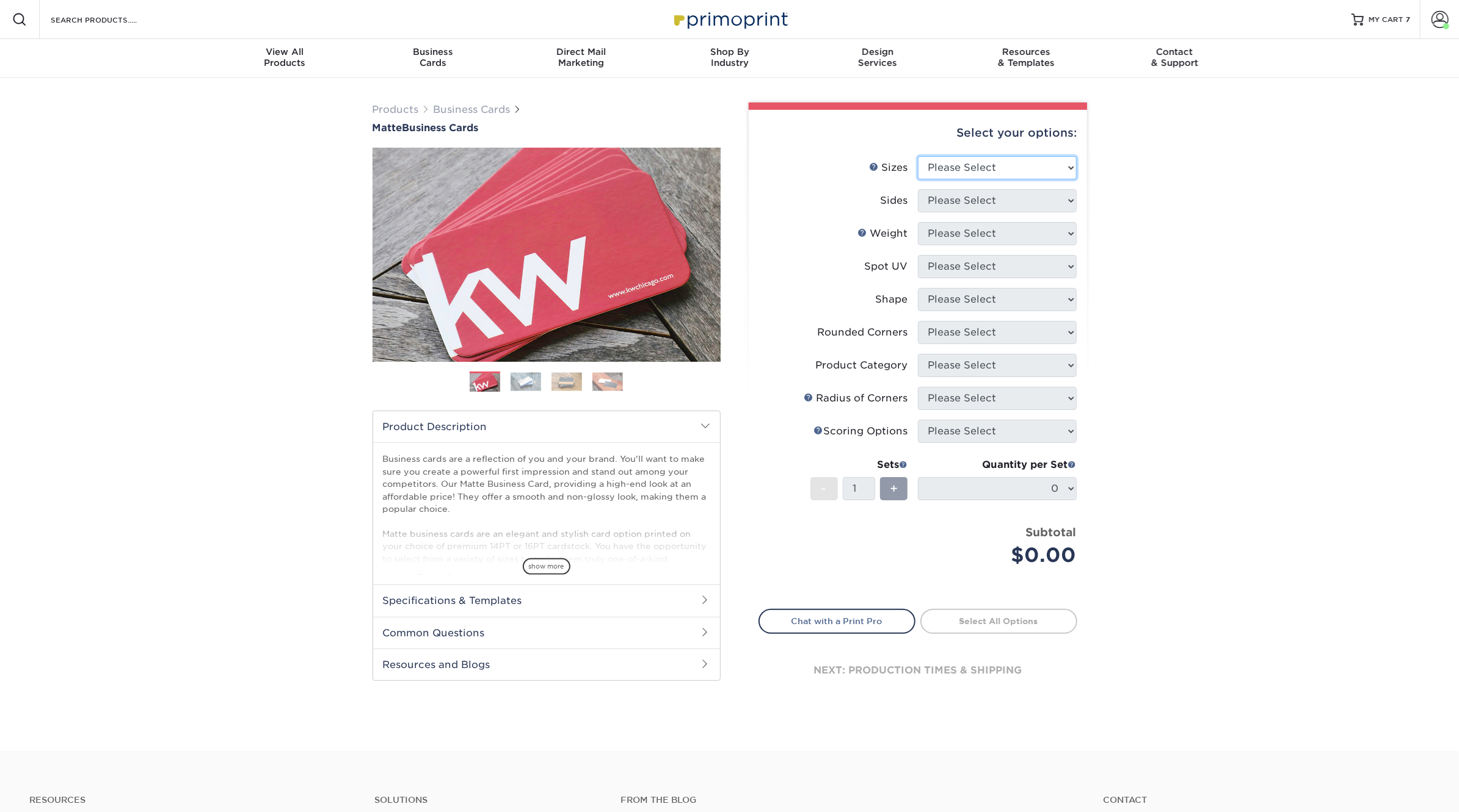
click at [976, 162] on select "Please Select 1.5" x 3.5" - Mini 1.75" x 3.5" - Mini 2" x 2" - Square 2" x 3" -…" at bounding box center [998, 168] width 159 height 23
select select "2.00x3.50"
click at [918, 156] on select "Please Select 1.5" x 3.5" - Mini 1.75" x 3.5" - Mini 2" x 2" - Square 2" x 3" -…" at bounding box center [998, 168] width 159 height 23
click at [998, 206] on select "Please Select Print Both Sides Print Front Only" at bounding box center [998, 201] width 159 height 23
select select "13abbda7-1d64-4f25-8bb2-c179b224825d"
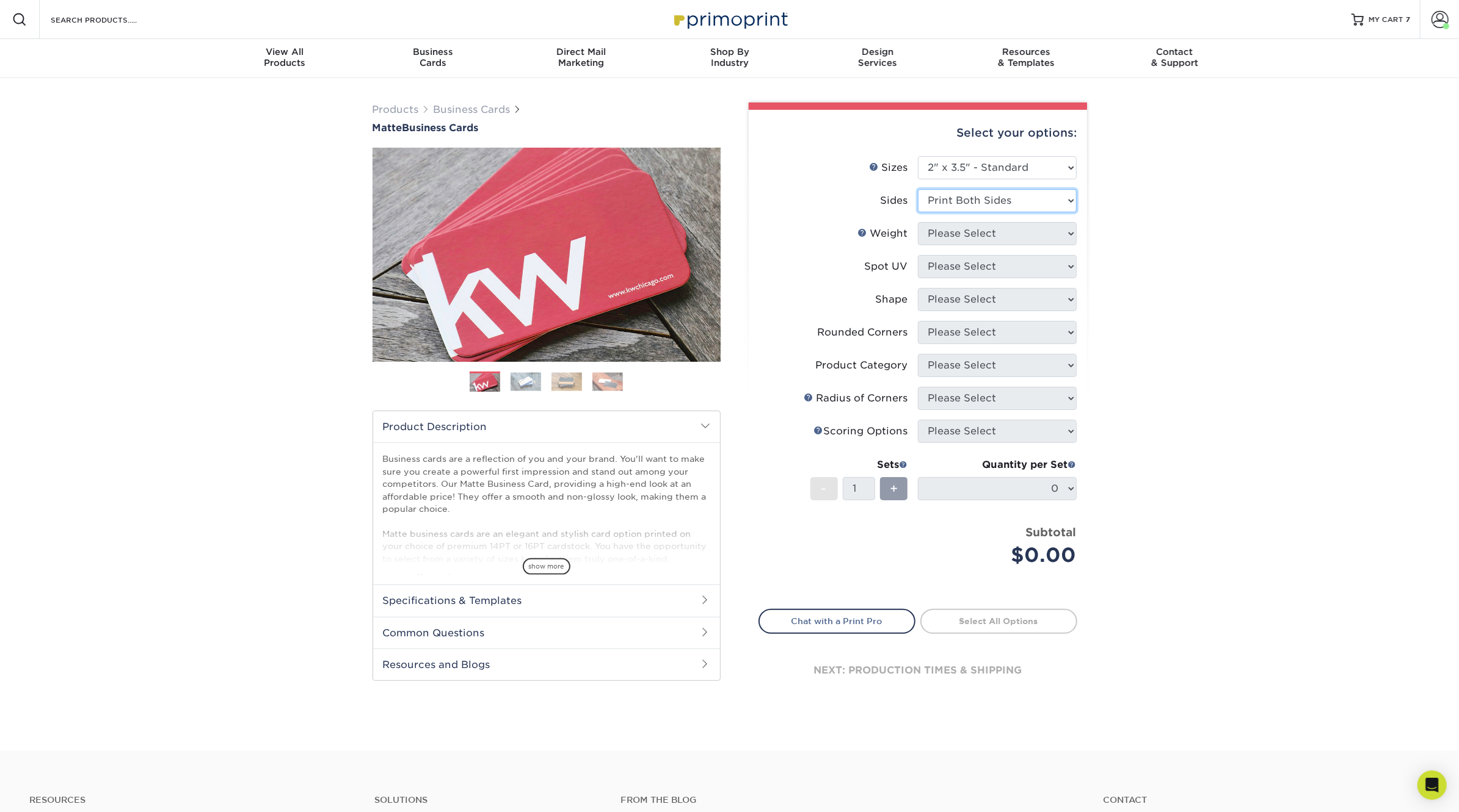
click at [918, 189] on select "Please Select Print Both Sides Print Front Only" at bounding box center [998, 201] width 159 height 23
click at [995, 234] on select "Please Select 16PT 14PT" at bounding box center [998, 234] width 159 height 23
select select "16PT"
click at [918, 222] on select "Please Select 16PT 14PT" at bounding box center [998, 234] width 159 height 23
click at [987, 274] on select "Please Select No Spot UV Front and Back (Both Sides) Front Only Back Only" at bounding box center [998, 266] width 159 height 23
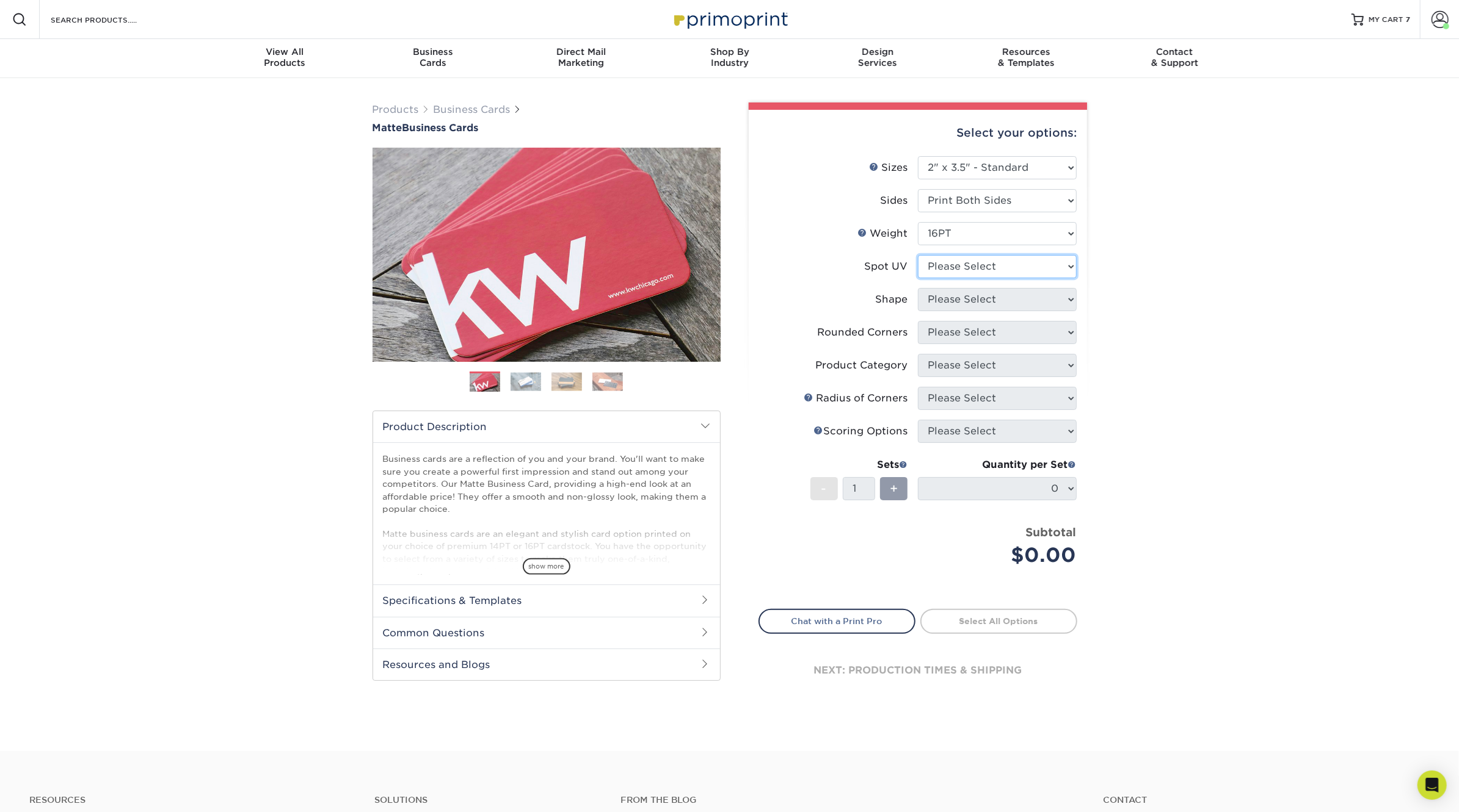
select select "3"
click at [918, 255] on select "Please Select No Spot UV Front and Back (Both Sides) Front Only Back Only" at bounding box center [998, 266] width 159 height 23
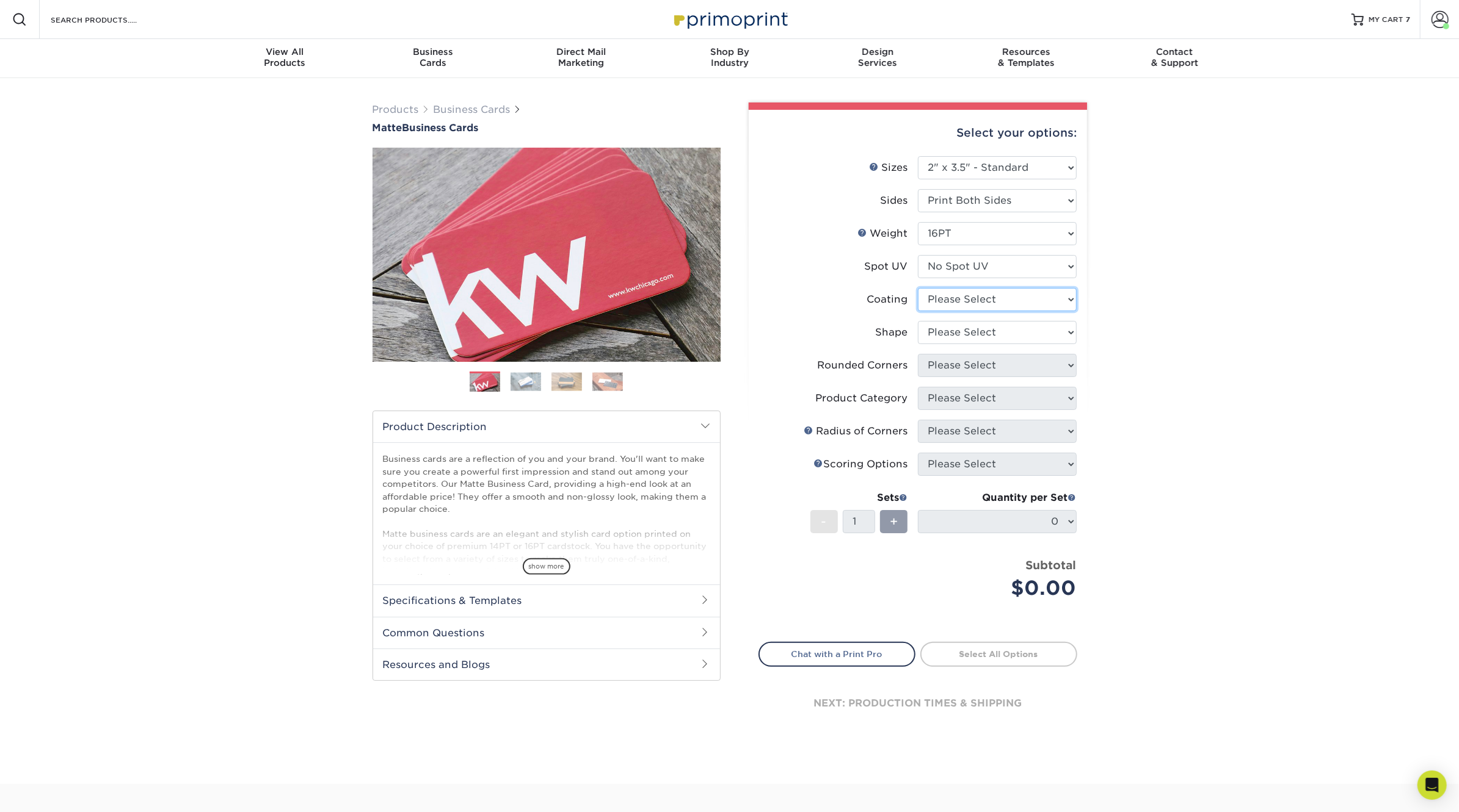
click at [991, 291] on select at bounding box center [998, 299] width 159 height 23
select select "121bb7b5-3b4d-429f-bd8d-bbf80e953313"
click at [918, 288] on select at bounding box center [998, 299] width 159 height 23
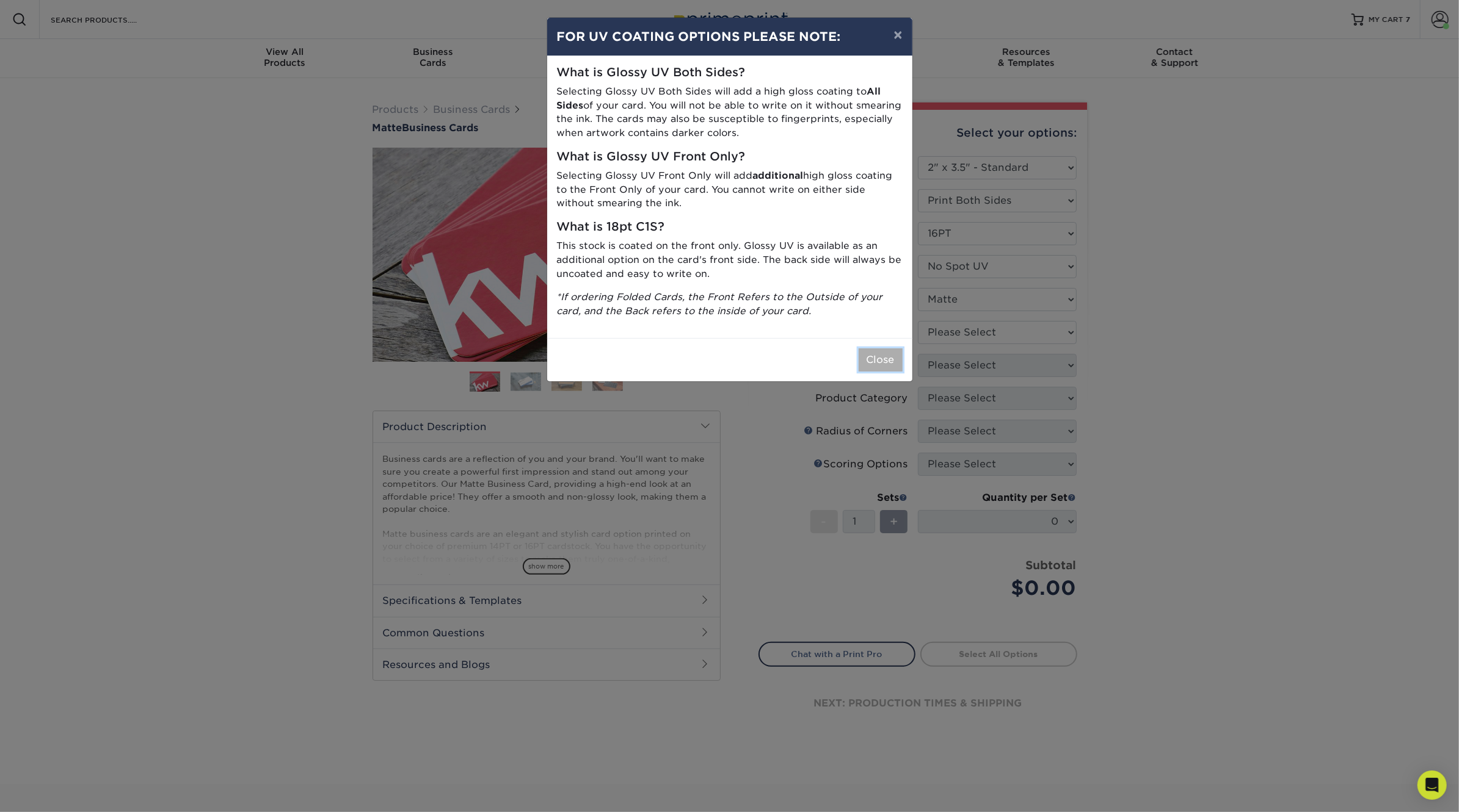
click at [890, 357] on button "Close" at bounding box center [880, 360] width 44 height 23
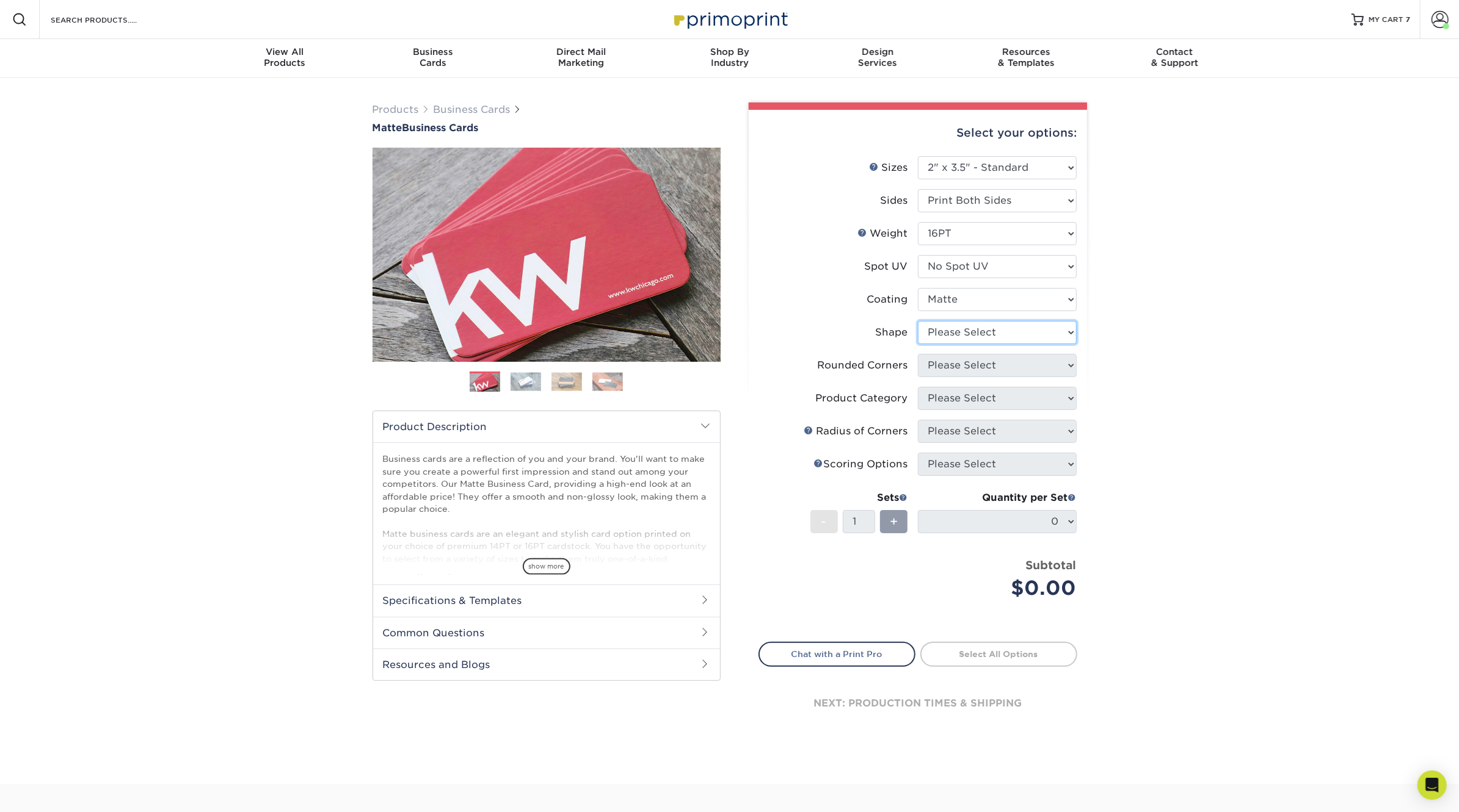
click at [1010, 330] on select "Please Select Standard Oval" at bounding box center [998, 332] width 159 height 23
select select "standard"
click at [918, 321] on select "Please Select Standard Oval" at bounding box center [998, 332] width 159 height 23
click at [1003, 368] on select "Please Select Yes - Round 2 Corners Yes - Round 4 Corners No" at bounding box center [998, 365] width 159 height 23
select select "0"
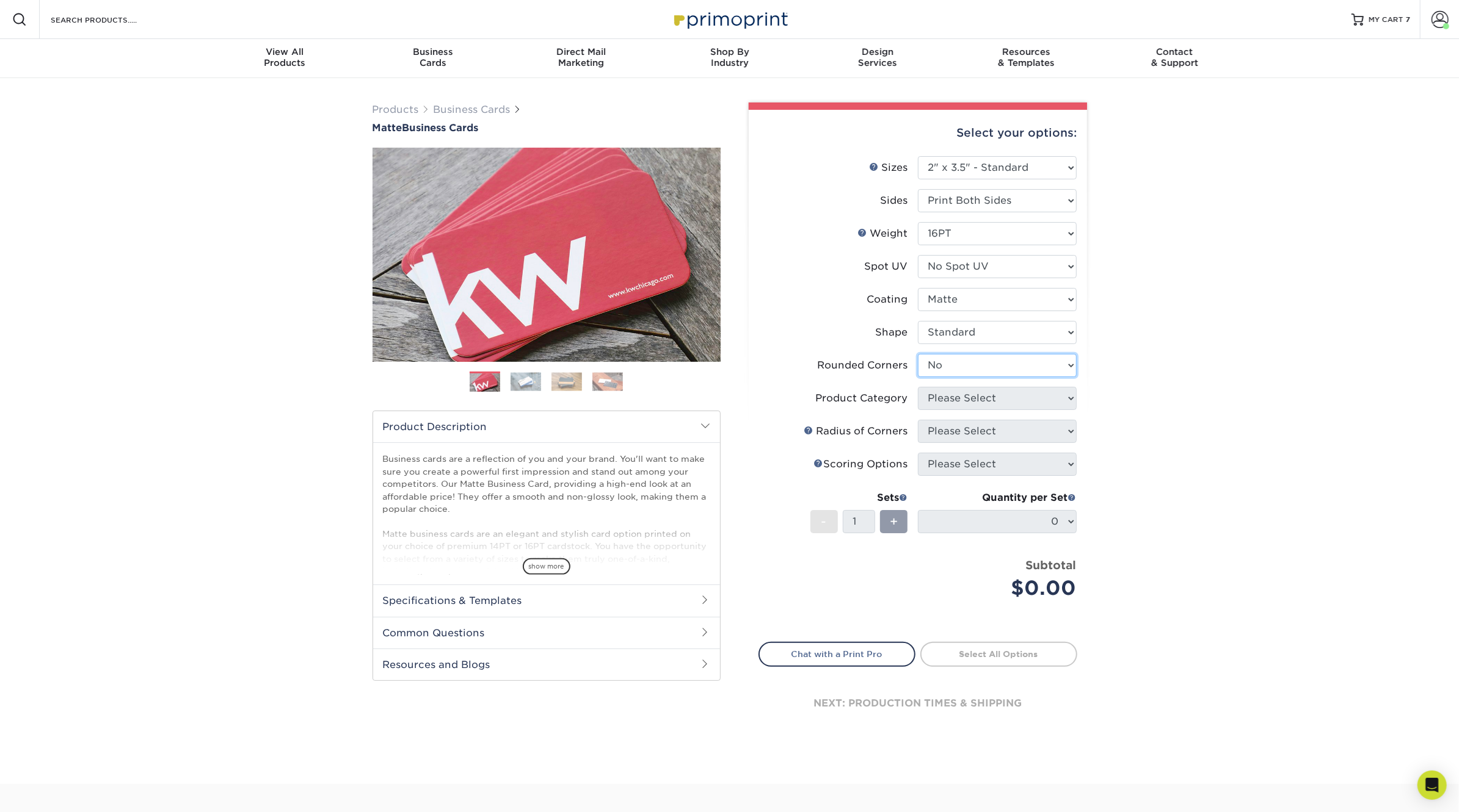
click at [918, 354] on select "Please Select Yes - Round 2 Corners Yes - Round 4 Corners No" at bounding box center [998, 365] width 159 height 23
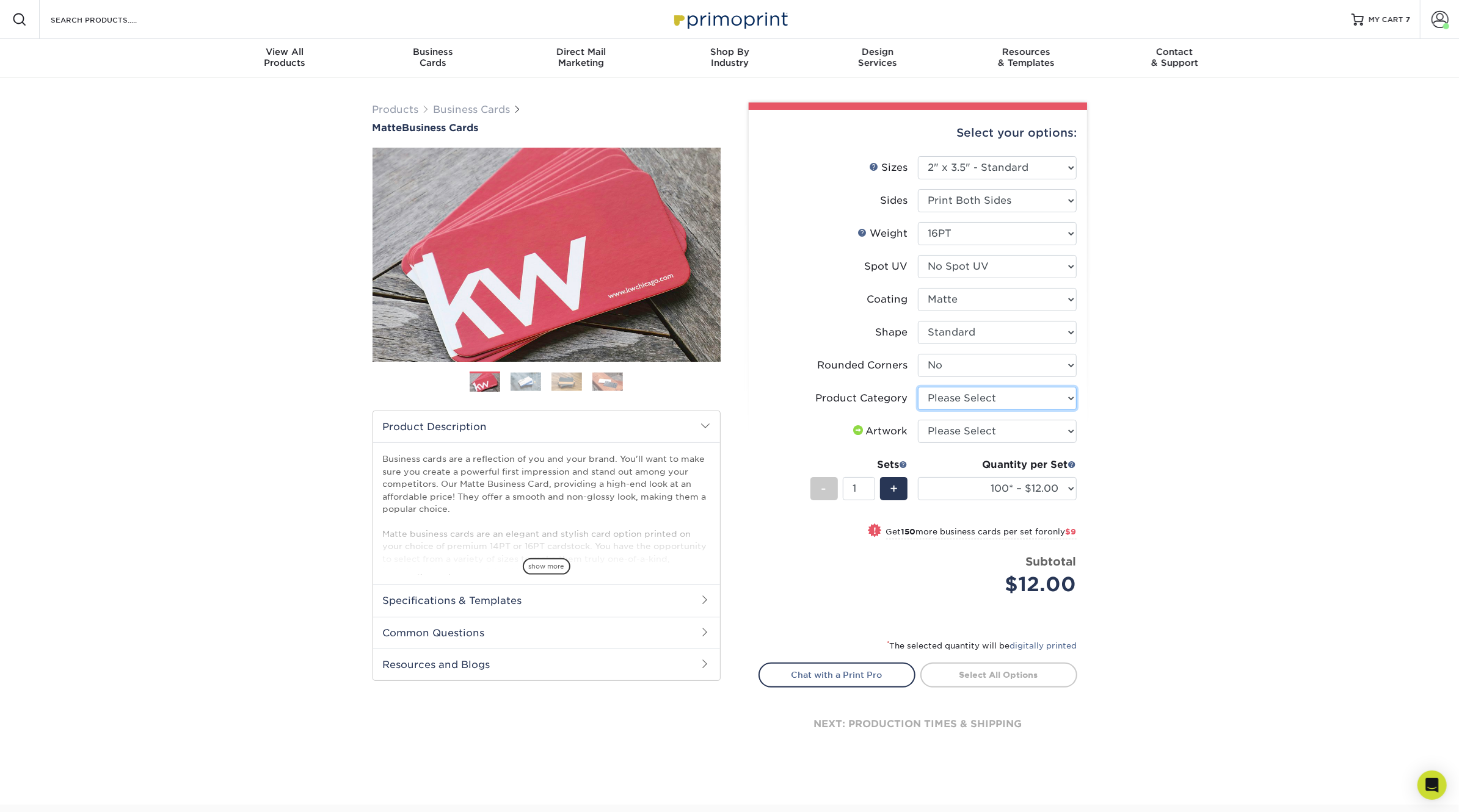
click at [998, 402] on select "Please Select Business Cards" at bounding box center [998, 398] width 159 height 23
select select "3b5148f1-0588-4f88-a218-97bcfdce65c1"
click at [918, 387] on select "Please Select Business Cards" at bounding box center [998, 398] width 159 height 23
click at [997, 436] on select "Please Select I will upload files I need a design - $100" at bounding box center [998, 431] width 159 height 23
select select "upload"
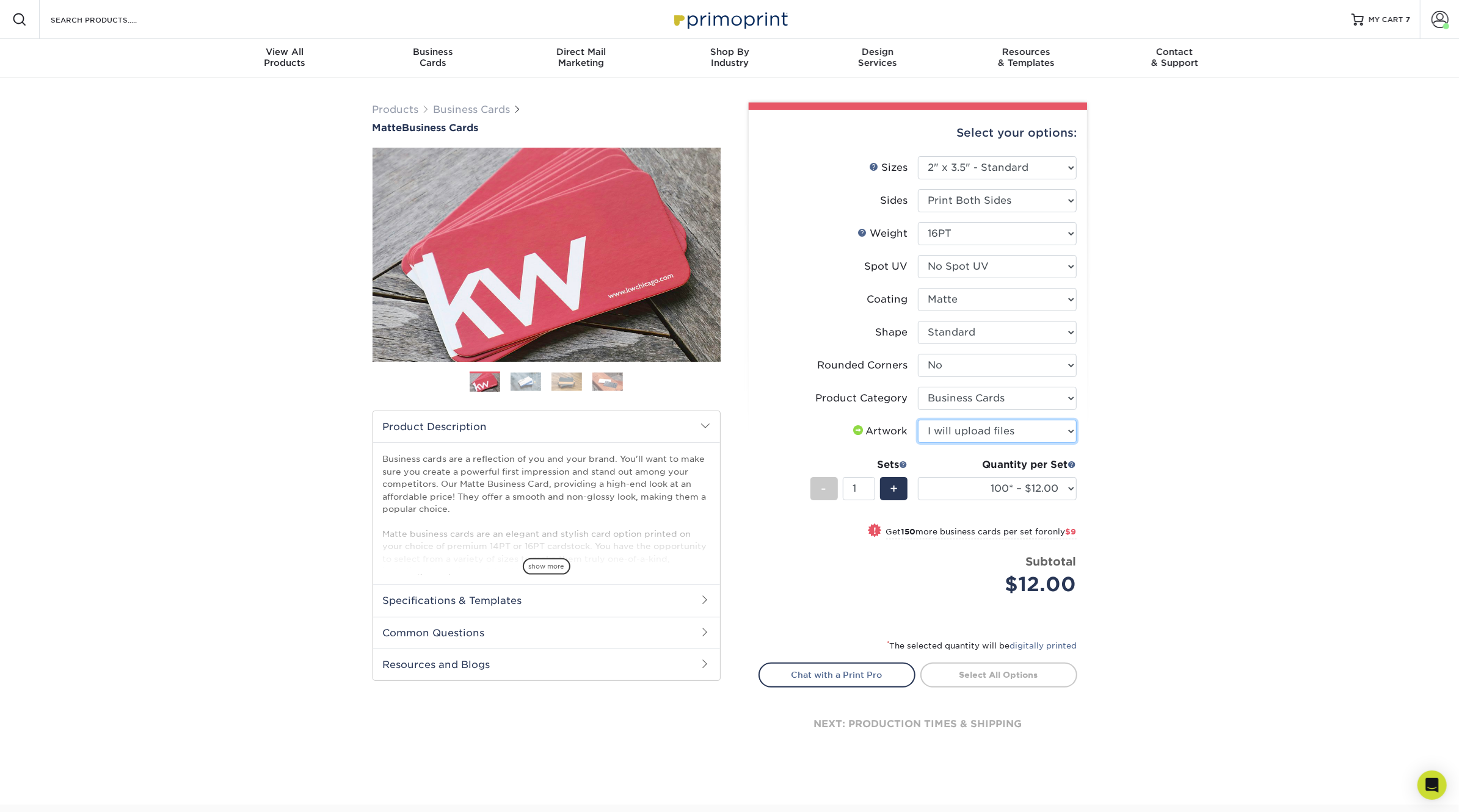
click at [918, 420] on select "Please Select I will upload files I need a design - $100" at bounding box center [998, 431] width 159 height 23
click at [995, 478] on select "100* – $12.00 250* – $21.00 500 – $42.00 1000 – $53.00 2500 – $95.00 5000 – $18…" at bounding box center [998, 489] width 159 height 23
select select "250* – $21.00"
click at [918, 478] on select "100* – $12.00 250* – $21.00 500 – $42.00 1000 – $53.00 2500 – $95.00 5000 – $18…" at bounding box center [998, 489] width 159 height 23
click at [1023, 674] on link "Proceed to Shipping" at bounding box center [999, 673] width 157 height 22
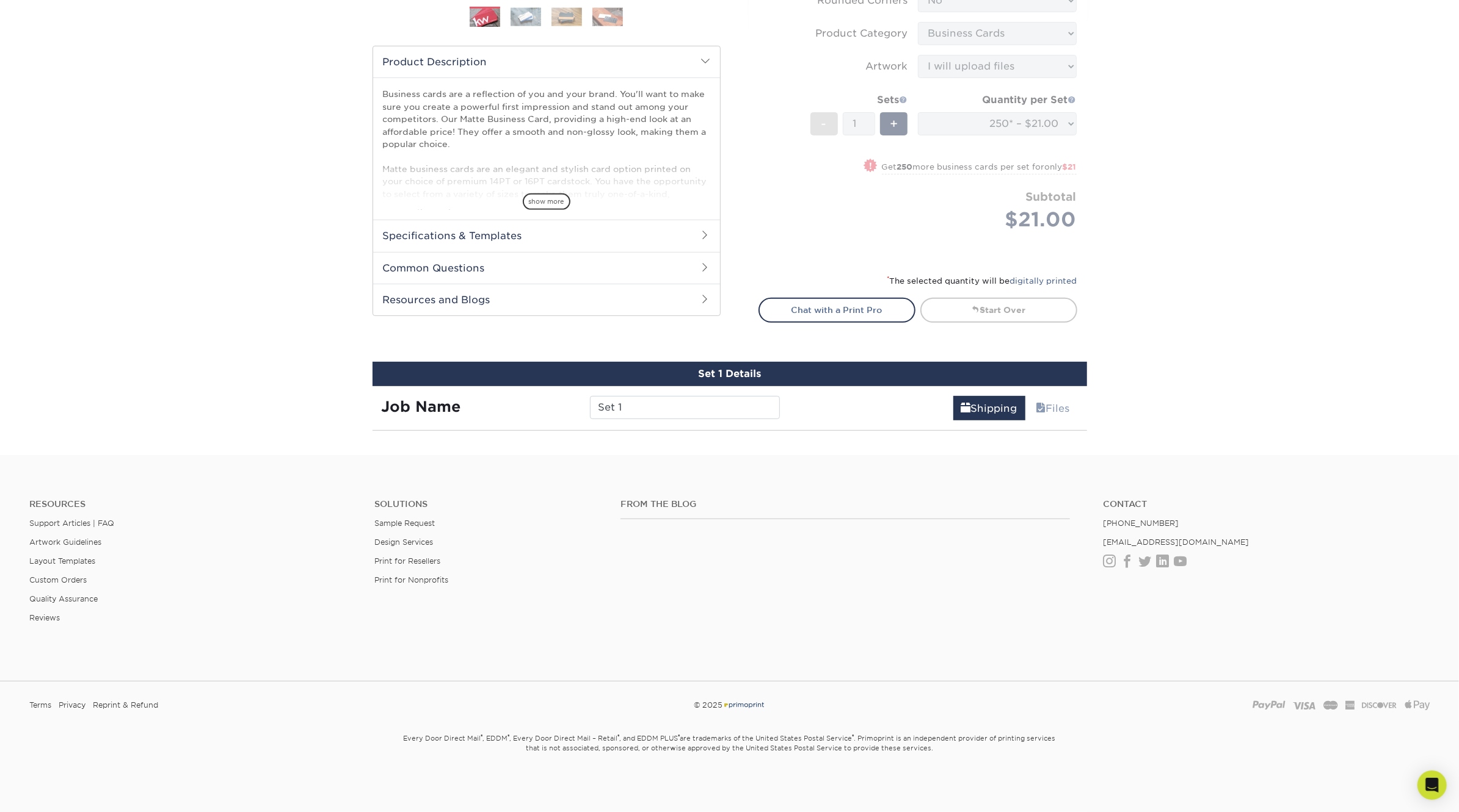
scroll to position [672, 0]
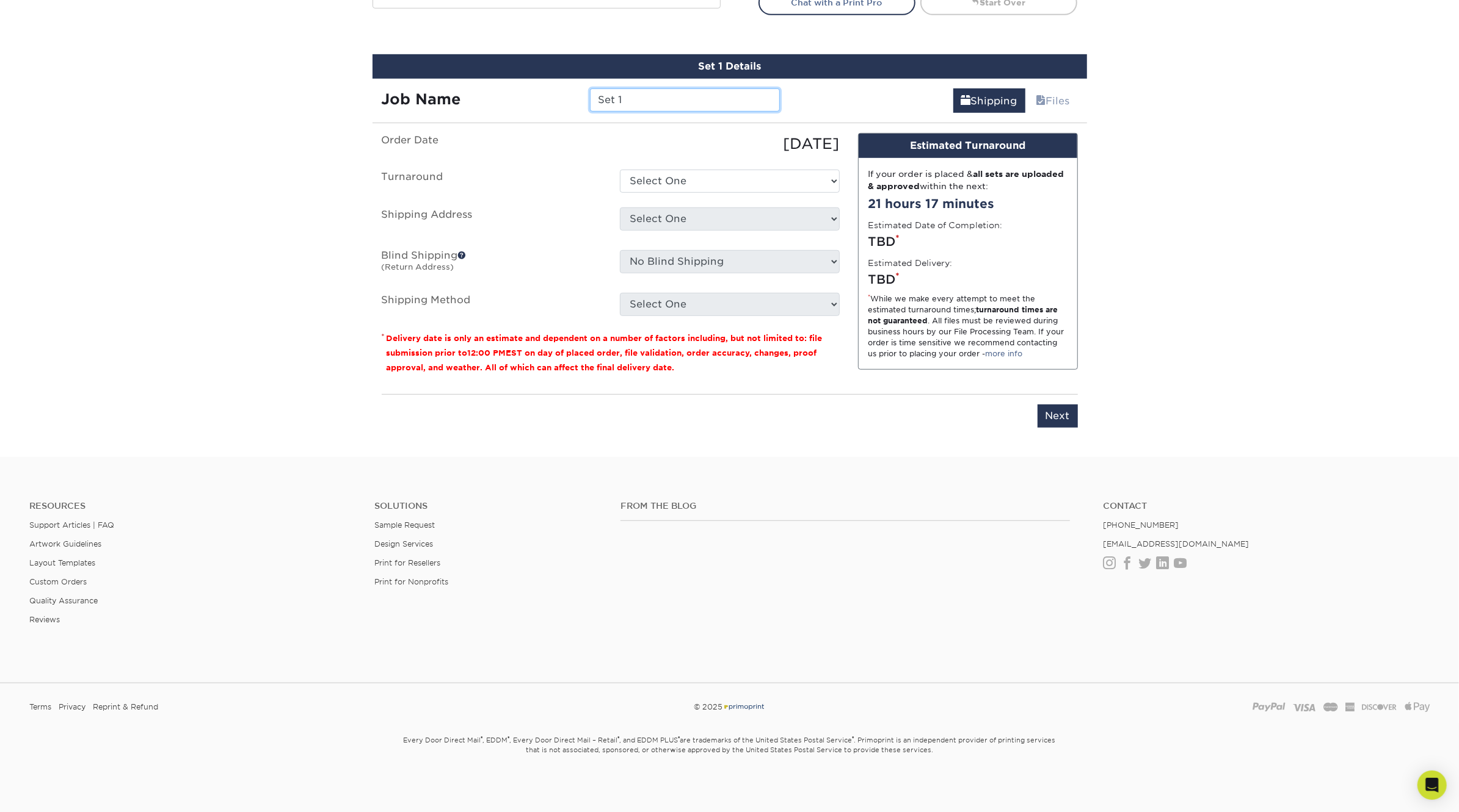
click at [673, 98] on input "Set 1" at bounding box center [684, 100] width 190 height 23
type input "N"
type input "[PERSON_NAME]"
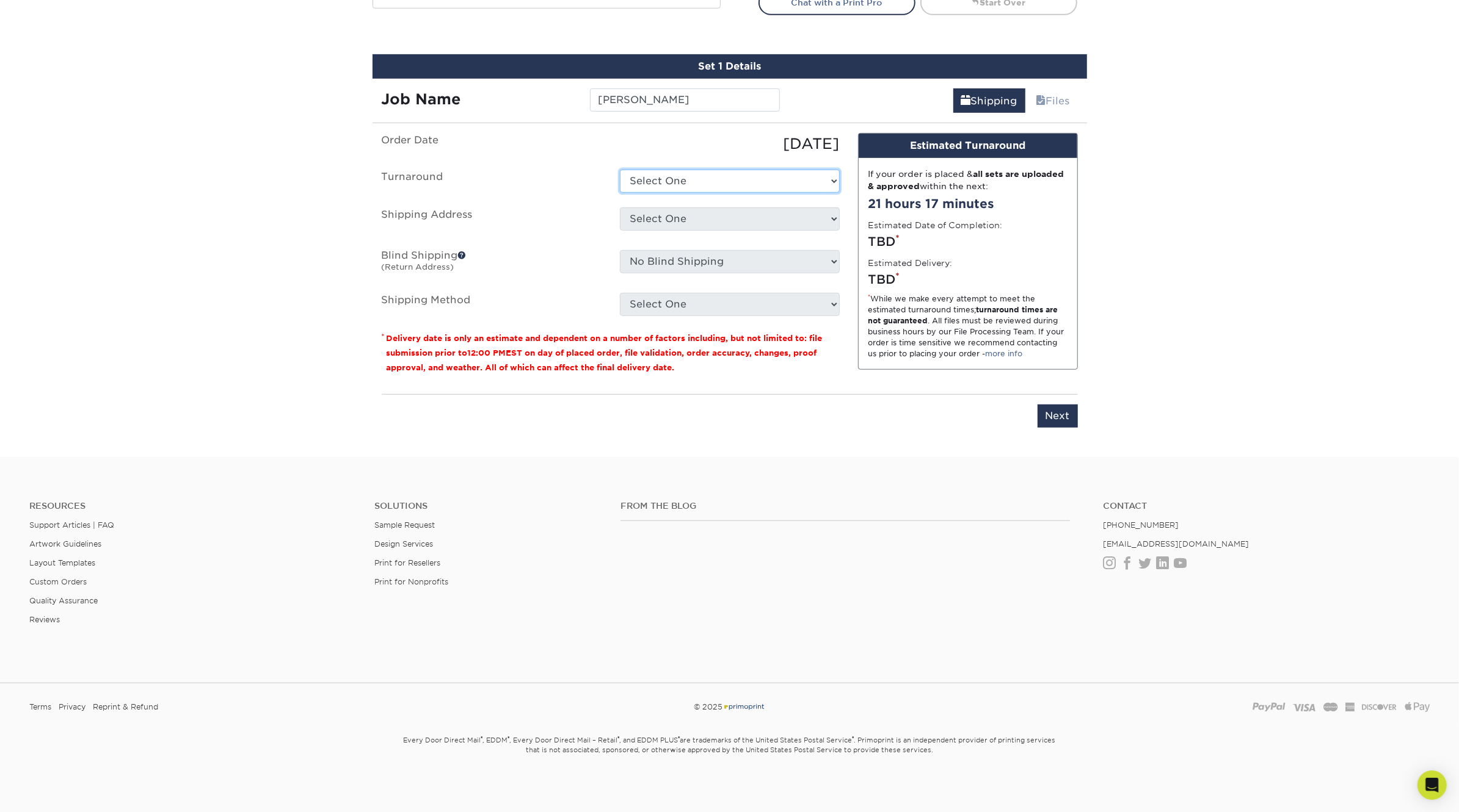
click at [677, 177] on select "Select One 2-4 Business Days 2 Day Next Business Day" at bounding box center [729, 181] width 220 height 23
select select "23721297-b68b-4846-ba83-3171e6bd9d78"
click at [619, 170] on select "Select One 2-4 Business Days 2 Day Next Business Day" at bounding box center [729, 181] width 220 height 23
click at [673, 228] on select "Select One Atlanta Office Bingham Farms Byron Center Dawsonville, GA Office Dun…" at bounding box center [729, 219] width 220 height 23
select select "245442"
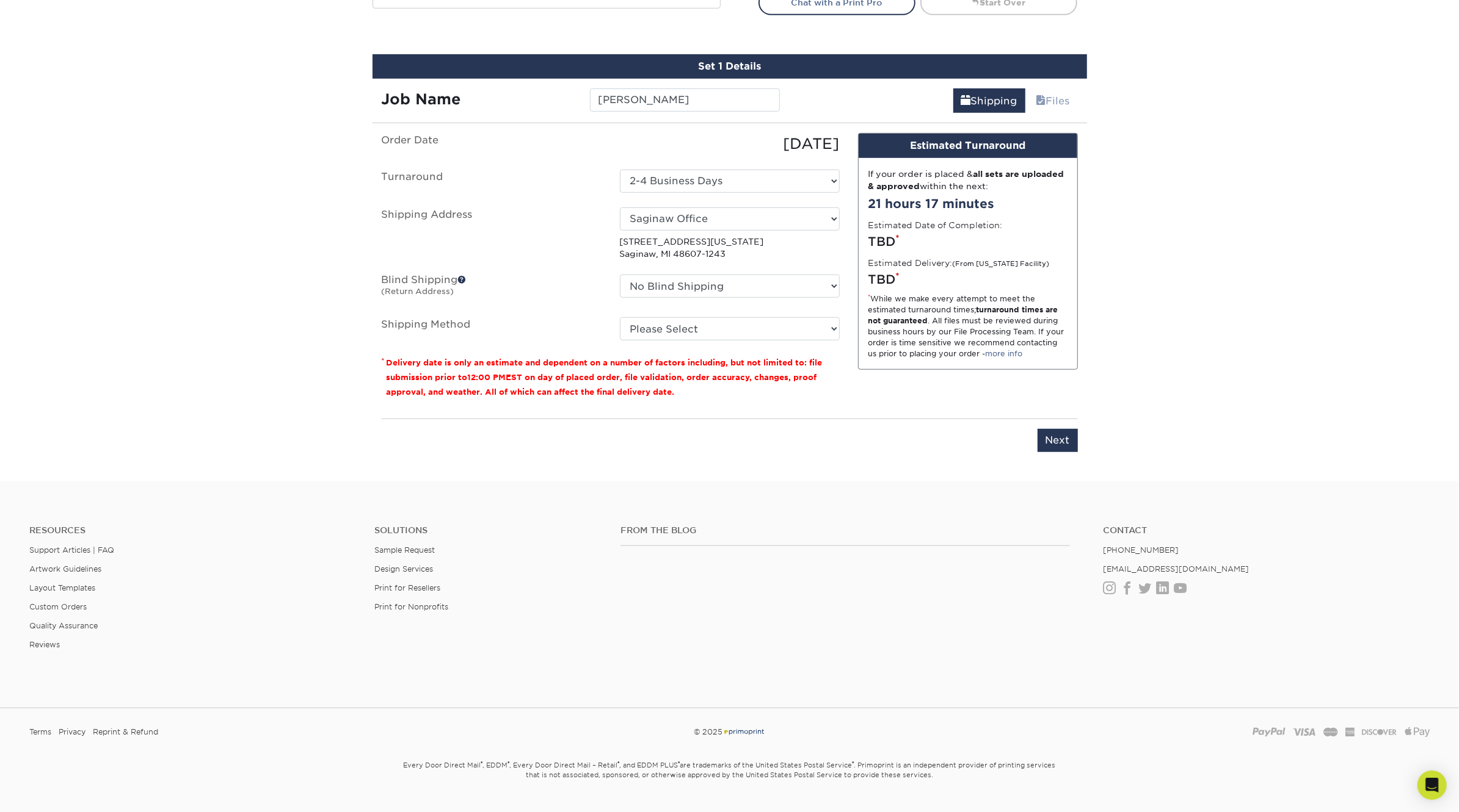
click at [690, 315] on ul "Order Date 09/19/2025 Turnaround Select One 2-4 Business Days 2 Day Next Busine…" at bounding box center [611, 236] width 458 height 208
click at [695, 334] on select "Please Select Ground Shipping (+$7.84) 3 Day Shipping Service (+$18.69) 2 Day A…" at bounding box center [729, 329] width 220 height 23
select select "03"
click at [619, 318] on select "Please Select Ground Shipping (+$7.84) 3 Day Shipping Service (+$18.69) 2 Day A…" at bounding box center [729, 329] width 220 height 23
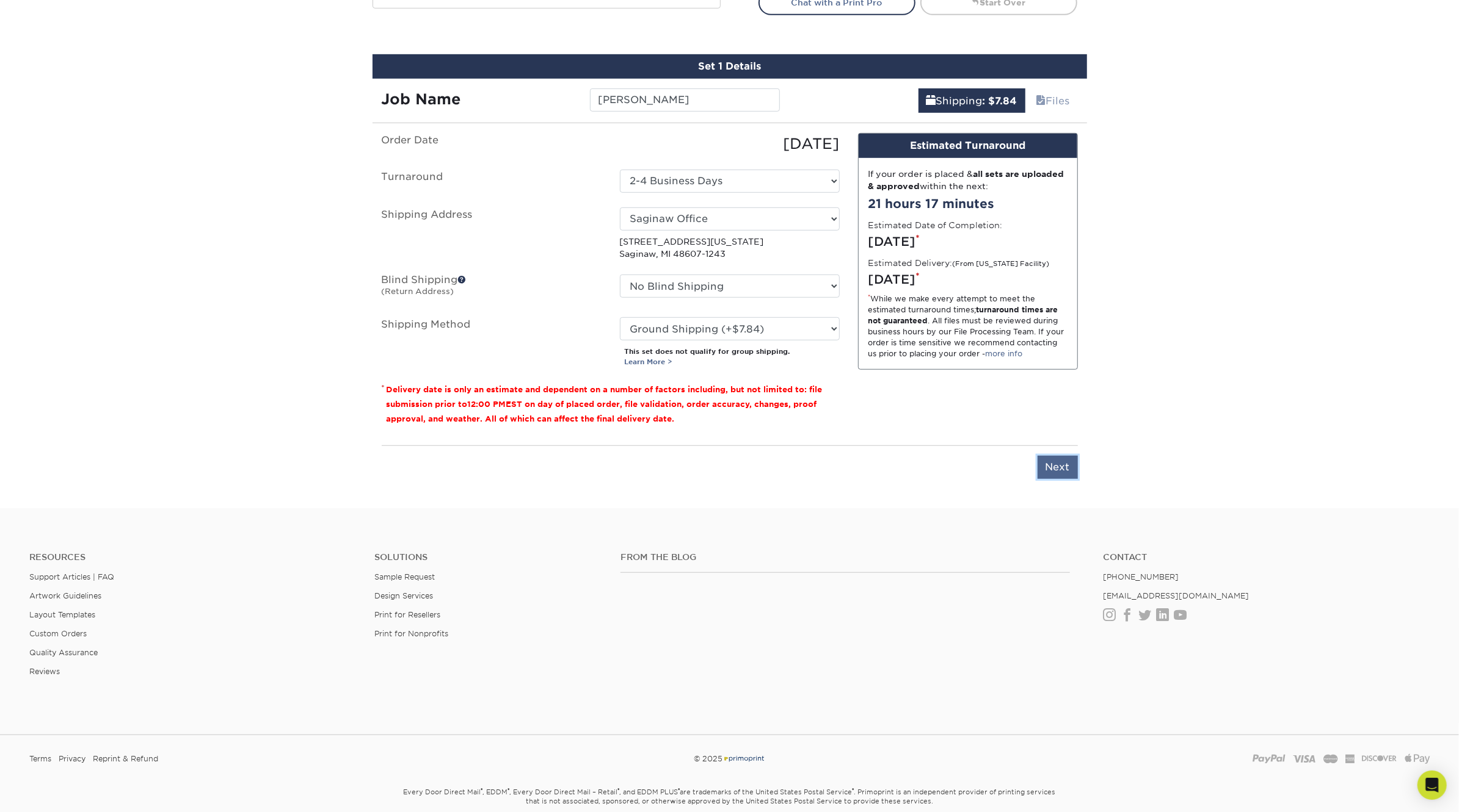
click at [1052, 464] on input "Next" at bounding box center [1058, 467] width 41 height 23
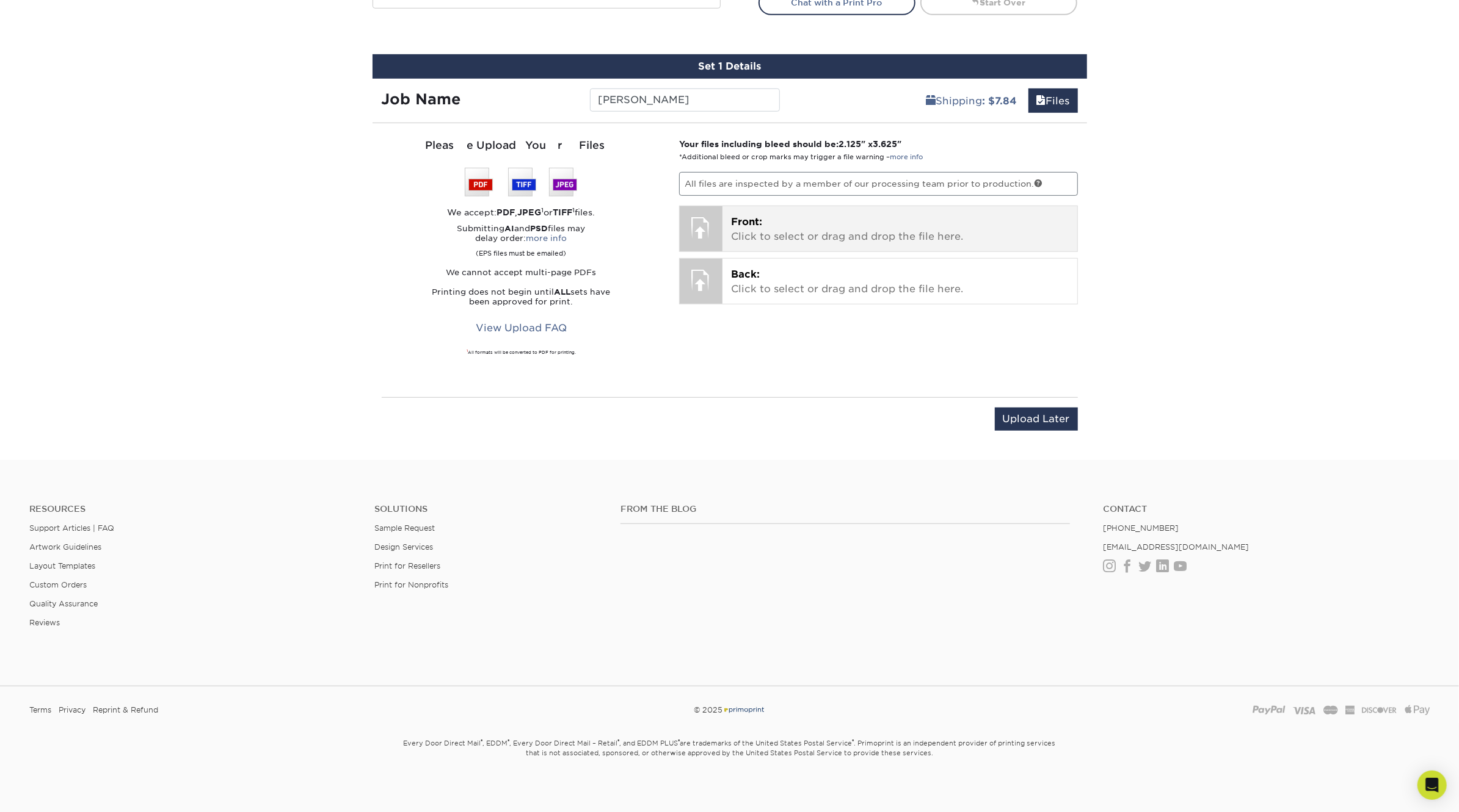
click at [862, 224] on p "Front: Click to select or drag and drop the file here." at bounding box center [900, 230] width 337 height 29
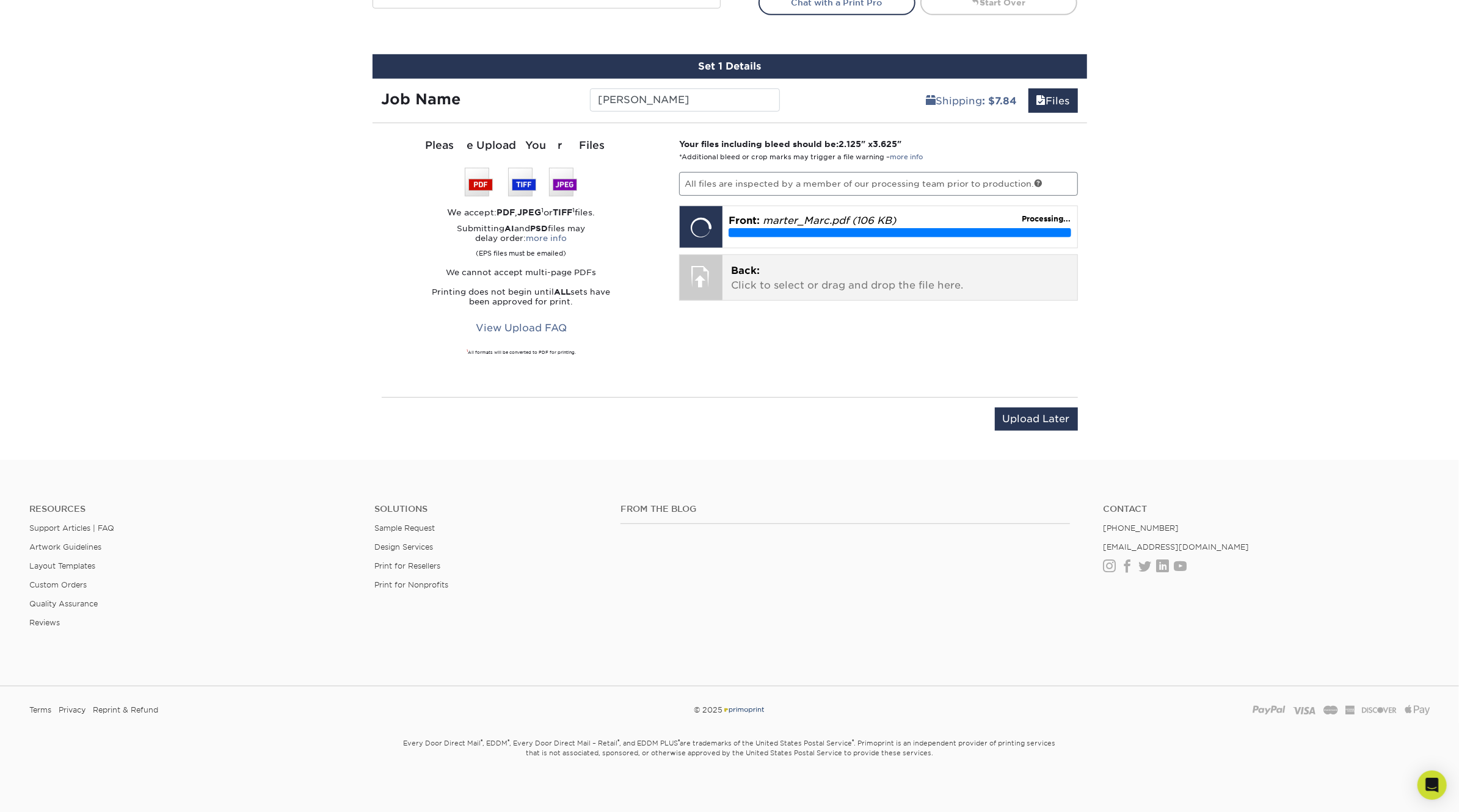
click at [841, 286] on p "Back: Click to select or drag and drop the file here." at bounding box center [900, 278] width 337 height 29
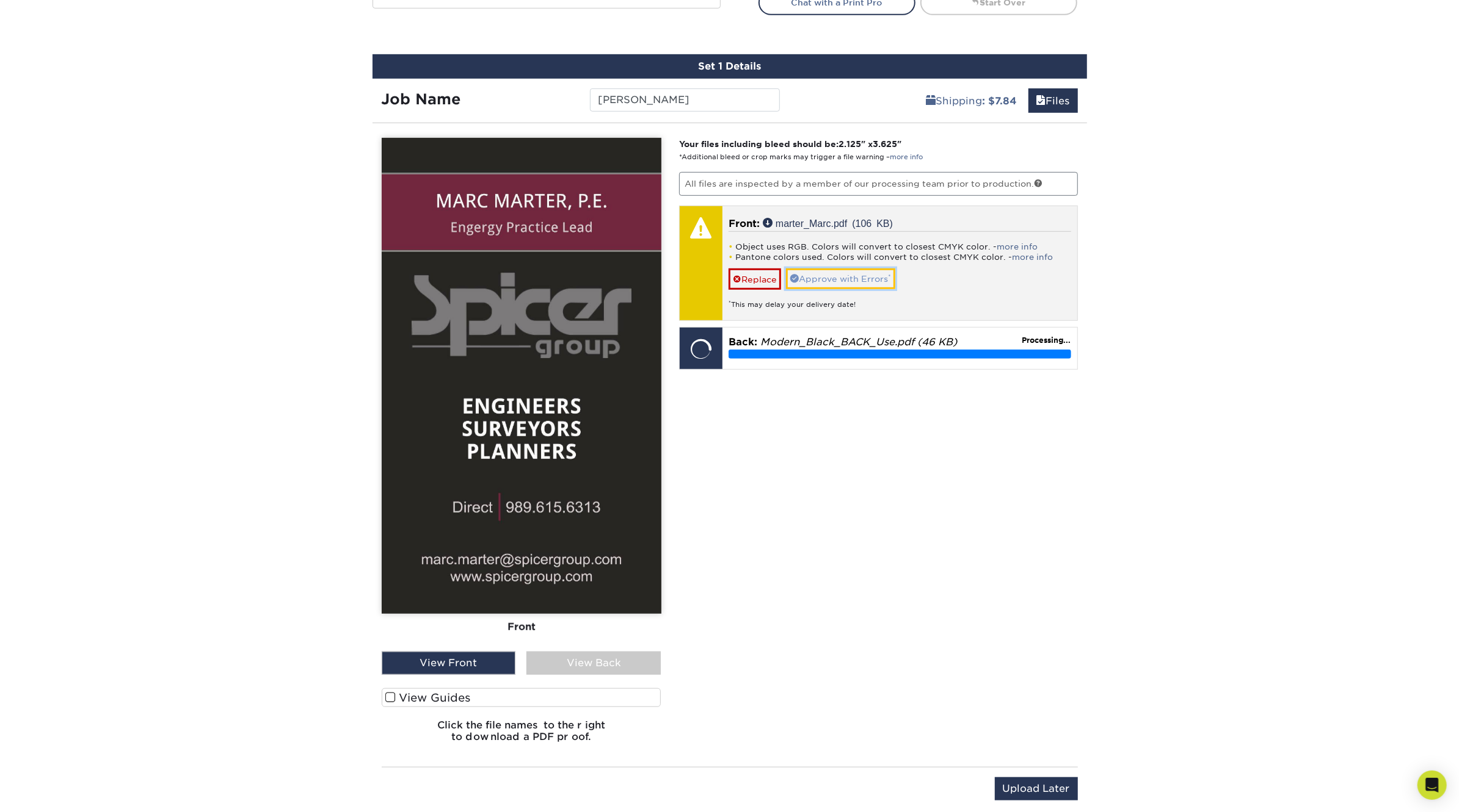
click at [842, 274] on link "Approve with Errors *" at bounding box center [841, 278] width 110 height 20
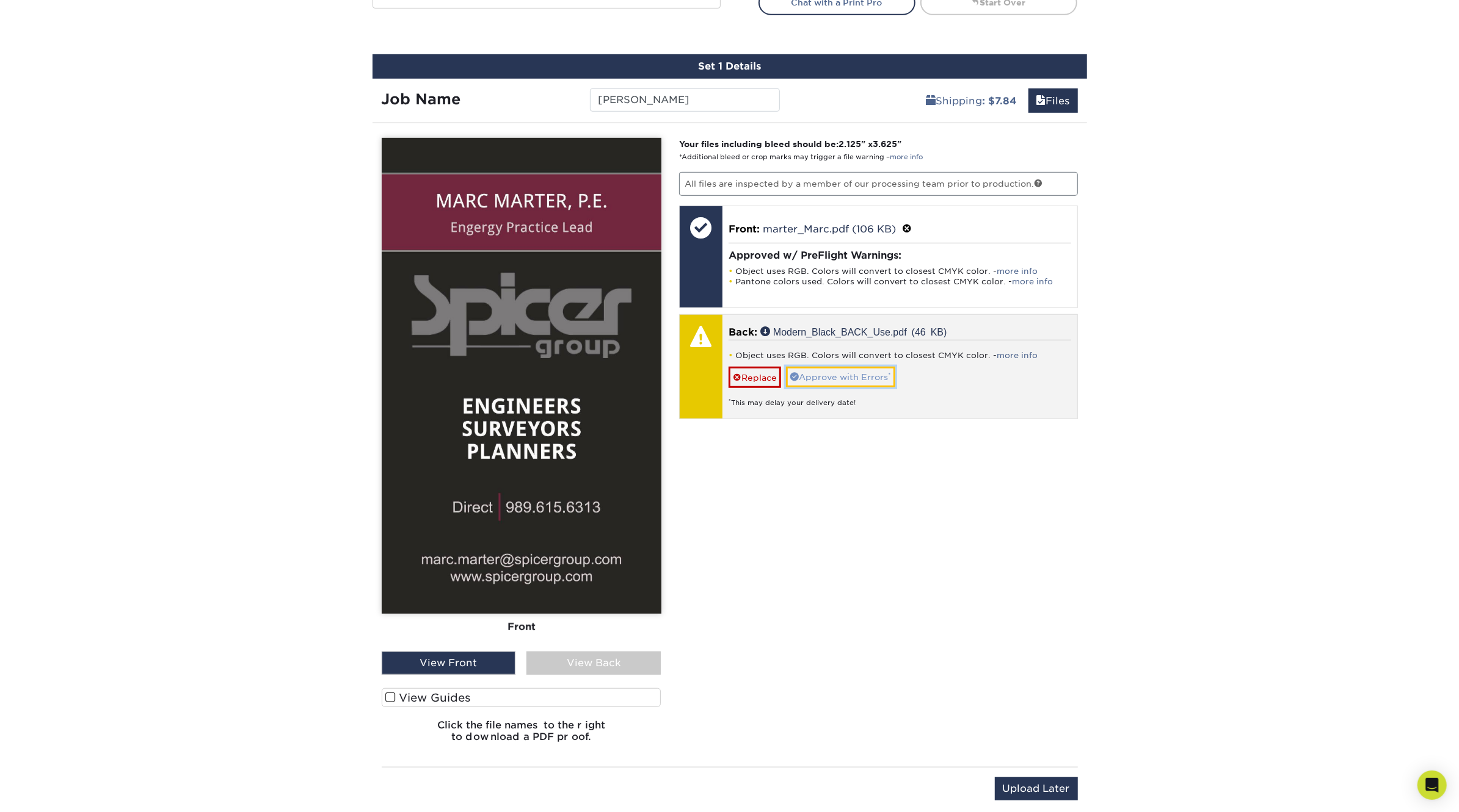
click at [862, 372] on link "Approve with Errors *" at bounding box center [841, 377] width 110 height 20
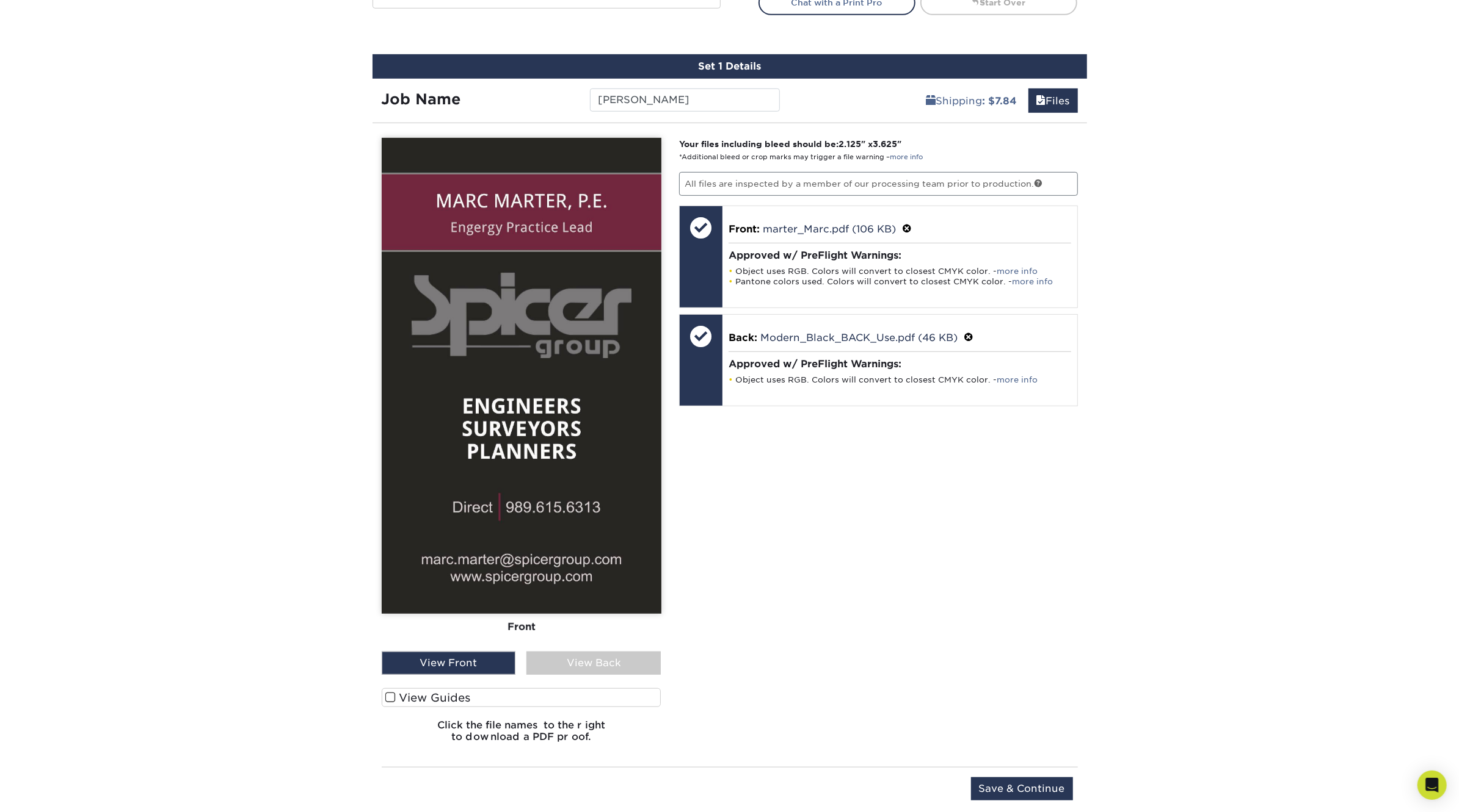
click at [619, 664] on div "View Back" at bounding box center [593, 664] width 135 height 23
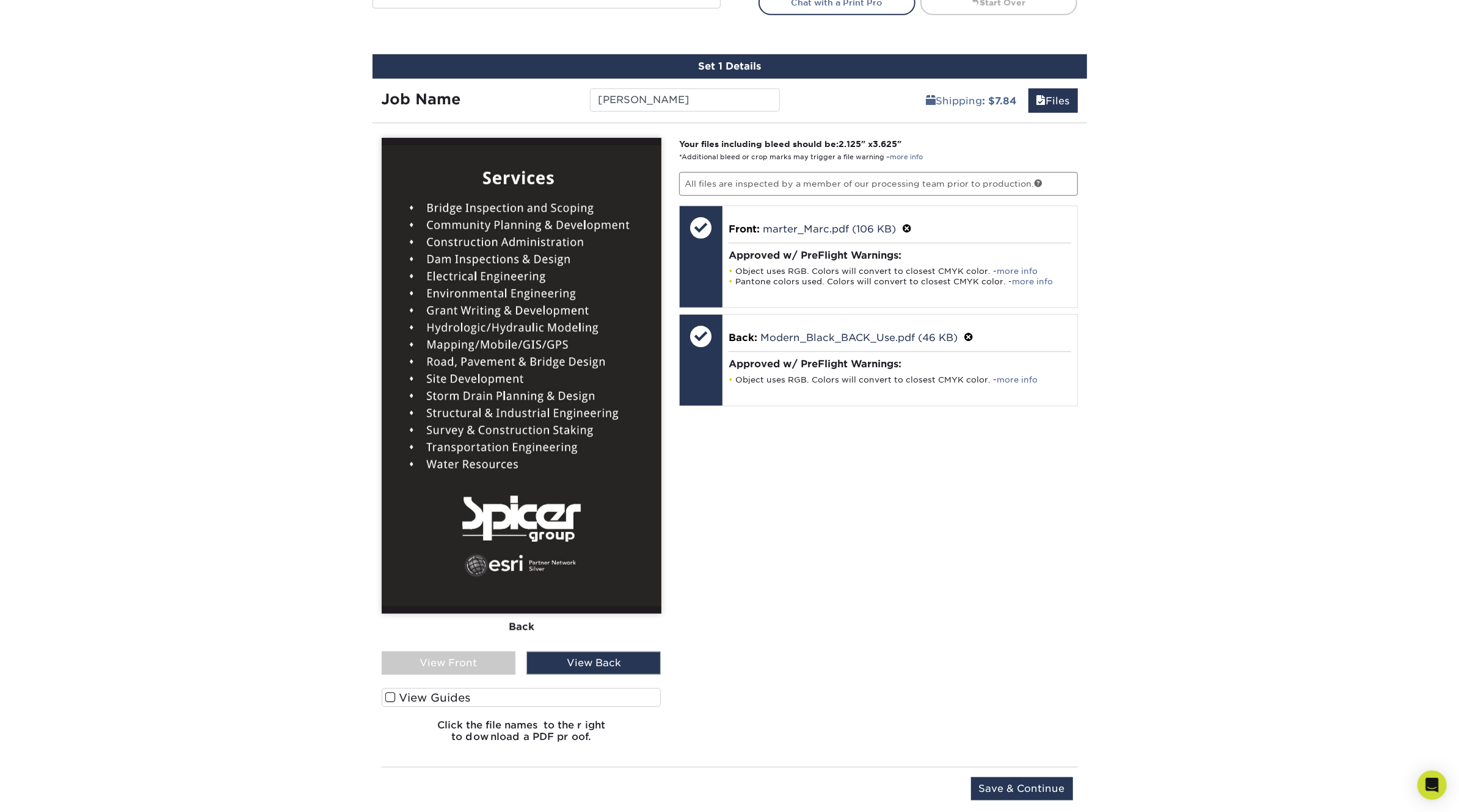
click at [461, 659] on div "View Front" at bounding box center [449, 664] width 135 height 23
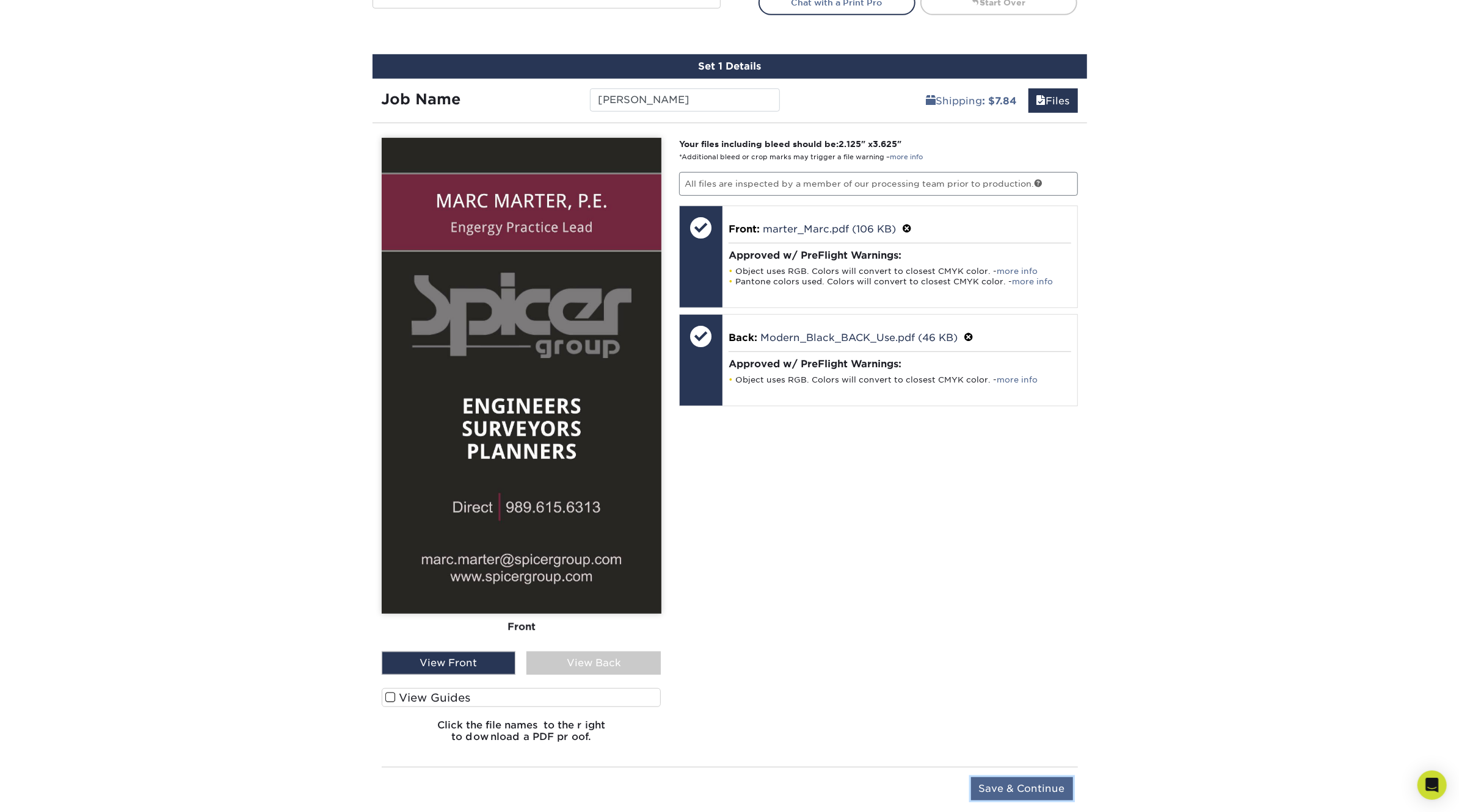
click at [1036, 789] on input "Save & Continue" at bounding box center [1021, 789] width 102 height 23
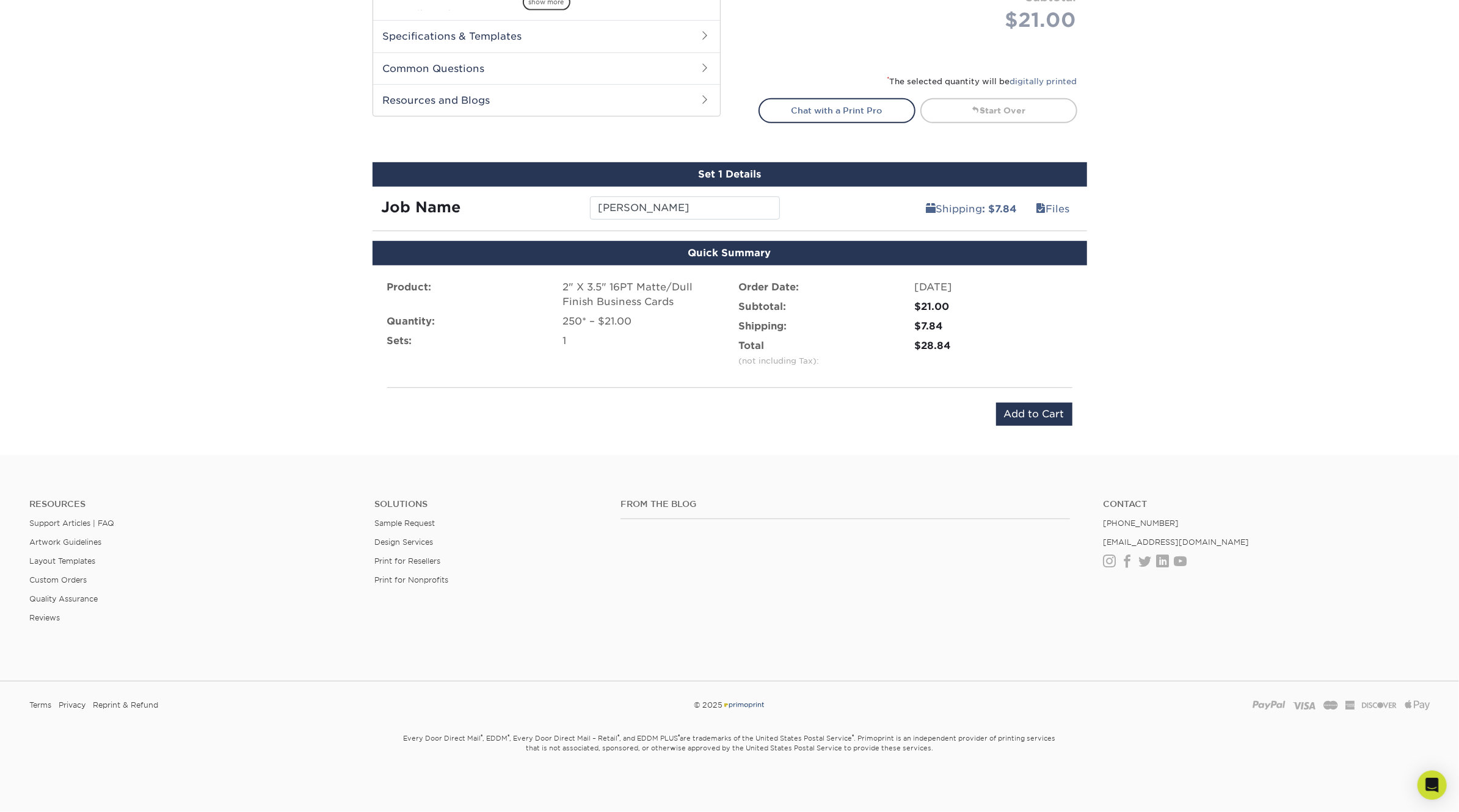
scroll to position [563, 0]
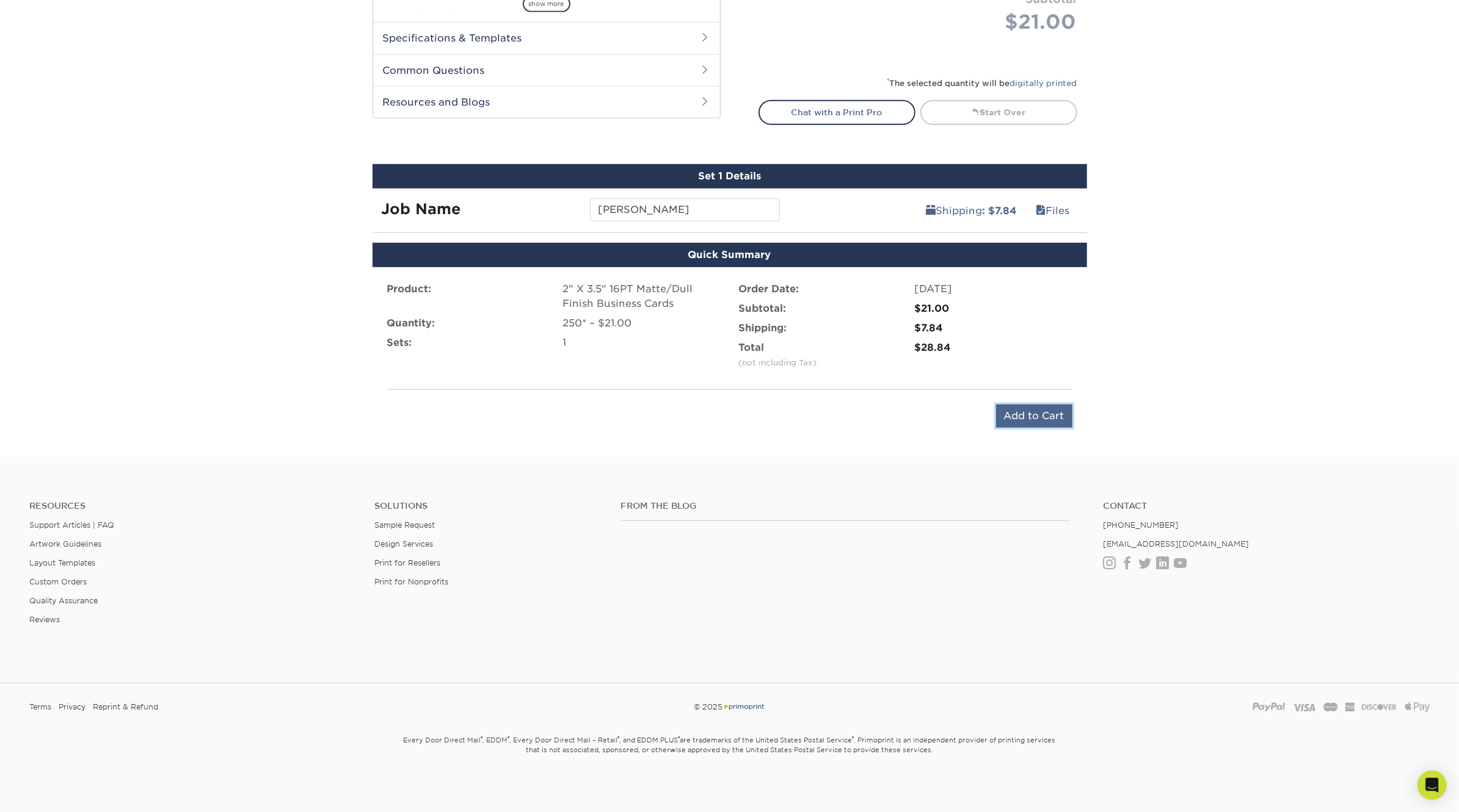
click at [1043, 410] on input "Add to Cart" at bounding box center [1033, 417] width 77 height 23
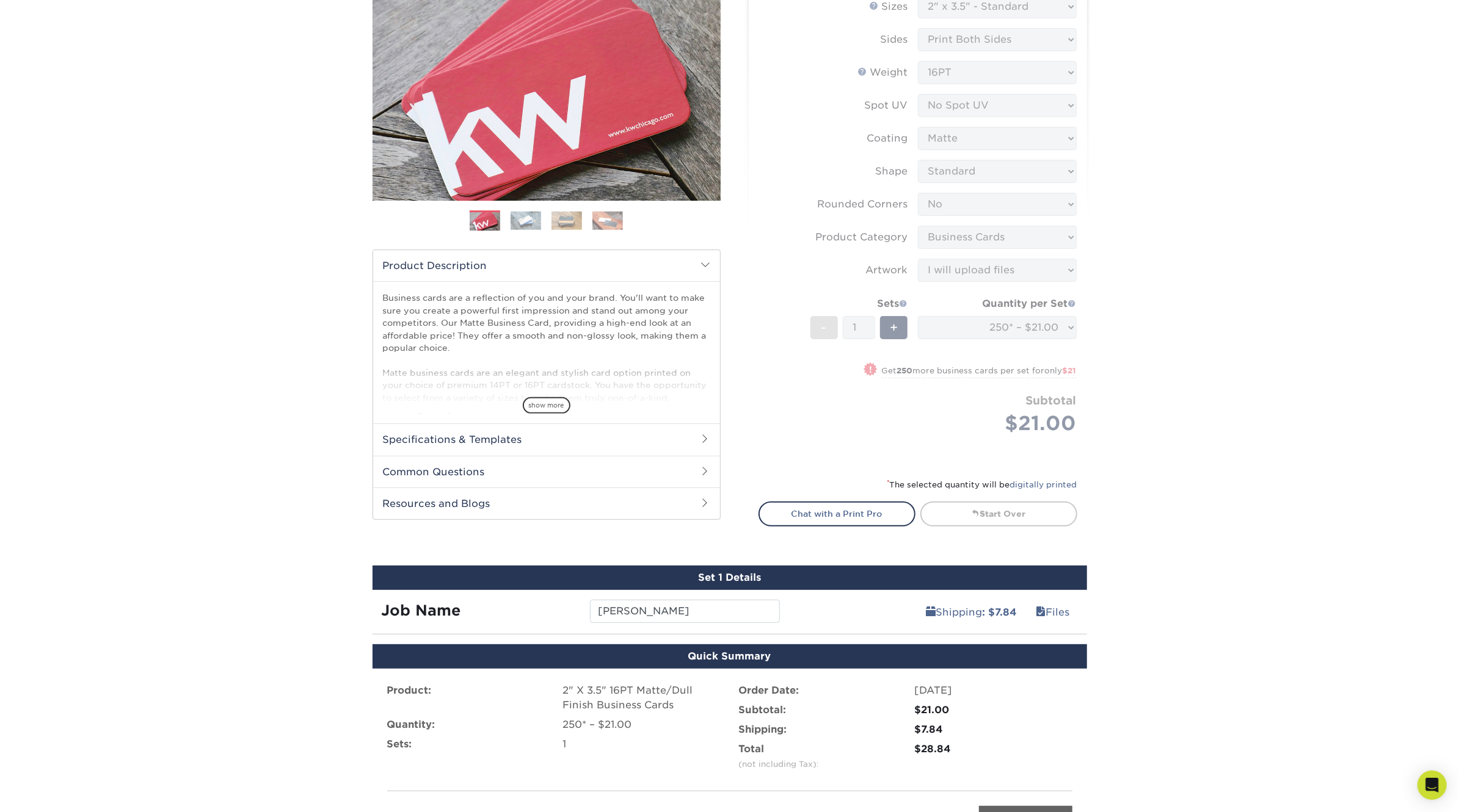
scroll to position [160, 0]
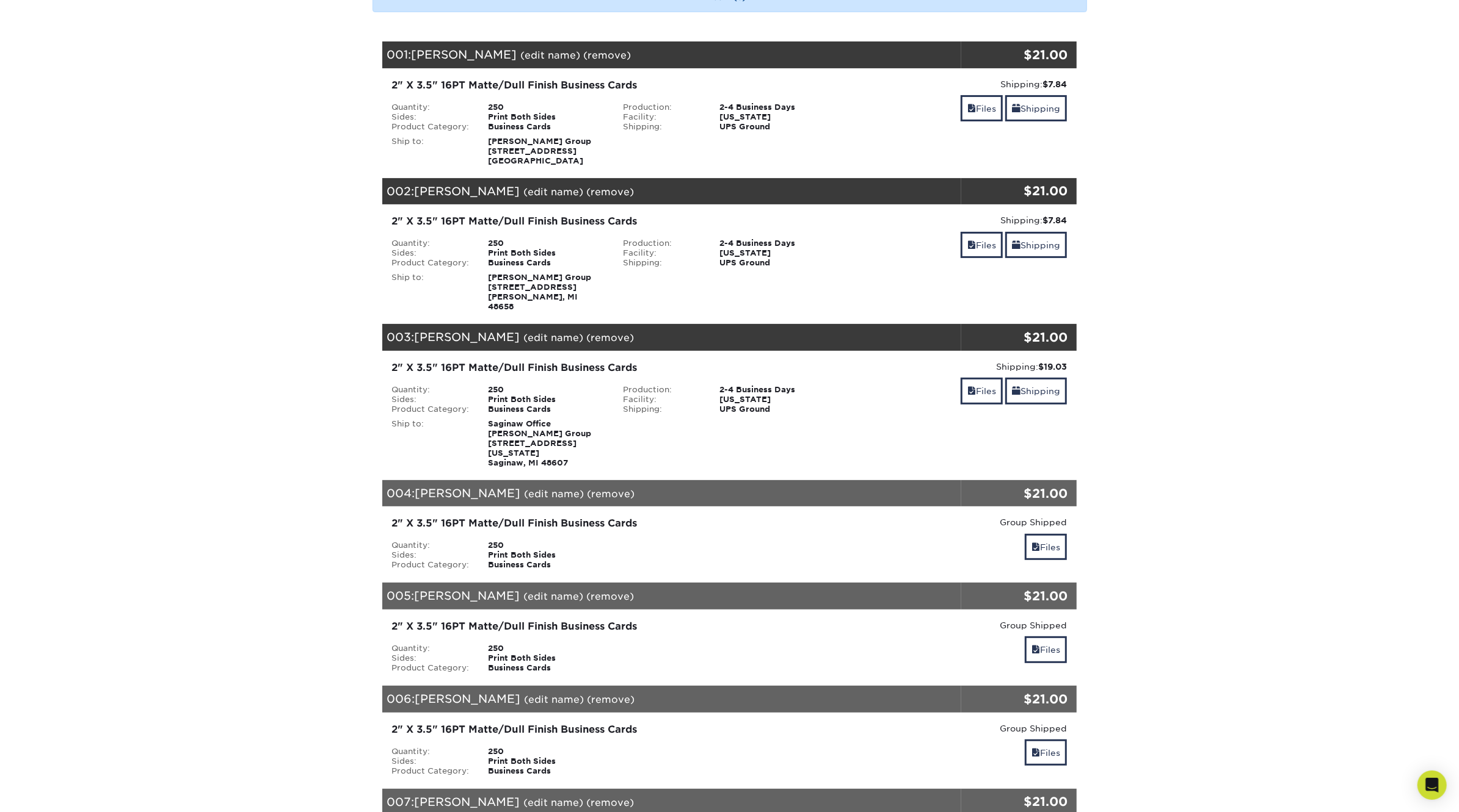
scroll to position [180, 0]
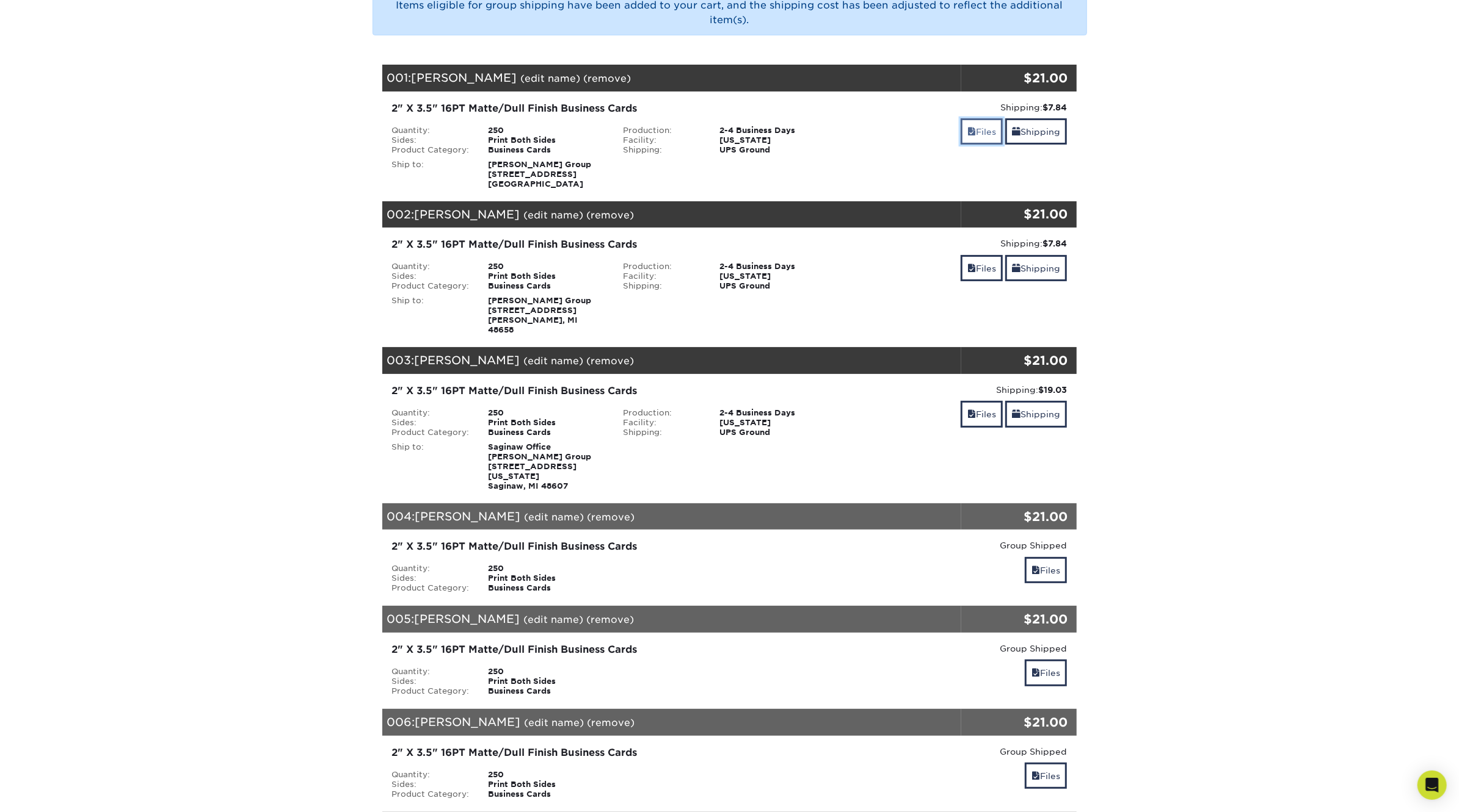
click at [984, 133] on link "Files" at bounding box center [981, 131] width 42 height 26
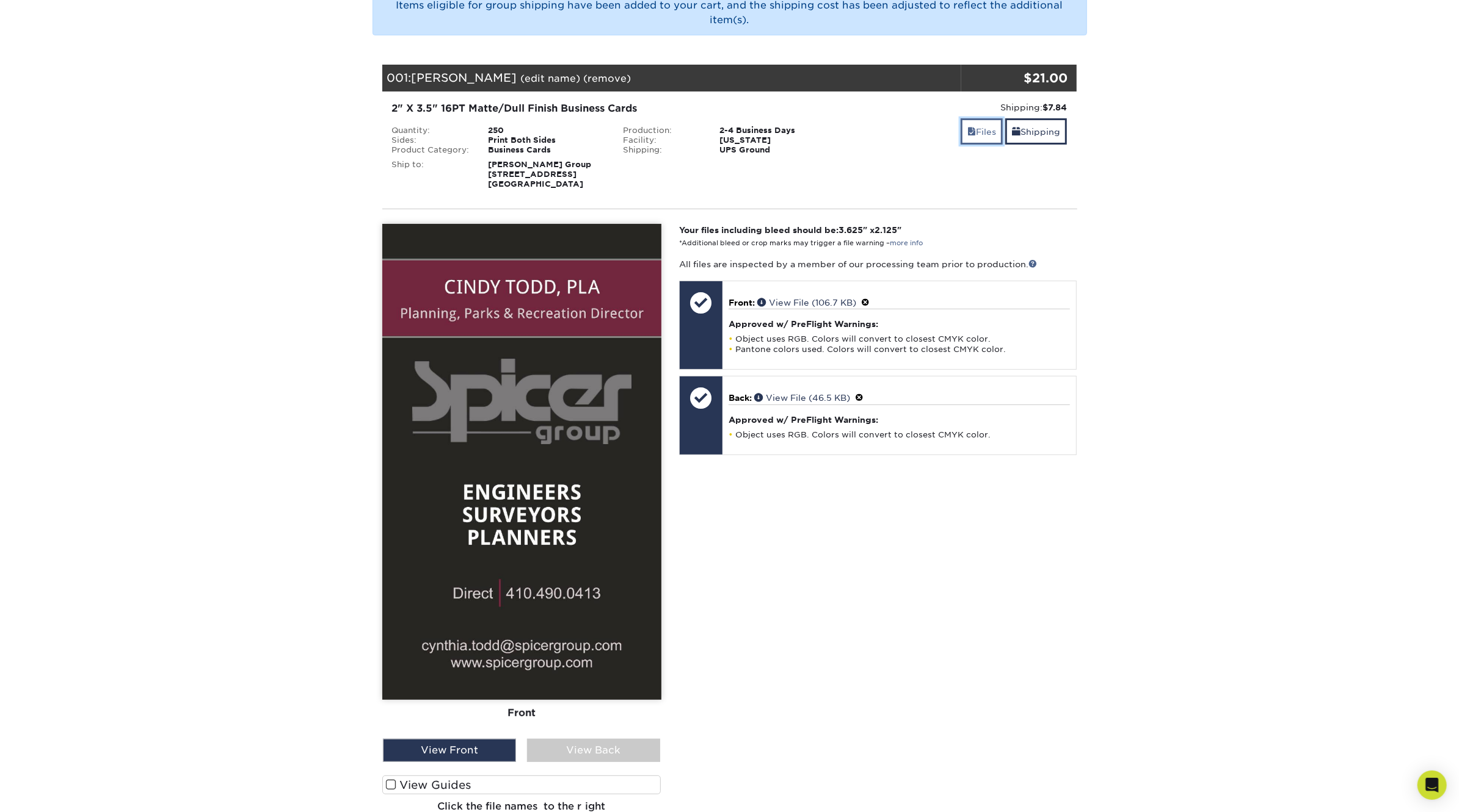
click at [984, 133] on link "Files" at bounding box center [981, 131] width 42 height 26
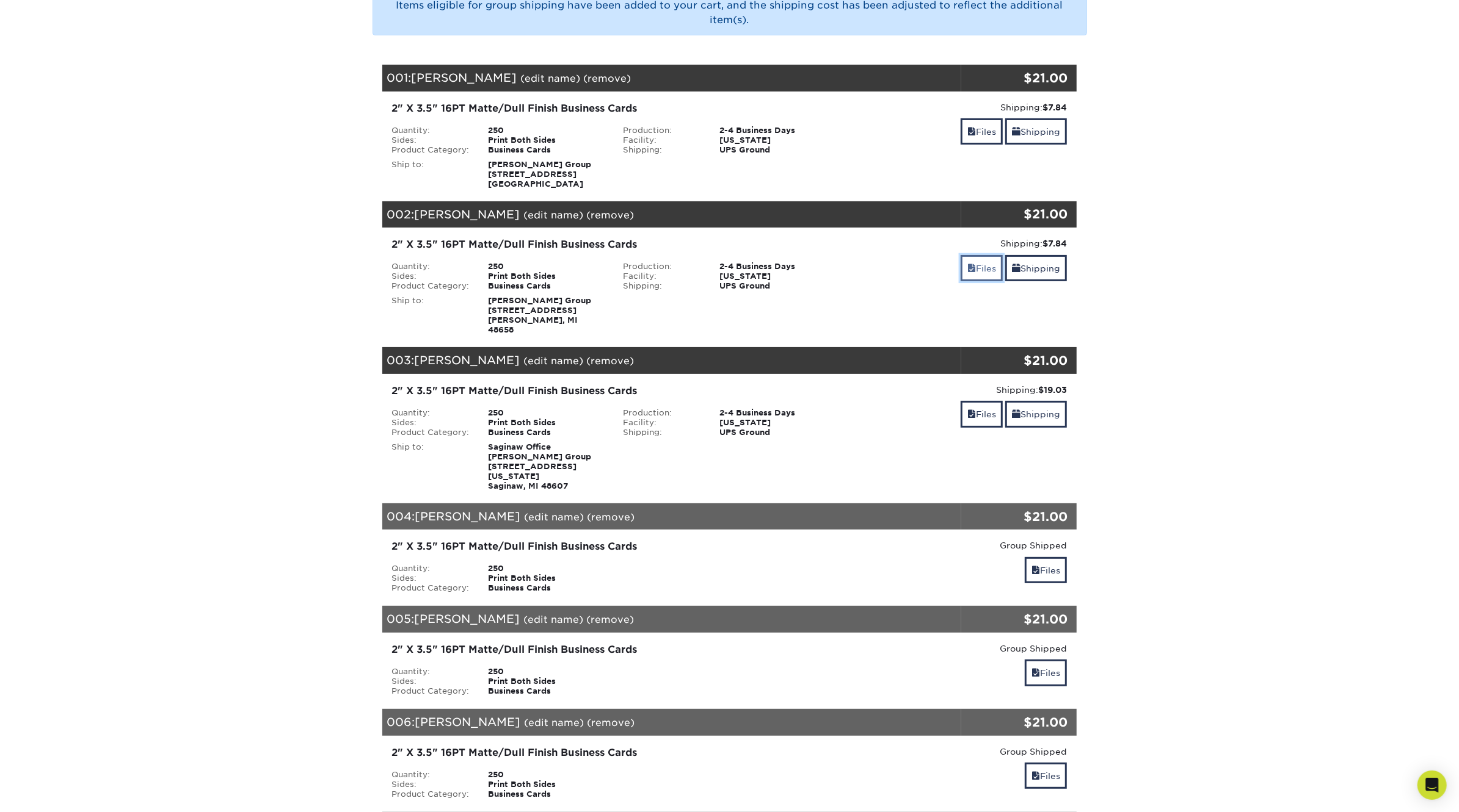
click at [985, 271] on link "Files" at bounding box center [981, 267] width 42 height 26
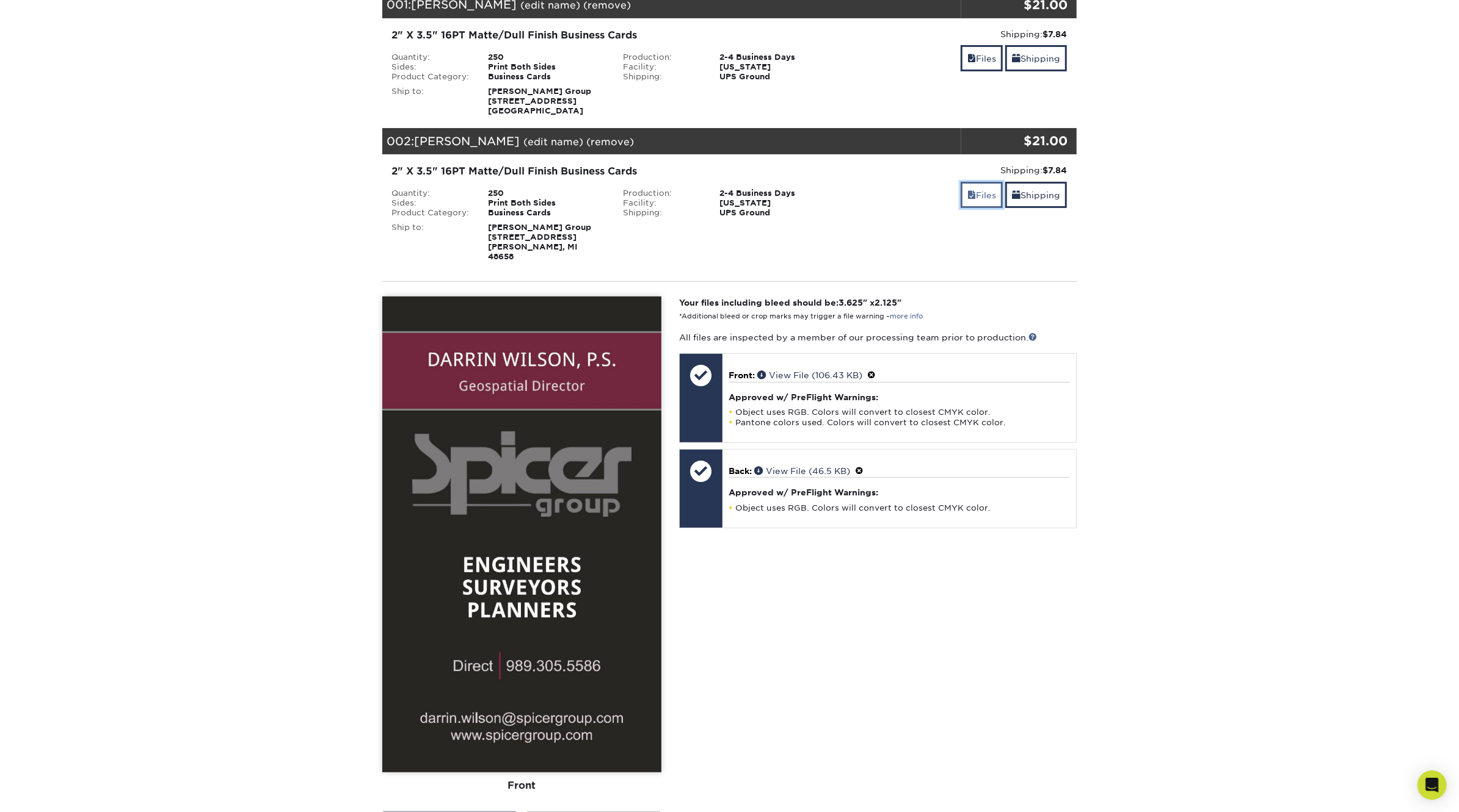
scroll to position [257, 0]
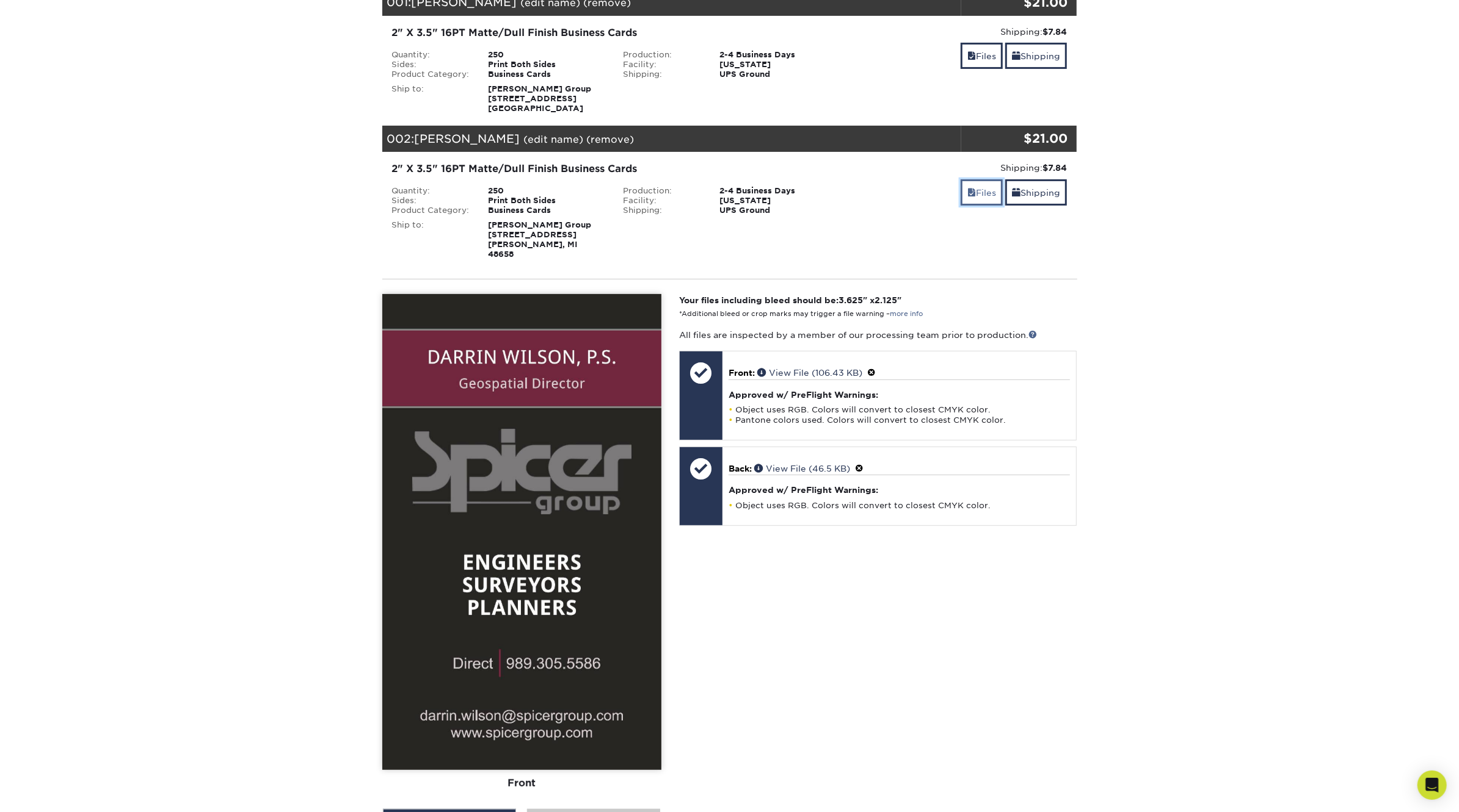
click at [979, 190] on link "Files" at bounding box center [981, 192] width 42 height 26
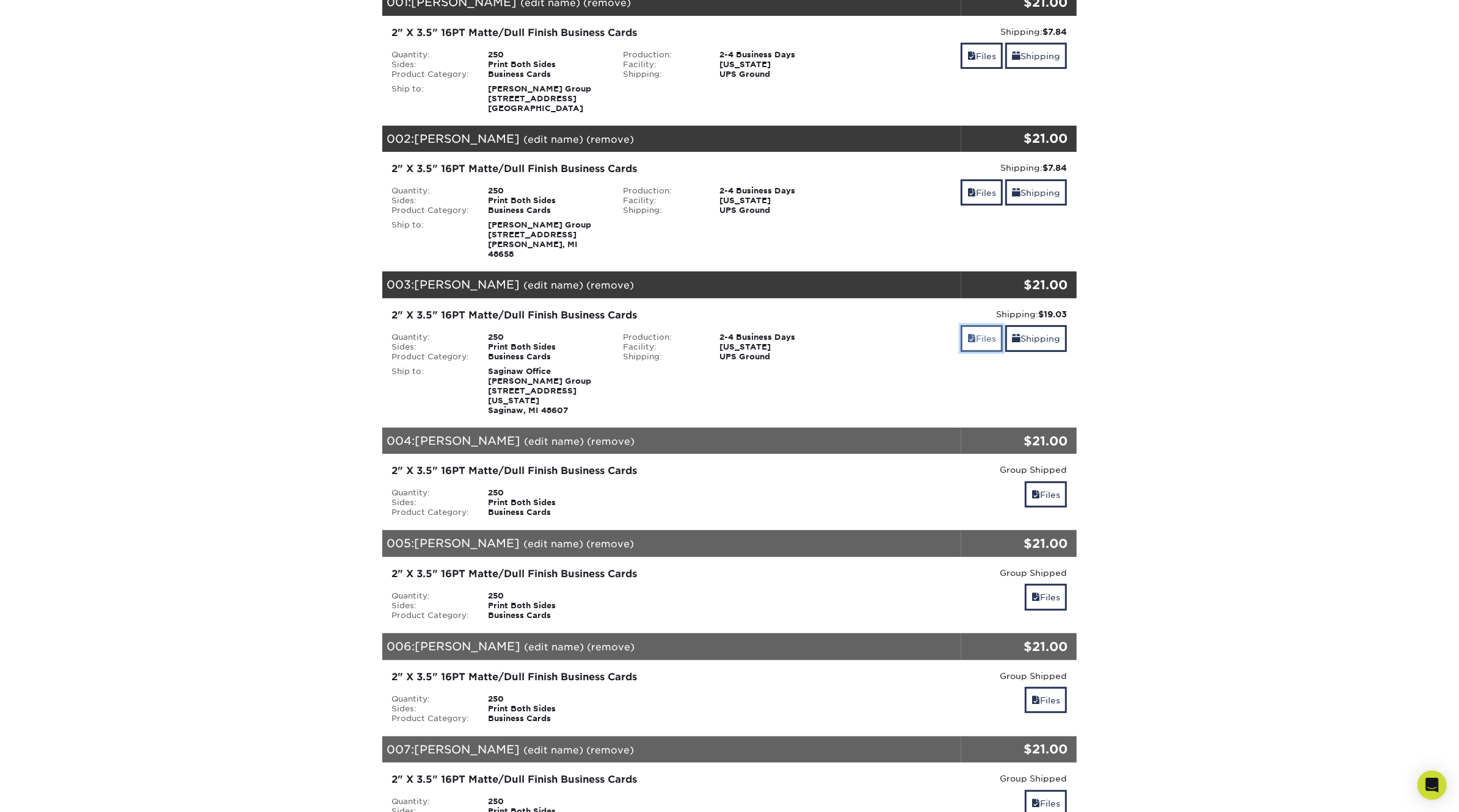
click at [984, 326] on link "Files" at bounding box center [981, 338] width 42 height 26
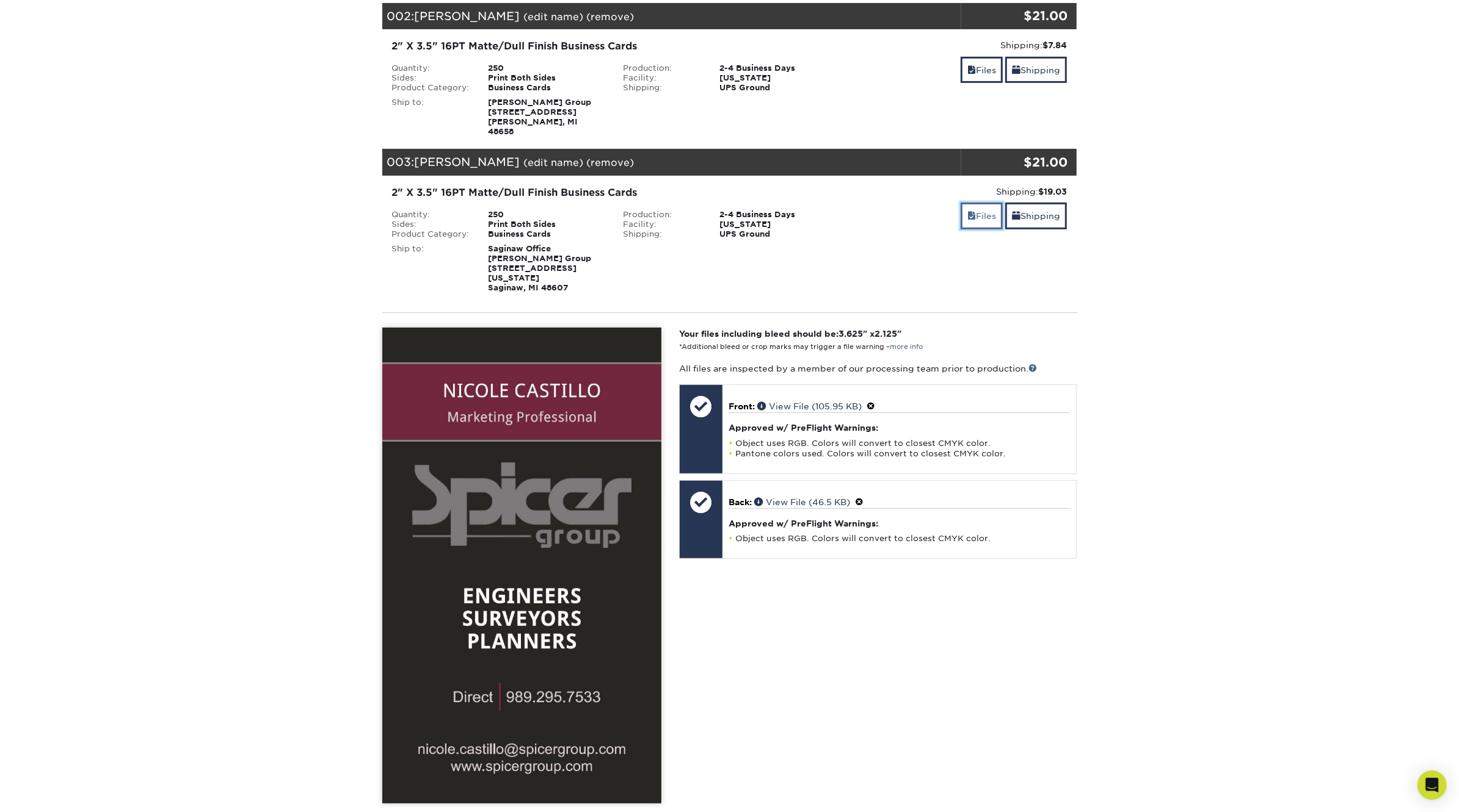
scroll to position [385, 0]
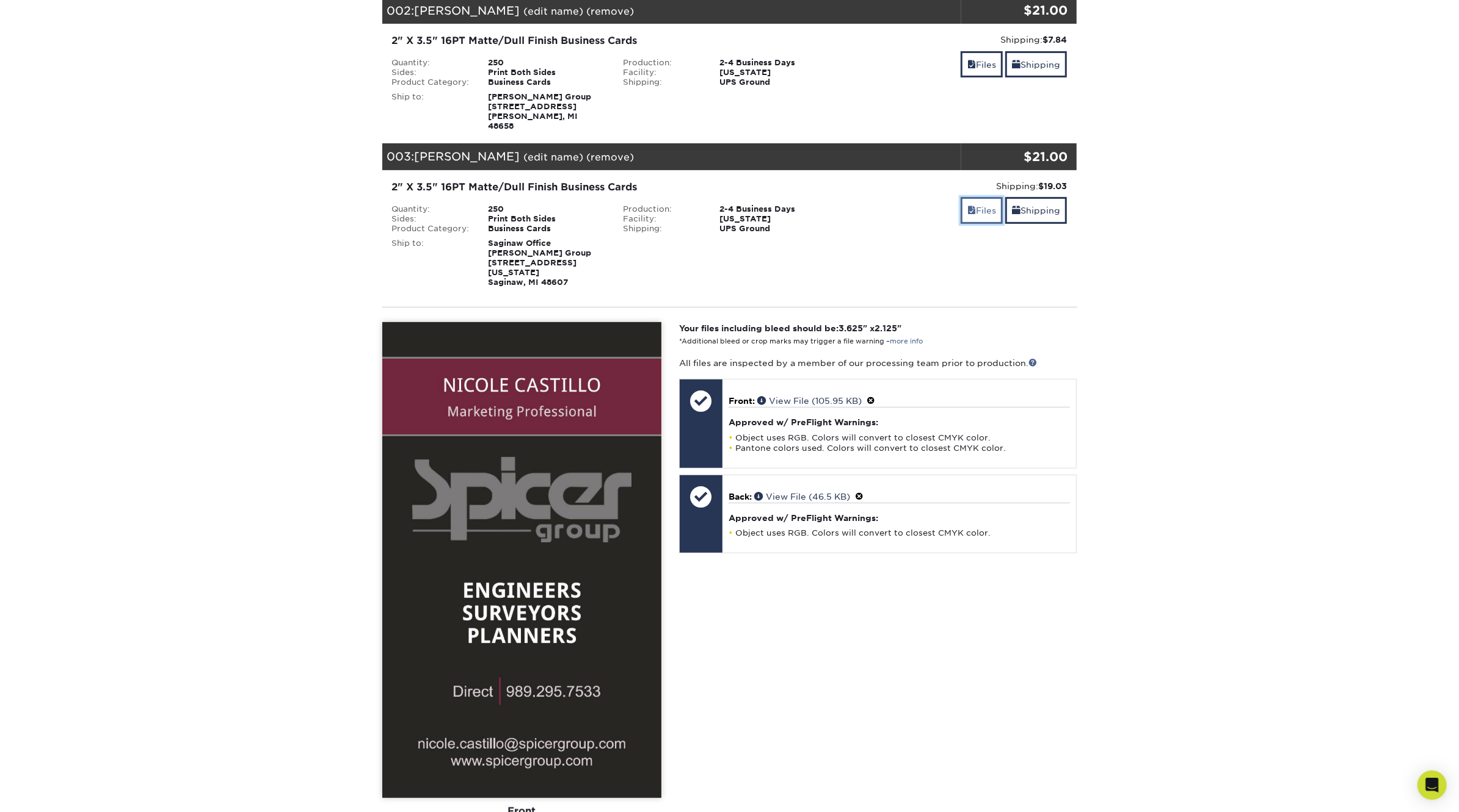
click at [977, 201] on link "Files" at bounding box center [981, 209] width 42 height 26
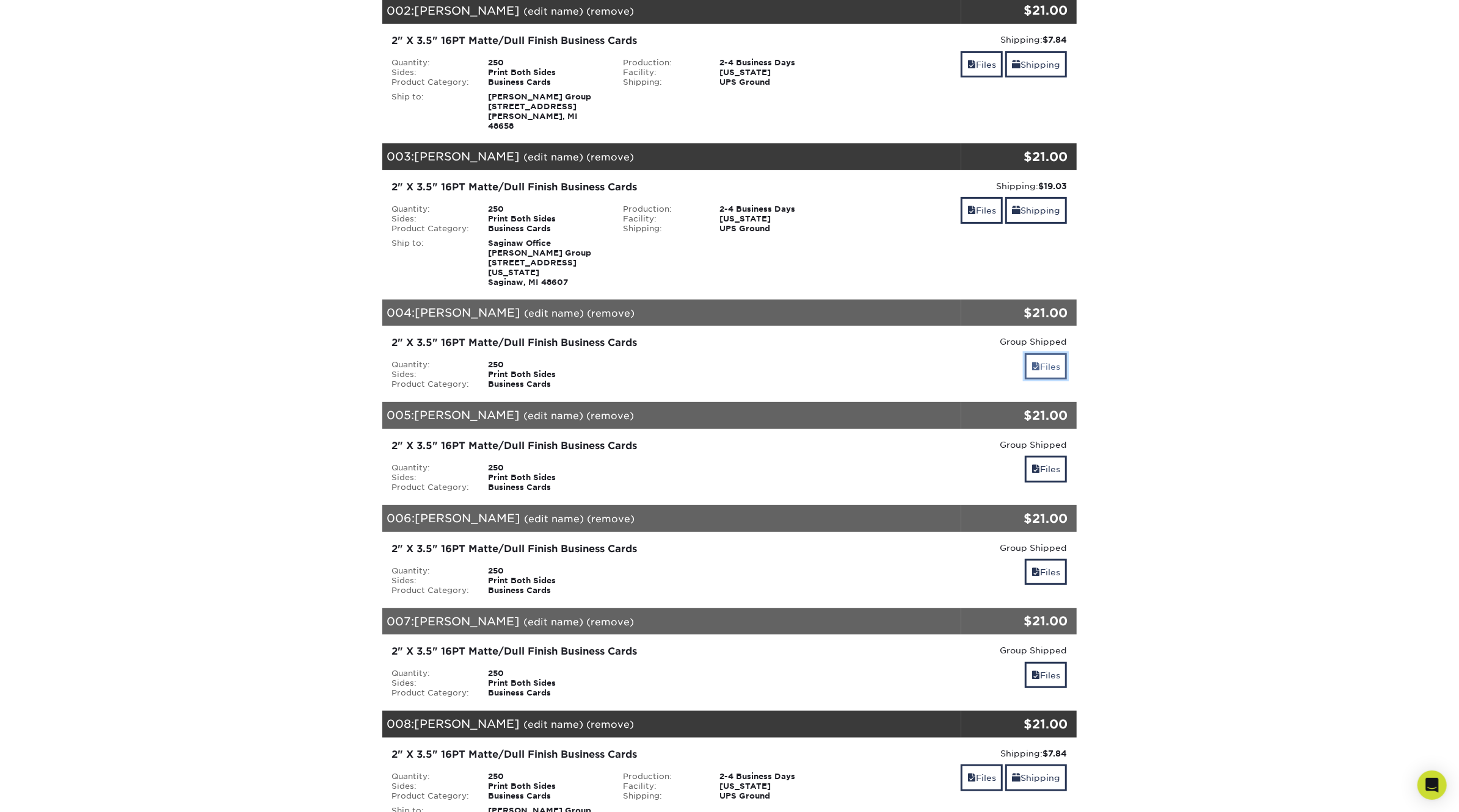
click at [1031, 361] on span at bounding box center [1035, 366] width 9 height 10
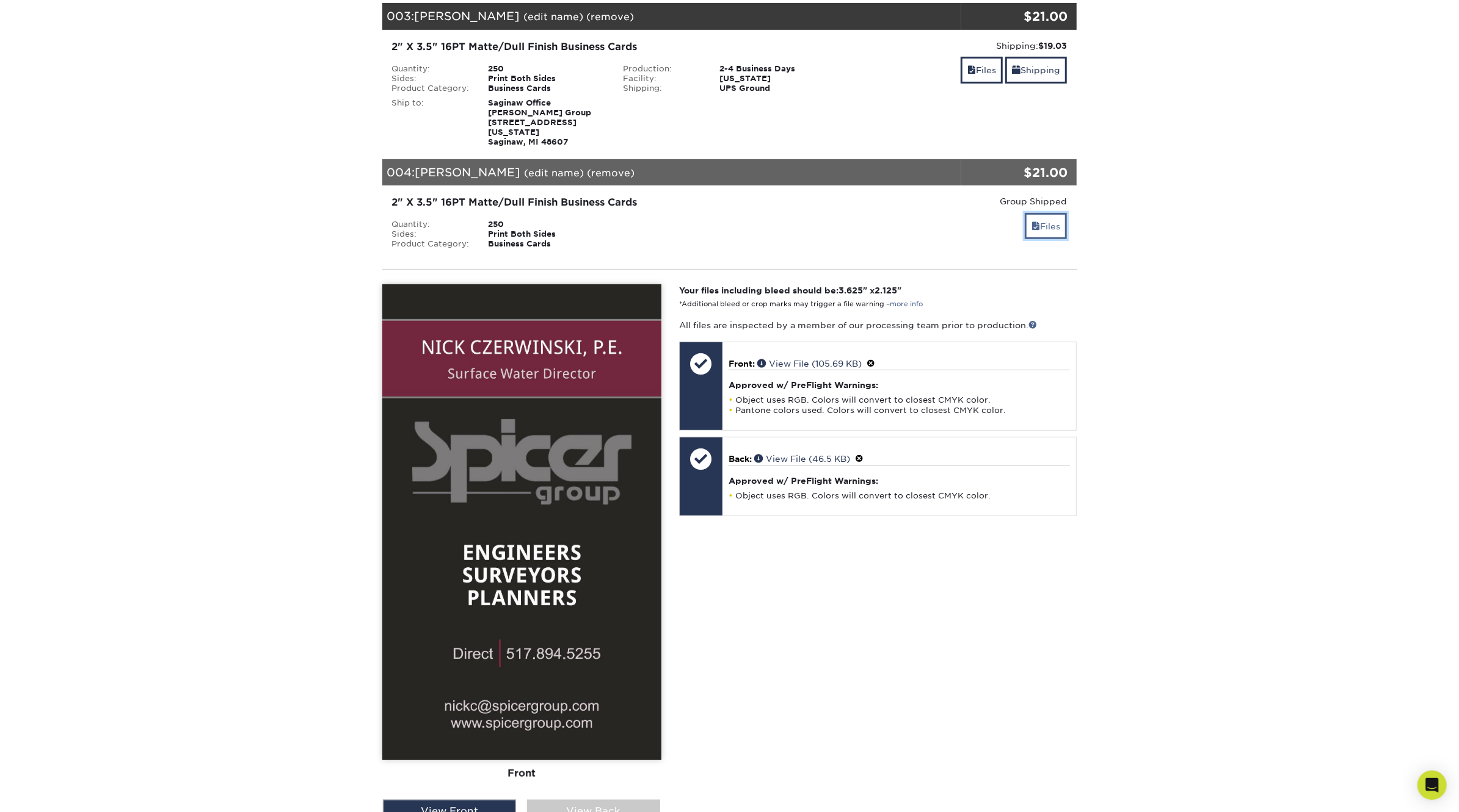
scroll to position [570, 0]
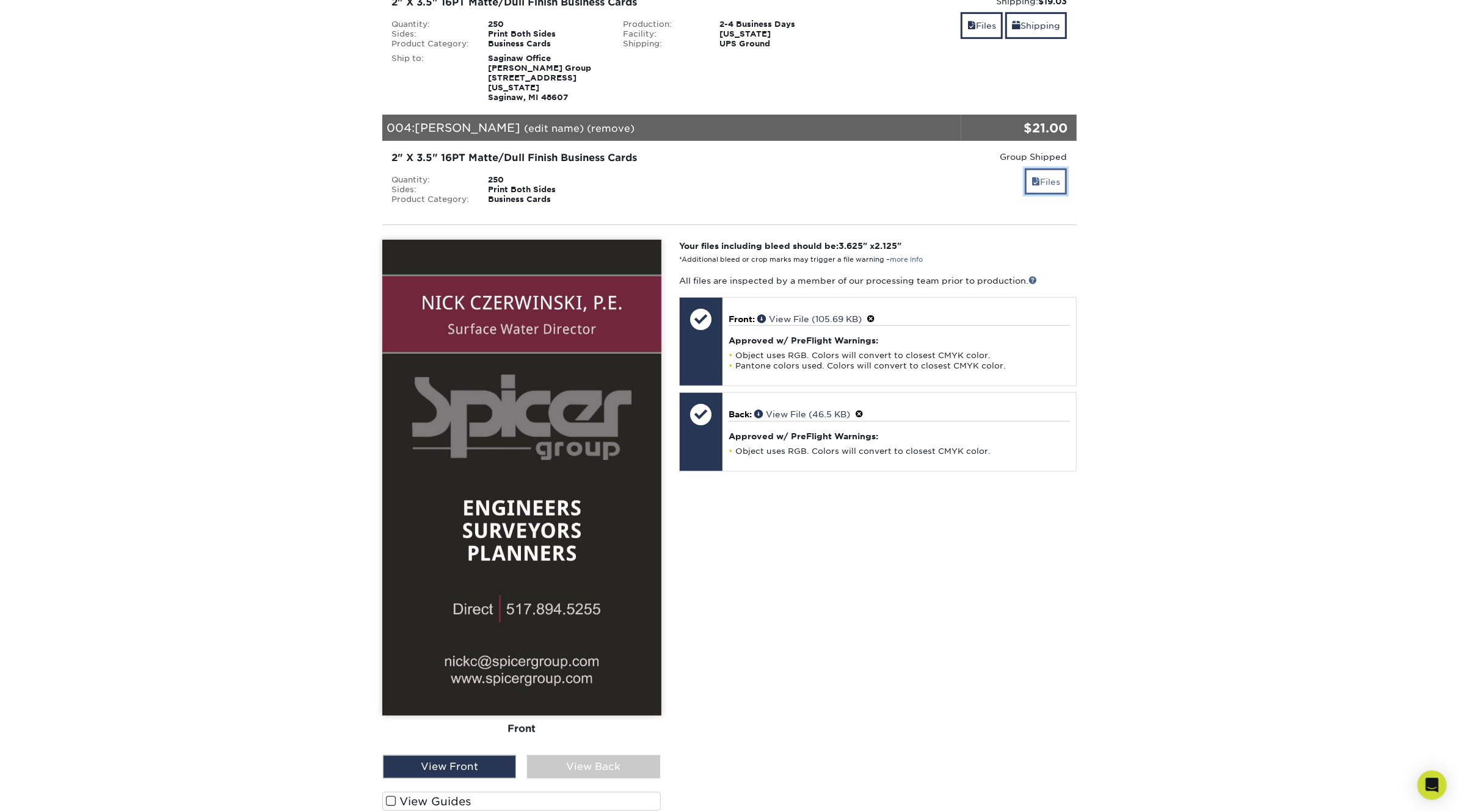
click at [1047, 169] on link "Files" at bounding box center [1045, 181] width 42 height 26
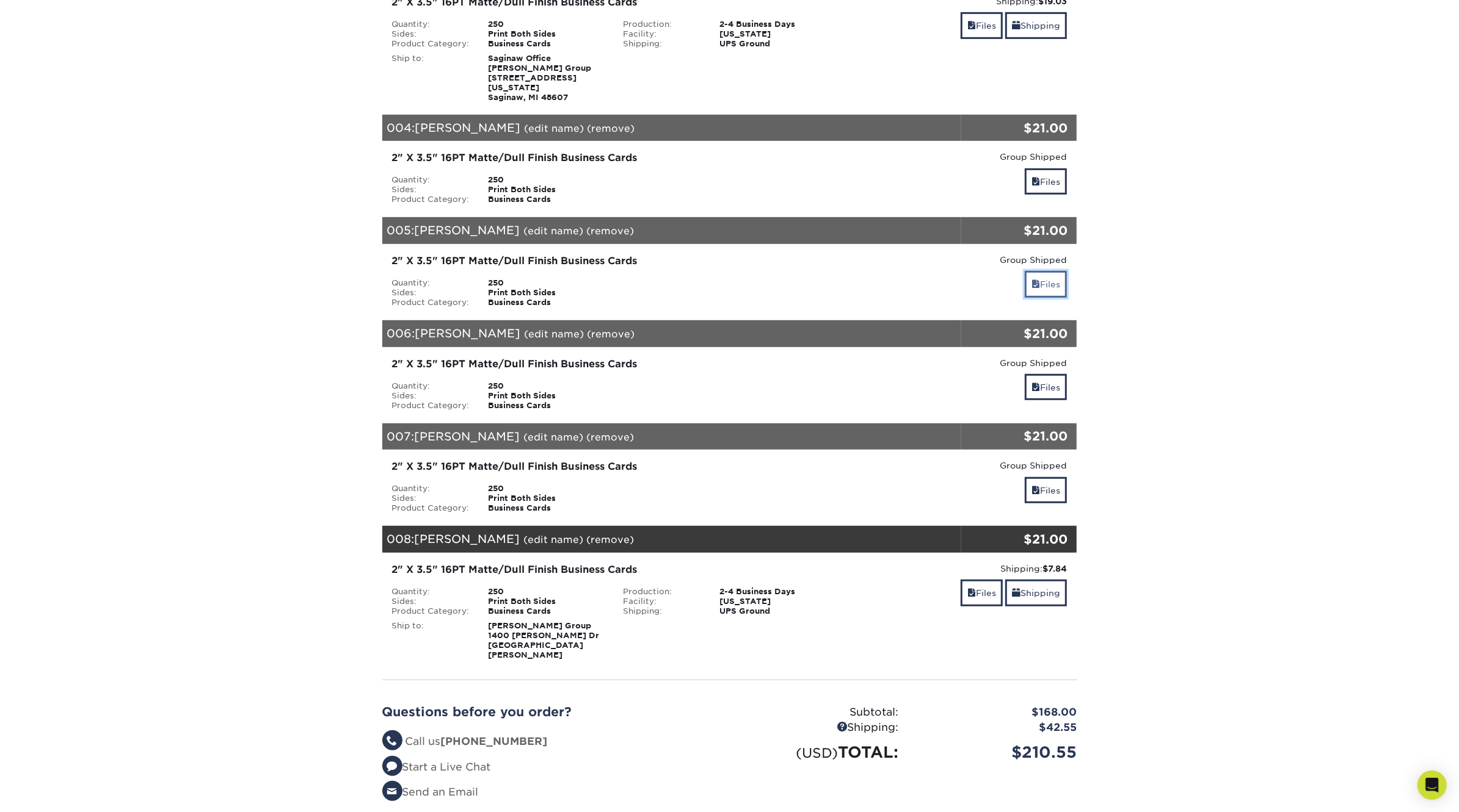
click at [1036, 279] on span at bounding box center [1035, 284] width 9 height 10
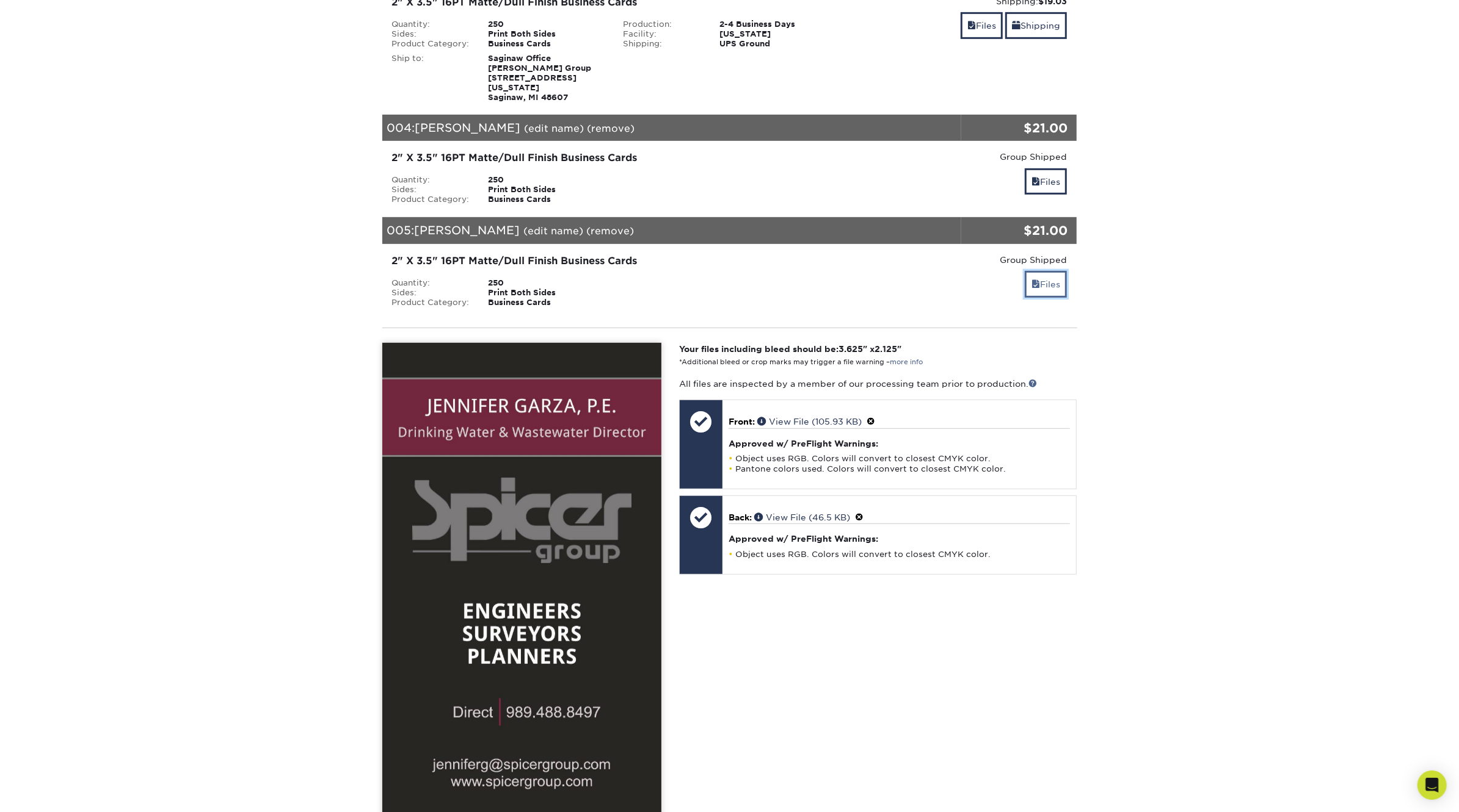
click at [1037, 271] on link "Files" at bounding box center [1045, 284] width 42 height 26
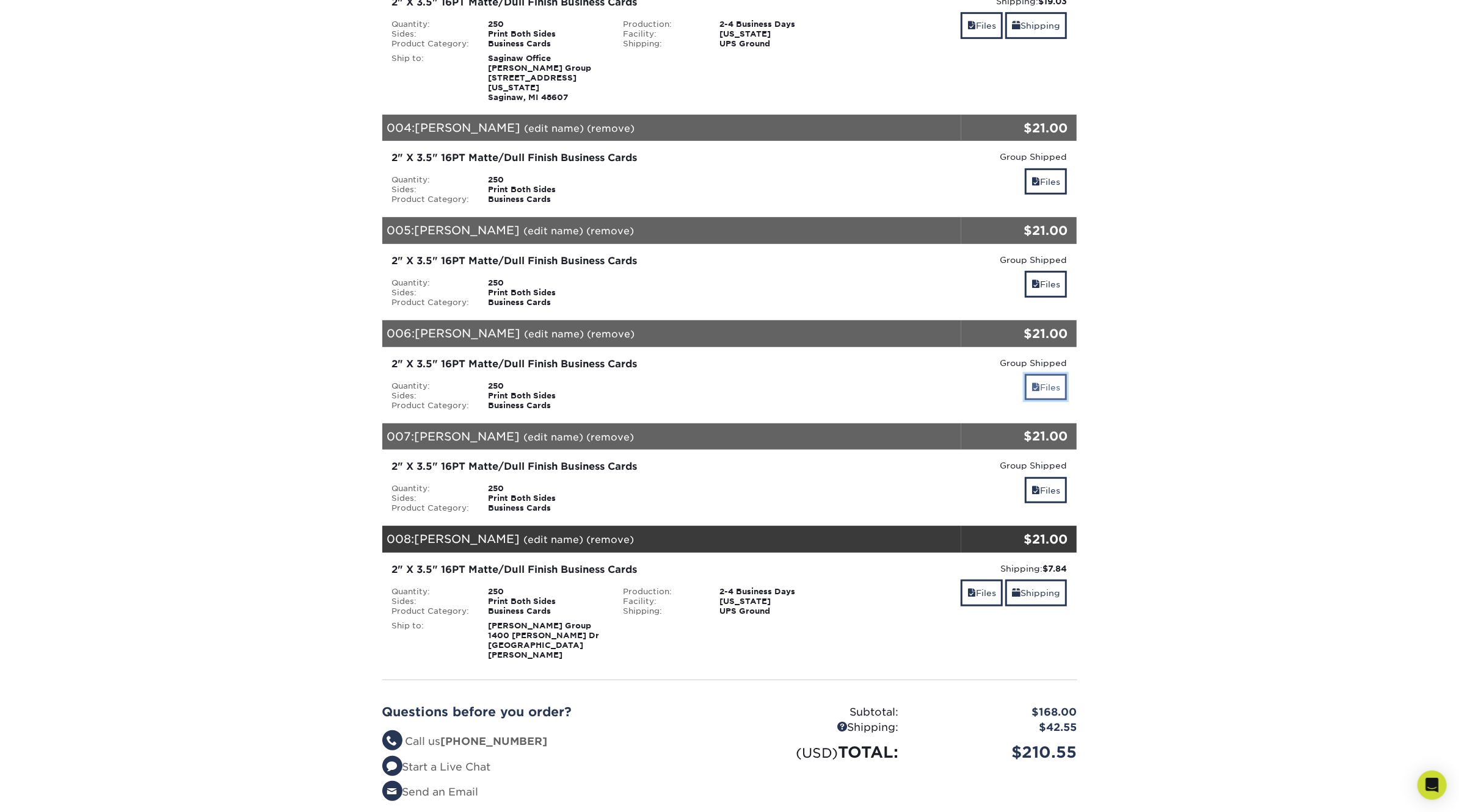
click at [1050, 374] on link "Files" at bounding box center [1045, 387] width 42 height 26
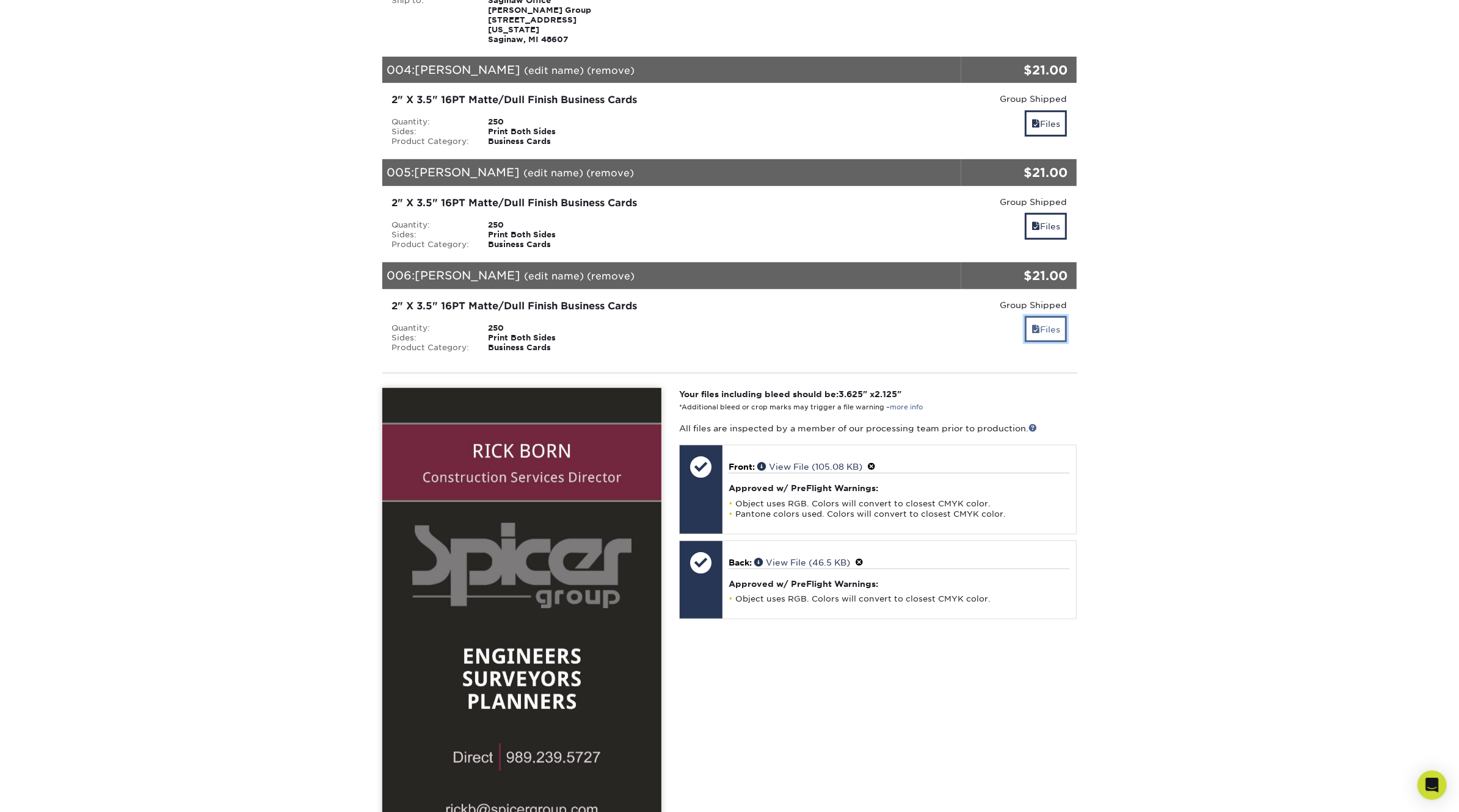
scroll to position [631, 0]
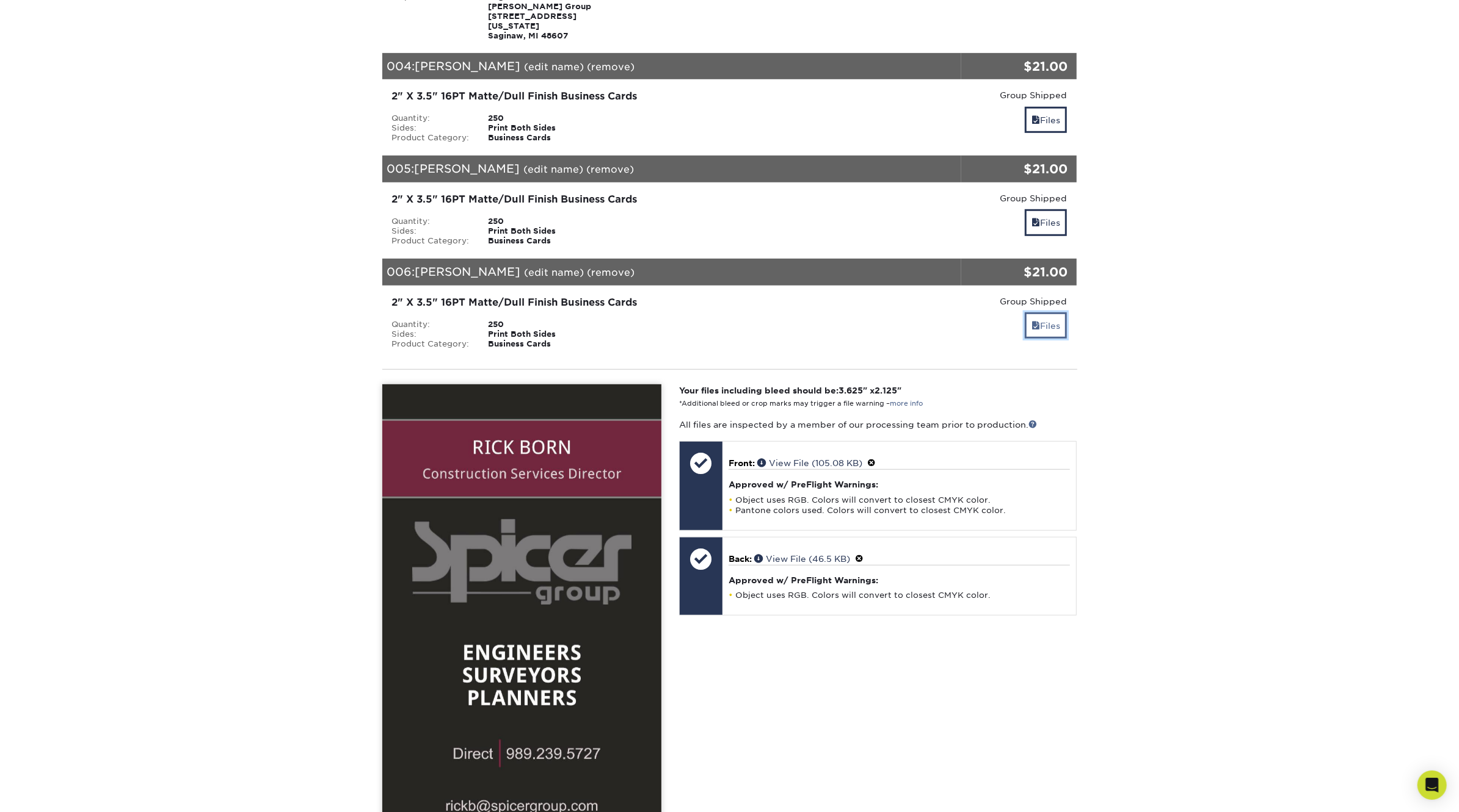
click at [1047, 312] on link "Files" at bounding box center [1045, 325] width 42 height 26
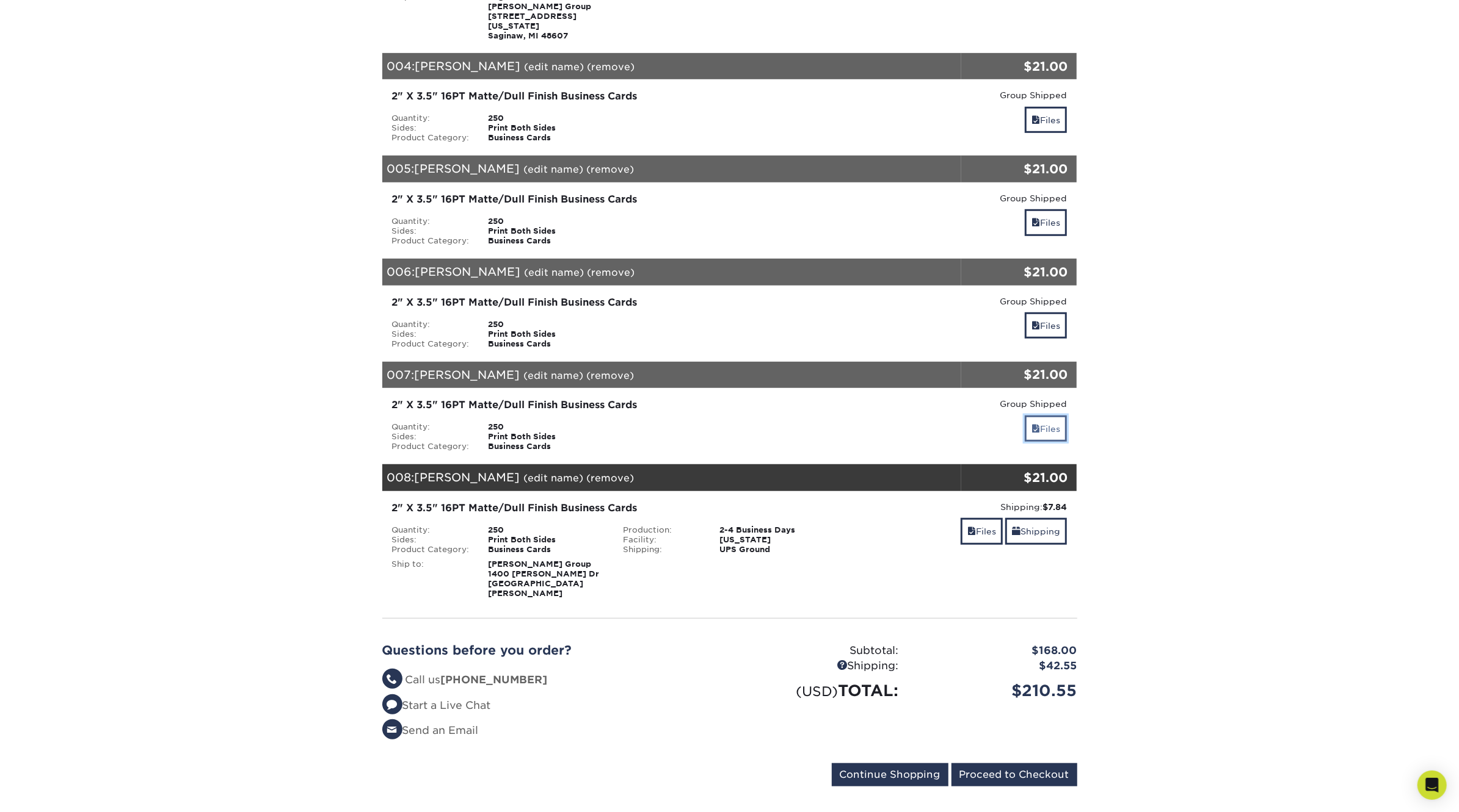
click at [1042, 416] on link "Files" at bounding box center [1045, 428] width 42 height 26
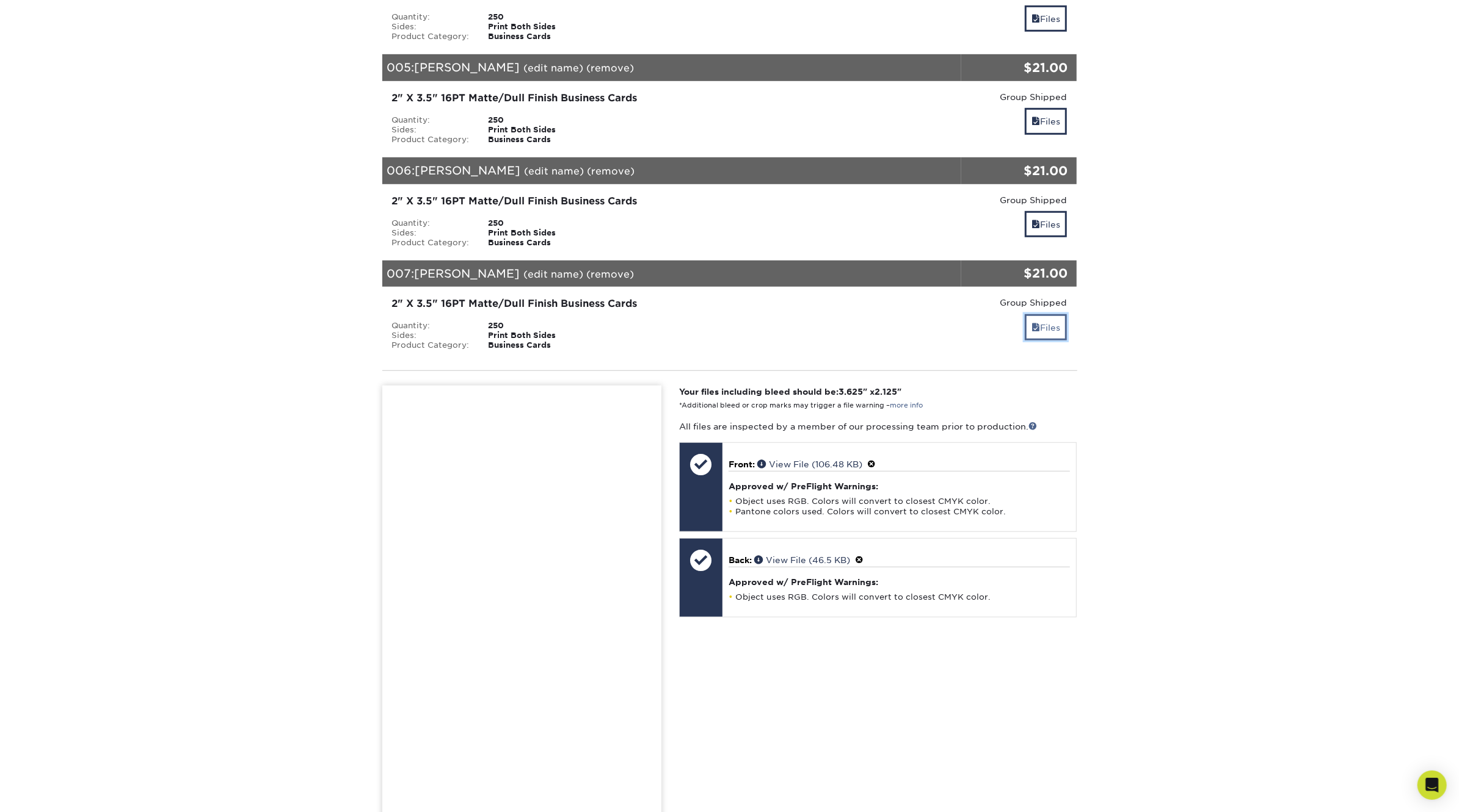
scroll to position [734, 0]
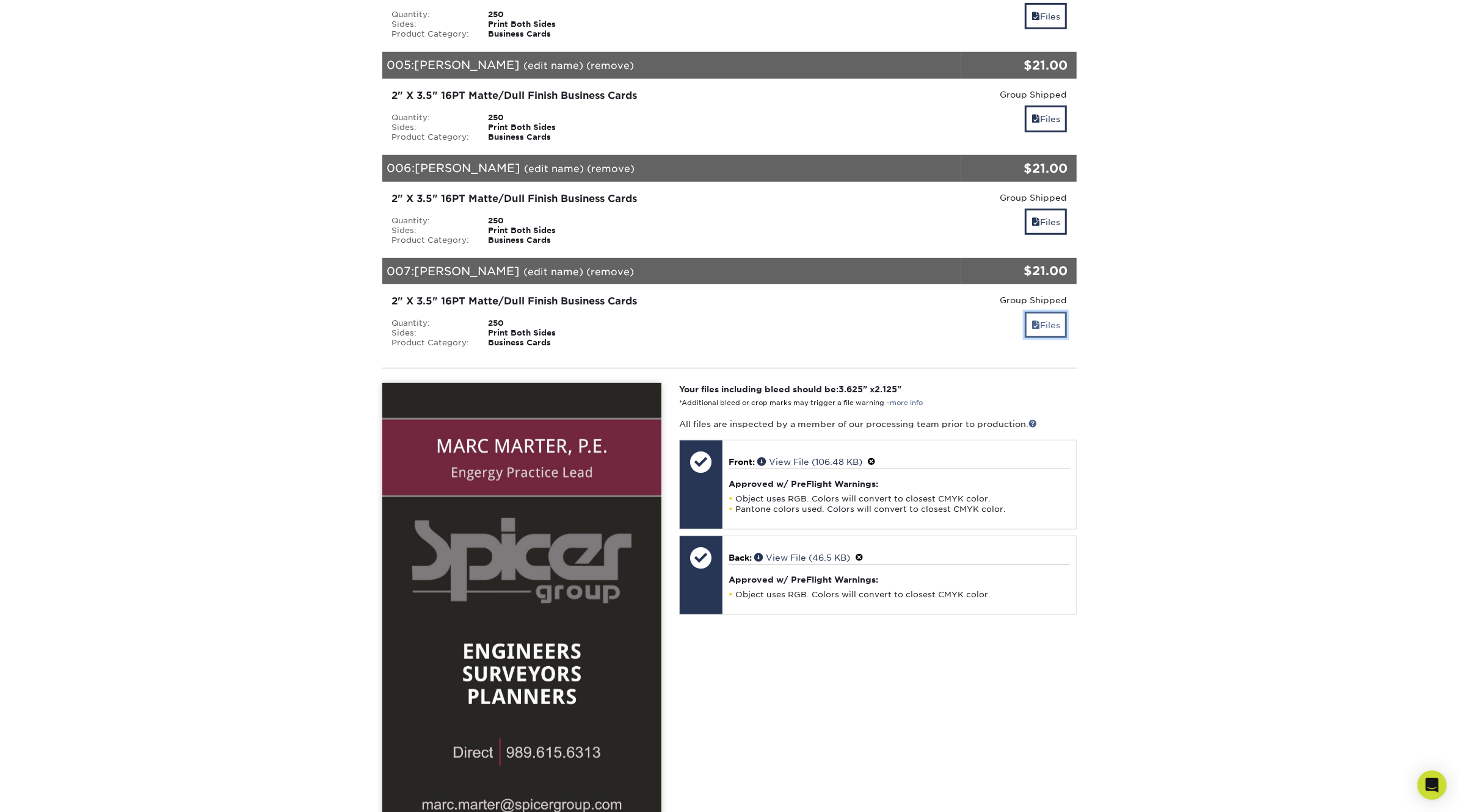
click at [1055, 312] on link "Files" at bounding box center [1045, 325] width 42 height 26
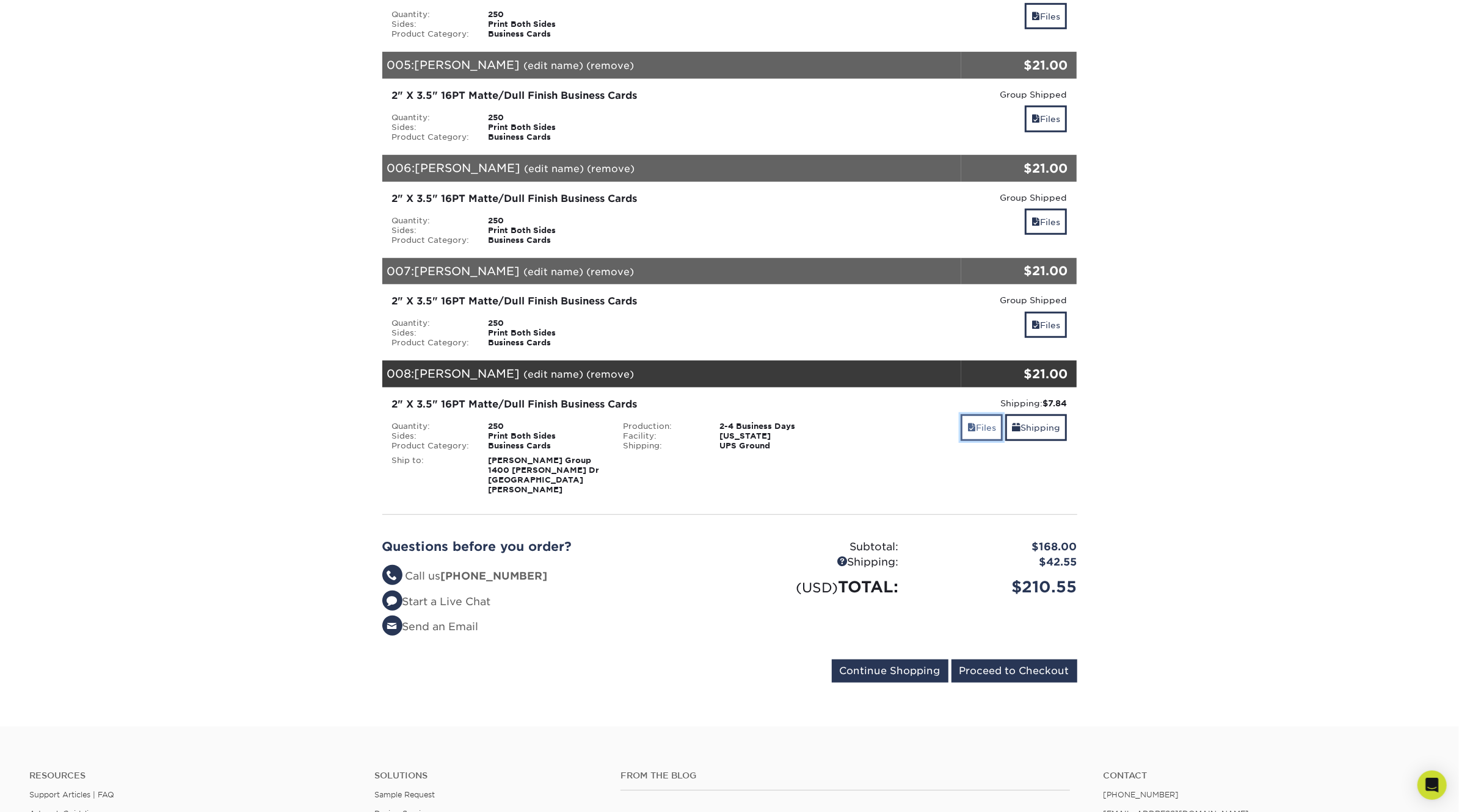
click at [979, 415] on link "Files" at bounding box center [981, 427] width 42 height 26
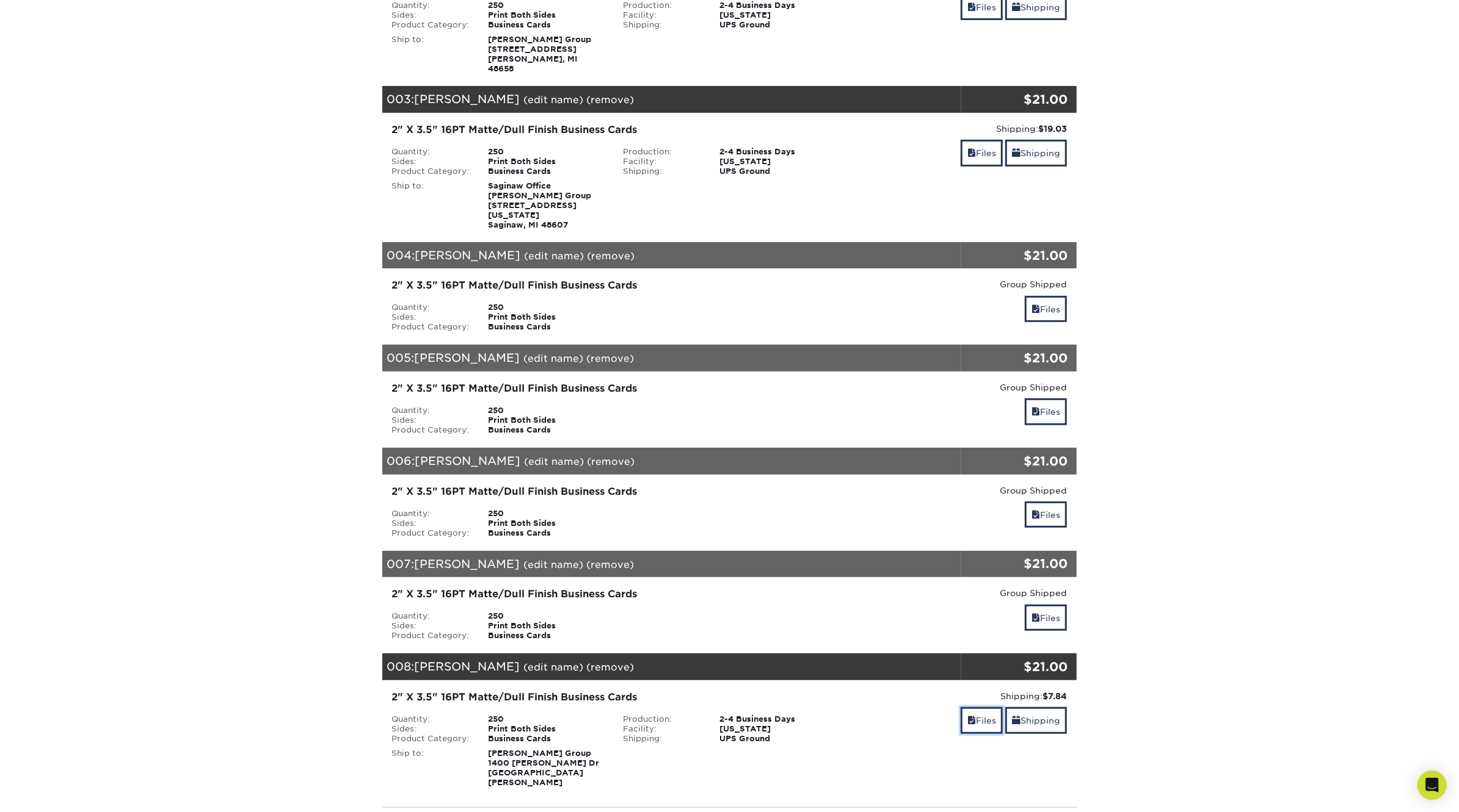
scroll to position [448, 0]
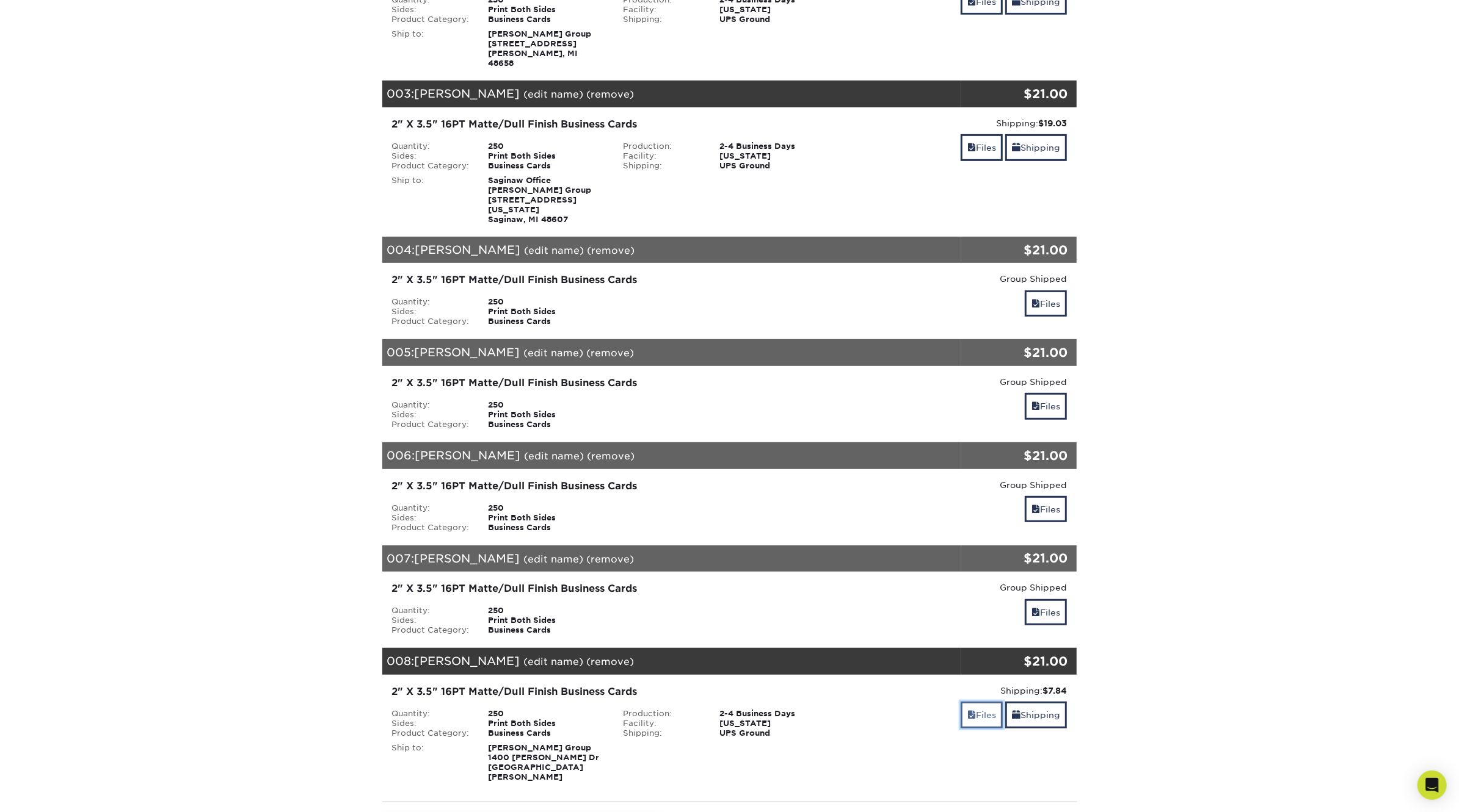
click at [987, 702] on link "Files" at bounding box center [981, 714] width 42 height 26
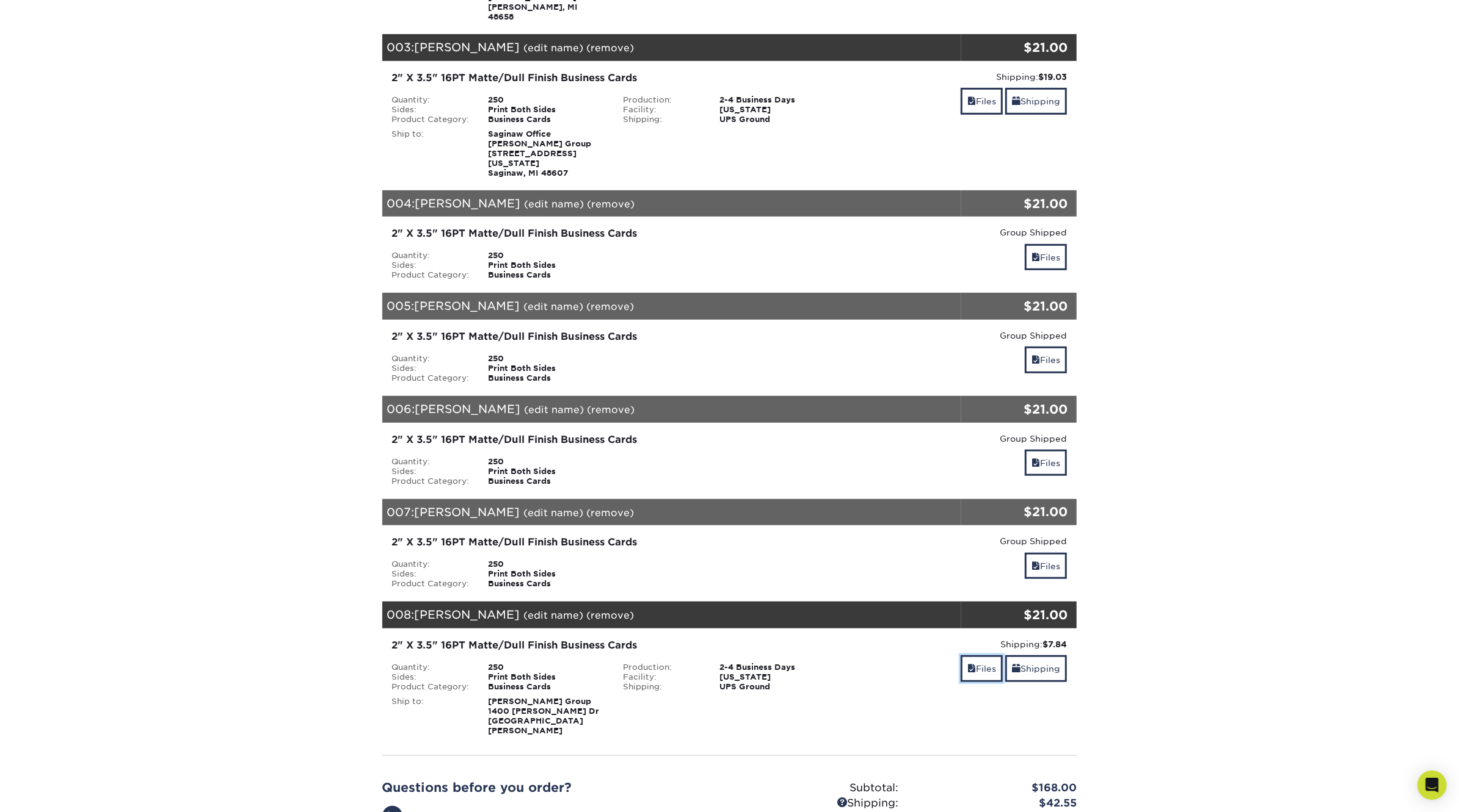
scroll to position [494, 0]
click at [987, 655] on link "Files" at bounding box center [981, 668] width 42 height 26
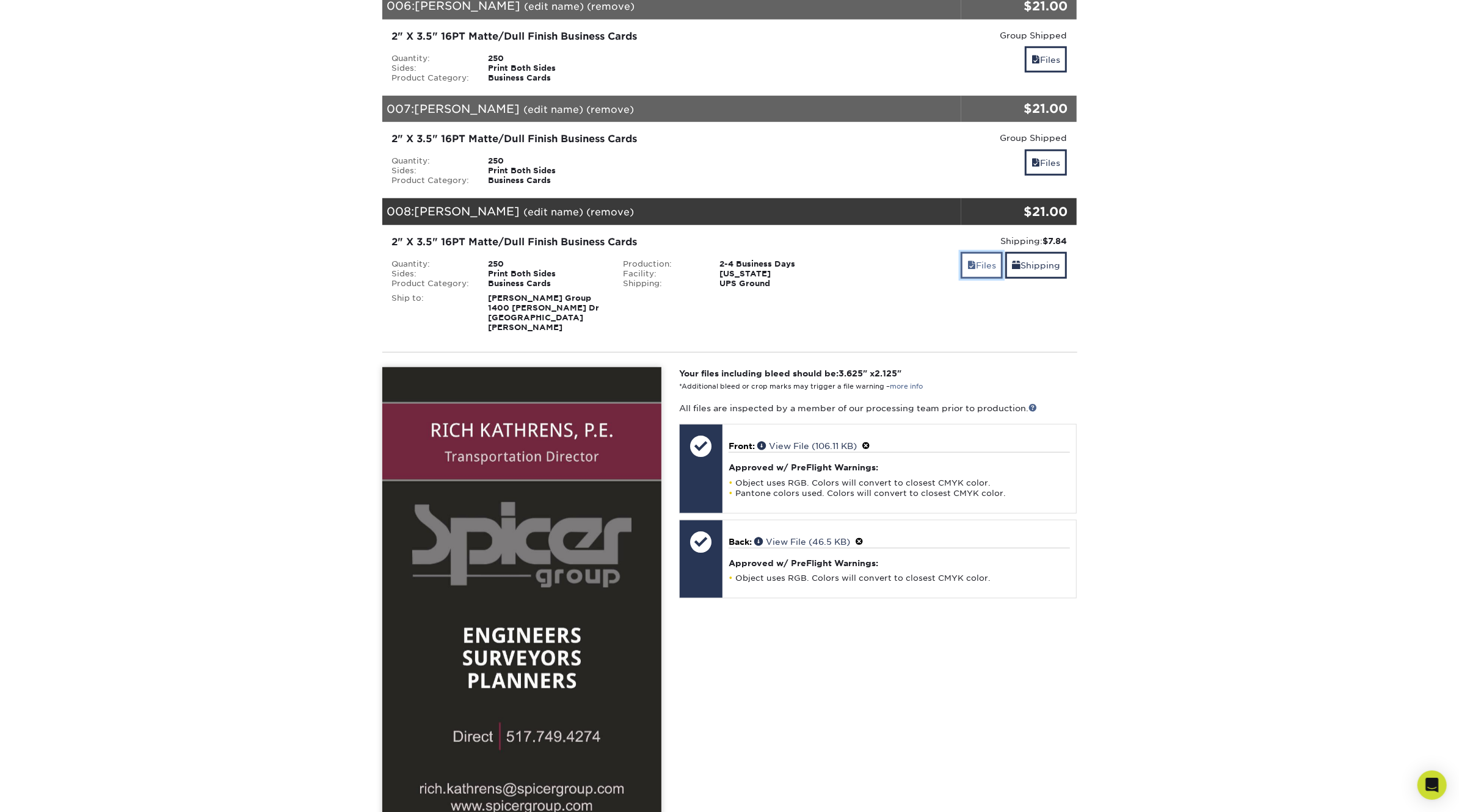
scroll to position [899, 0]
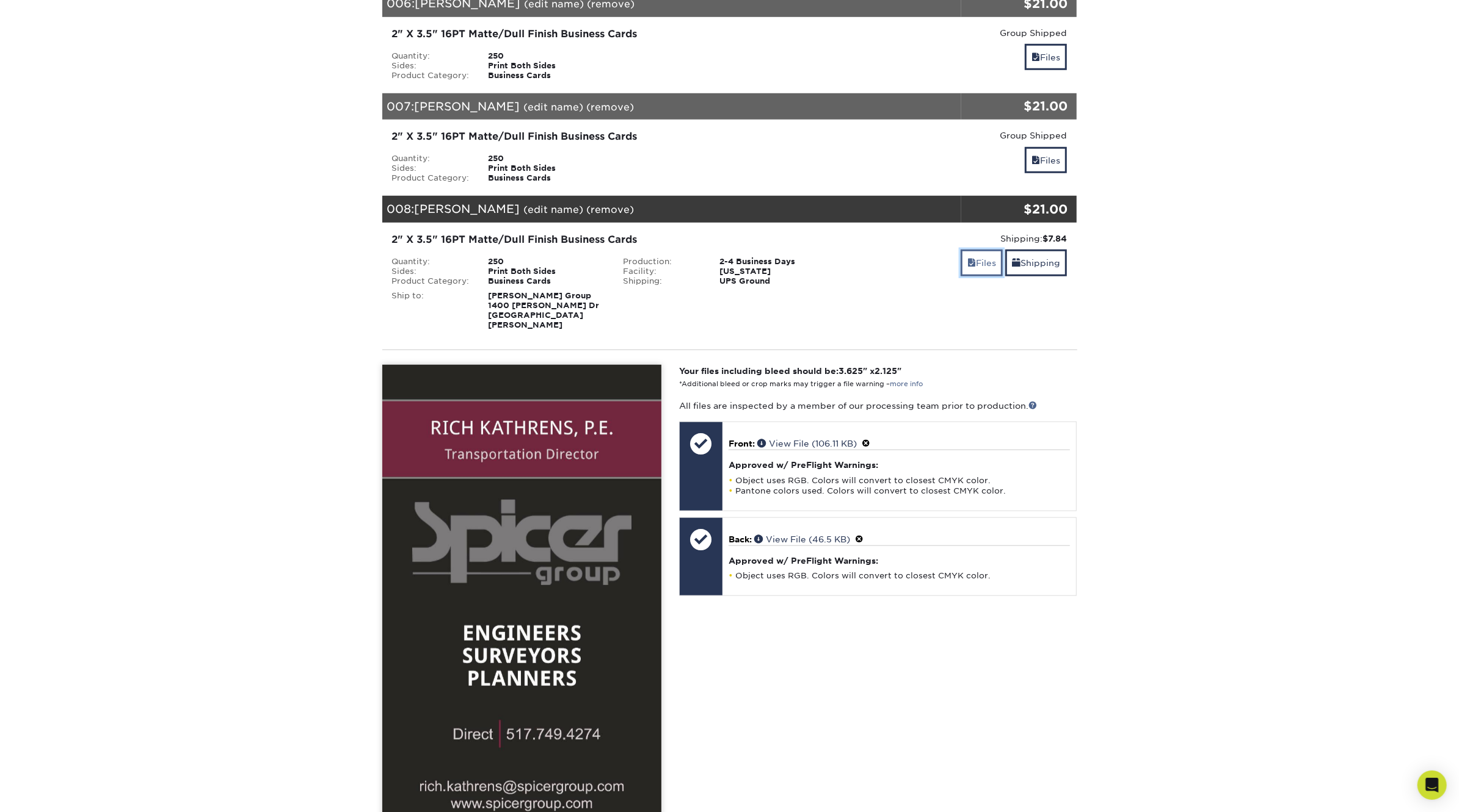
click at [982, 250] on link "Files" at bounding box center [981, 263] width 42 height 26
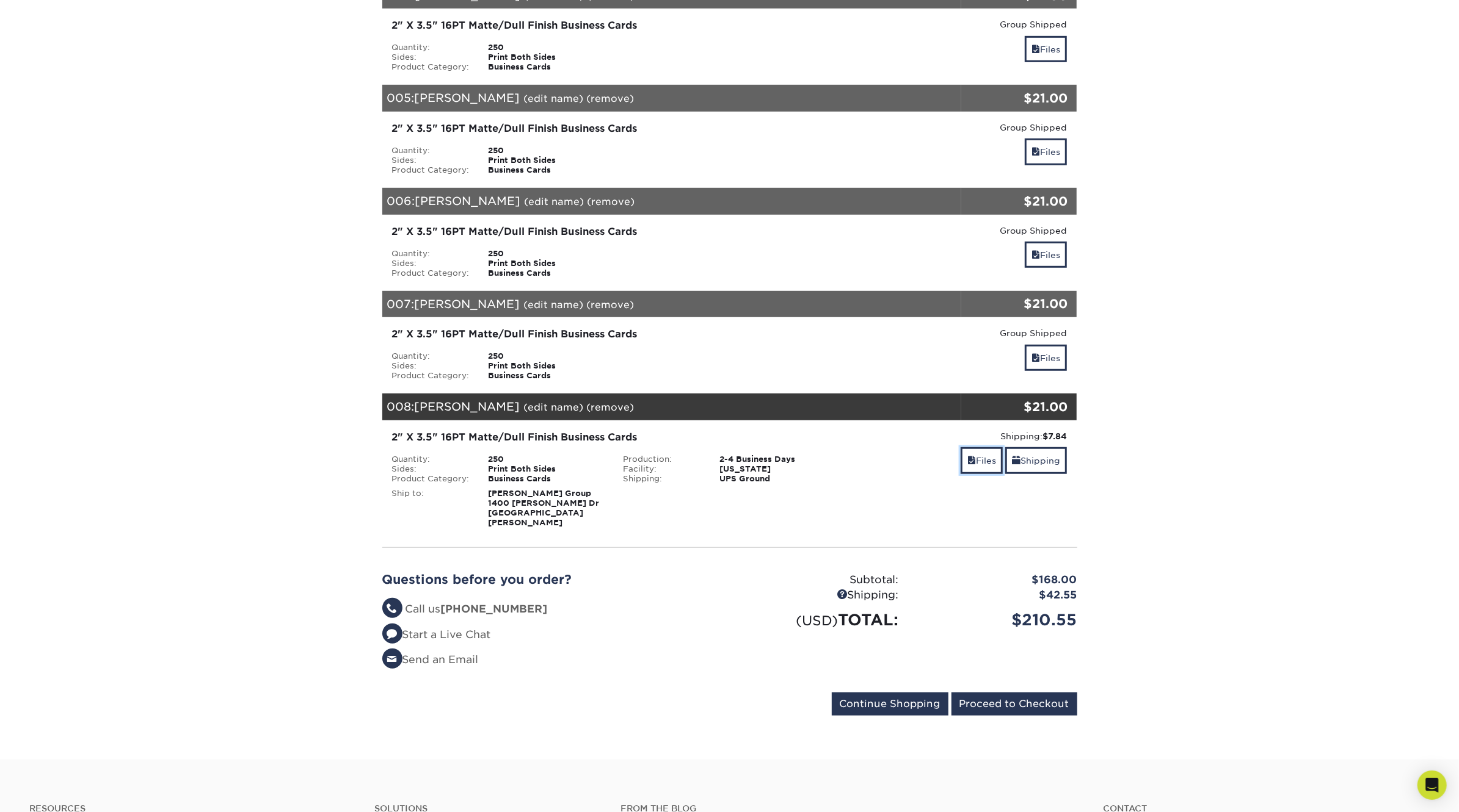
scroll to position [694, 0]
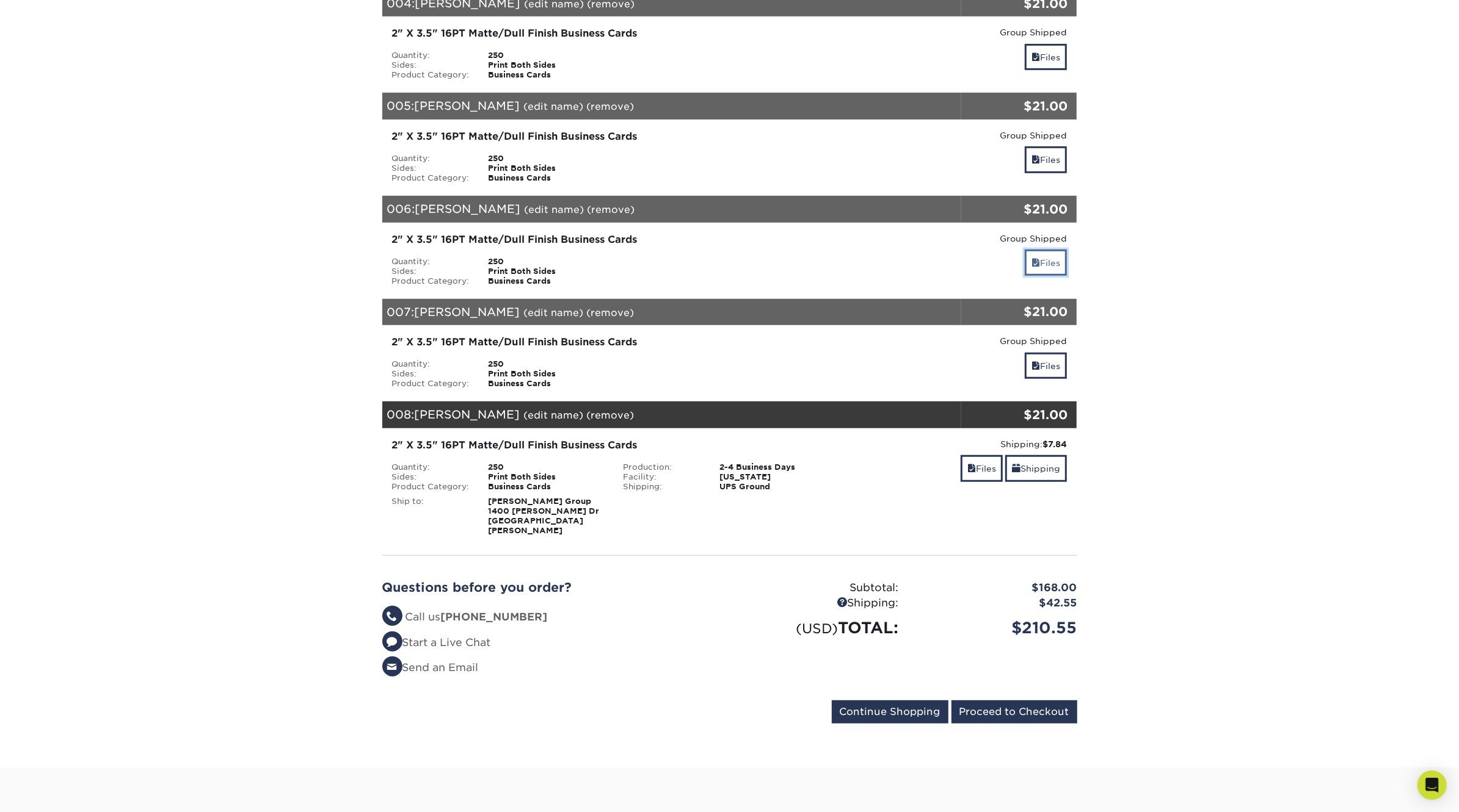
click at [1049, 250] on link "Files" at bounding box center [1045, 263] width 42 height 26
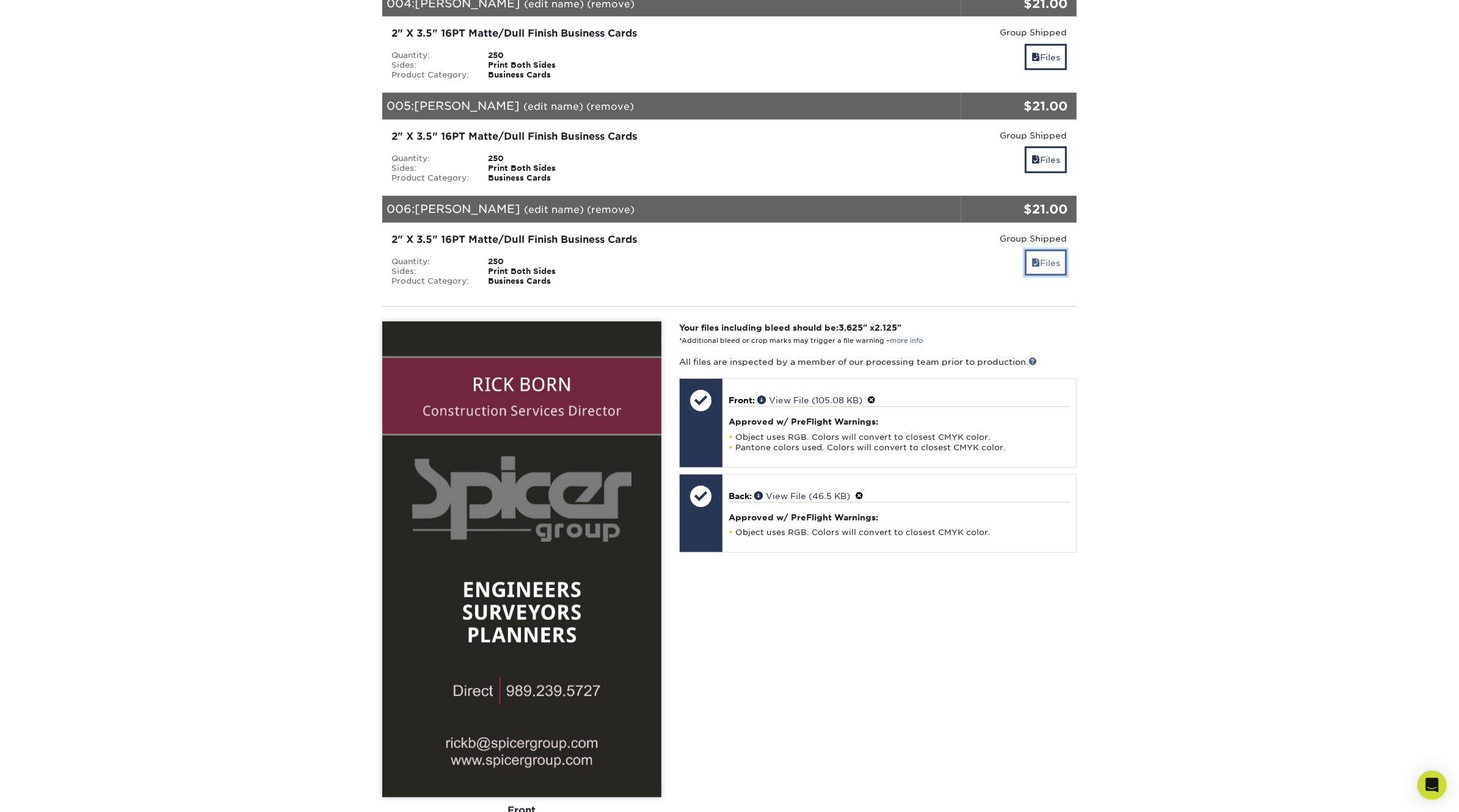
click at [1039, 250] on link "Files" at bounding box center [1045, 263] width 42 height 26
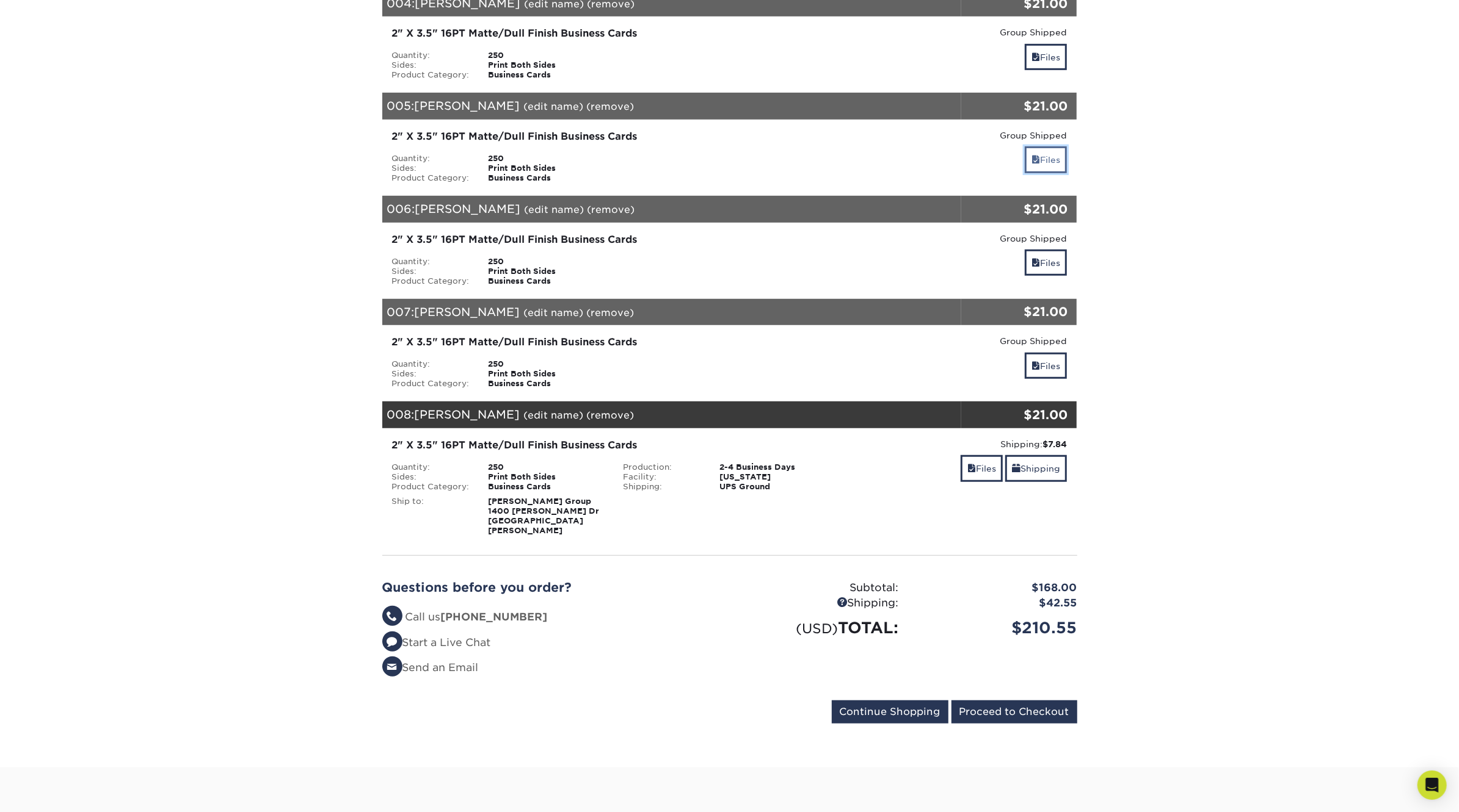
click at [1052, 146] on link "Files" at bounding box center [1045, 159] width 42 height 26
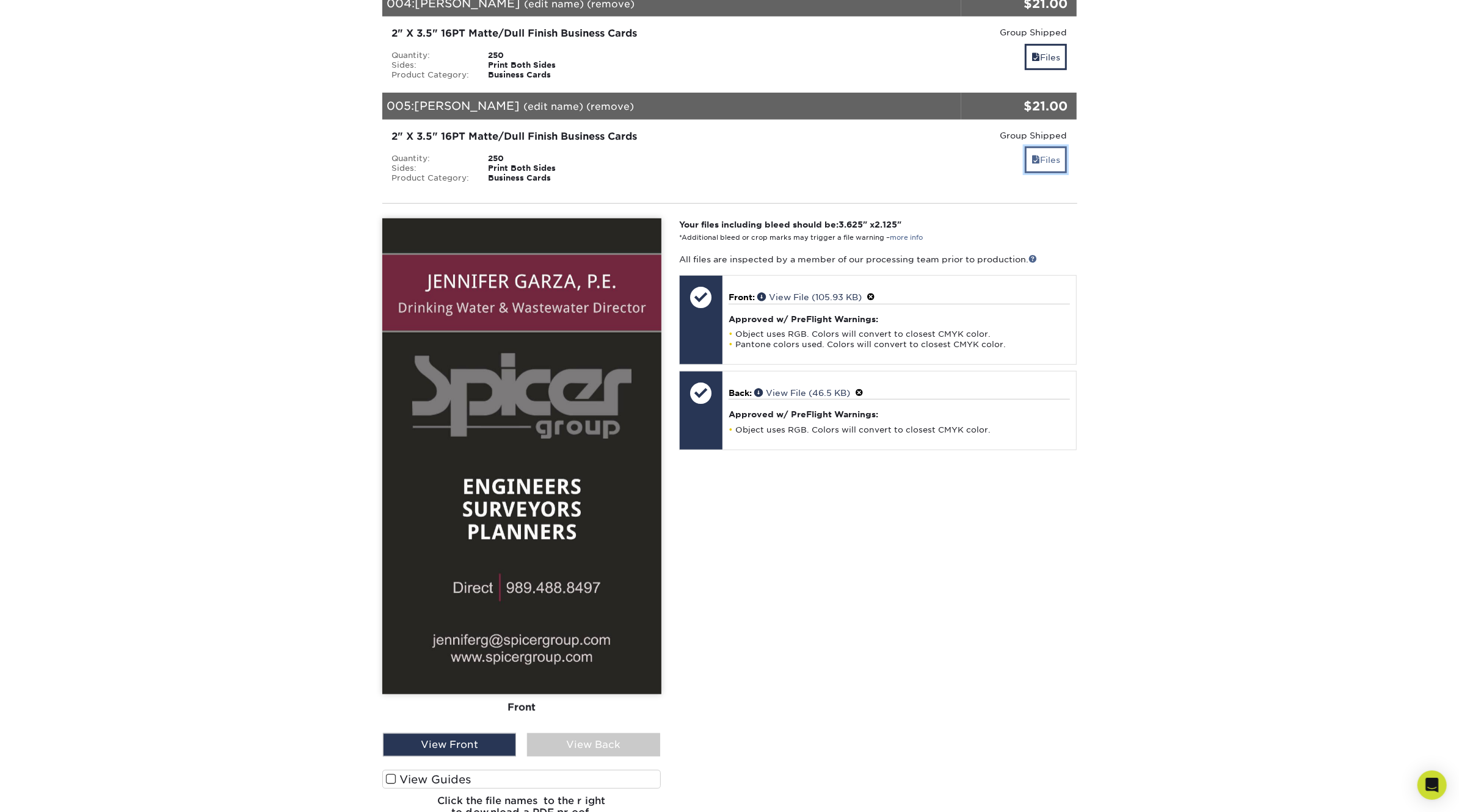
click at [1052, 146] on link "Files" at bounding box center [1045, 159] width 42 height 26
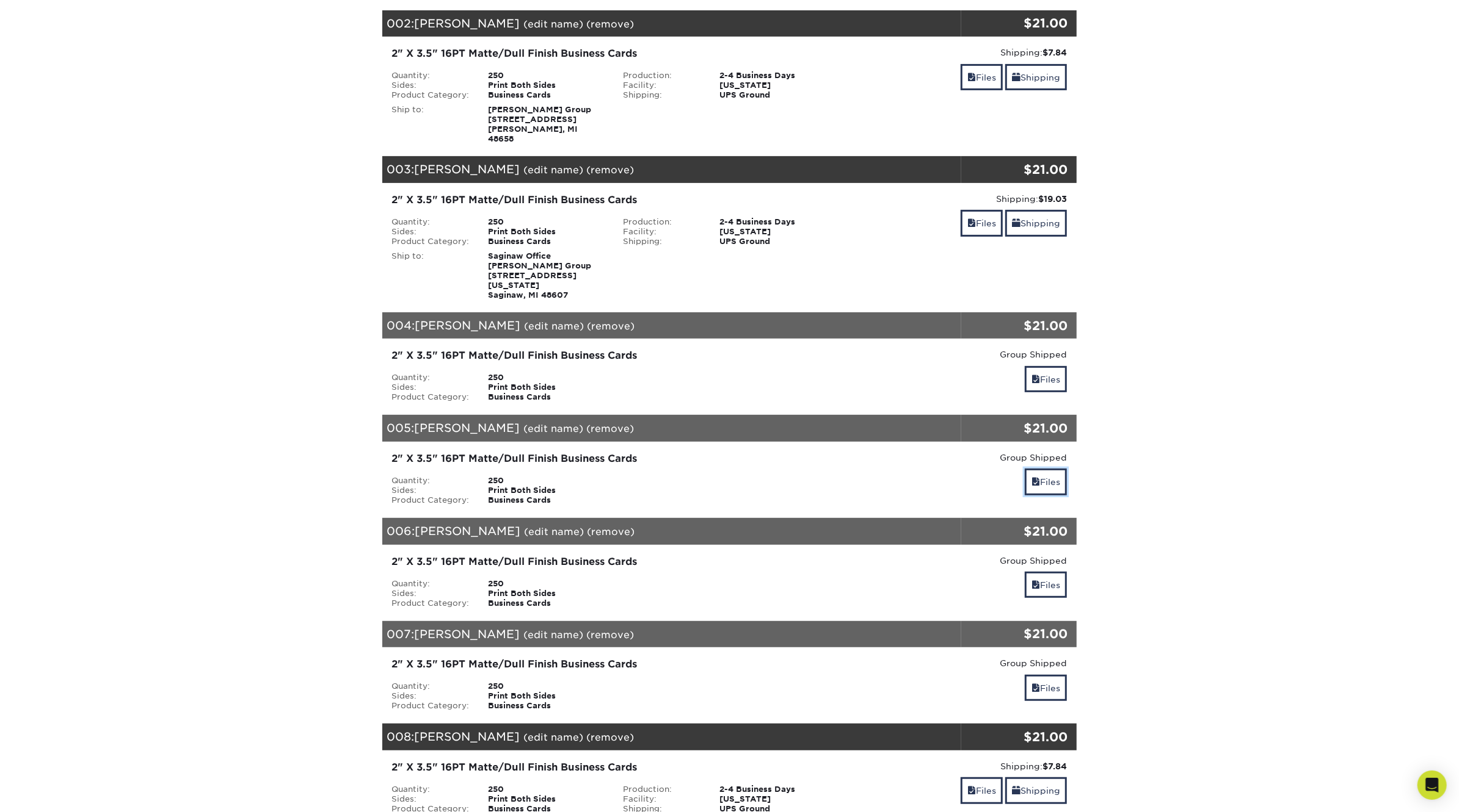
scroll to position [360, 0]
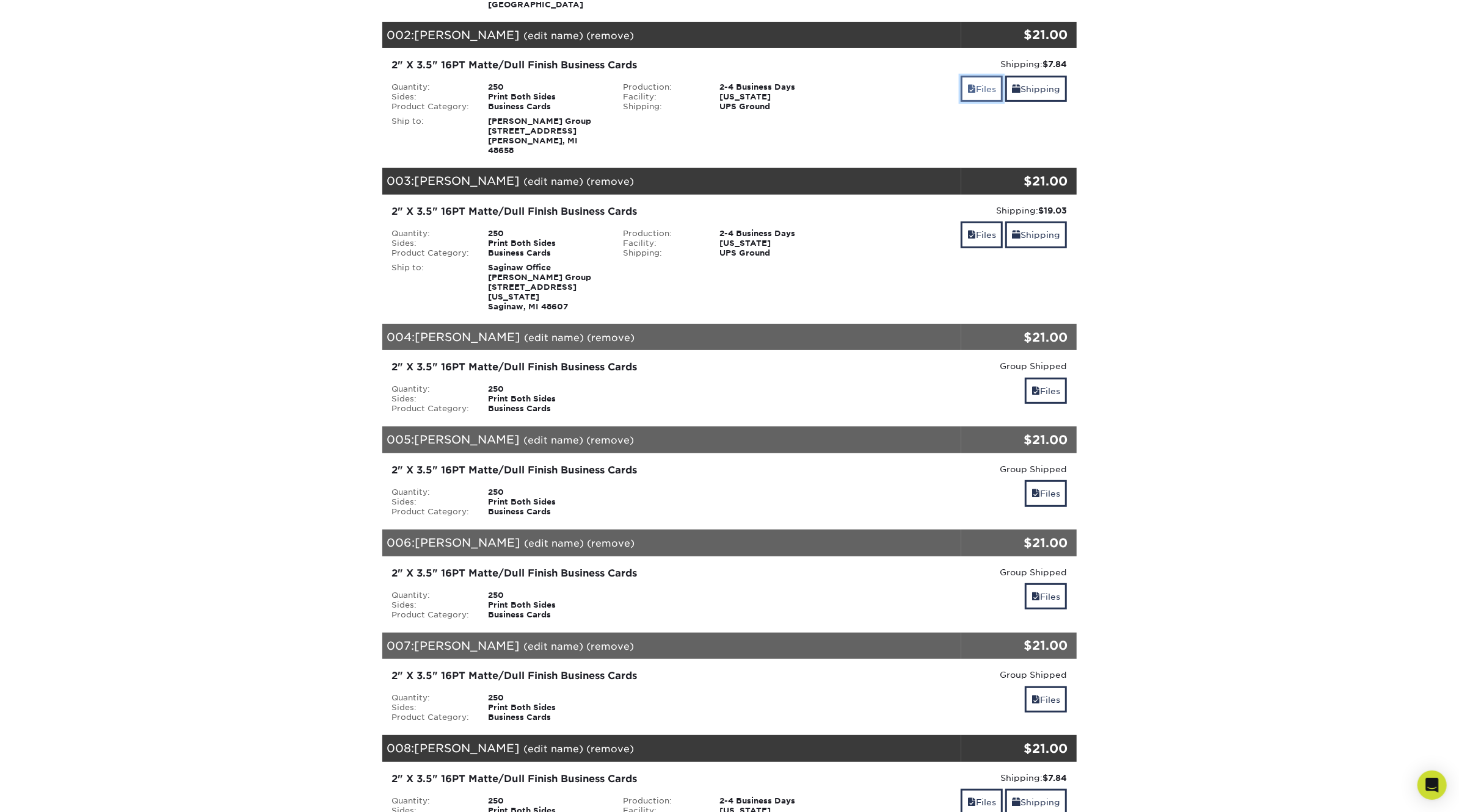
click at [987, 88] on link "Files" at bounding box center [981, 88] width 42 height 26
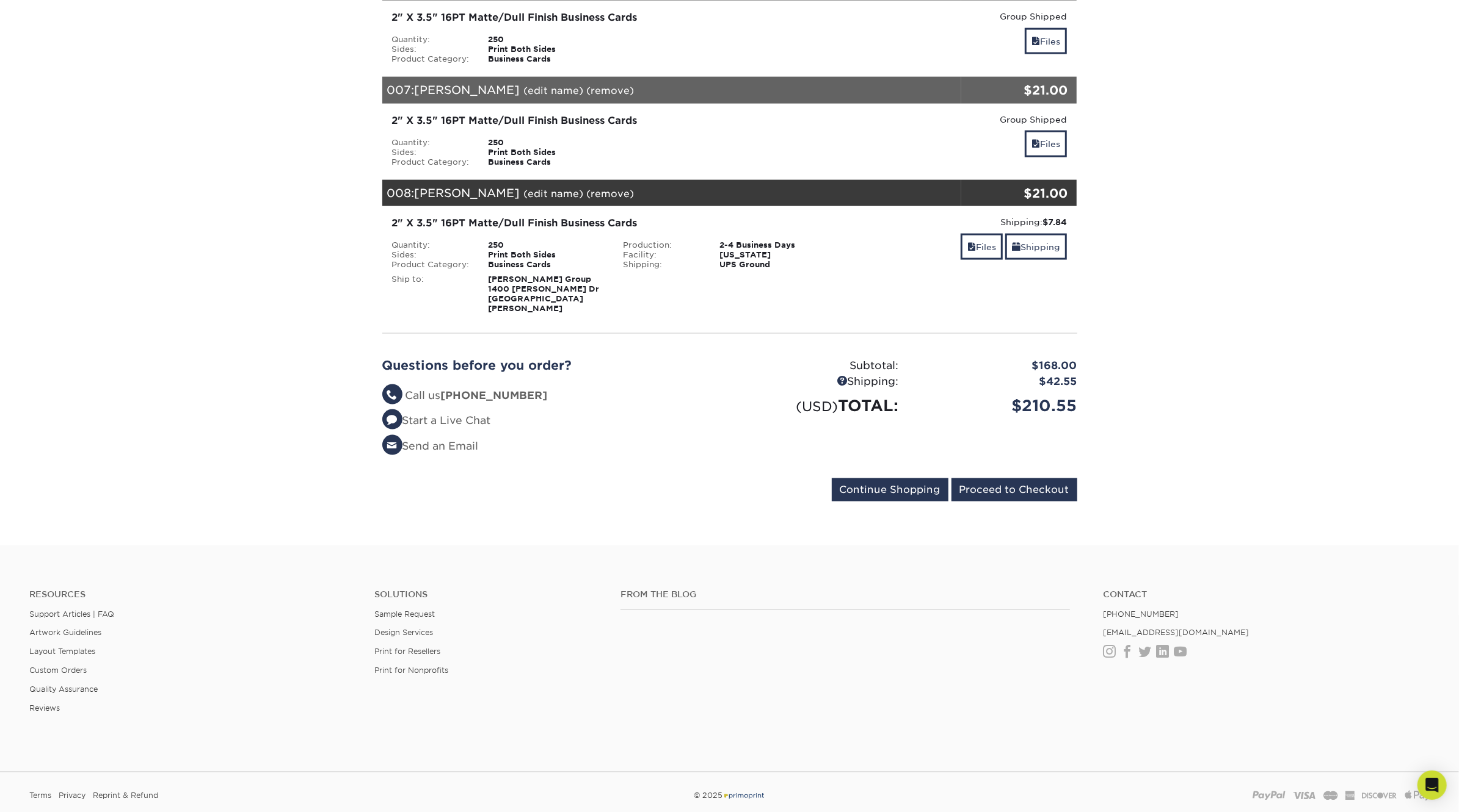
scroll to position [1605, 0]
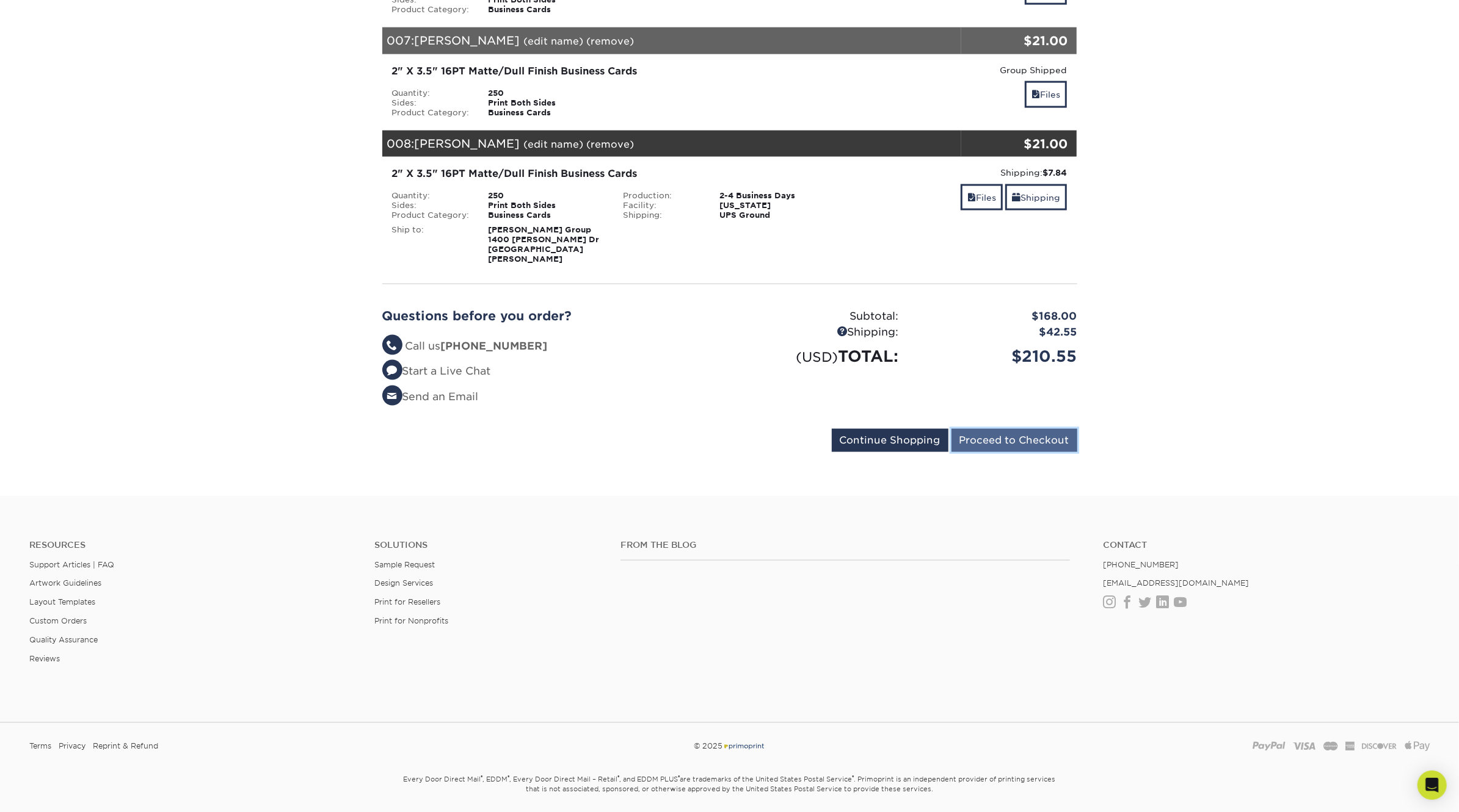
click at [1053, 429] on input "Proceed to Checkout" at bounding box center [1014, 441] width 126 height 23
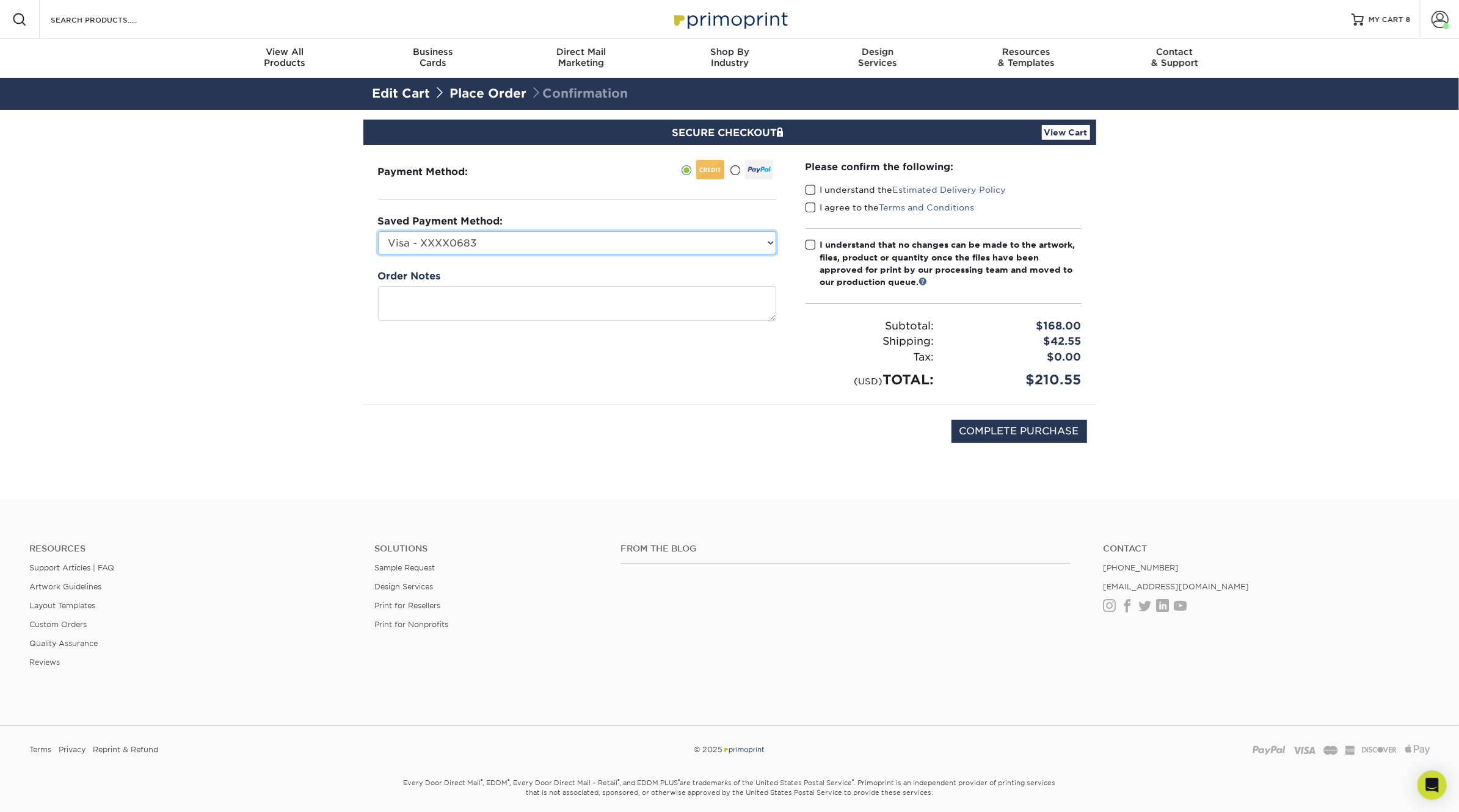
click at [757, 240] on select "Visa - XXXX0683 New Credit Card" at bounding box center [577, 243] width 398 height 23
click at [378, 232] on select "Visa - XXXX0683 New Credit Card" at bounding box center [577, 243] width 398 height 23
click at [808, 190] on span at bounding box center [810, 190] width 11 height 12
click at [0, 0] on input "I understand the Estimated Delivery Policy" at bounding box center [0, 0] width 0 height 0
click at [808, 207] on span at bounding box center [810, 207] width 11 height 12
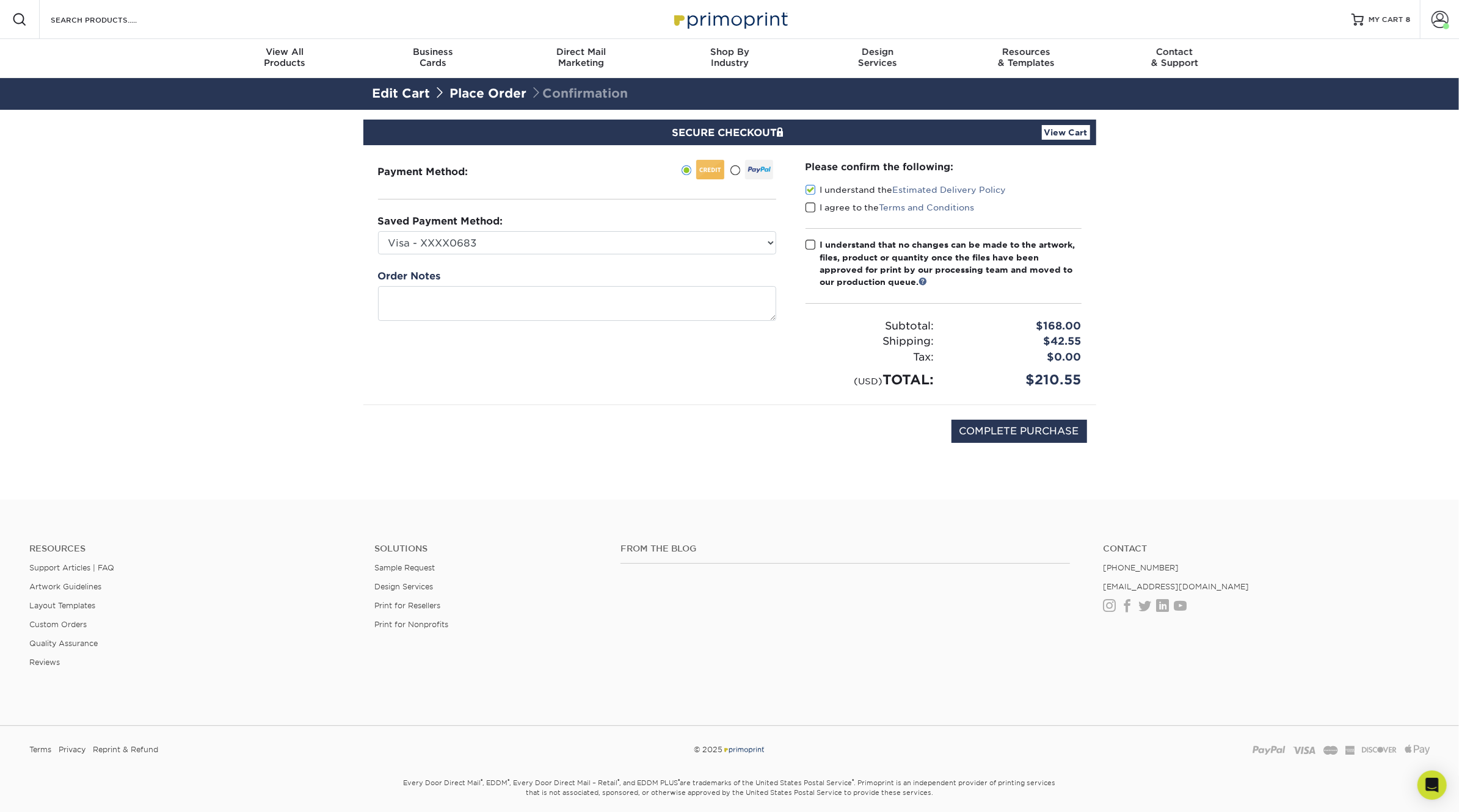
click at [0, 0] on input "I agree to the Terms and Conditions" at bounding box center [0, 0] width 0 height 0
click at [809, 244] on span at bounding box center [810, 245] width 11 height 12
click at [0, 0] on input "I understand that no changes can be made to the artwork, files, product or quan…" at bounding box center [0, 0] width 0 height 0
click at [1001, 427] on input "COMPLETE PURCHASE" at bounding box center [1019, 431] width 136 height 23
type input "PROCESSING, PLEASE WAIT..."
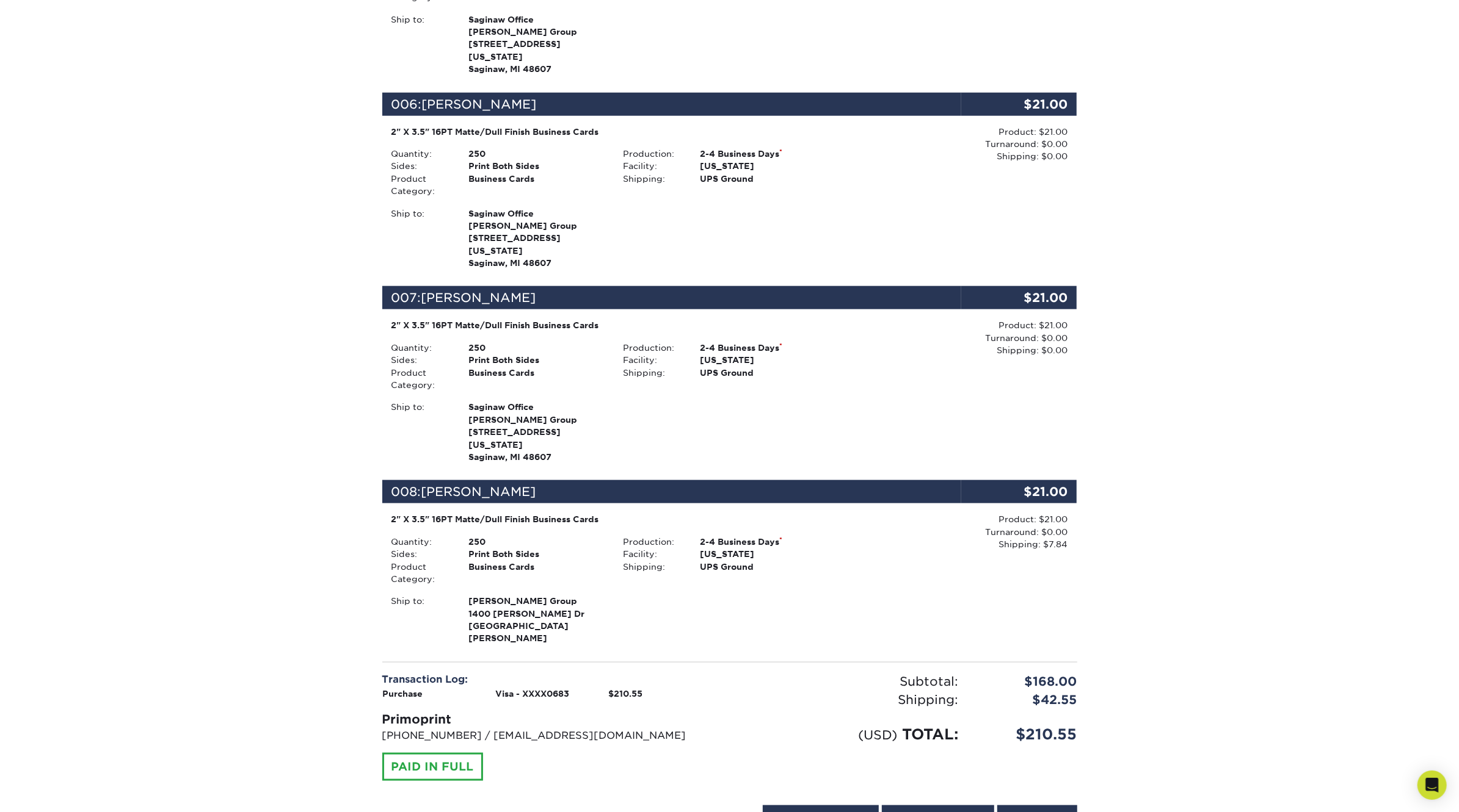
scroll to position [1272, 0]
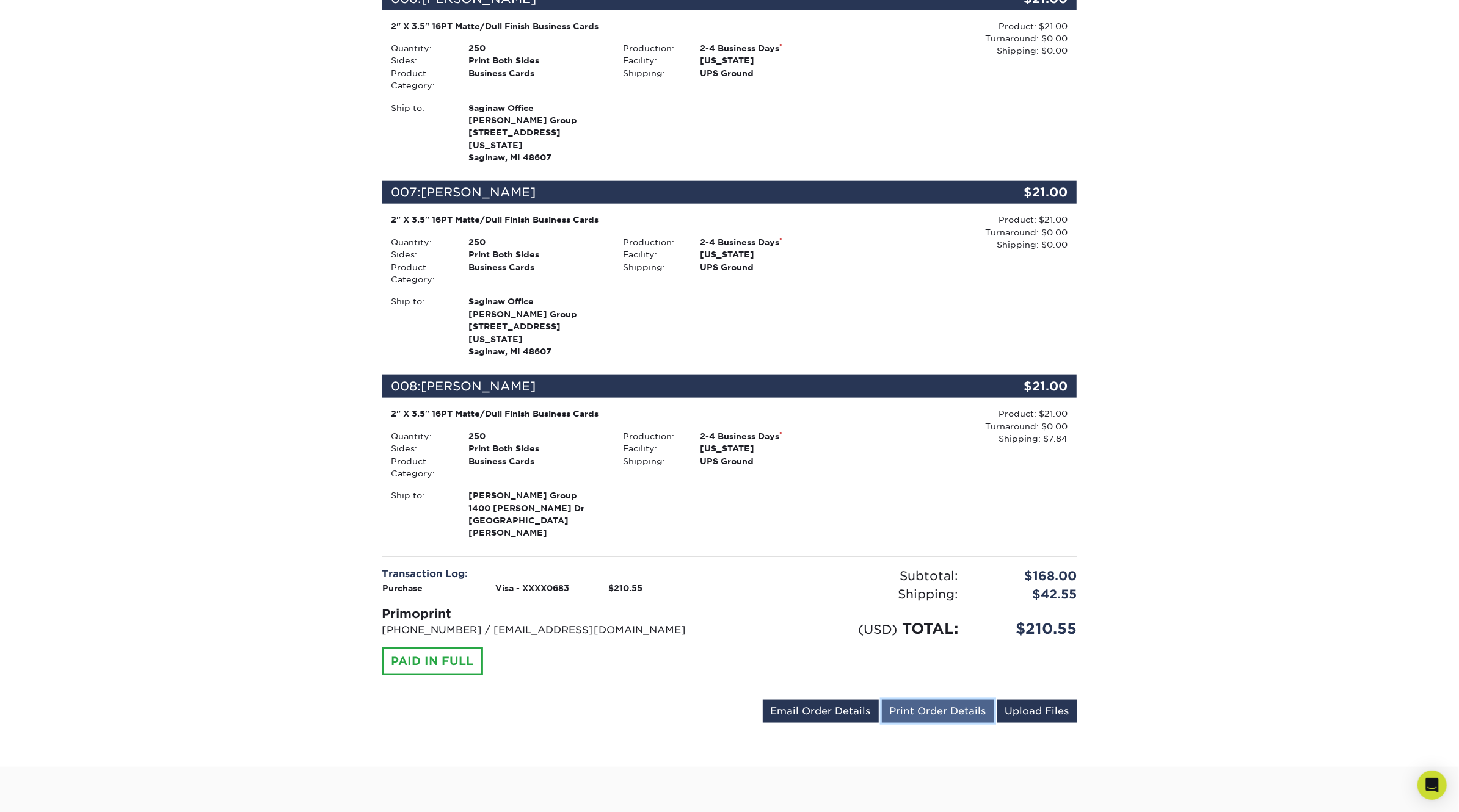
click at [944, 700] on link "Print Order Details" at bounding box center [937, 711] width 112 height 23
